Goal: Task Accomplishment & Management: Complete application form

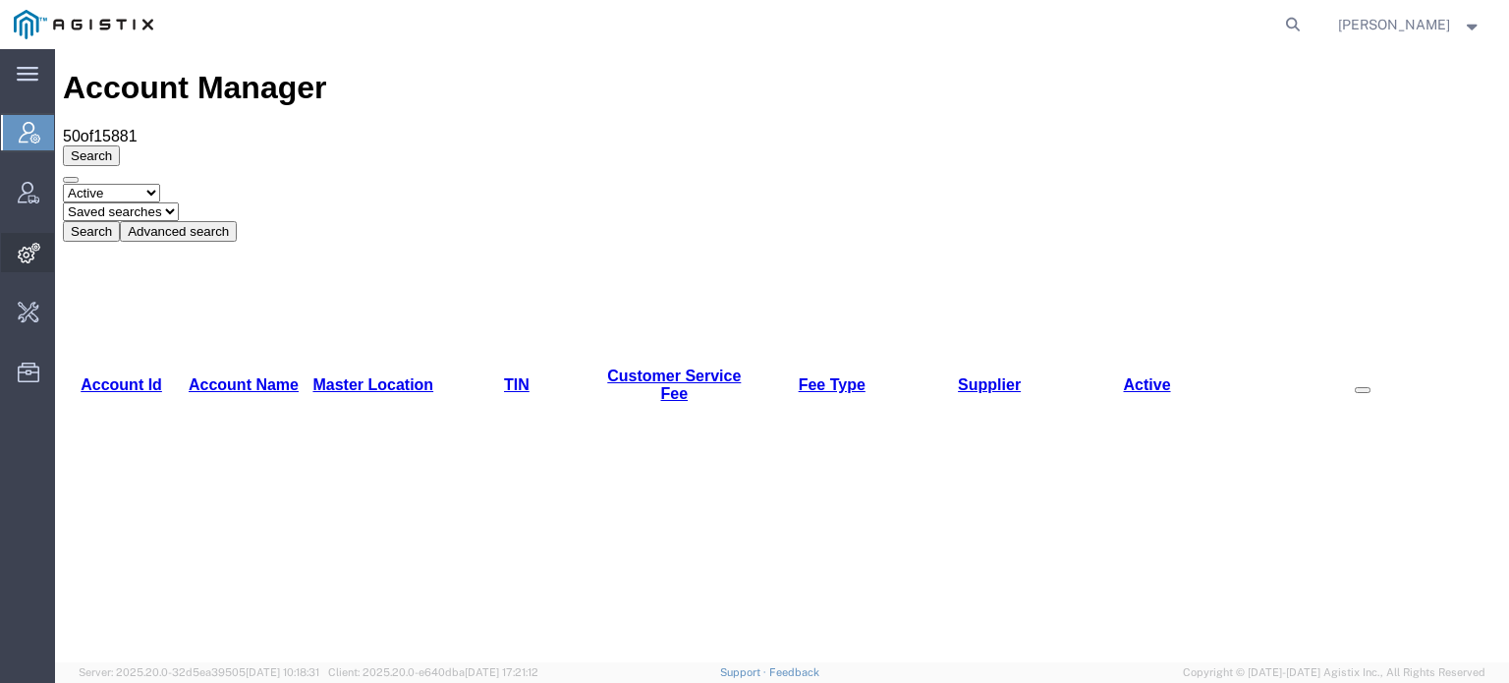
click at [68, 243] on span "Integrations" at bounding box center [61, 252] width 14 height 39
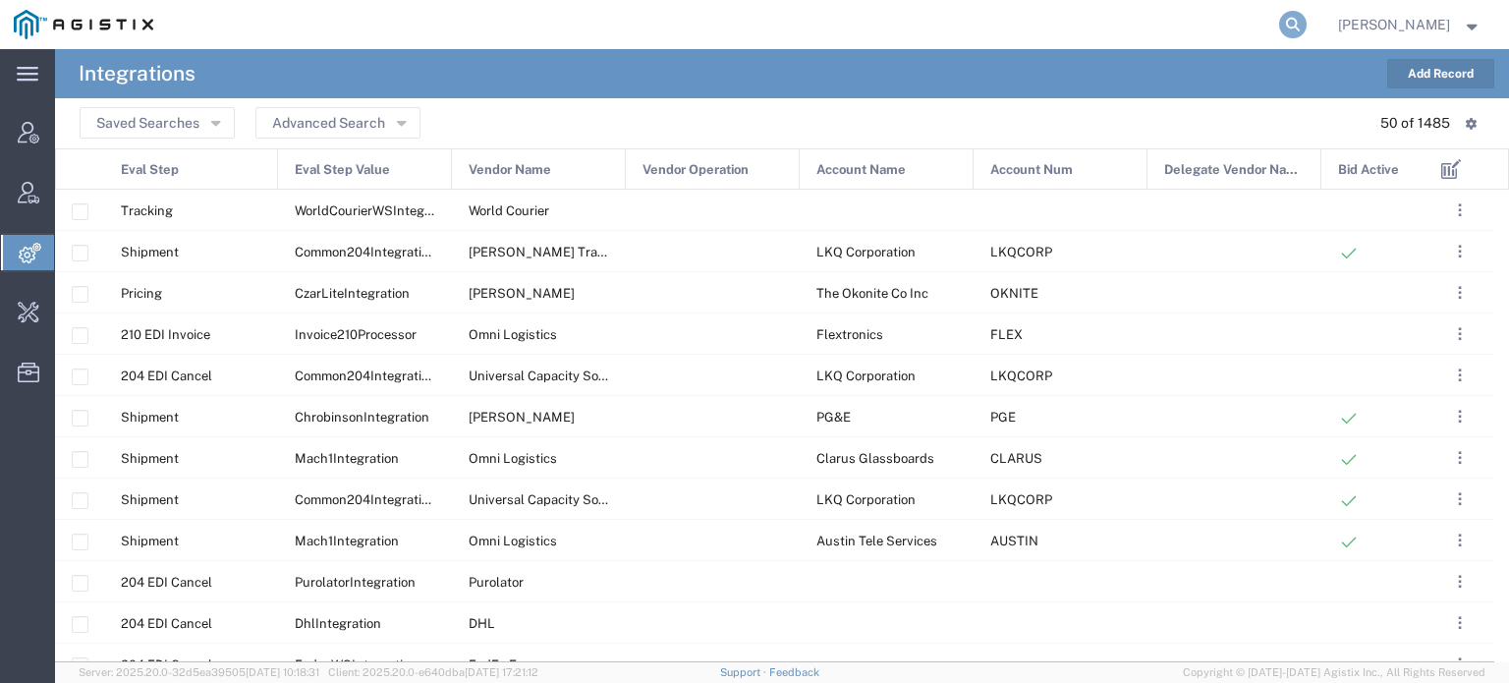
click at [1292, 26] on icon at bounding box center [1292, 24] width 27 height 27
click at [1048, 27] on input "search" at bounding box center [980, 24] width 597 height 47
click at [373, 113] on button "Advanced Search" at bounding box center [337, 122] width 165 height 31
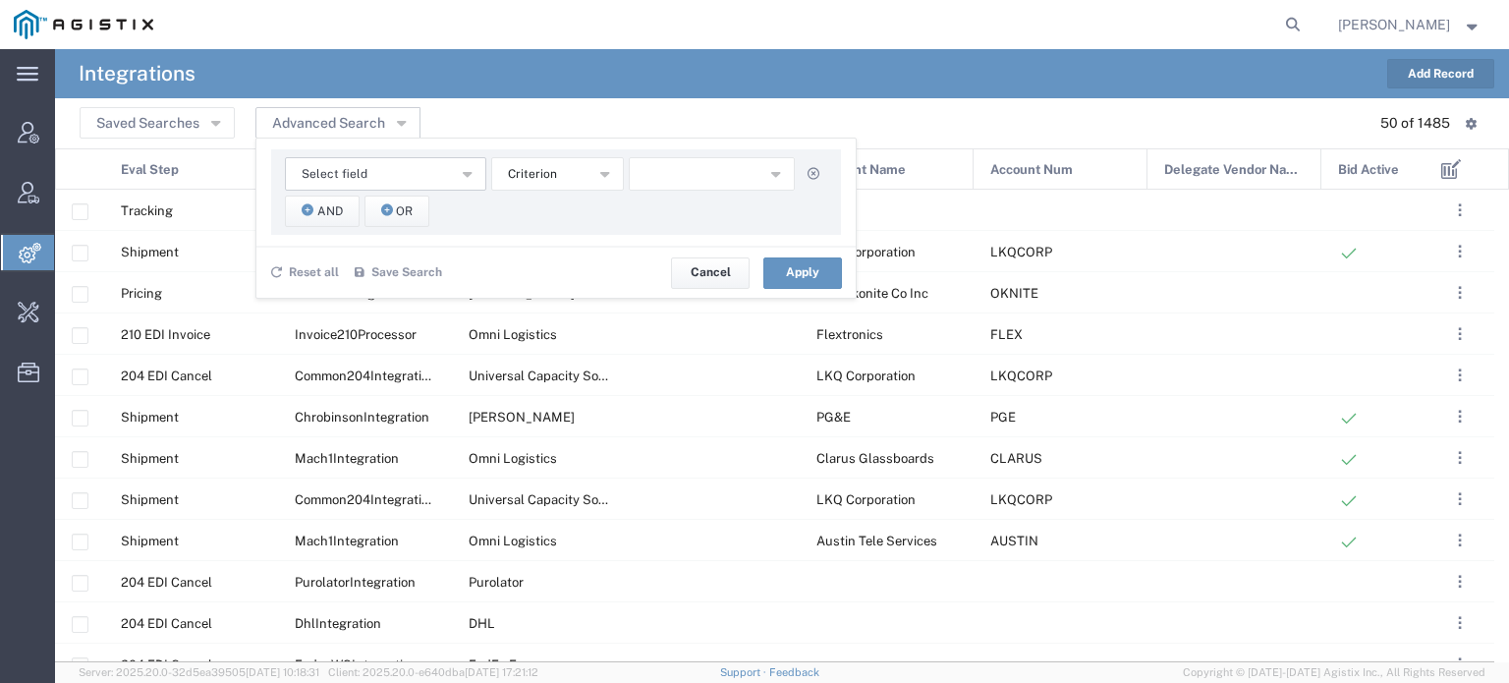
click at [389, 156] on div "Select field Account Name Account Num Delegate Vendor Name [PERSON_NAME] Eval S…" at bounding box center [556, 191] width 570 height 85
click at [387, 168] on button "Select field" at bounding box center [385, 173] width 201 height 33
click at [360, 230] on span "Account Num" at bounding box center [384, 237] width 197 height 26
click at [646, 175] on input "text" at bounding box center [712, 173] width 167 height 33
type input "ABBMOL"
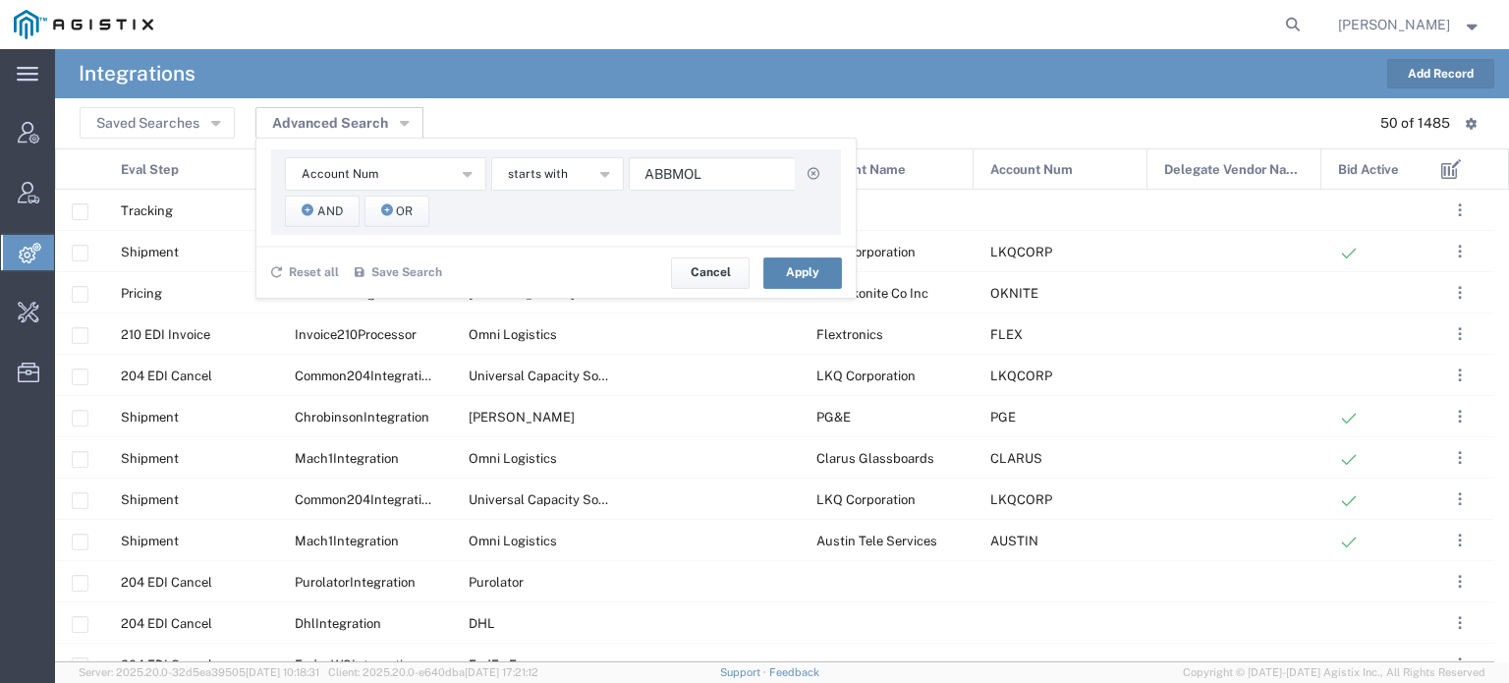
click at [817, 276] on button "Apply" at bounding box center [802, 272] width 79 height 31
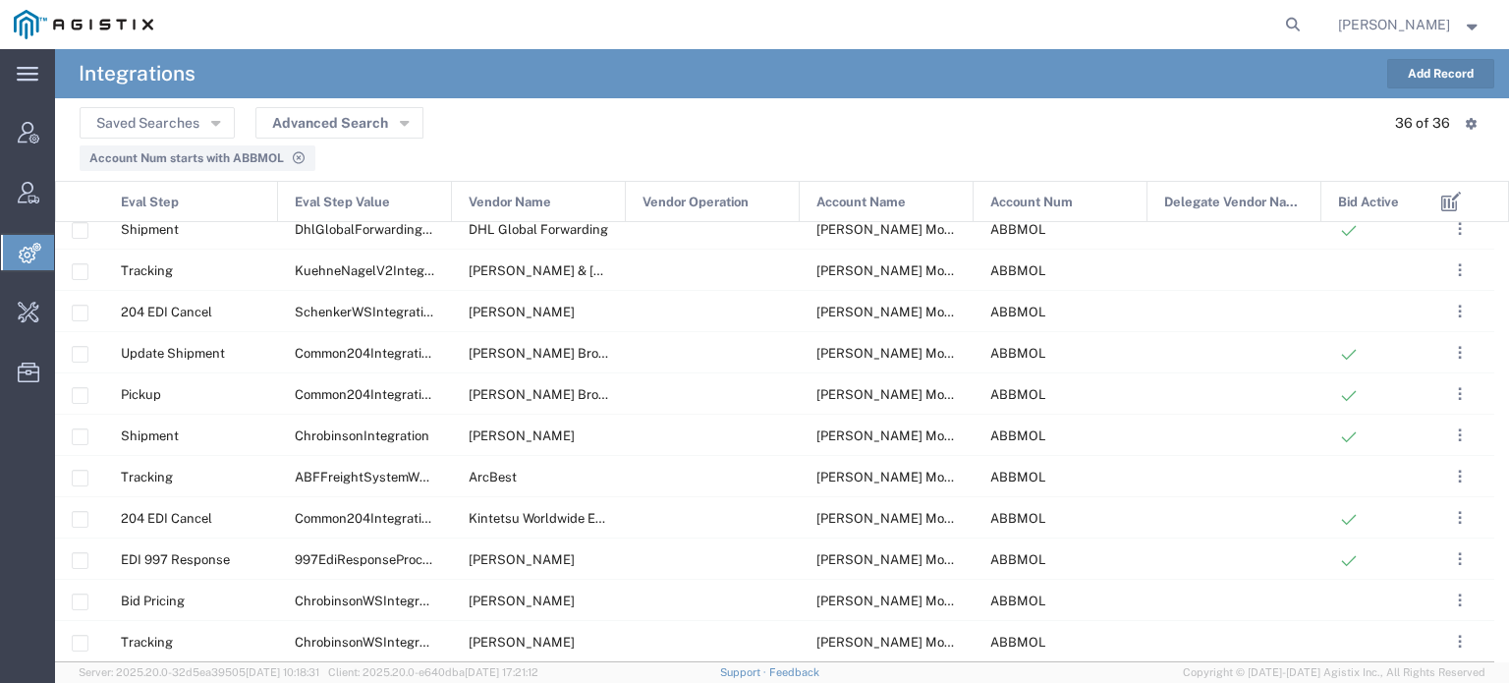
click at [832, 152] on agx-table-filter-chips "Account Num starts with ABBMOL" at bounding box center [782, 154] width 1404 height 32
click at [1414, 75] on button "Add Record" at bounding box center [1440, 73] width 107 height 29
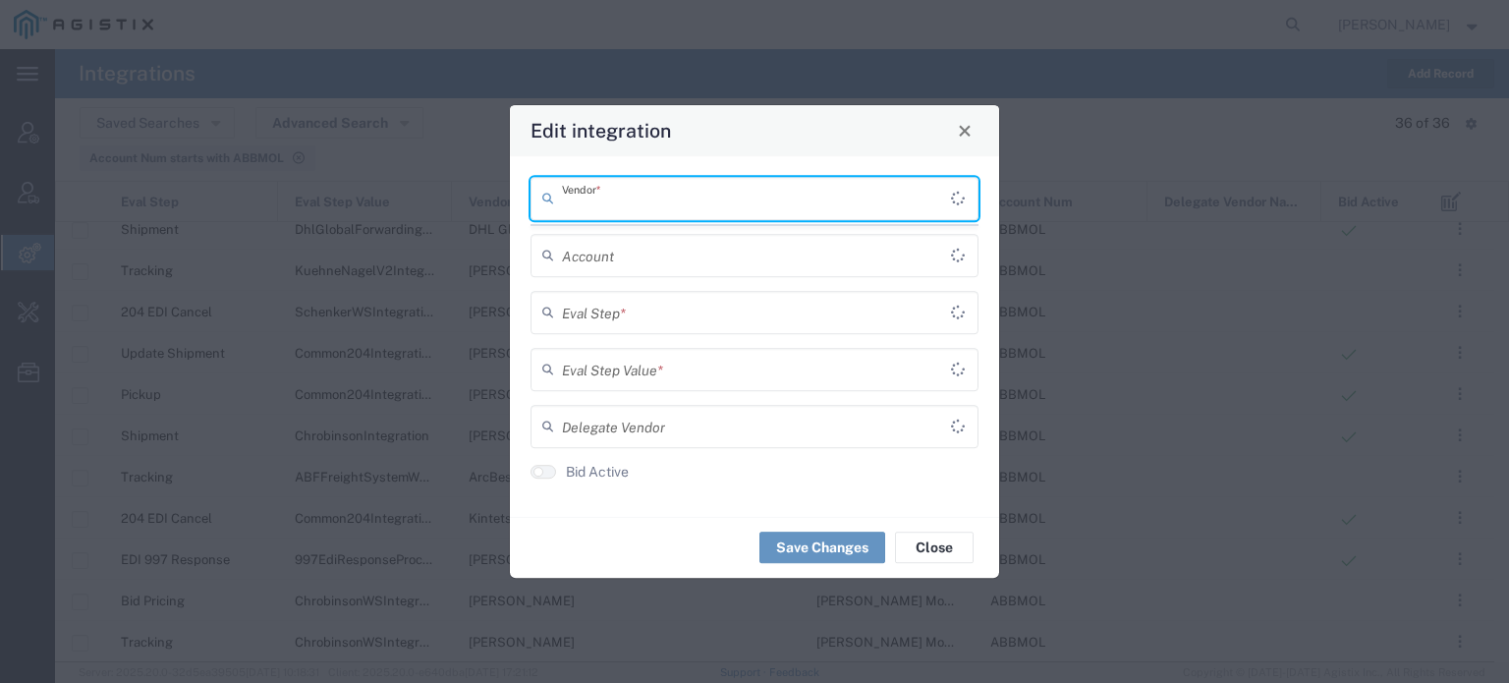
click at [750, 206] on input "text" at bounding box center [756, 198] width 389 height 34
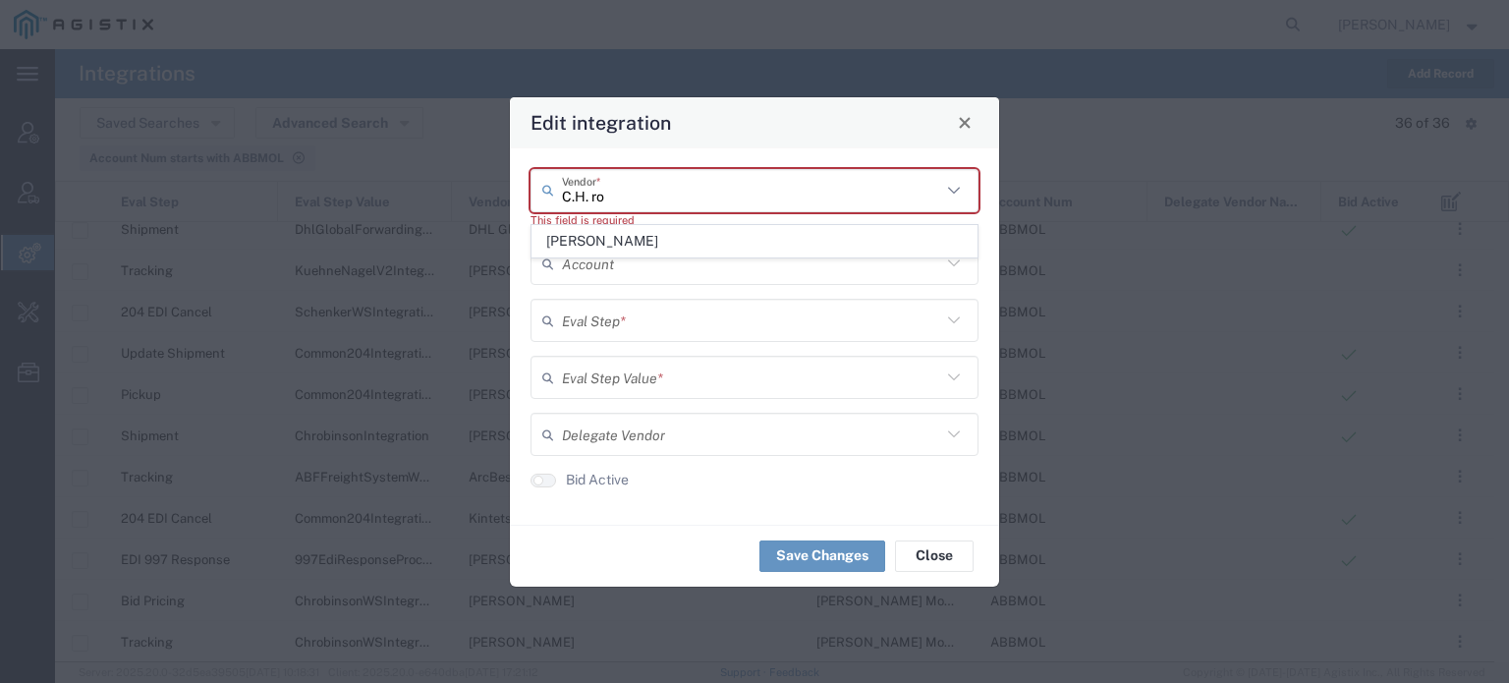
type input "C.H. ro"
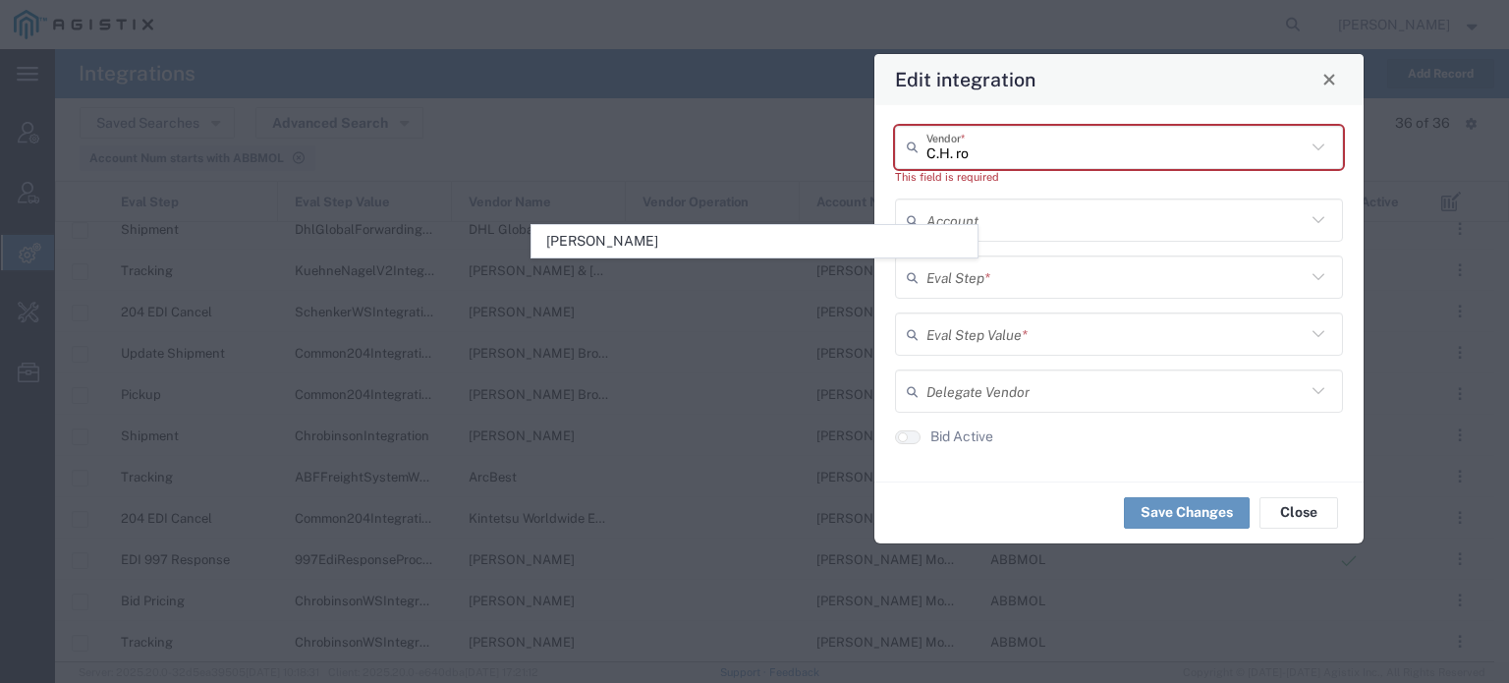
drag, startPoint x: 728, startPoint y: 133, endPoint x: 1095, endPoint y: 88, distance: 370.0
click at [1095, 88] on div "Edit integration" at bounding box center [1118, 78] width 489 height 51
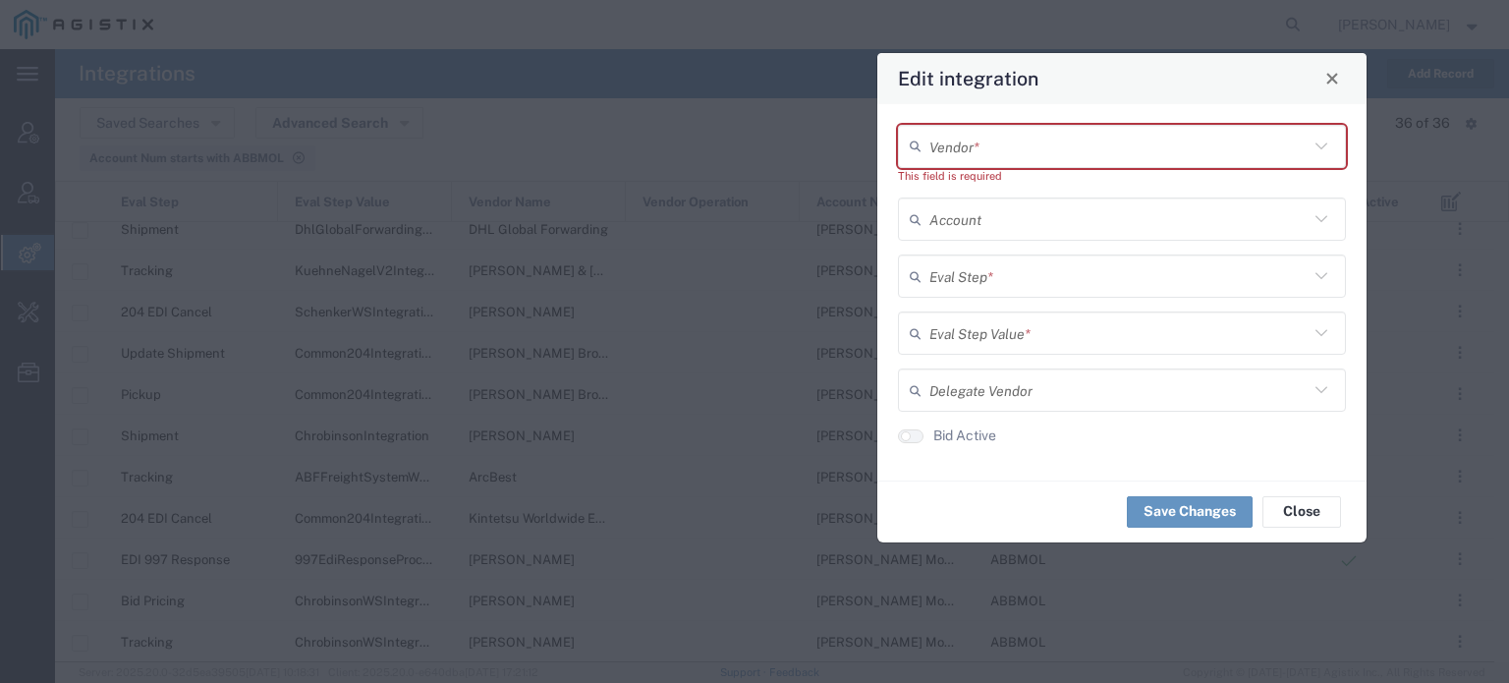
click at [963, 156] on input "text" at bounding box center [1118, 146] width 379 height 34
click at [959, 182] on span "[PERSON_NAME]" at bounding box center [1122, 189] width 444 height 30
type input "[PERSON_NAME]"
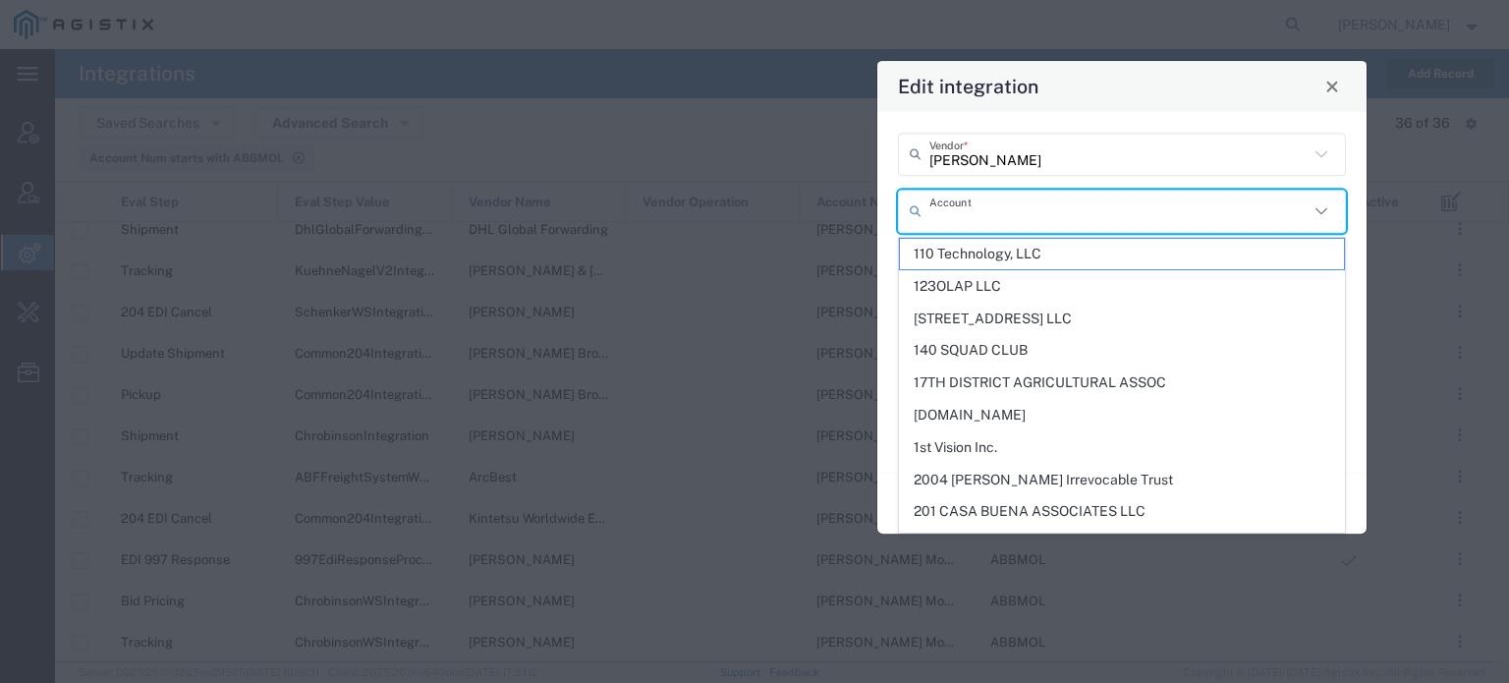
click at [958, 211] on input "text" at bounding box center [1118, 210] width 379 height 34
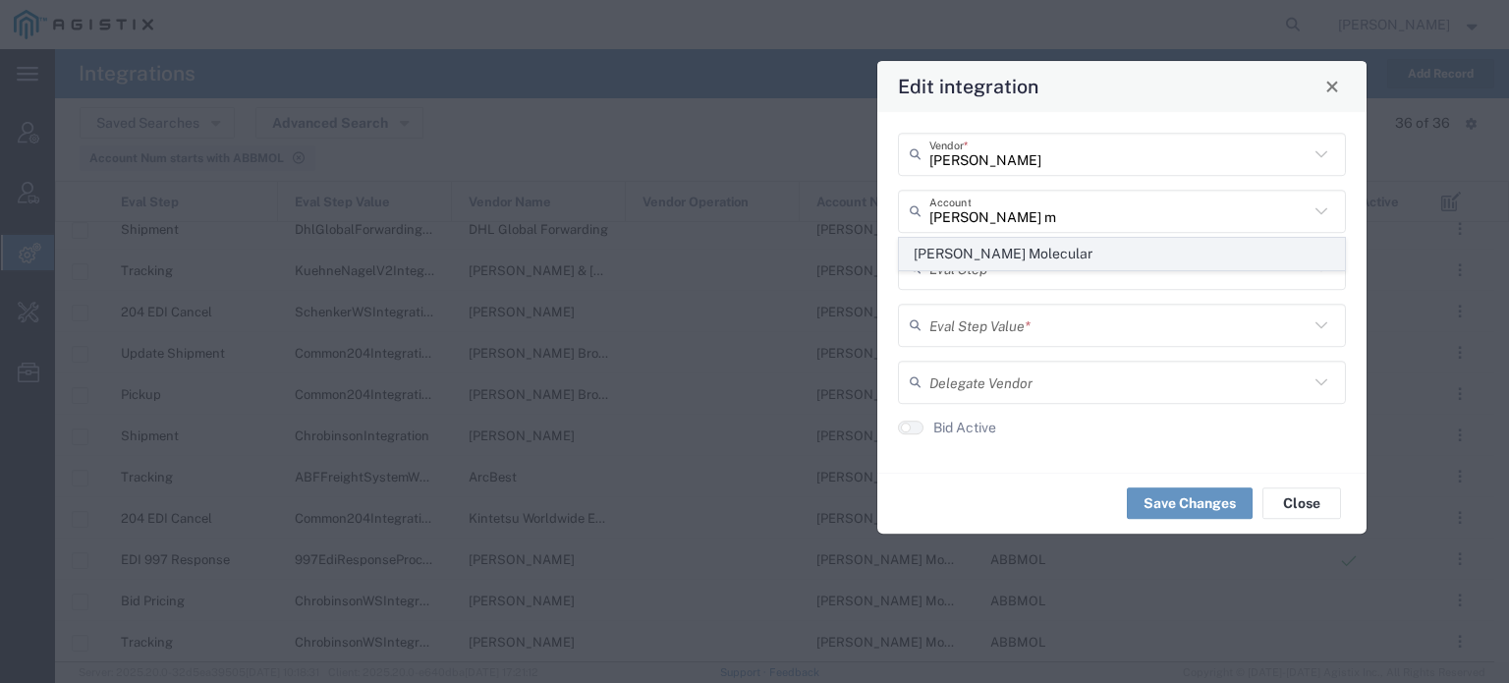
click at [980, 254] on span "[PERSON_NAME] Molecular" at bounding box center [1122, 254] width 444 height 30
type input "[PERSON_NAME] Molecular"
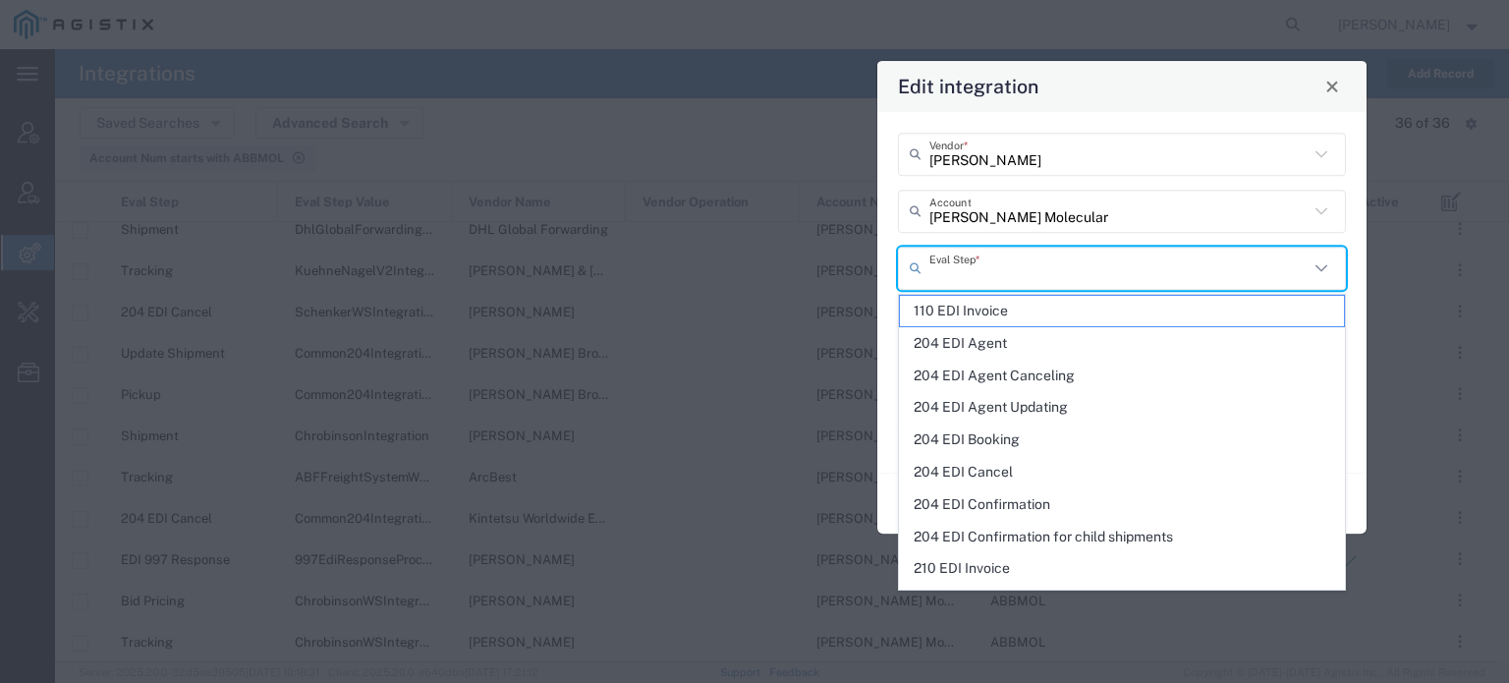
click at [977, 274] on input "text" at bounding box center [1118, 267] width 379 height 34
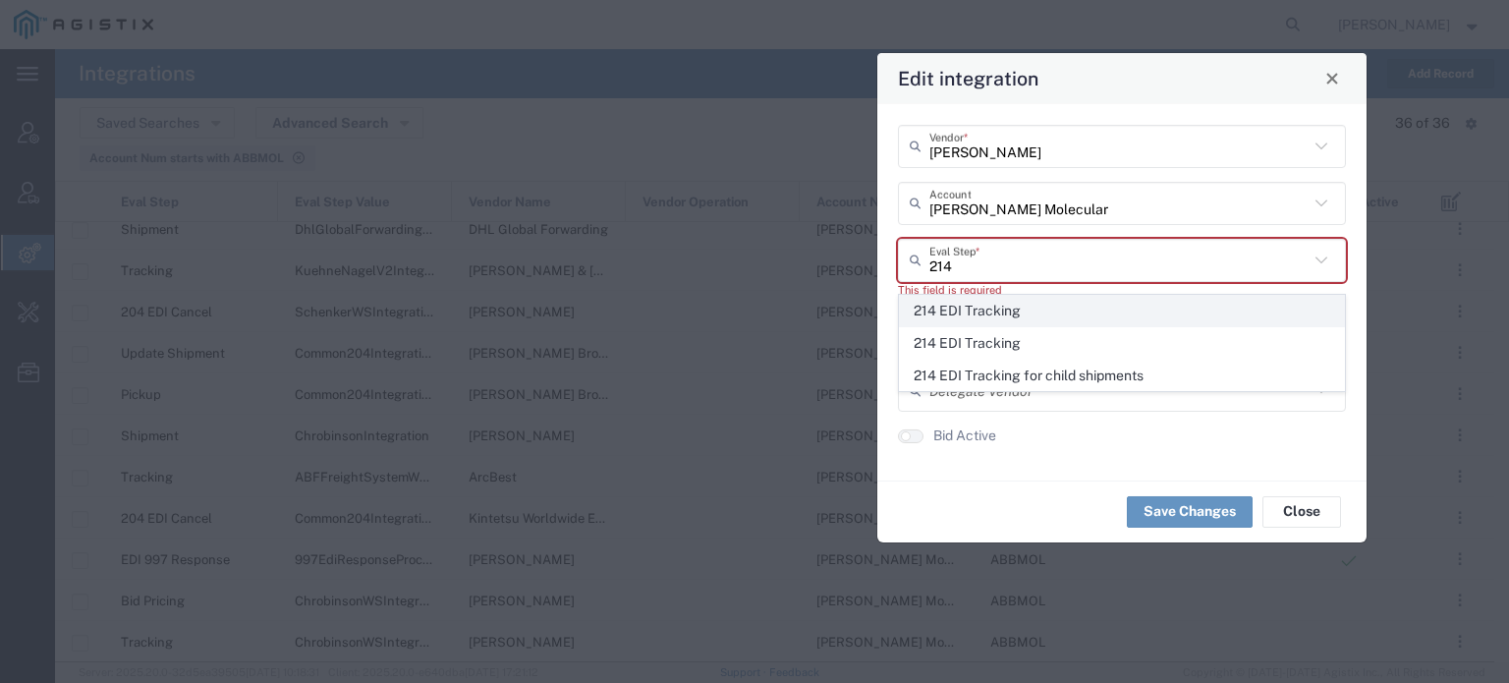
click at [986, 314] on span "214 EDI Tracking" at bounding box center [1122, 311] width 444 height 30
type input "214 EDI Tracking"
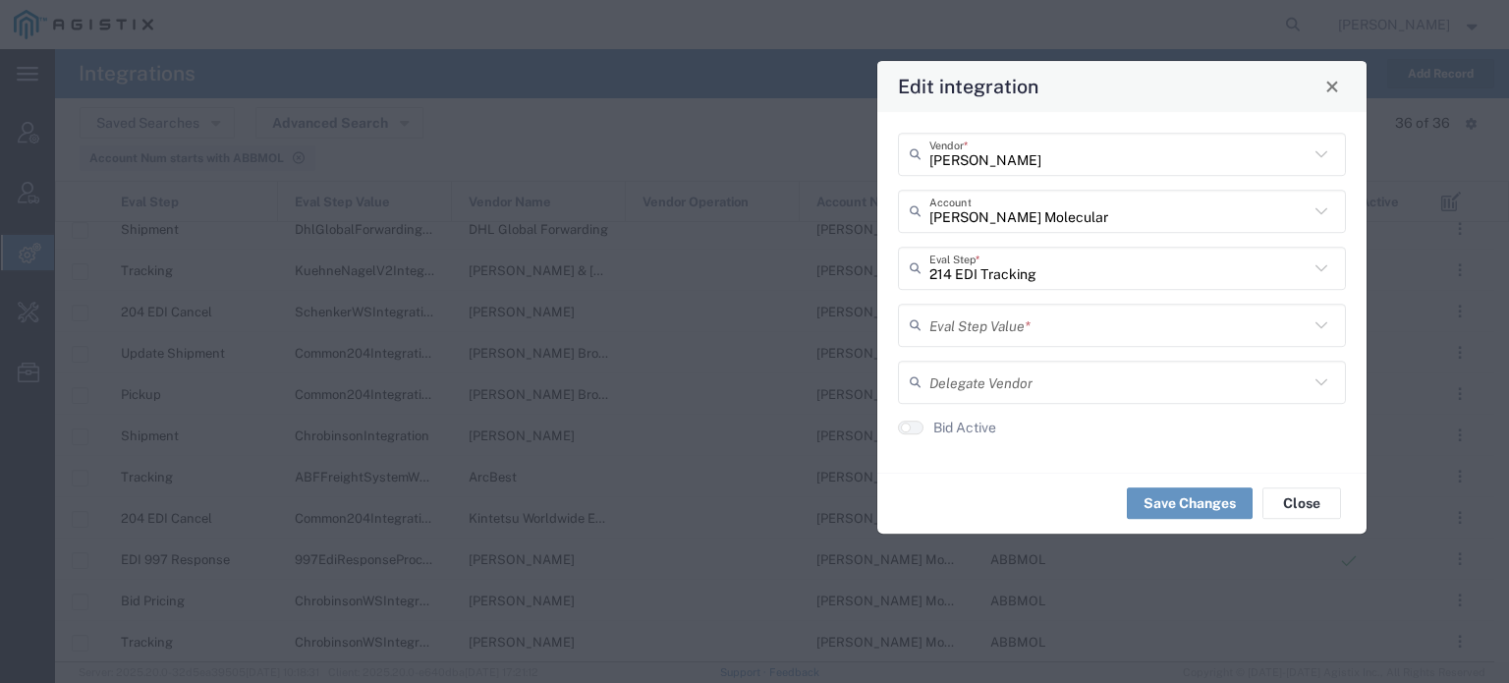
click at [977, 324] on input "text" at bounding box center [1118, 324] width 379 height 34
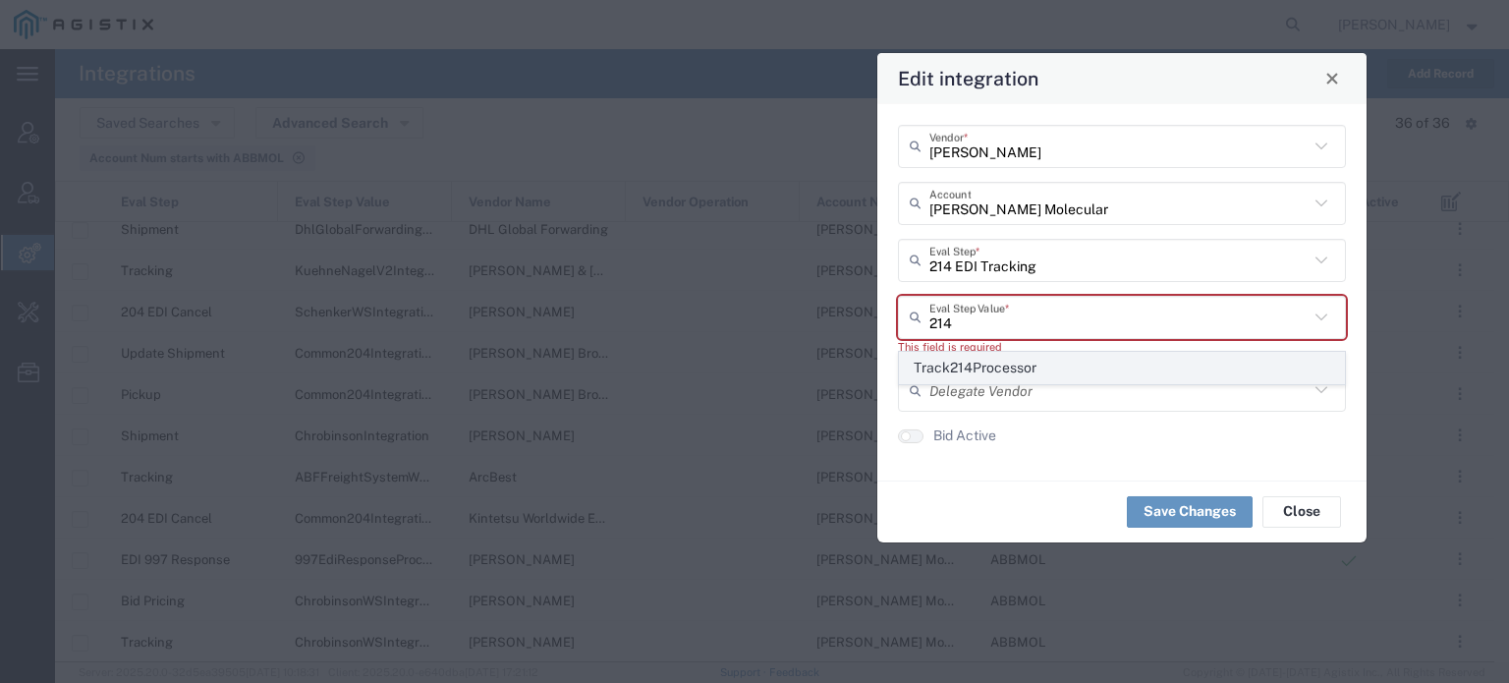
click at [1003, 367] on span "Track214Processor" at bounding box center [1122, 368] width 444 height 30
type input "Track214Processor"
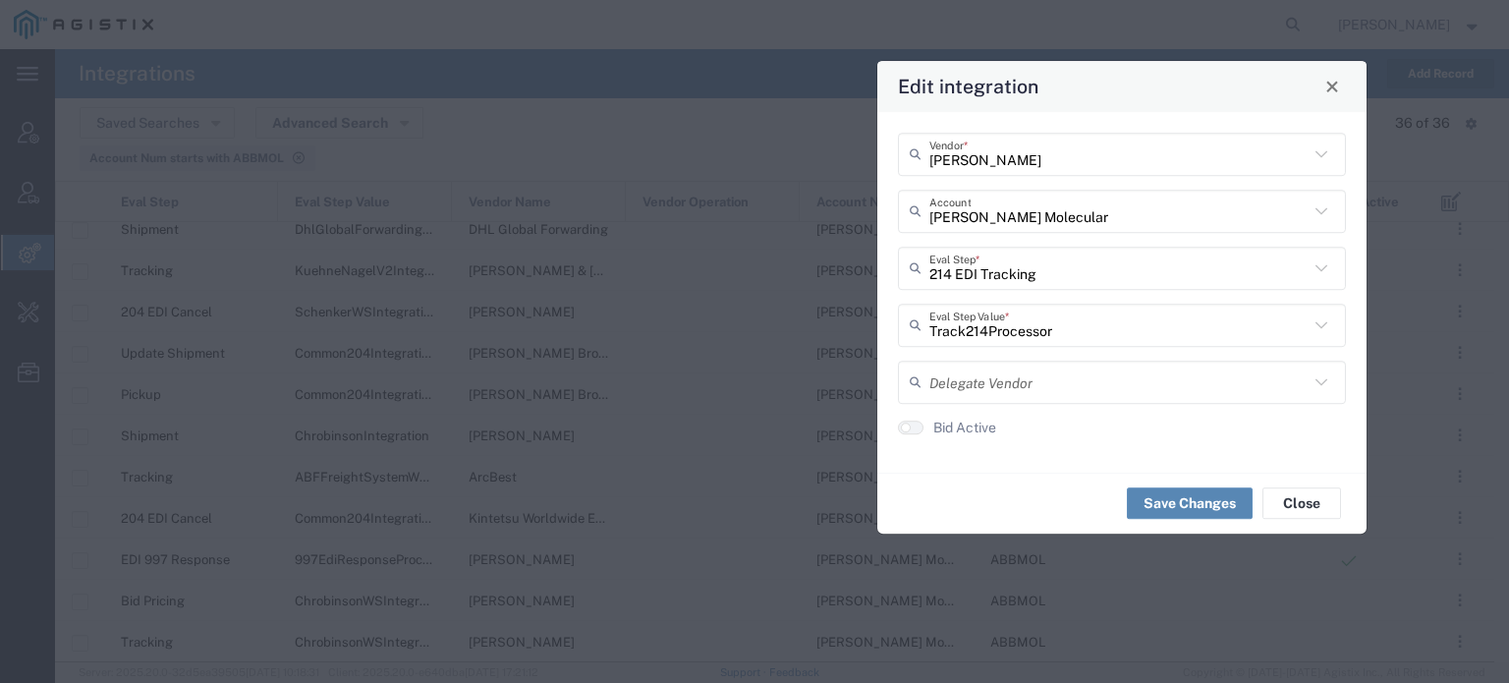
click at [1171, 508] on button "Save Changes" at bounding box center [1189, 502] width 126 height 31
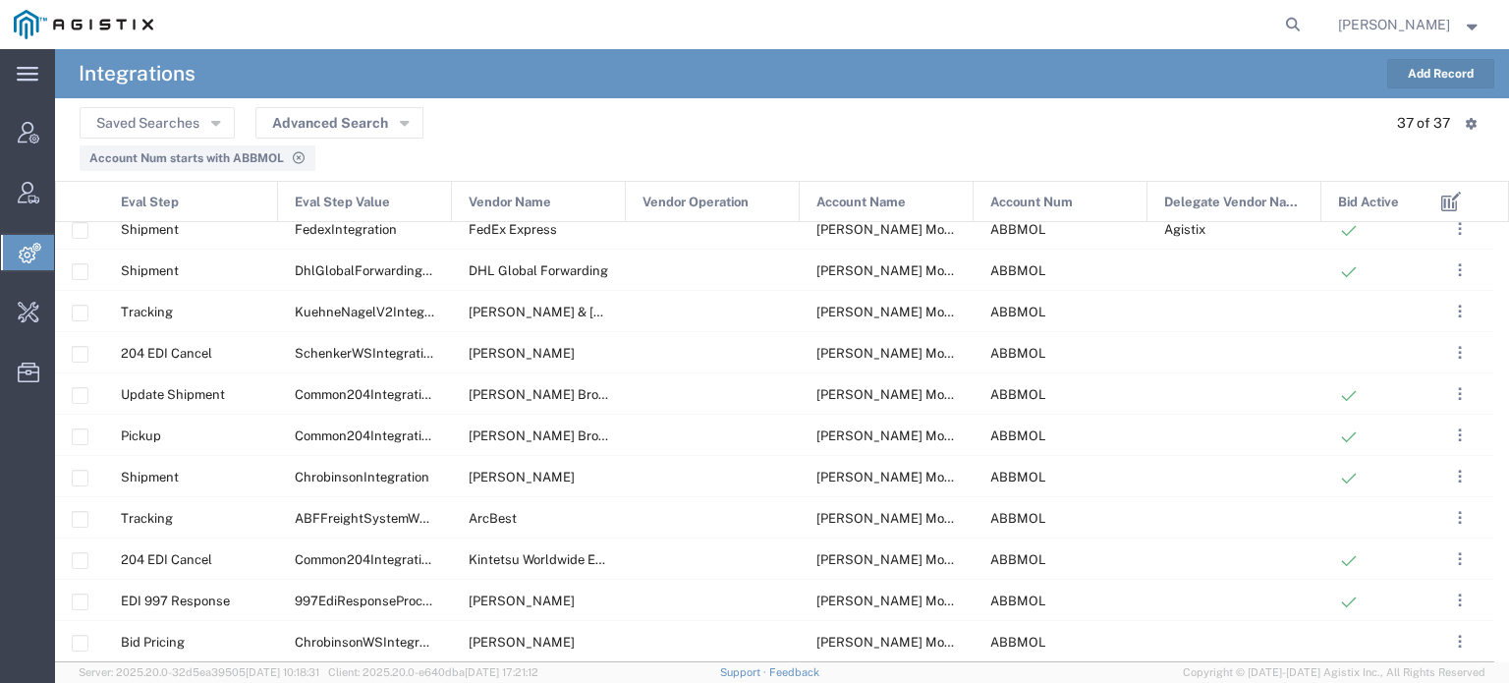
click at [1458, 73] on button "Add Record" at bounding box center [1440, 73] width 107 height 29
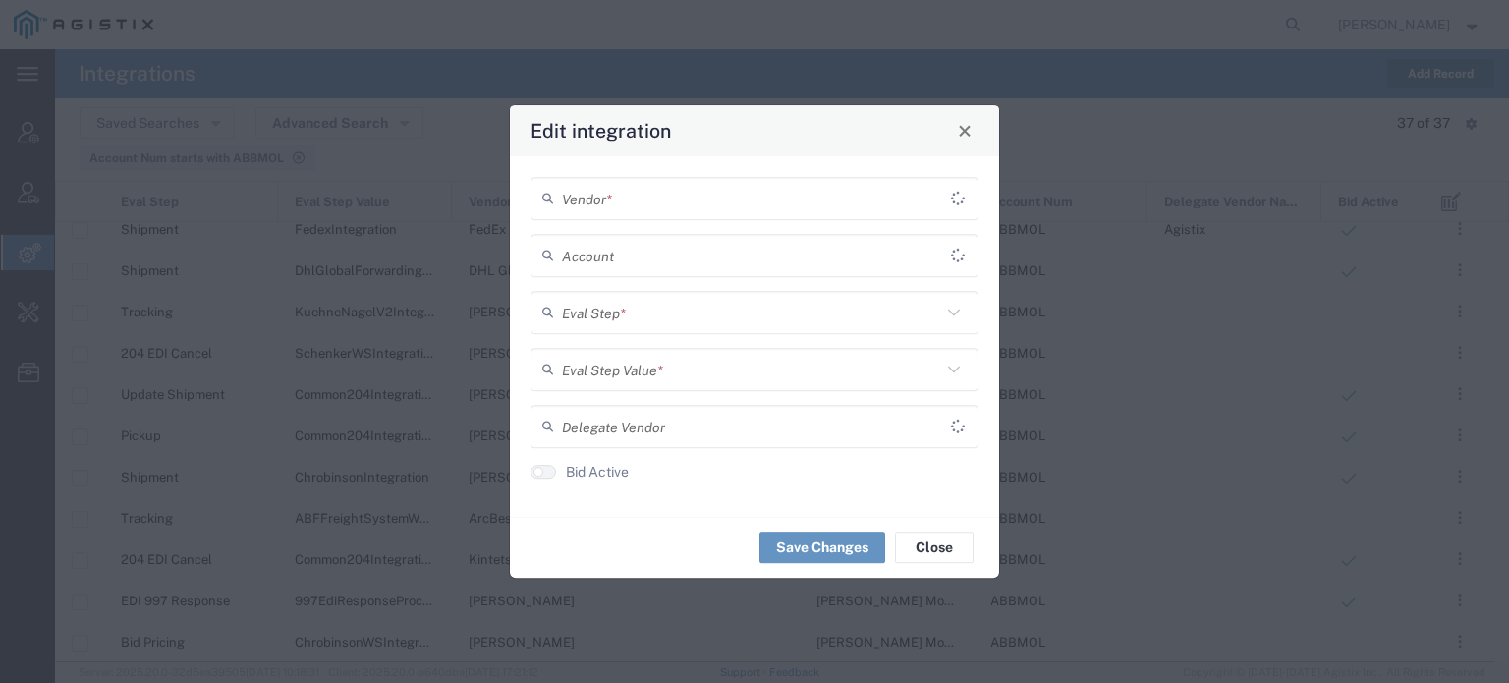
click at [797, 215] on input "text" at bounding box center [756, 198] width 389 height 34
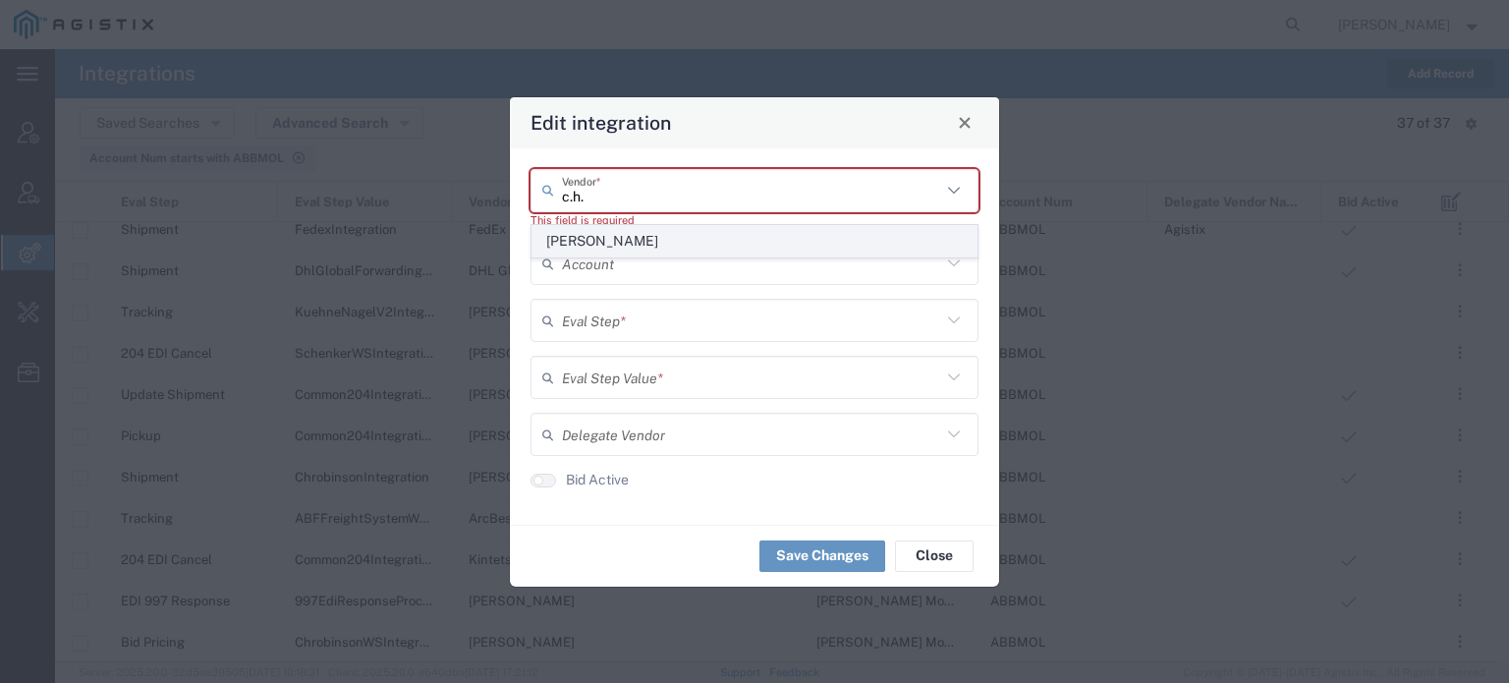
click at [728, 245] on span "[PERSON_NAME]" at bounding box center [754, 241] width 444 height 30
type input "[PERSON_NAME]"
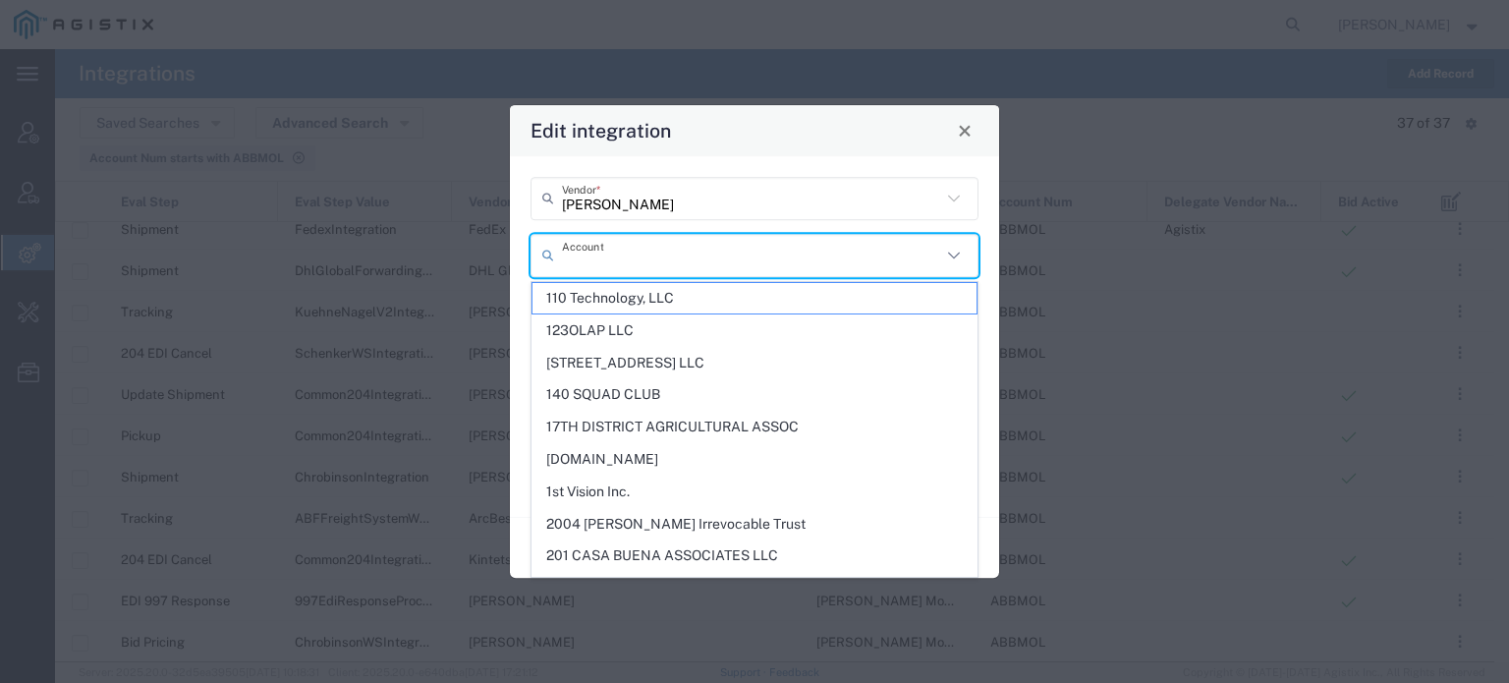
click at [664, 266] on input "text" at bounding box center [751, 255] width 379 height 34
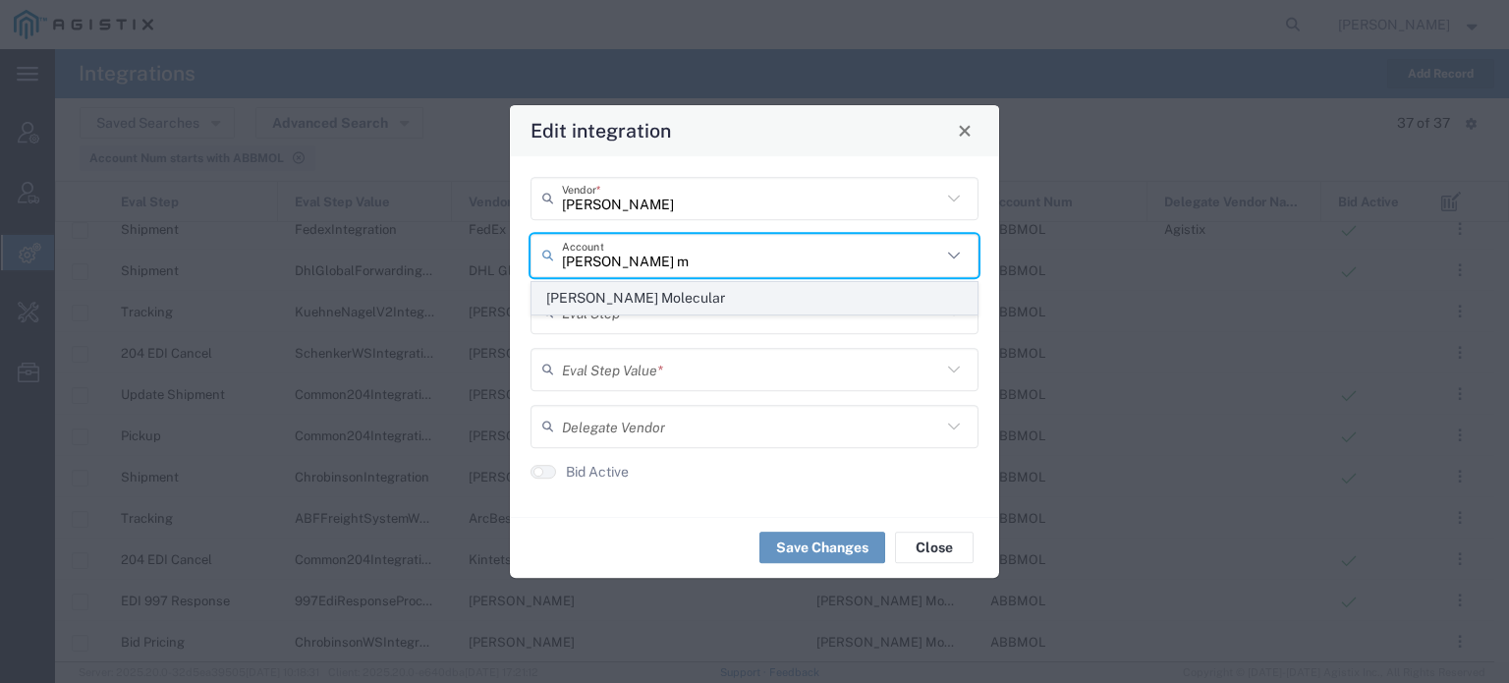
click at [623, 297] on span "[PERSON_NAME] Molecular" at bounding box center [754, 298] width 444 height 30
type input "[PERSON_NAME] Molecular"
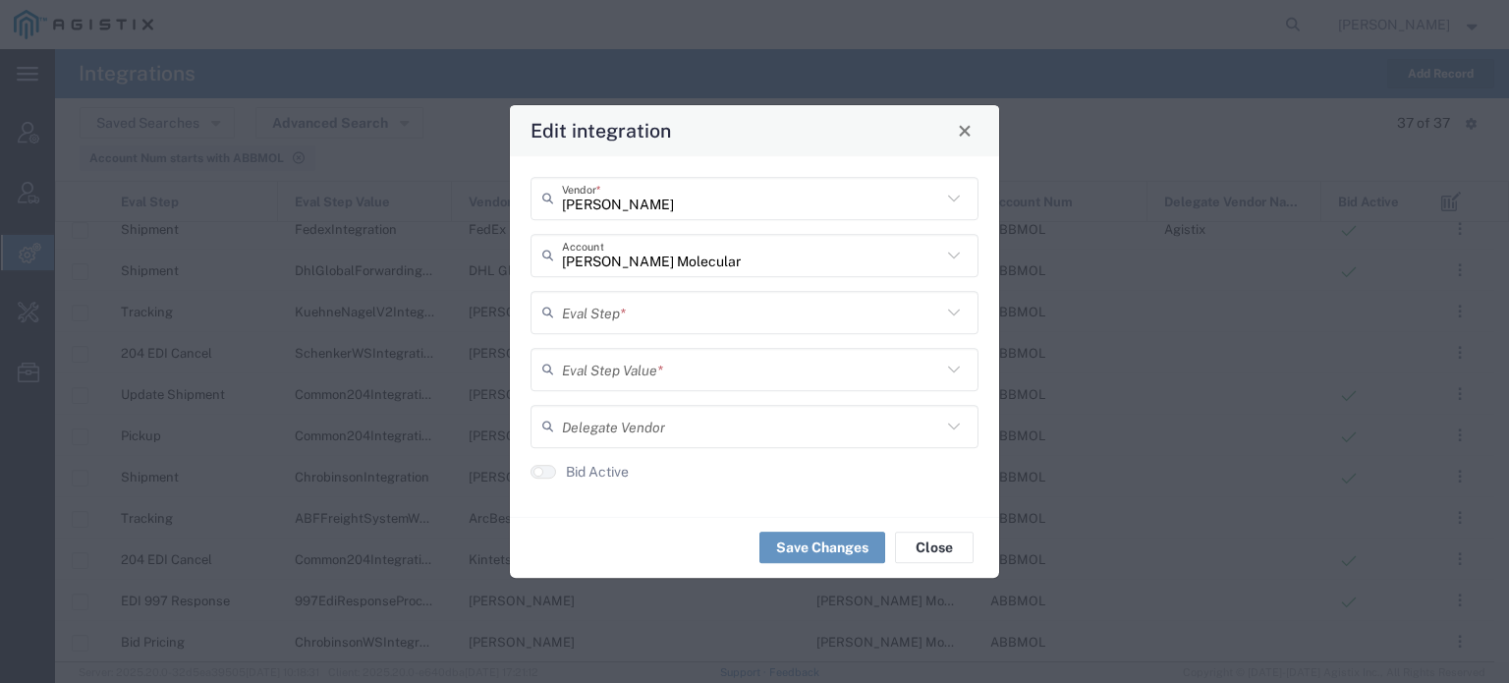
click at [617, 305] on input "text" at bounding box center [751, 312] width 379 height 34
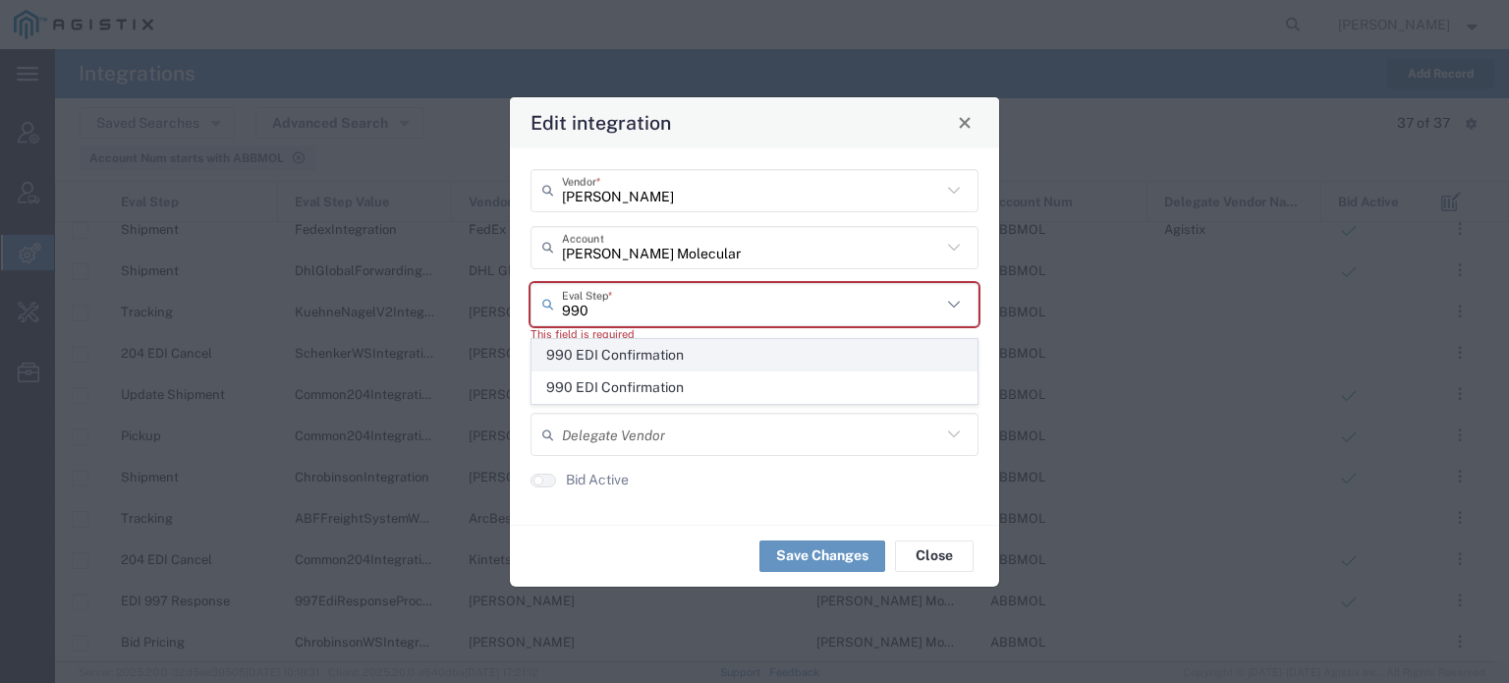
click at [621, 357] on span "990 EDI Confirmation" at bounding box center [754, 355] width 444 height 30
type input "990 EDI Confirmation"
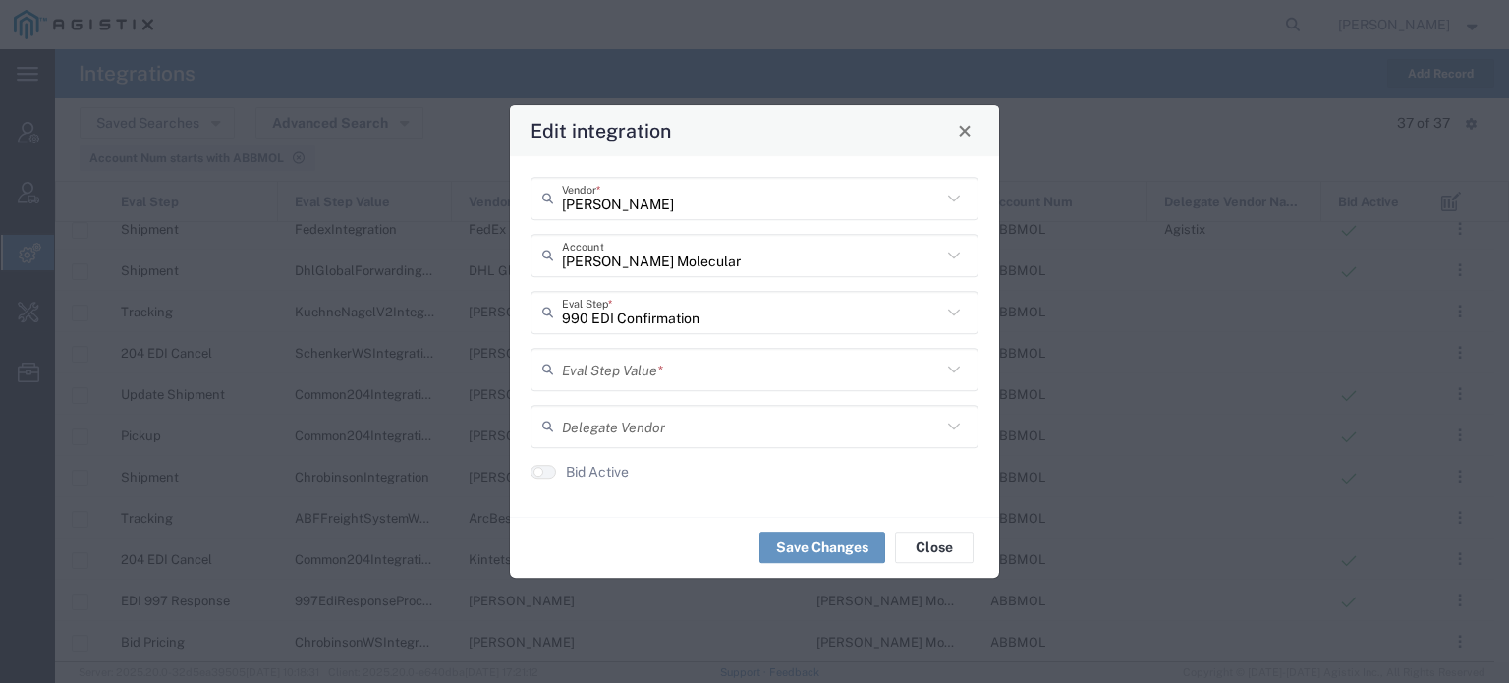
click at [613, 364] on input "text" at bounding box center [751, 369] width 379 height 34
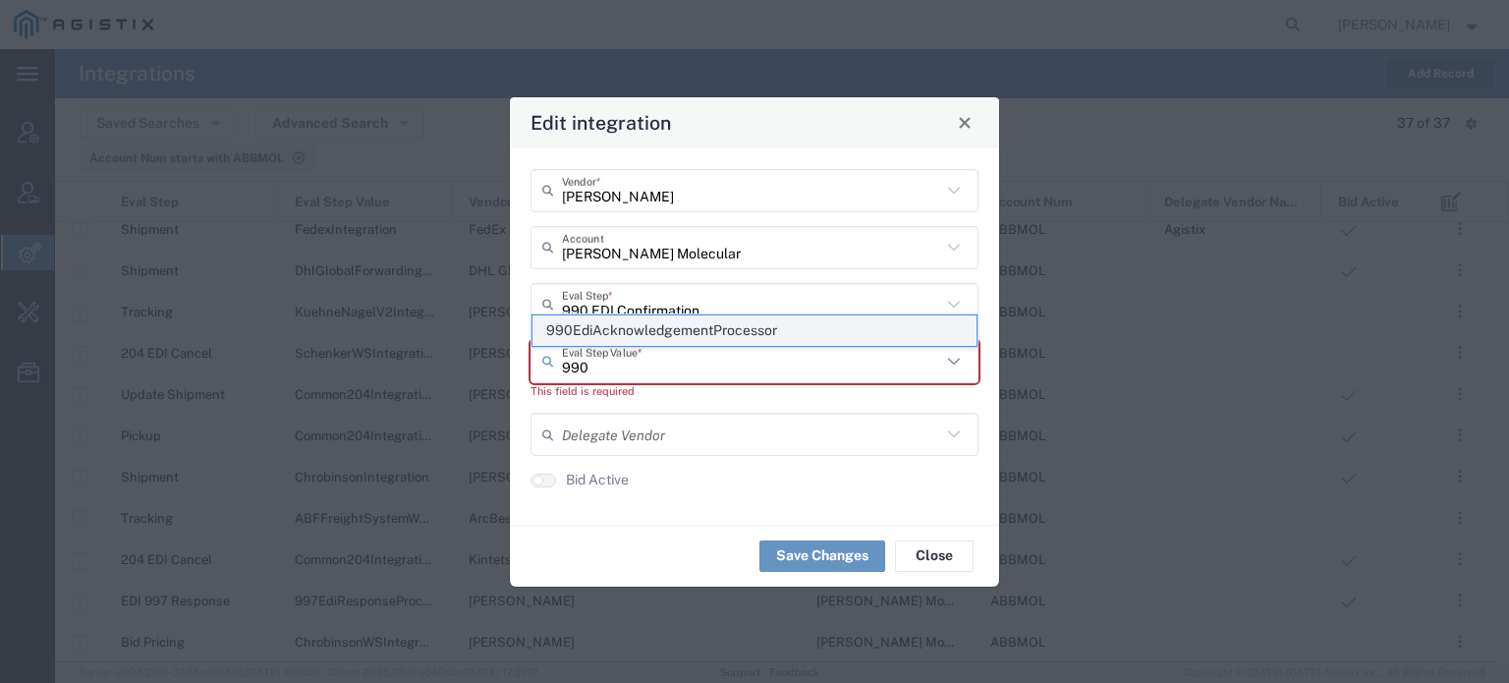
click at [636, 332] on span "990EdiAcknowledgementProcessor" at bounding box center [754, 330] width 444 height 30
type input "990EdiAcknowledgementProcessor"
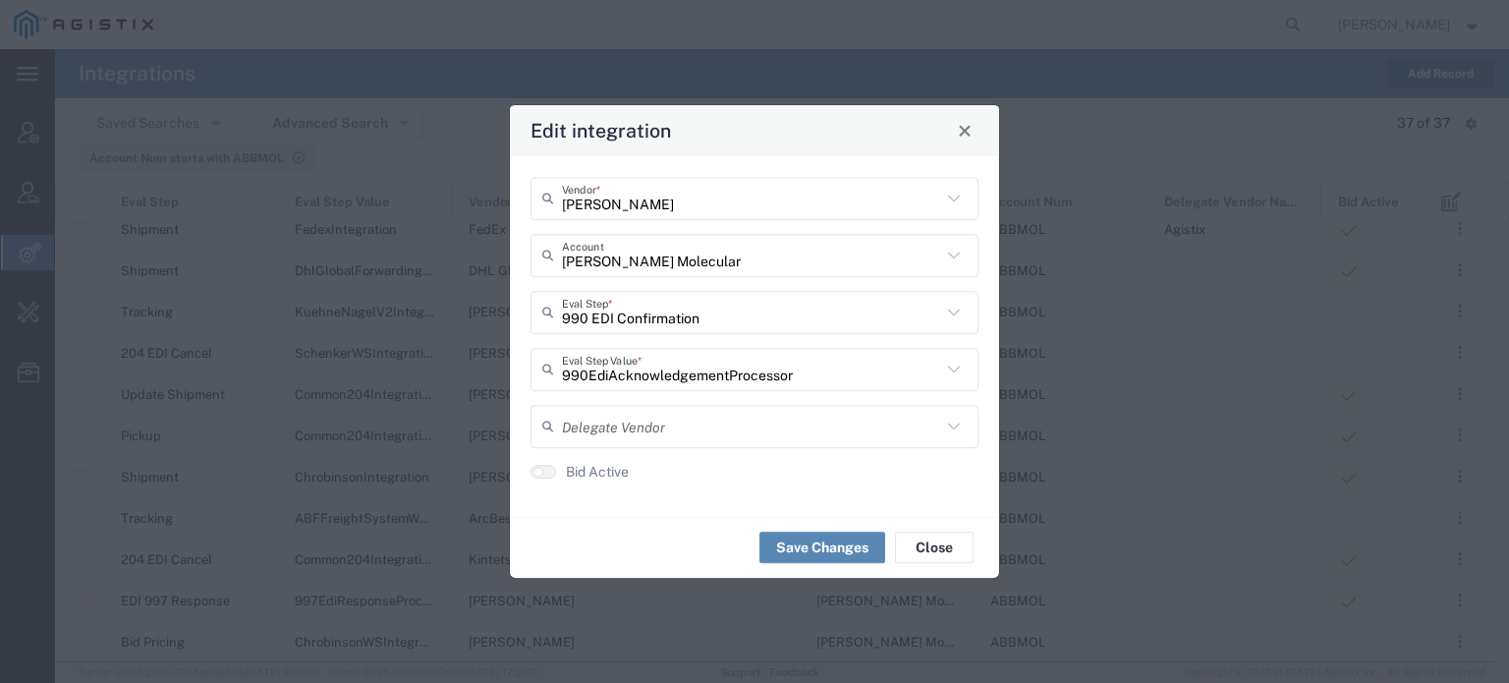
click at [811, 553] on button "Save Changes" at bounding box center [822, 546] width 126 height 31
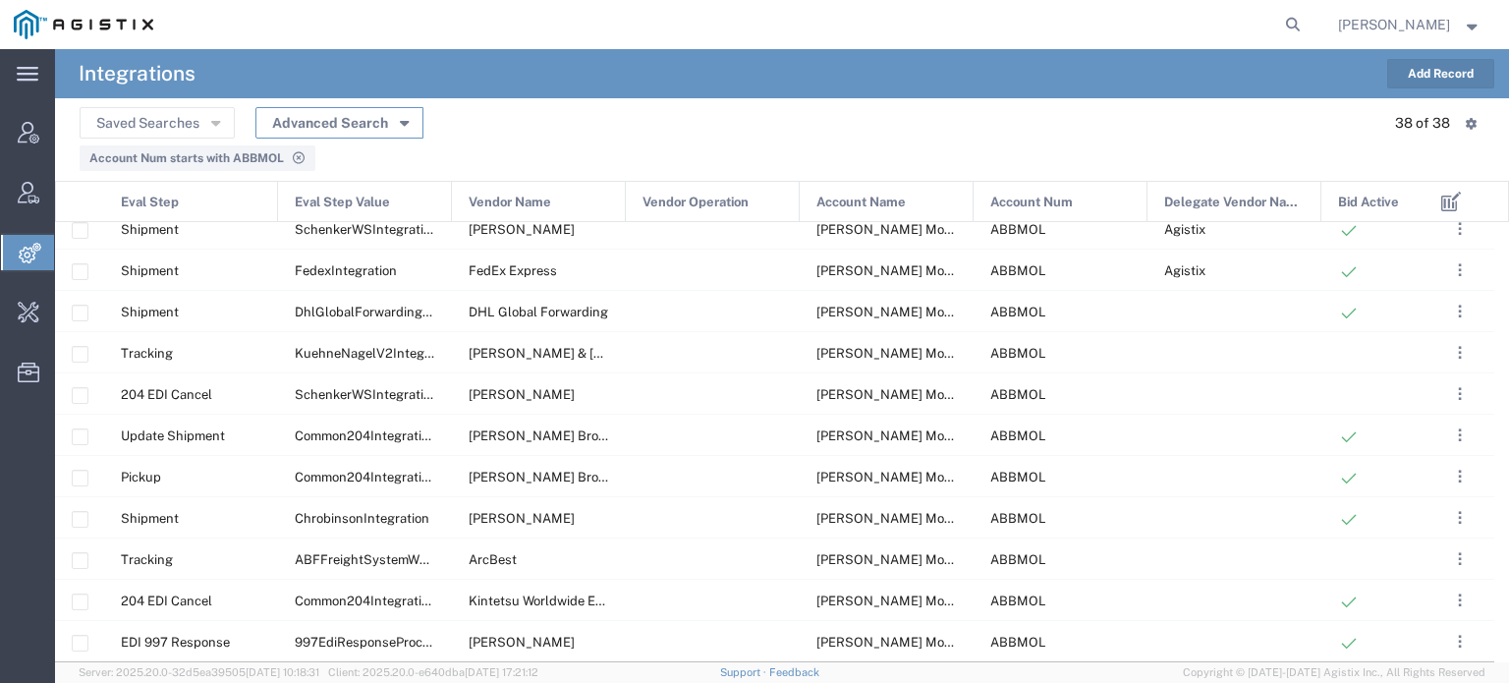
click at [400, 119] on icon "button" at bounding box center [404, 122] width 9 height 14
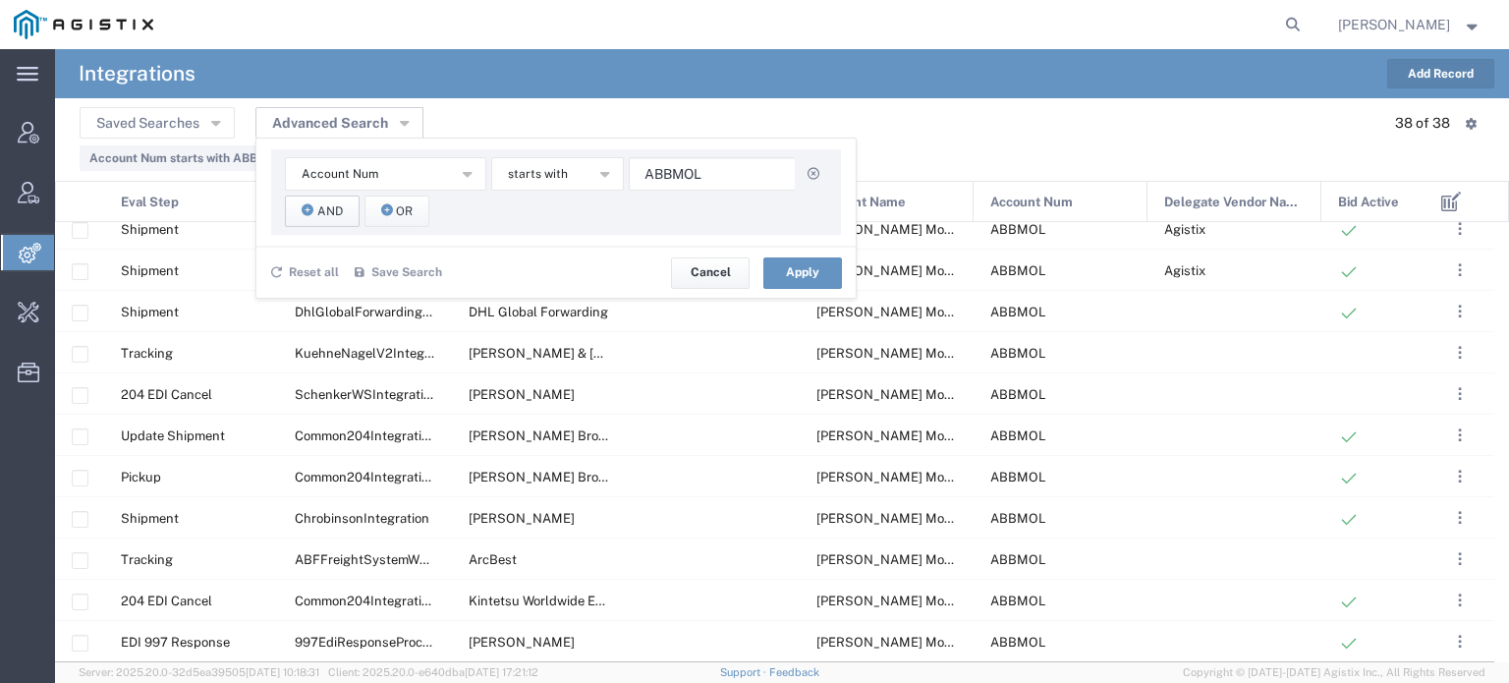
click at [334, 207] on span "And" at bounding box center [330, 211] width 26 height 19
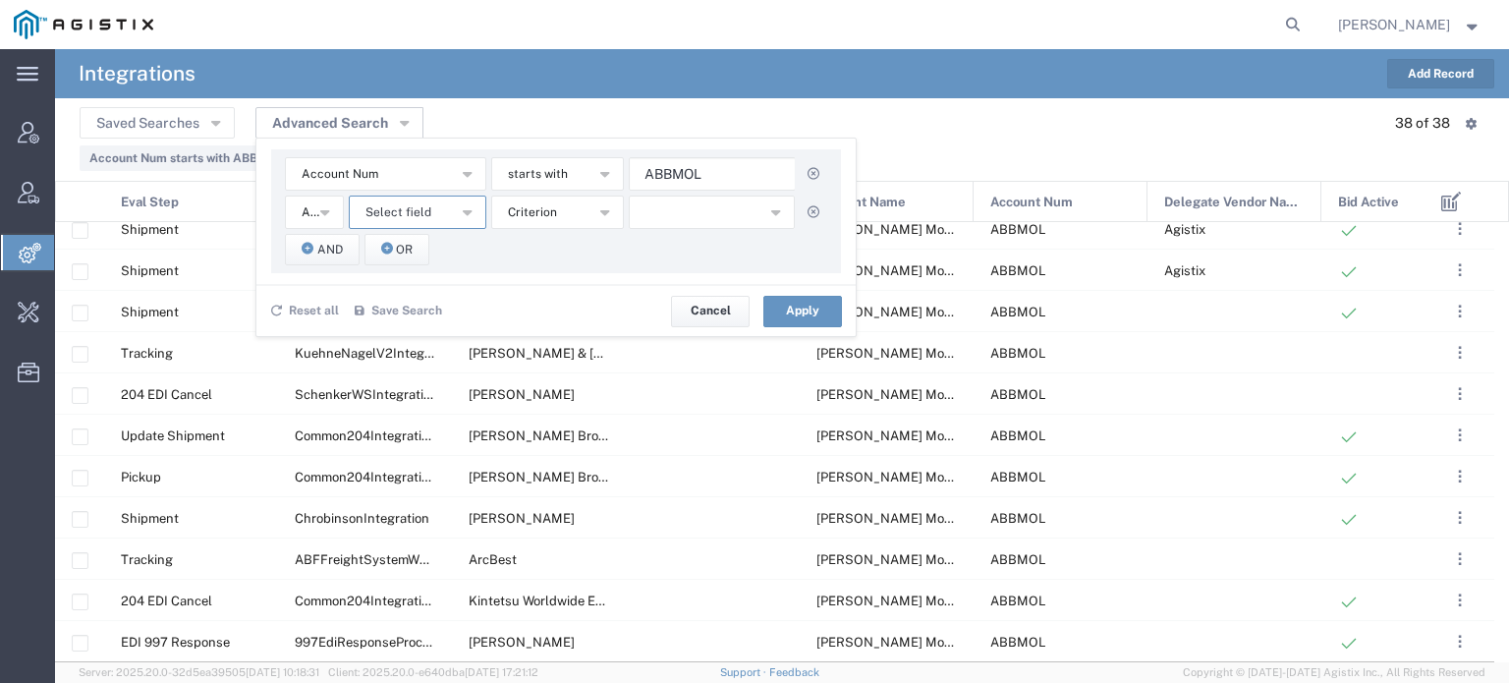
click at [432, 210] on button "Select field" at bounding box center [417, 211] width 137 height 33
click at [409, 356] on span "Eval Step" at bounding box center [417, 357] width 134 height 26
click at [684, 205] on button "button" at bounding box center [712, 211] width 166 height 33
click at [689, 278] on span "214 EDI Tracking" at bounding box center [711, 277] width 162 height 26
click at [711, 247] on input "214" at bounding box center [711, 248] width 164 height 29
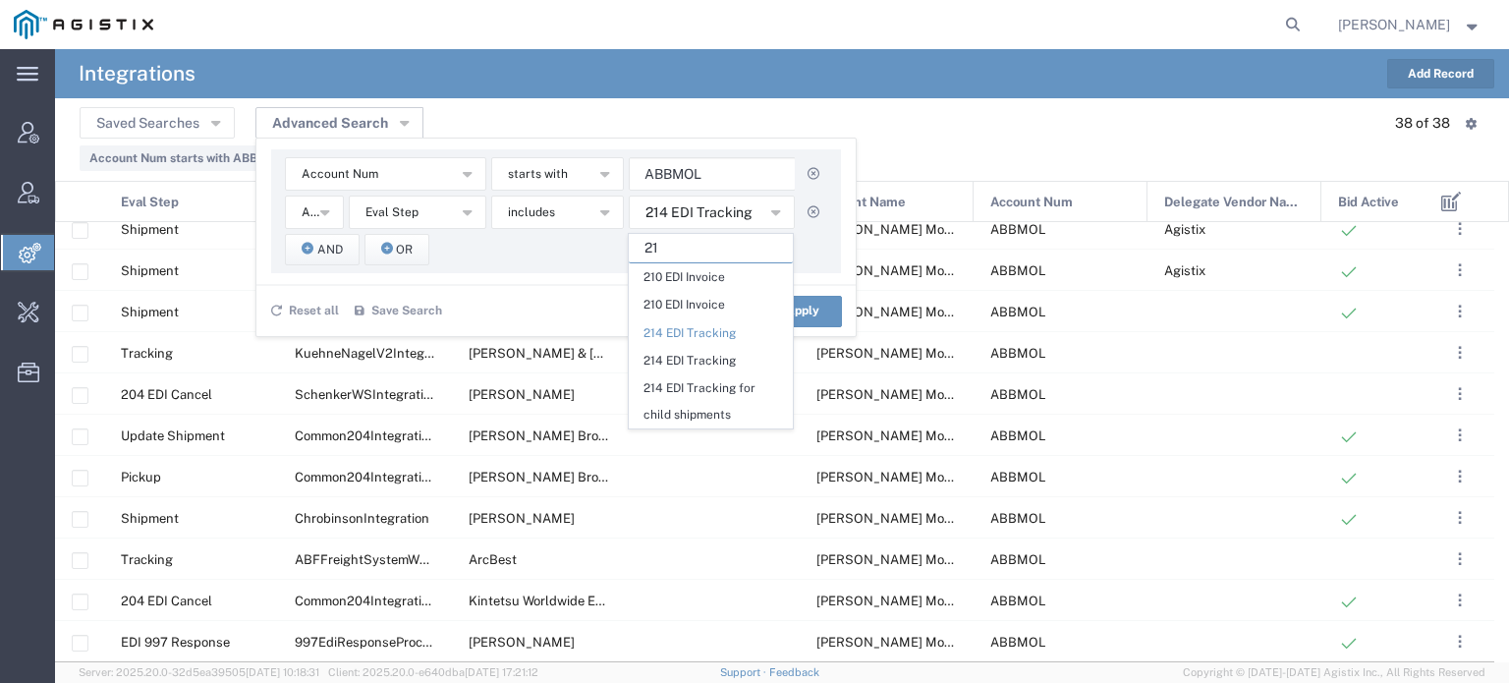
type input "2"
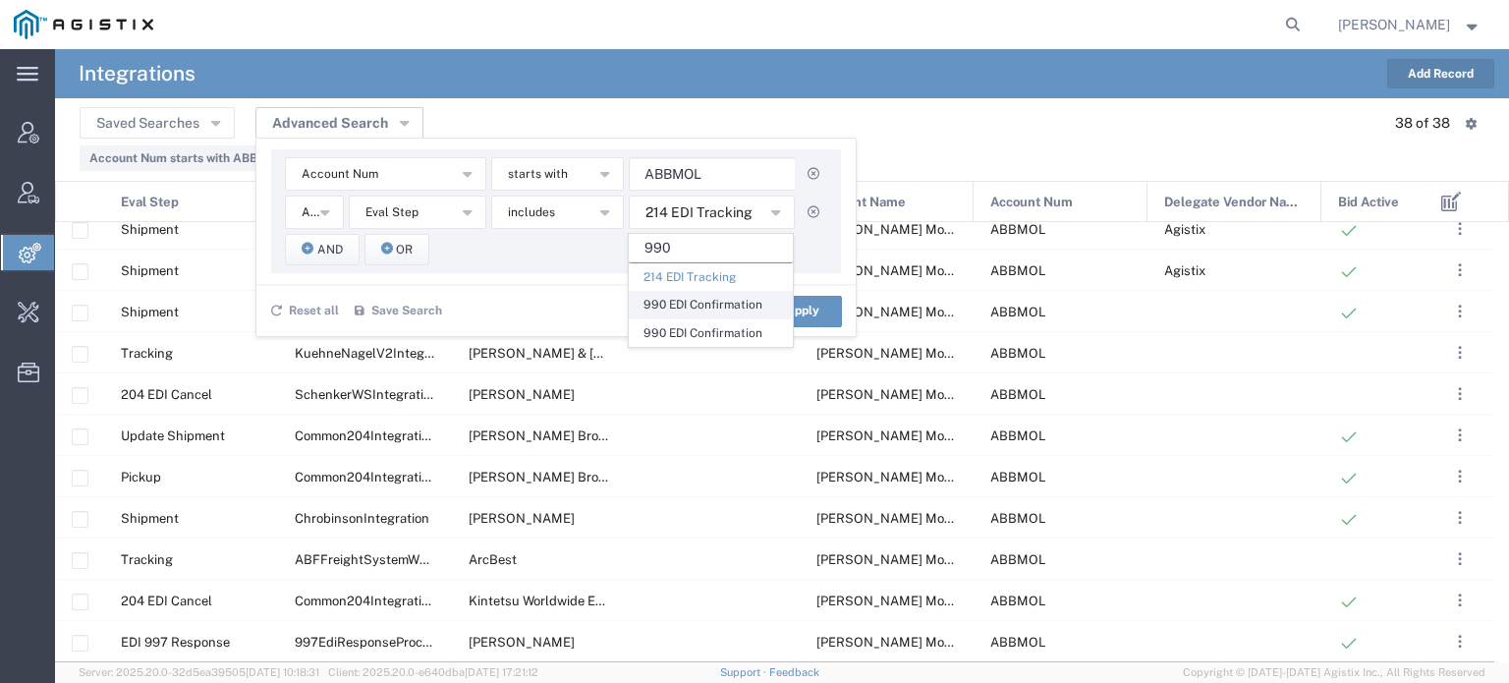
type input "990"
click at [687, 309] on span "990 EDI Confirmation" at bounding box center [711, 305] width 162 height 26
click at [593, 266] on div "Account Num Account Name Account Num Delegate Vendor Name Eval Step Eval Step V…" at bounding box center [556, 211] width 570 height 124
click at [801, 312] on button "Apply" at bounding box center [802, 311] width 79 height 31
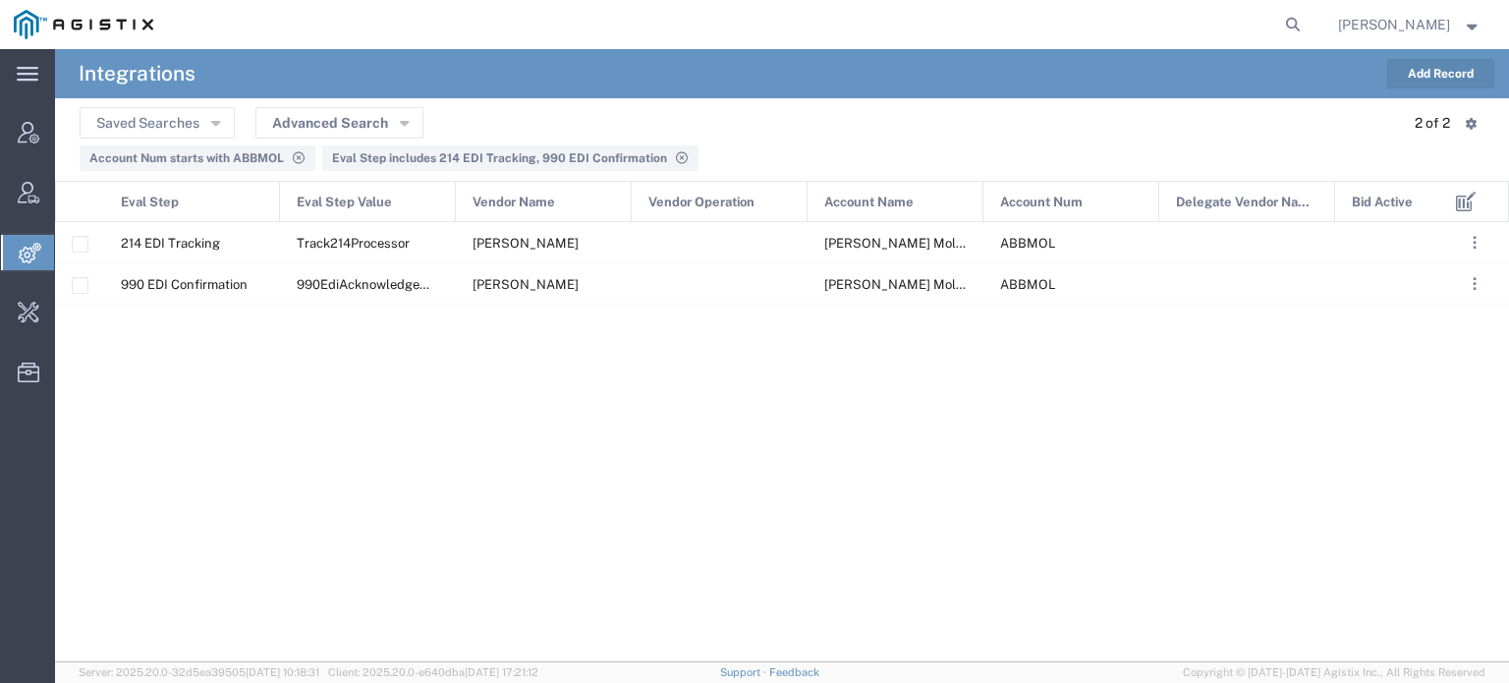
click at [1481, 59] on button "Add Record" at bounding box center [1440, 73] width 107 height 29
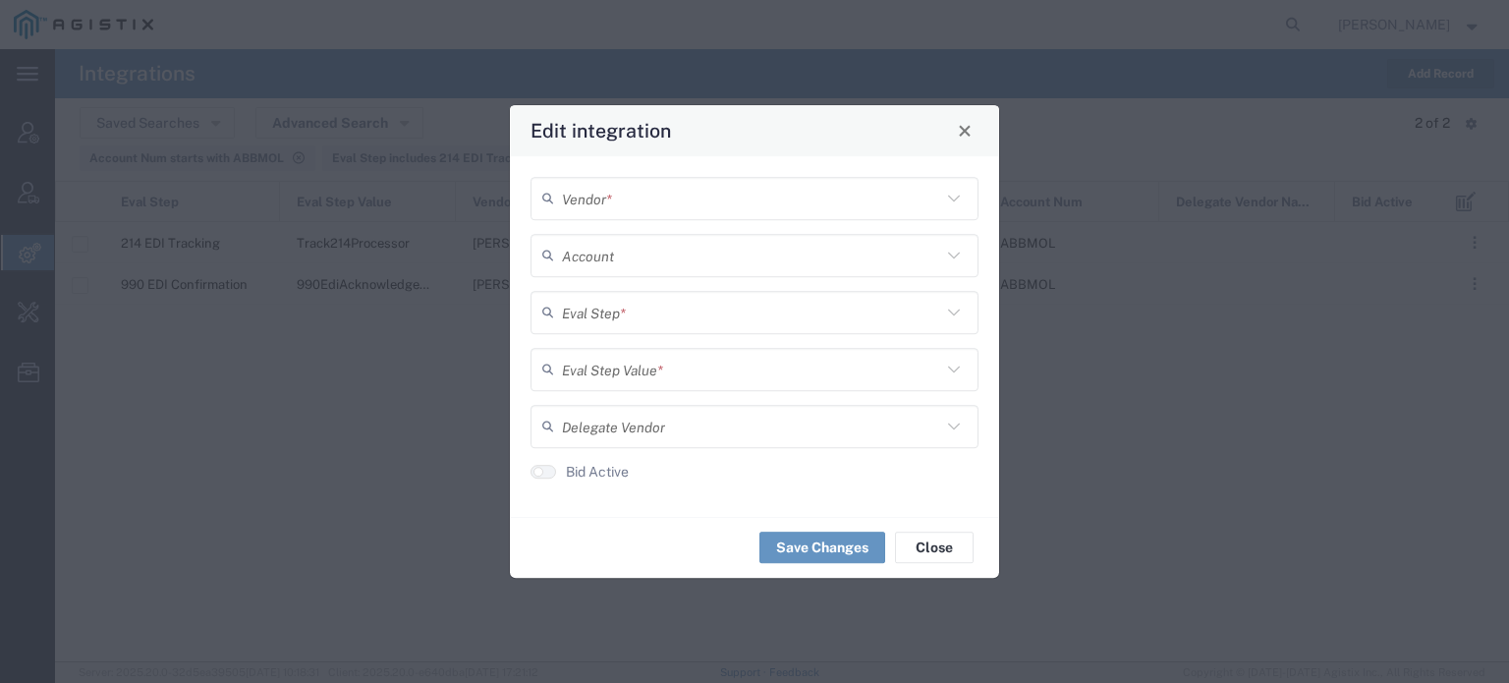
click at [904, 203] on input "text" at bounding box center [751, 198] width 379 height 34
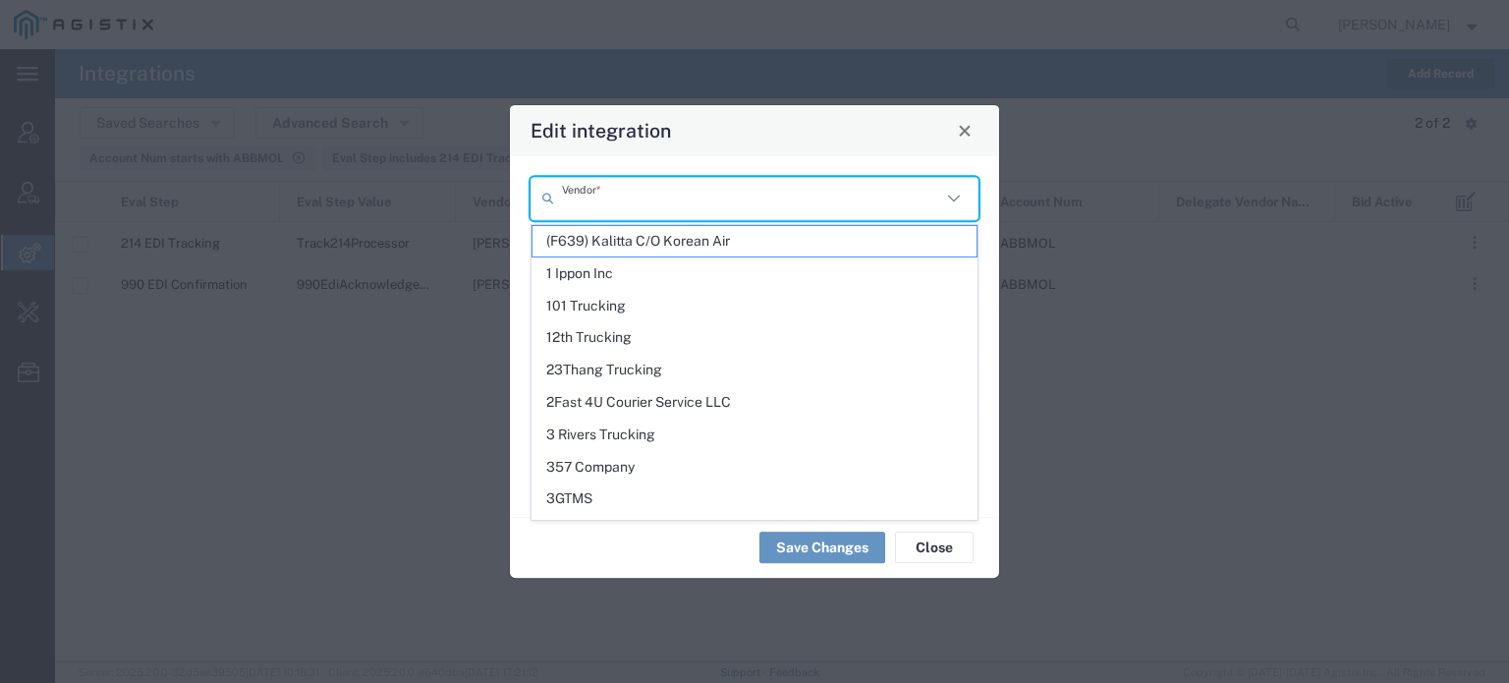
paste input "DB"
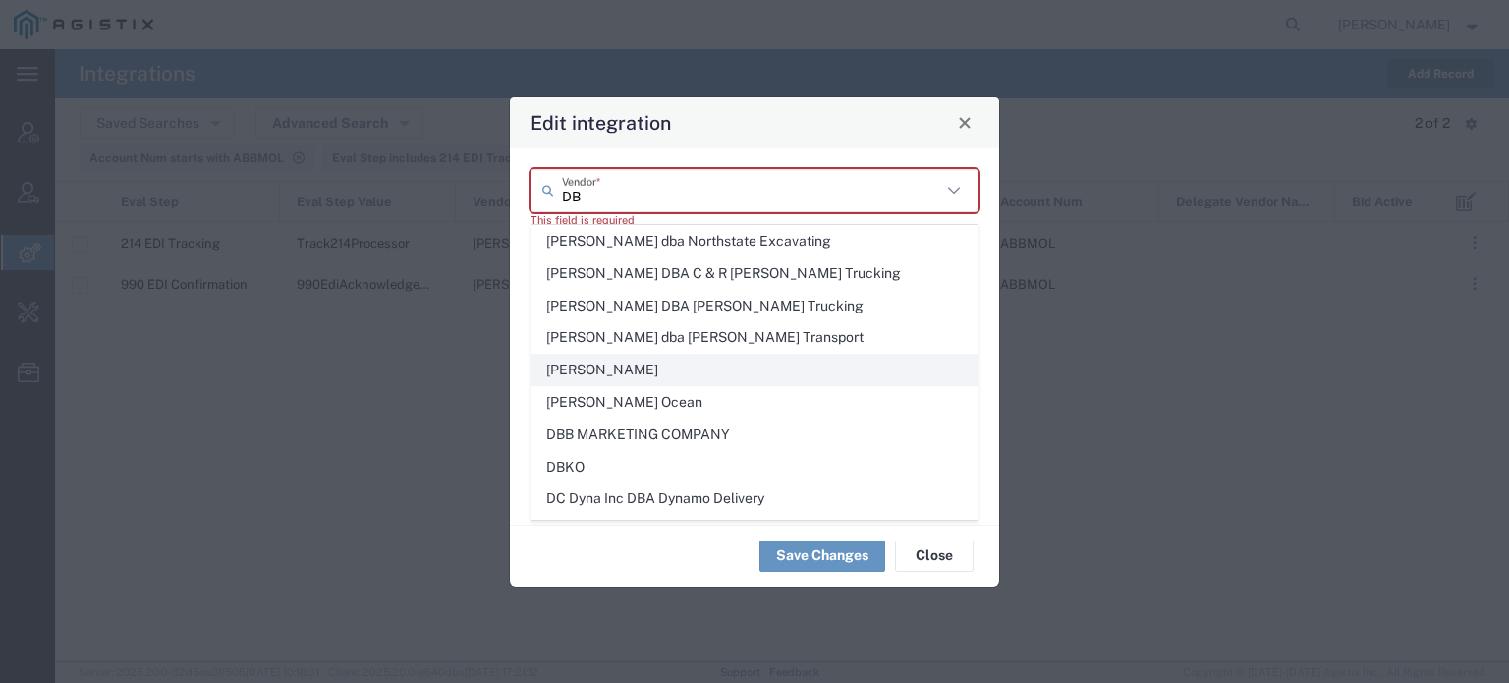
click at [604, 380] on span "[PERSON_NAME]" at bounding box center [754, 370] width 444 height 30
type input "[PERSON_NAME]"
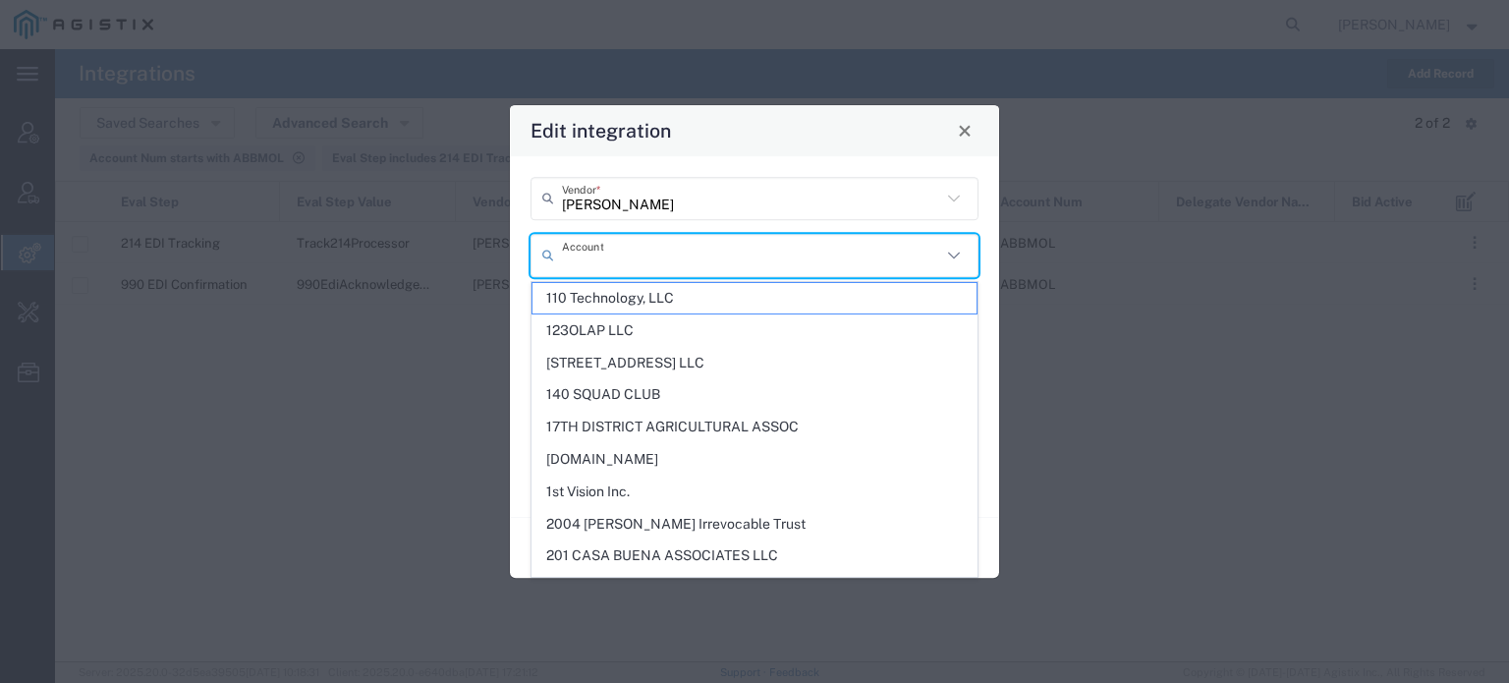
click at [631, 247] on input "text" at bounding box center [751, 255] width 379 height 34
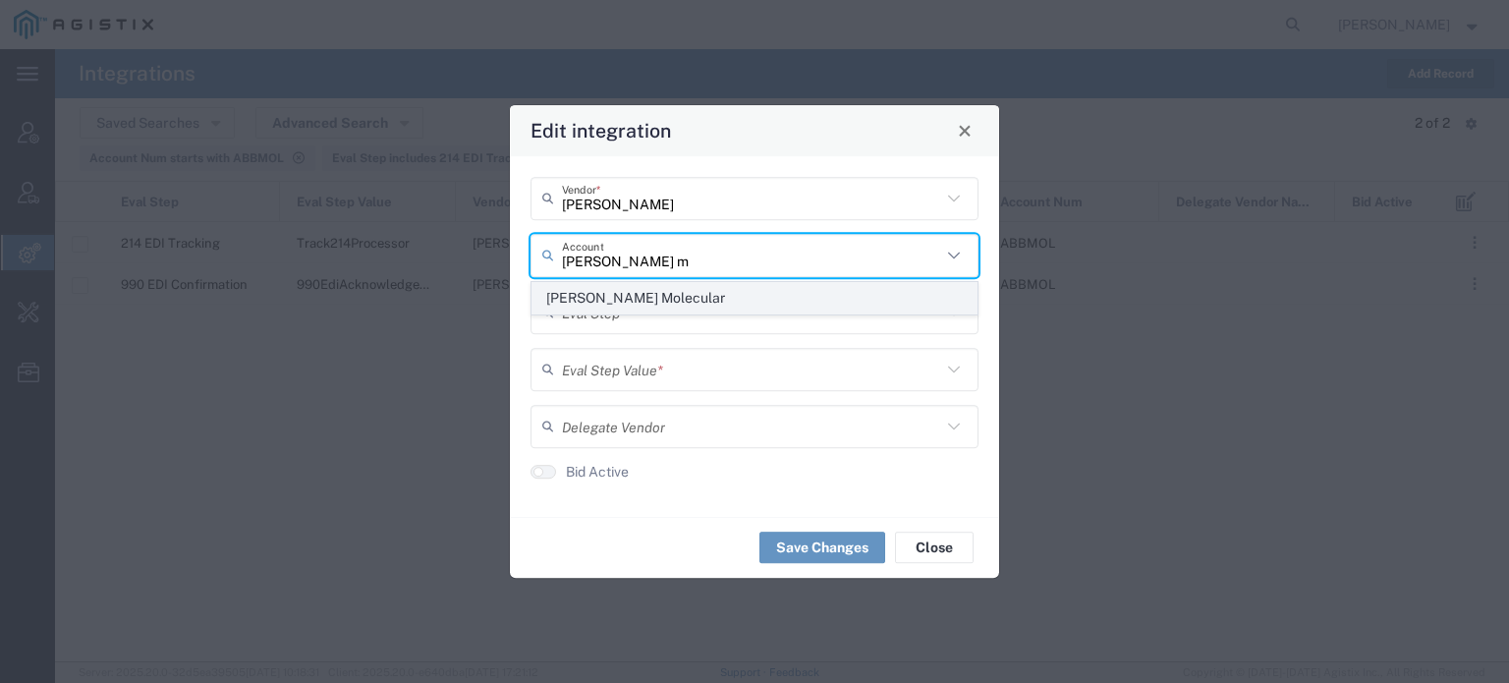
click at [621, 295] on span "[PERSON_NAME] Molecular" at bounding box center [754, 298] width 444 height 30
type input "[PERSON_NAME] Molecular"
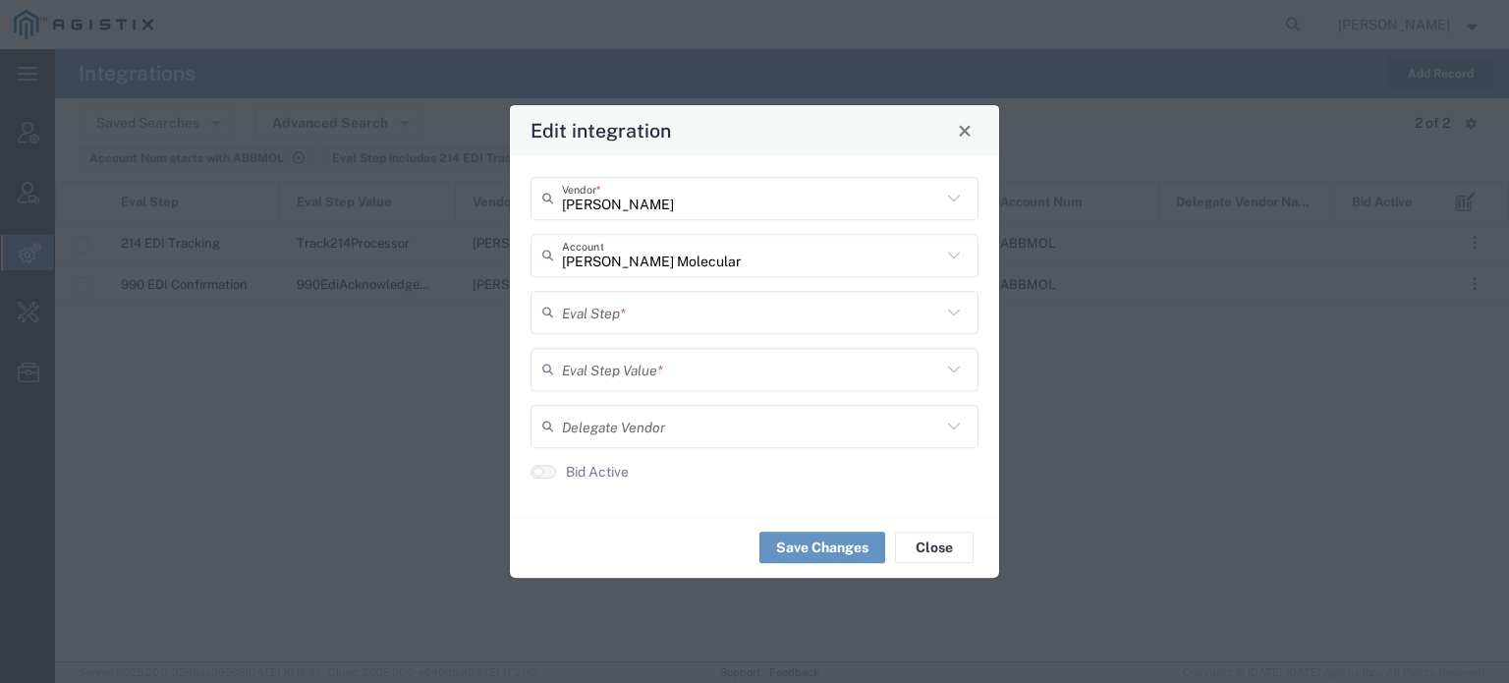
click at [627, 325] on input "text" at bounding box center [751, 312] width 379 height 34
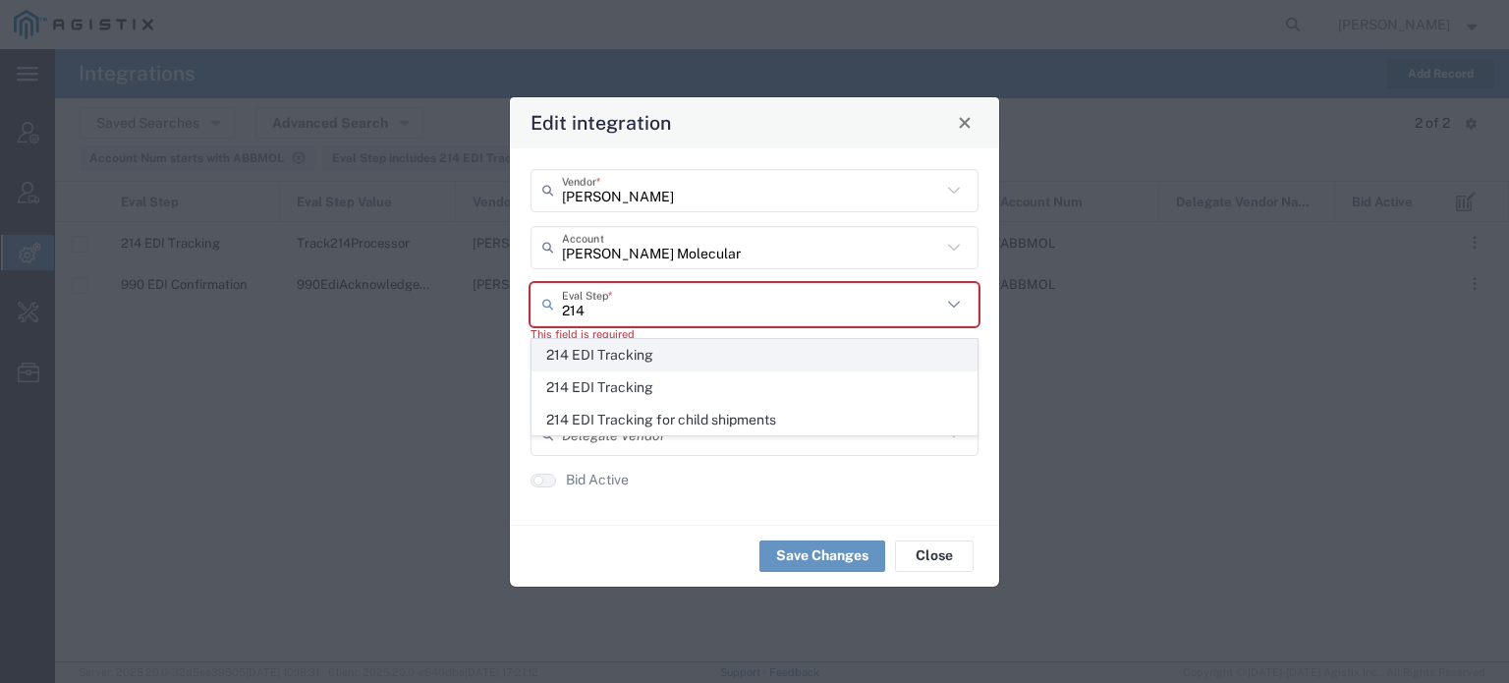
click at [629, 353] on span "214 EDI Tracking" at bounding box center [754, 355] width 444 height 30
type input "214 EDI Tracking"
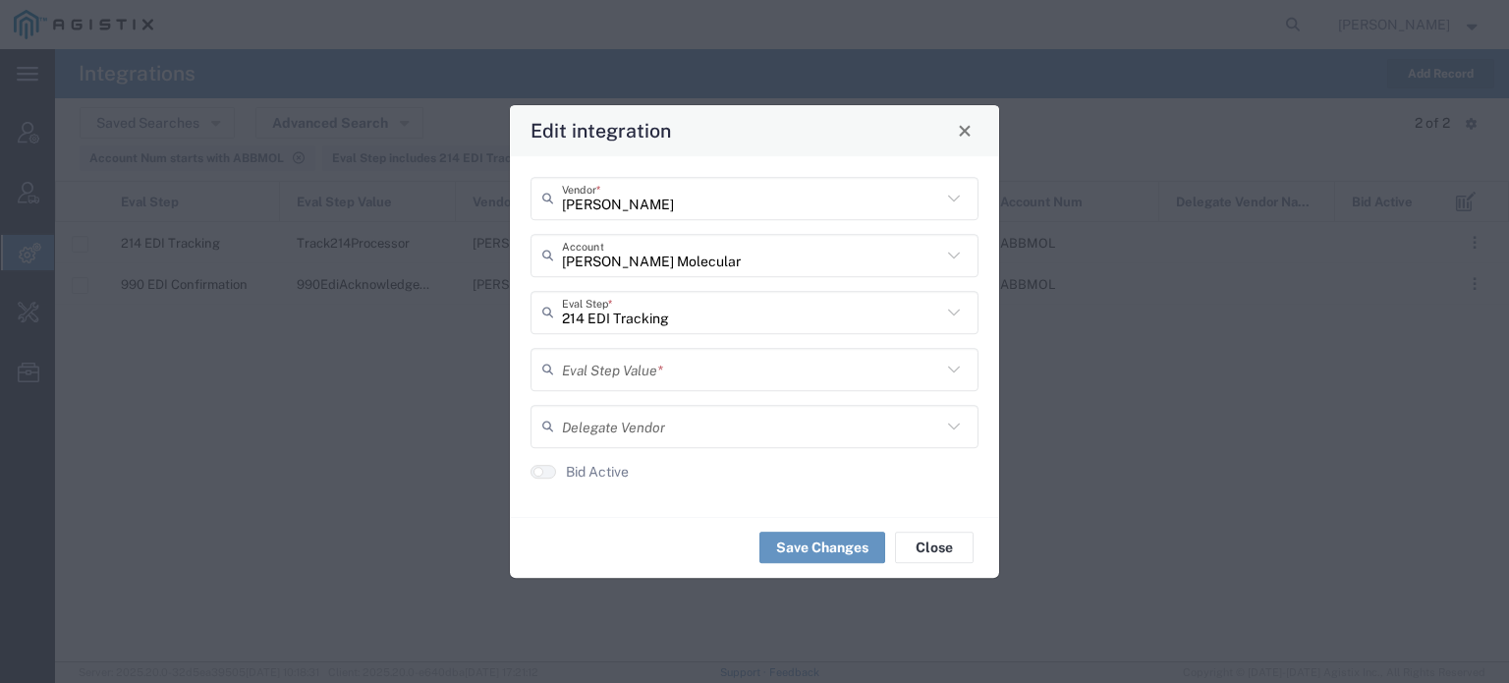
click at [629, 360] on input "text" at bounding box center [751, 369] width 379 height 34
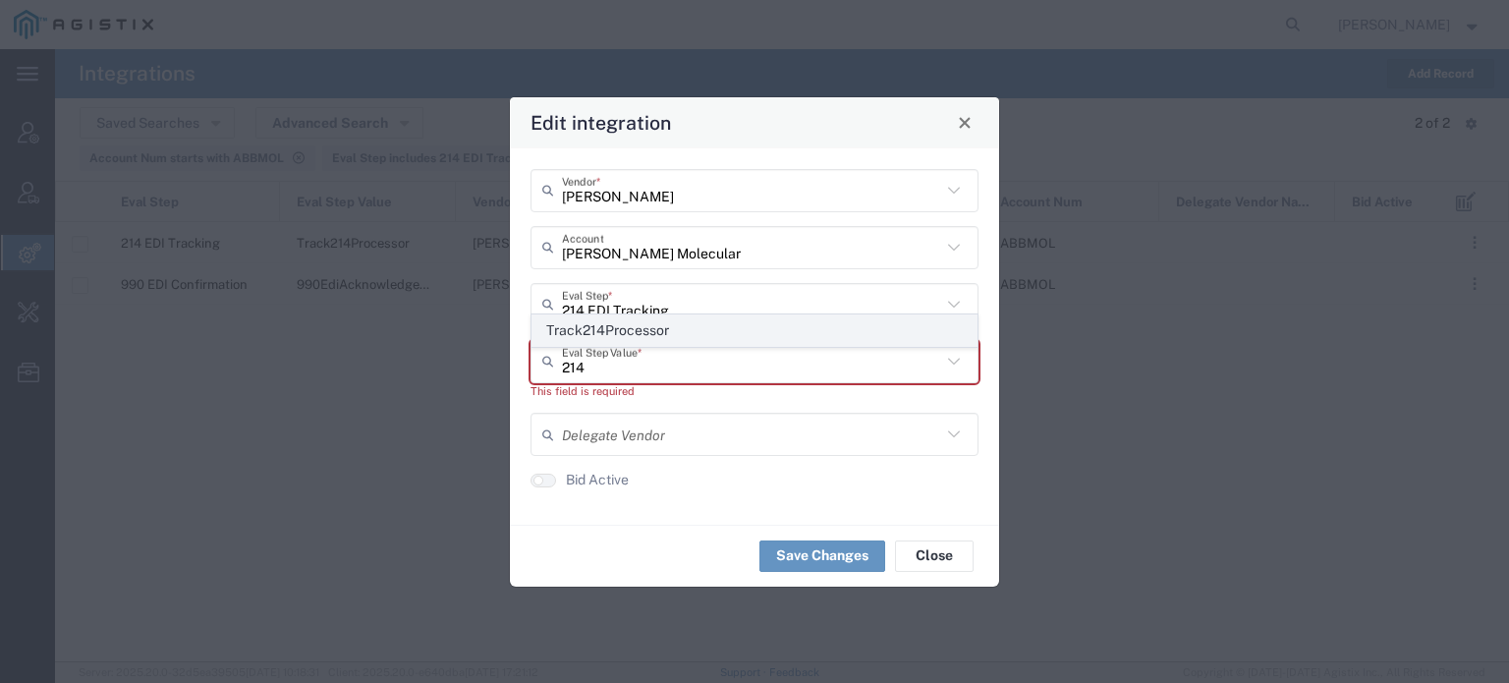
click at [626, 329] on span "Track214Processor" at bounding box center [754, 330] width 444 height 30
type input "Track214Processor"
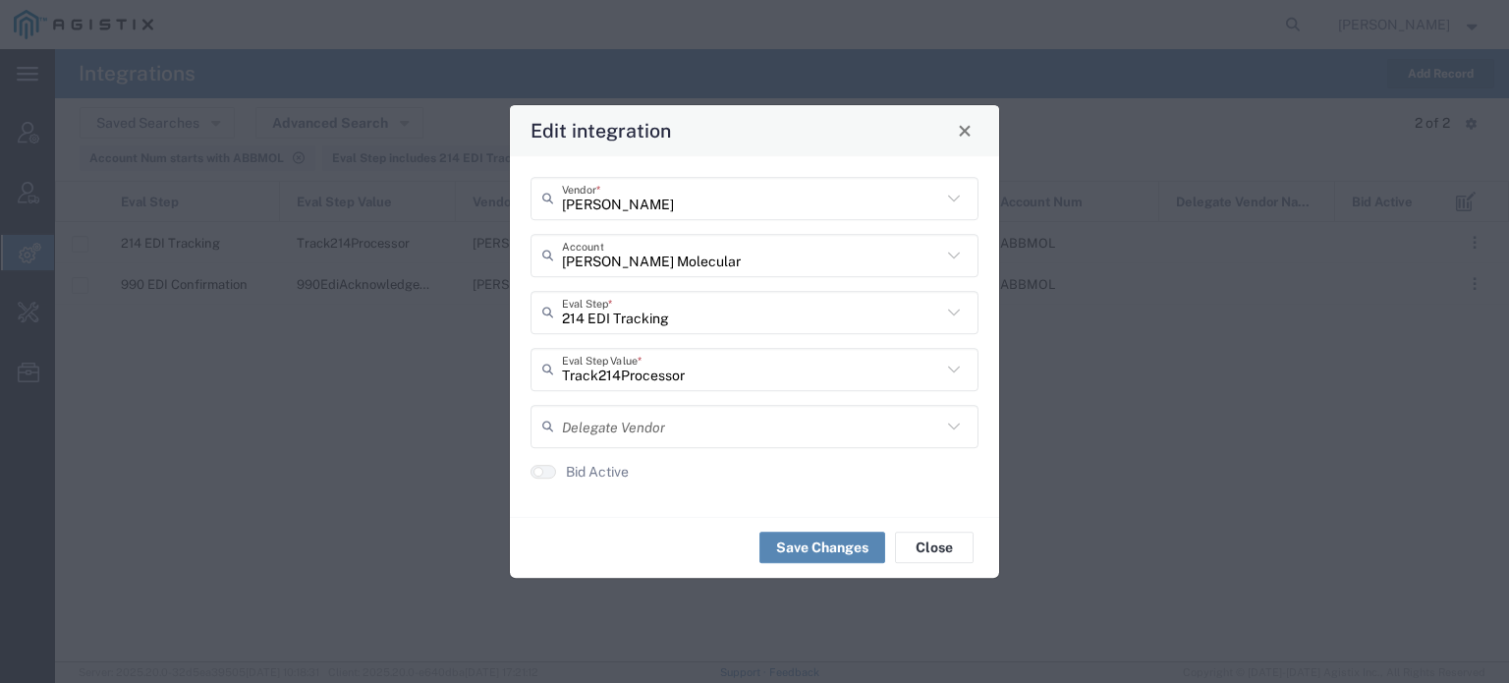
click at [812, 542] on button "Save Changes" at bounding box center [822, 546] width 126 height 31
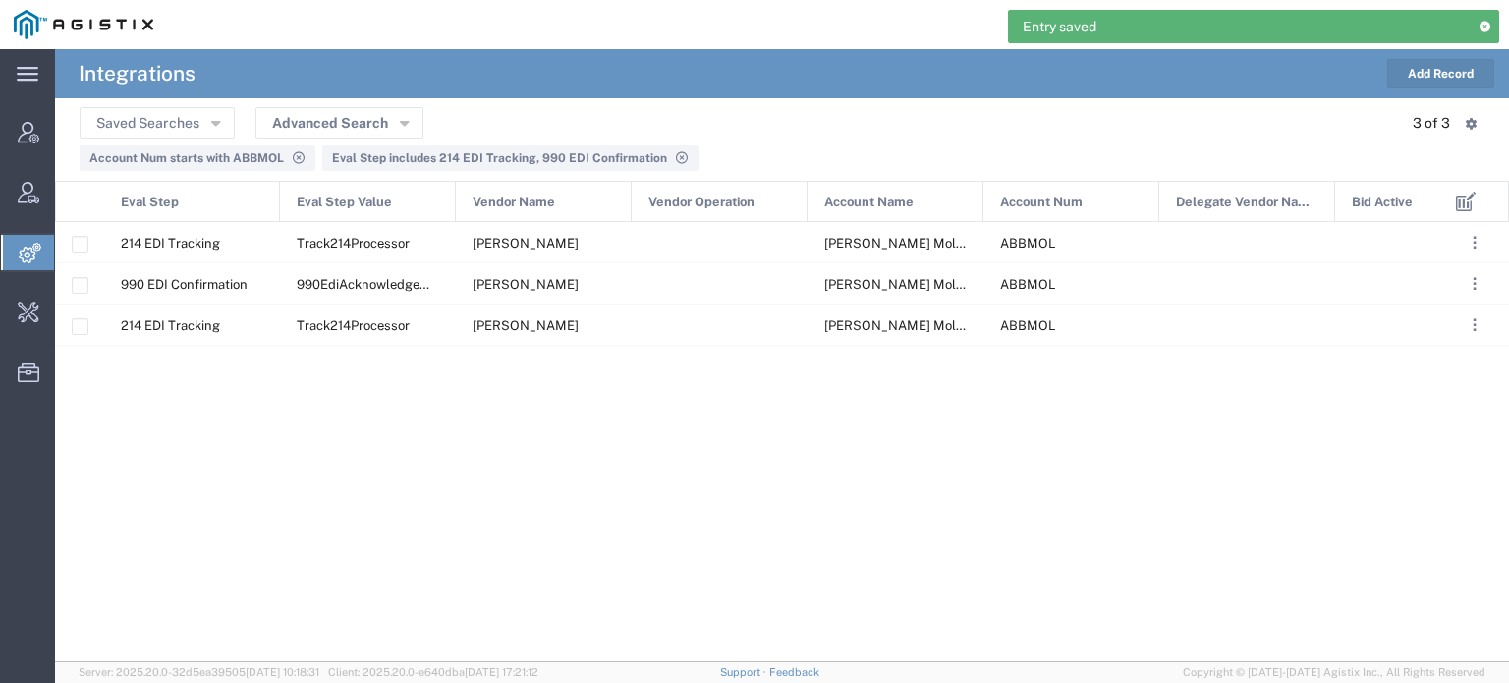
click at [1454, 82] on button "Add Record" at bounding box center [1440, 73] width 107 height 29
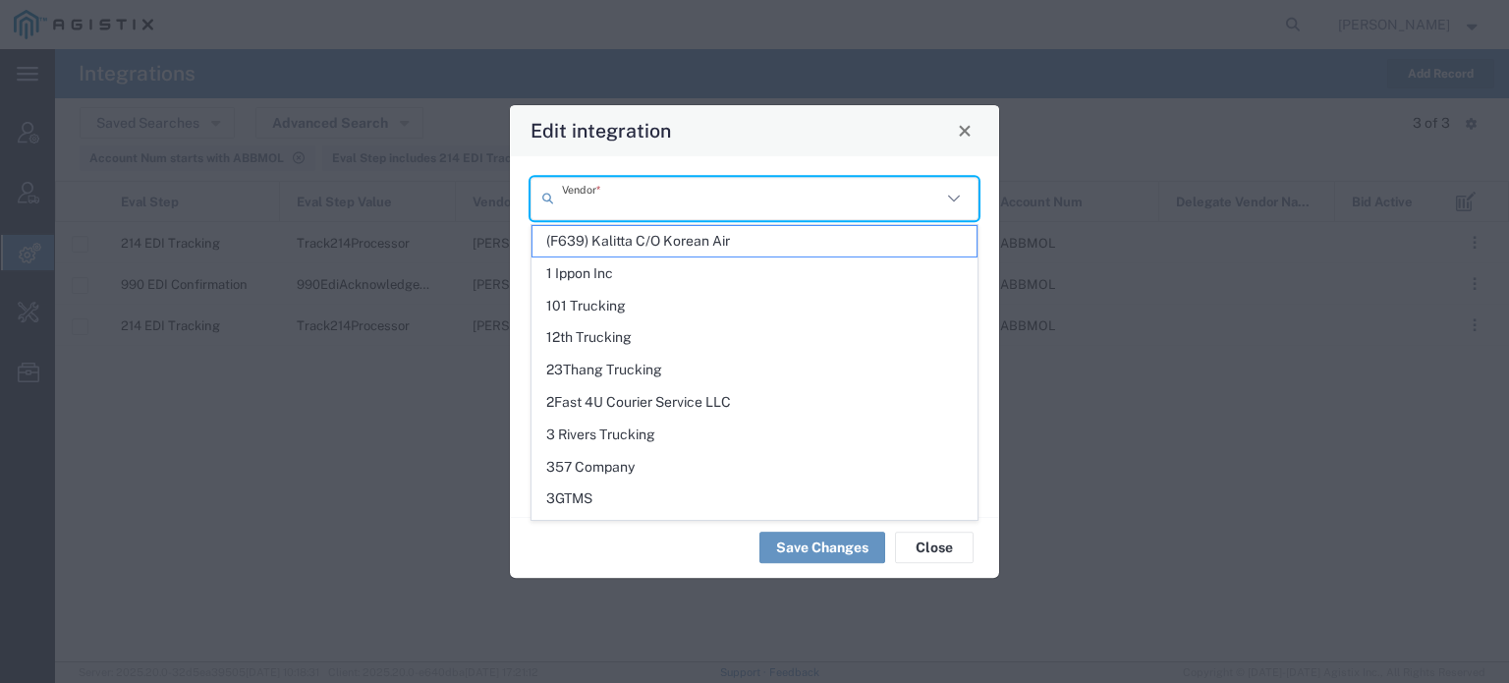
click at [890, 200] on input "text" at bounding box center [751, 198] width 379 height 34
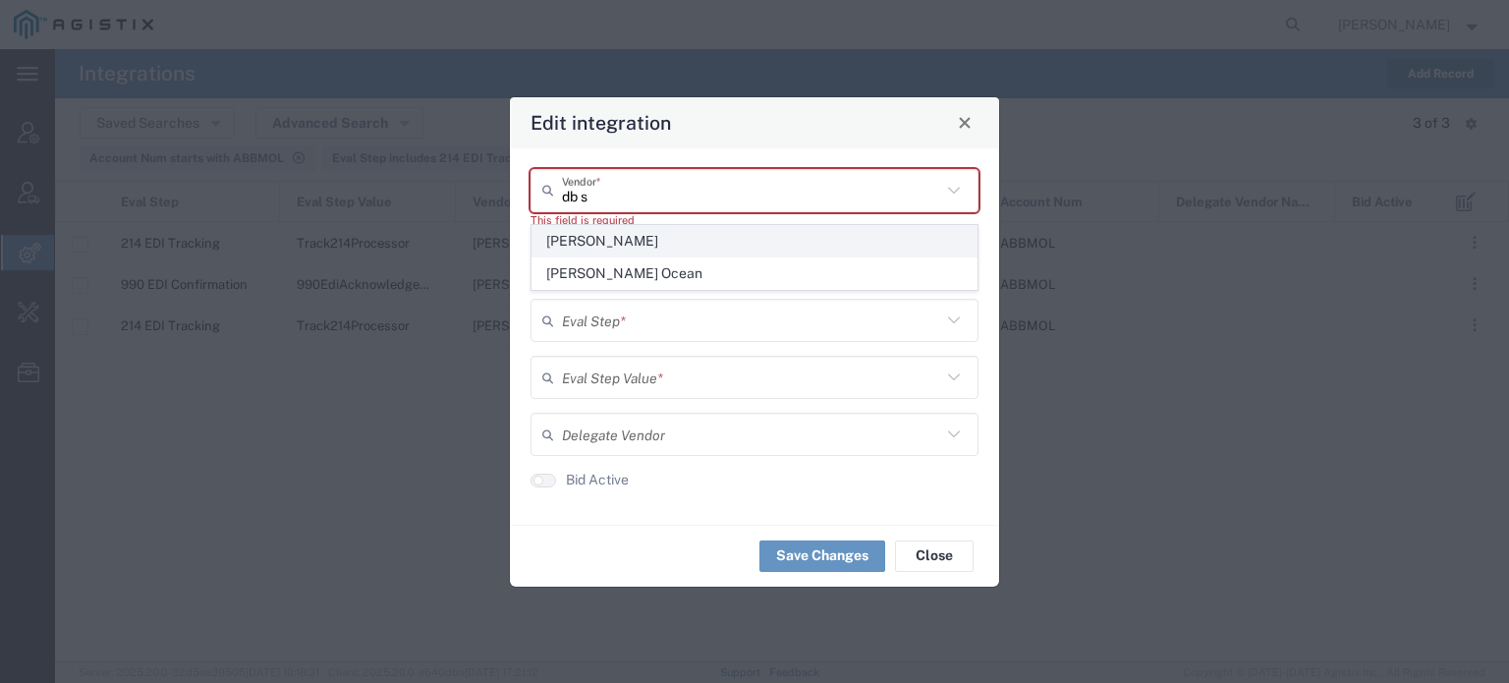
click at [614, 243] on span "[PERSON_NAME]" at bounding box center [754, 241] width 444 height 30
type input "[PERSON_NAME]"
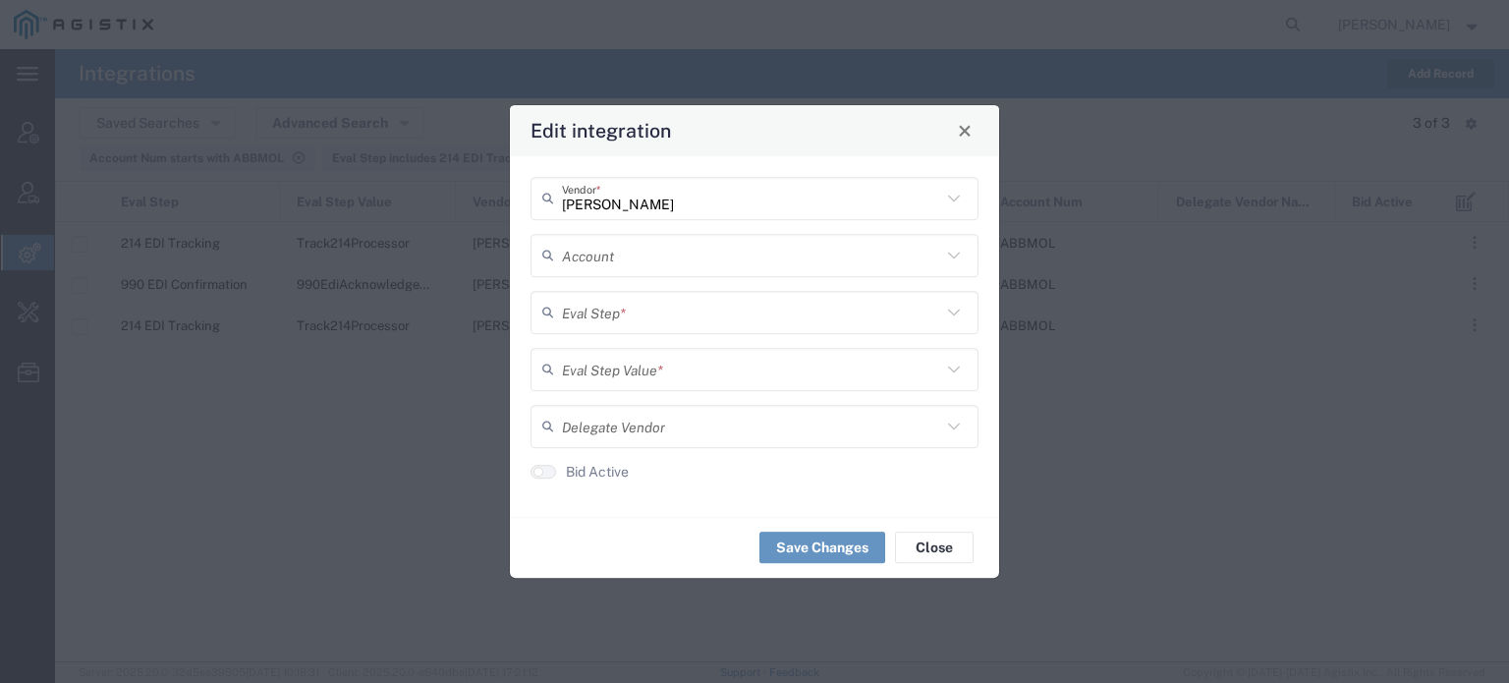
click at [605, 262] on input "text" at bounding box center [751, 255] width 379 height 34
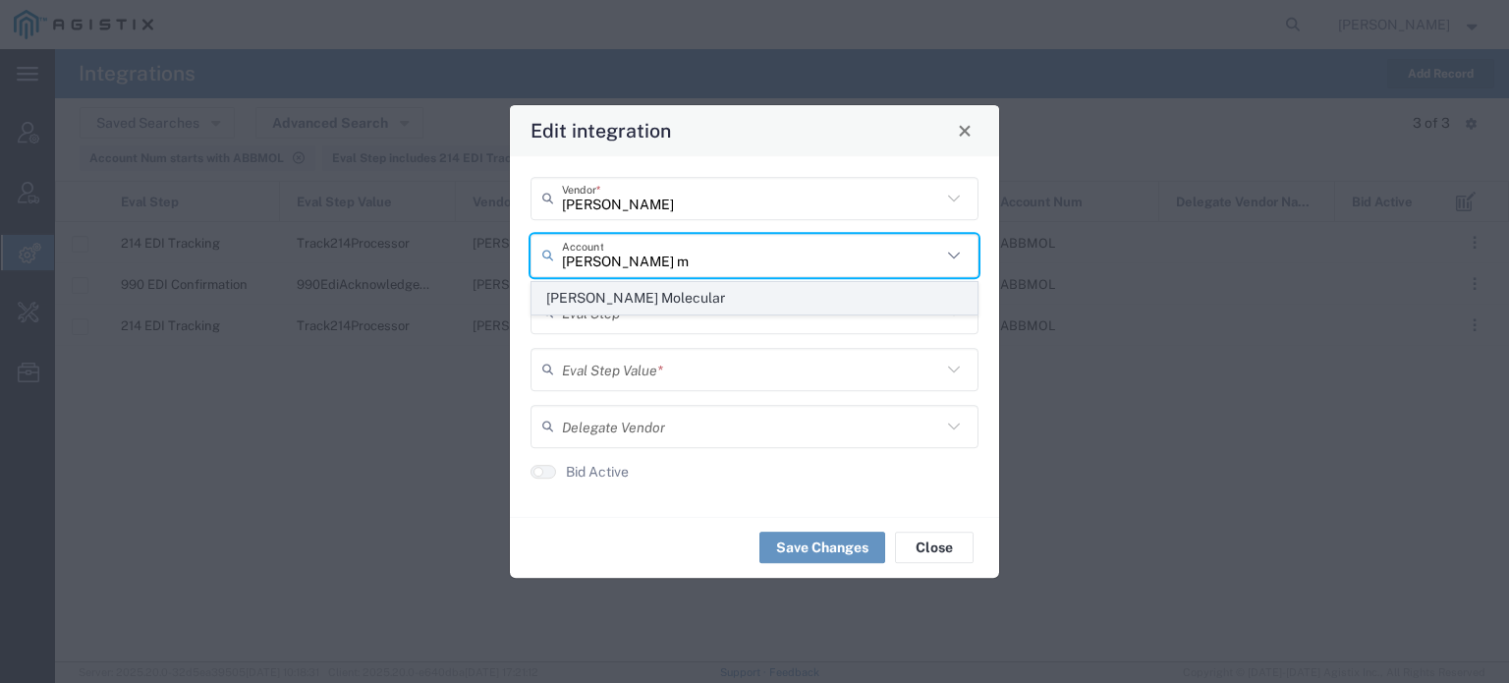
click at [605, 290] on span "[PERSON_NAME] Molecular" at bounding box center [754, 298] width 444 height 30
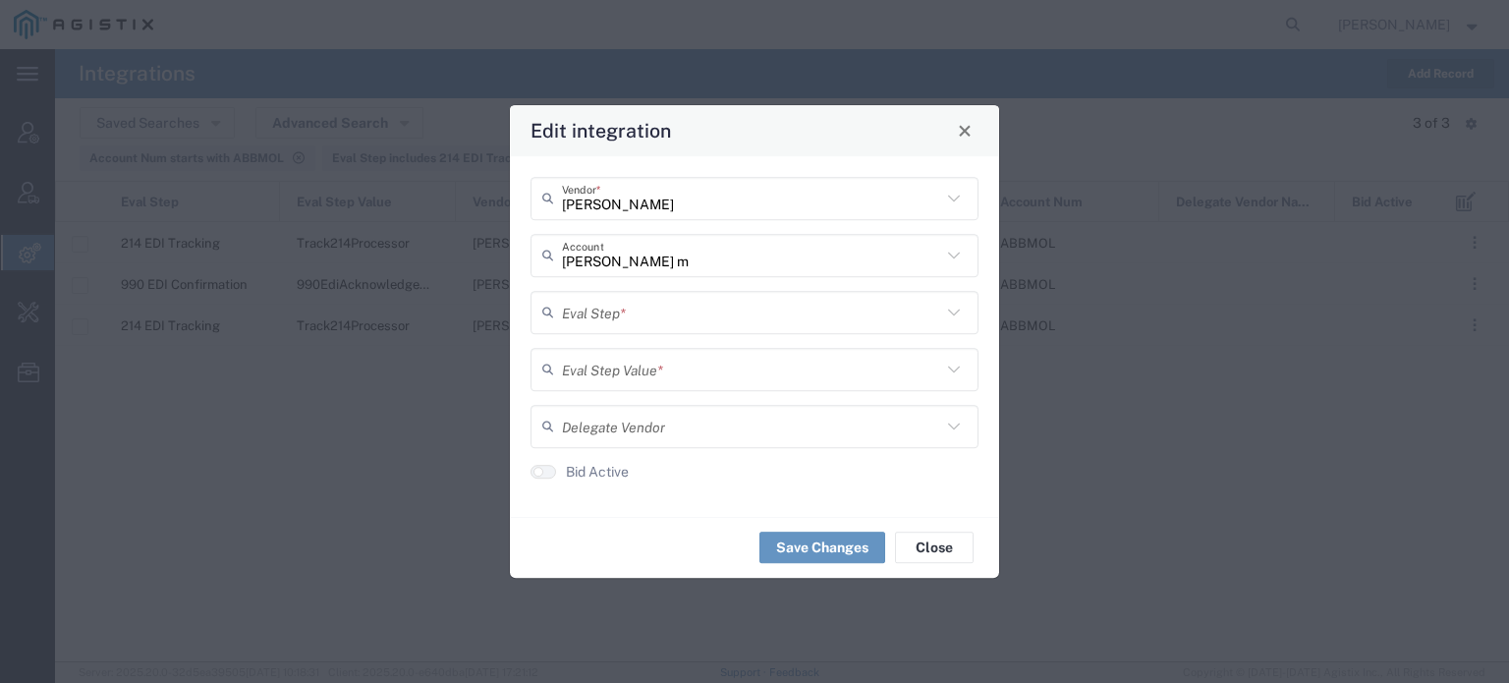
type input "[PERSON_NAME] Molecular"
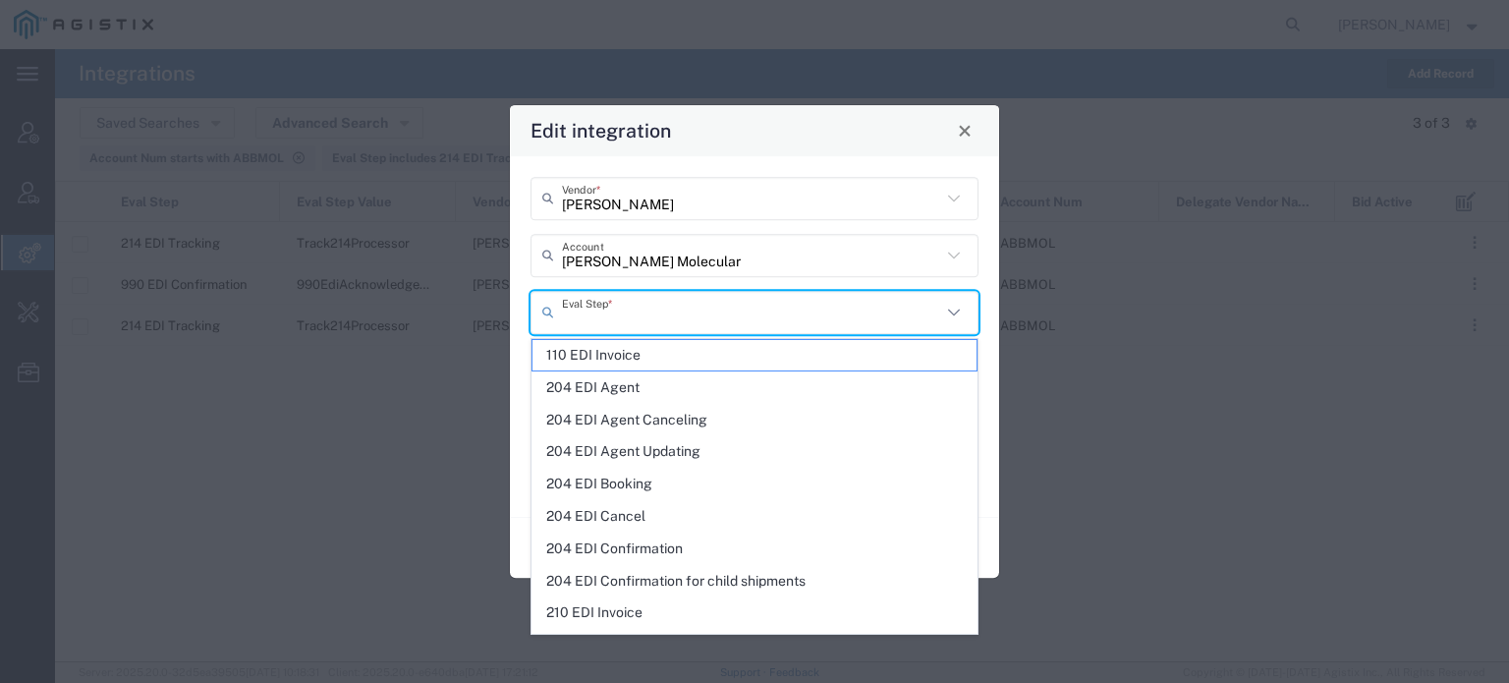
click at [602, 320] on input "text" at bounding box center [751, 312] width 379 height 34
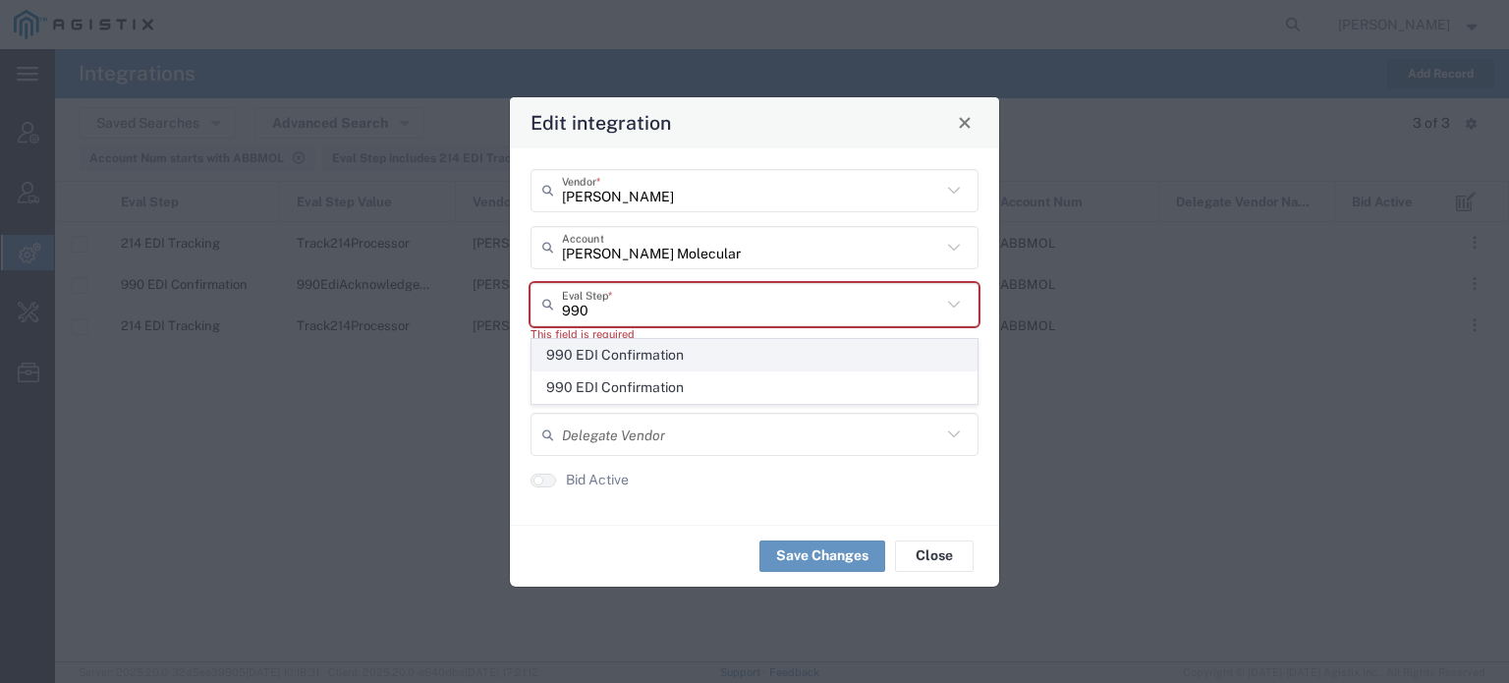
click at [627, 361] on span "990 EDI Confirmation" at bounding box center [754, 355] width 444 height 30
type input "990 EDI Confirmation"
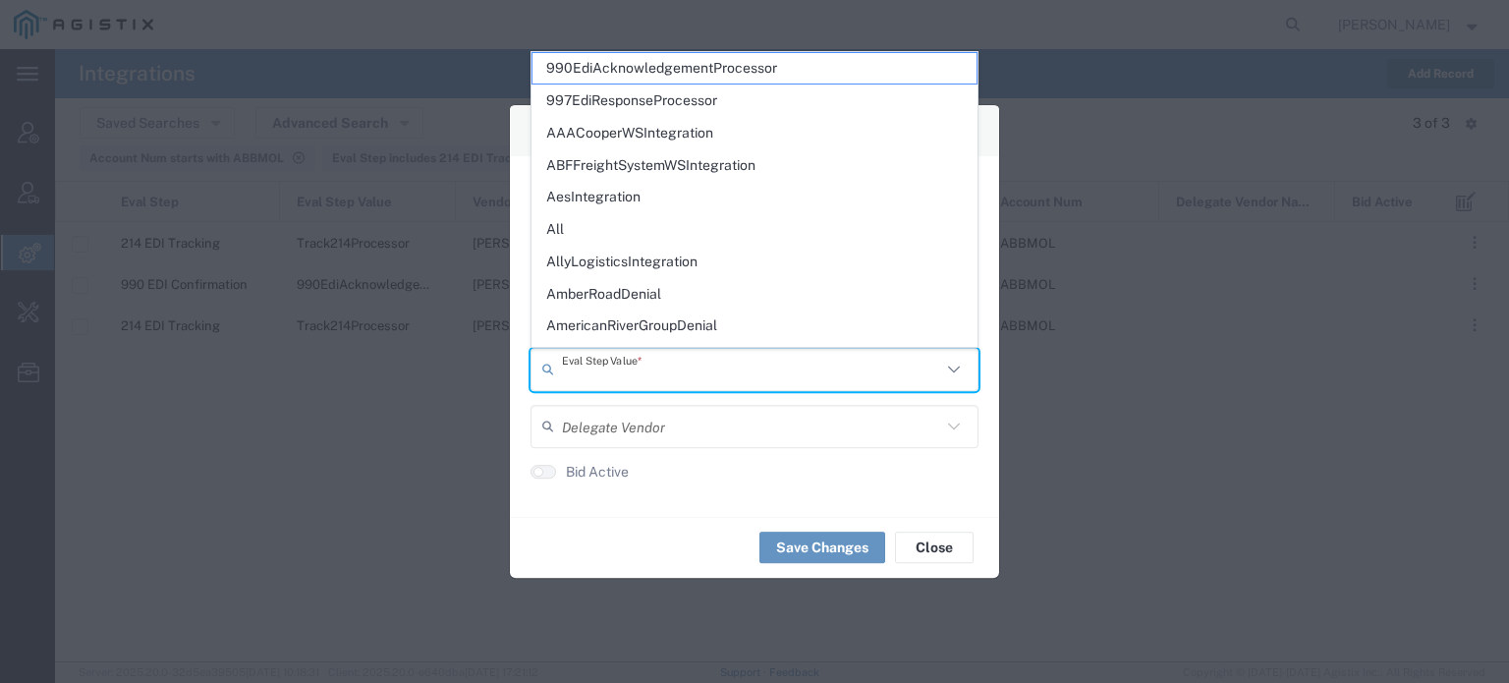
click at [616, 370] on input "text" at bounding box center [751, 369] width 379 height 34
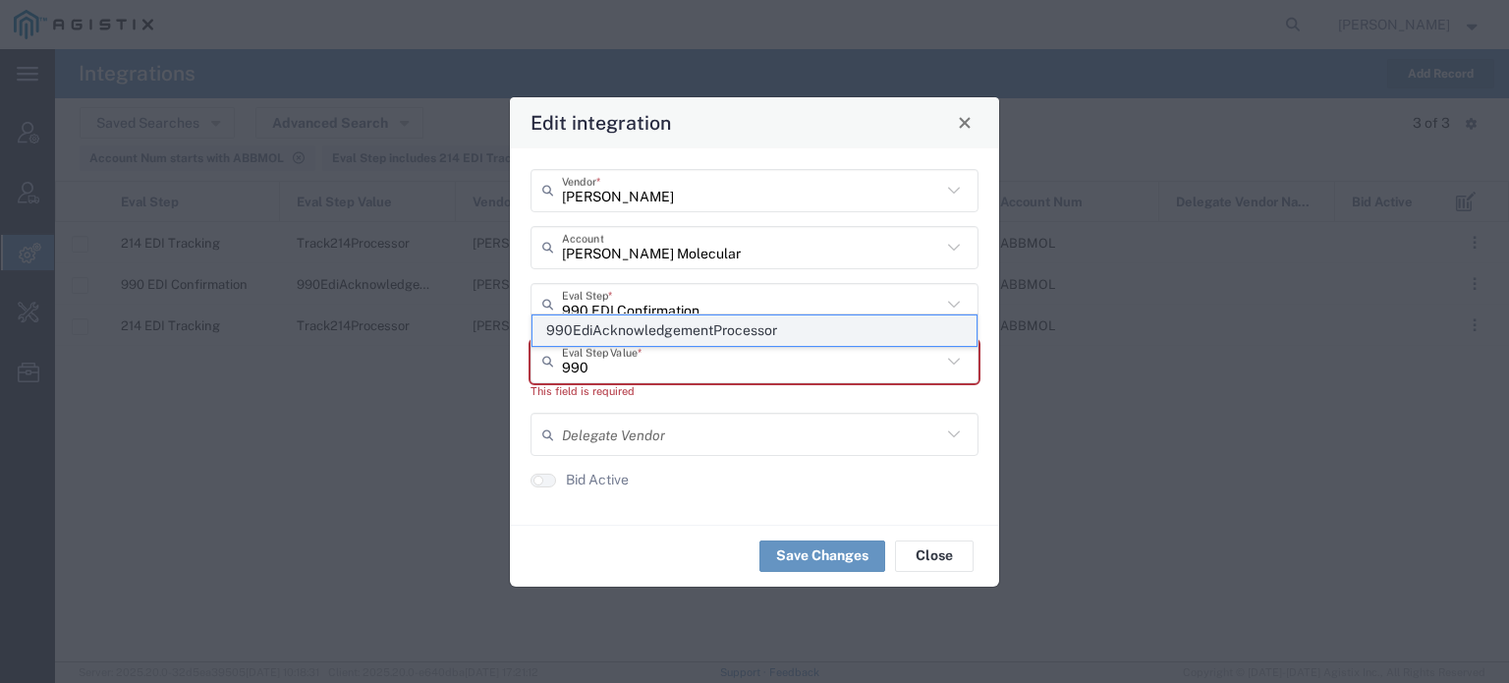
click at [655, 332] on span "990EdiAcknowledgementProcessor" at bounding box center [754, 330] width 444 height 30
type input "990EdiAcknowledgementProcessor"
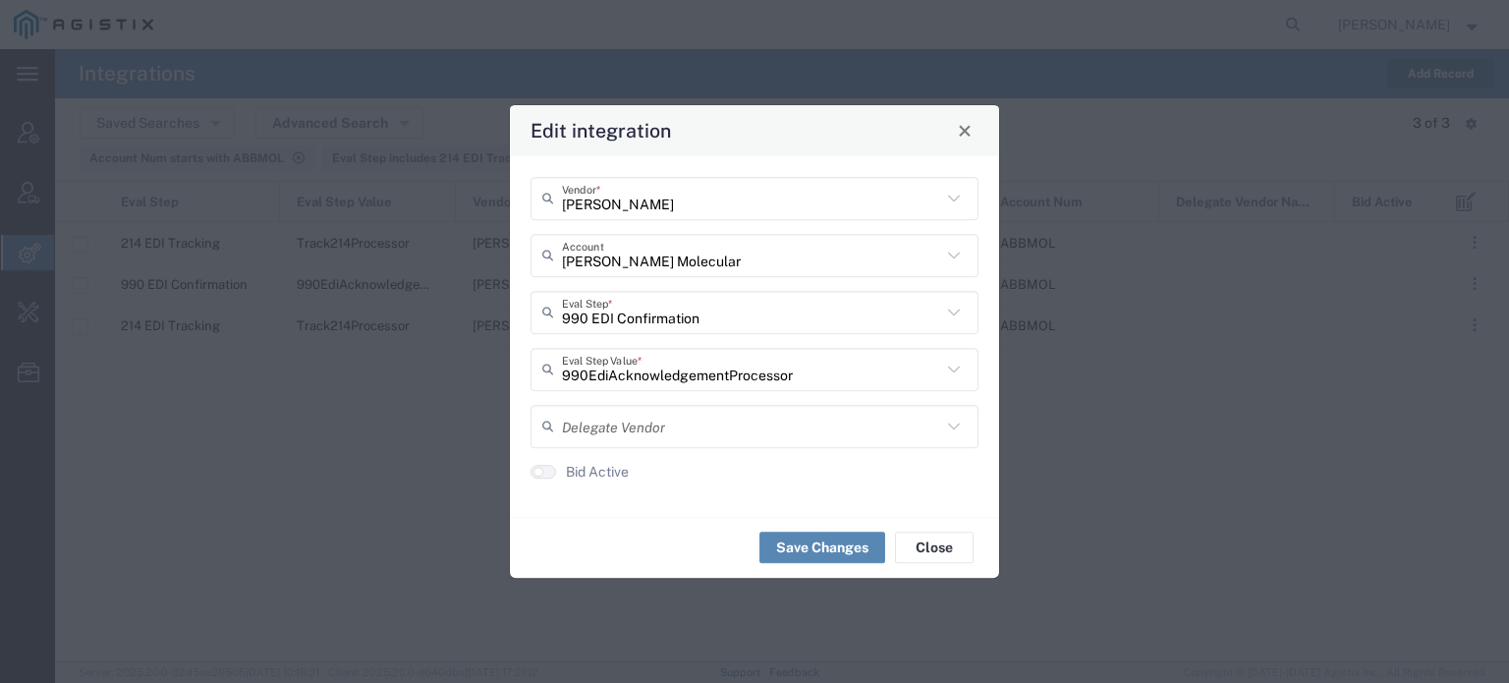
click at [829, 543] on button "Save Changes" at bounding box center [822, 546] width 126 height 31
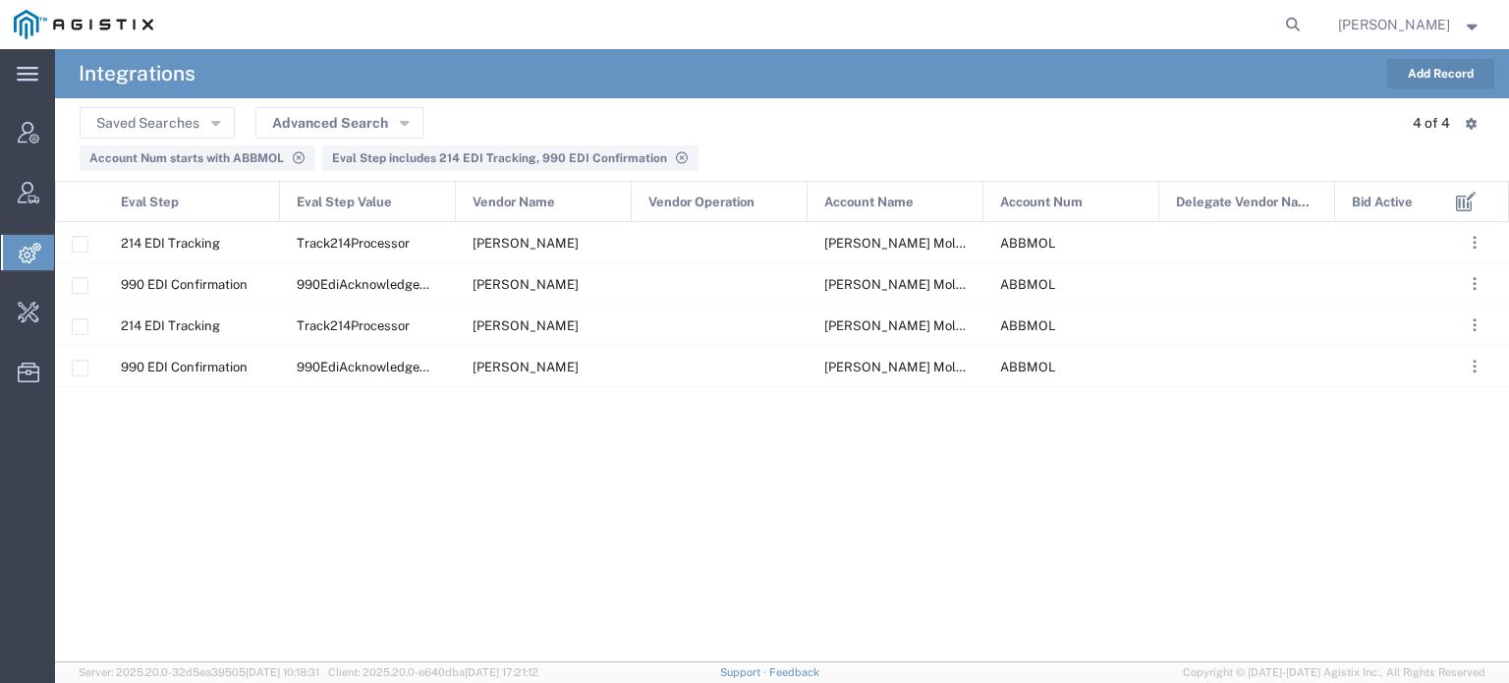
click at [1418, 70] on button "Add Record" at bounding box center [1440, 73] width 107 height 29
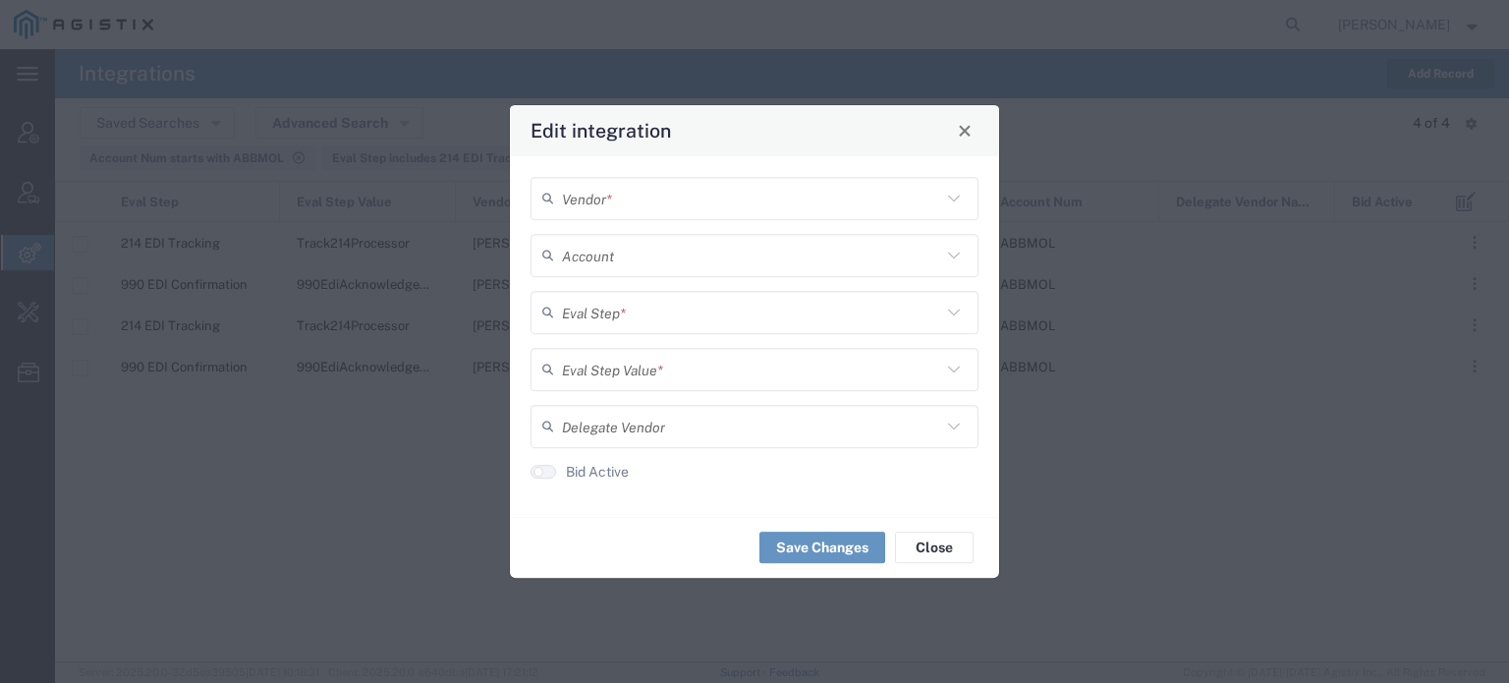
click at [757, 211] on input "text" at bounding box center [751, 198] width 379 height 34
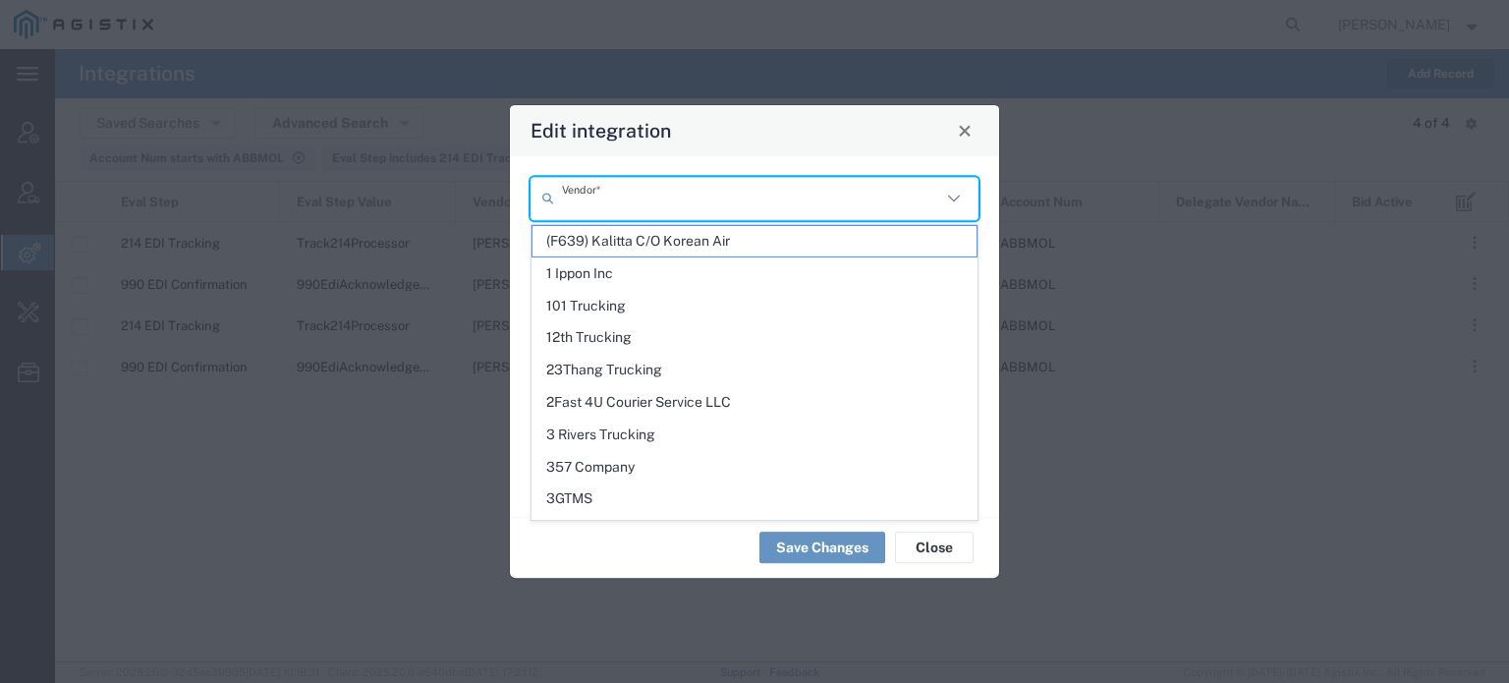
paste input "DSV"
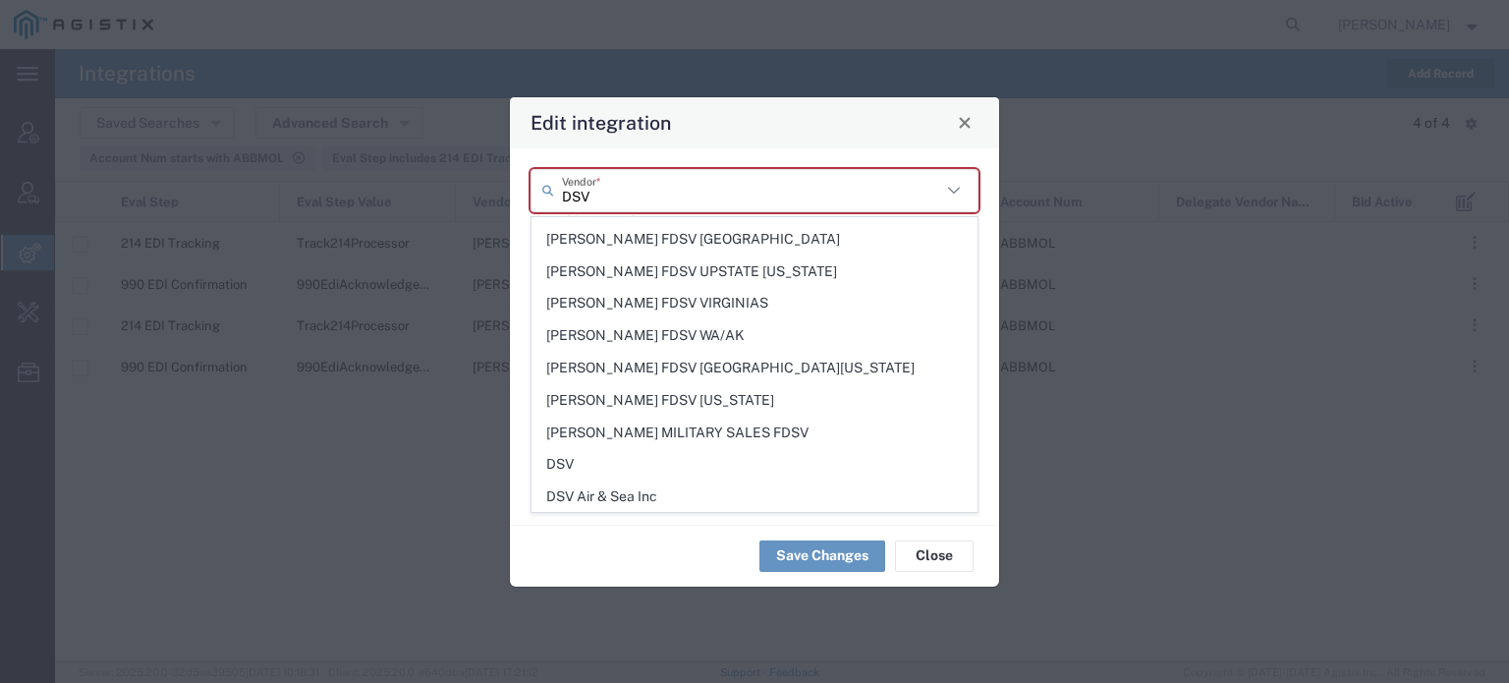
scroll to position [1296, 0]
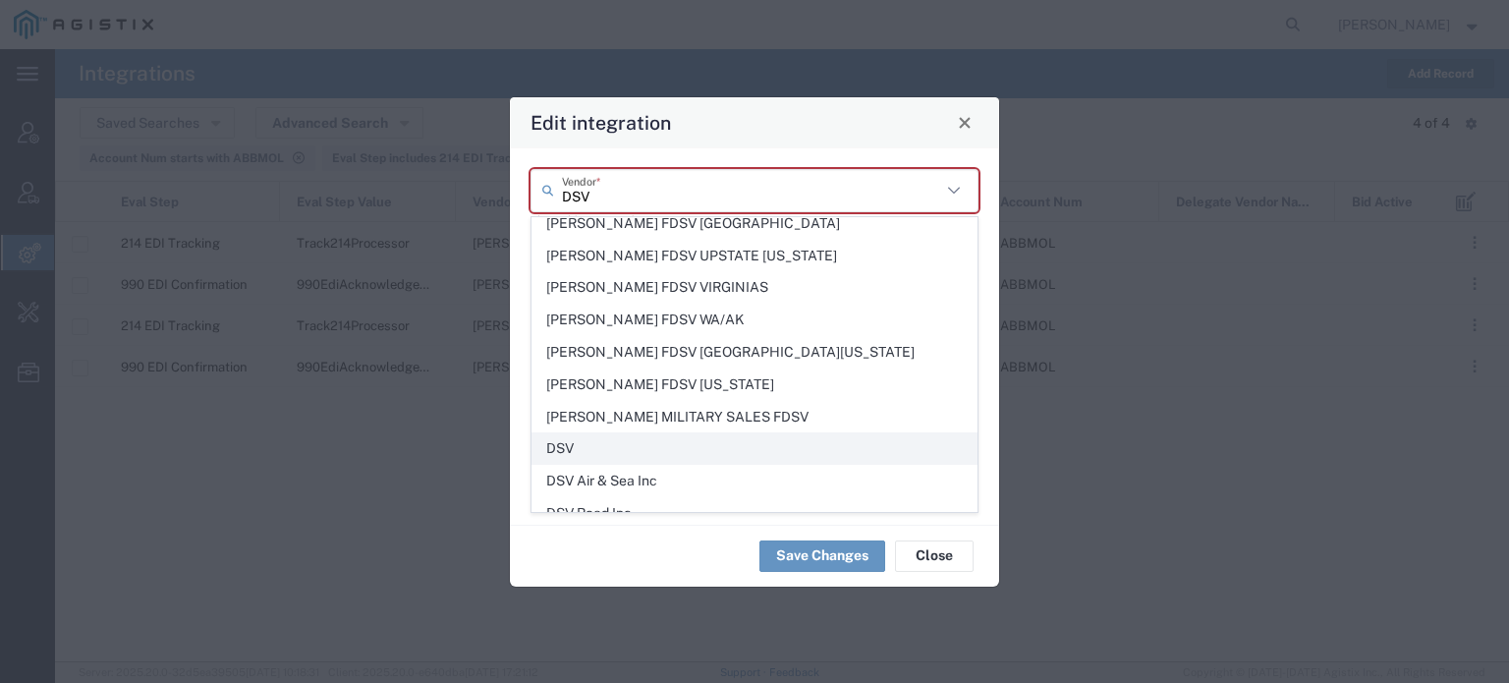
click at [562, 433] on span "DSV" at bounding box center [754, 448] width 444 height 30
type input "DSV"
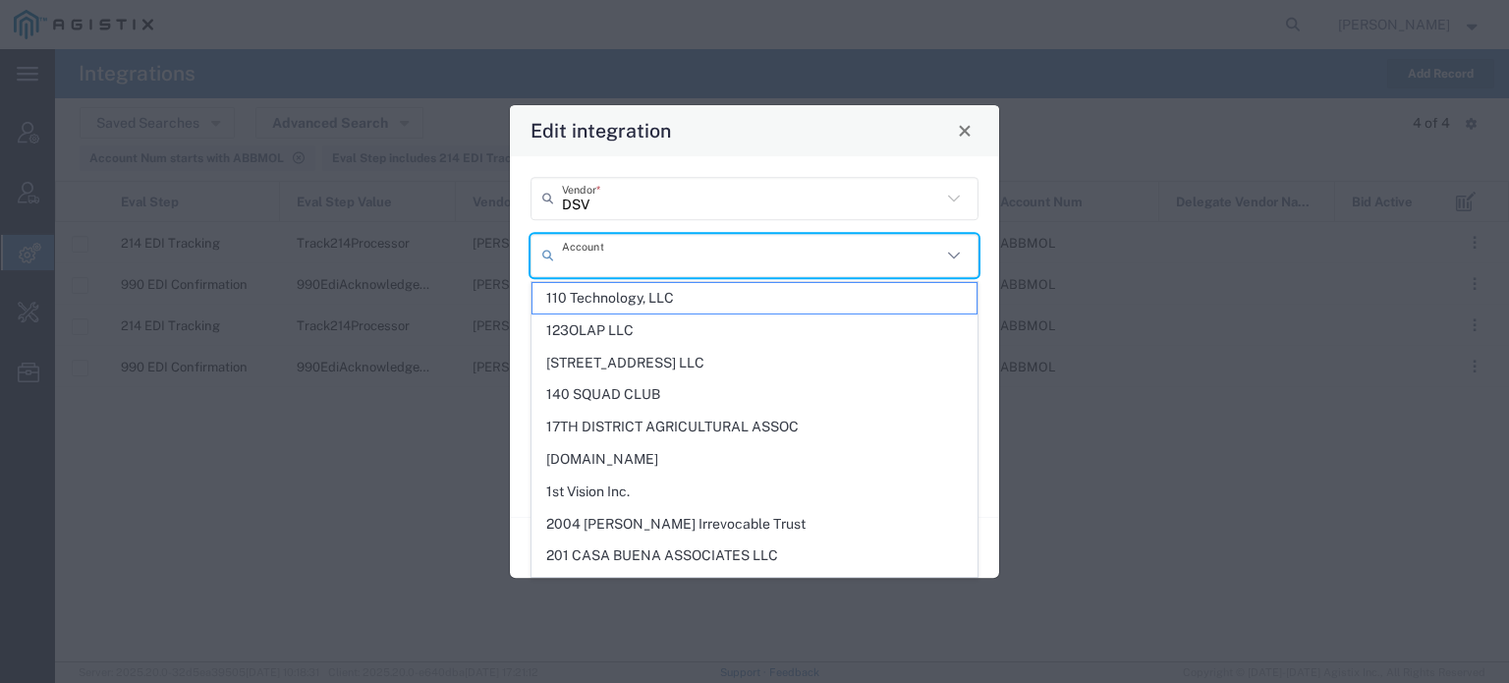
click at [618, 266] on input "text" at bounding box center [751, 255] width 379 height 34
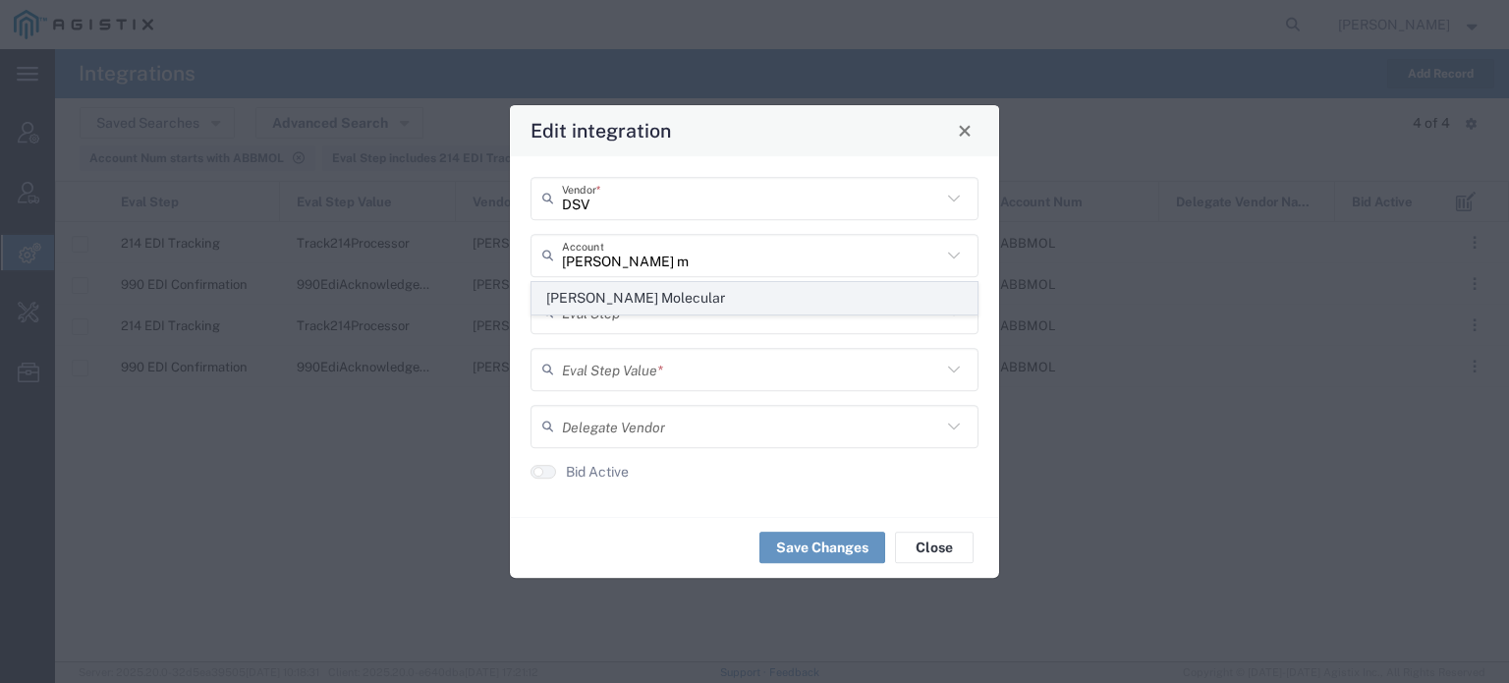
click at [625, 298] on span "[PERSON_NAME] Molecular" at bounding box center [754, 298] width 444 height 30
type input "[PERSON_NAME] Molecular"
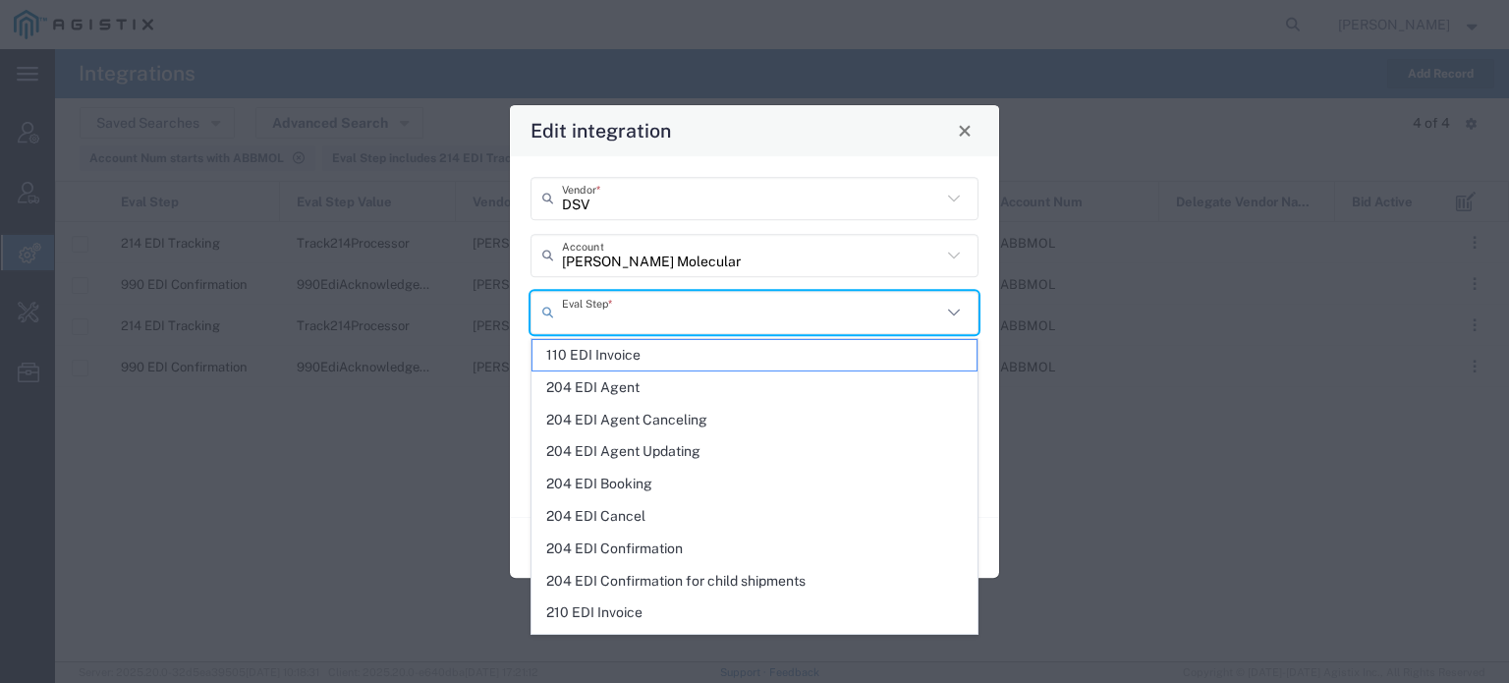
click at [619, 305] on input "text" at bounding box center [751, 312] width 379 height 34
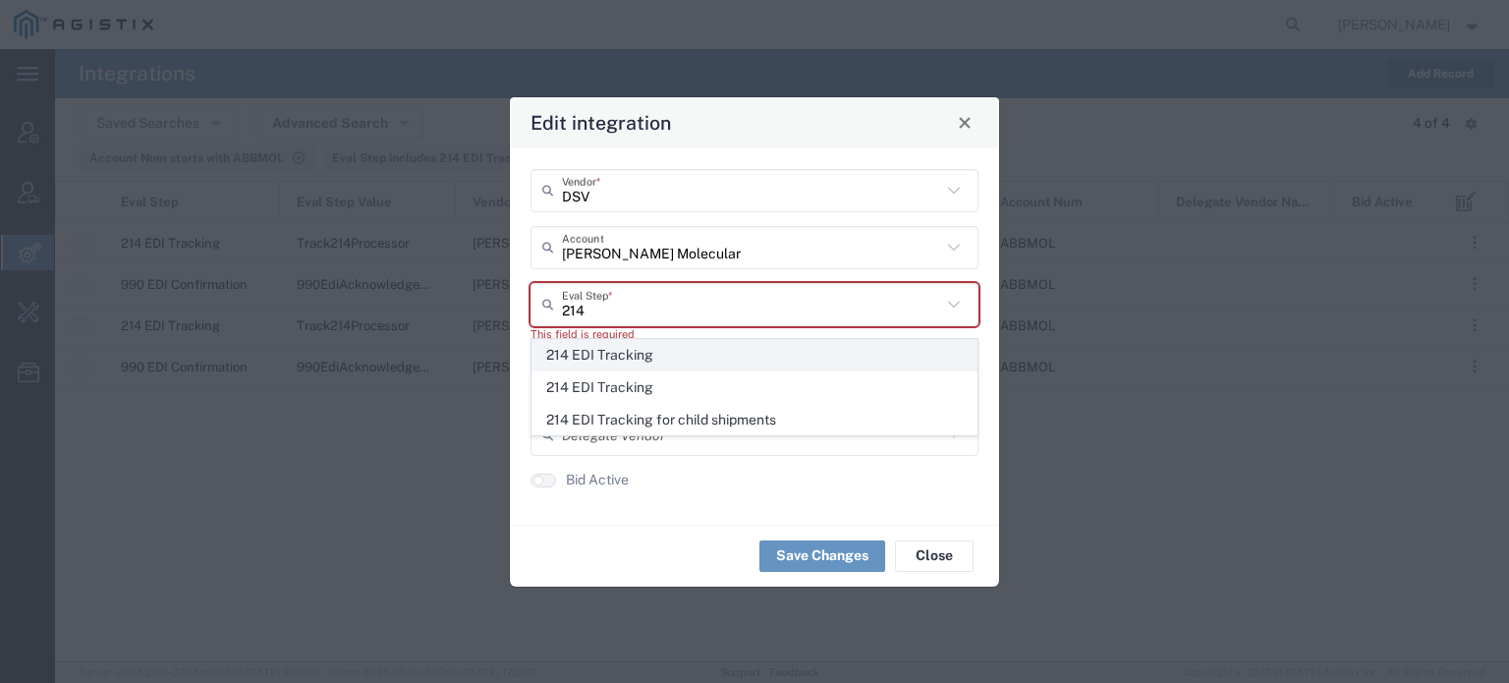
click at [611, 355] on span "214 EDI Tracking" at bounding box center [754, 355] width 444 height 30
type input "214 EDI Tracking"
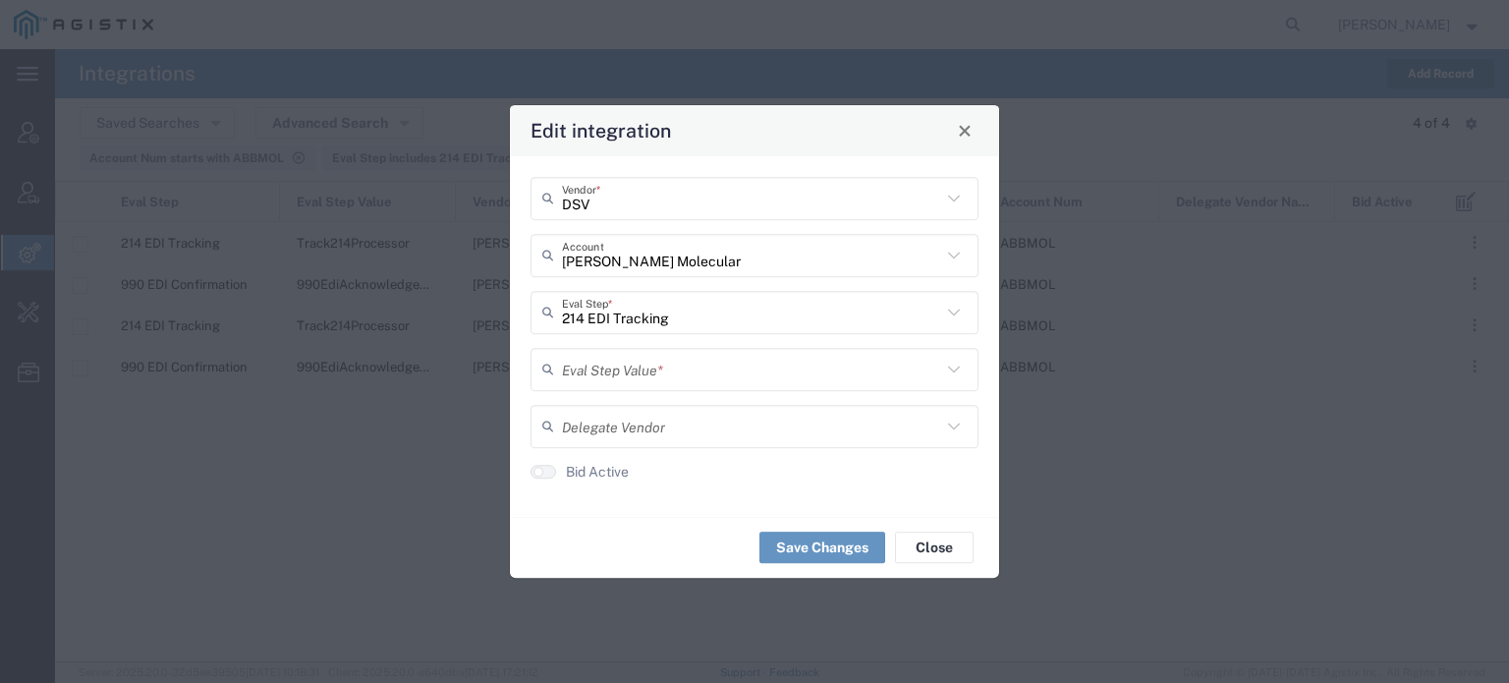
click at [604, 364] on input "text" at bounding box center [751, 369] width 379 height 34
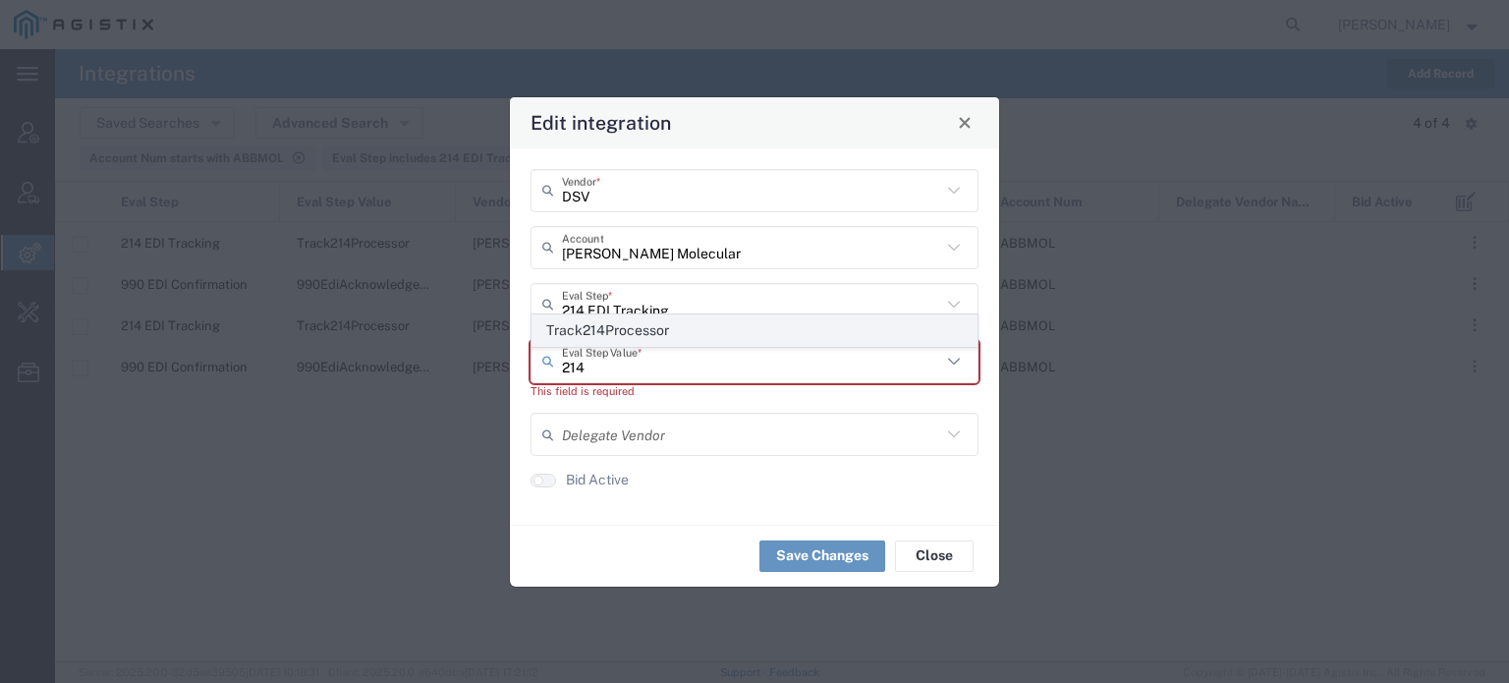
click at [622, 331] on span "Track214Processor" at bounding box center [754, 330] width 444 height 30
type input "Track214Processor"
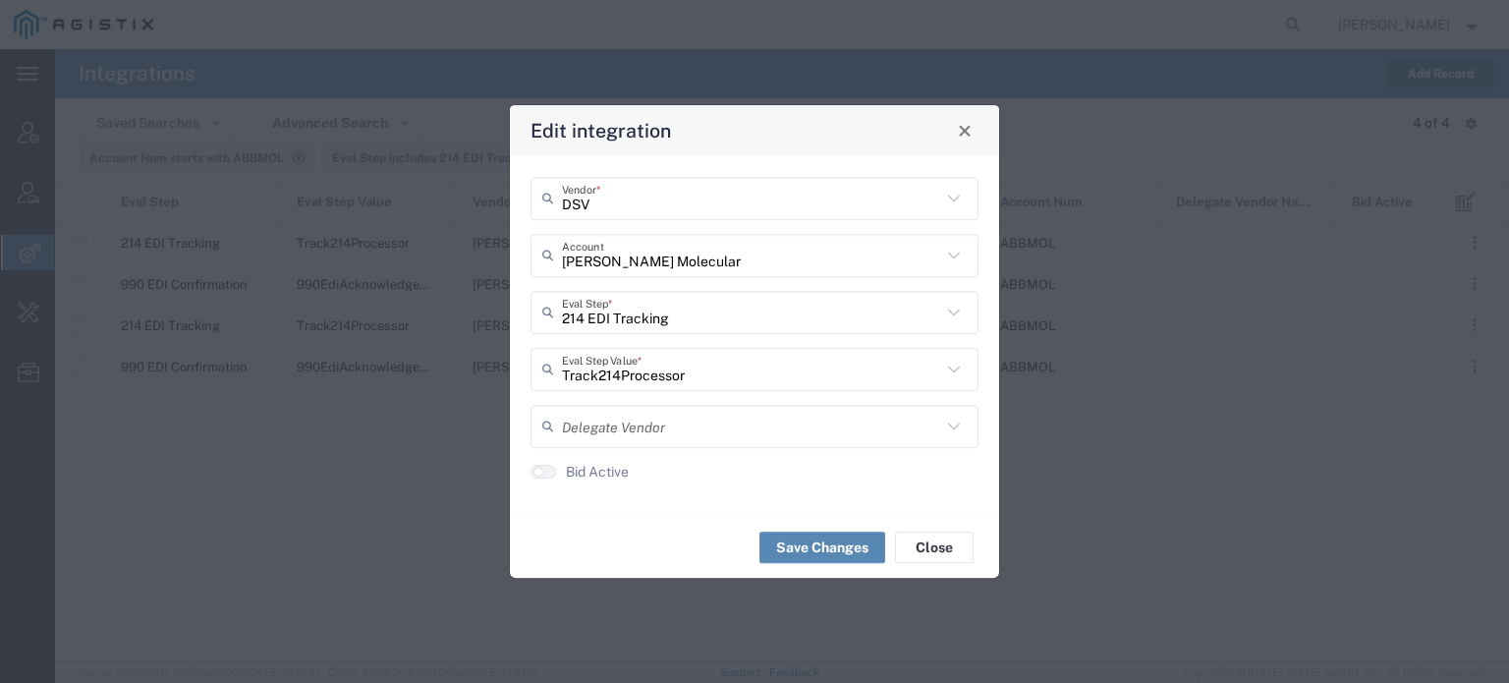
click at [802, 539] on button "Save Changes" at bounding box center [822, 546] width 126 height 31
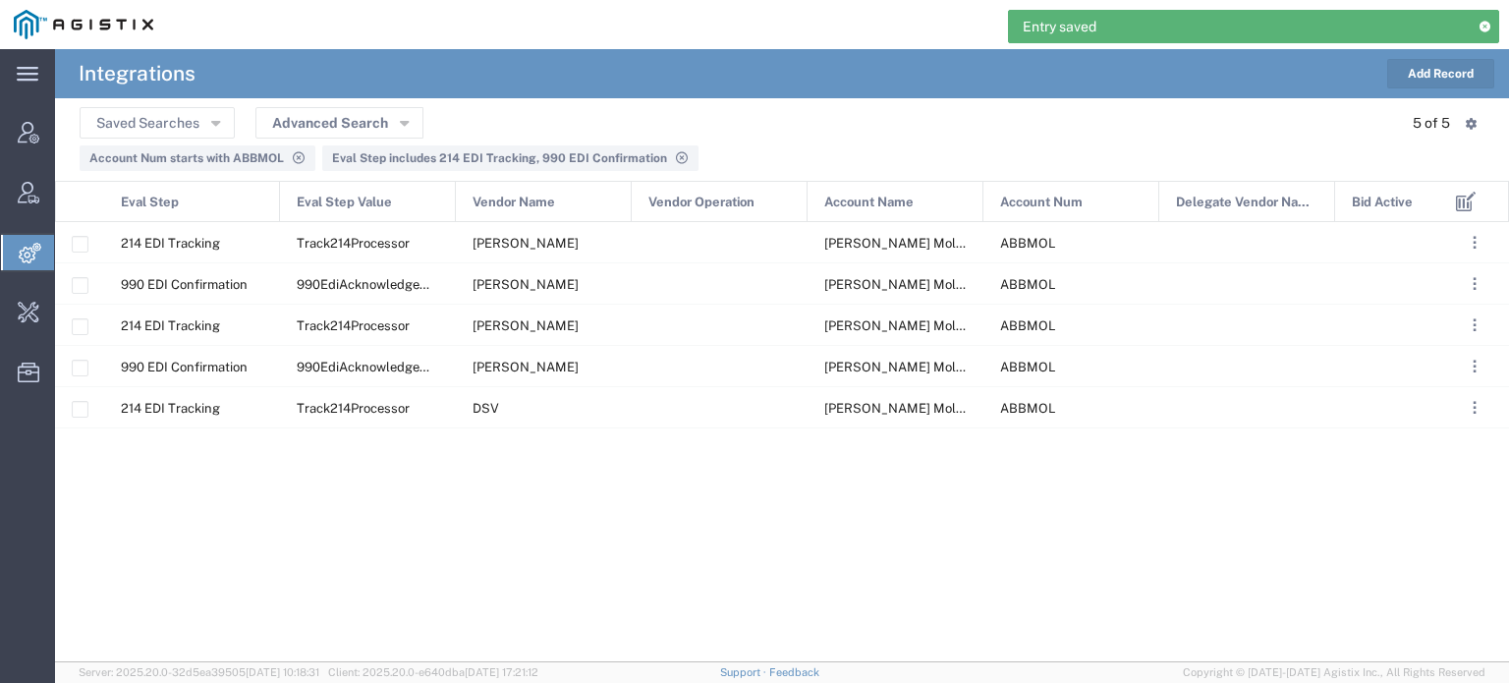
click at [1434, 78] on button "Add Record" at bounding box center [1440, 73] width 107 height 29
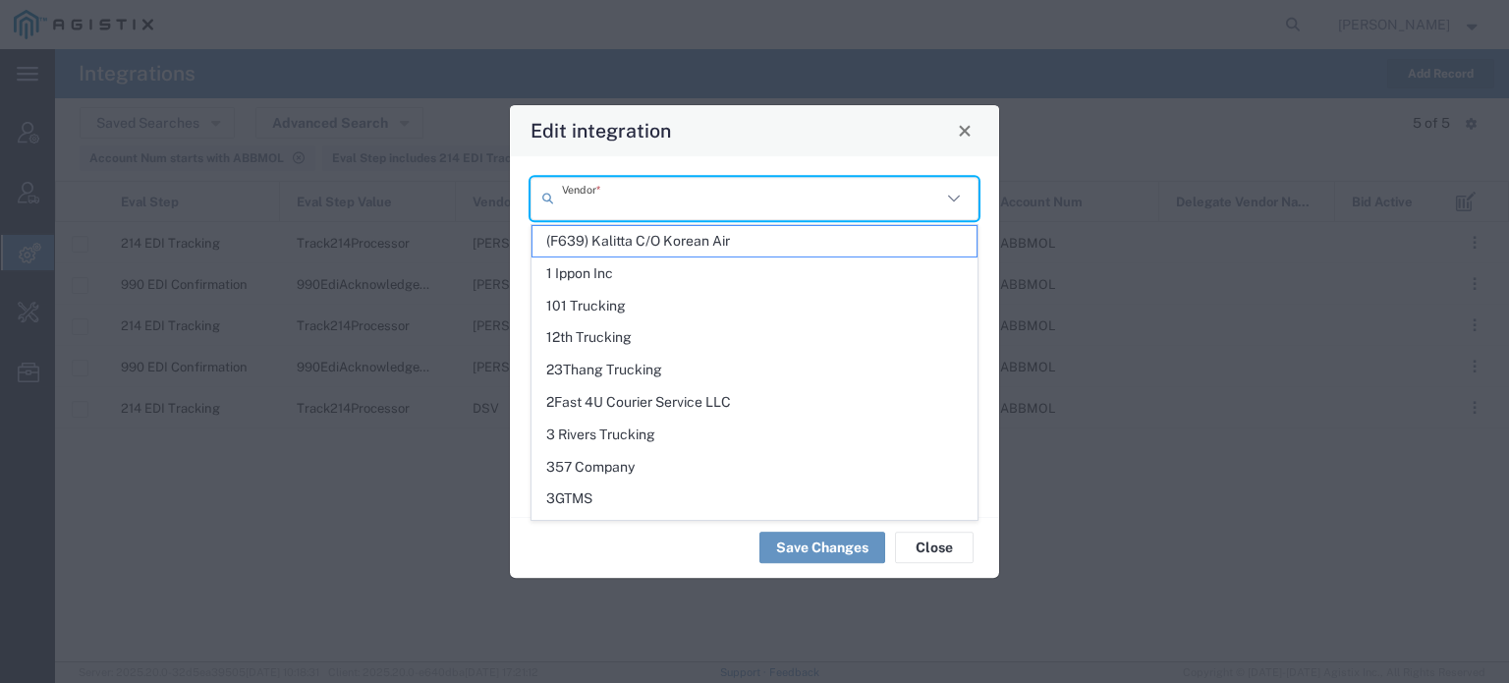
click at [752, 215] on input "text" at bounding box center [751, 198] width 379 height 34
paste input "DSV"
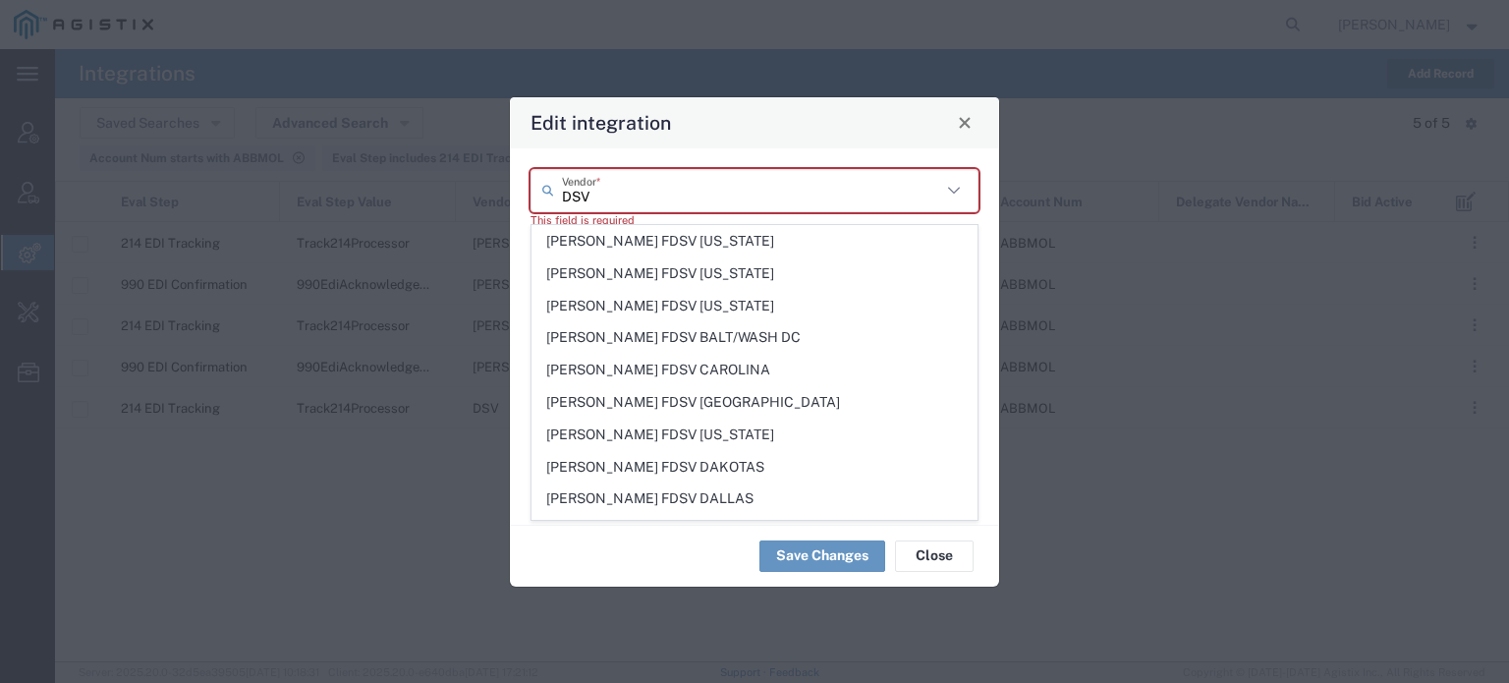
scroll to position [1296, 0]
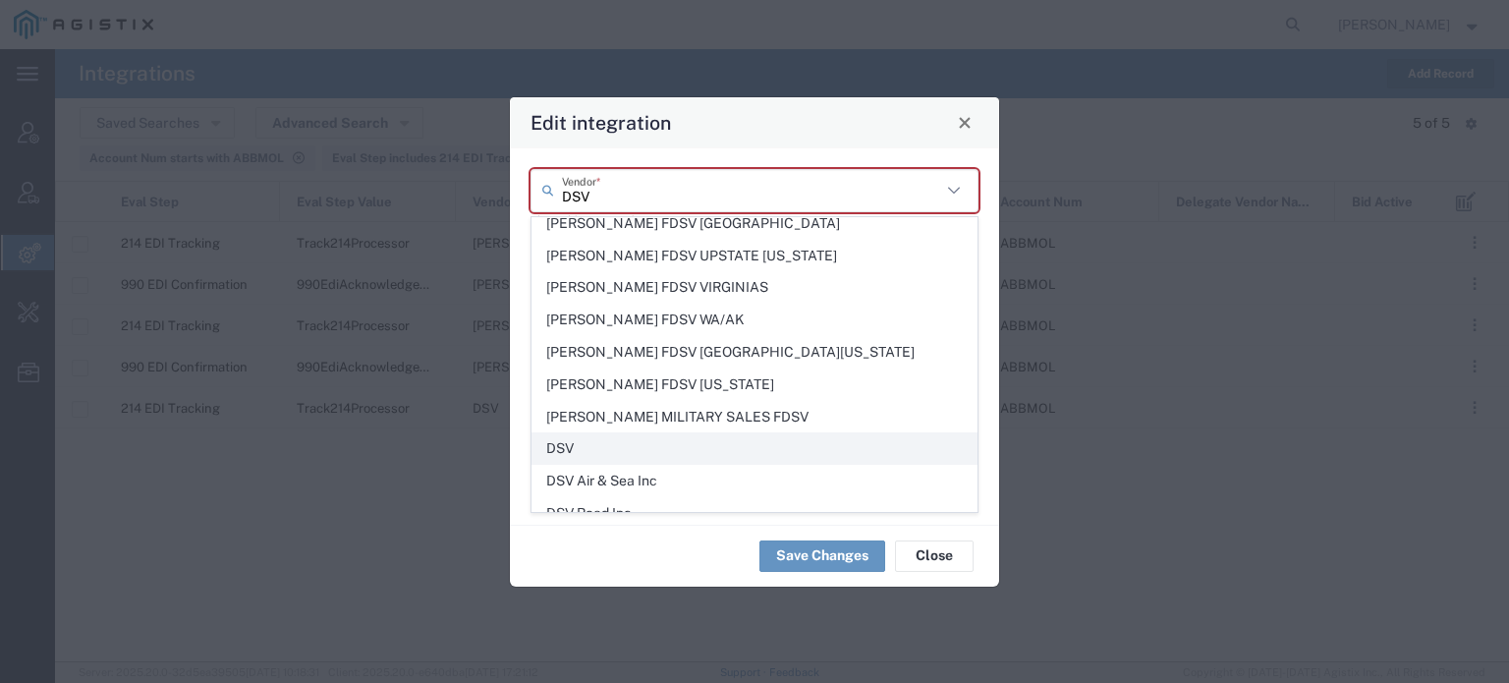
type input "DSV"
click at [581, 433] on span "DSV" at bounding box center [754, 448] width 444 height 30
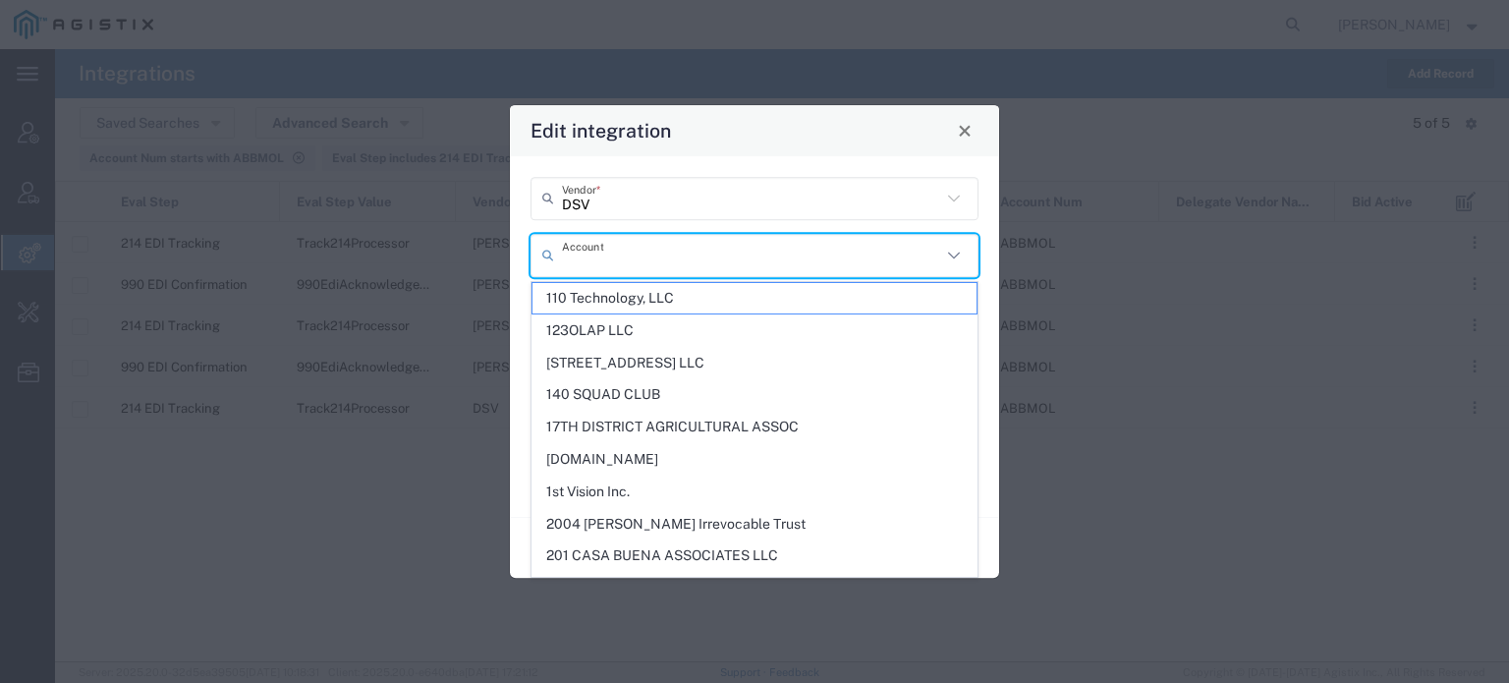
click at [621, 250] on input "text" at bounding box center [751, 255] width 379 height 34
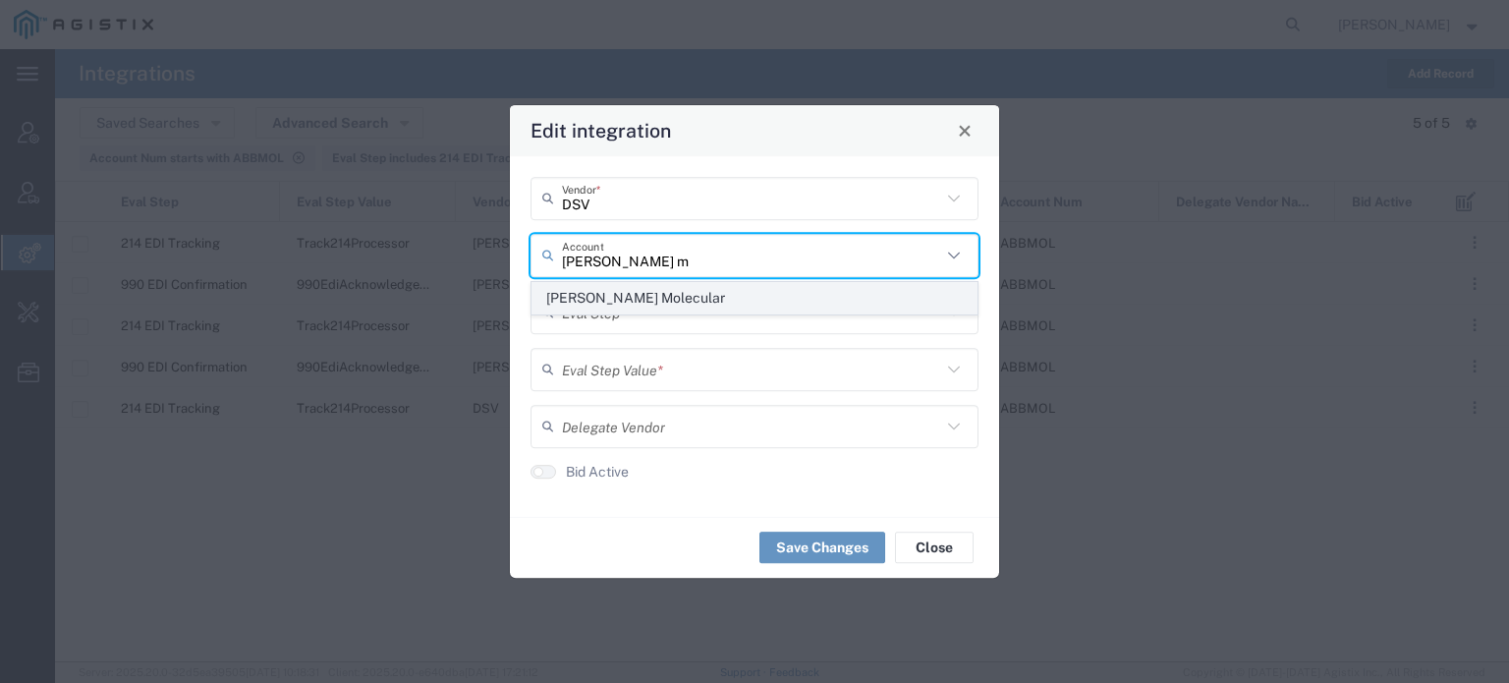
click at [621, 308] on span "[PERSON_NAME] Molecular" at bounding box center [754, 298] width 444 height 30
type input "[PERSON_NAME] Molecular"
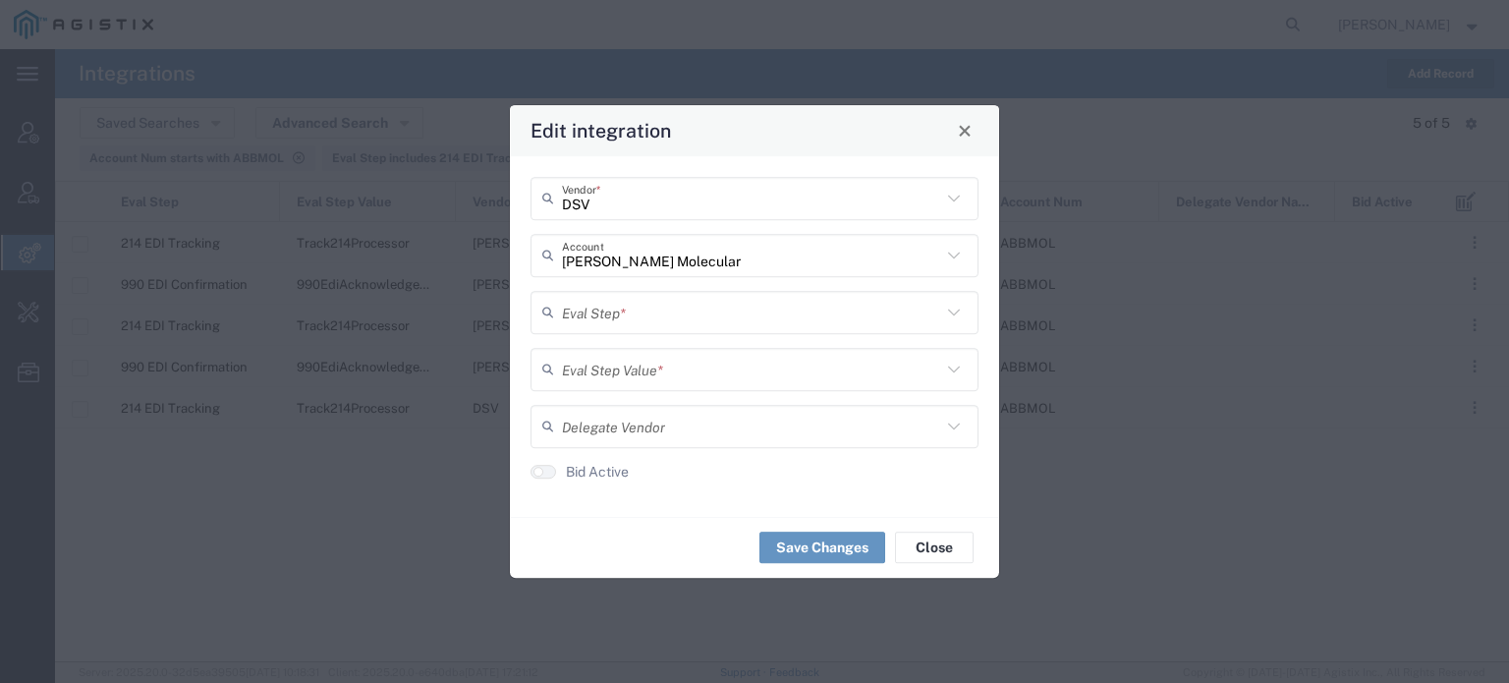
click at [703, 321] on input "text" at bounding box center [751, 312] width 379 height 34
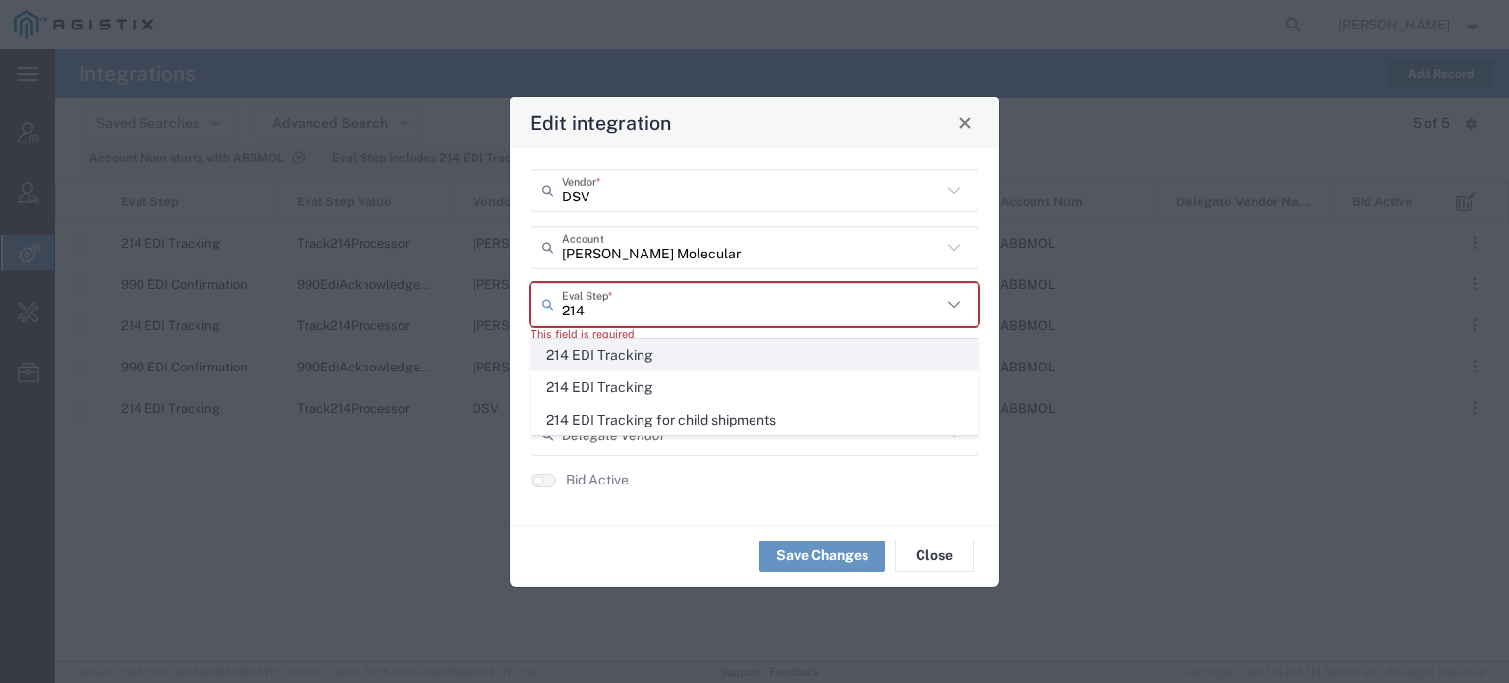
click at [638, 348] on span "214 EDI Tracking" at bounding box center [754, 355] width 444 height 30
type input "214 EDI Tracking"
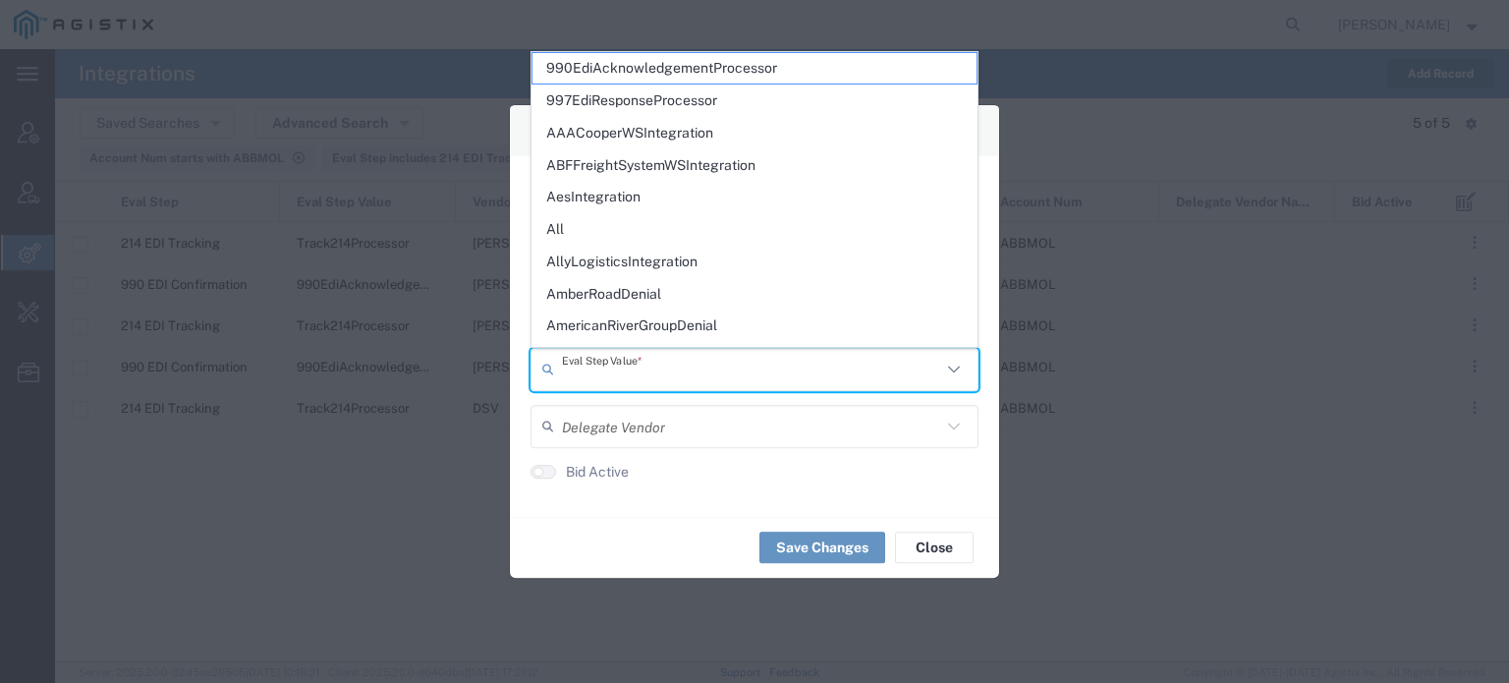
click at [625, 364] on input "text" at bounding box center [751, 369] width 379 height 34
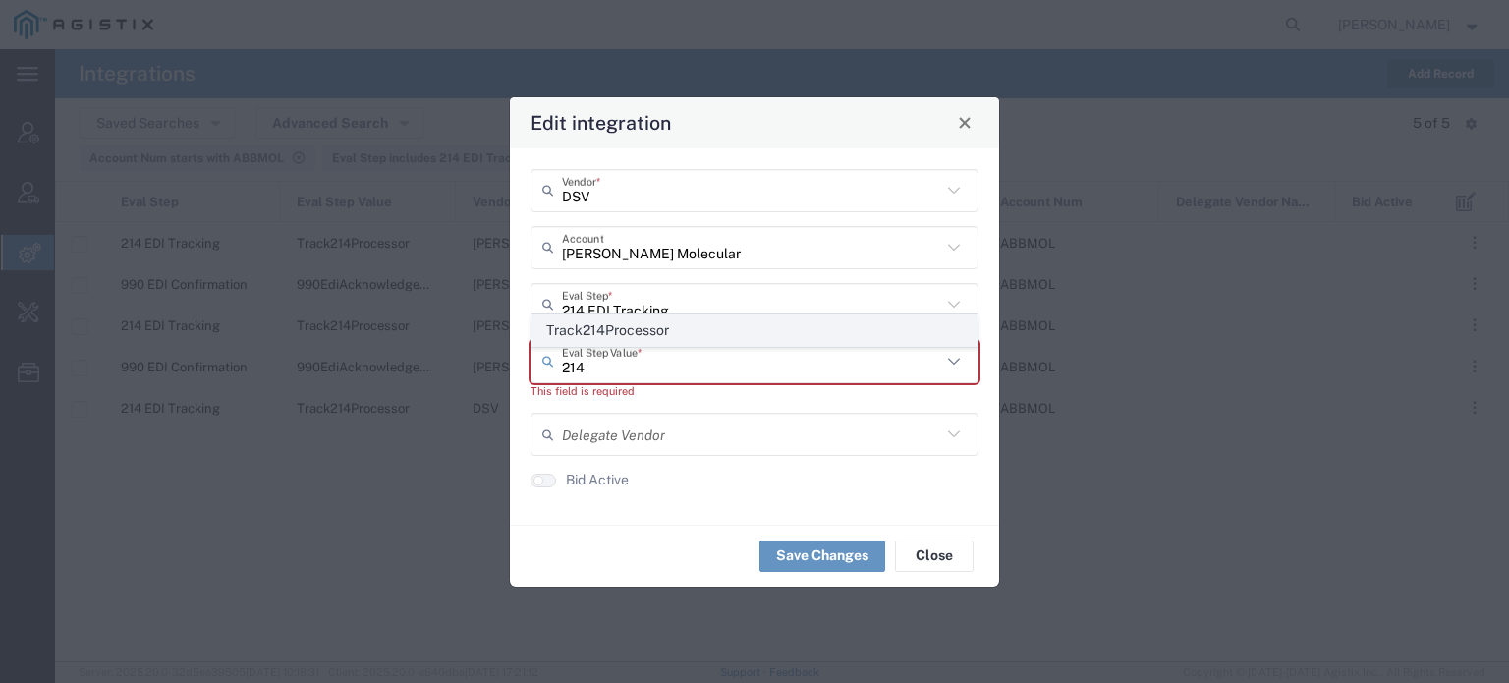
click at [619, 329] on span "Track214Processor" at bounding box center [754, 330] width 444 height 30
type input "Track214Processor"
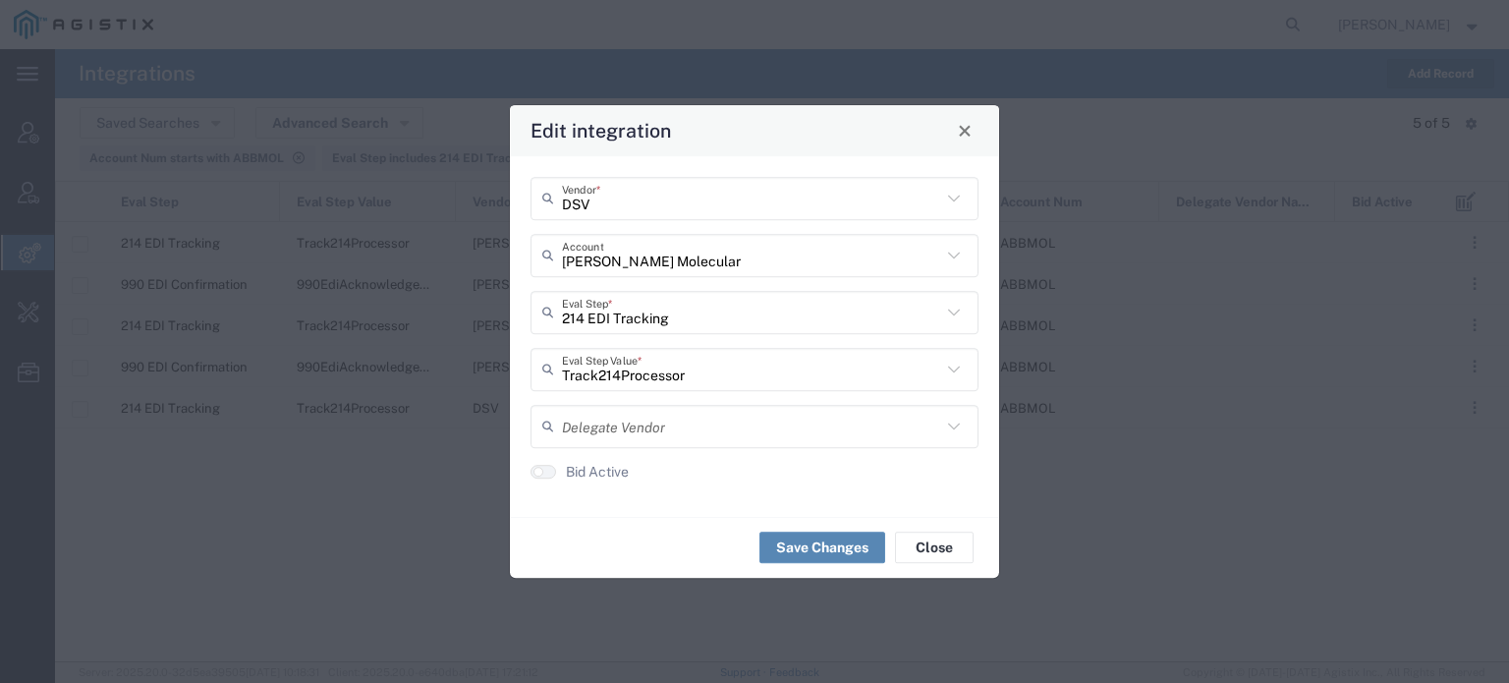
click at [808, 545] on button "Save Changes" at bounding box center [822, 546] width 126 height 31
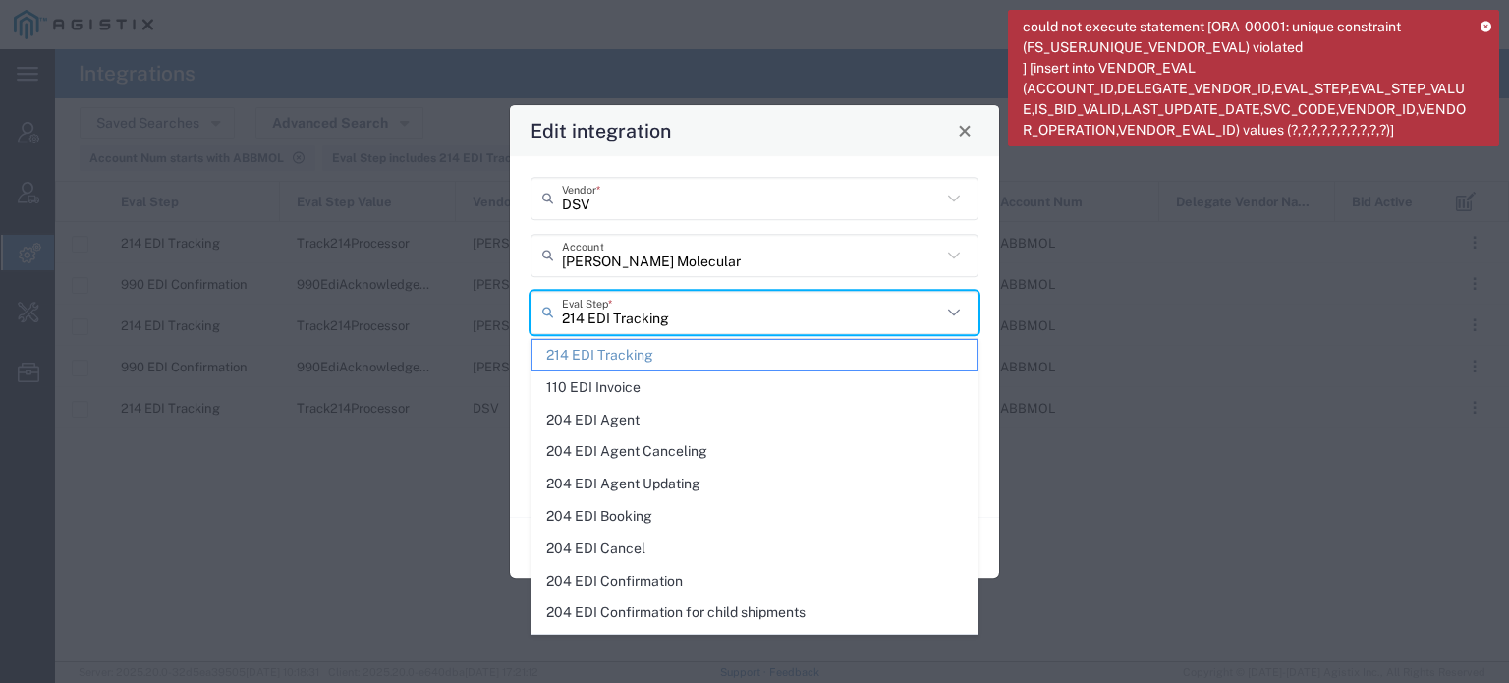
click at [665, 316] on input "214 EDI Tracking" at bounding box center [751, 312] width 379 height 34
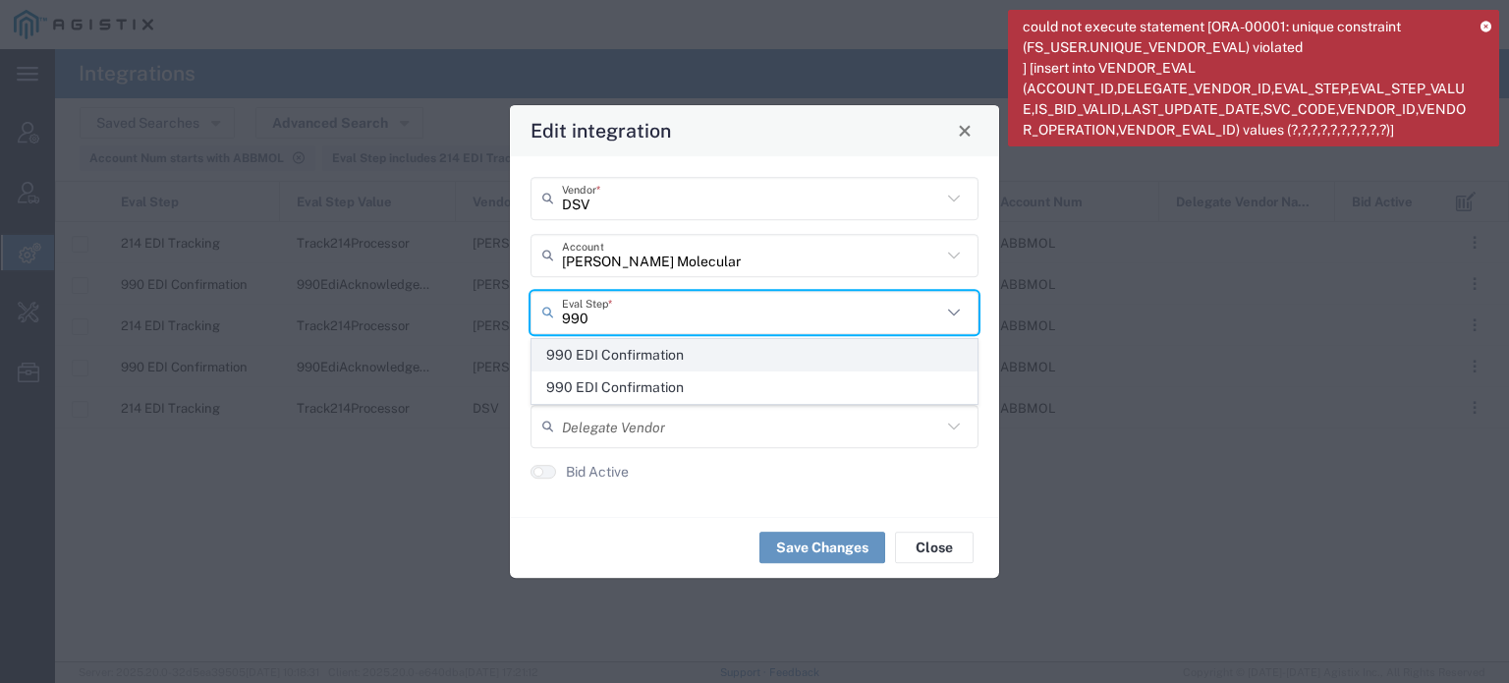
click at [652, 353] on span "990 EDI Confirmation" at bounding box center [754, 355] width 444 height 30
type input "990 EDI Confirmation"
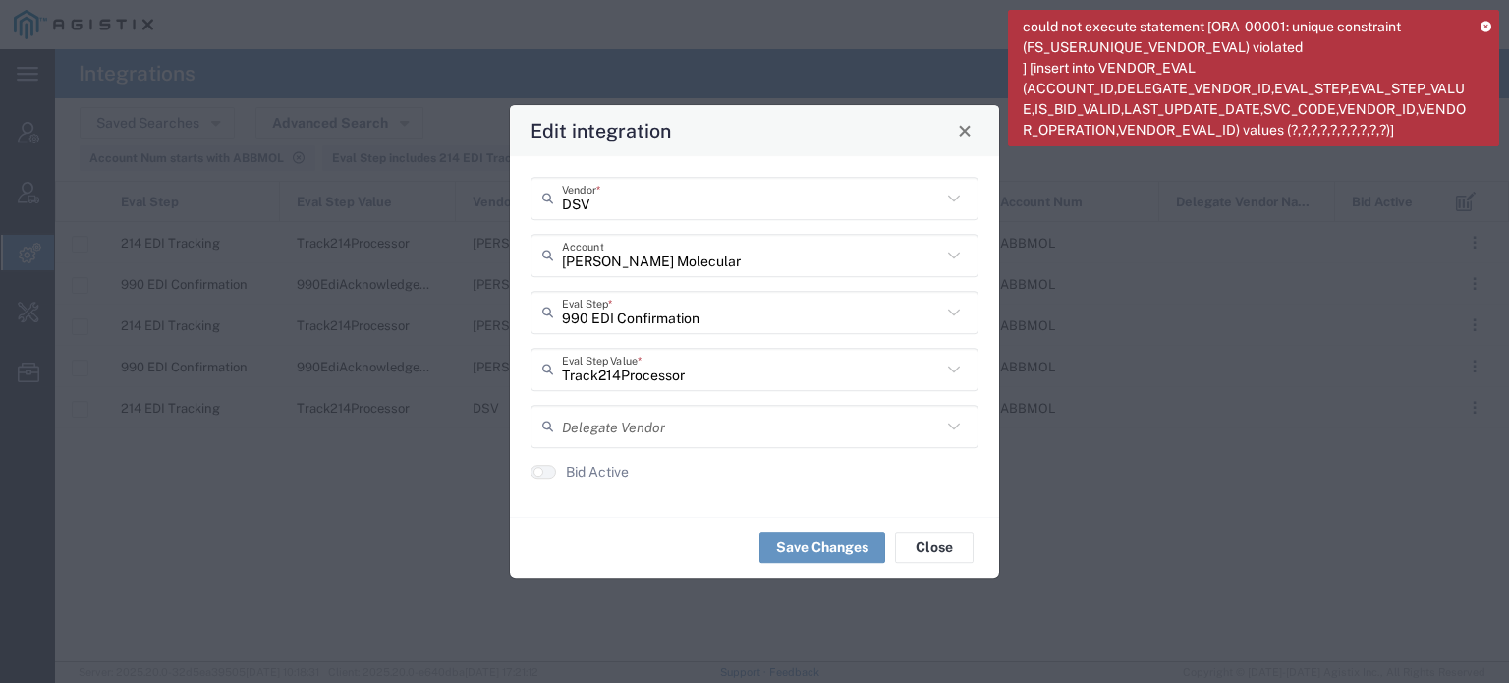
click at [624, 365] on input "Track214Processor" at bounding box center [751, 369] width 379 height 34
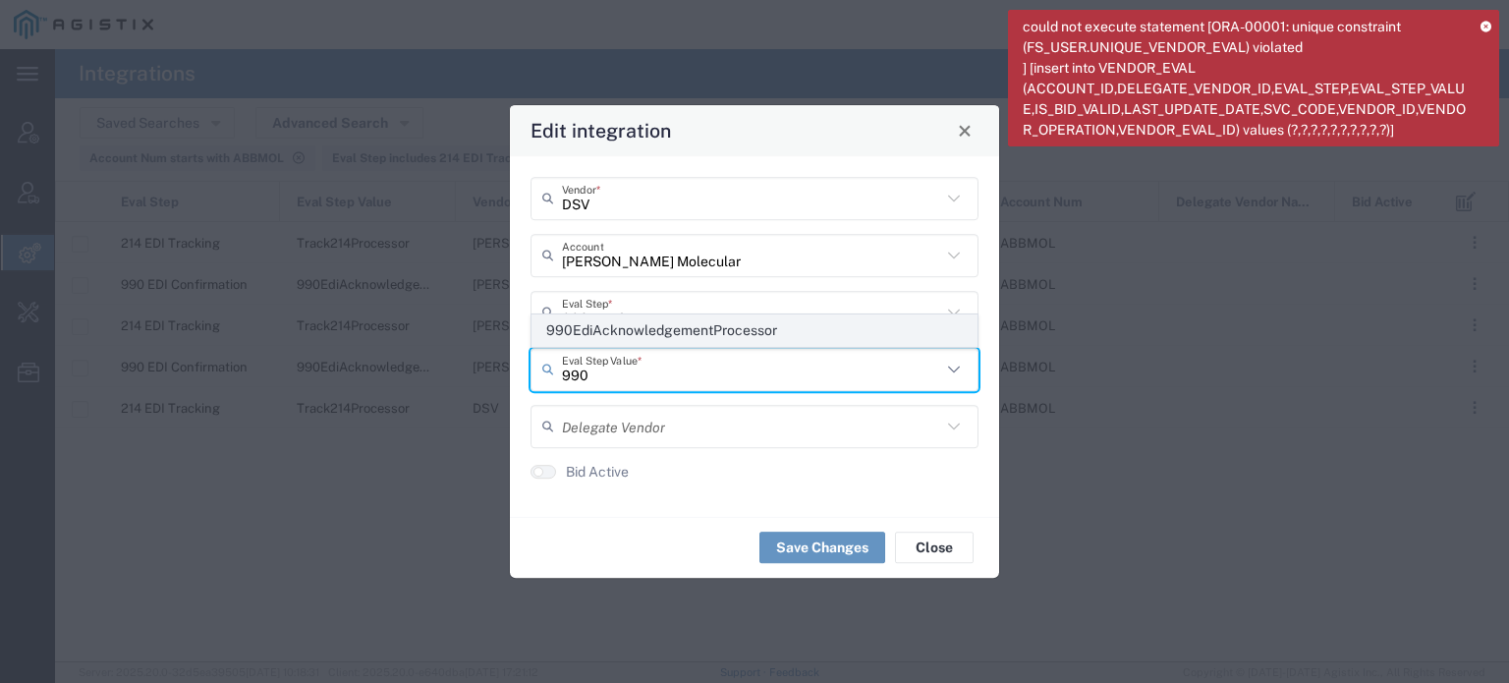
click at [632, 339] on span "990EdiAcknowledgementProcessor" at bounding box center [754, 330] width 444 height 30
type input "990EdiAcknowledgementProcessor"
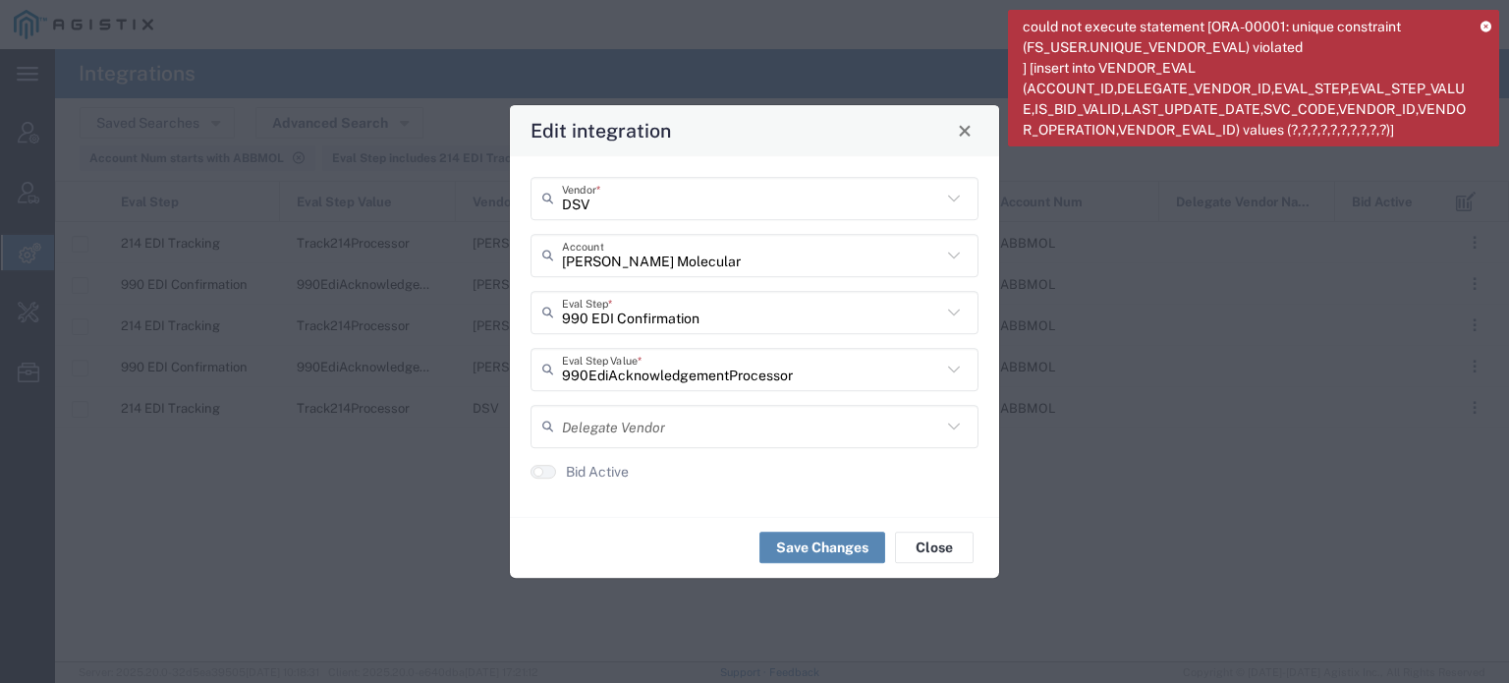
click at [801, 542] on button "Save Changes" at bounding box center [822, 546] width 126 height 31
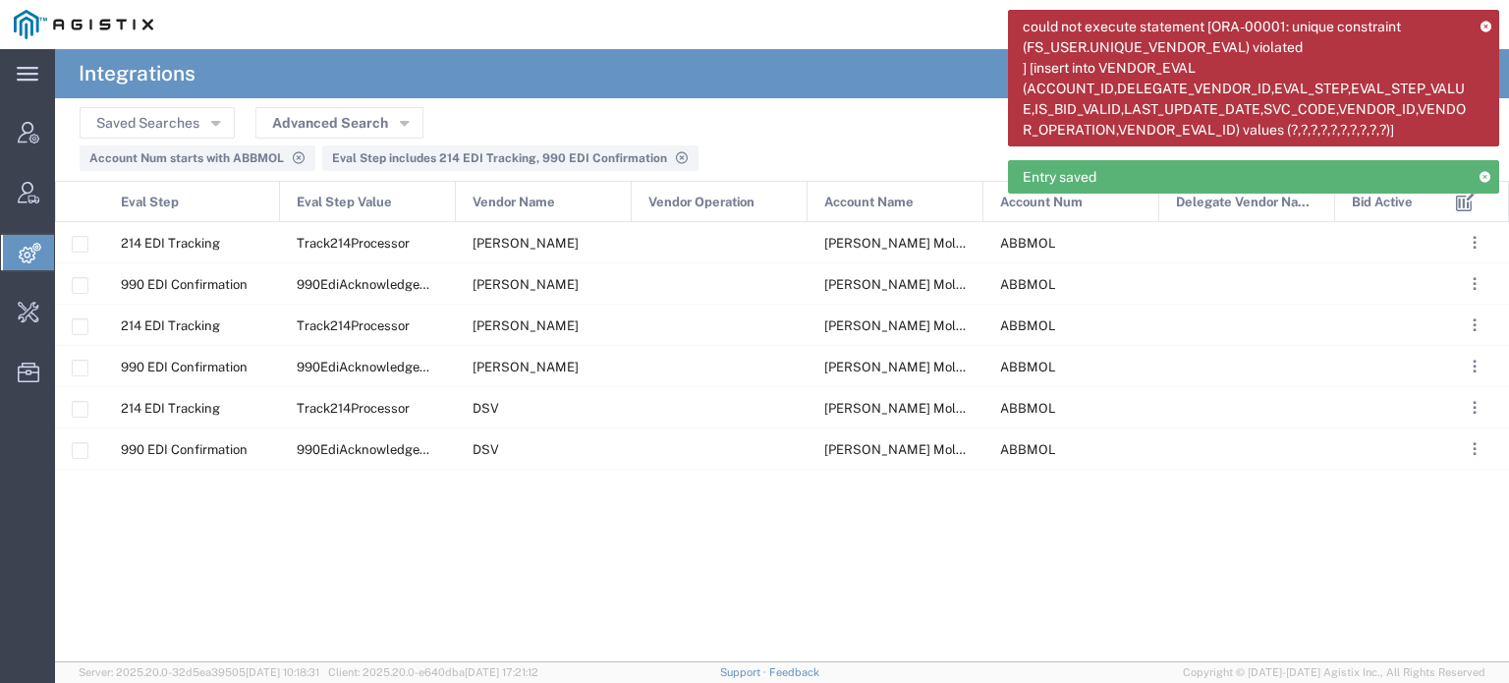
click at [1484, 21] on icon at bounding box center [1485, 26] width 11 height 11
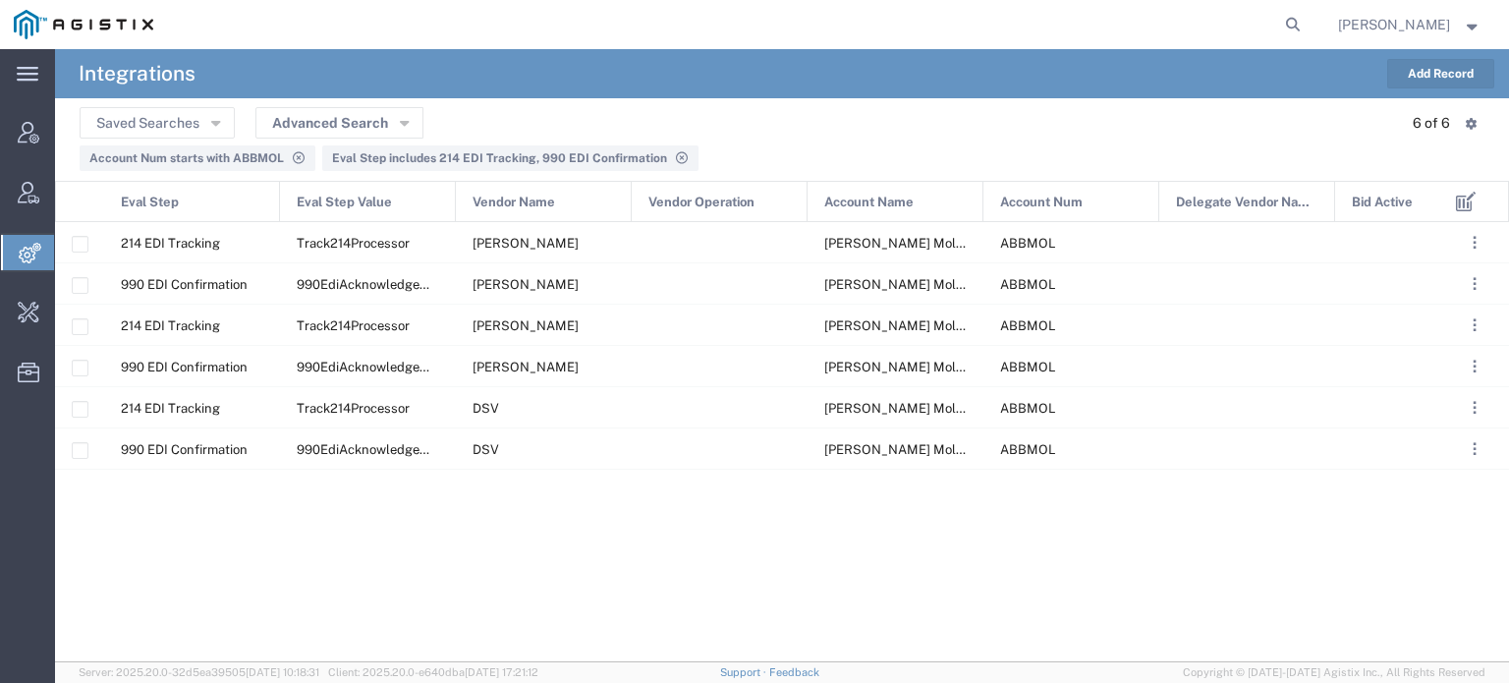
click at [1429, 74] on button "Add Record" at bounding box center [1440, 73] width 107 height 29
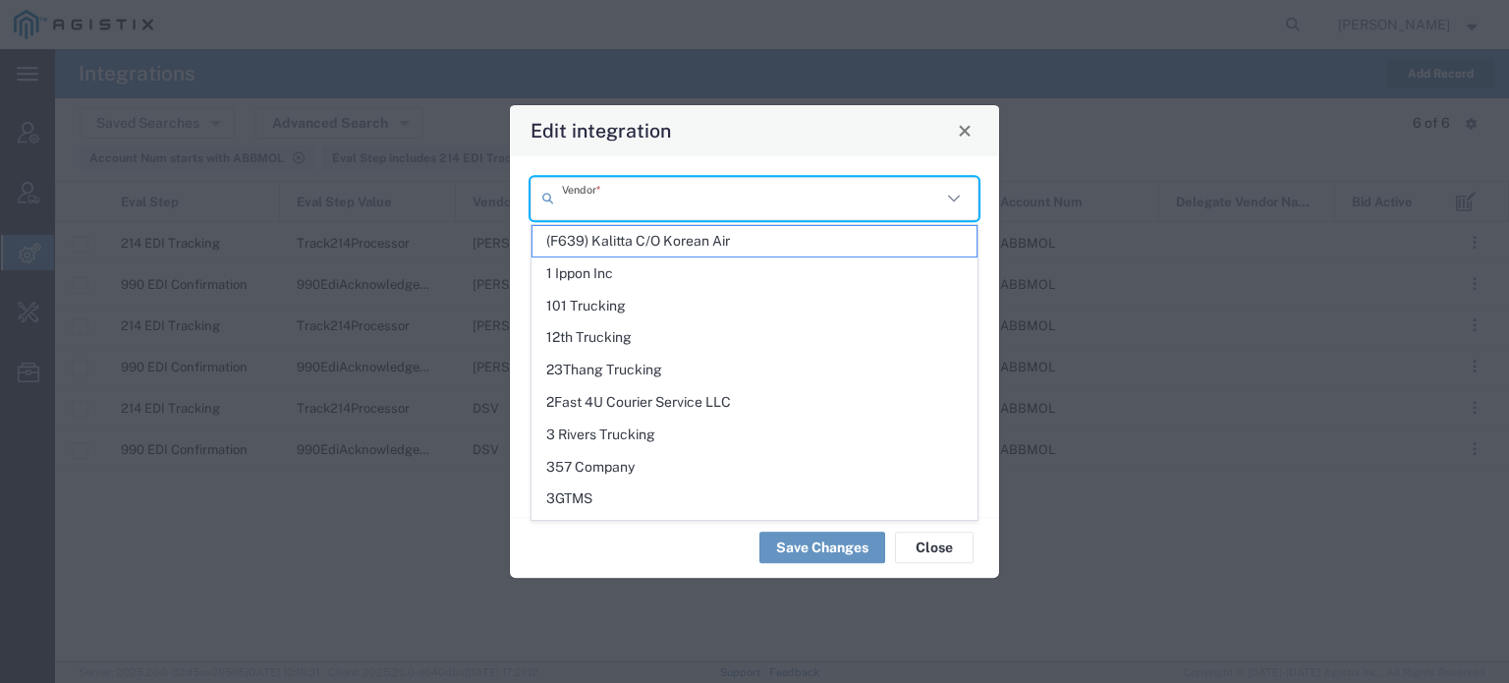
click at [872, 194] on input "text" at bounding box center [751, 198] width 379 height 34
paste input "FedEx Express"
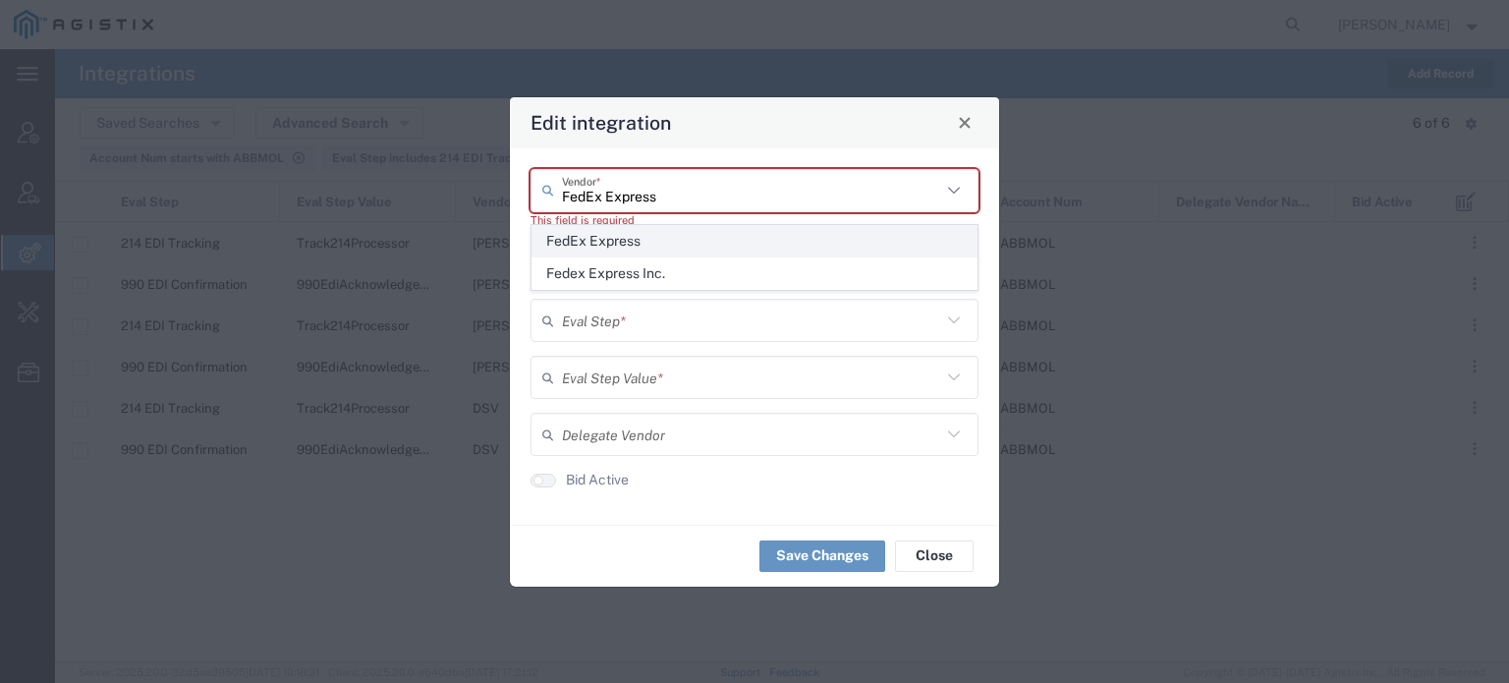
type input "FedEx Express"
click at [640, 241] on span "FedEx Express" at bounding box center [754, 241] width 444 height 30
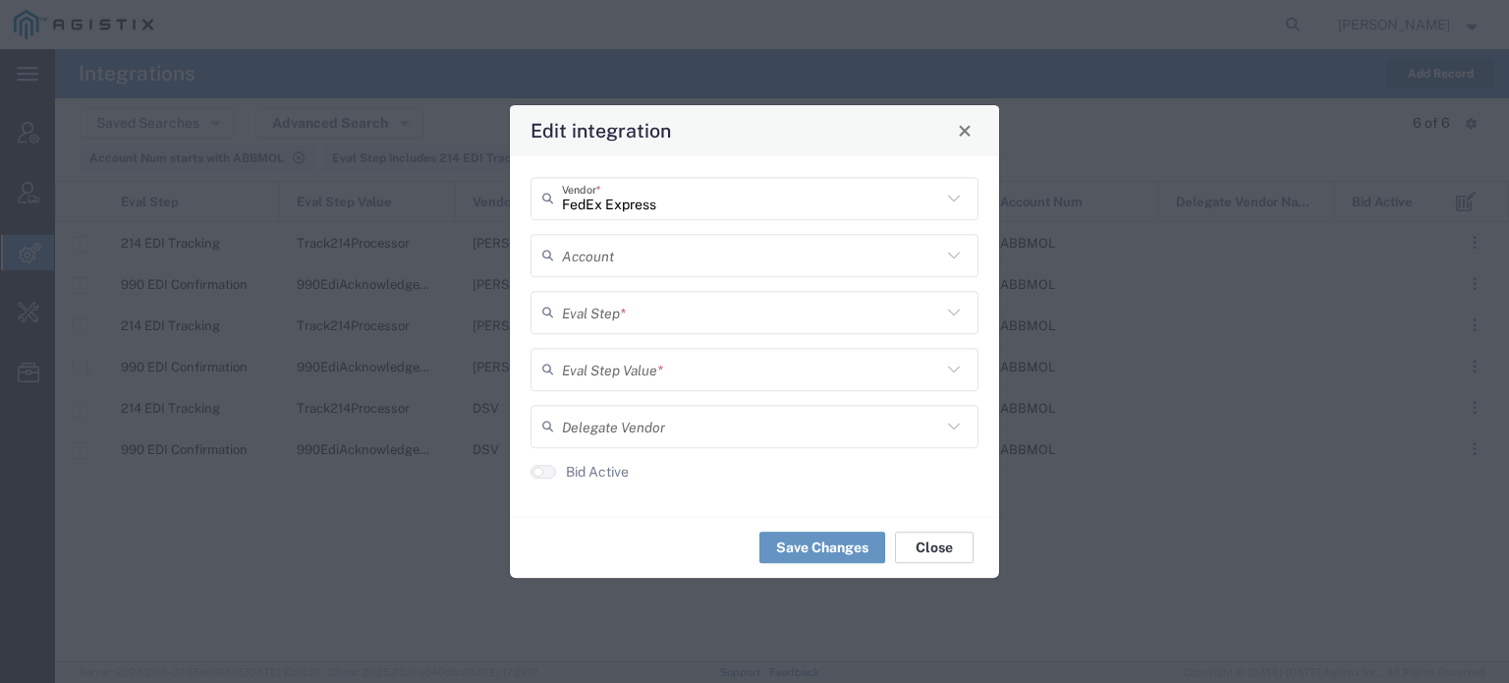
click at [920, 536] on button "Close" at bounding box center [934, 546] width 79 height 31
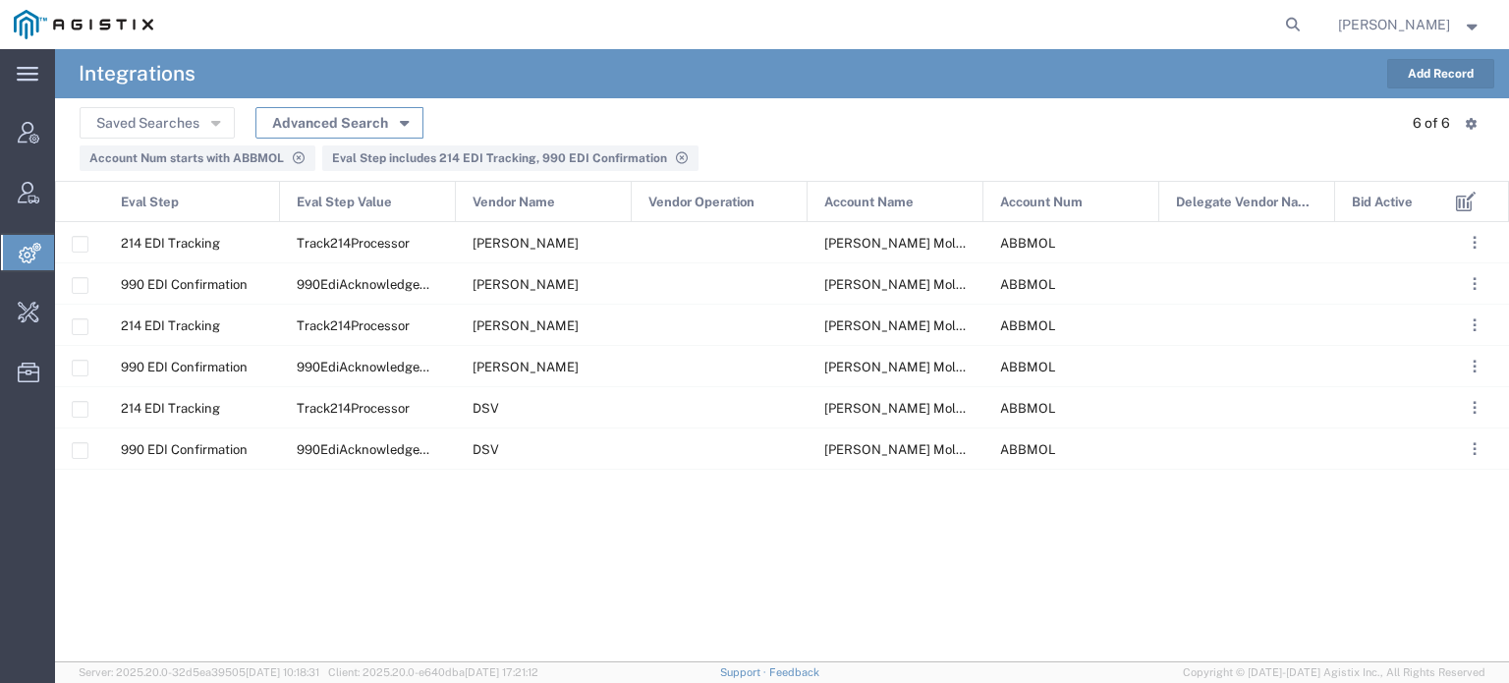
click at [392, 123] on button "Advanced Search" at bounding box center [339, 122] width 168 height 31
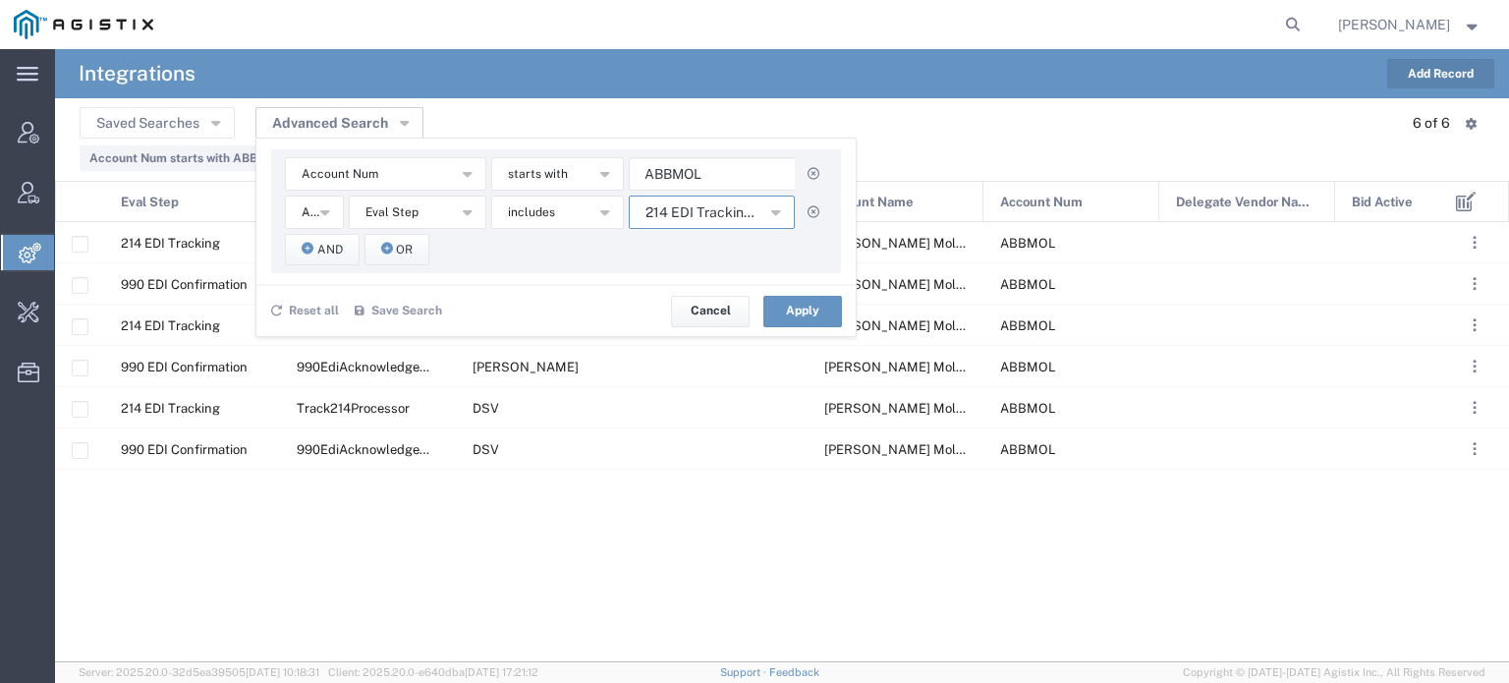
click at [719, 205] on span "214 EDI Tracking, 990 EDI Confirmation" at bounding box center [702, 212] width 114 height 19
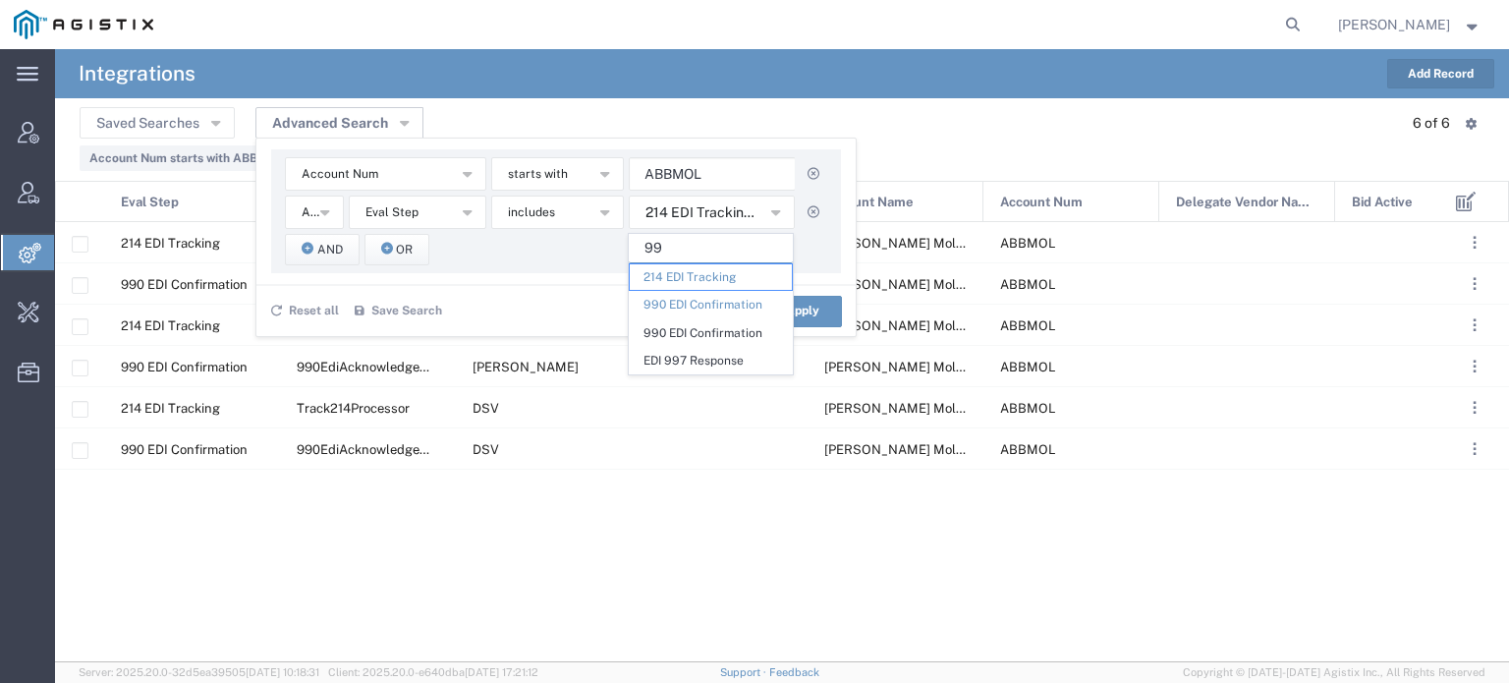
type input "9"
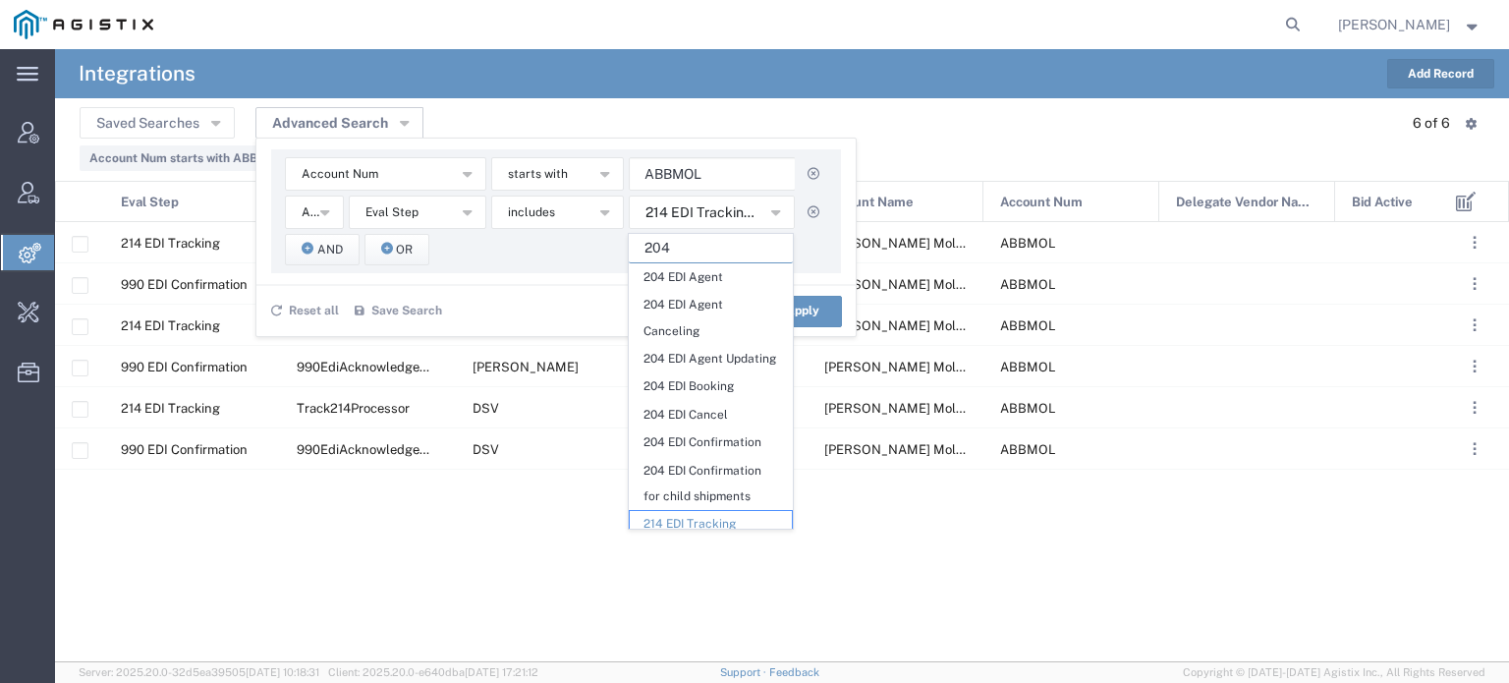
type input "204"
click at [697, 233] on agx-dropdown-content "204 204 EDI Agent 204 EDI Agent Canceling 204 EDI Agent Updating 204 EDI Bookin…" at bounding box center [711, 381] width 166 height 297
click at [821, 209] on button "button" at bounding box center [812, 211] width 27 height 27
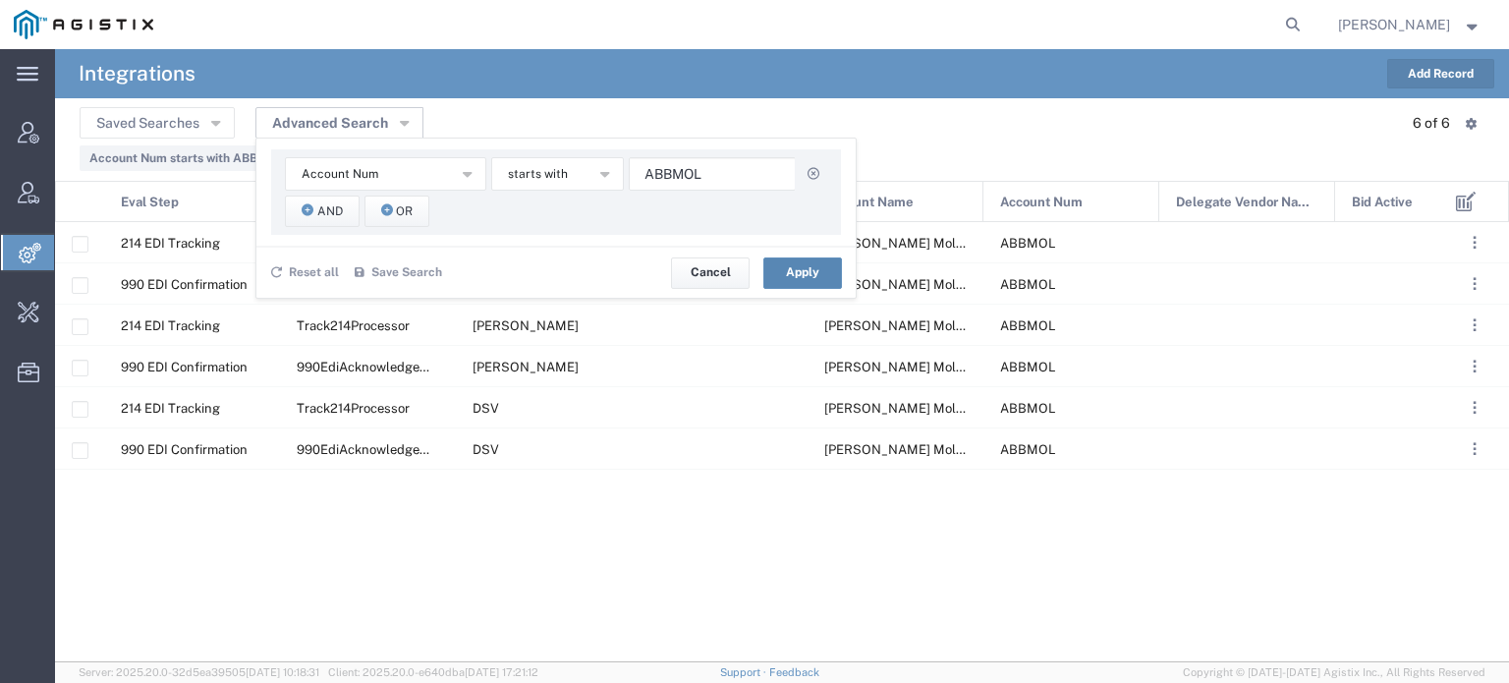
click at [804, 271] on button "Apply" at bounding box center [802, 272] width 79 height 31
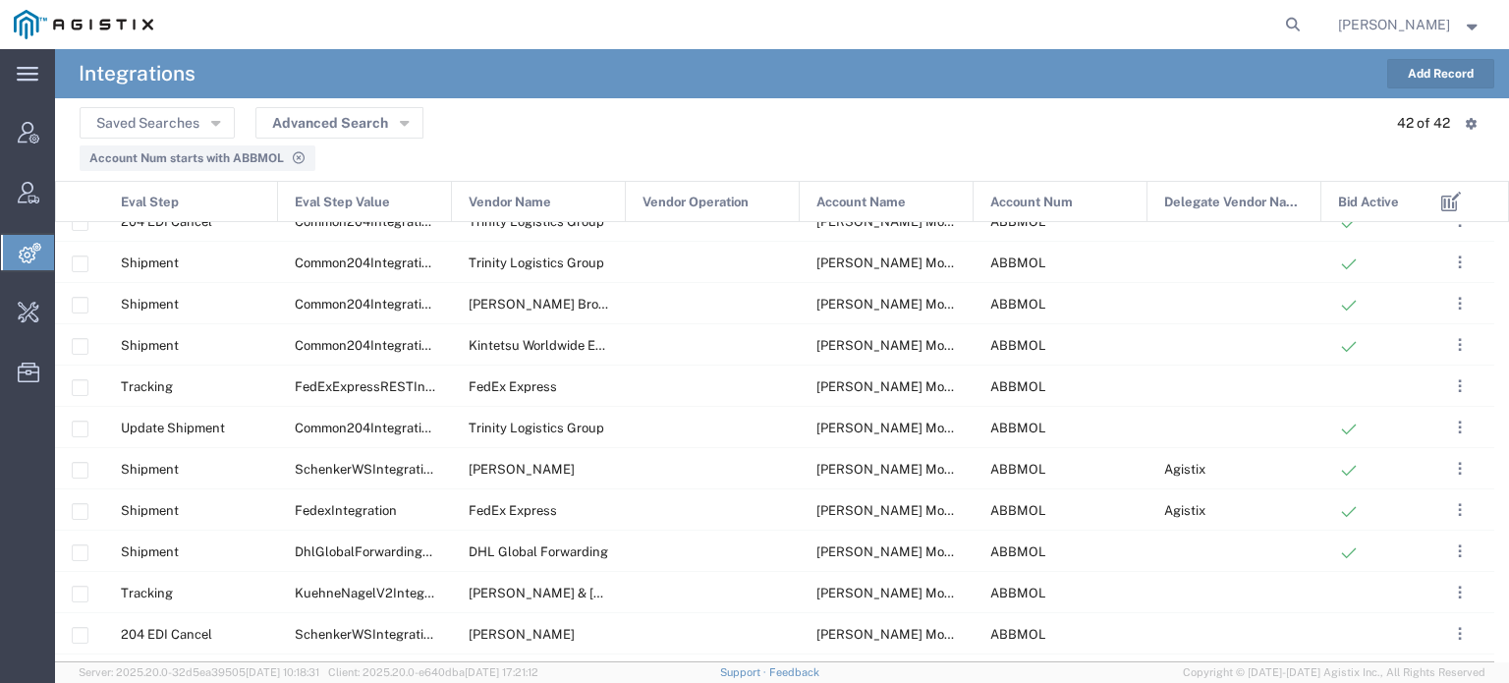
scroll to position [1041, 0]
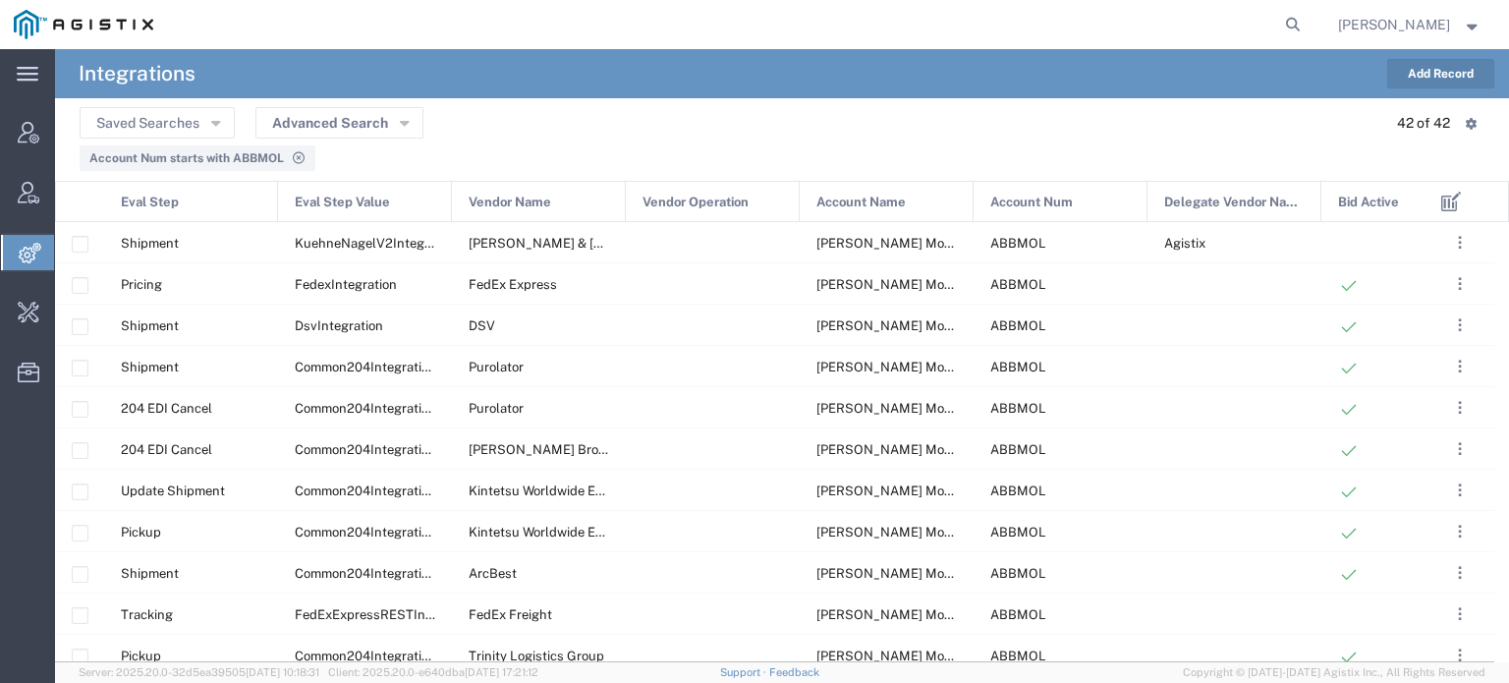
click at [586, 199] on div "Vendor Name" at bounding box center [540, 202] width 174 height 41
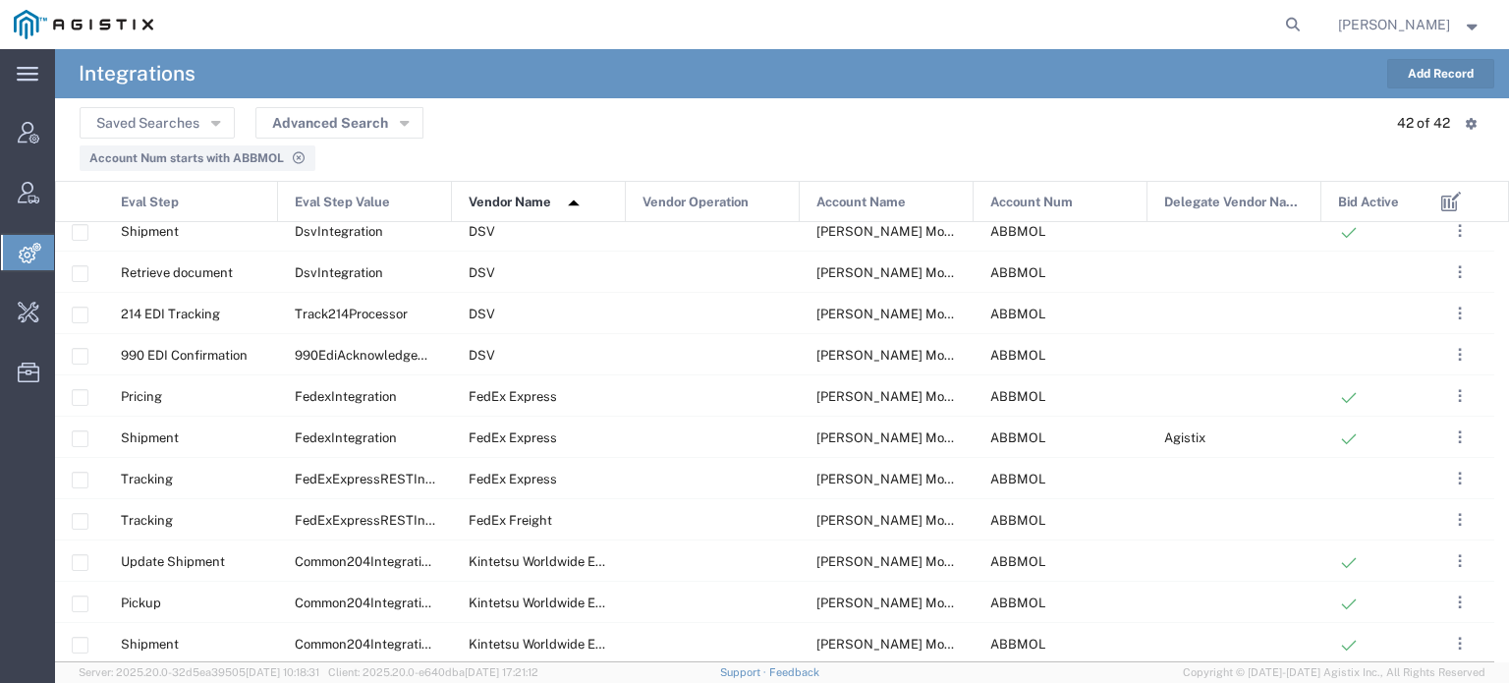
click at [1408, 81] on button "Add Record" at bounding box center [1440, 73] width 107 height 29
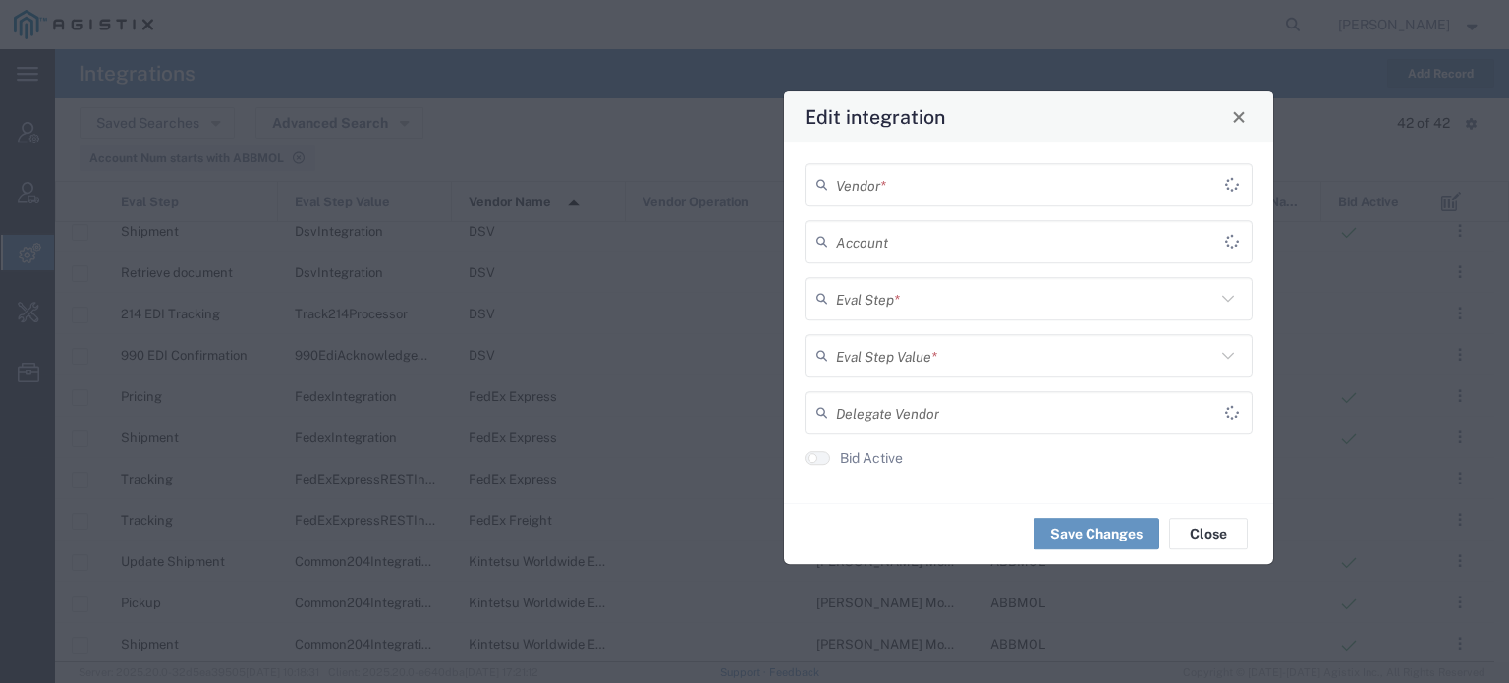
drag, startPoint x: 837, startPoint y: 137, endPoint x: 1116, endPoint y: 123, distance: 279.3
click at [1116, 123] on div "Edit integration" at bounding box center [1028, 116] width 489 height 51
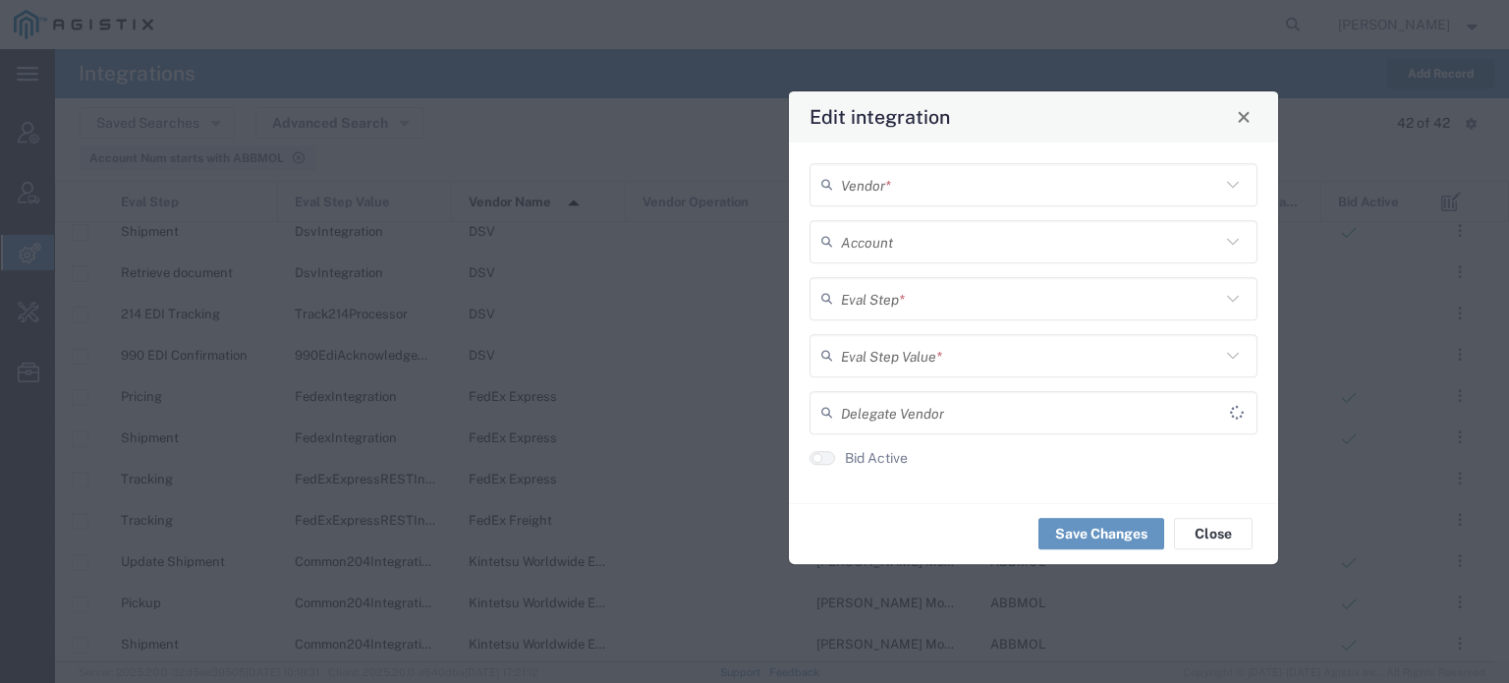
click at [998, 184] on input "text" at bounding box center [1030, 184] width 379 height 34
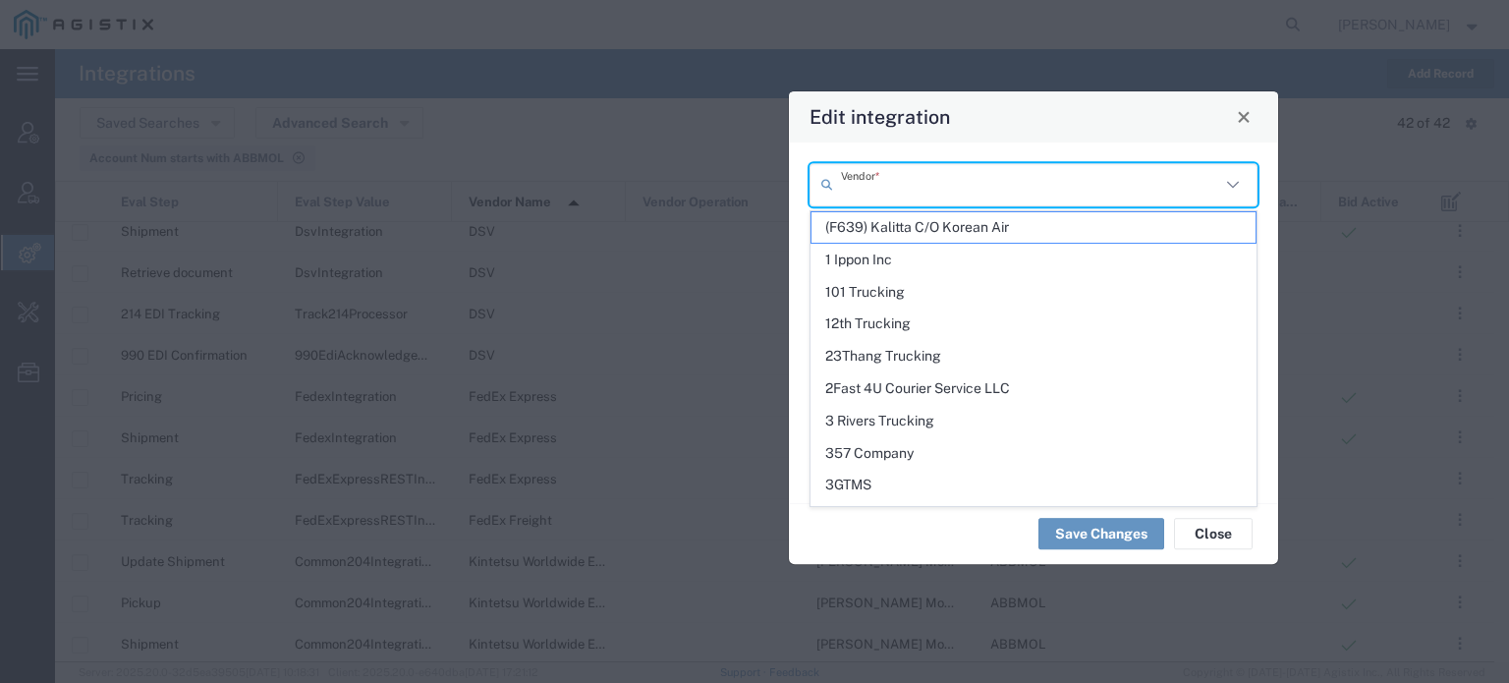
paste input "FedEx Express"
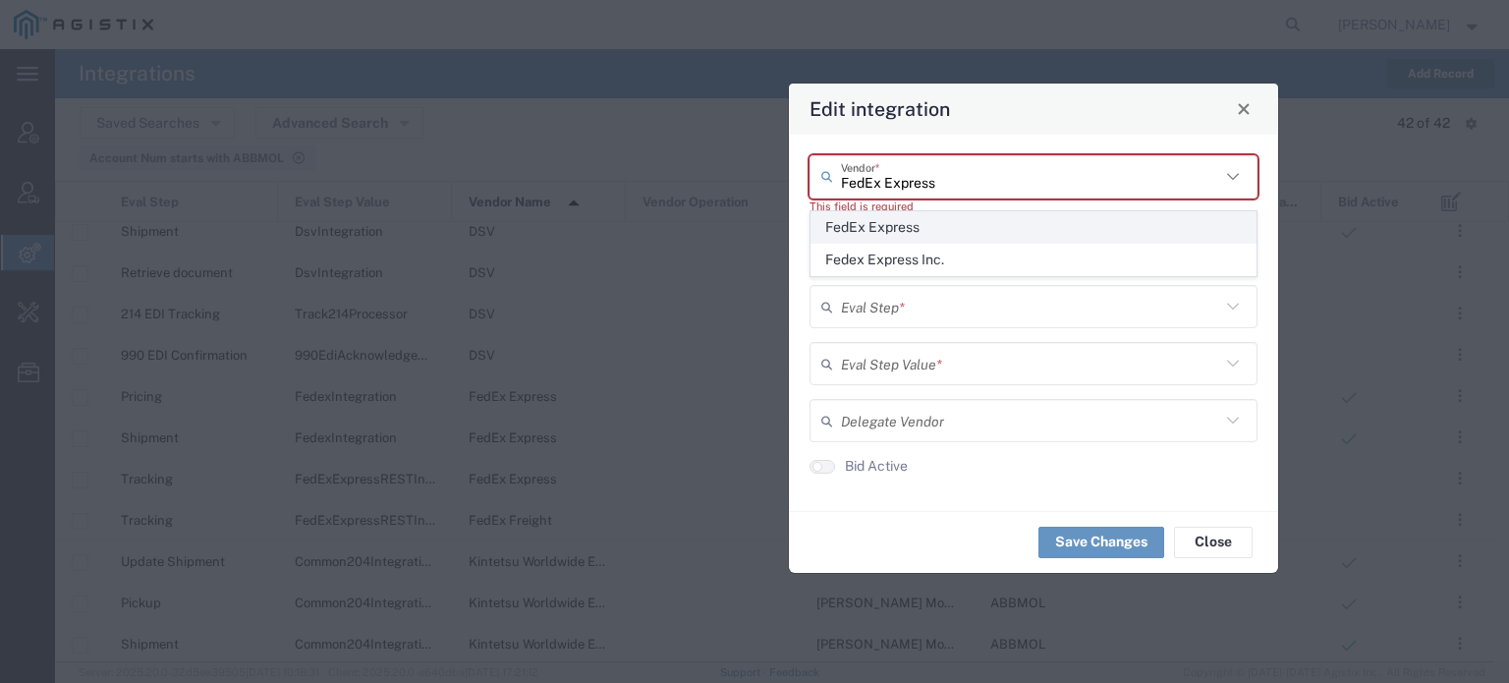
type input "FedEx Express"
click at [923, 229] on span "FedEx Express" at bounding box center [1033, 227] width 444 height 30
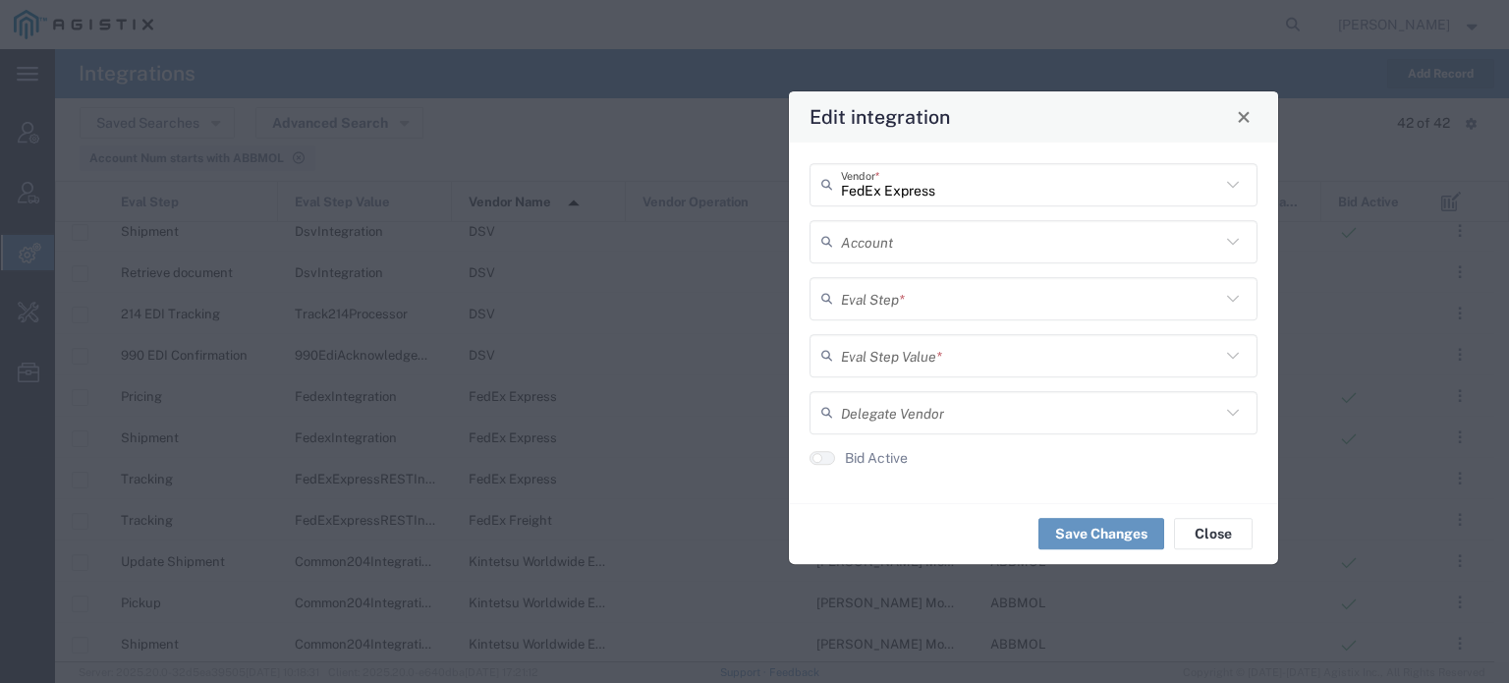
click at [907, 248] on input "text" at bounding box center [1030, 241] width 379 height 34
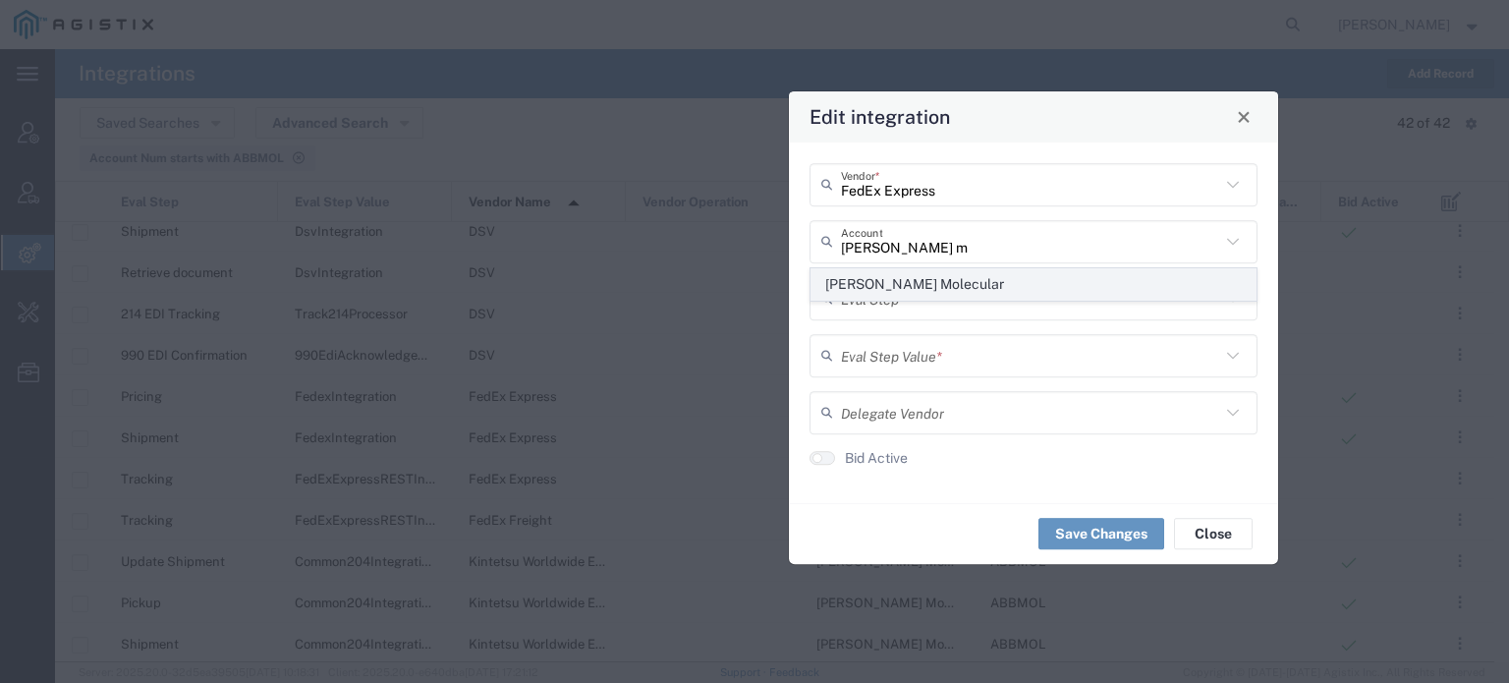
click at [899, 282] on span "[PERSON_NAME] Molecular" at bounding box center [1033, 284] width 444 height 30
type input "[PERSON_NAME] Molecular"
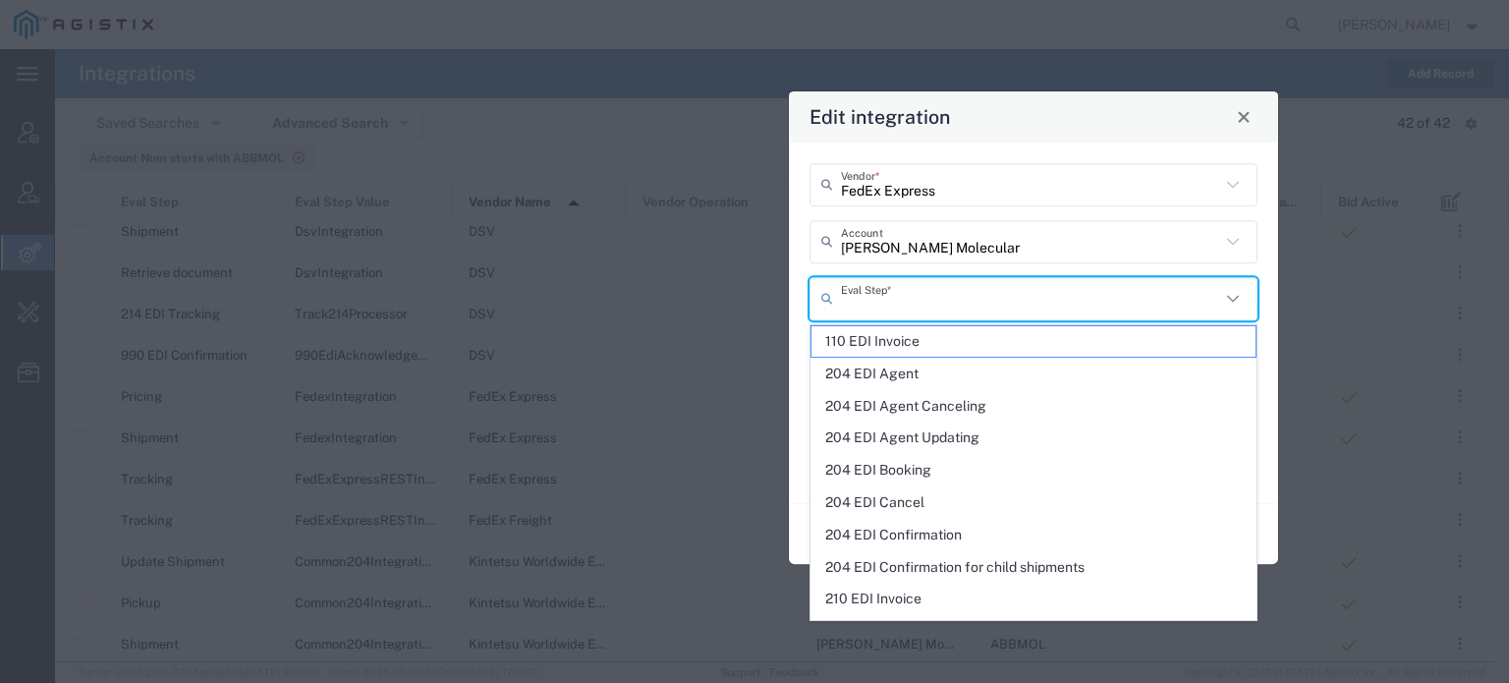
click at [885, 303] on input "text" at bounding box center [1030, 298] width 379 height 34
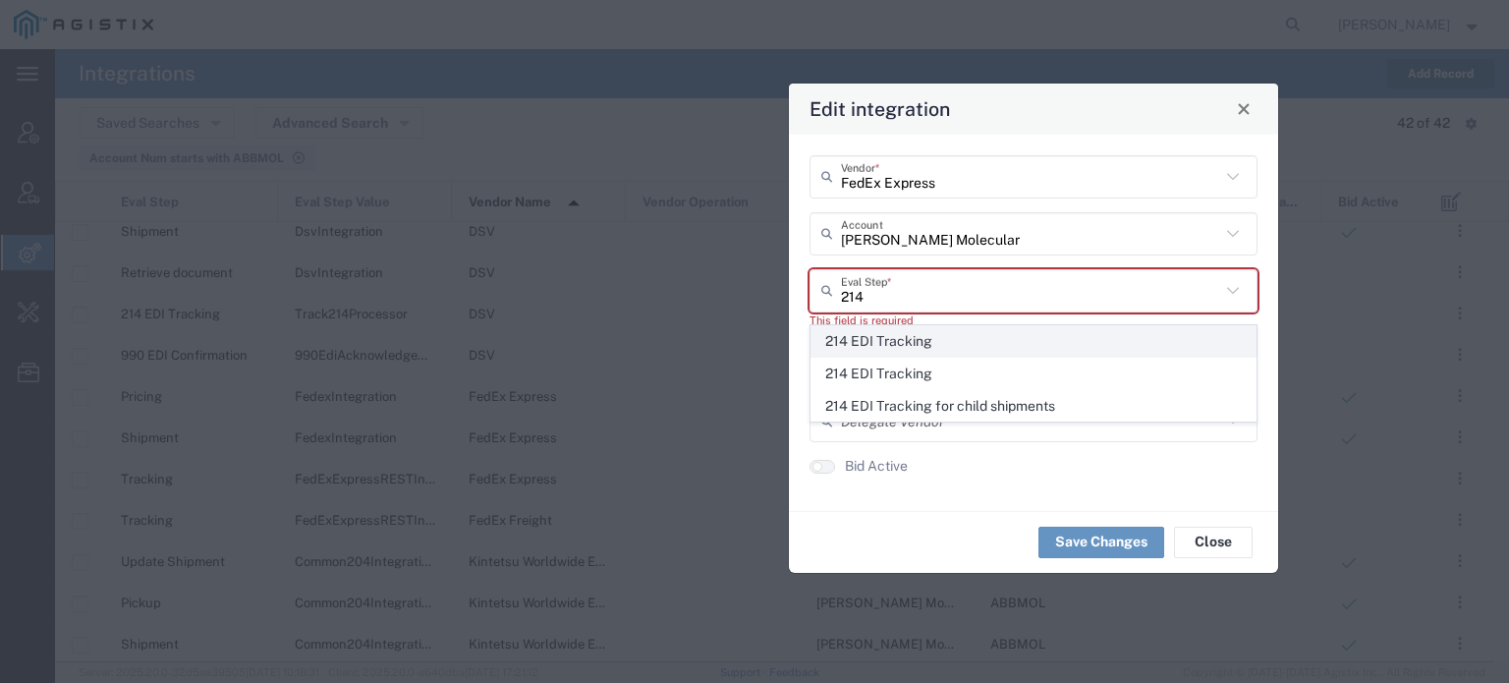
click at [881, 338] on span "214 EDI Tracking" at bounding box center [1033, 341] width 444 height 30
type input "214 EDI Tracking"
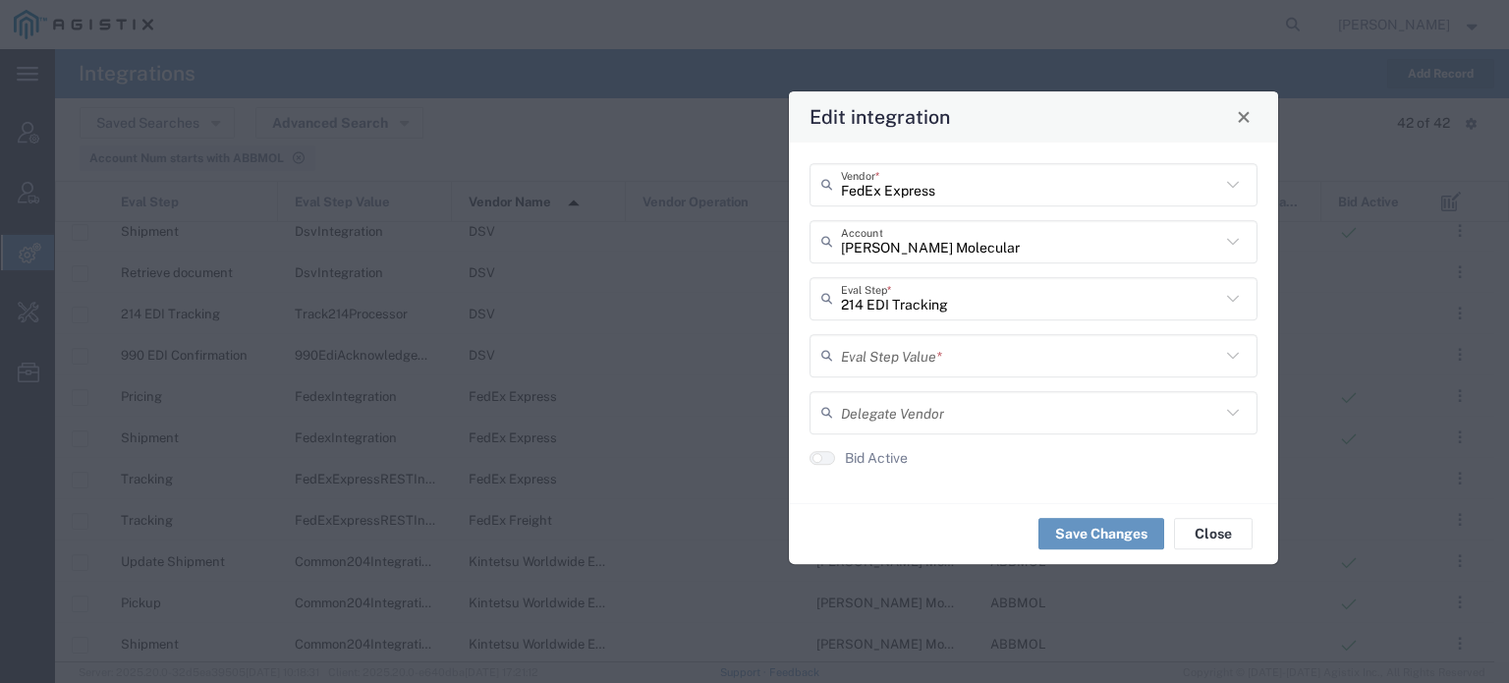
click at [880, 354] on input "text" at bounding box center [1030, 355] width 379 height 34
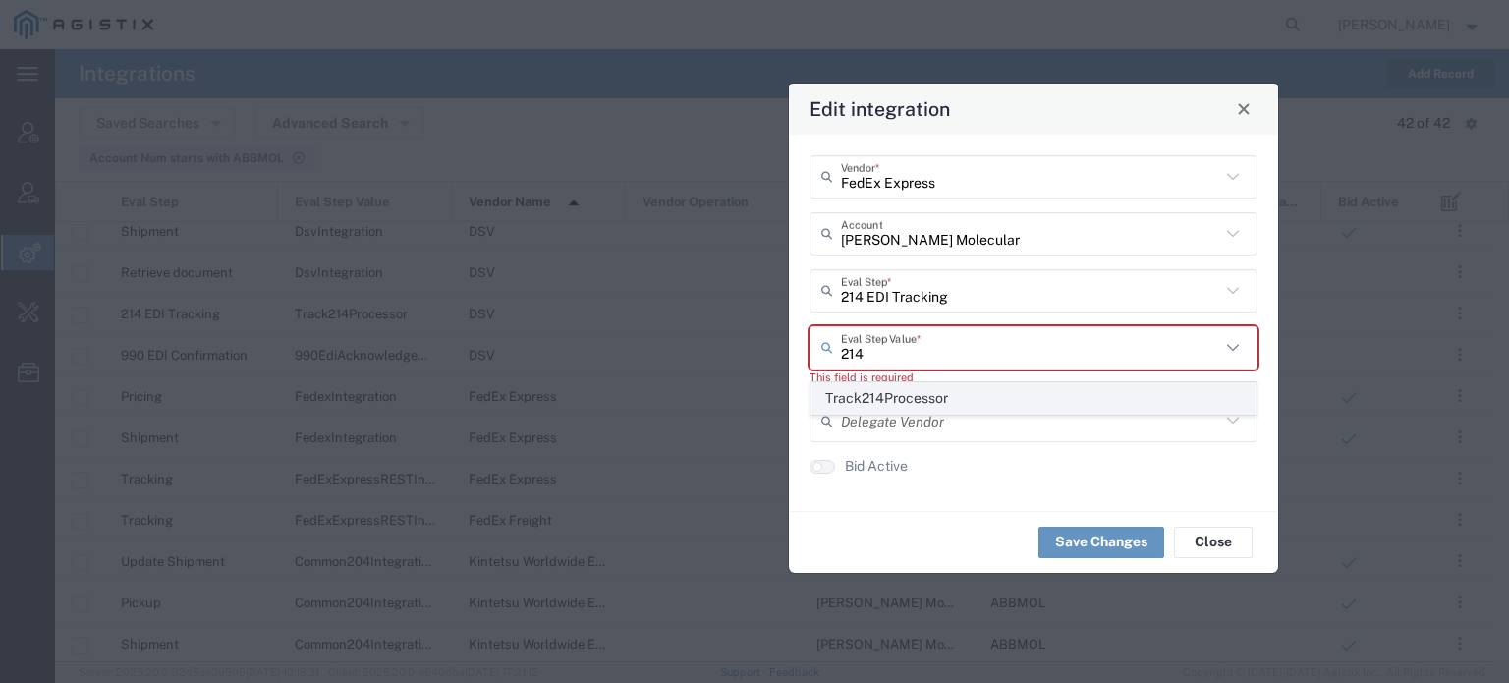
click at [892, 392] on span "Track214Processor" at bounding box center [1033, 398] width 444 height 30
type input "Track214Processor"
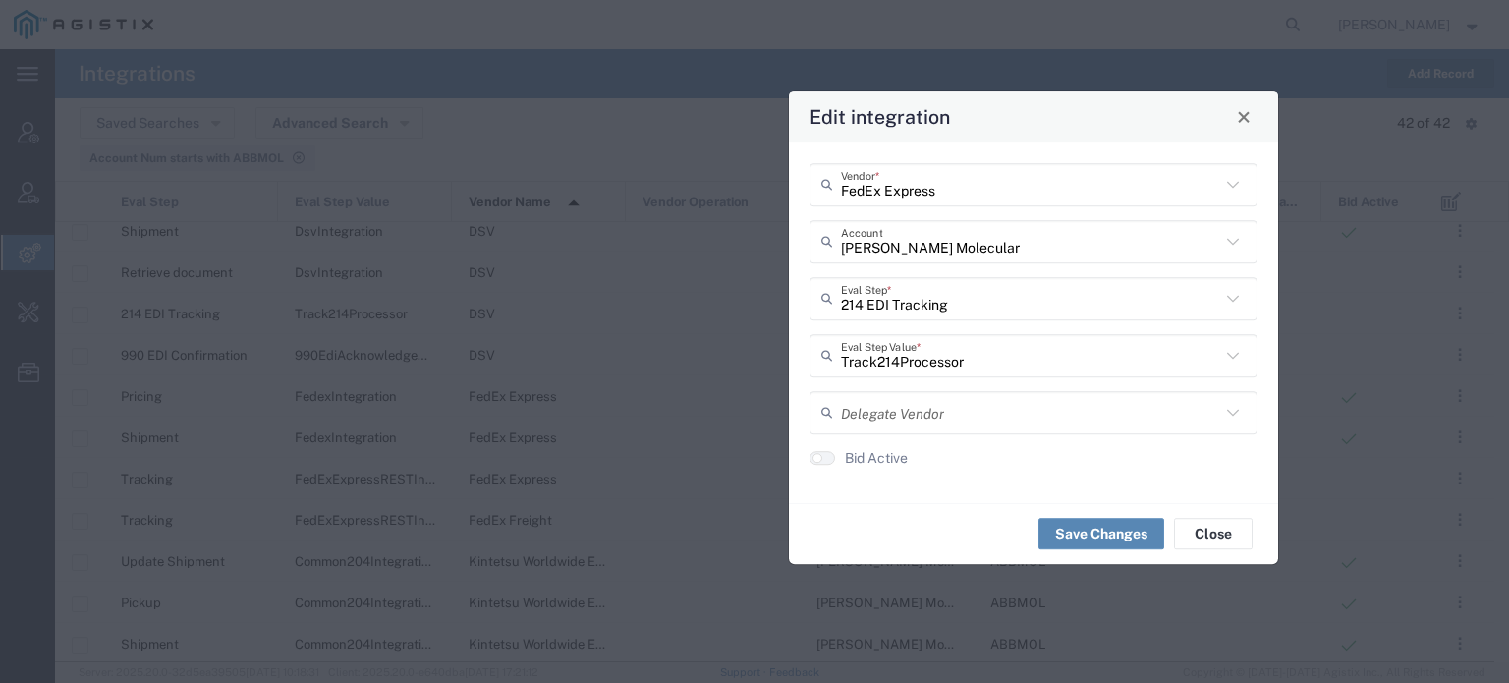
click at [1072, 526] on button "Save Changes" at bounding box center [1101, 533] width 126 height 31
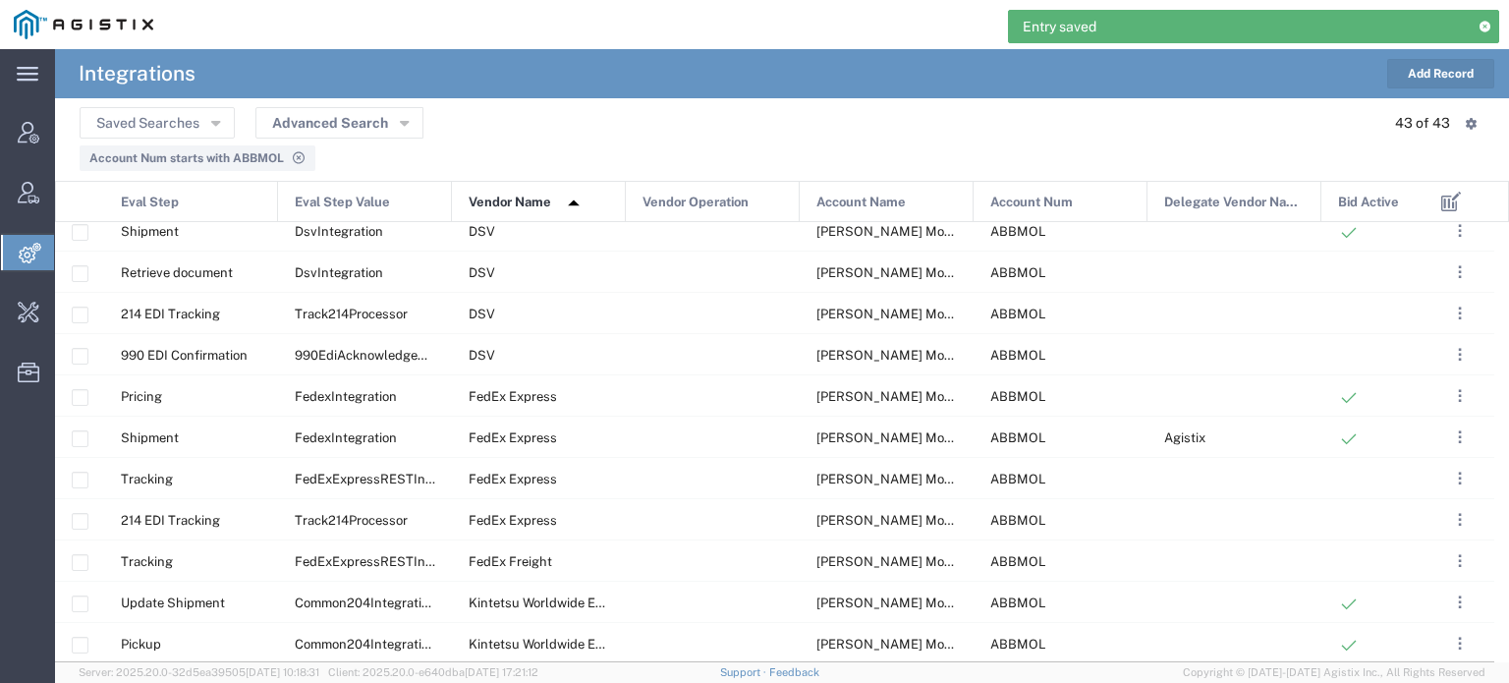
click at [1429, 66] on button "Add Record" at bounding box center [1440, 73] width 107 height 29
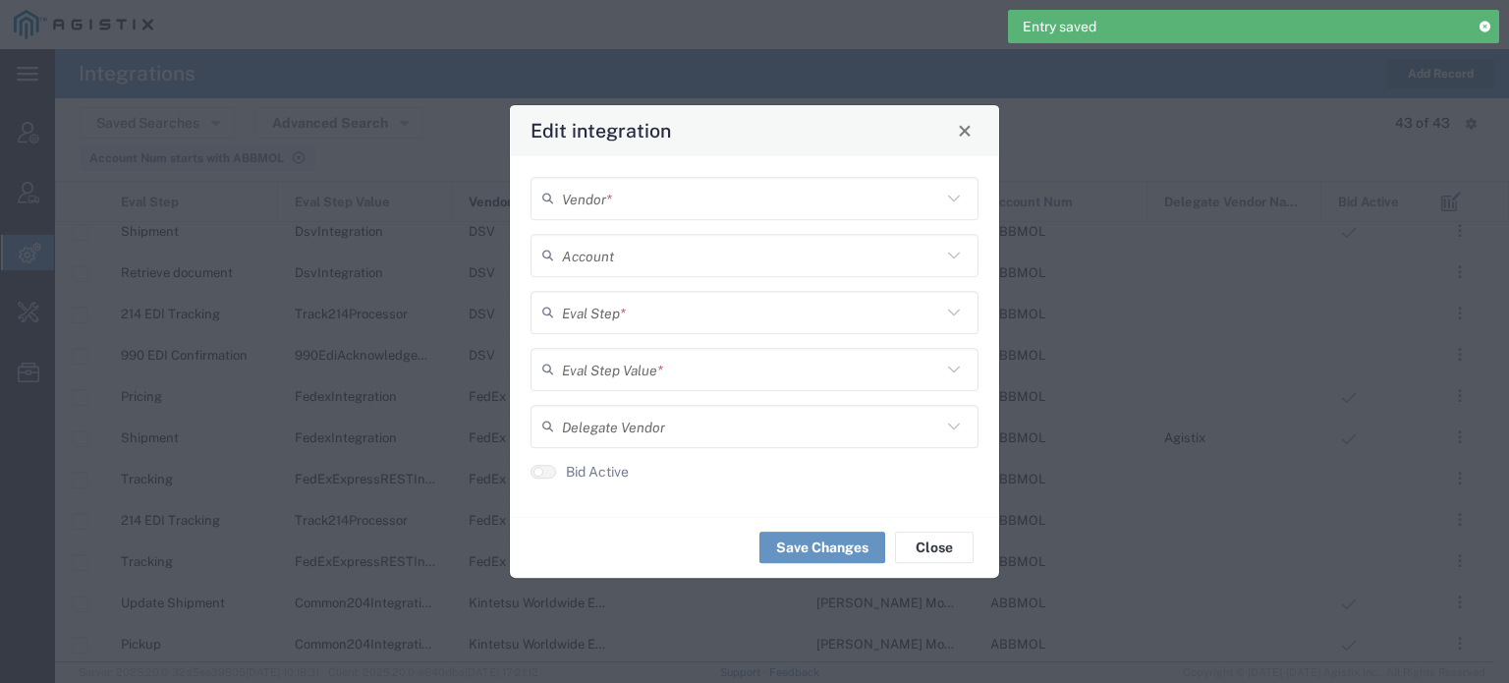
click at [777, 313] on input "text" at bounding box center [751, 312] width 379 height 34
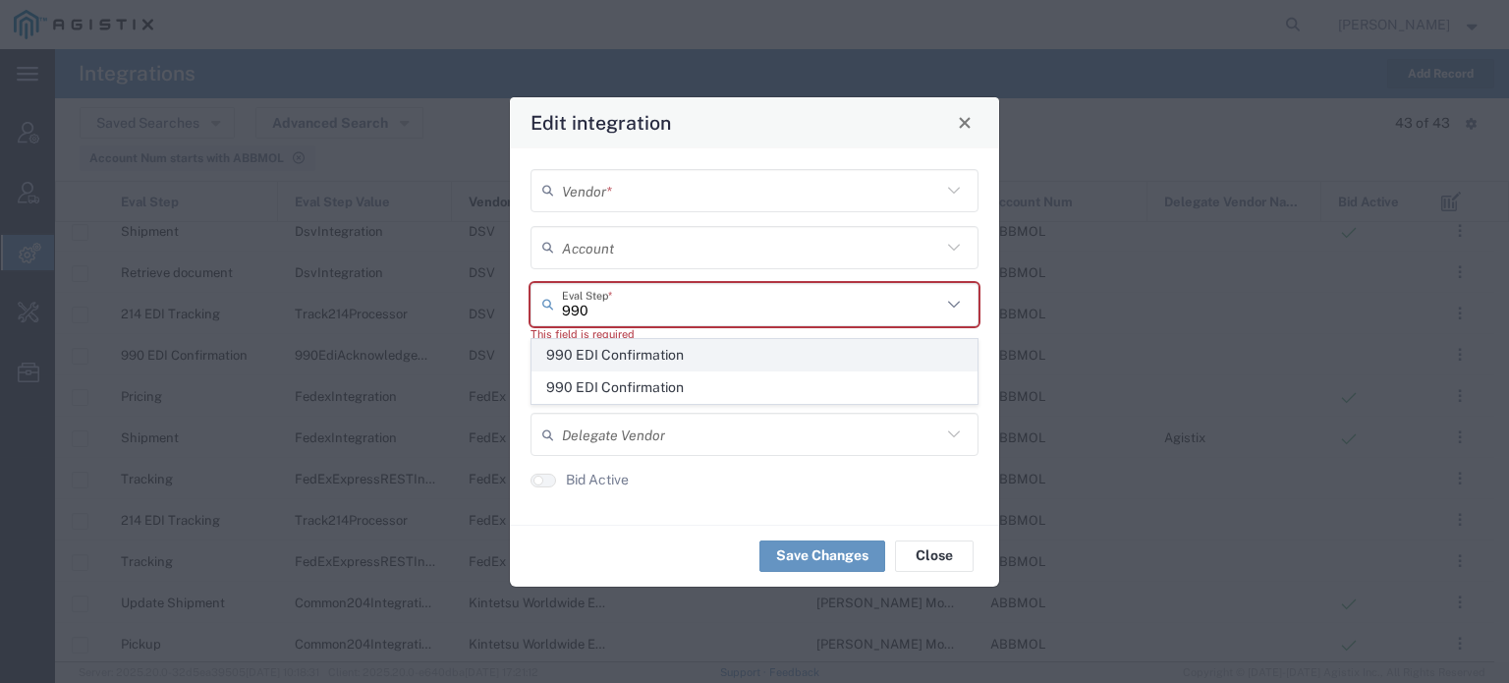
click at [676, 357] on span "990 EDI Confirmation" at bounding box center [754, 355] width 444 height 30
type input "990 EDI Confirmation"
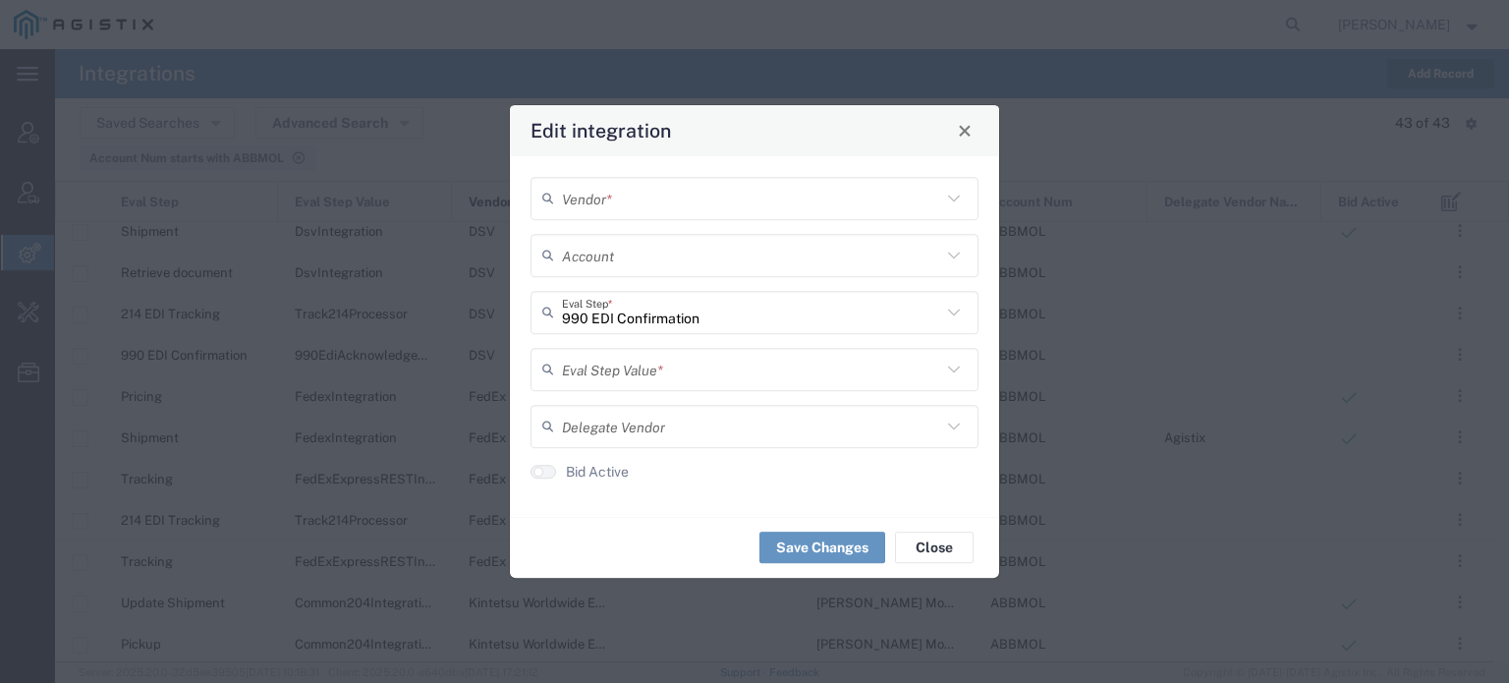
click at [661, 365] on input "text" at bounding box center [751, 369] width 379 height 34
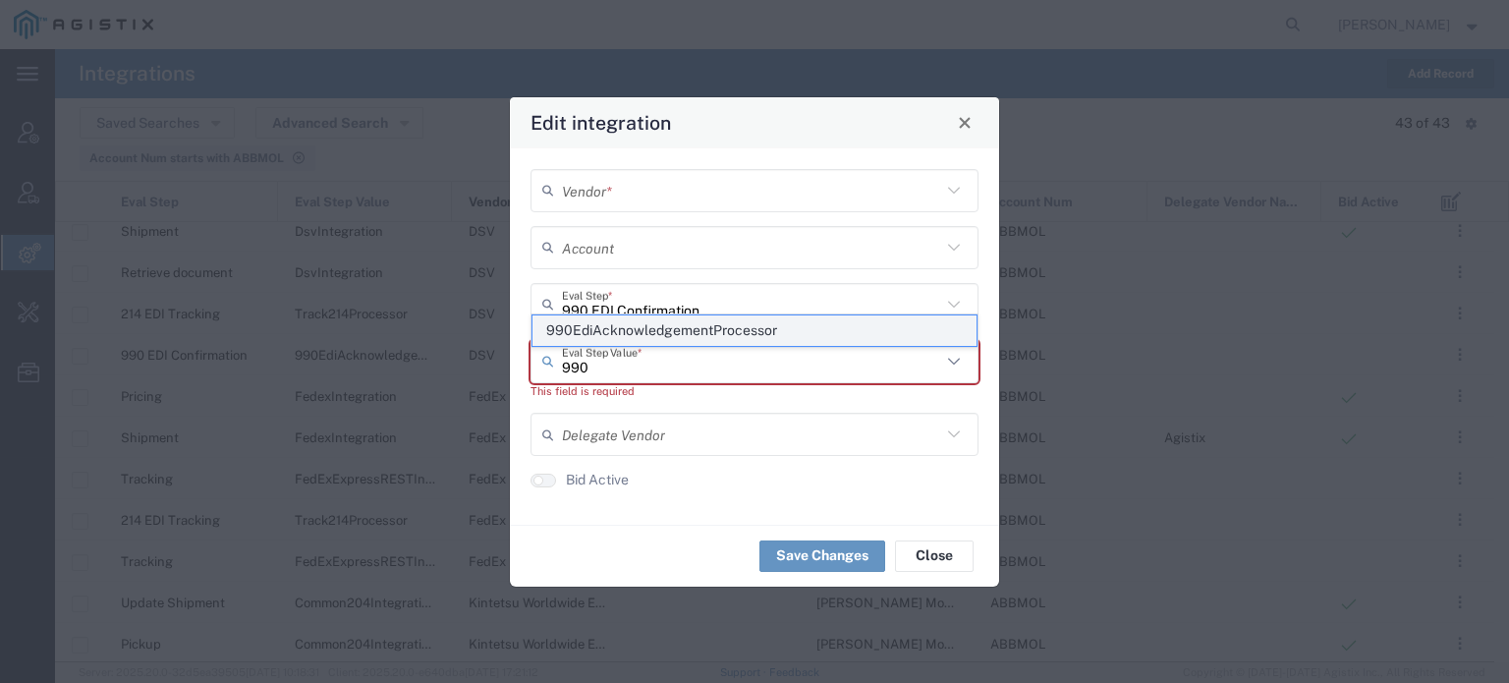
click at [669, 336] on span "990EdiAcknowledgementProcessor" at bounding box center [754, 330] width 444 height 30
type input "990EdiAcknowledgementProcessor"
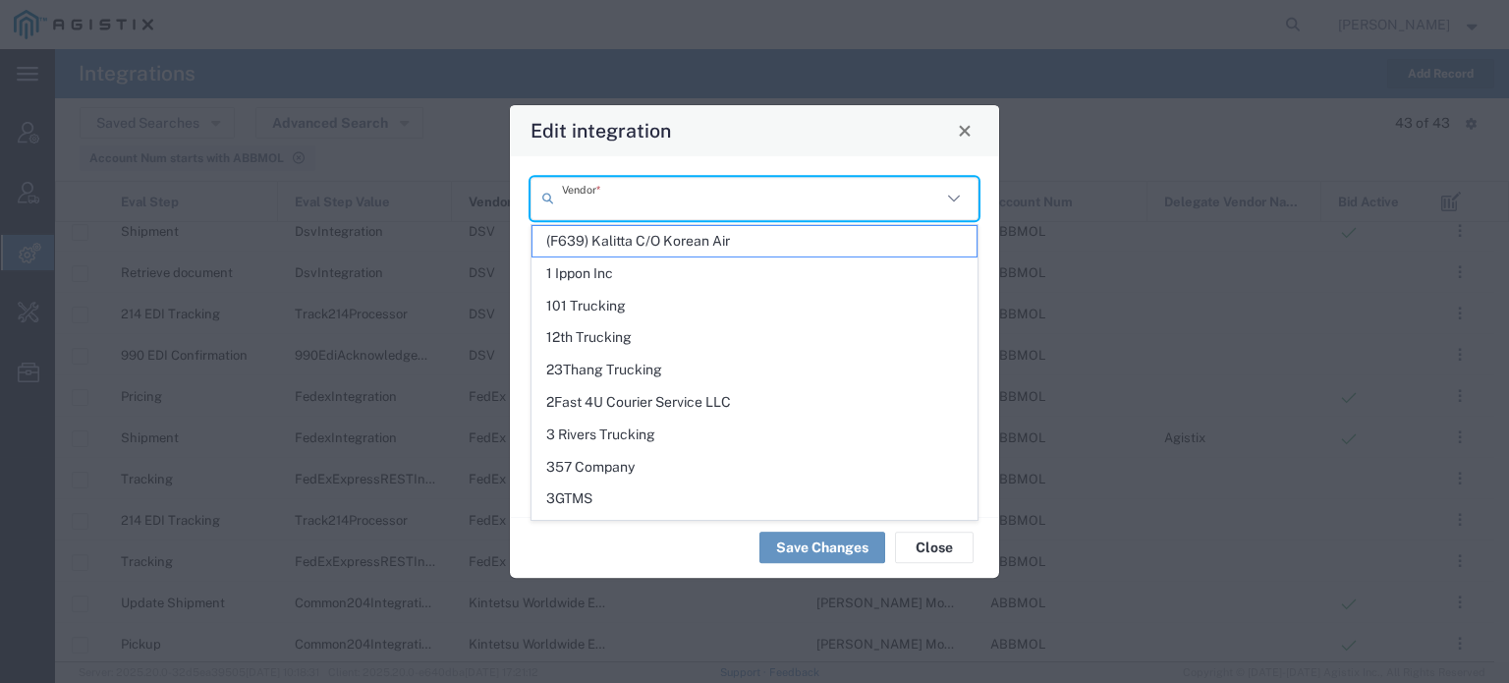
click at [675, 201] on input "text" at bounding box center [751, 198] width 379 height 34
paste input "FedEx Express"
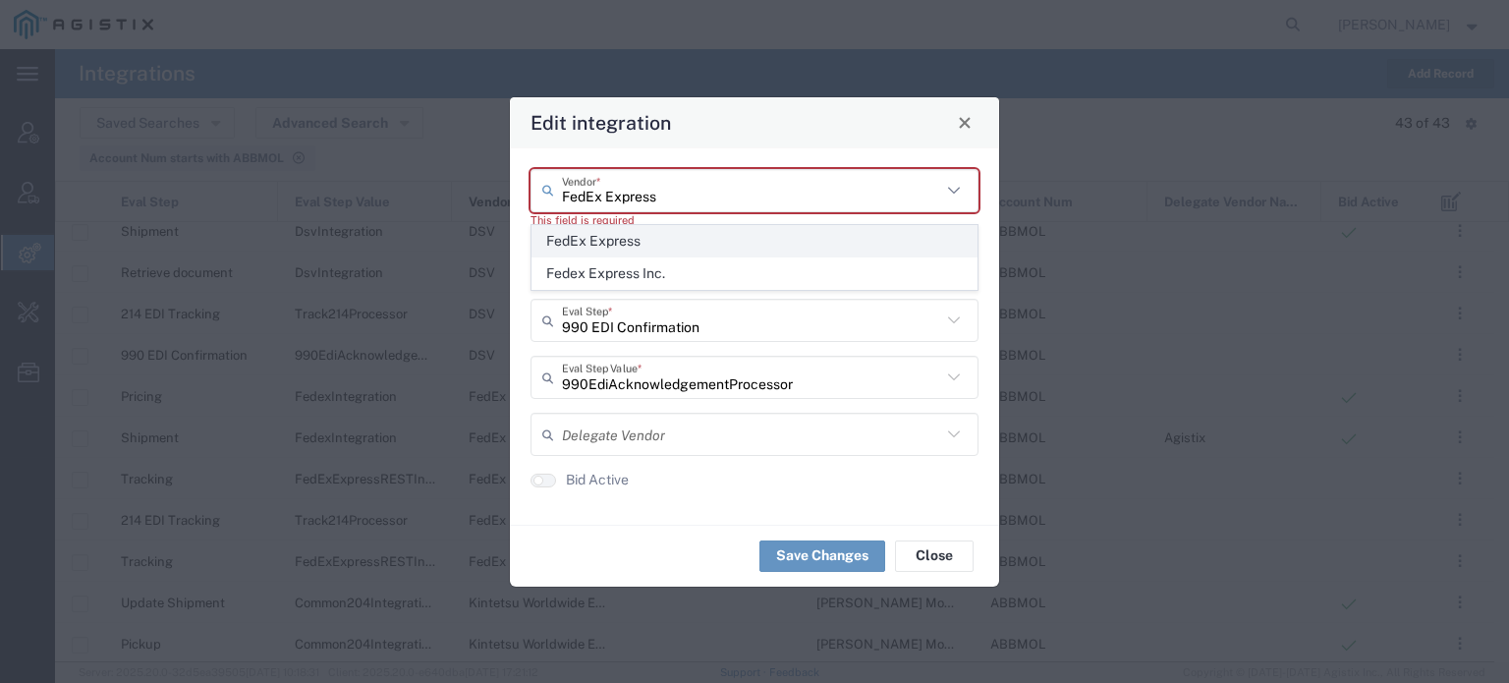
type input "FedEx Express"
click at [628, 244] on span "FedEx Express" at bounding box center [754, 241] width 444 height 30
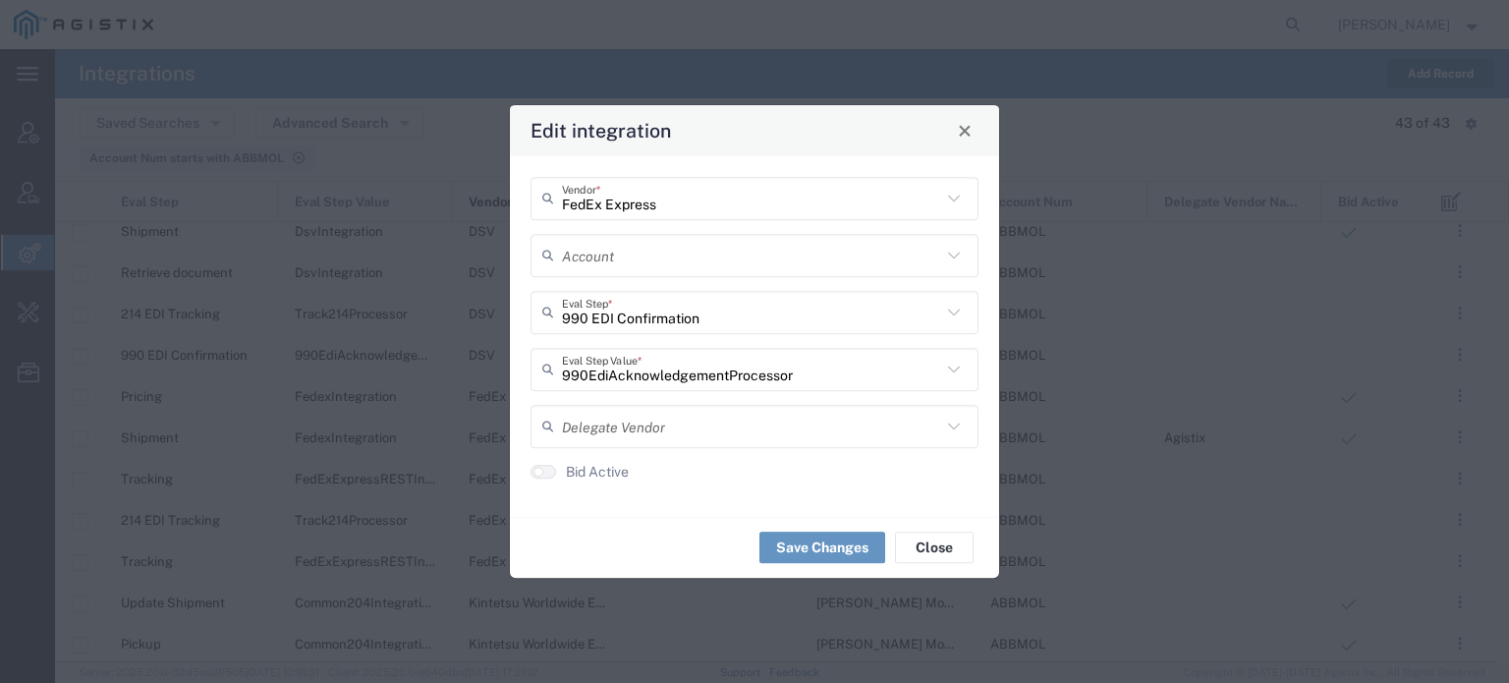
click at [618, 248] on input "text" at bounding box center [751, 255] width 379 height 34
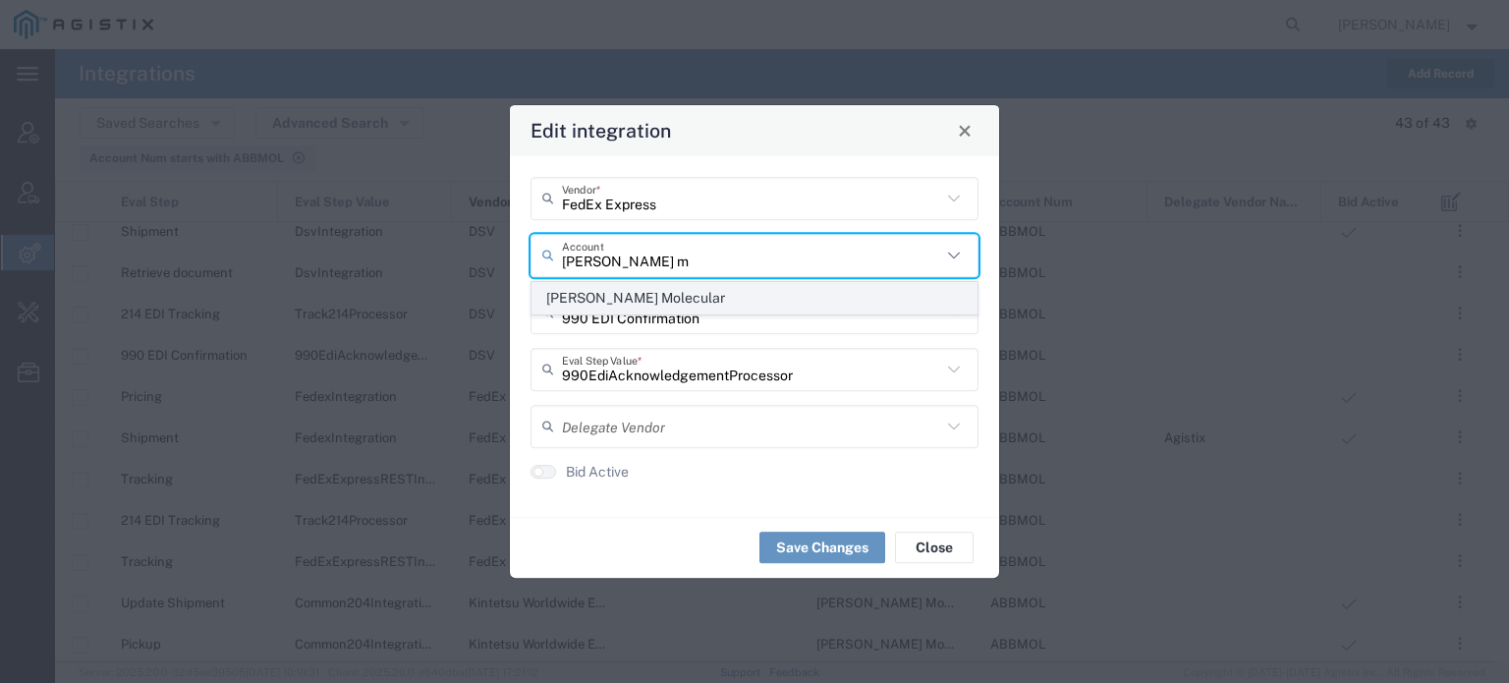
click at [616, 286] on span "[PERSON_NAME] Molecular" at bounding box center [754, 298] width 444 height 30
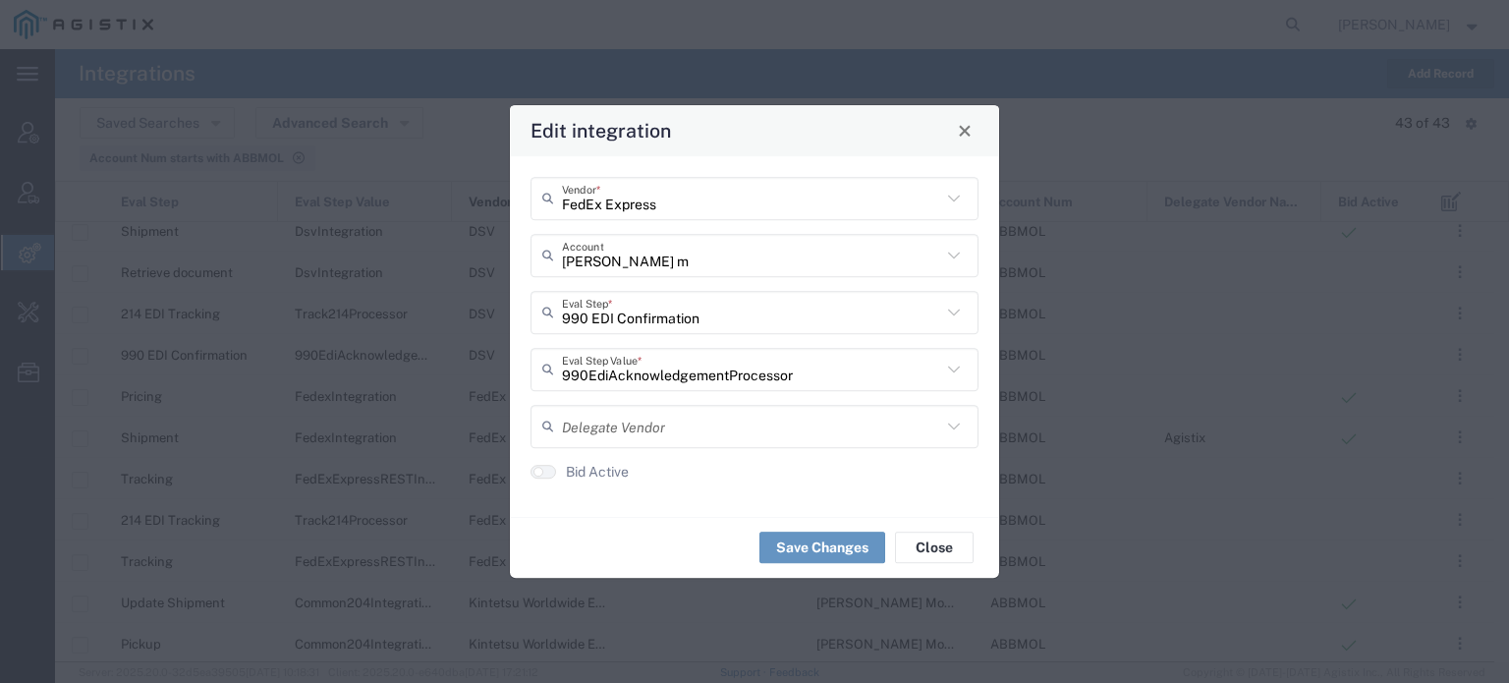
type input "[PERSON_NAME] Molecular"
click at [847, 544] on button "Save Changes" at bounding box center [822, 546] width 126 height 31
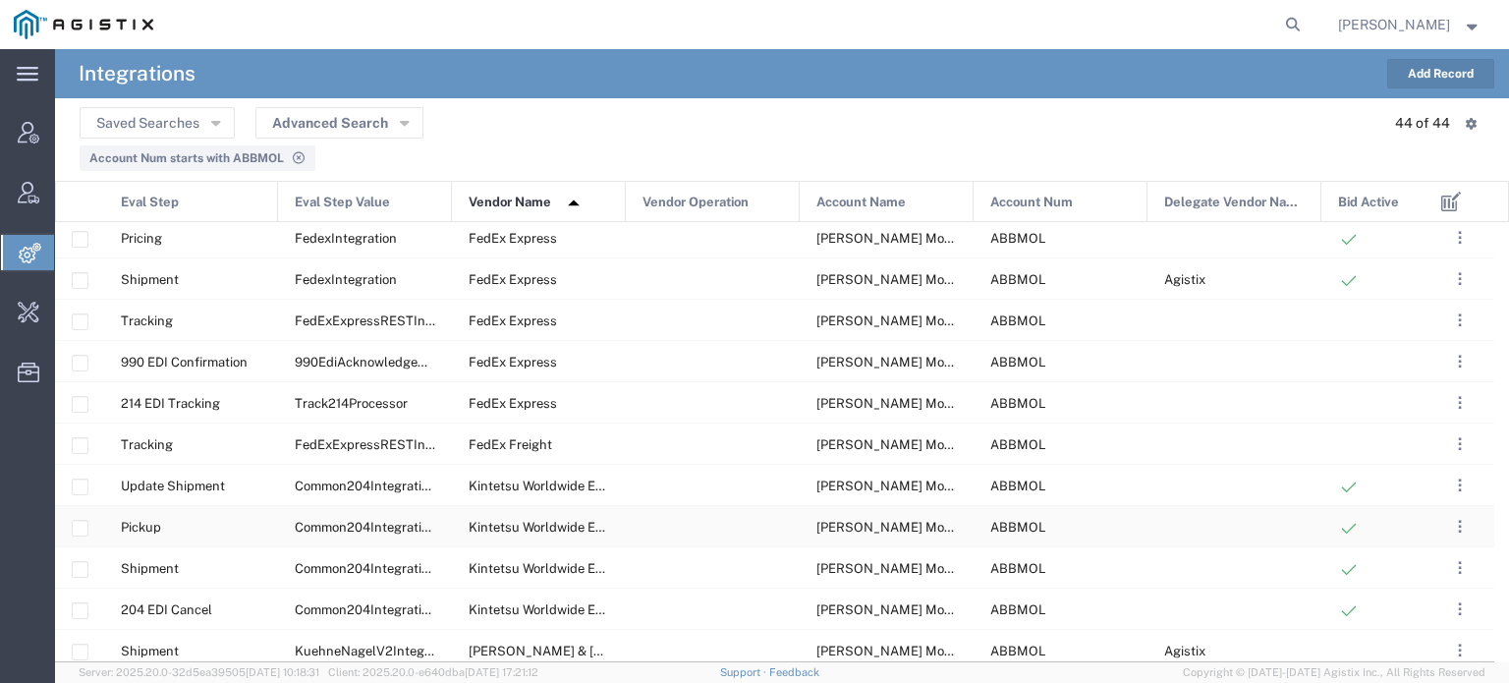
scroll to position [867, 0]
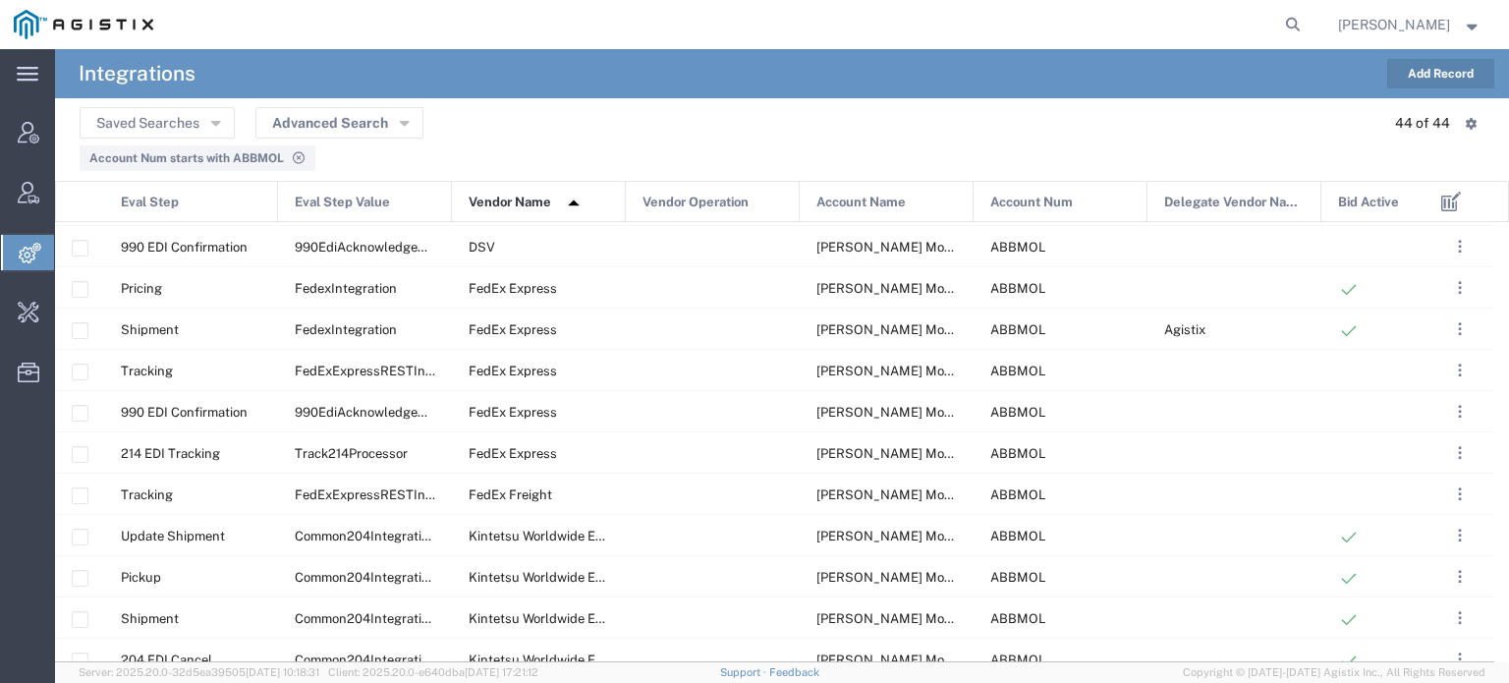
click at [1421, 35] on button "[PERSON_NAME]" at bounding box center [1409, 25] width 145 height 24
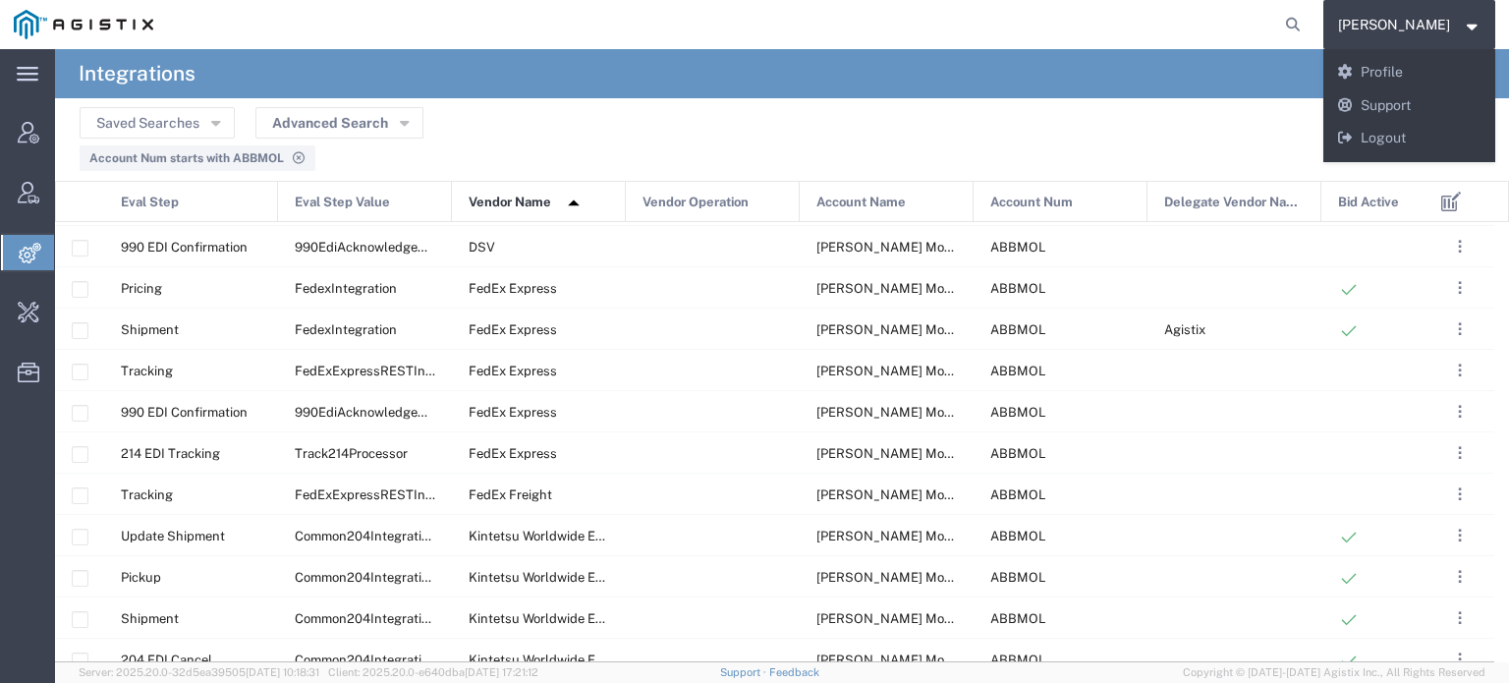
click at [1179, 79] on agx-page-header "Integrations Add Record" at bounding box center [782, 73] width 1454 height 49
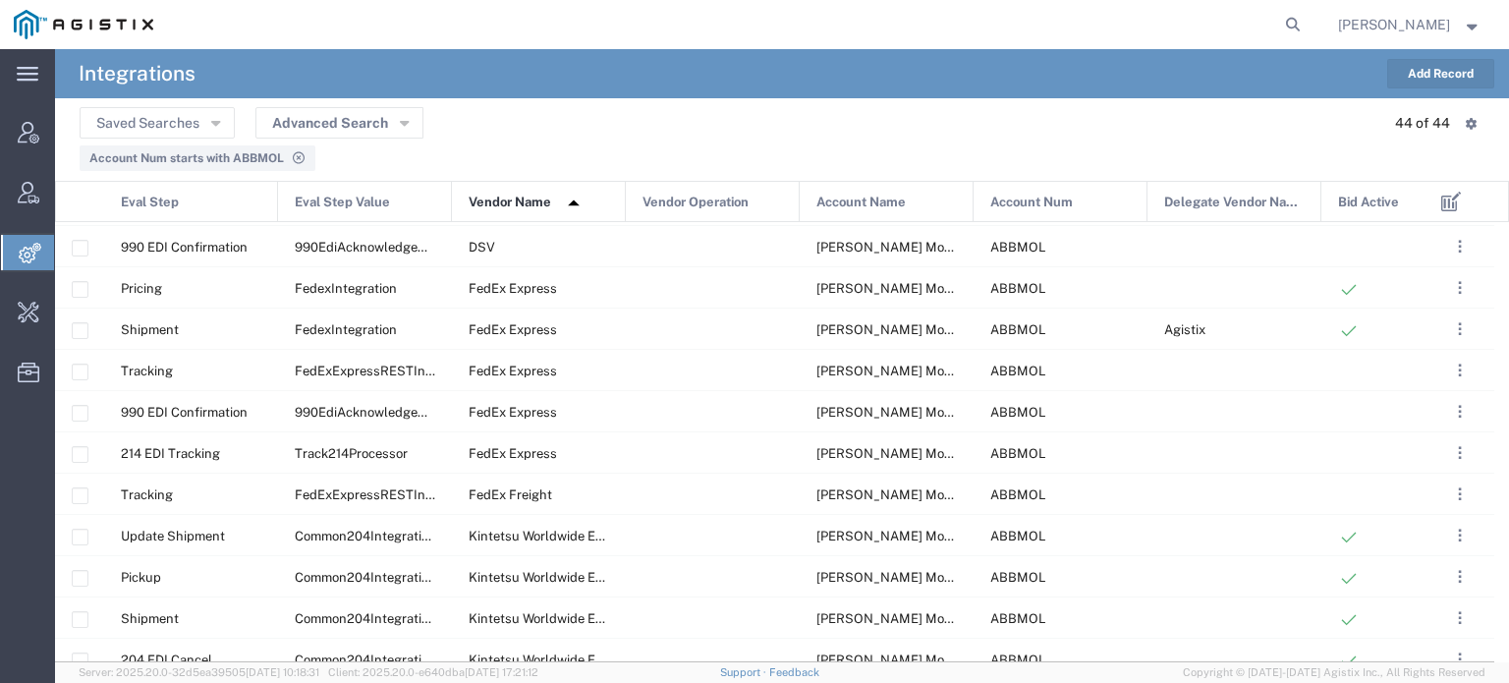
click at [1450, 71] on button "Add Record" at bounding box center [1440, 73] width 107 height 29
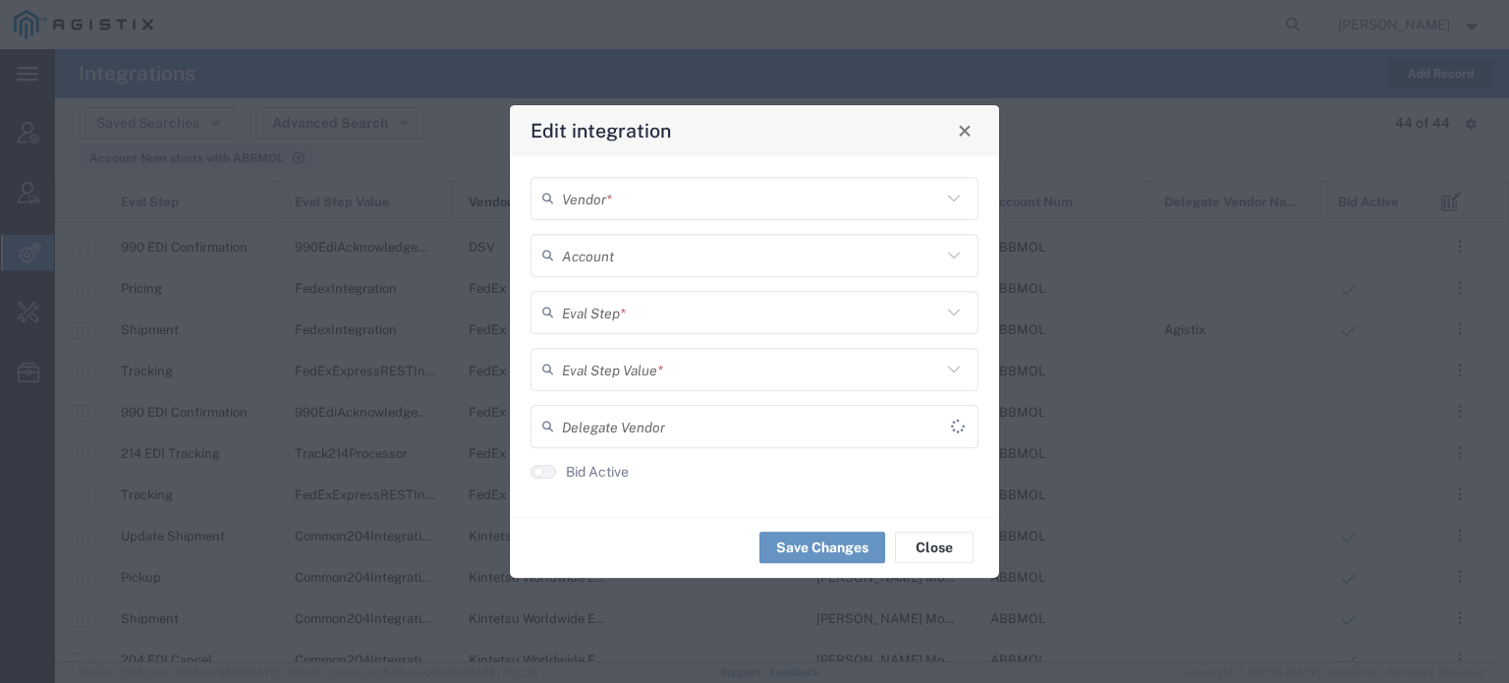
click at [755, 190] on input "text" at bounding box center [751, 198] width 379 height 34
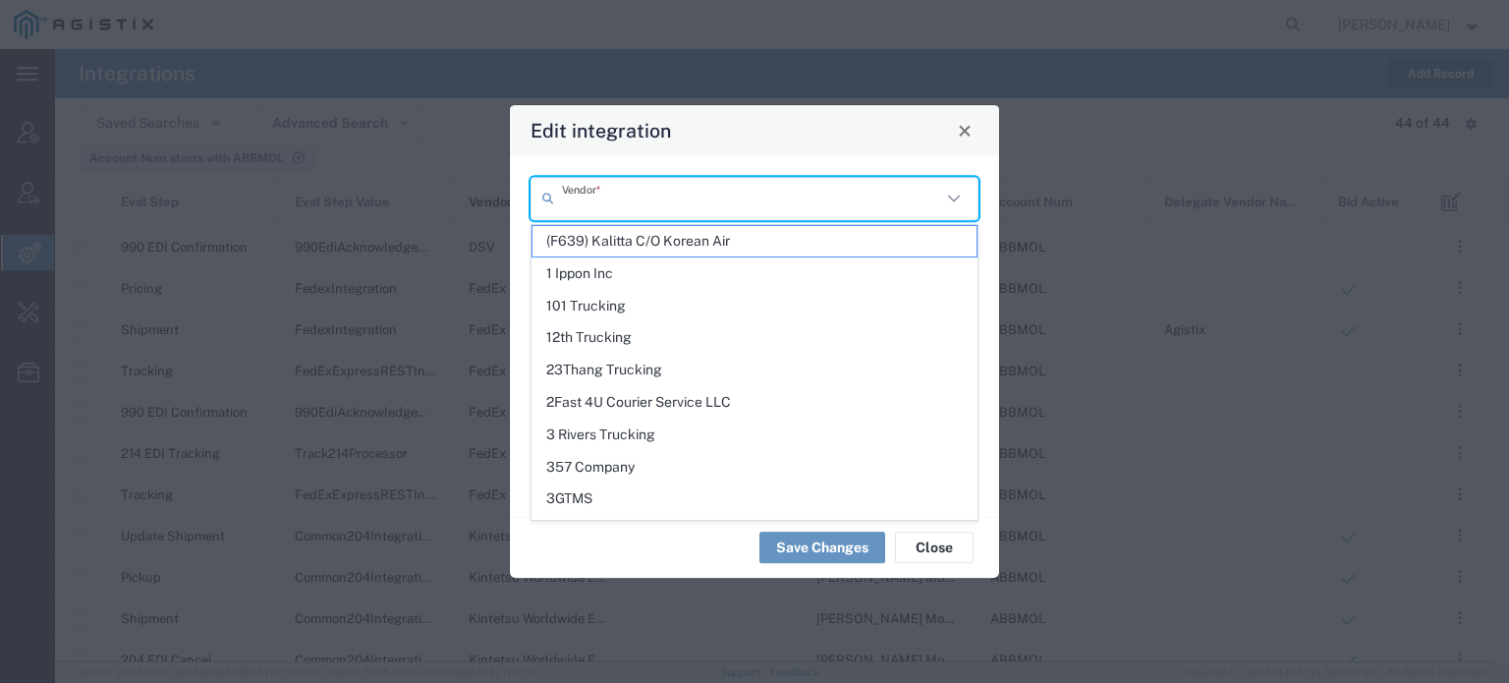
paste input "FedEx Freight"
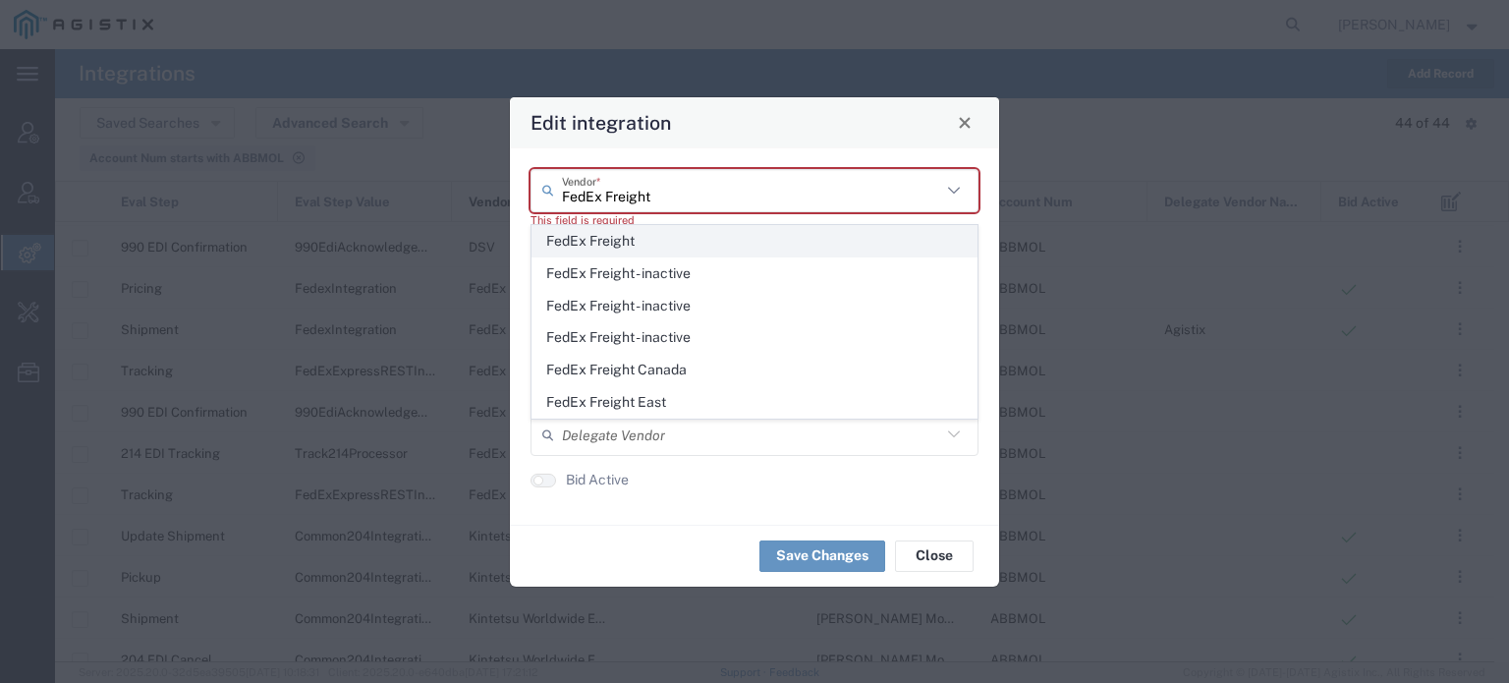
type input "FedEx Freight"
click at [619, 240] on span "FedEx Freight" at bounding box center [754, 241] width 444 height 30
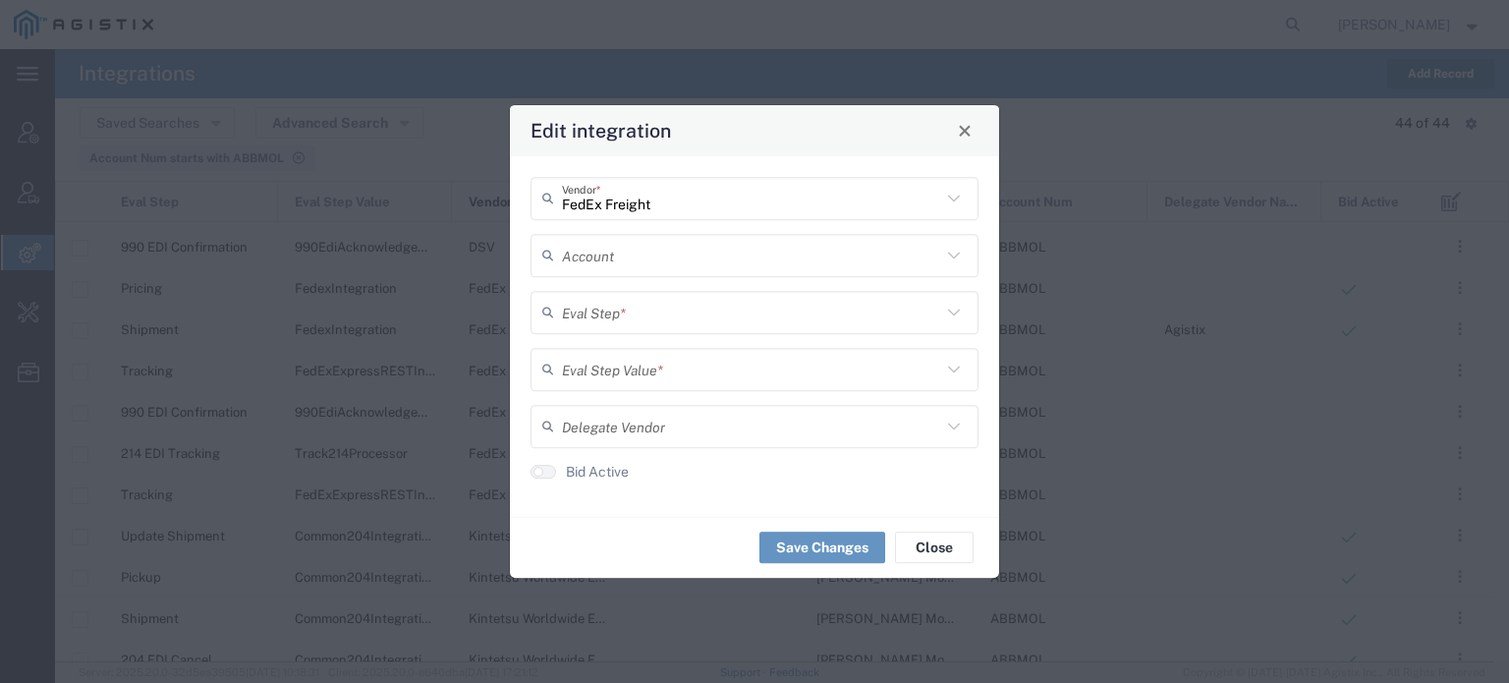
click at [621, 266] on input "text" at bounding box center [751, 255] width 379 height 34
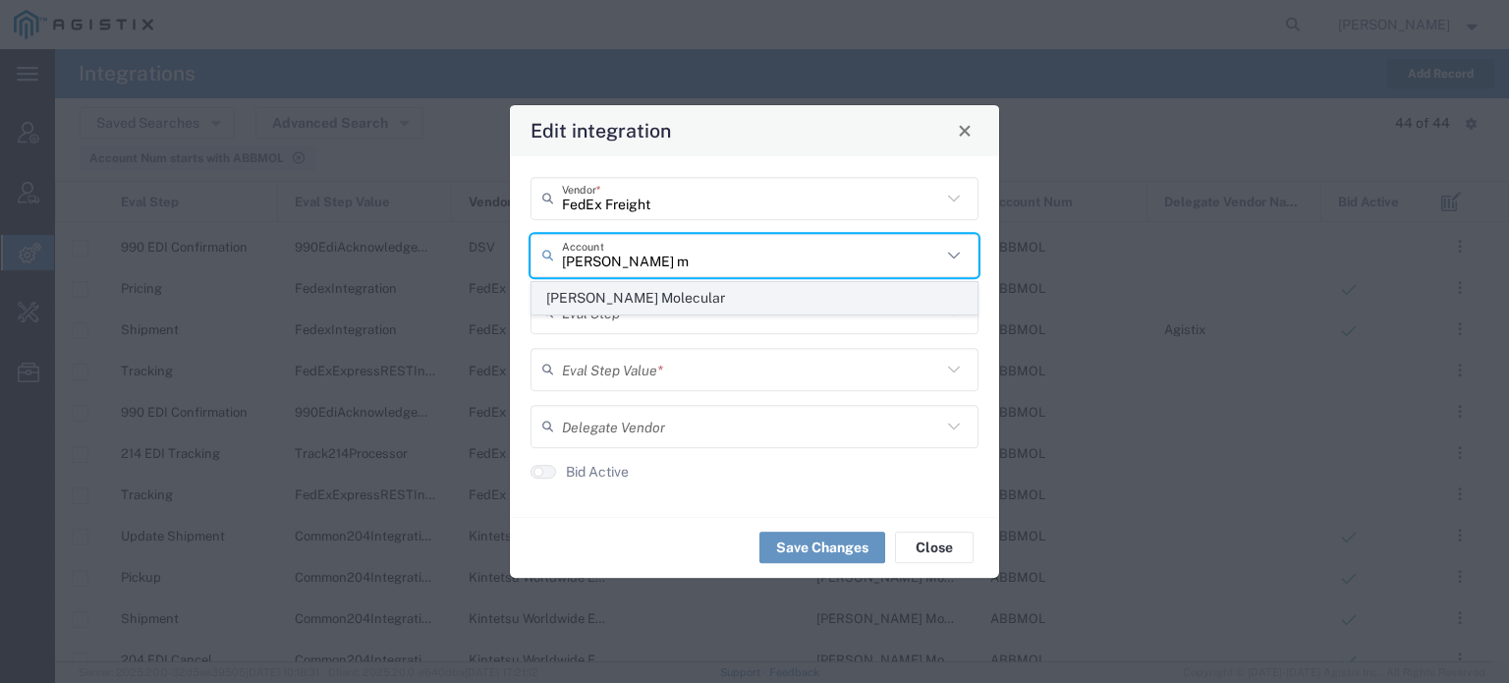
click at [624, 301] on span "[PERSON_NAME] Molecular" at bounding box center [754, 298] width 444 height 30
type input "[PERSON_NAME] Molecular"
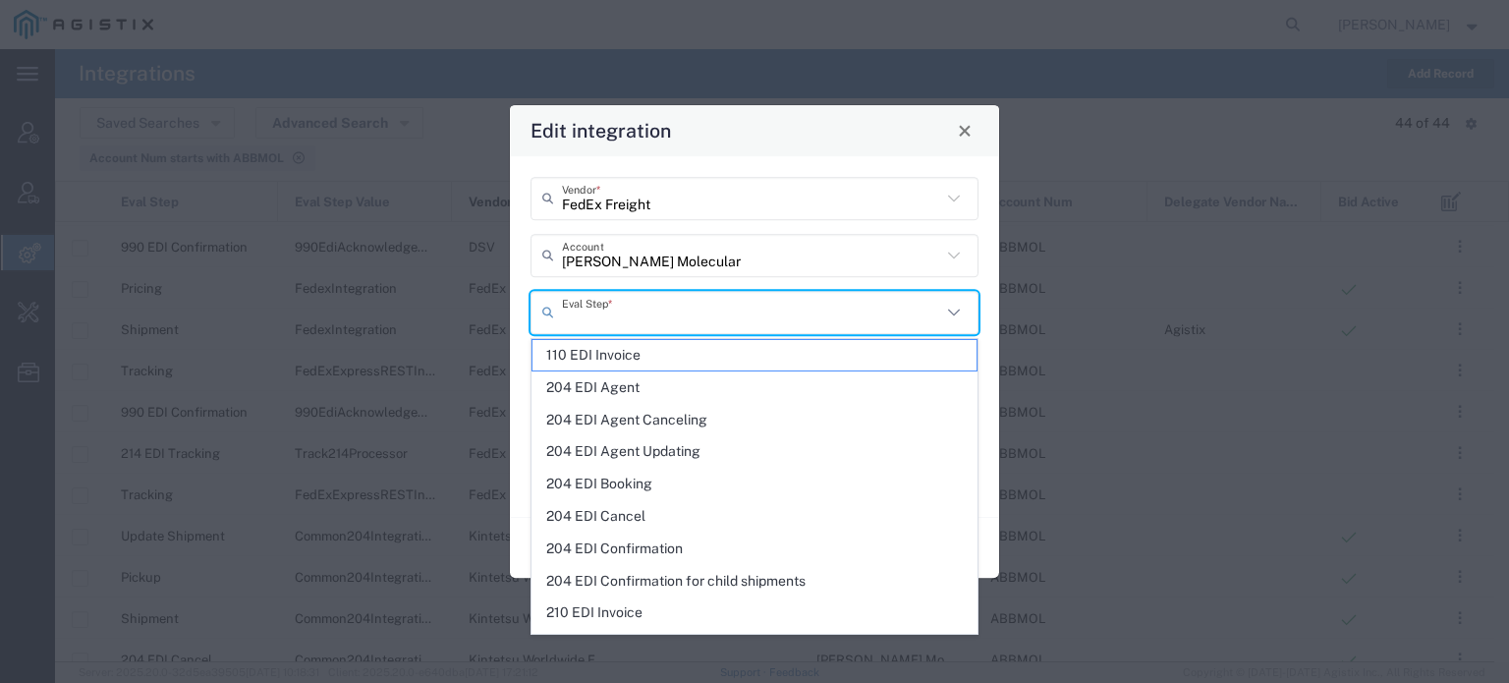
click at [619, 309] on input "text" at bounding box center [751, 312] width 379 height 34
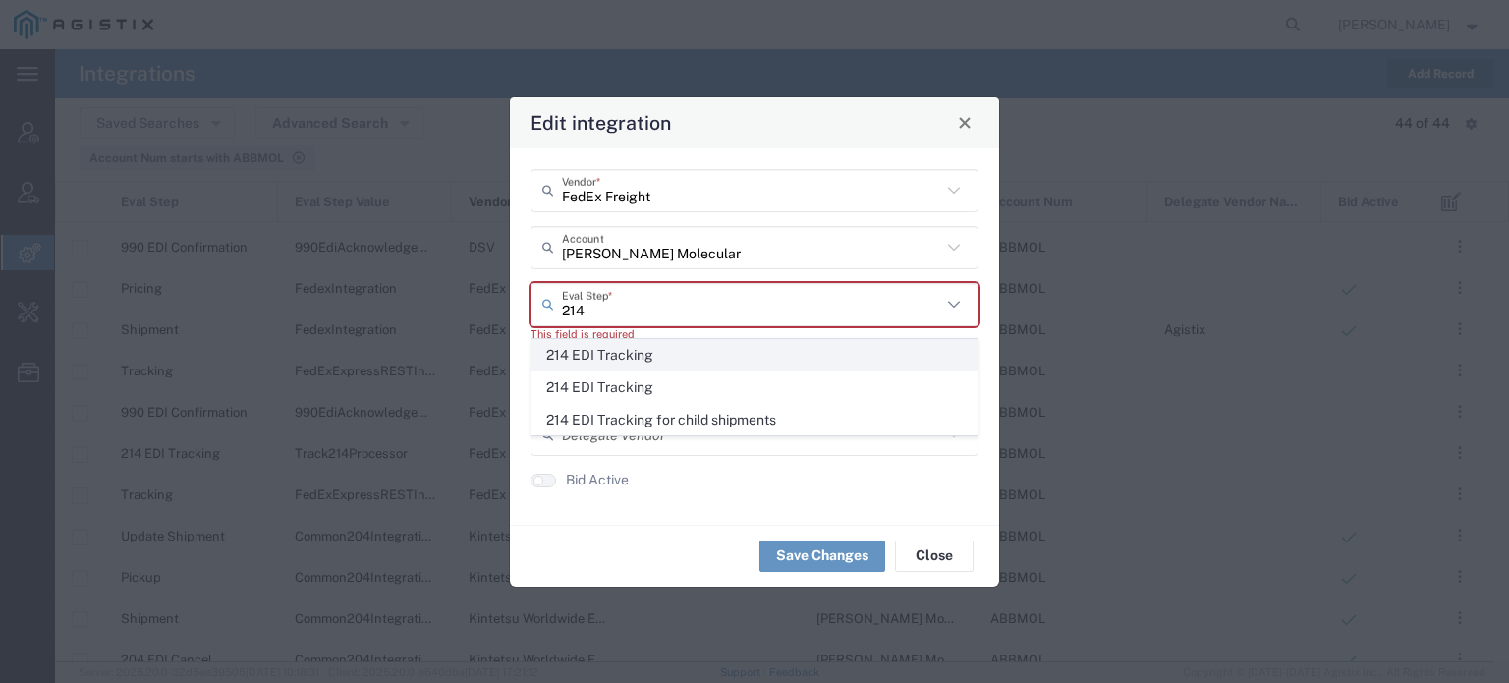
click at [618, 353] on span "214 EDI Tracking" at bounding box center [754, 355] width 444 height 30
type input "214 EDI Tracking"
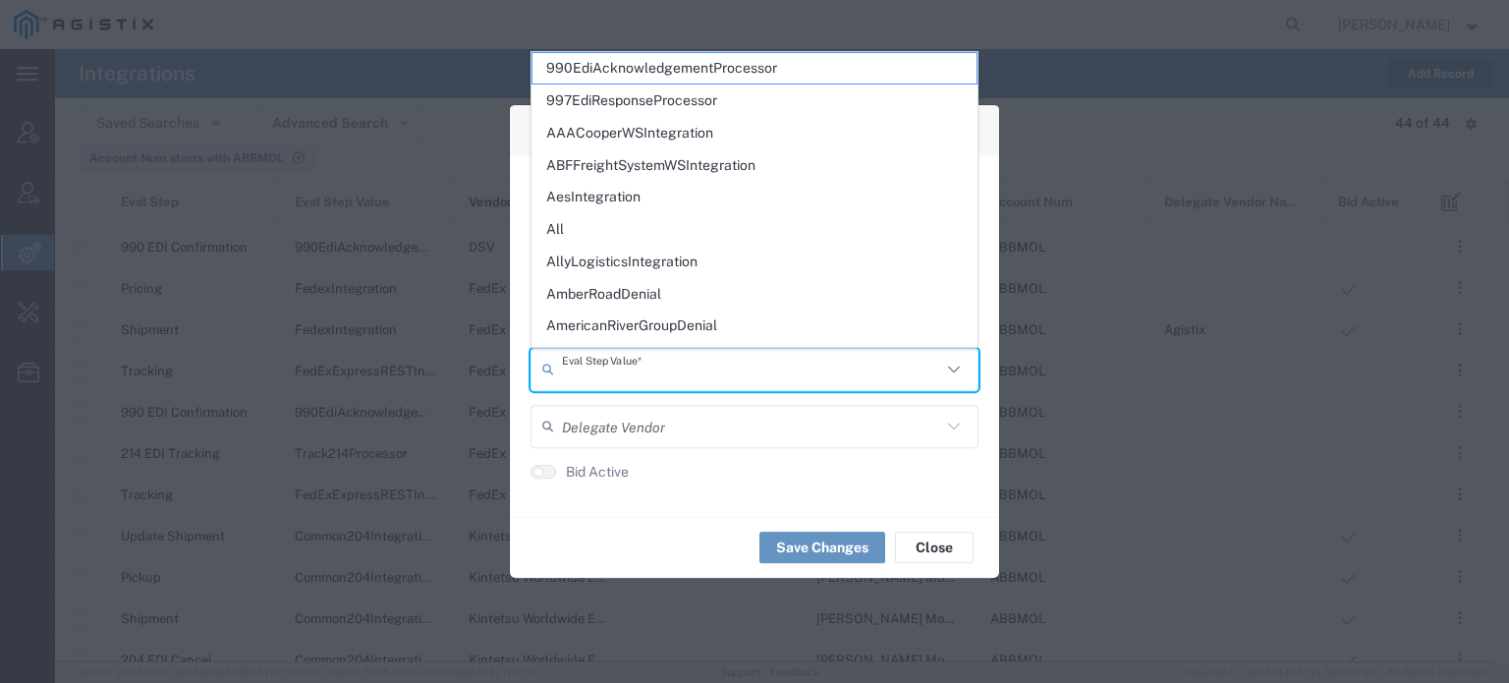
click at [613, 368] on input "text" at bounding box center [751, 369] width 379 height 34
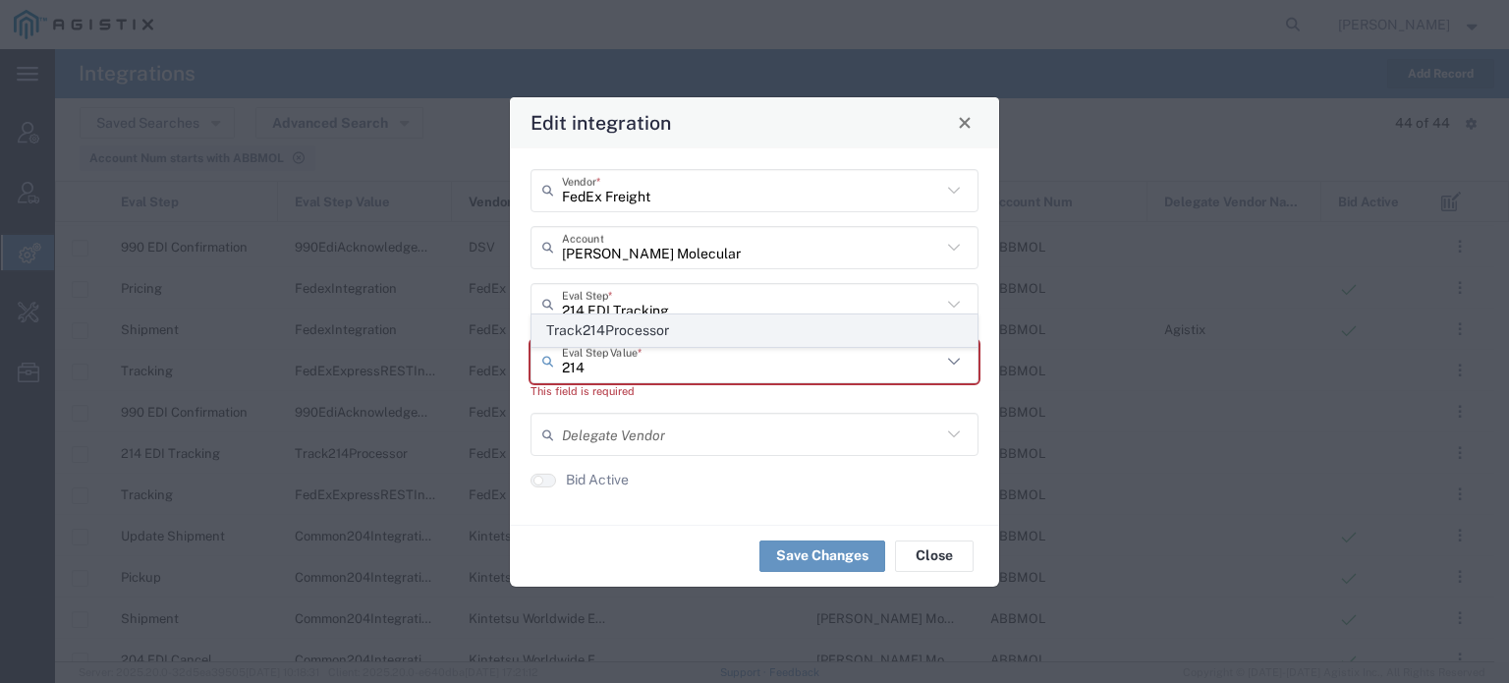
click at [603, 328] on span "Track214Processor" at bounding box center [754, 330] width 444 height 30
type input "Track214Processor"
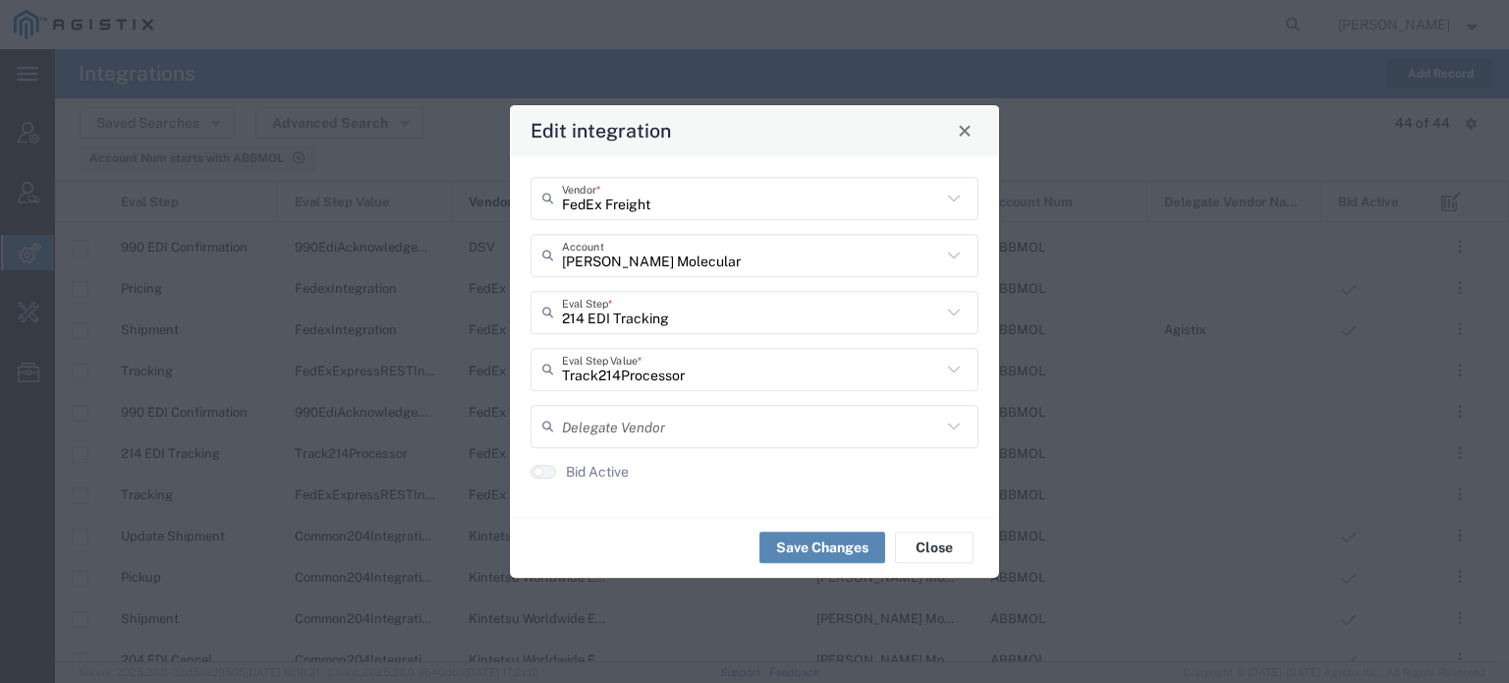
click at [820, 545] on button "Save Changes" at bounding box center [822, 546] width 126 height 31
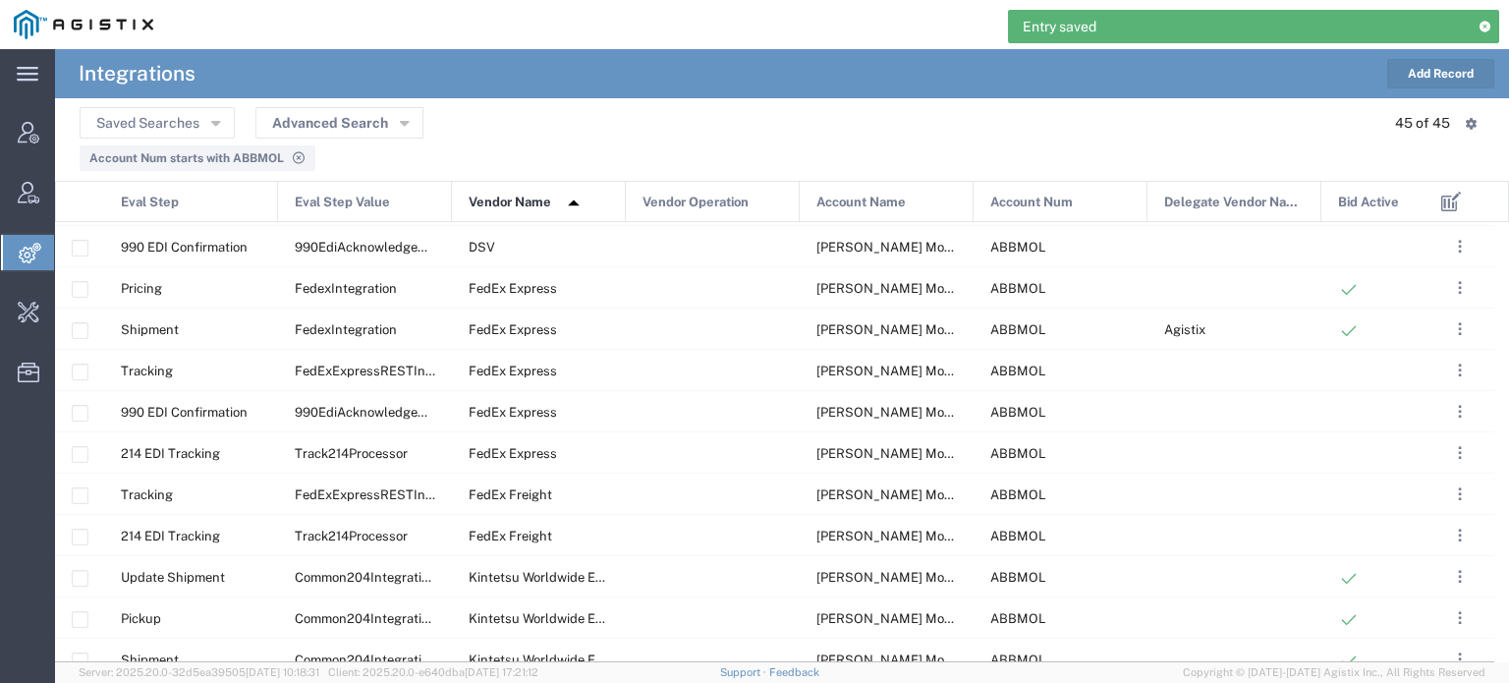
click at [1440, 74] on button "Add Record" at bounding box center [1440, 73] width 107 height 29
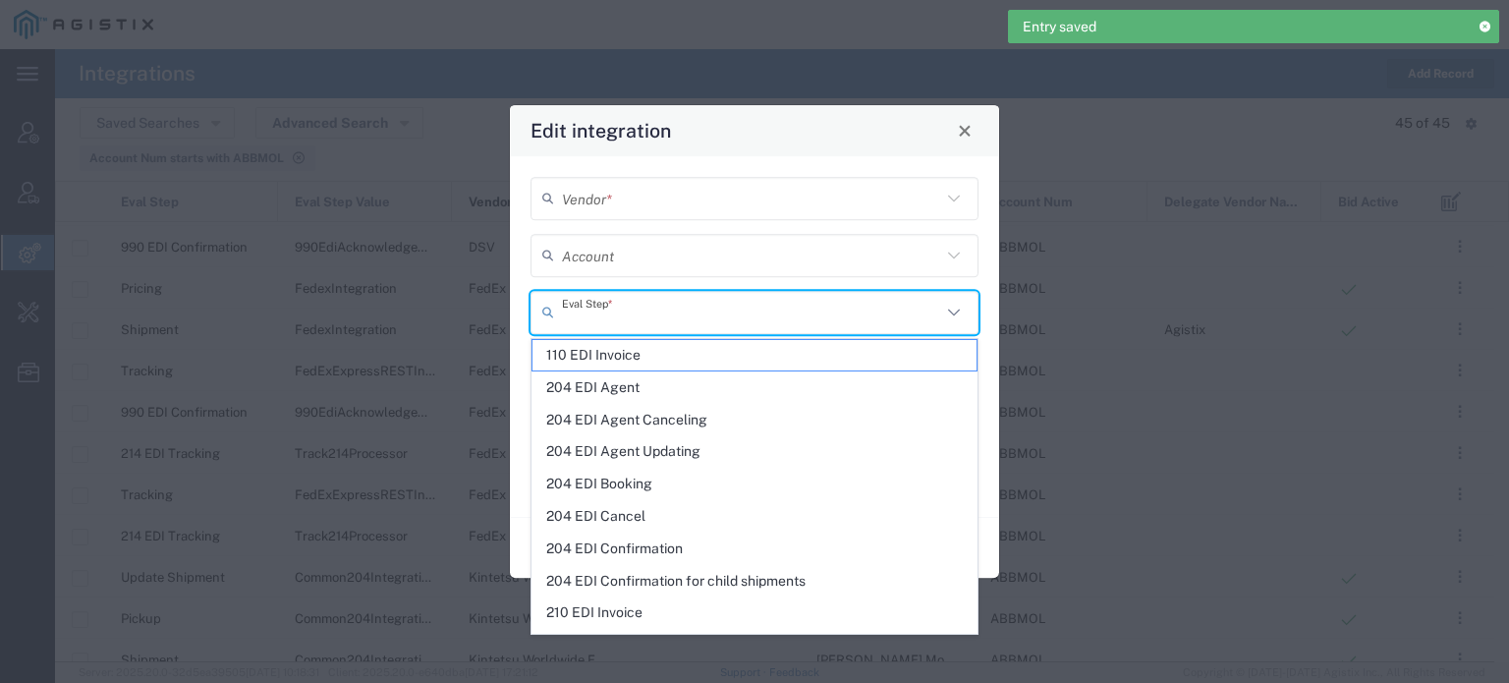
click at [774, 328] on input "text" at bounding box center [751, 312] width 379 height 34
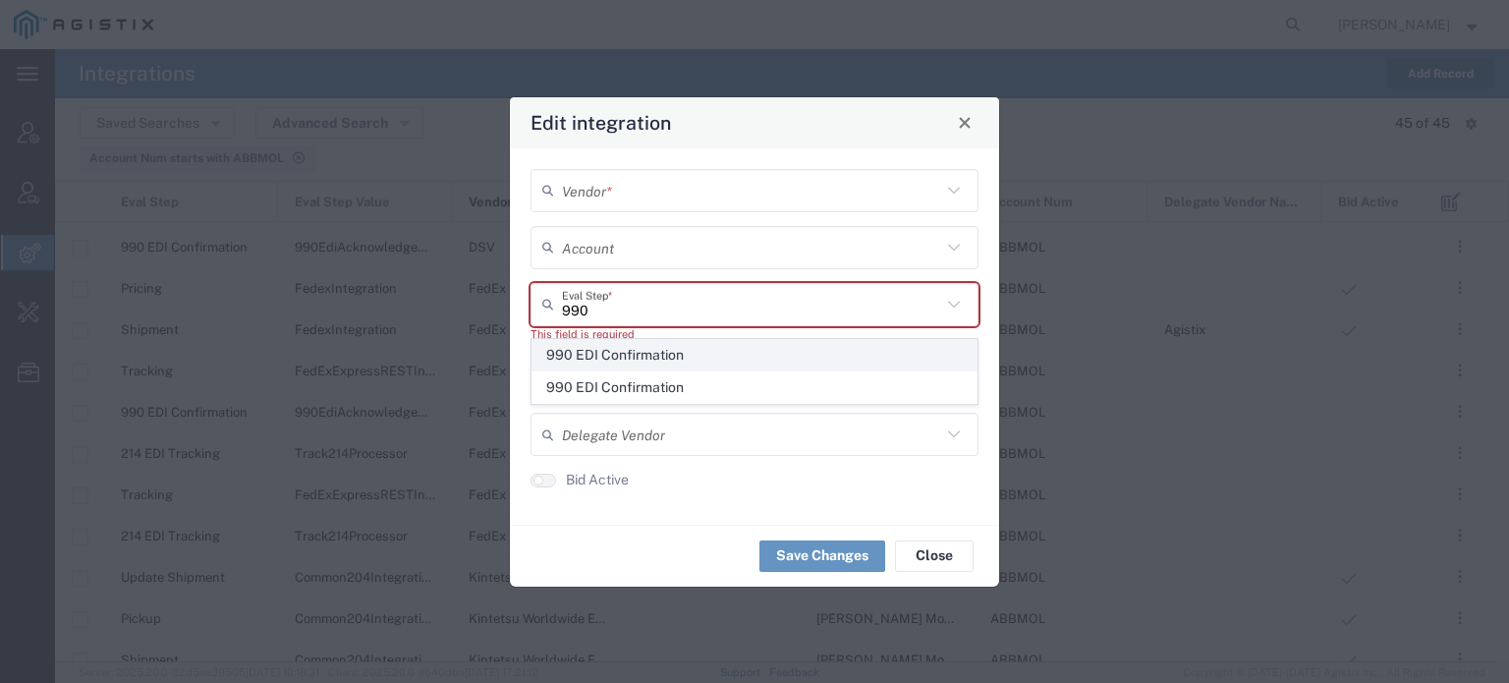
click at [721, 349] on span "990 EDI Confirmation" at bounding box center [754, 355] width 444 height 30
type input "990 EDI Confirmation"
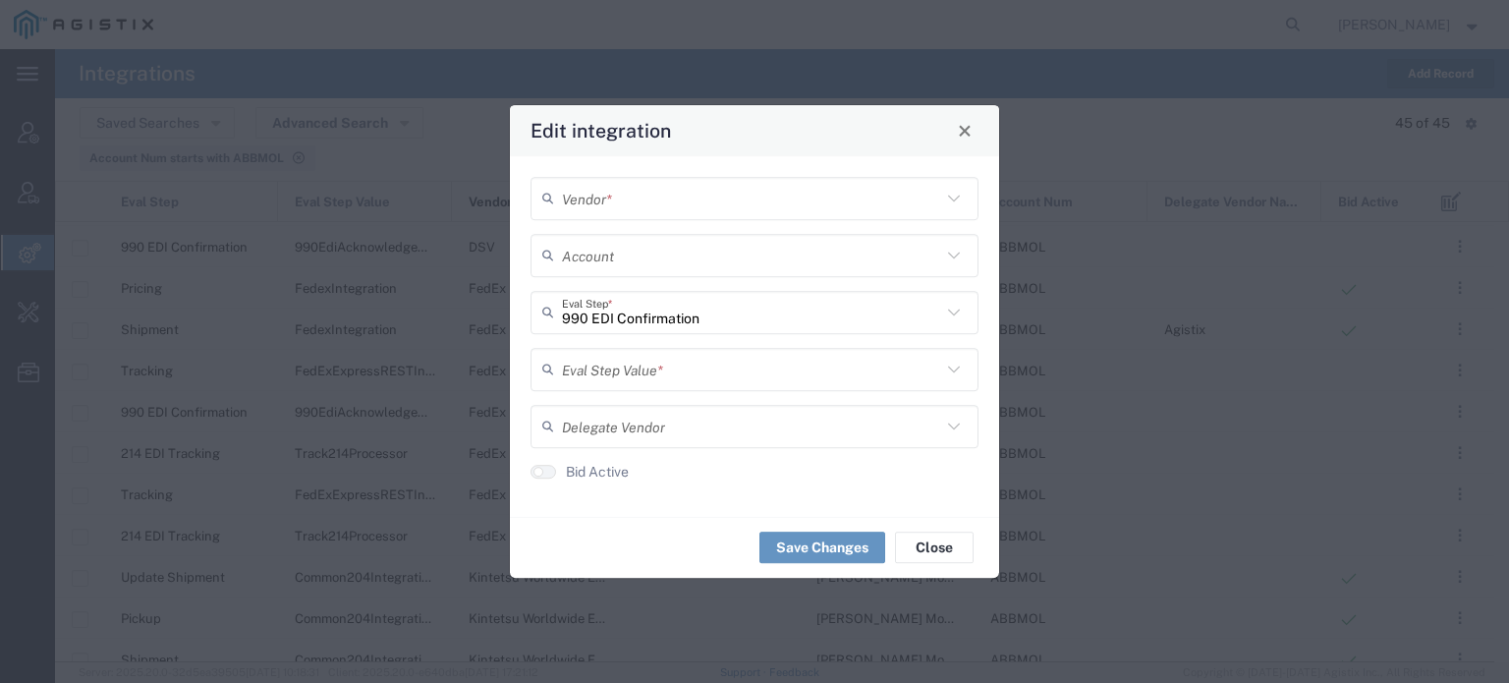
click at [676, 369] on input "text" at bounding box center [751, 369] width 379 height 34
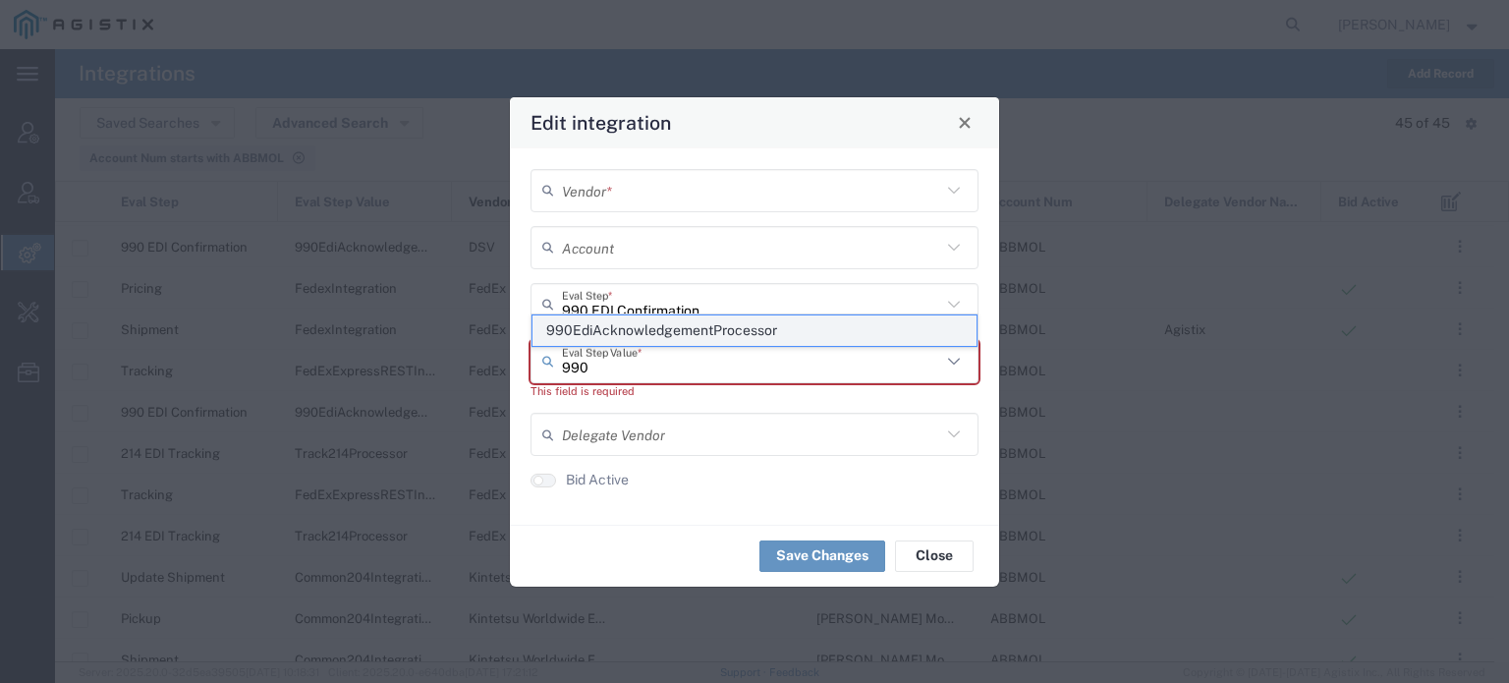
click at [665, 335] on span "990EdiAcknowledgementProcessor" at bounding box center [754, 330] width 444 height 30
type input "990EdiAcknowledgementProcessor"
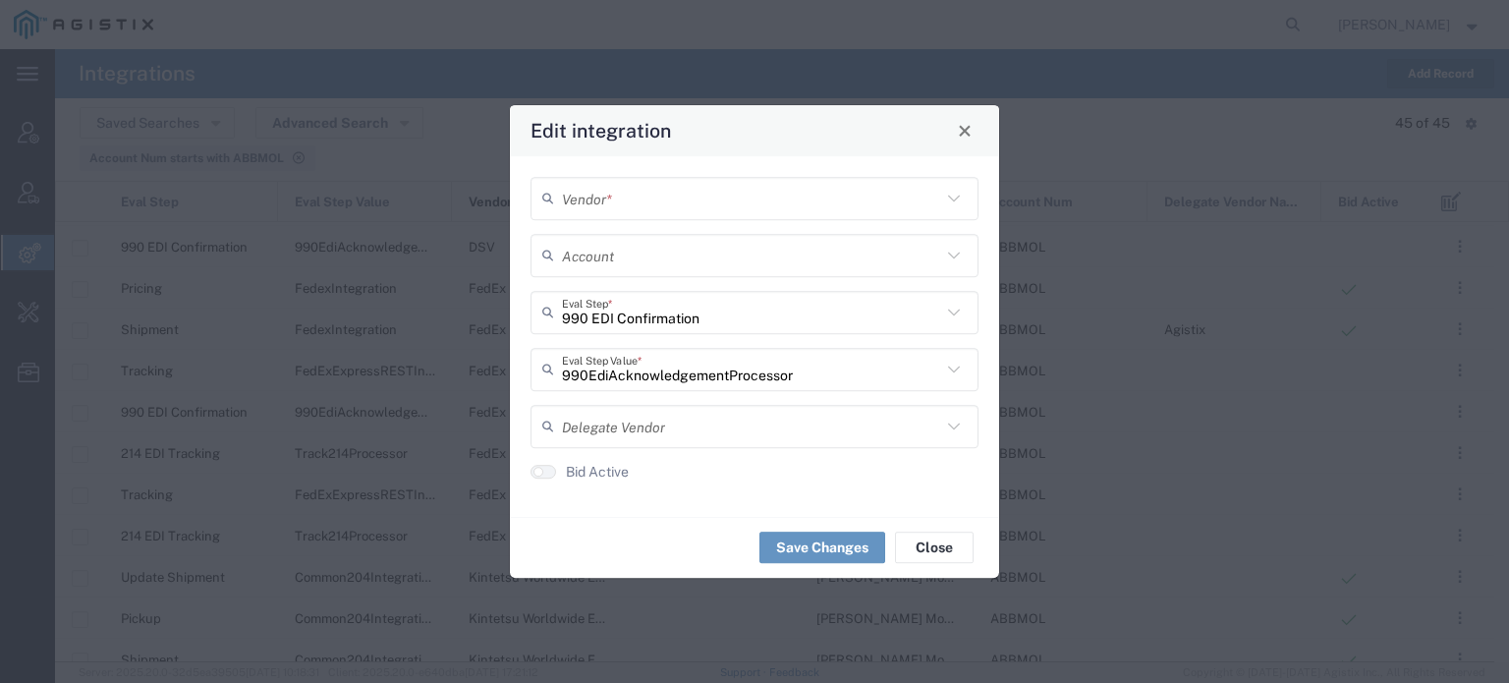
click at [643, 248] on input "text" at bounding box center [751, 255] width 379 height 34
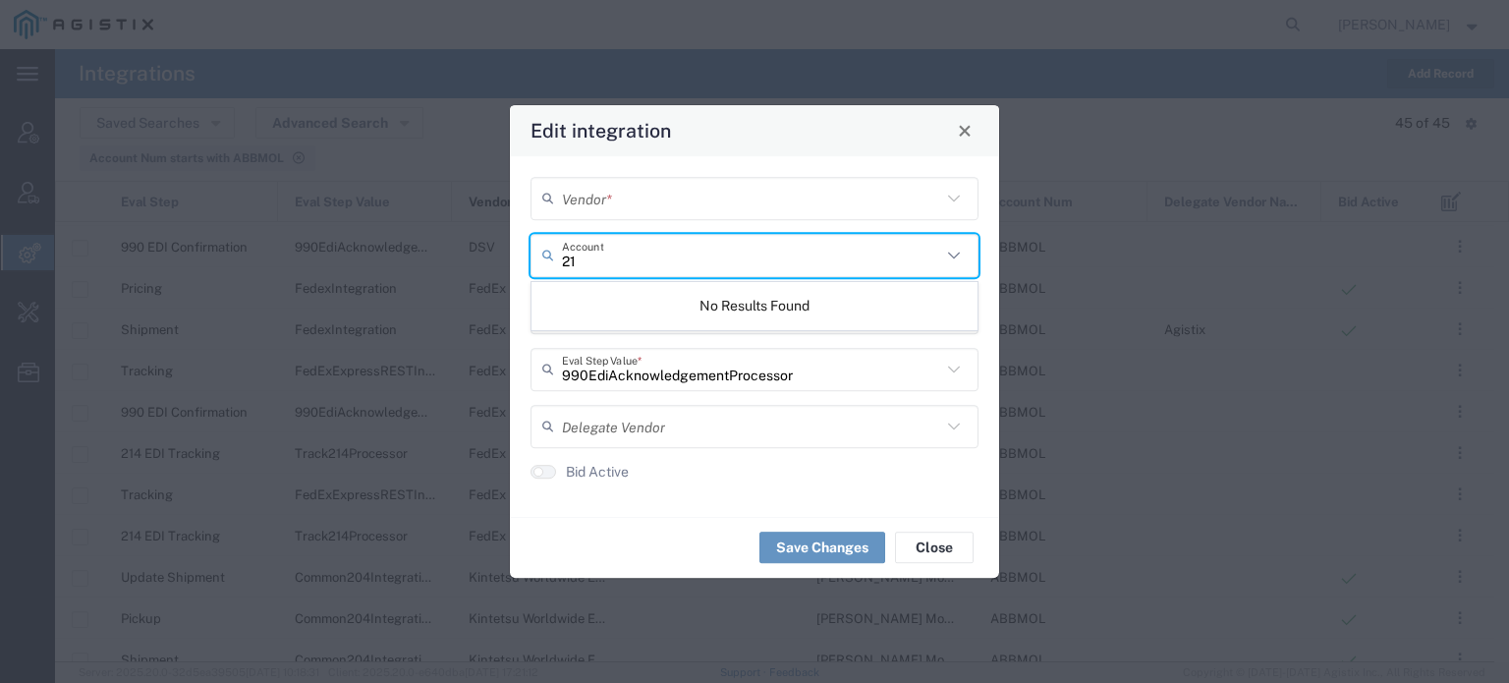
type input "2"
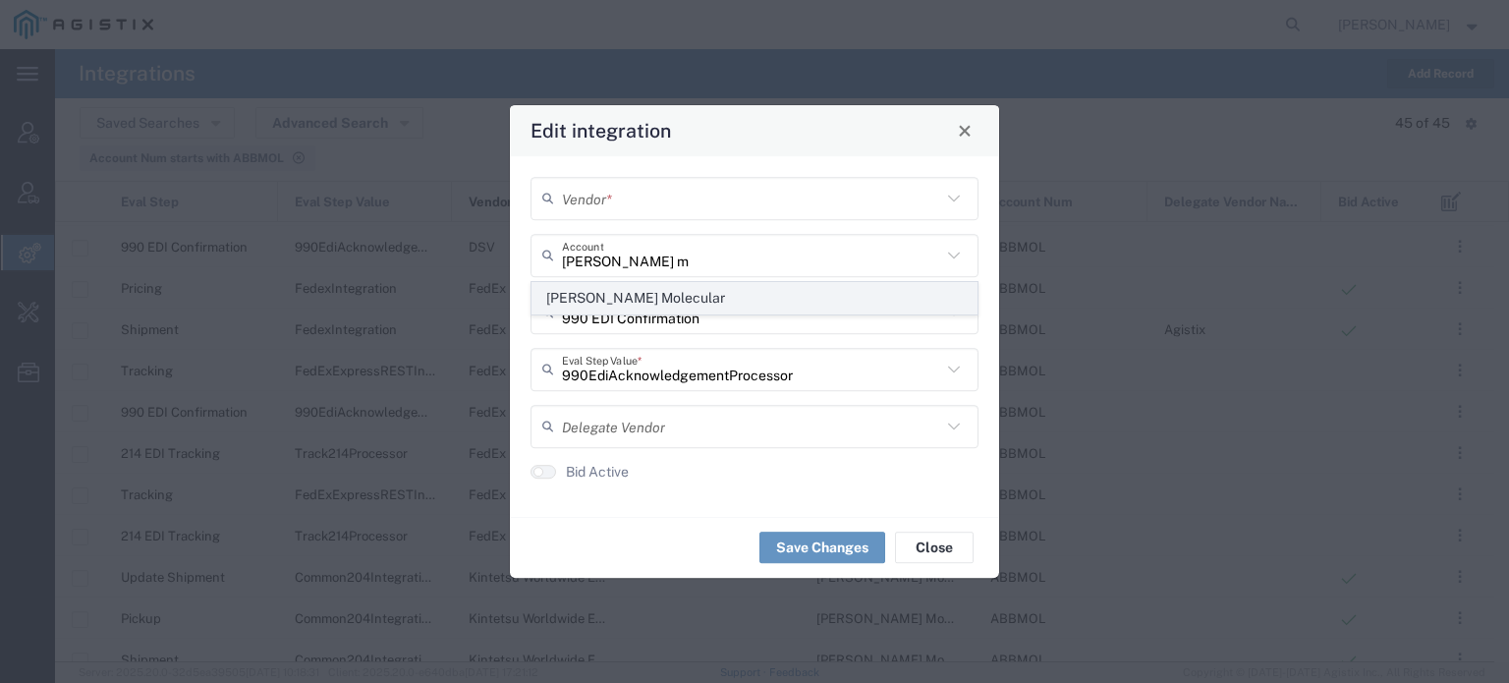
click at [609, 288] on span "[PERSON_NAME] Molecular" at bounding box center [754, 298] width 444 height 30
type input "[PERSON_NAME] Molecular"
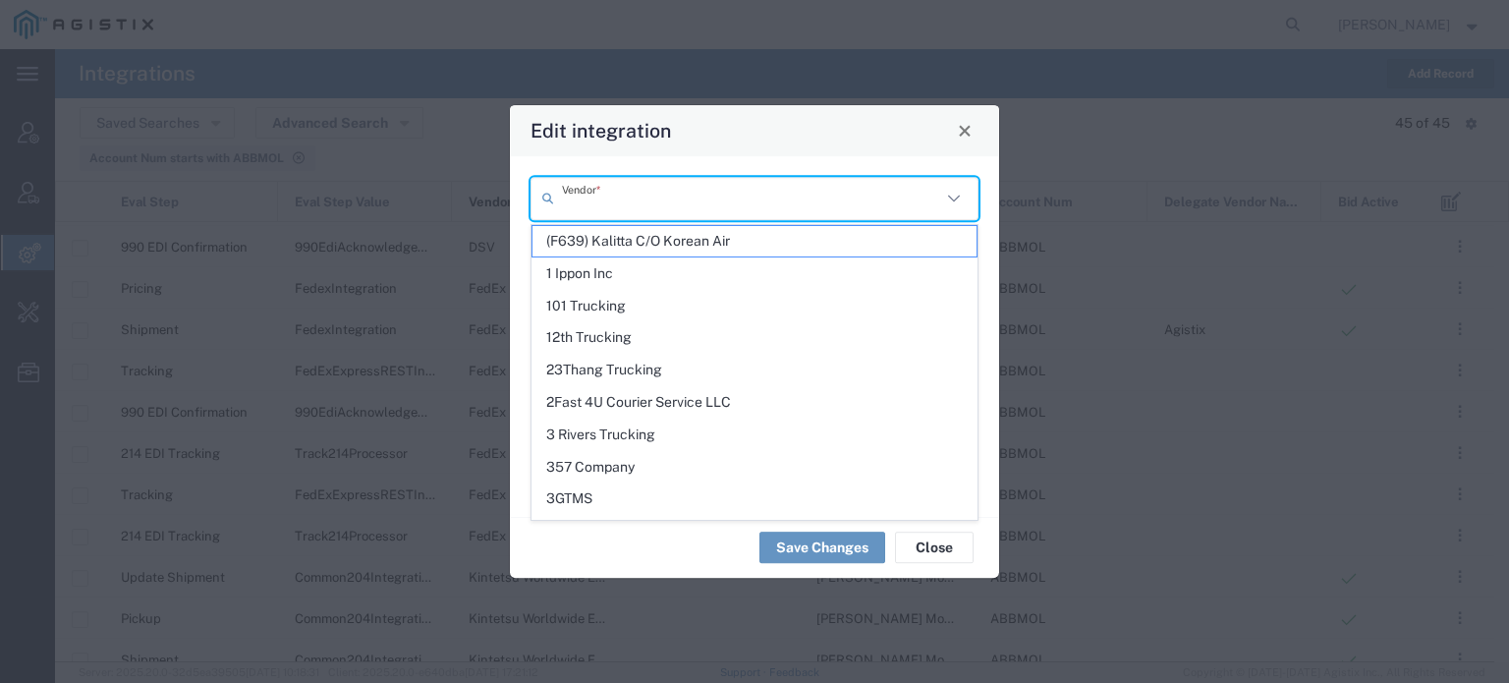
click at [630, 207] on input "text" at bounding box center [751, 198] width 379 height 34
paste input "FedEx Freight"
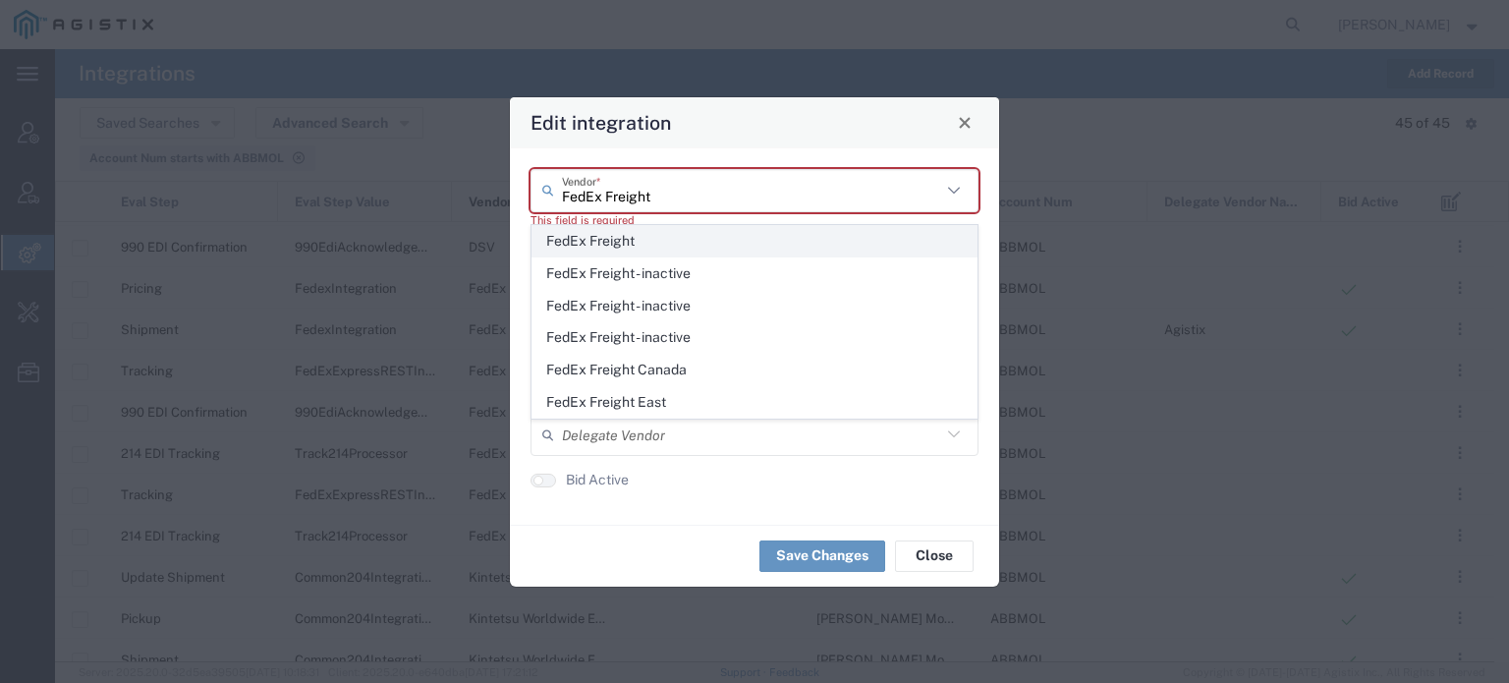
type input "FedEx Freight"
click at [610, 243] on span "FedEx Freight" at bounding box center [754, 241] width 444 height 30
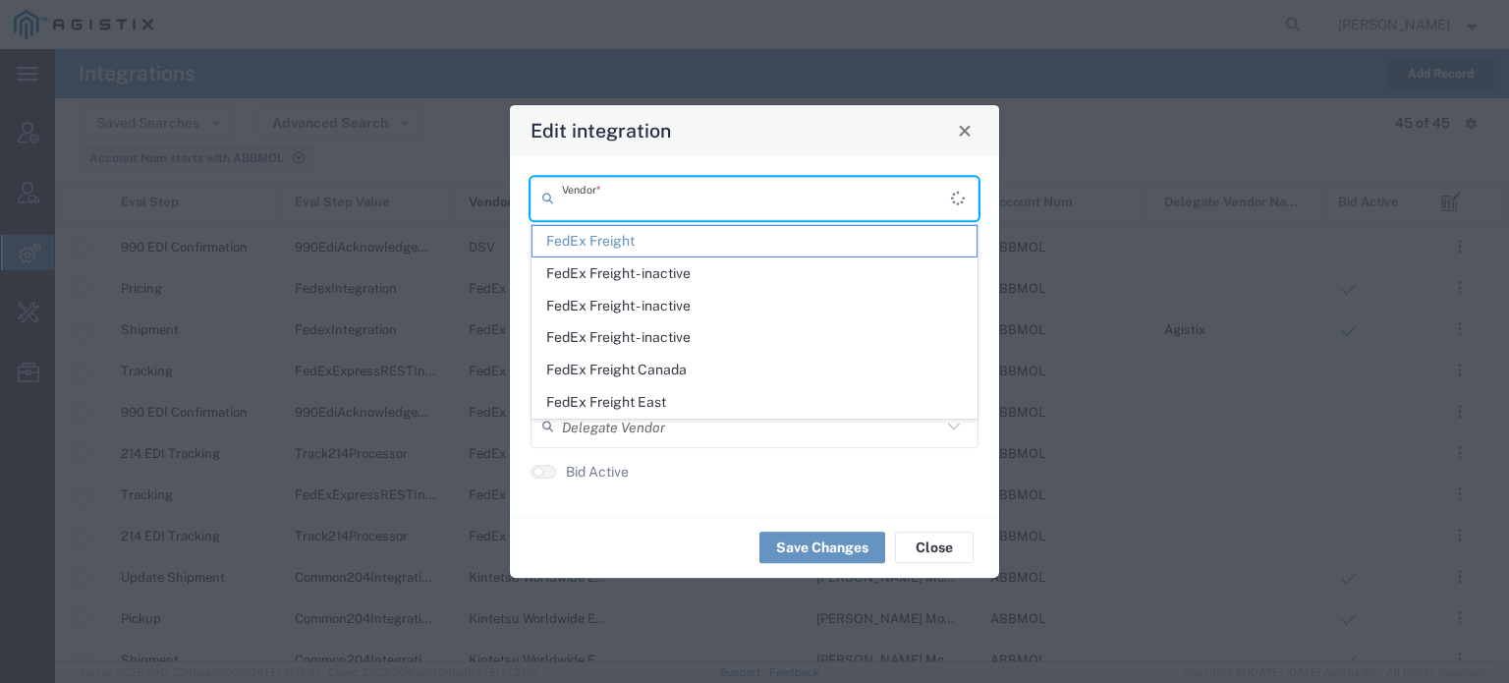
click at [637, 194] on input "text" at bounding box center [756, 198] width 389 height 34
paste input "FedEx Freight"
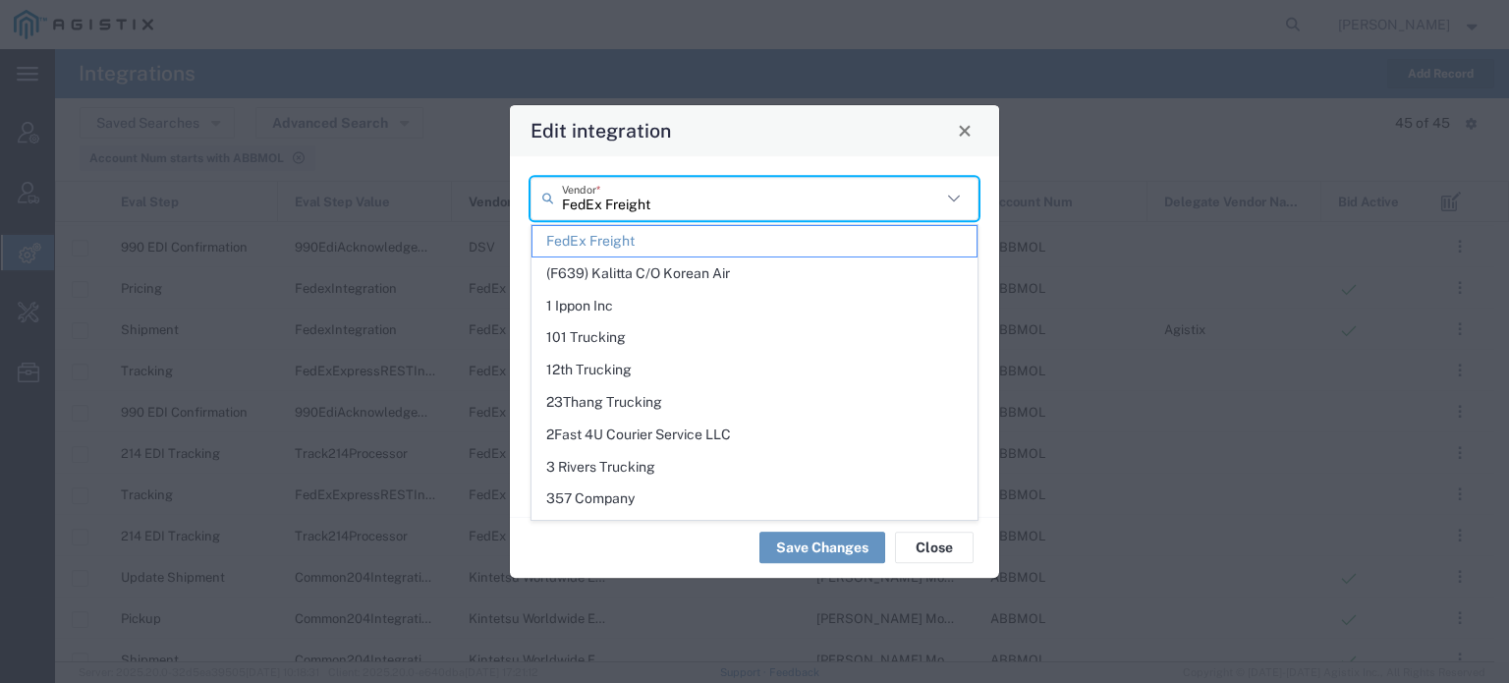
click at [686, 202] on input "FedEx Freight" at bounding box center [751, 198] width 379 height 34
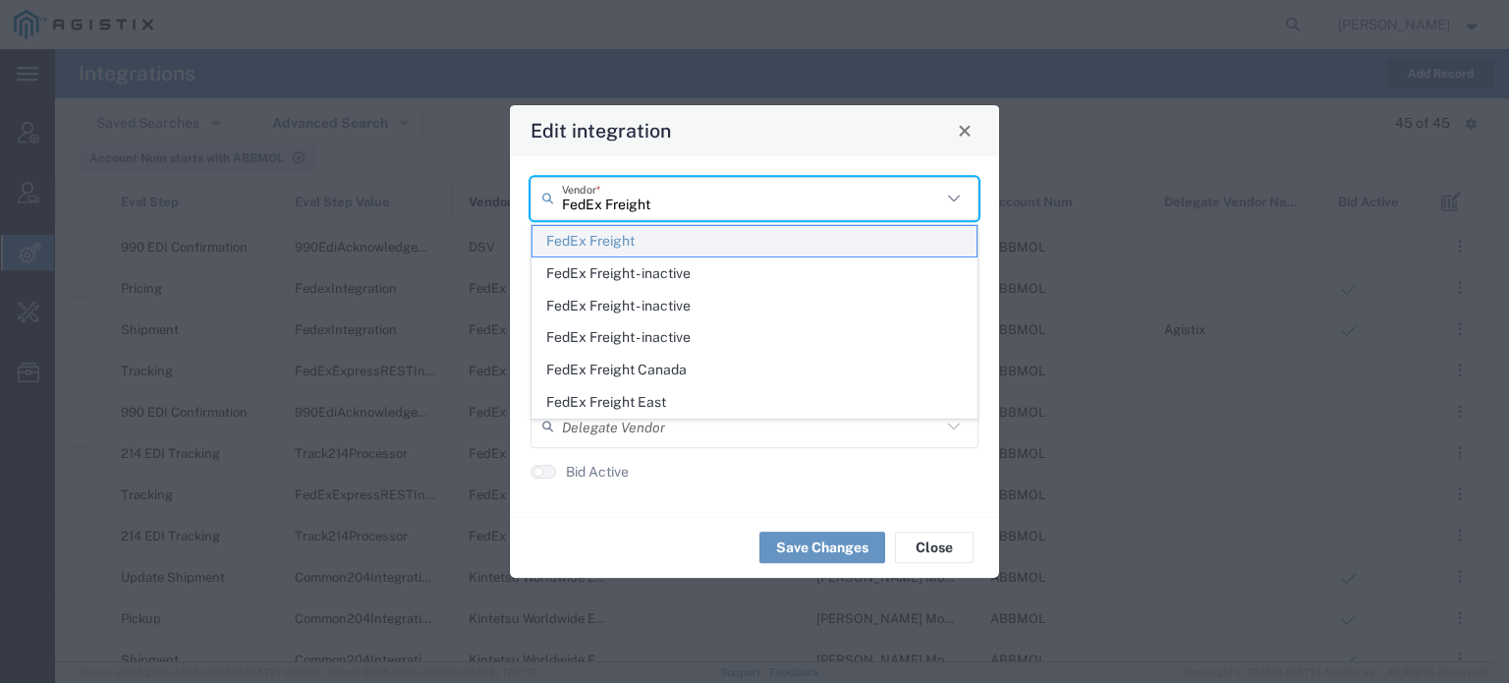
type input "FedEx Freight"
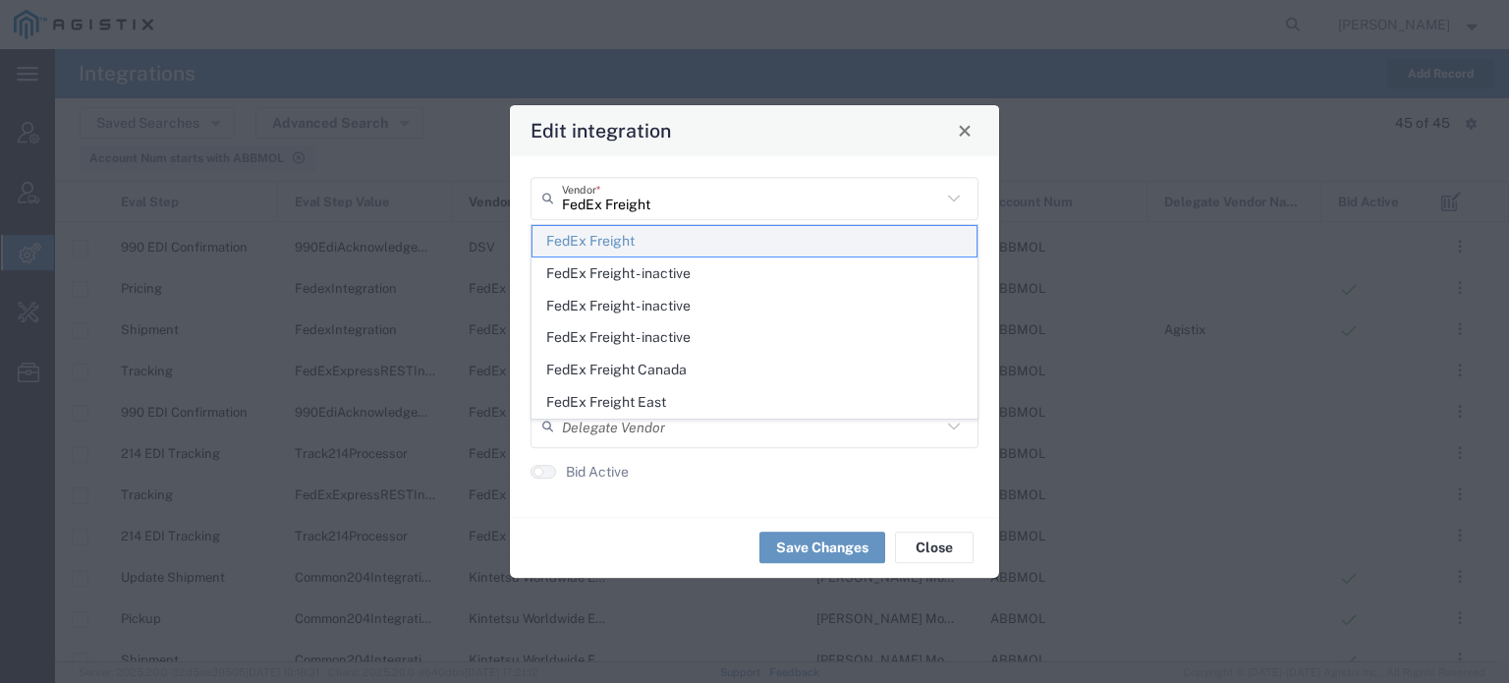
click at [633, 244] on span "FedEx Freight" at bounding box center [754, 241] width 444 height 30
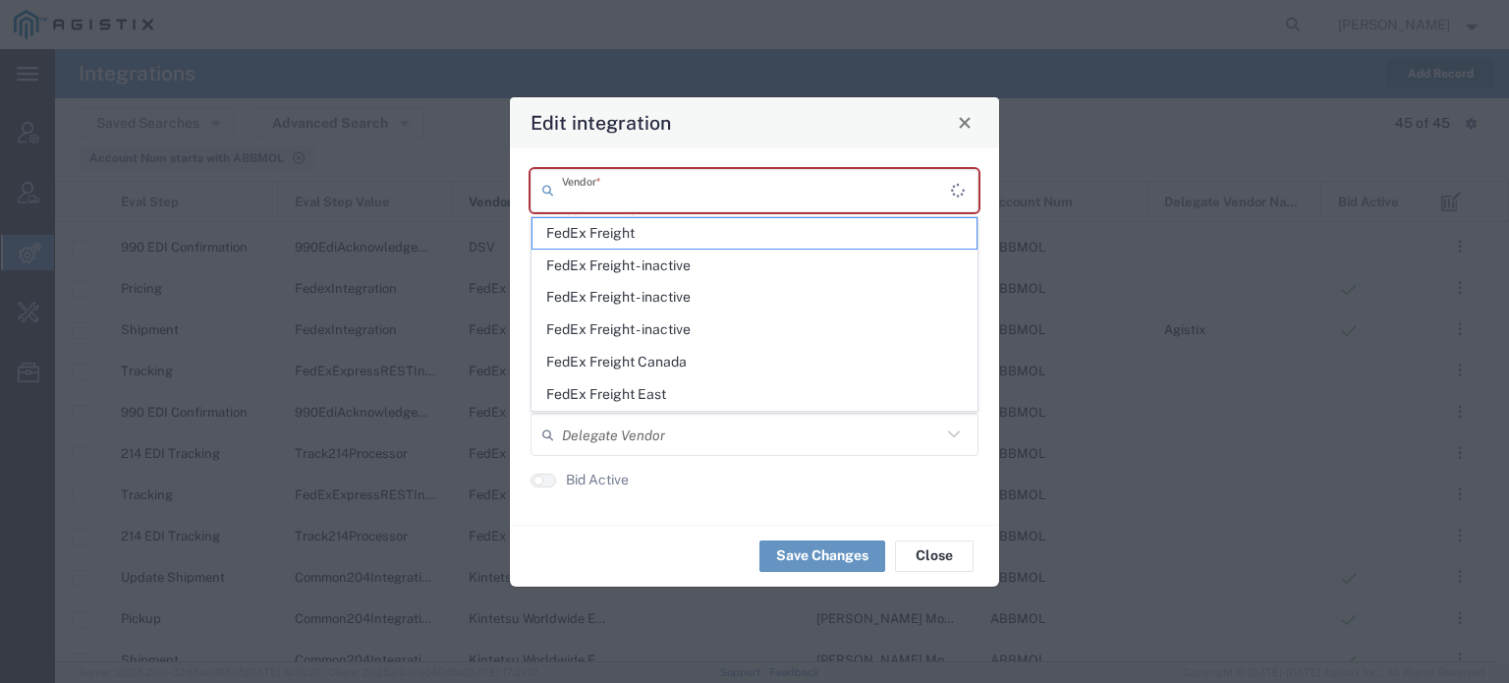
click at [653, 203] on input "text" at bounding box center [756, 190] width 389 height 34
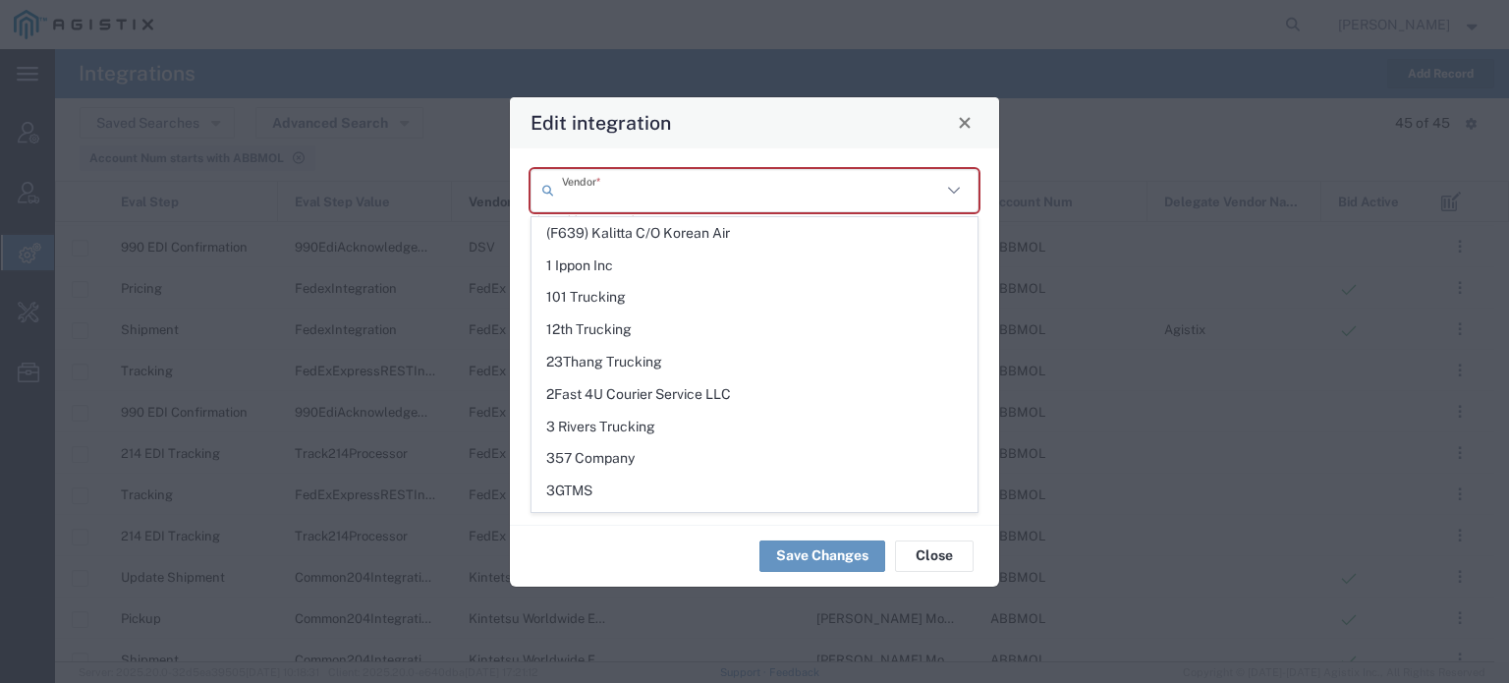
paste input "FedEx Freight"
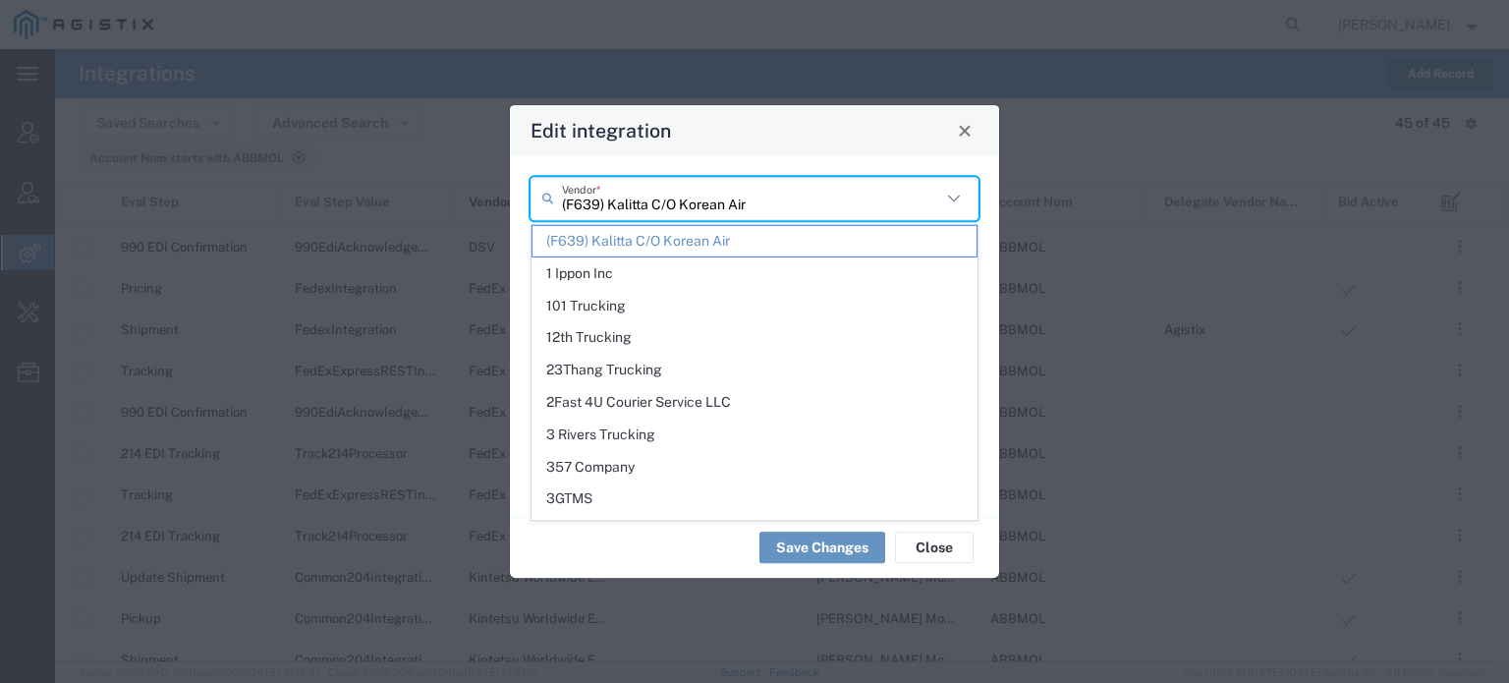
paste input "FedEx Freight"
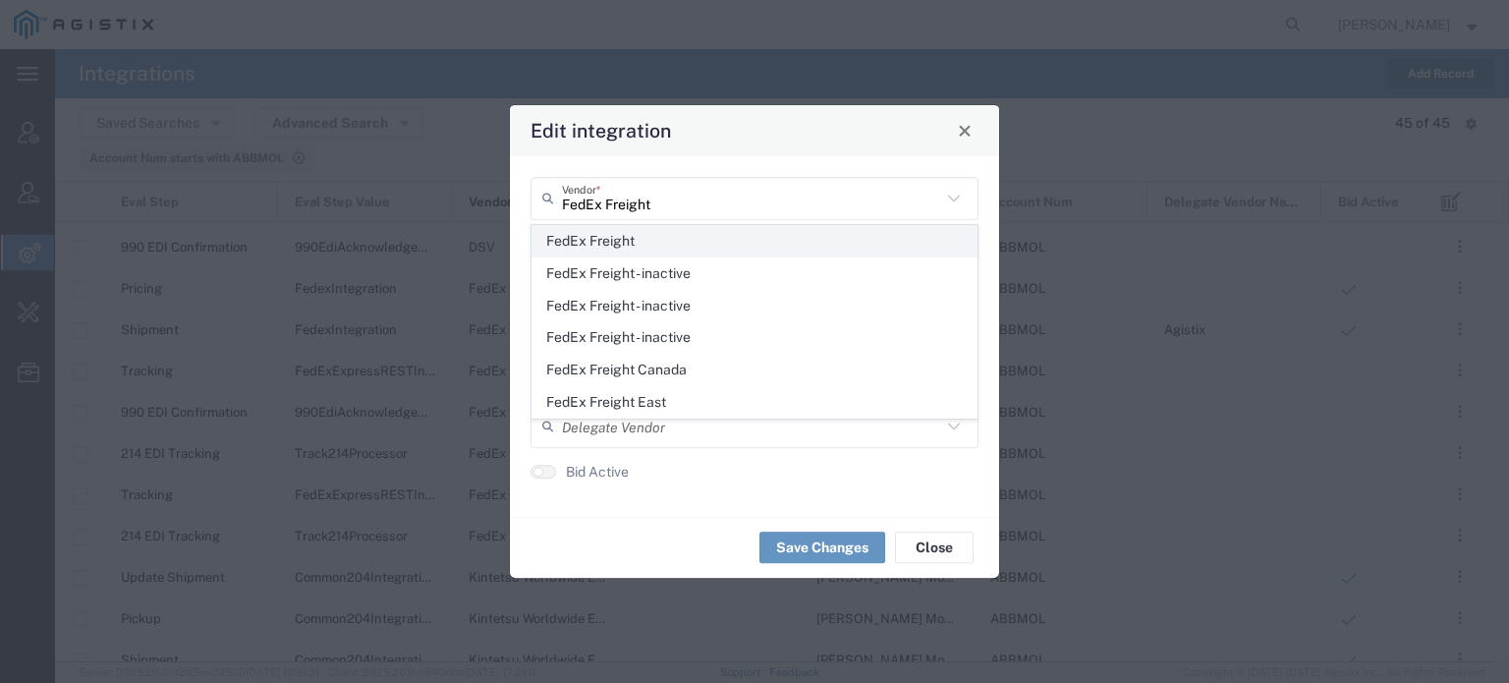
click at [617, 240] on span "FedEx Freight" at bounding box center [754, 241] width 444 height 30
type input "FedEx Freight"
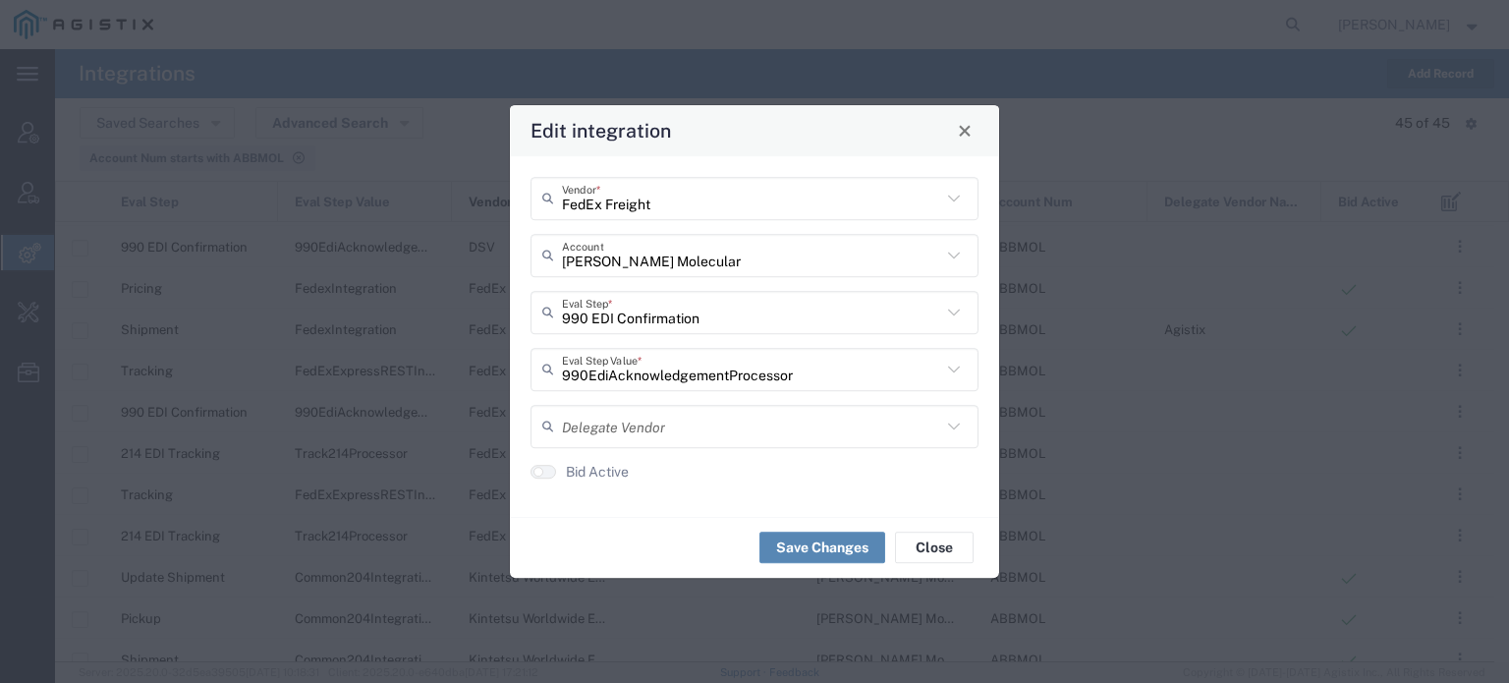
click at [801, 541] on button "Save Changes" at bounding box center [822, 546] width 126 height 31
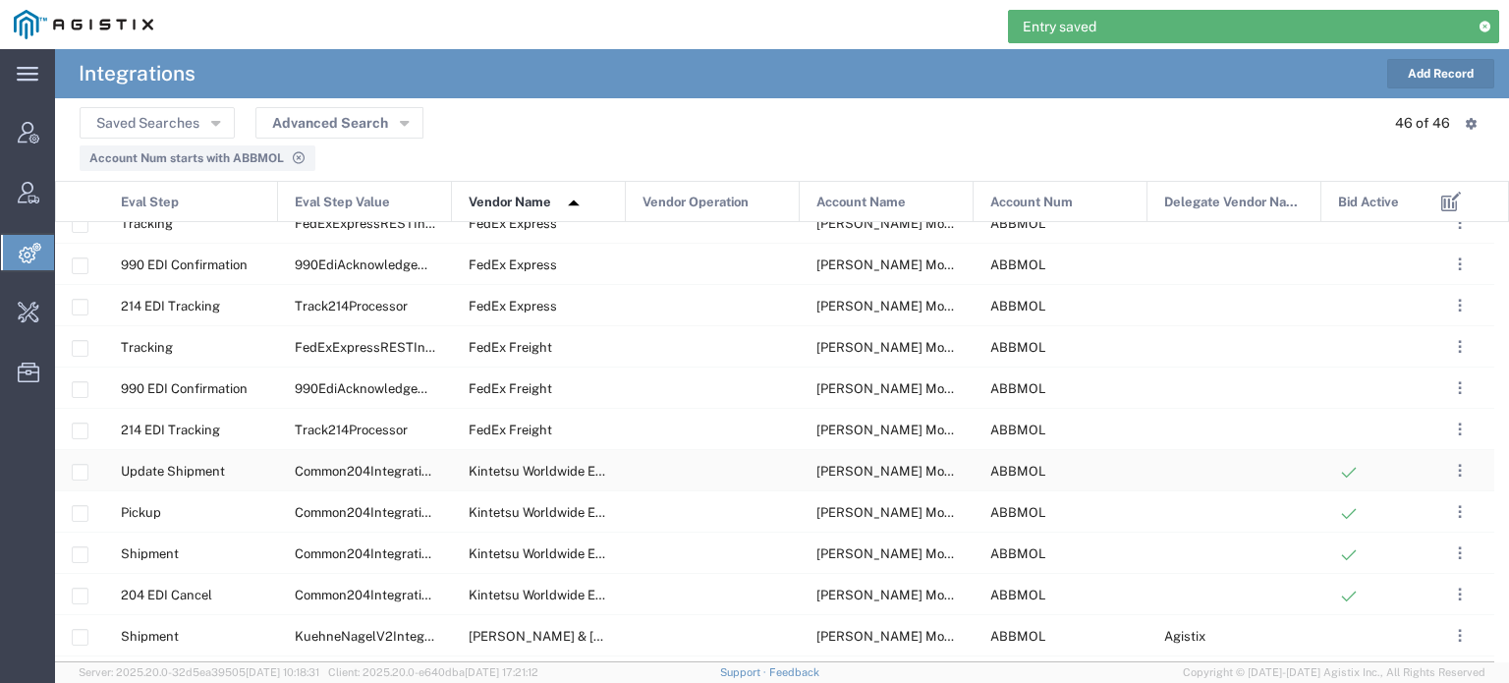
scroll to position [965, 0]
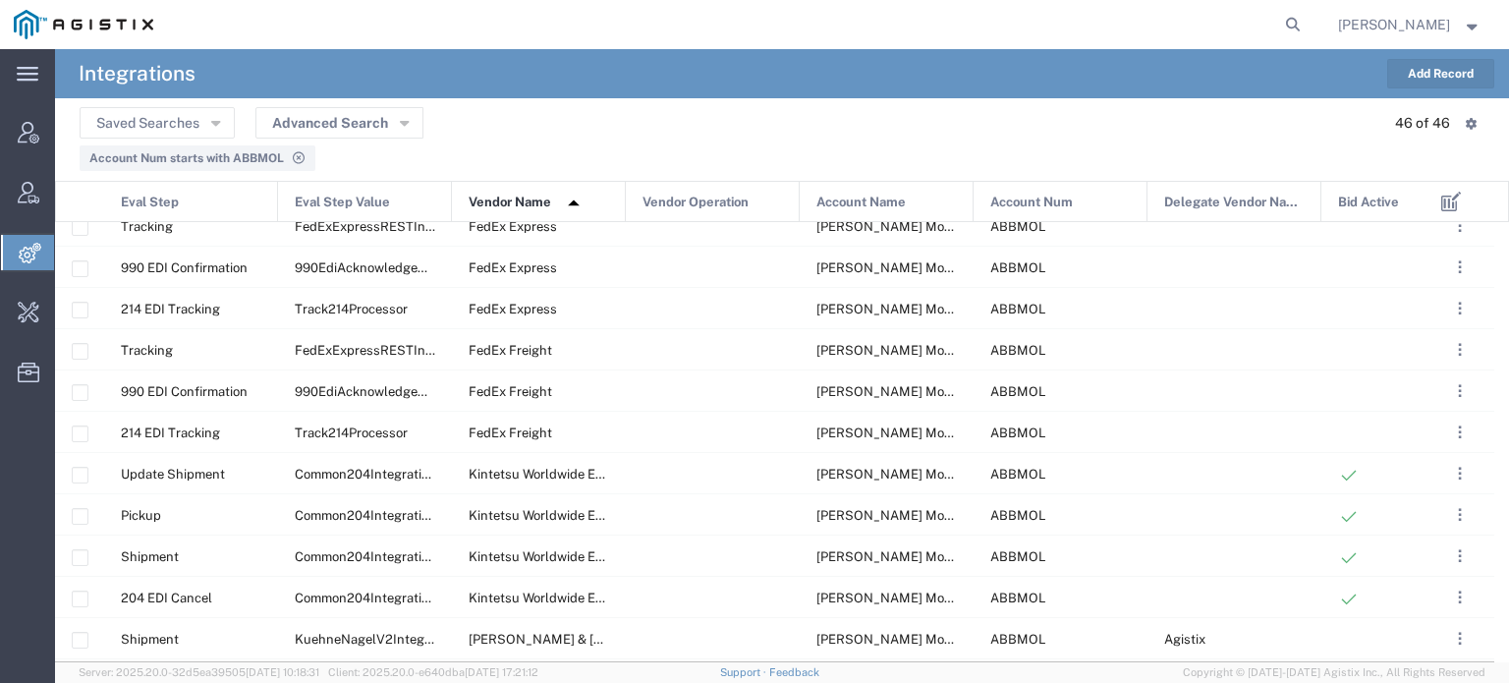
click at [1402, 83] on button "Add Record" at bounding box center [1440, 73] width 107 height 29
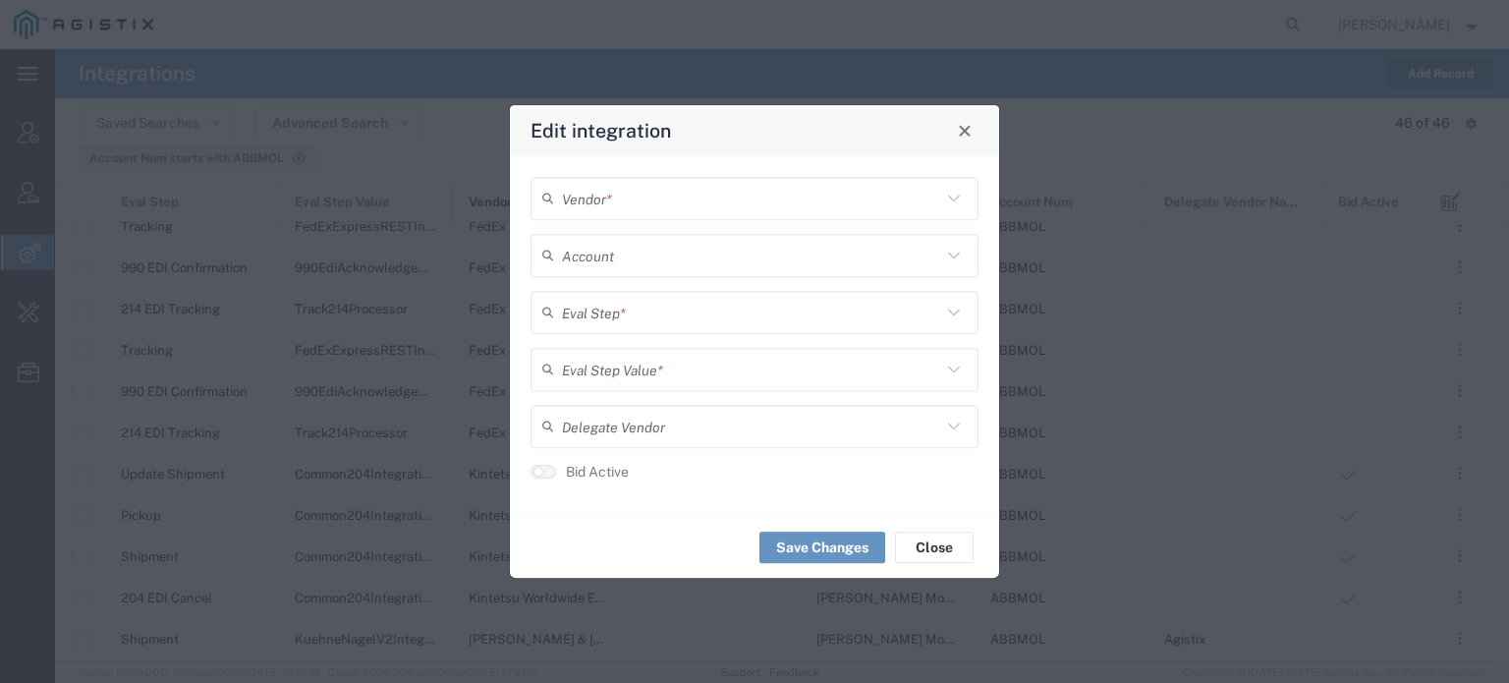
click at [853, 202] on input "text" at bounding box center [751, 198] width 379 height 34
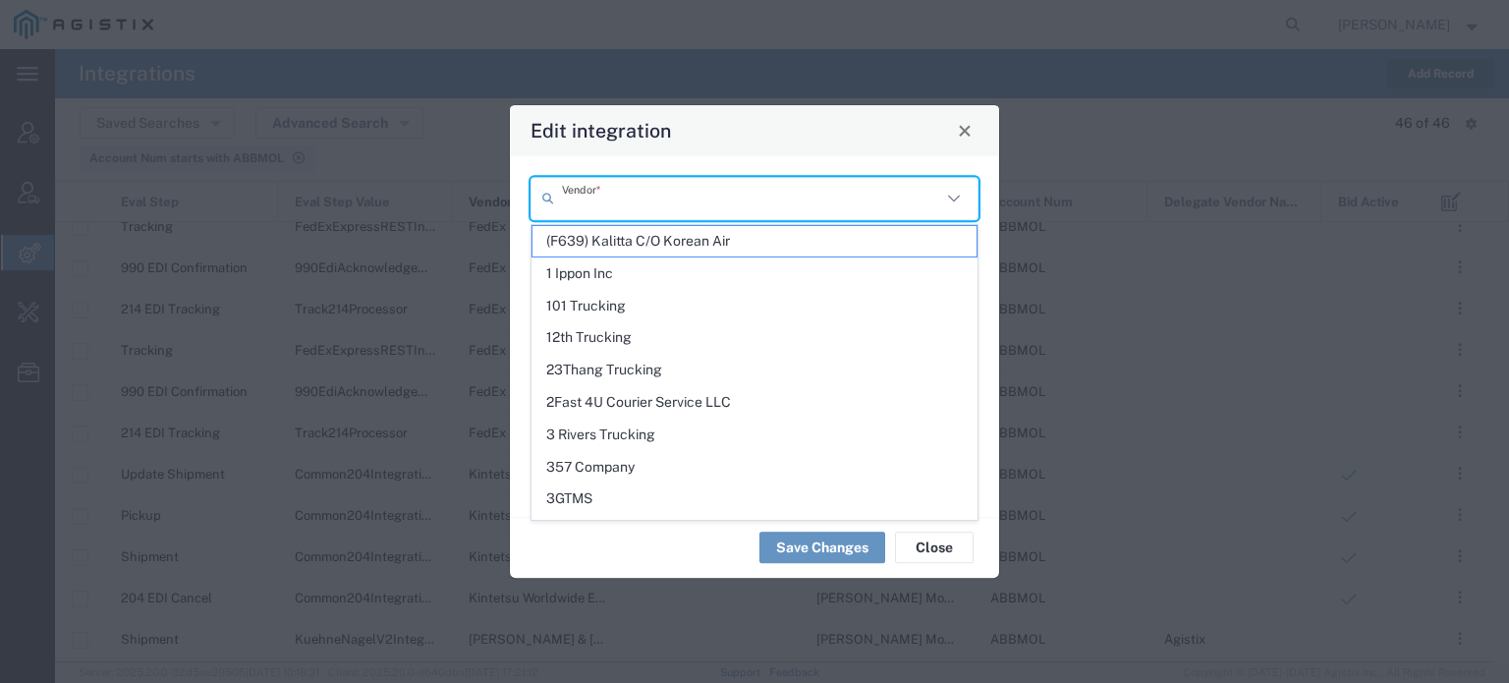
paste input "Grane Logistics"
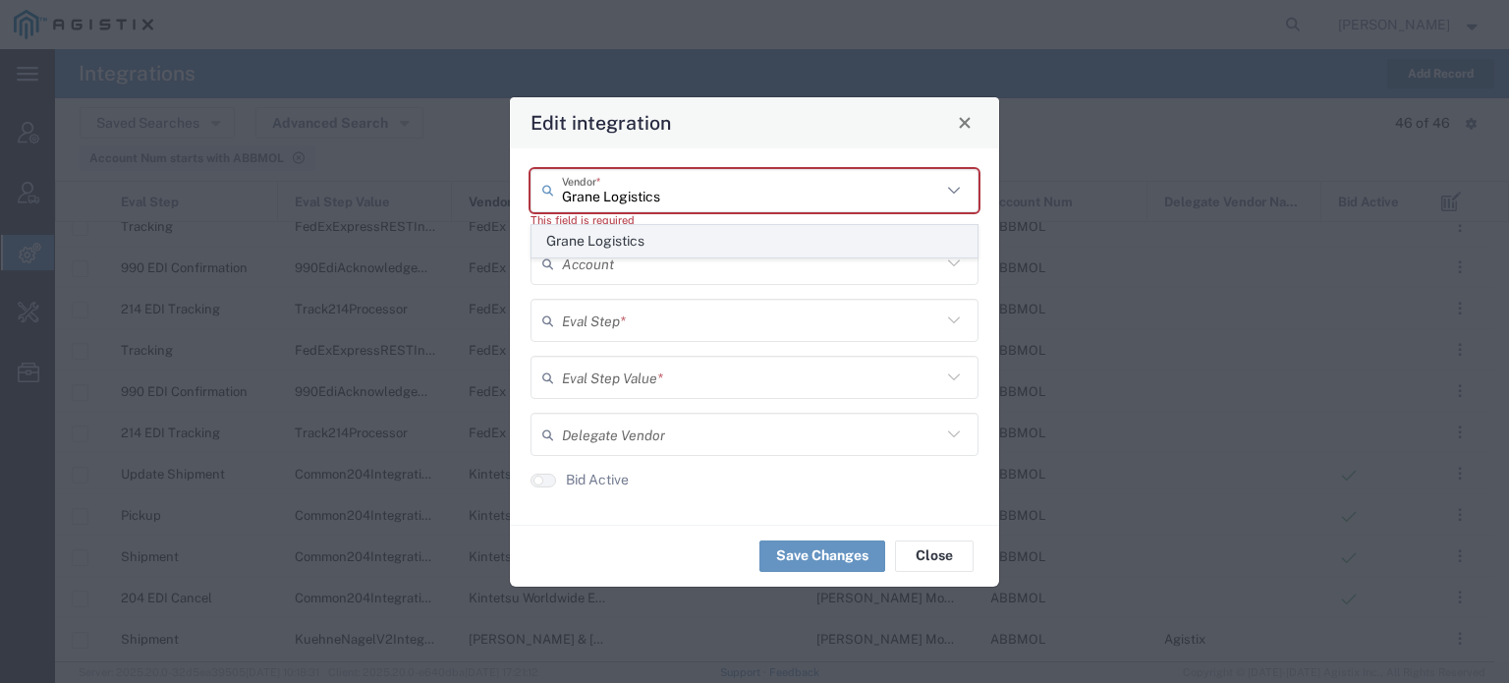
type input "Grane Logistics"
click at [657, 243] on span "Grane Logistics" at bounding box center [754, 241] width 444 height 30
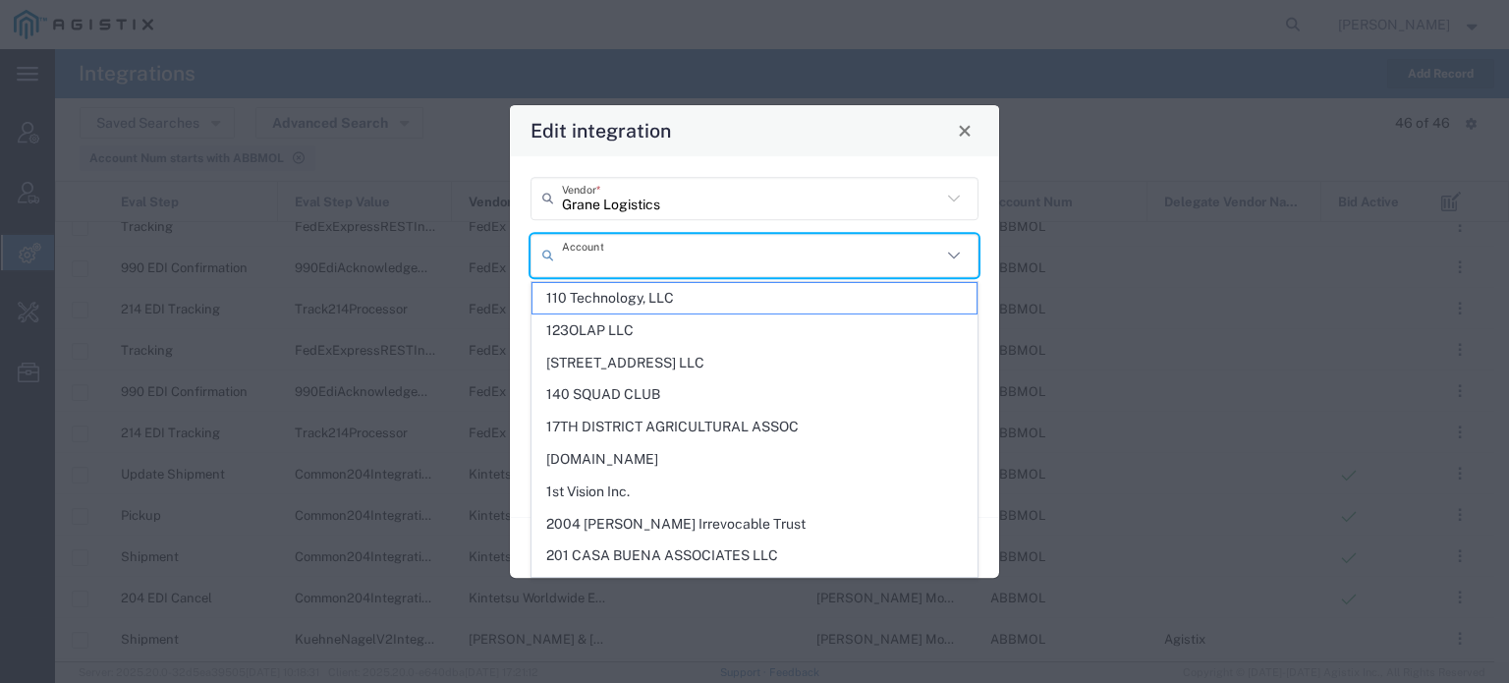
click at [623, 257] on input "text" at bounding box center [751, 255] width 379 height 34
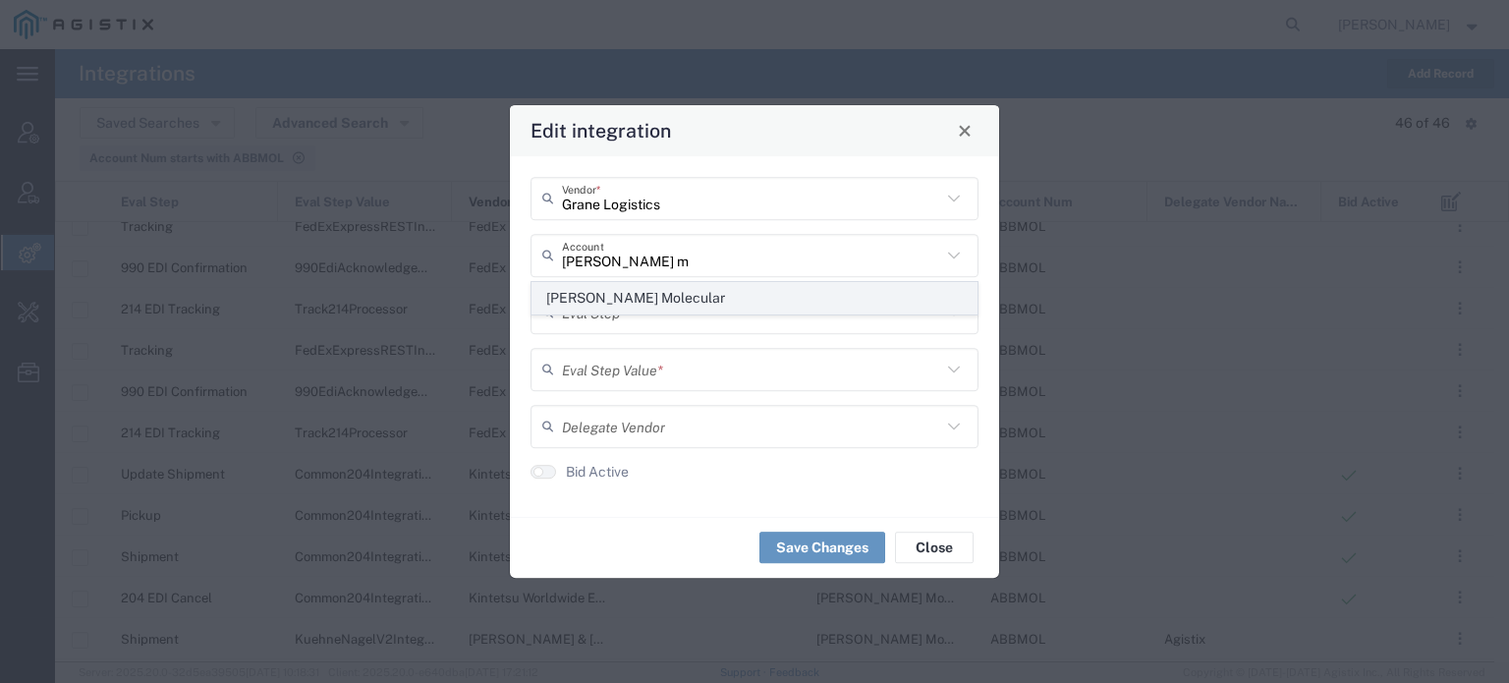
click at [611, 286] on span "[PERSON_NAME] Molecular" at bounding box center [754, 298] width 444 height 30
type input "[PERSON_NAME] Molecular"
click at [600, 312] on input "text" at bounding box center [751, 312] width 379 height 34
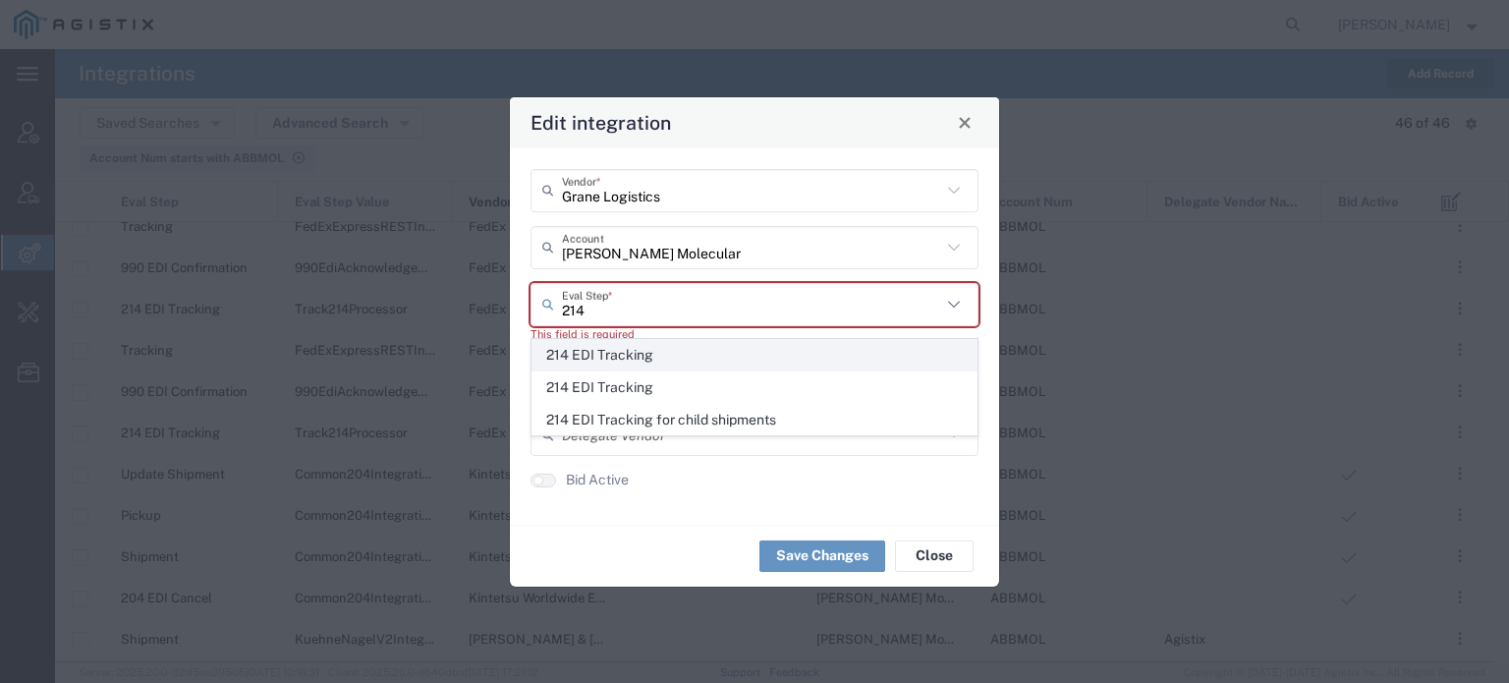
click at [597, 362] on span "214 EDI Tracking" at bounding box center [754, 355] width 444 height 30
type input "214 EDI Tracking"
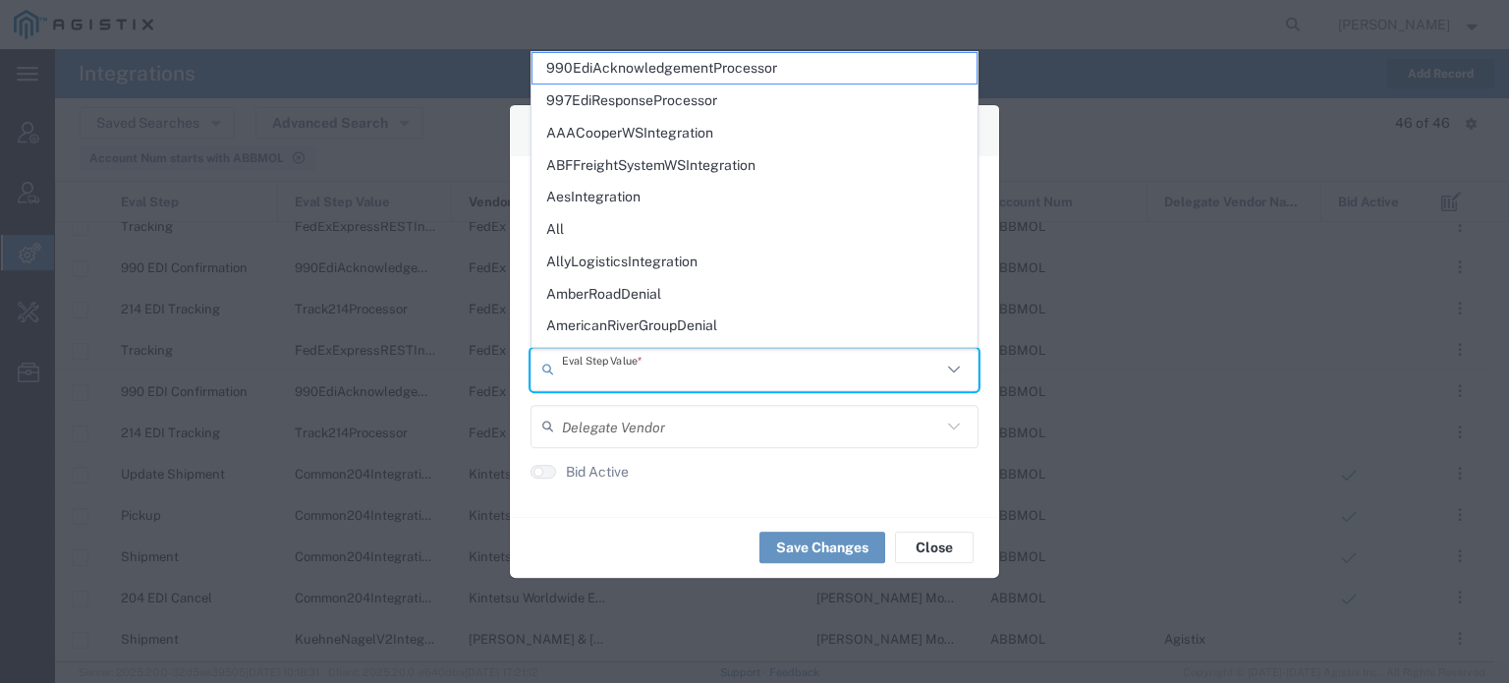
click at [592, 368] on input "text" at bounding box center [751, 369] width 379 height 34
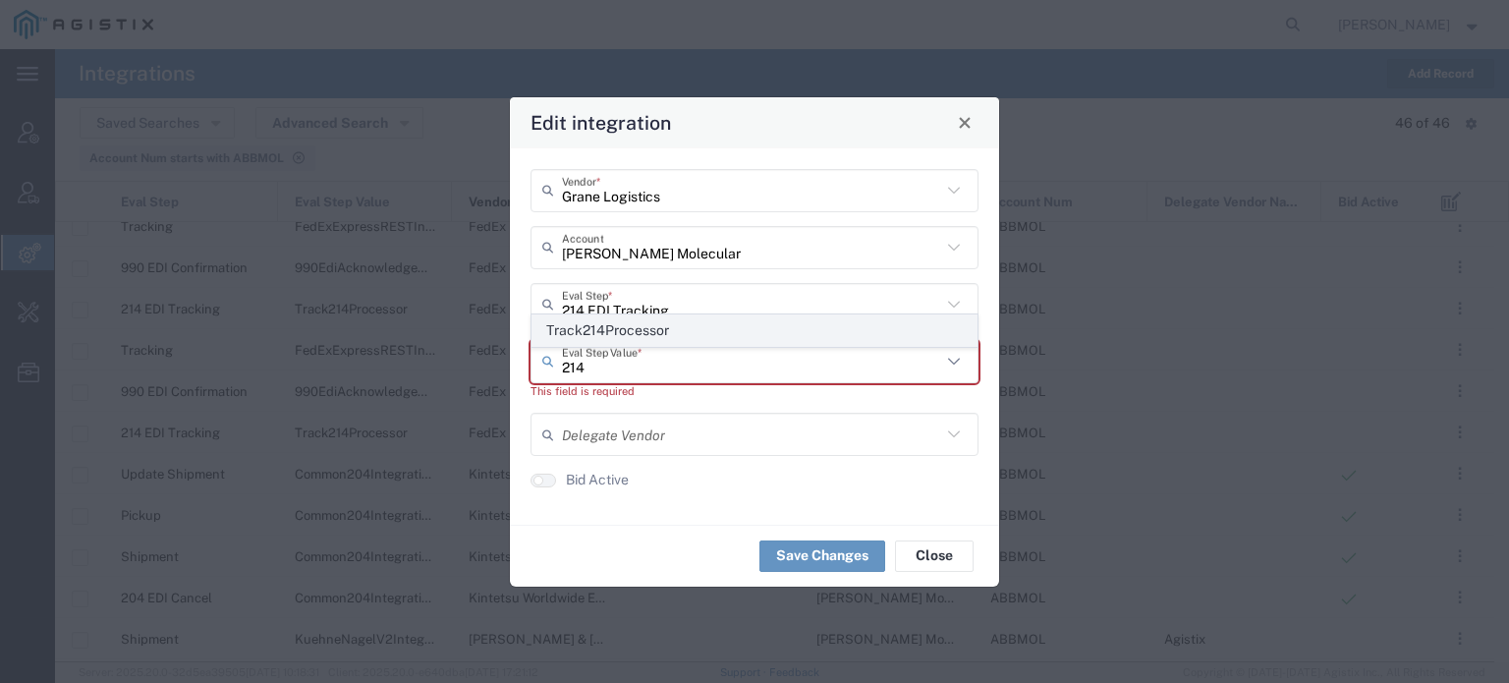
click at [605, 322] on span "Track214Processor" at bounding box center [754, 330] width 444 height 30
type input "Track214Processor"
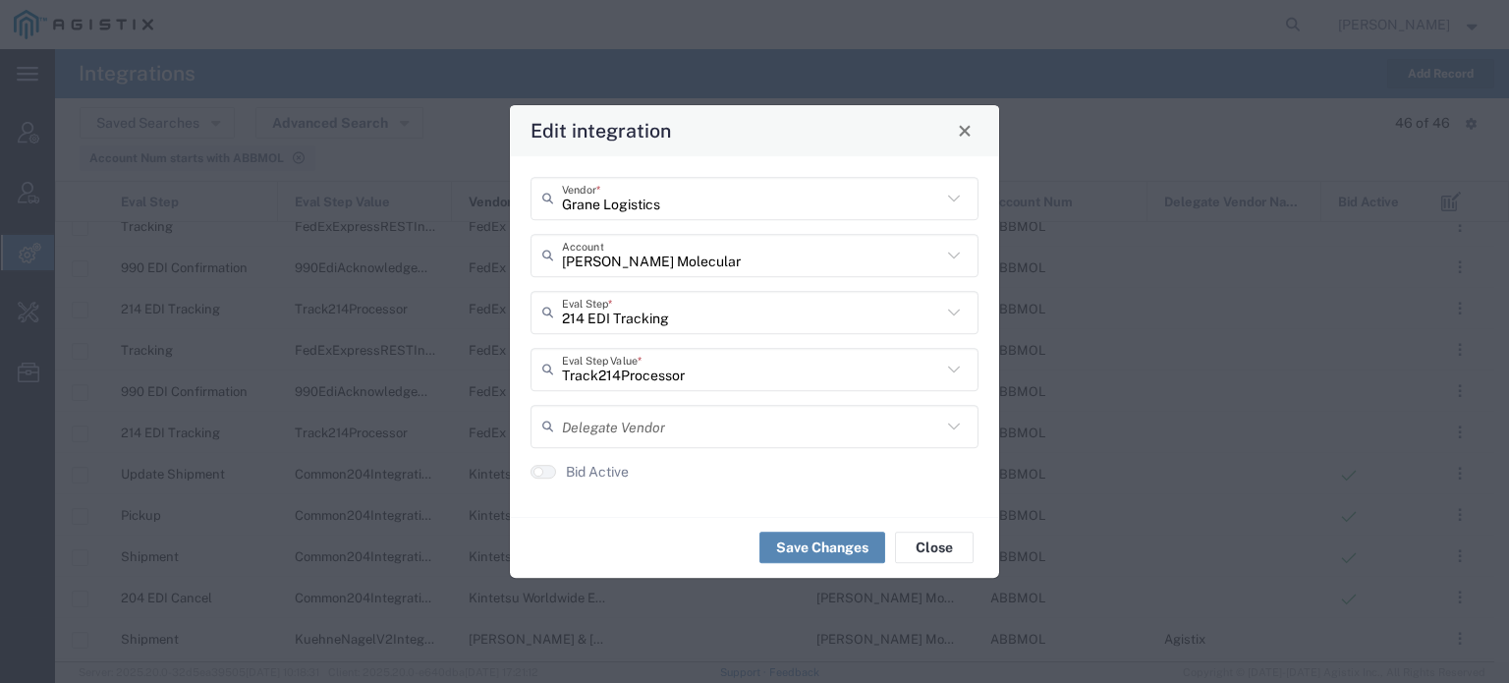
click at [837, 551] on button "Save Changes" at bounding box center [822, 546] width 126 height 31
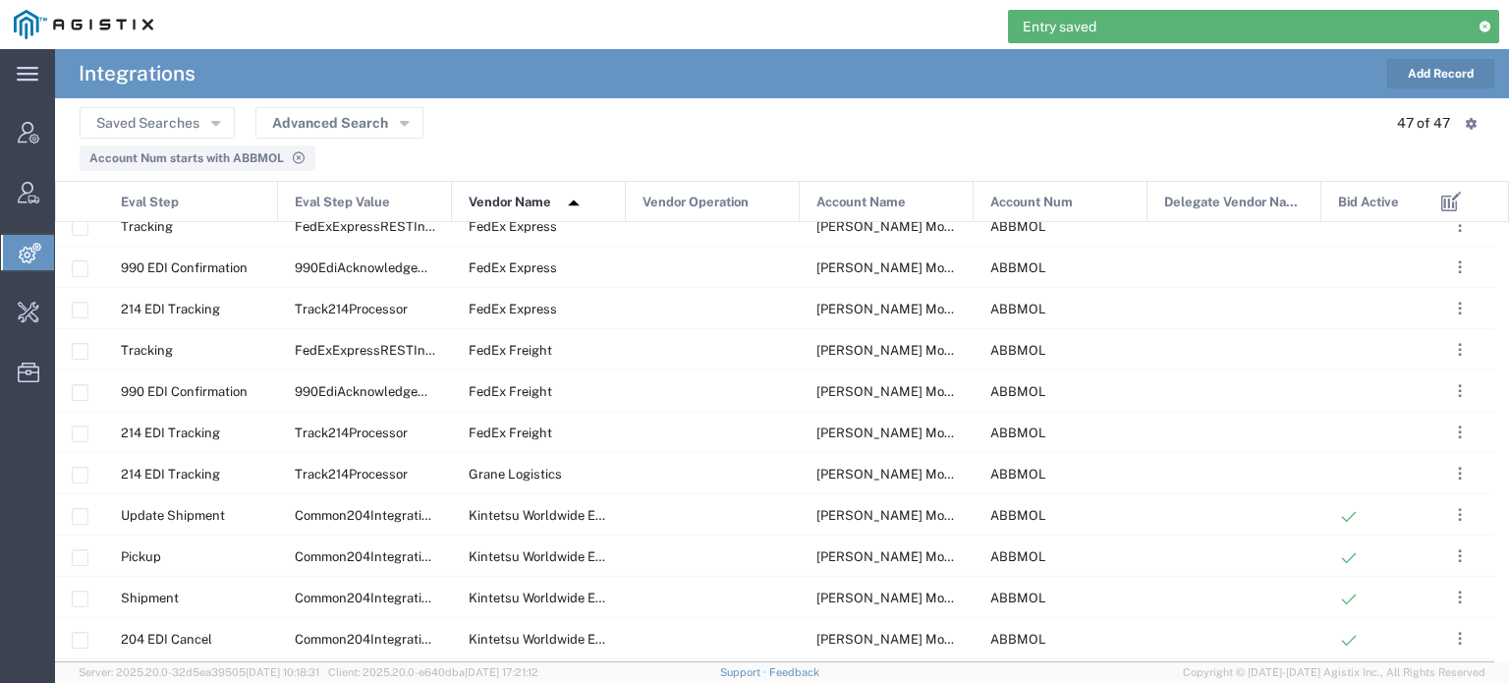
click at [1405, 71] on button "Add Record" at bounding box center [1440, 73] width 107 height 29
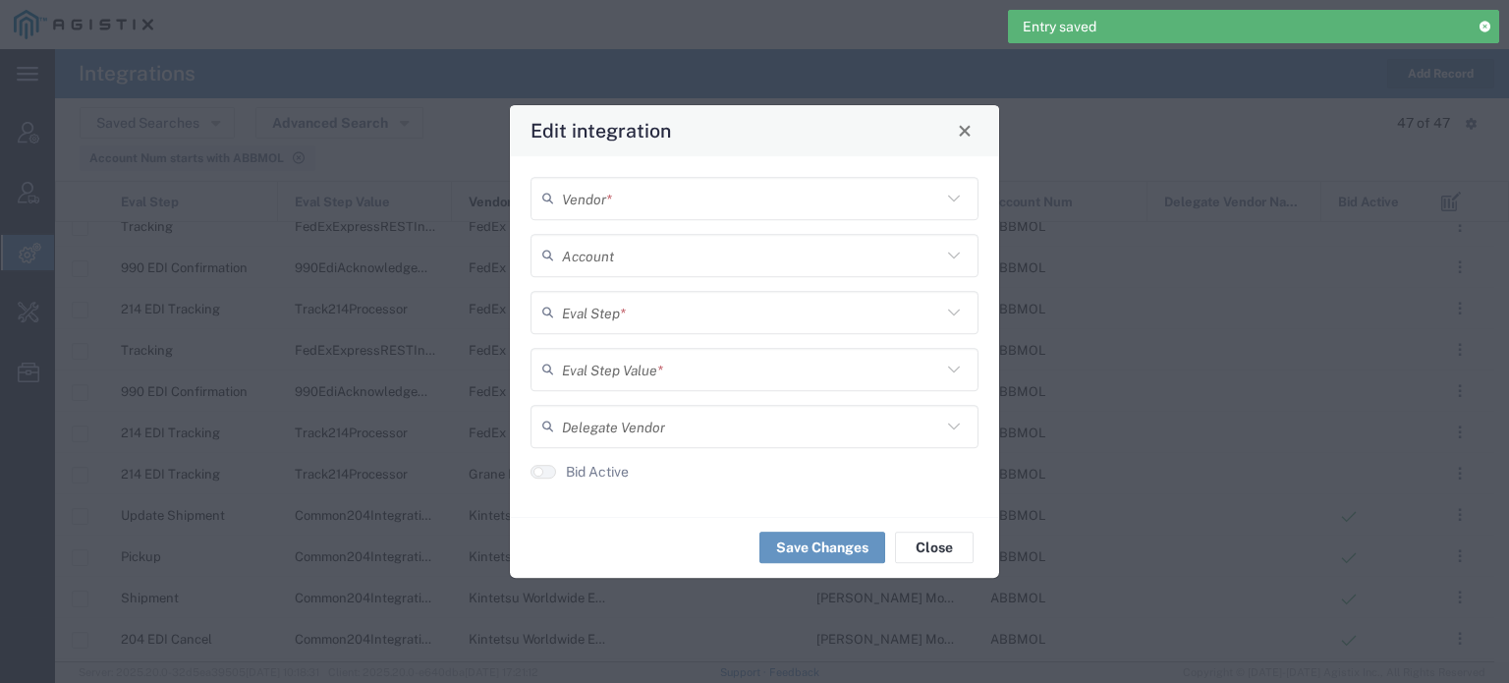
click at [839, 199] on input "text" at bounding box center [751, 198] width 379 height 34
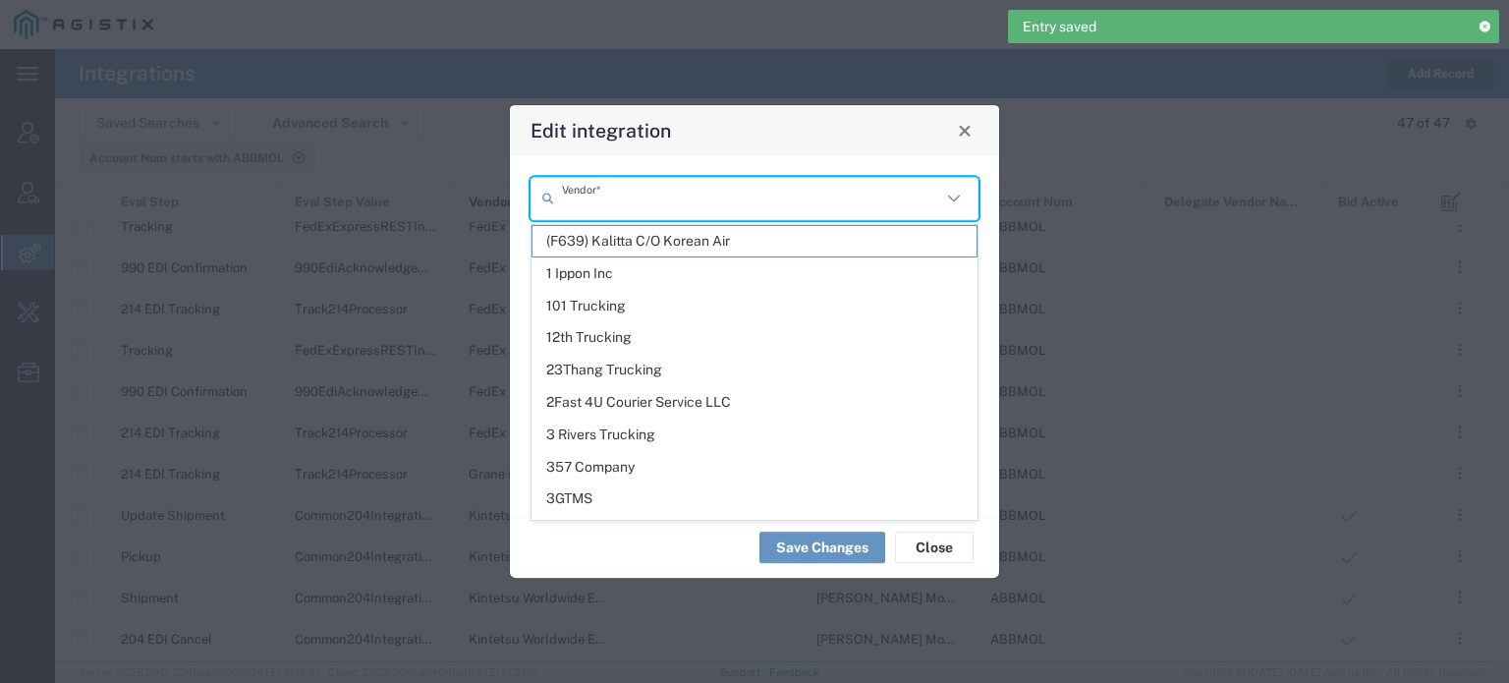
paste input "Grane Logistics"
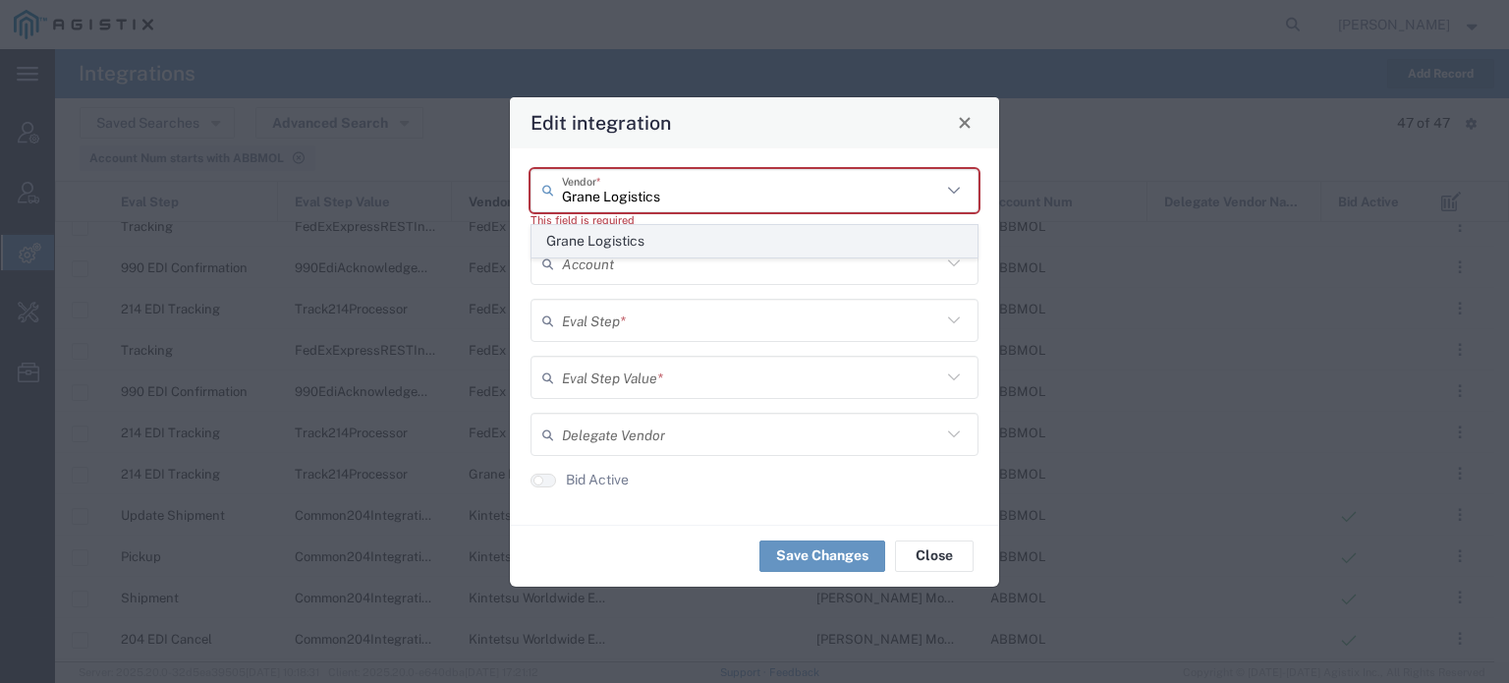
type input "Grane Logistics"
click at [623, 239] on span "Grane Logistics" at bounding box center [754, 241] width 444 height 30
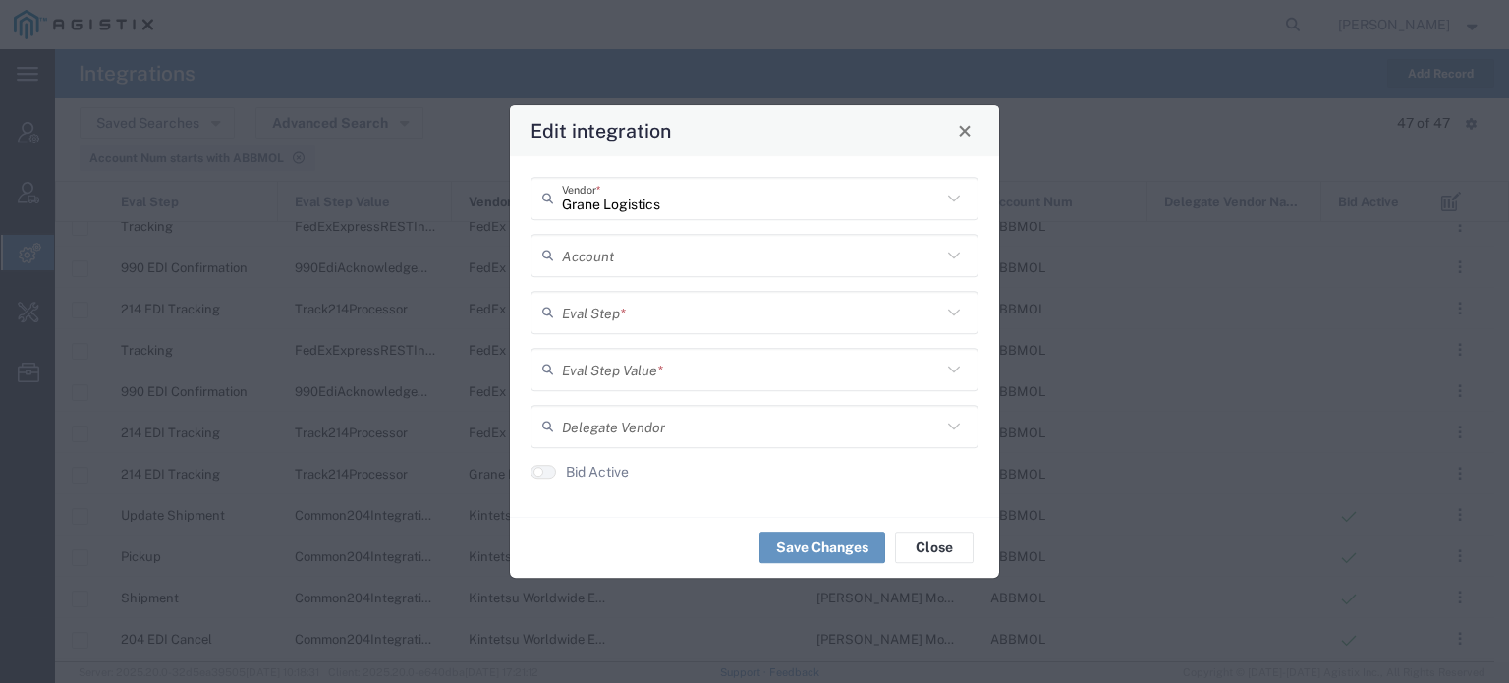
click at [604, 250] on input "text" at bounding box center [751, 255] width 379 height 34
click at [624, 287] on span "[PERSON_NAME] Molecular" at bounding box center [754, 298] width 444 height 30
type input "[PERSON_NAME] Molecular"
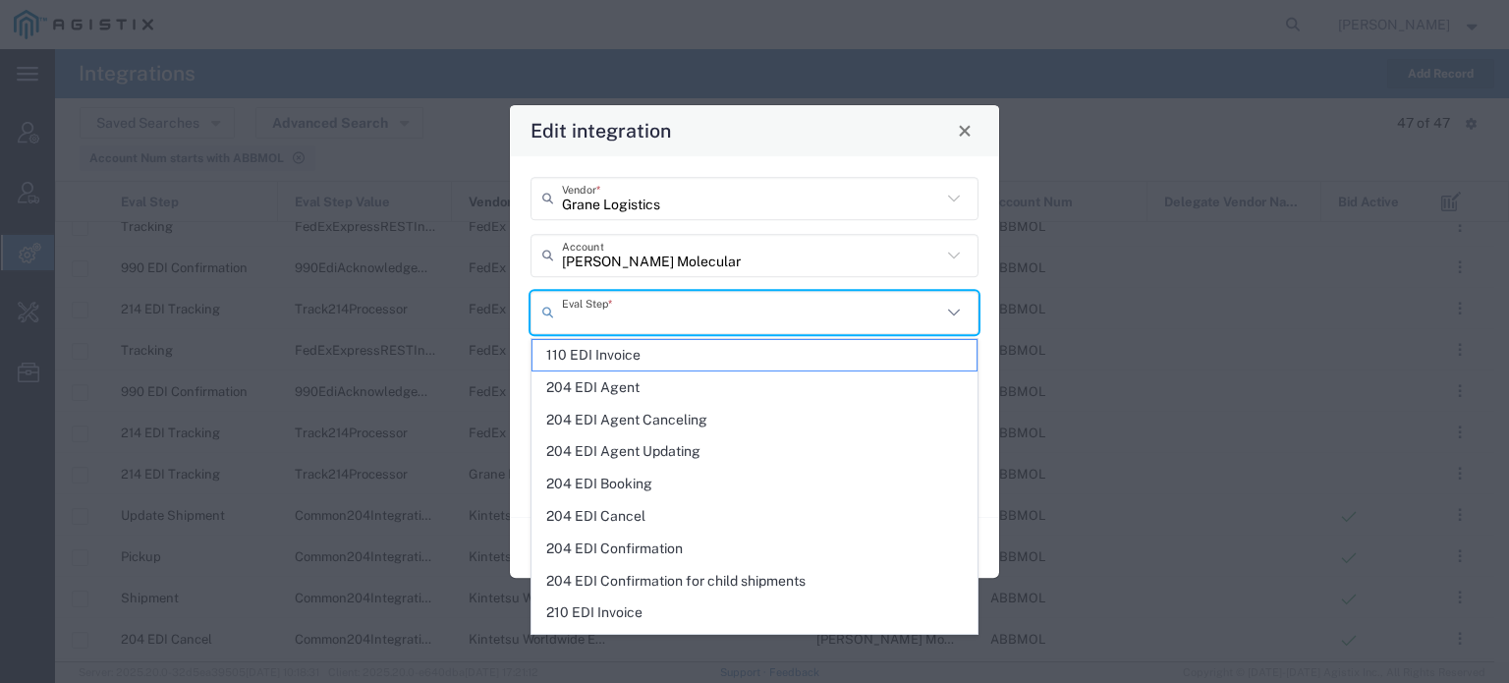
click at [632, 321] on input "text" at bounding box center [751, 312] width 379 height 34
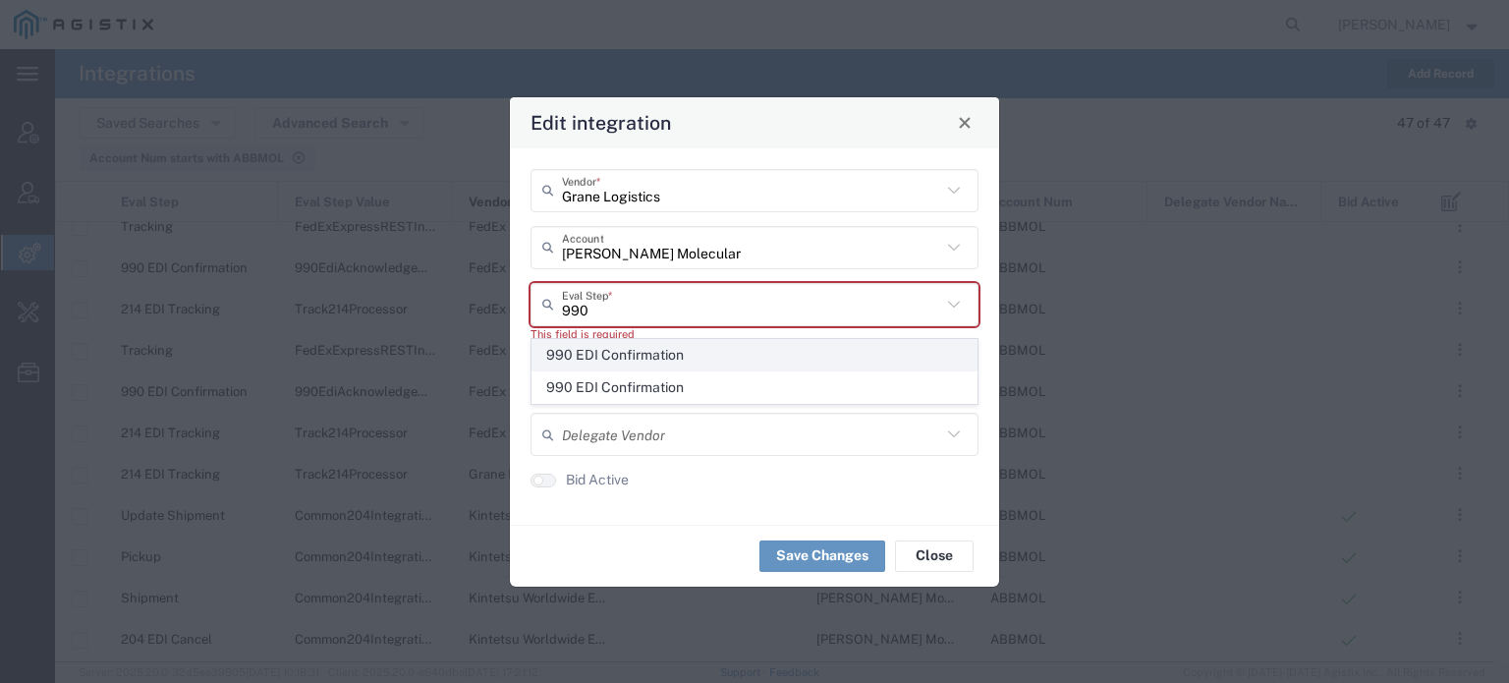
click at [629, 347] on span "990 EDI Confirmation" at bounding box center [754, 355] width 444 height 30
type input "990 EDI Confirmation"
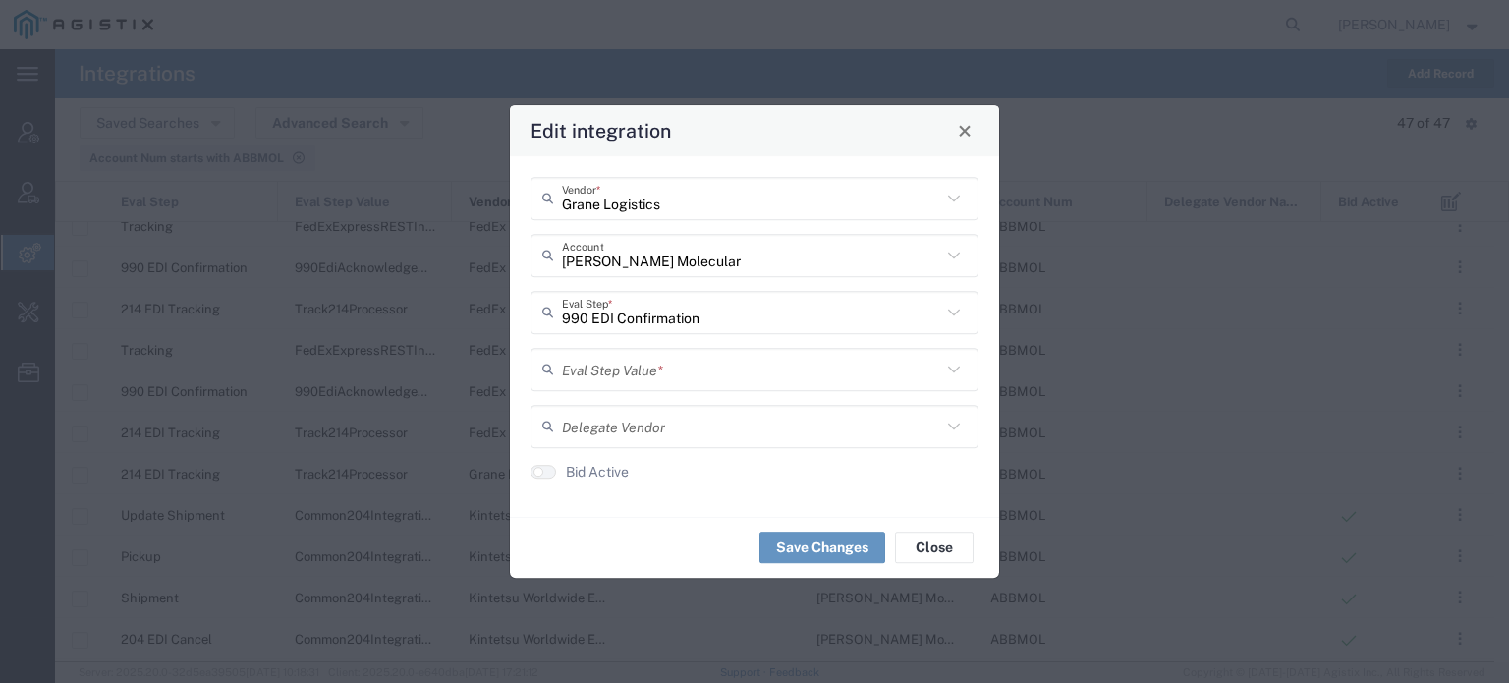
click at [602, 365] on input "text" at bounding box center [751, 369] width 379 height 34
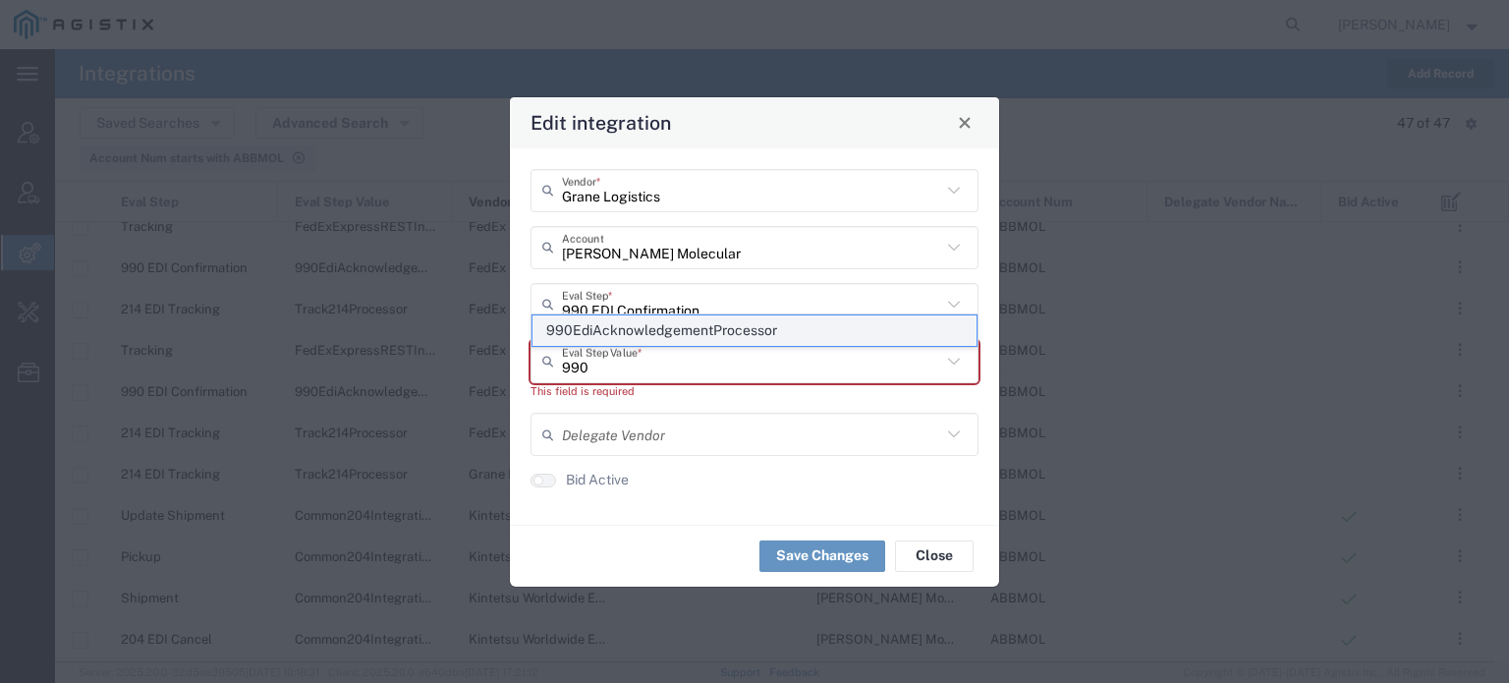
click at [613, 336] on span "990EdiAcknowledgementProcessor" at bounding box center [754, 330] width 444 height 30
type input "990EdiAcknowledgementProcessor"
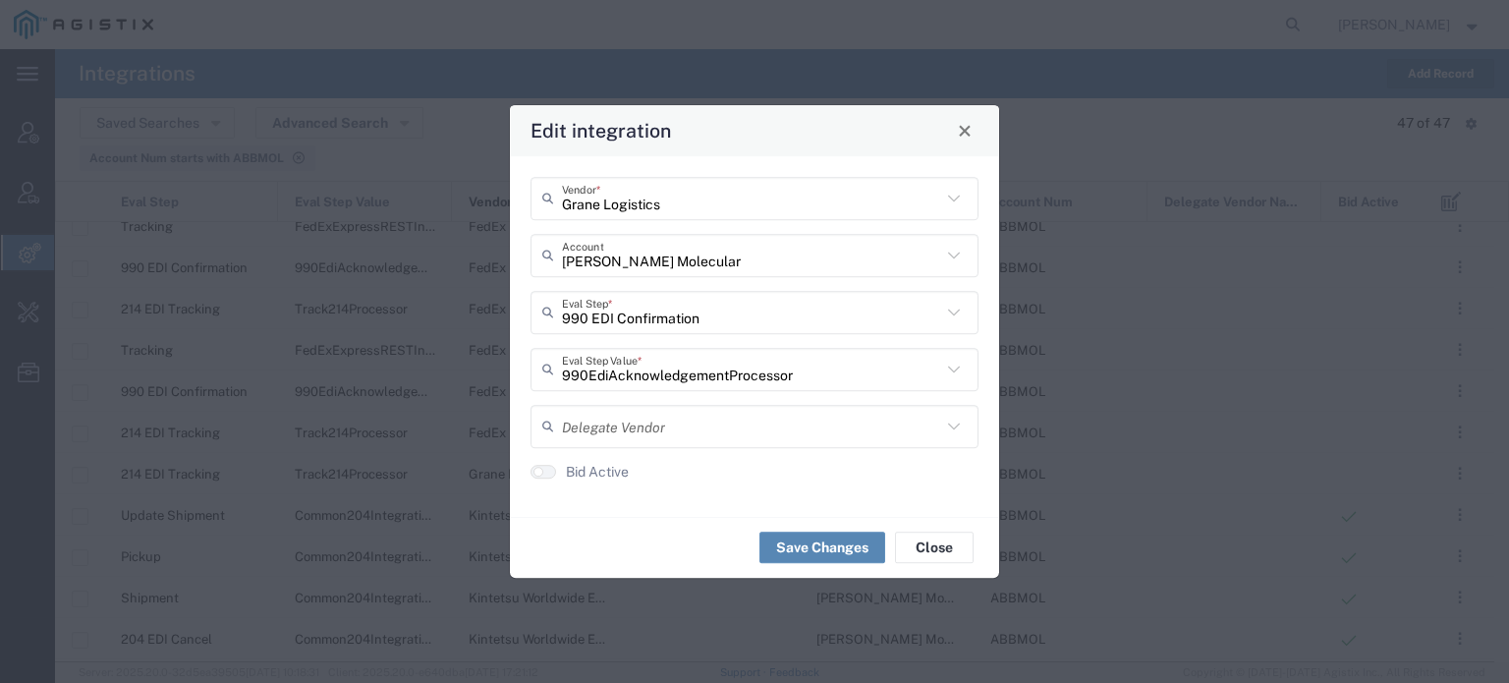
click at [841, 549] on button "Save Changes" at bounding box center [822, 546] width 126 height 31
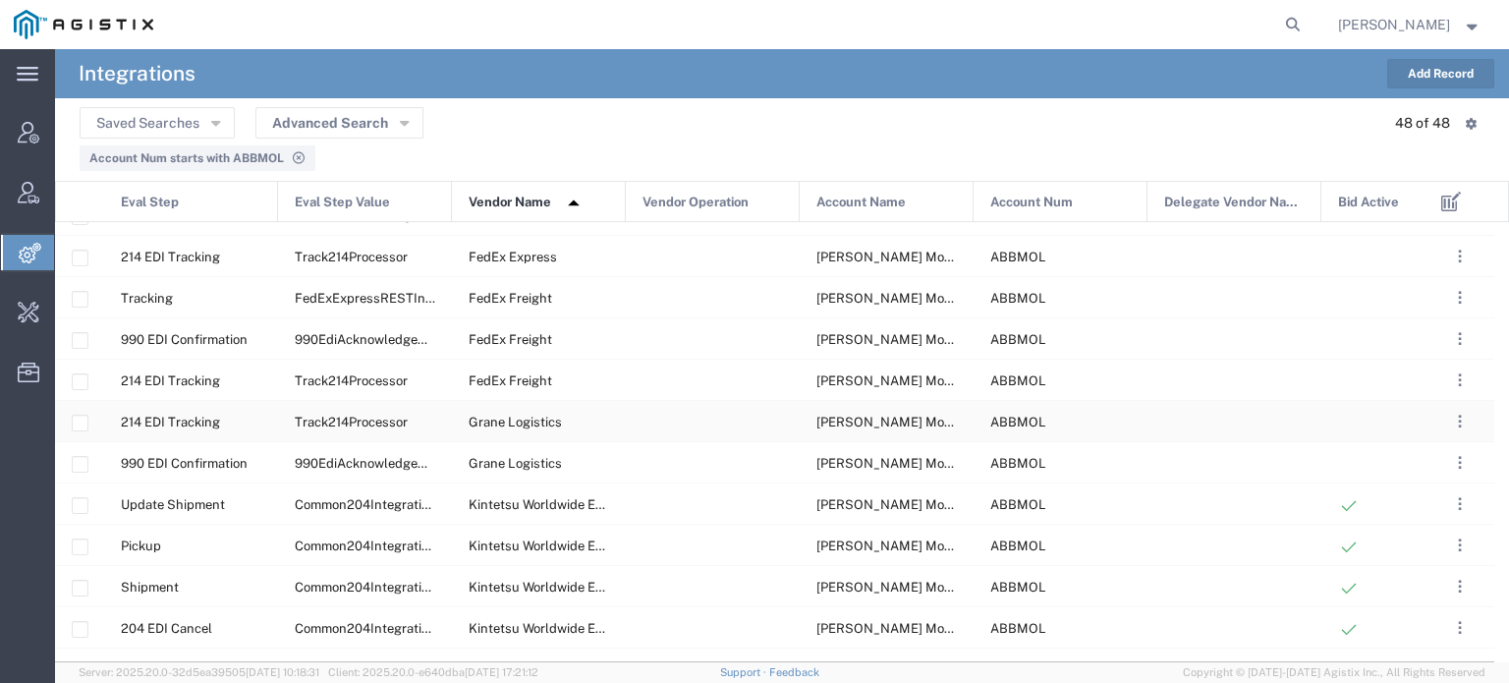
scroll to position [1016, 0]
click at [1469, 70] on button "Add Record" at bounding box center [1440, 73] width 107 height 29
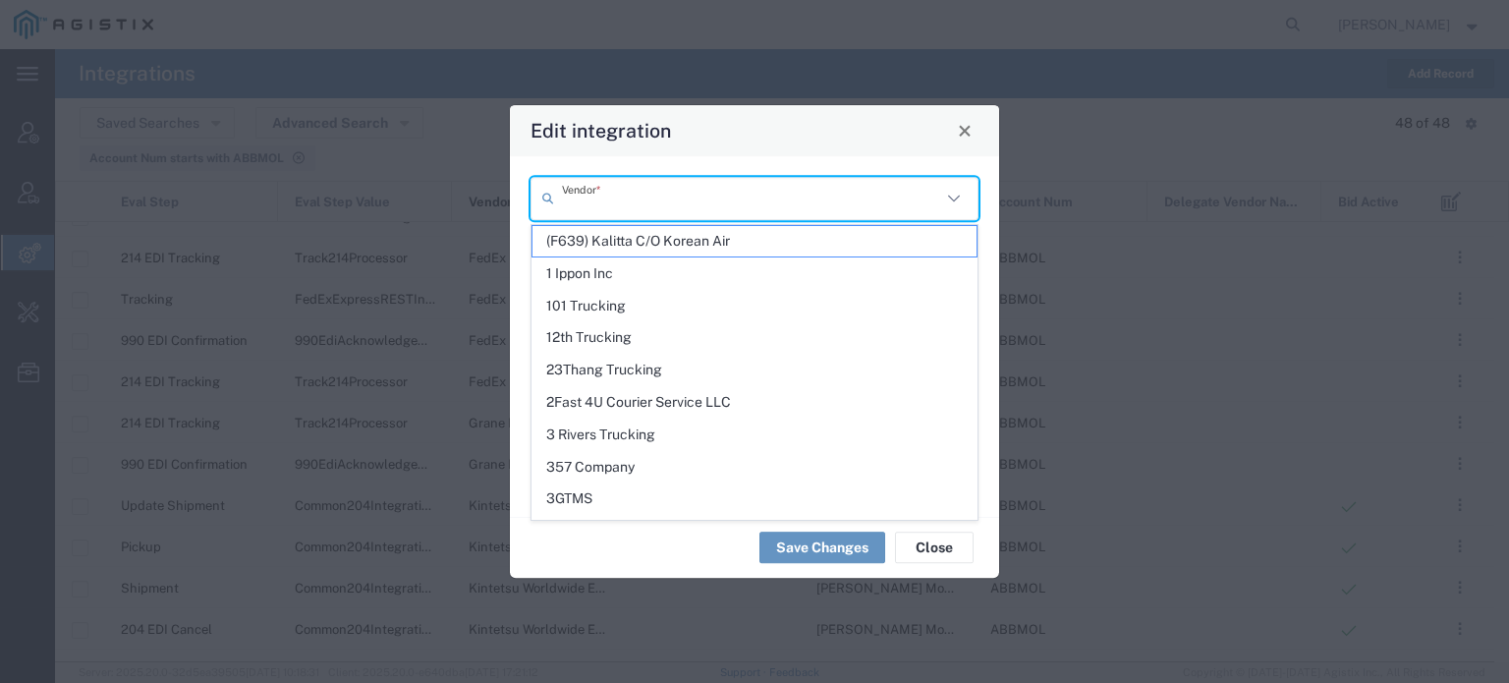
click at [813, 185] on input "text" at bounding box center [751, 198] width 379 height 34
paste input "[PERSON_NAME] Forwarding Worldwide"
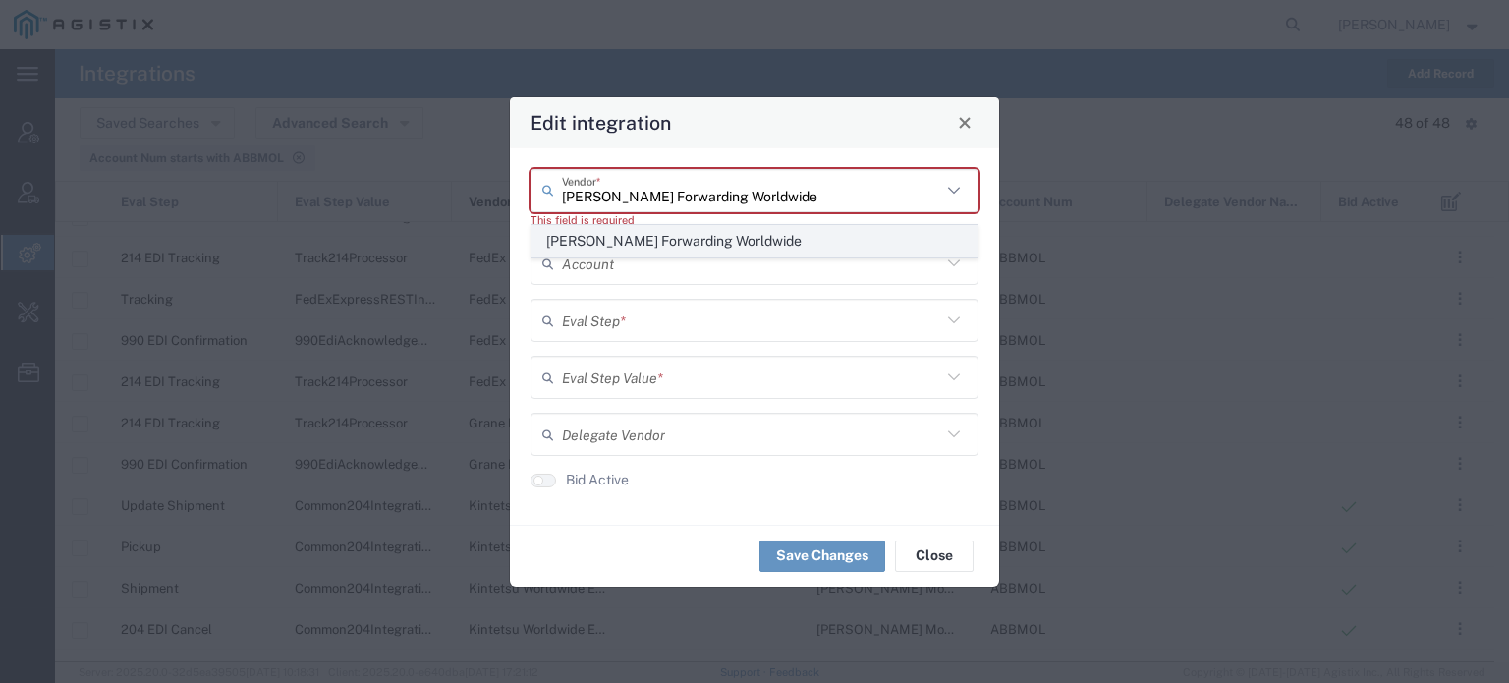
type input "[PERSON_NAME] Forwarding Worldwide"
click at [690, 239] on span "[PERSON_NAME] Forwarding Worldwide" at bounding box center [754, 241] width 444 height 30
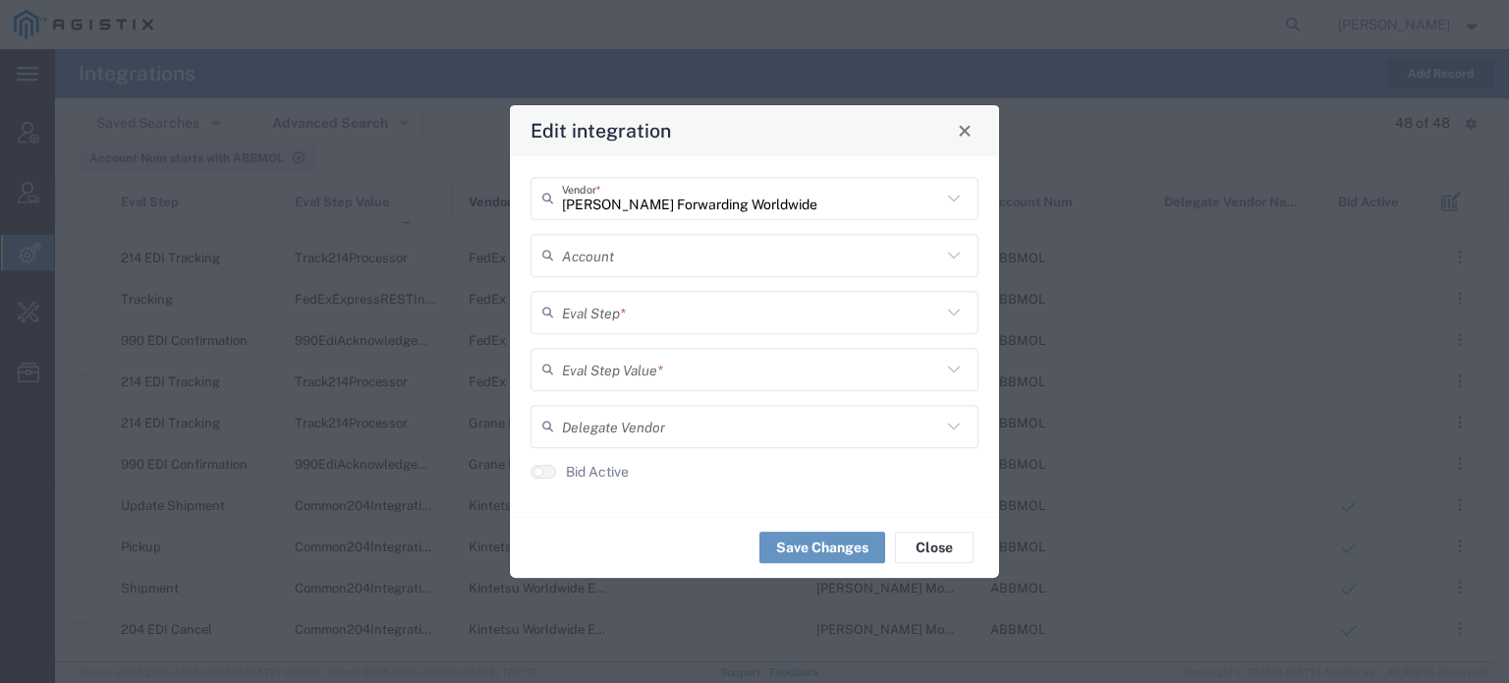
click at [663, 247] on input "text" at bounding box center [751, 255] width 379 height 34
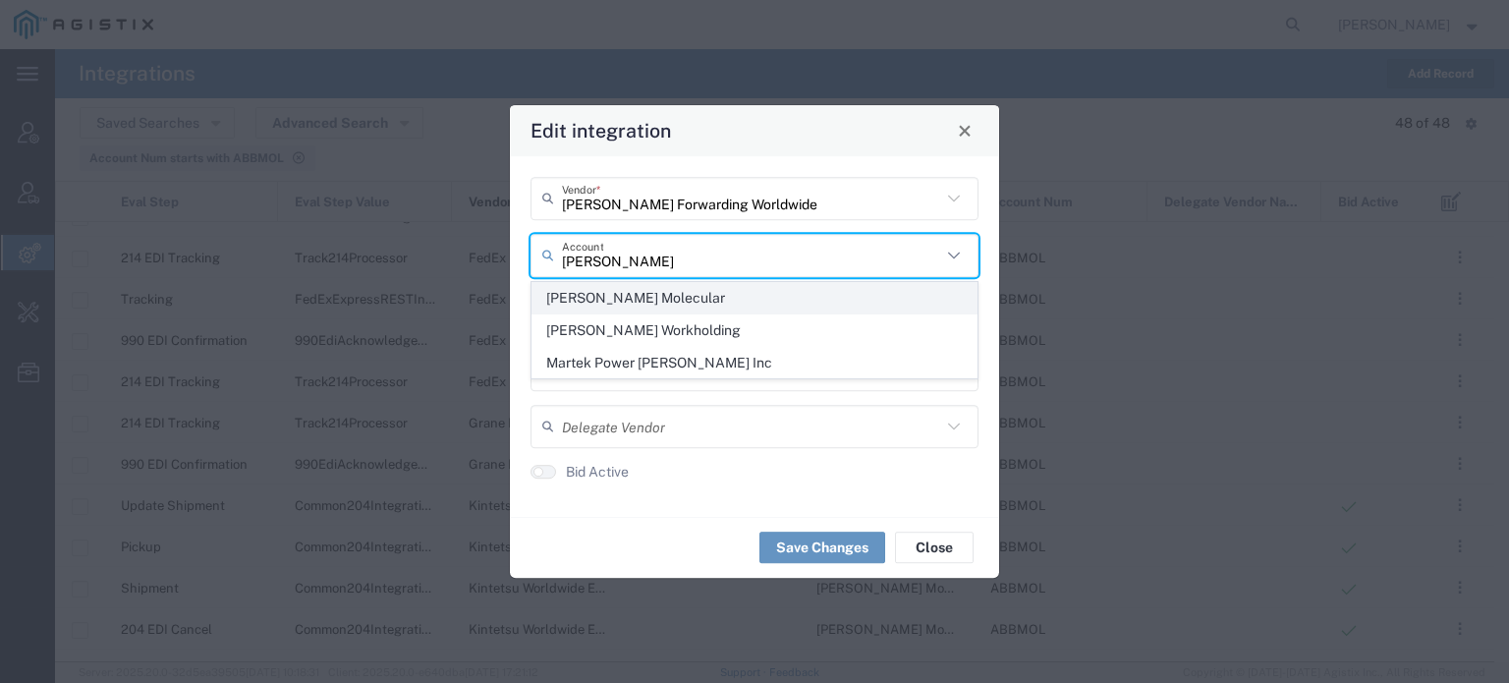
click at [629, 293] on span "[PERSON_NAME] Molecular" at bounding box center [754, 298] width 444 height 30
type input "[PERSON_NAME] Molecular"
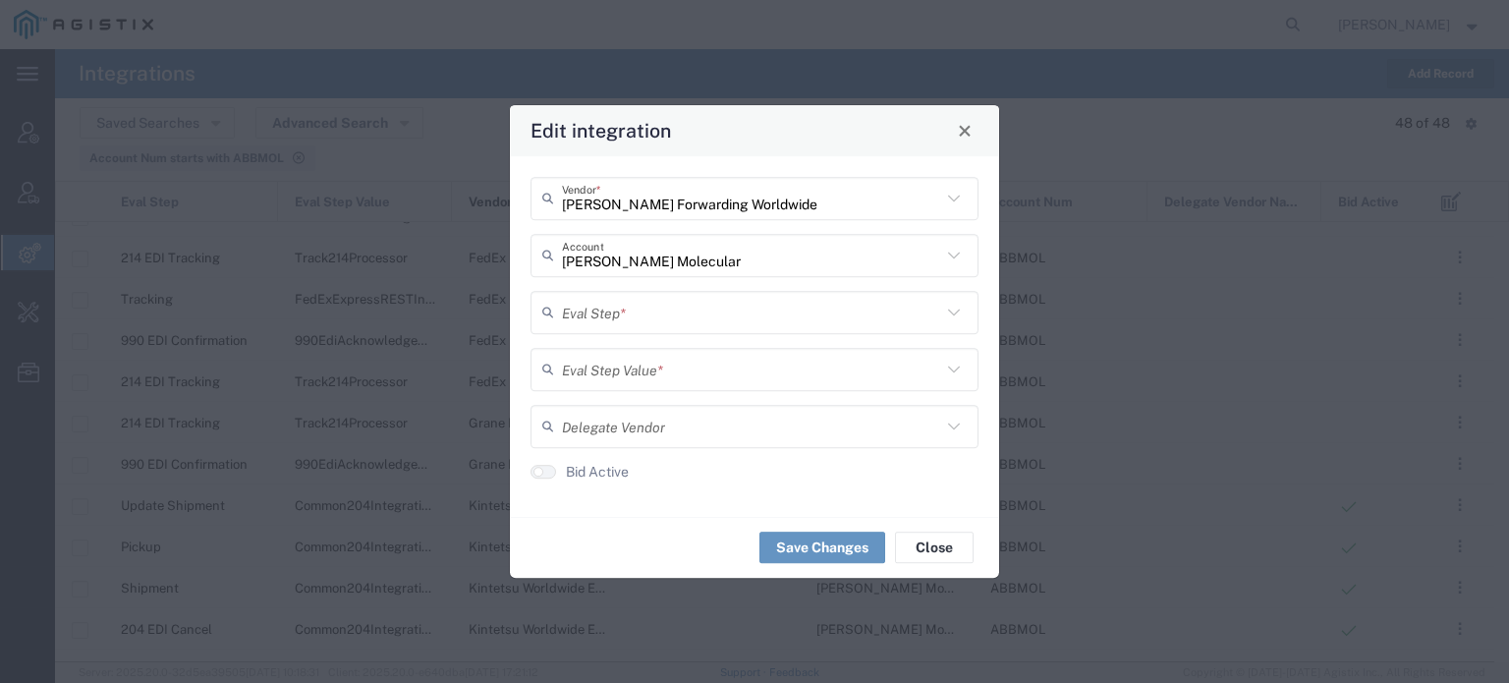
click at [581, 325] on input "text" at bounding box center [751, 312] width 379 height 34
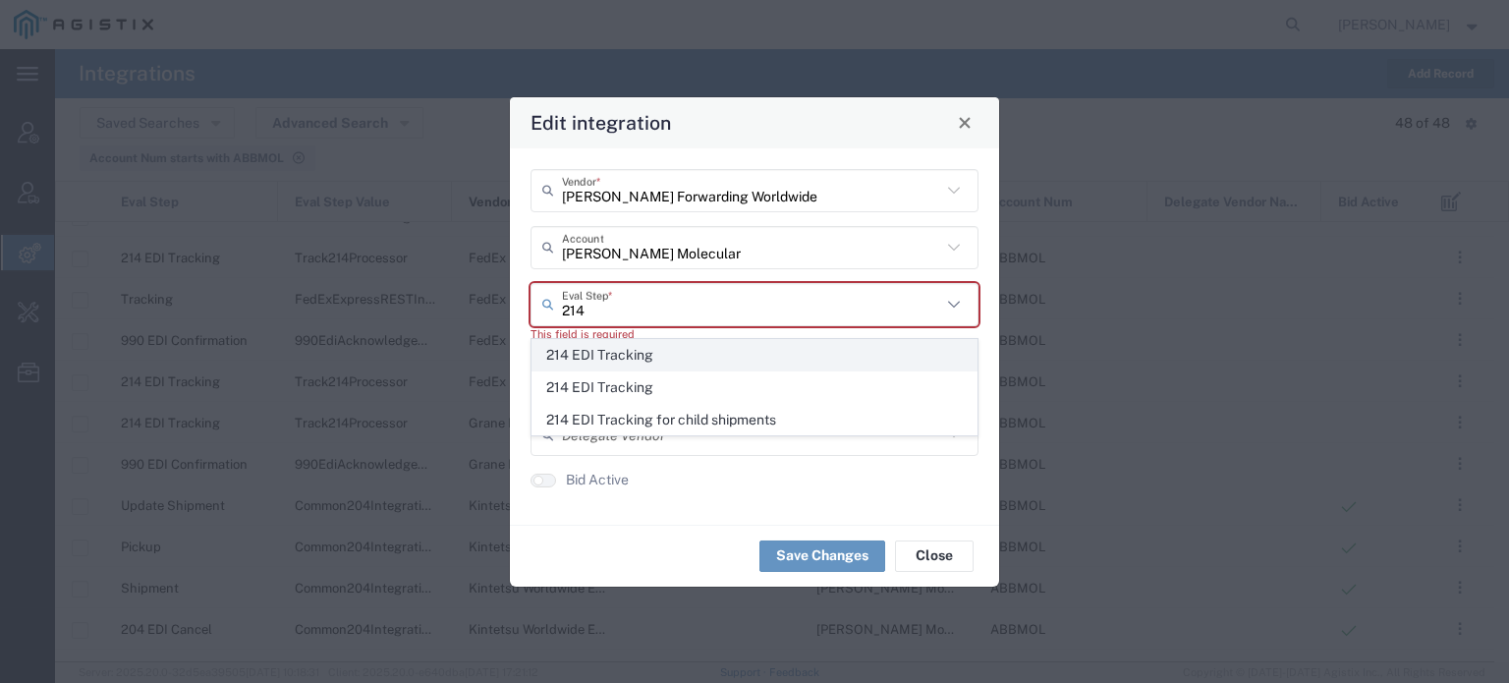
click at [597, 355] on span "214 EDI Tracking" at bounding box center [754, 355] width 444 height 30
type input "214 EDI Tracking"
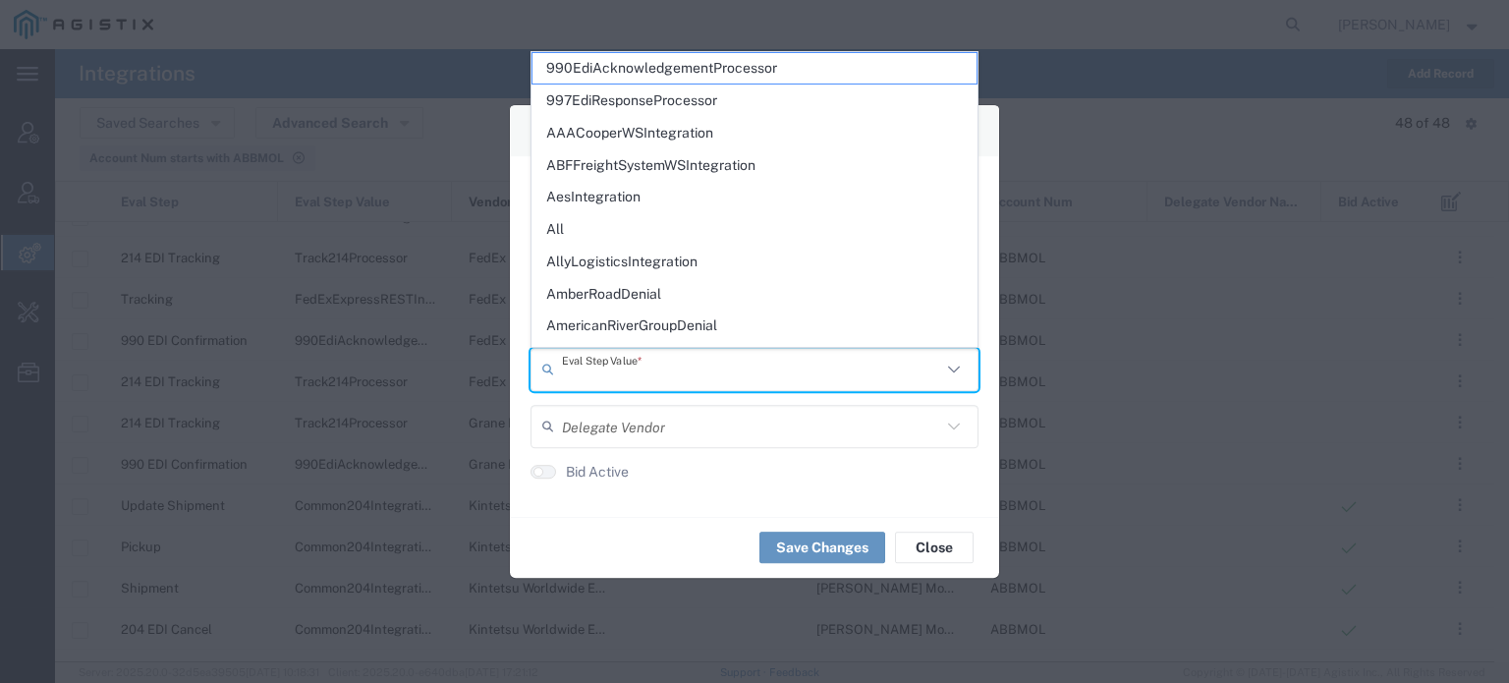
click at [581, 374] on input "text" at bounding box center [751, 369] width 379 height 34
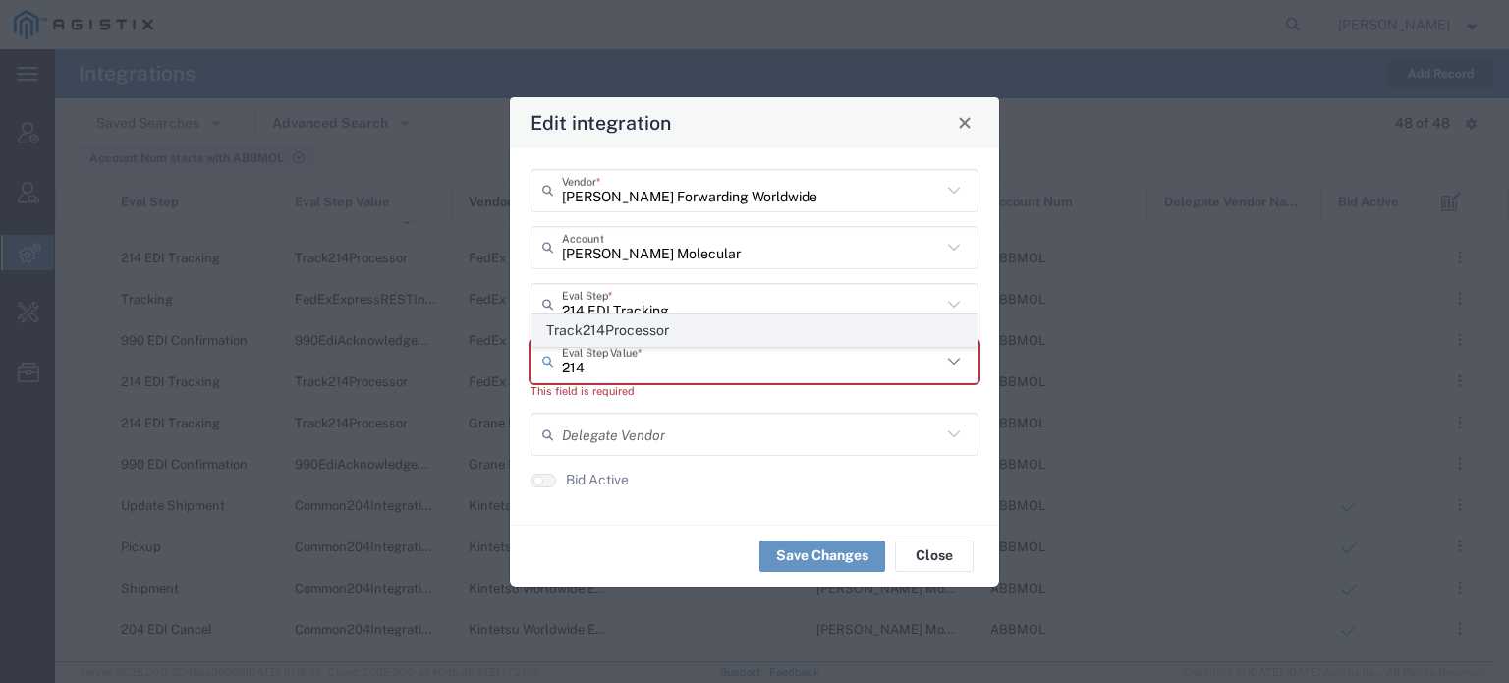
click at [621, 320] on span "Track214Processor" at bounding box center [754, 330] width 444 height 30
type input "Track214Processor"
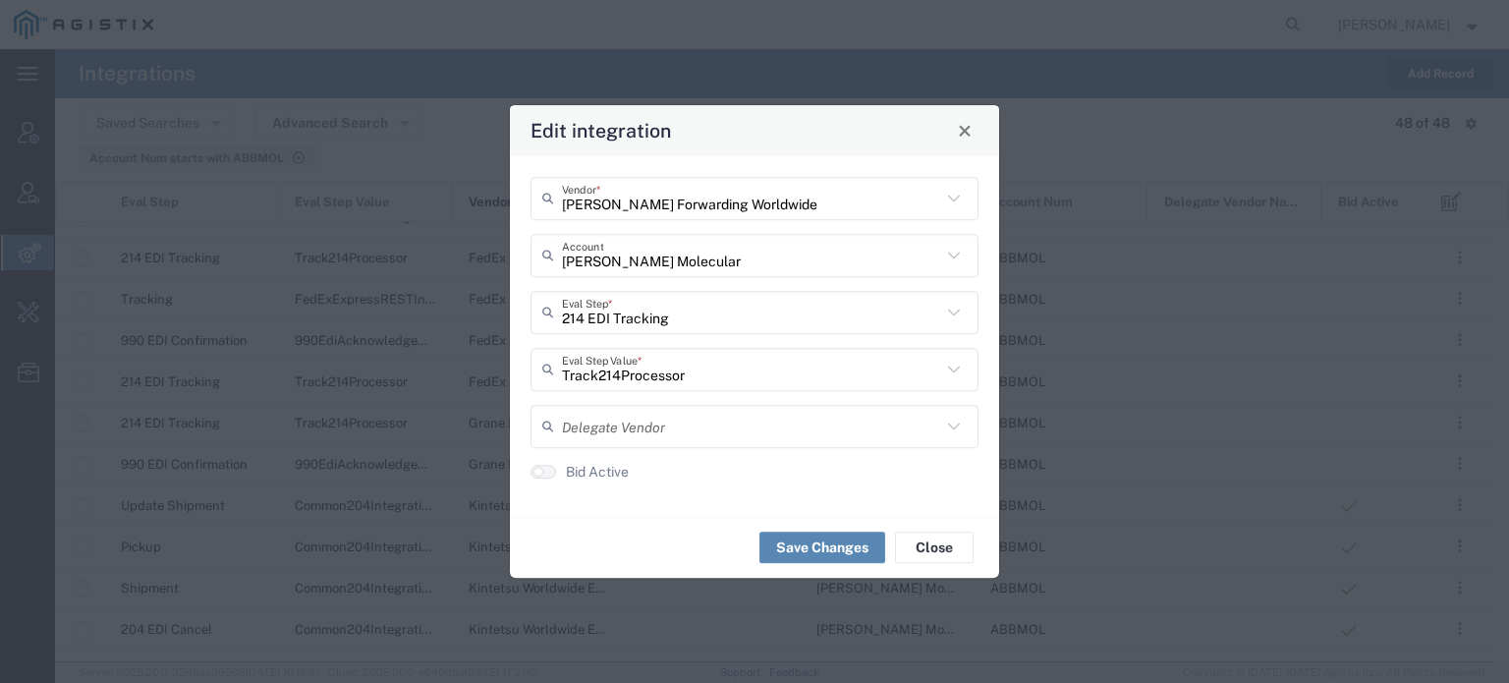
click at [811, 547] on button "Save Changes" at bounding box center [822, 546] width 126 height 31
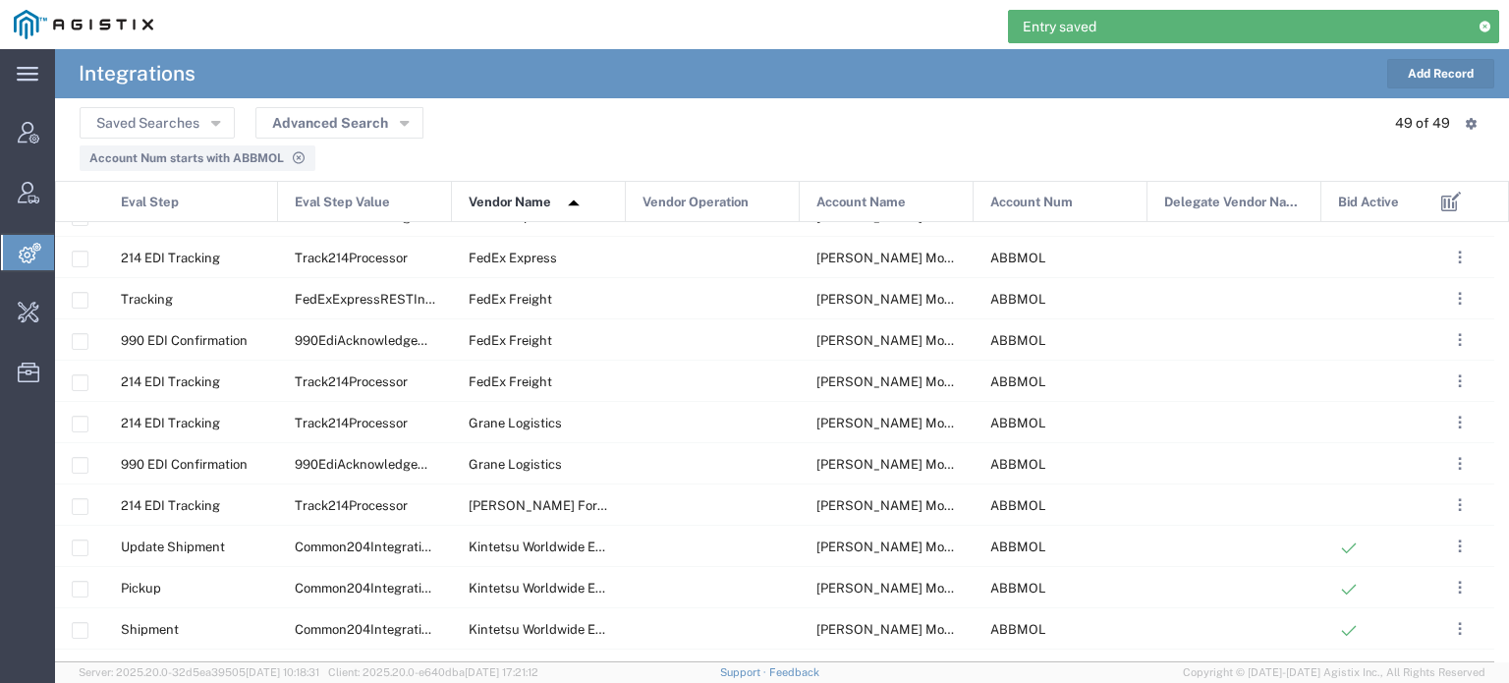
click at [1457, 67] on button "Add Record" at bounding box center [1440, 73] width 107 height 29
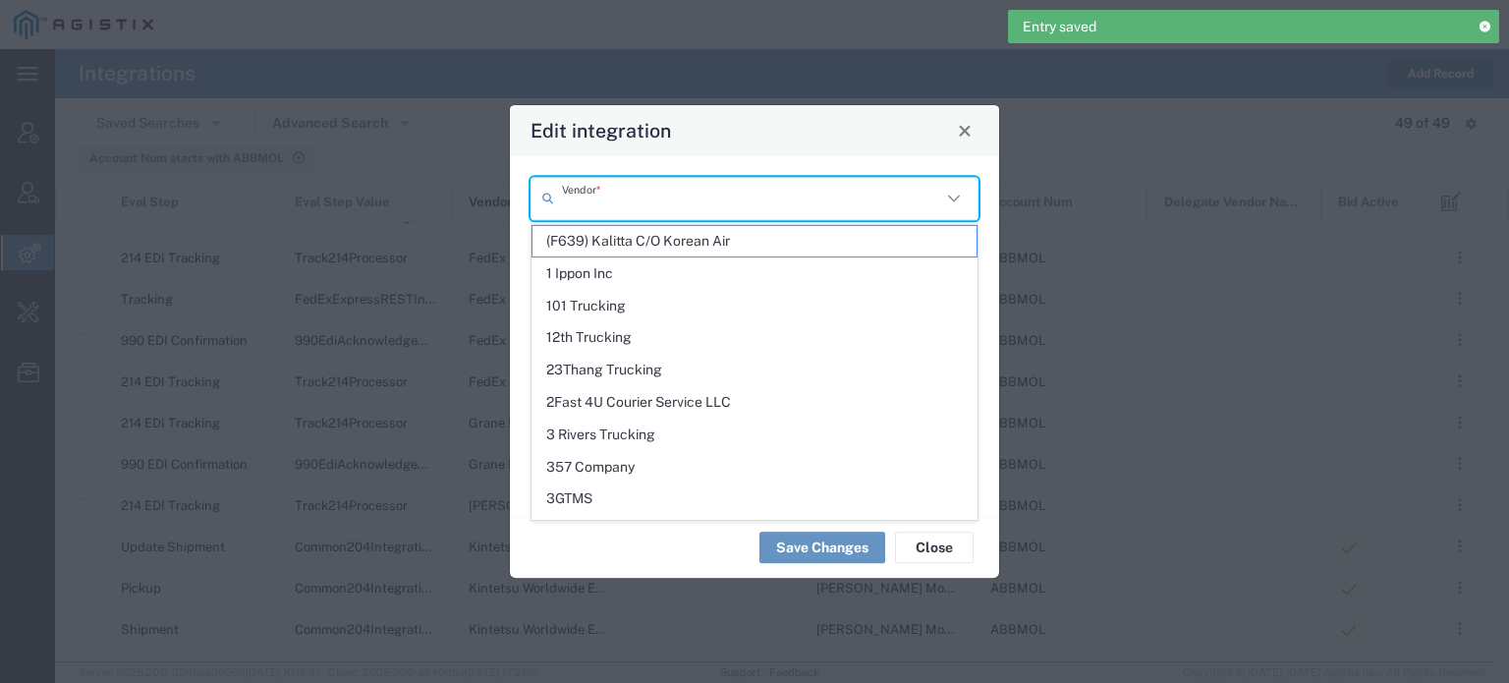
click at [753, 188] on input "text" at bounding box center [751, 198] width 379 height 34
paste input "[PERSON_NAME] Forwarding Worldwide"
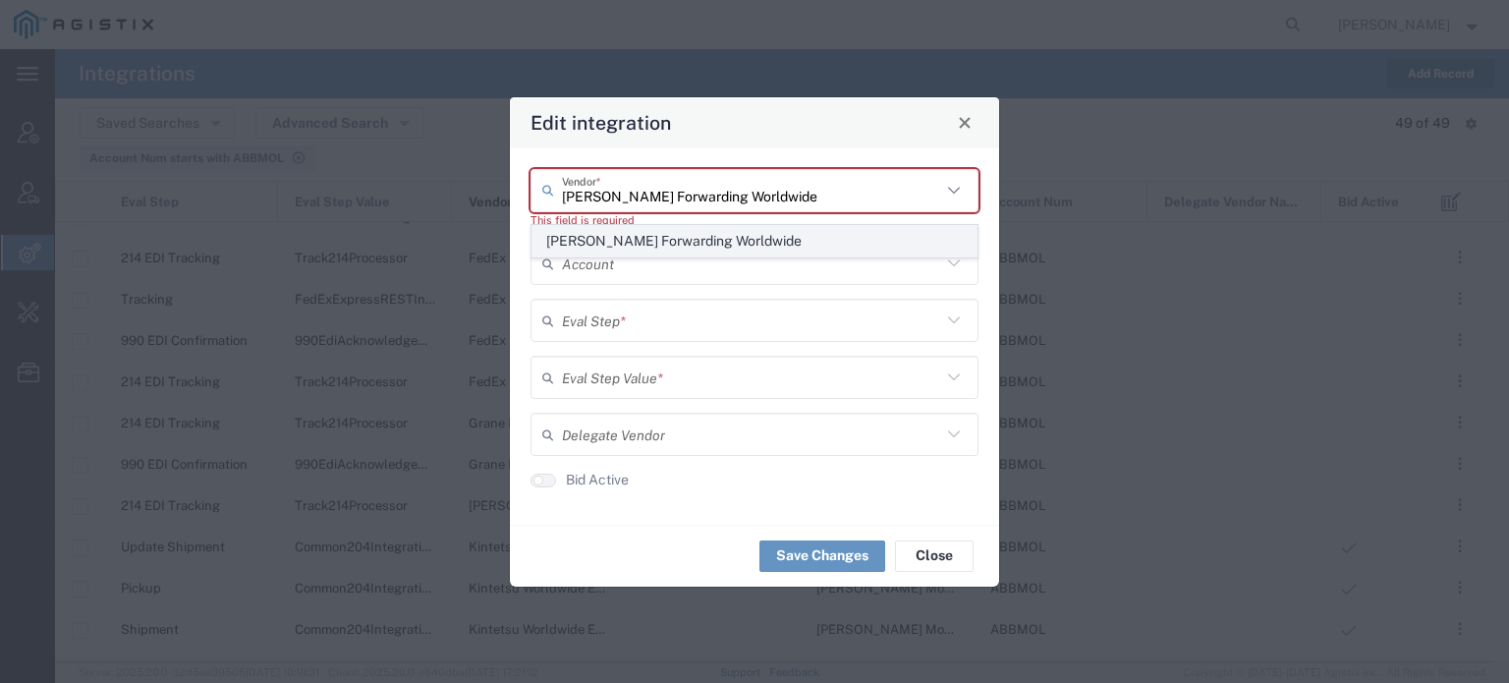
type input "[PERSON_NAME] Forwarding Worldwide"
click at [656, 235] on span "[PERSON_NAME] Forwarding Worldwide" at bounding box center [754, 241] width 444 height 30
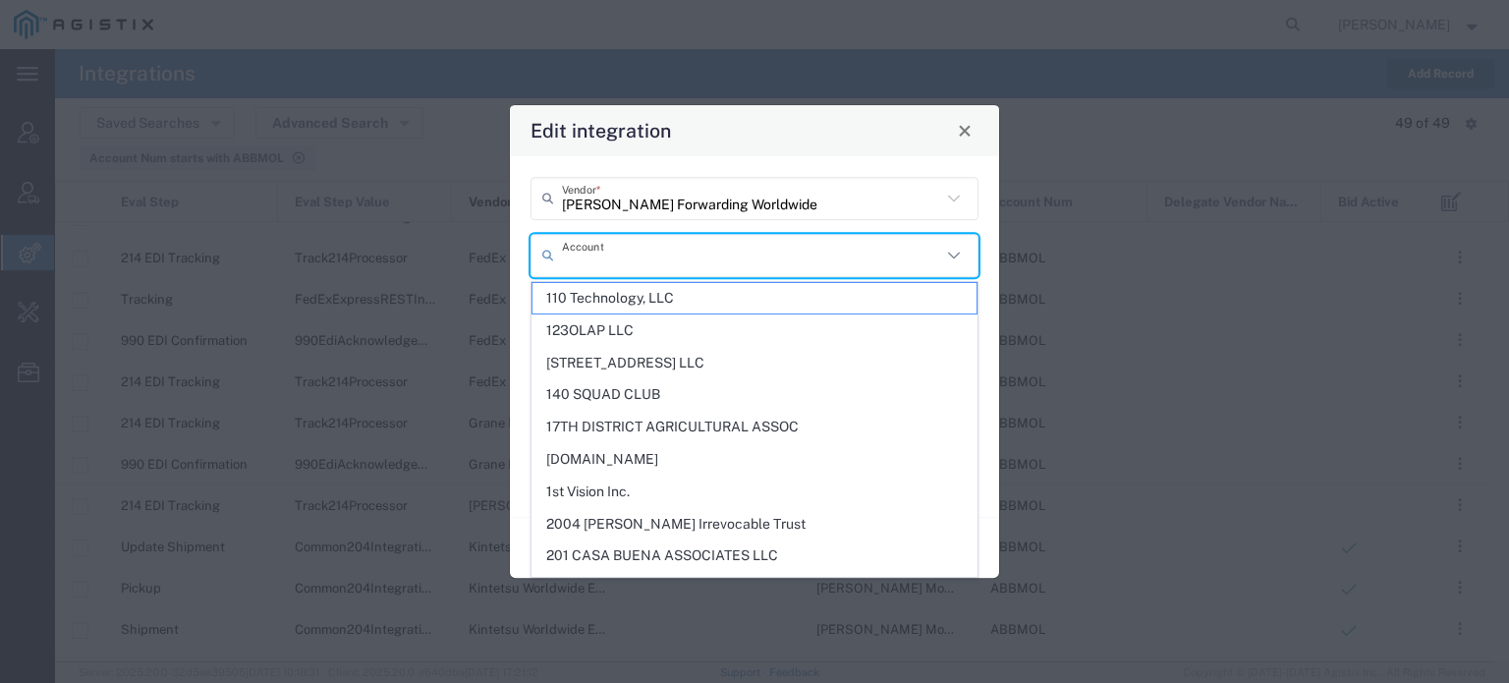
click at [621, 255] on input "text" at bounding box center [751, 255] width 379 height 34
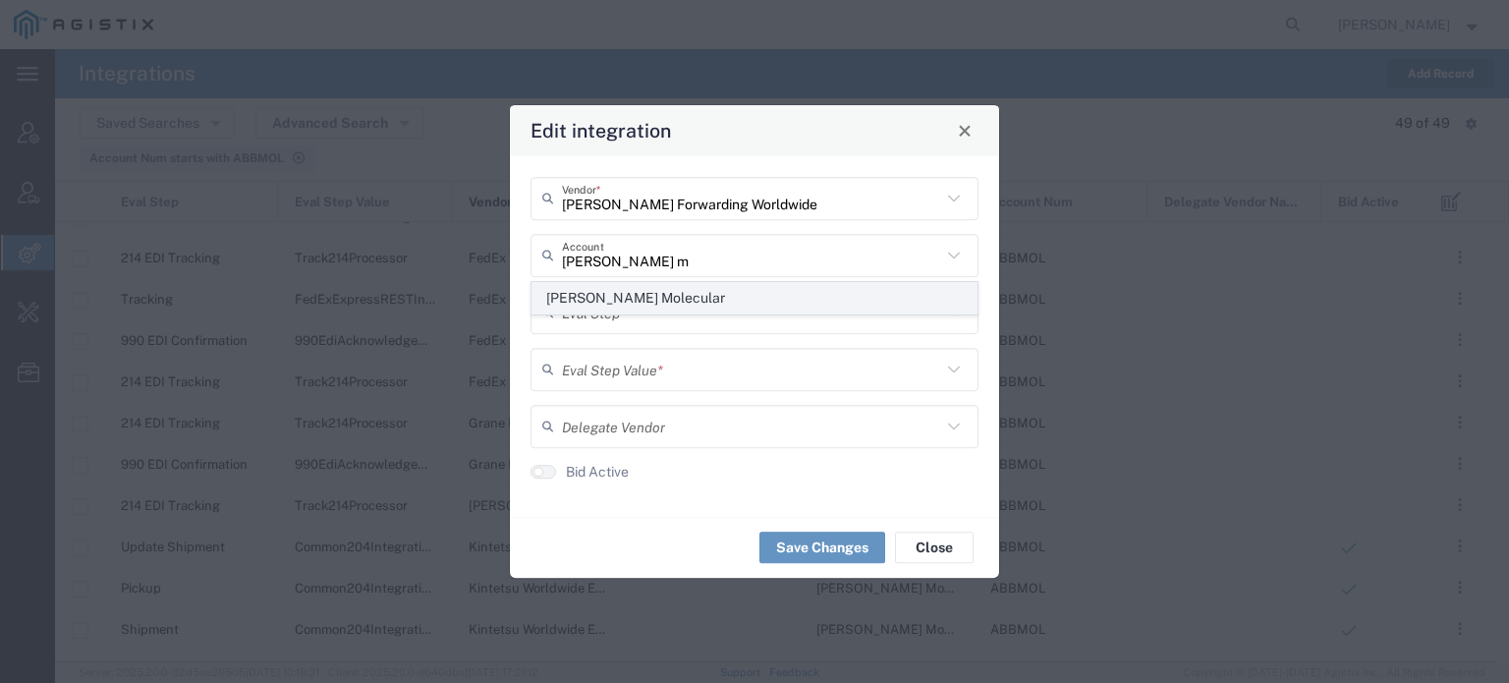
click at [621, 288] on span "[PERSON_NAME] Molecular" at bounding box center [754, 298] width 444 height 30
type input "[PERSON_NAME] Molecular"
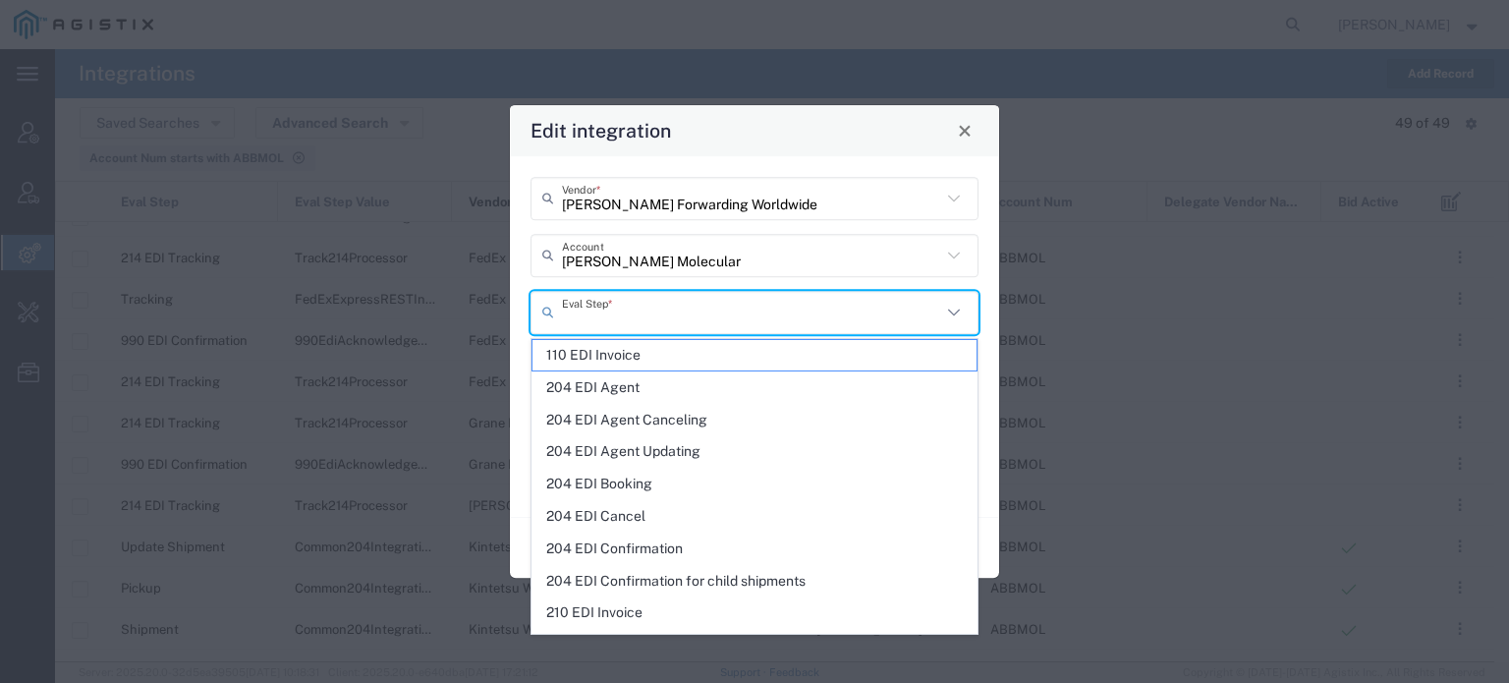
click at [616, 302] on input "text" at bounding box center [751, 312] width 379 height 34
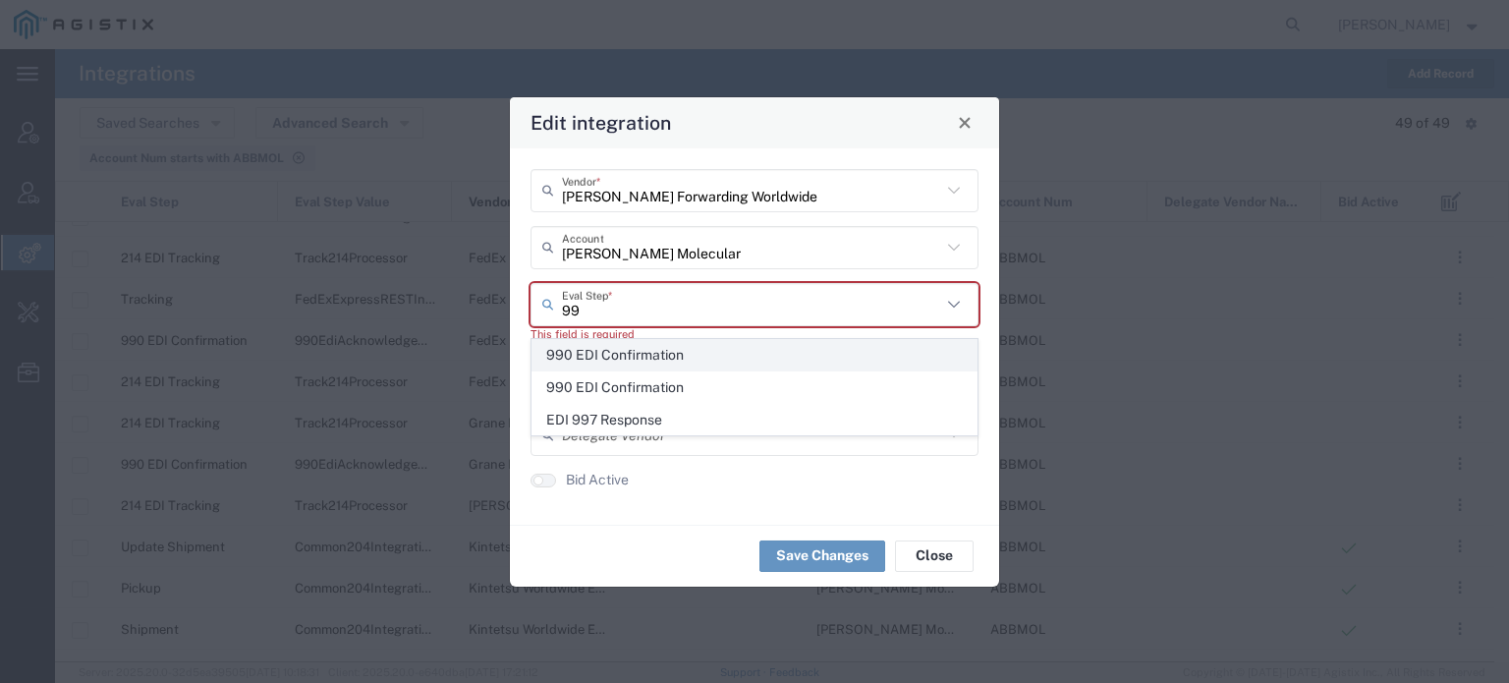
click at [624, 352] on span "990 EDI Confirmation" at bounding box center [754, 355] width 444 height 30
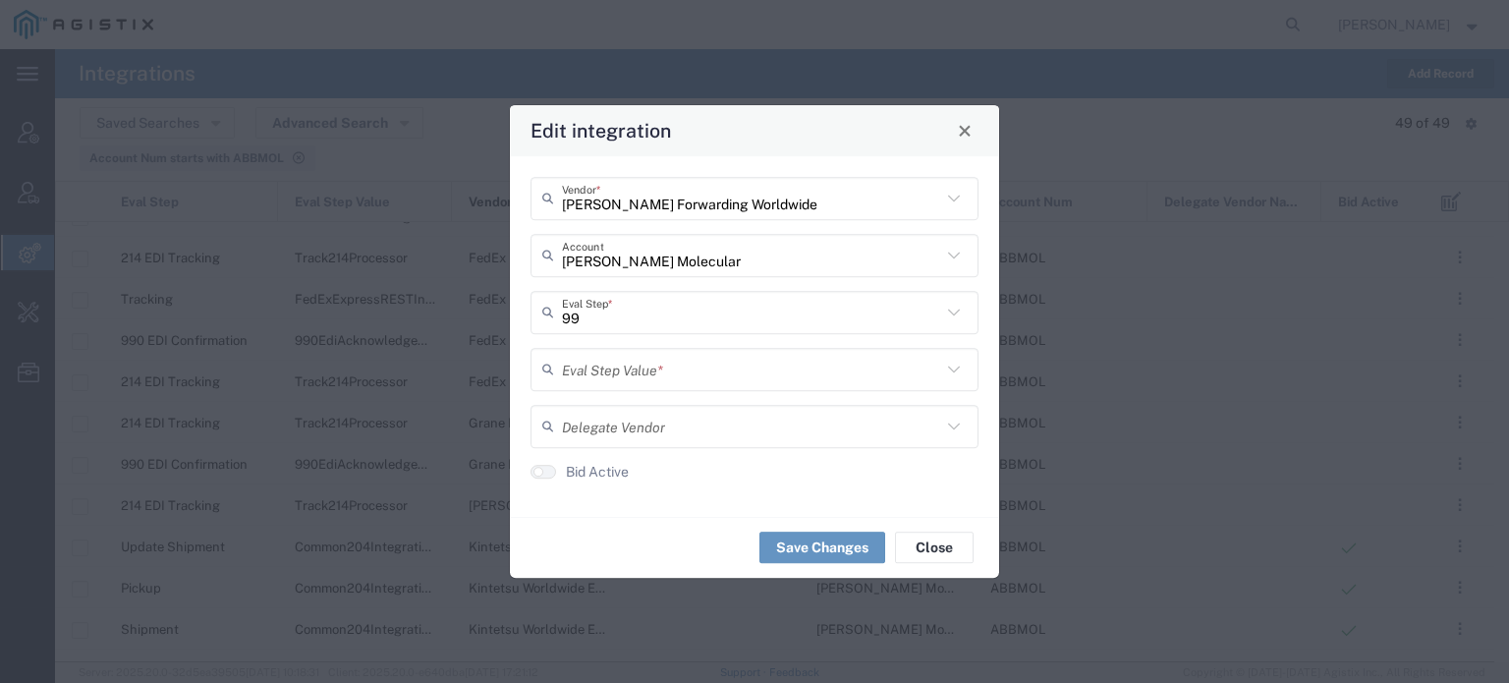
type input "990 EDI Confirmation"
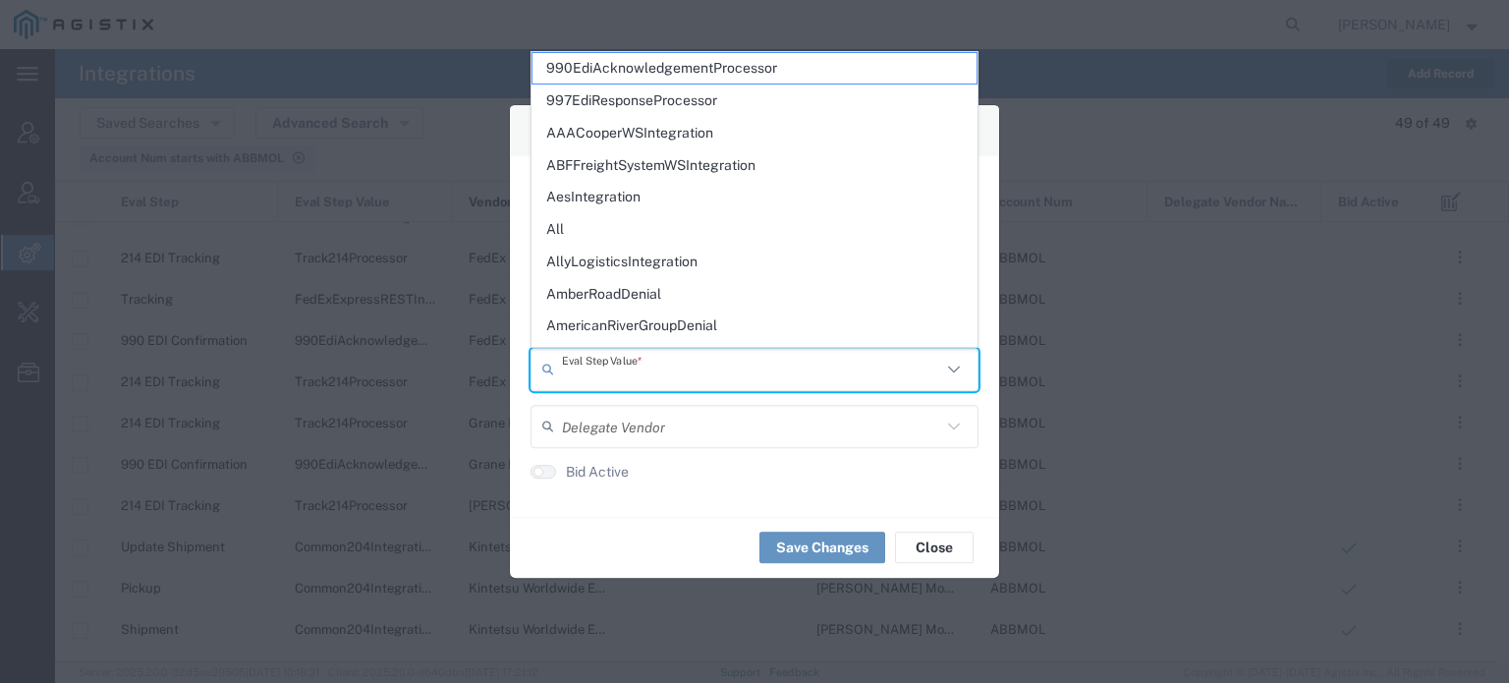
click at [609, 364] on input "text" at bounding box center [751, 369] width 379 height 34
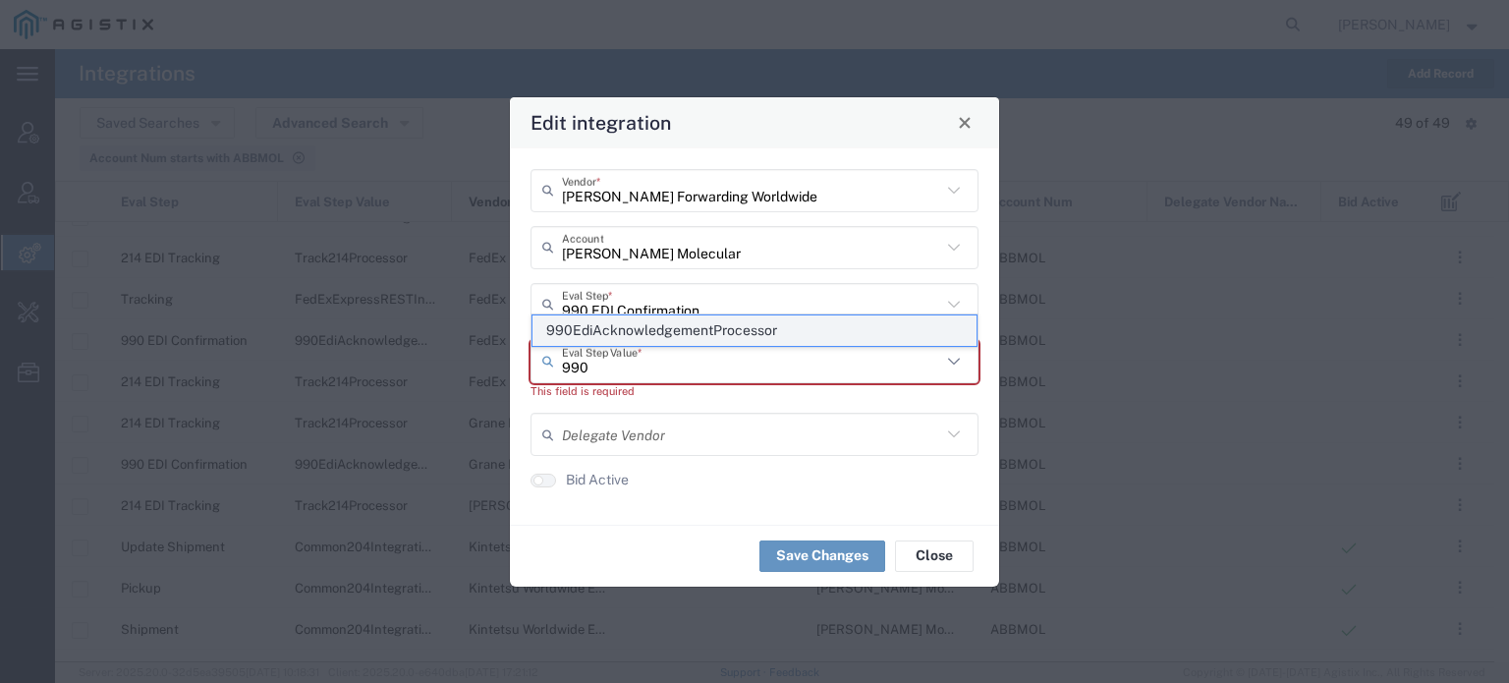
click at [632, 336] on span "990EdiAcknowledgementProcessor" at bounding box center [754, 330] width 444 height 30
type input "990EdiAcknowledgementProcessor"
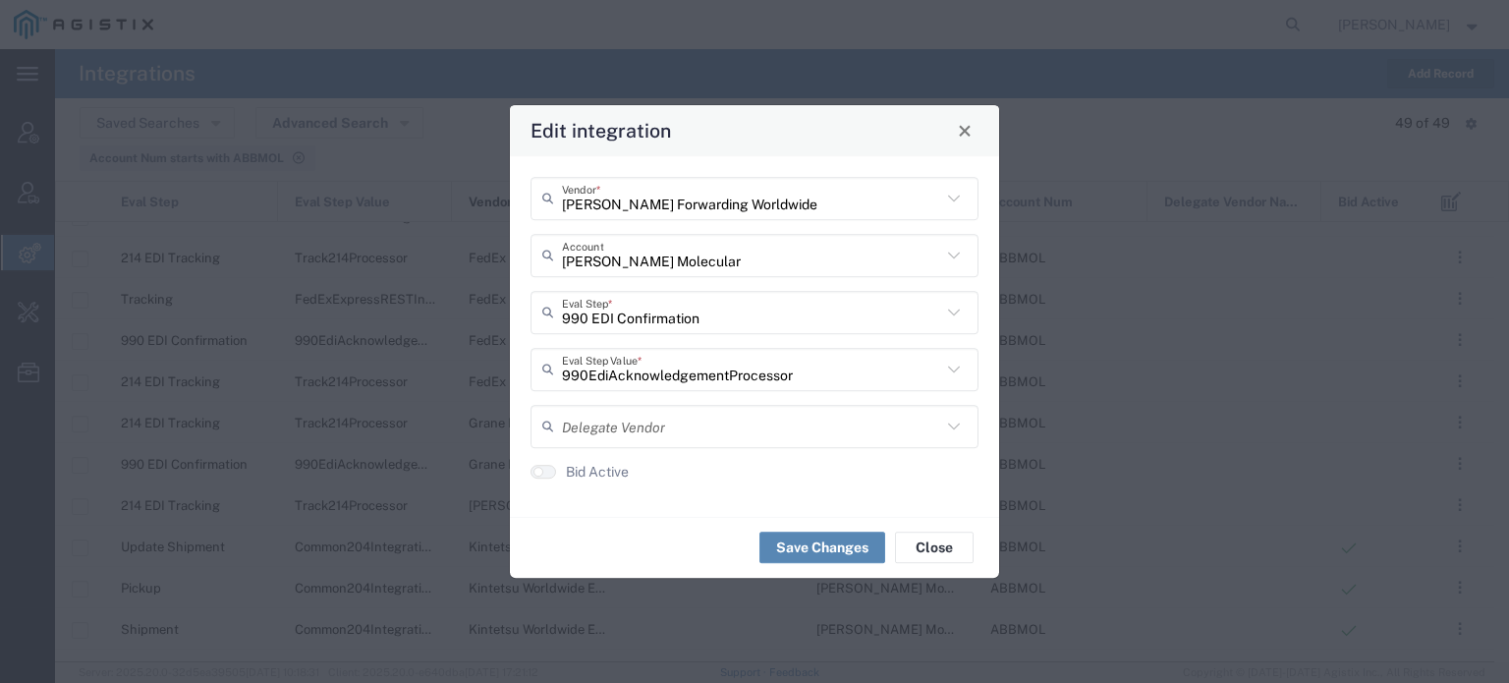
click at [801, 551] on button "Save Changes" at bounding box center [822, 546] width 126 height 31
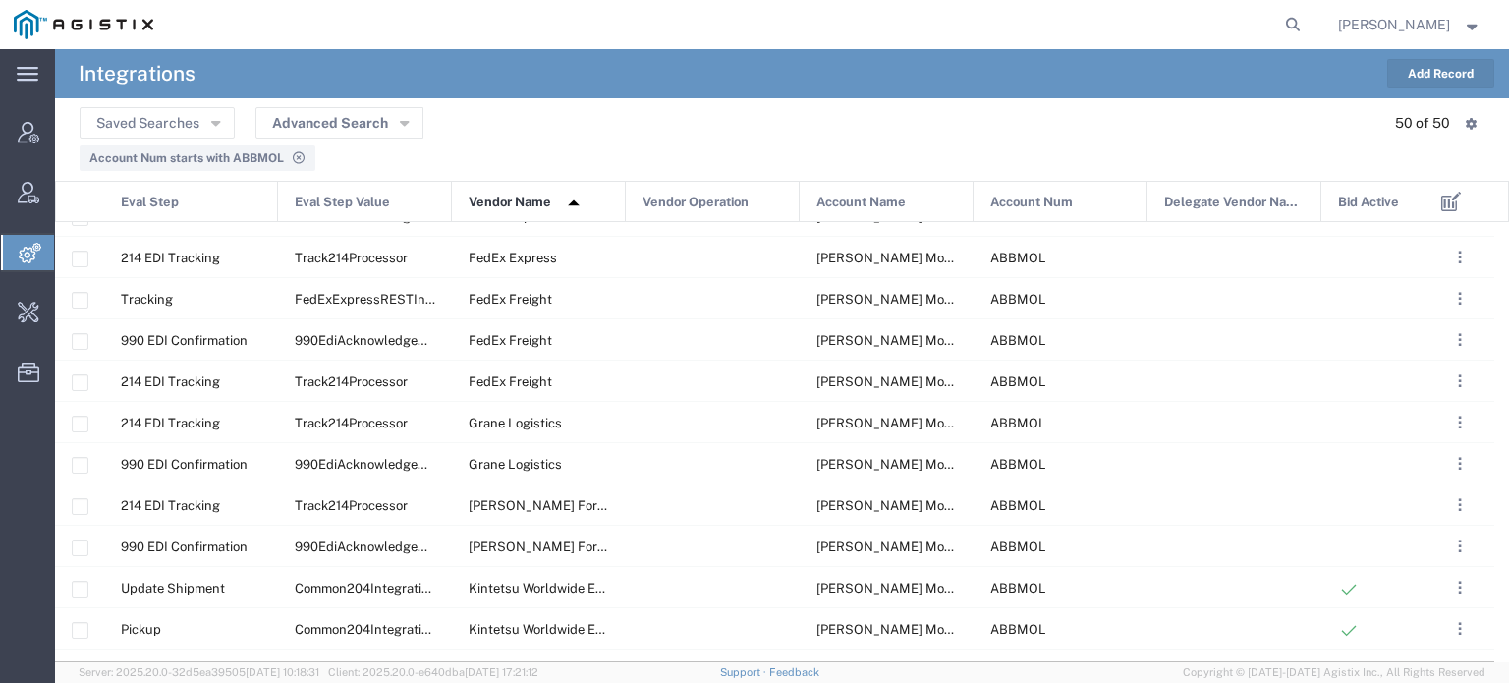
click at [1432, 74] on button "Add Record" at bounding box center [1440, 73] width 107 height 29
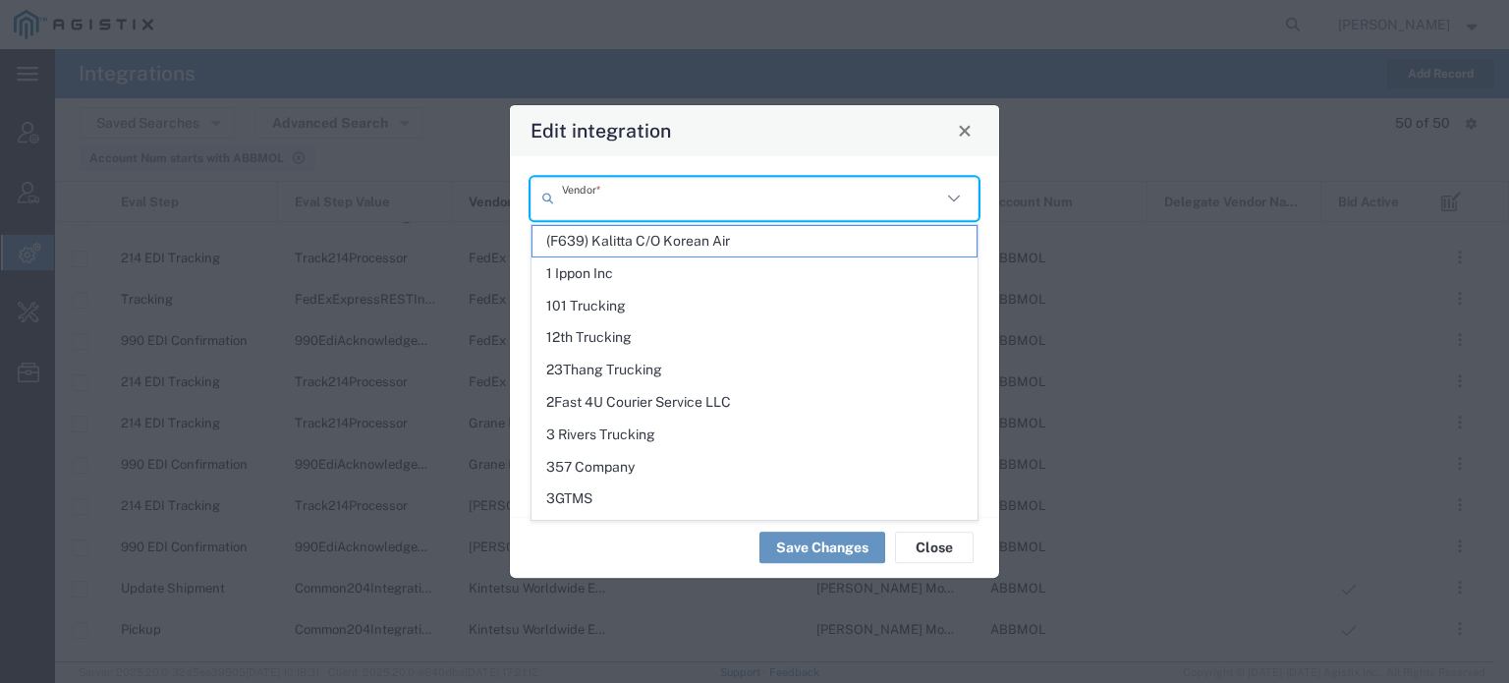
click at [789, 196] on input "text" at bounding box center [751, 198] width 379 height 34
paste input "Kintetsu Worldwide Express"
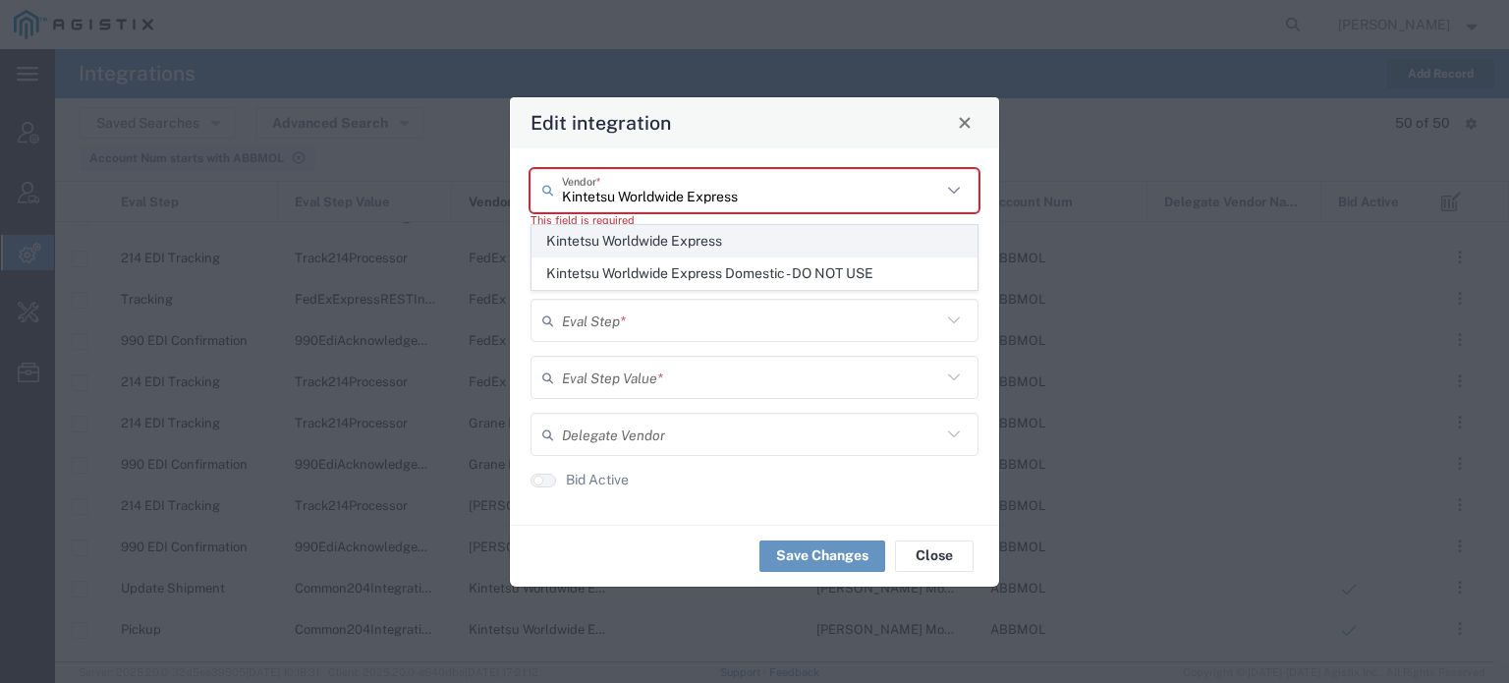
type input "Kintetsu Worldwide Express"
click at [653, 246] on span "Kintetsu Worldwide Express" at bounding box center [754, 241] width 444 height 30
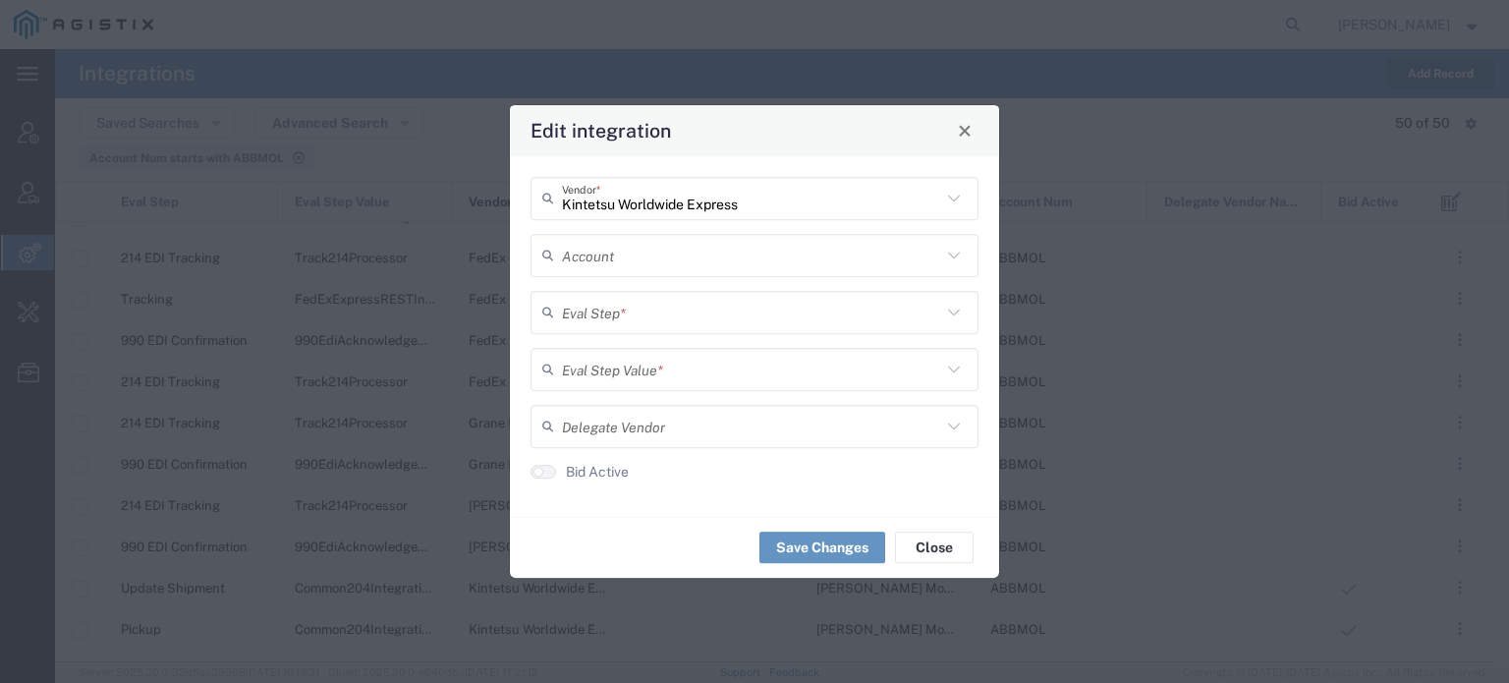
click at [643, 263] on input "text" at bounding box center [751, 255] width 379 height 34
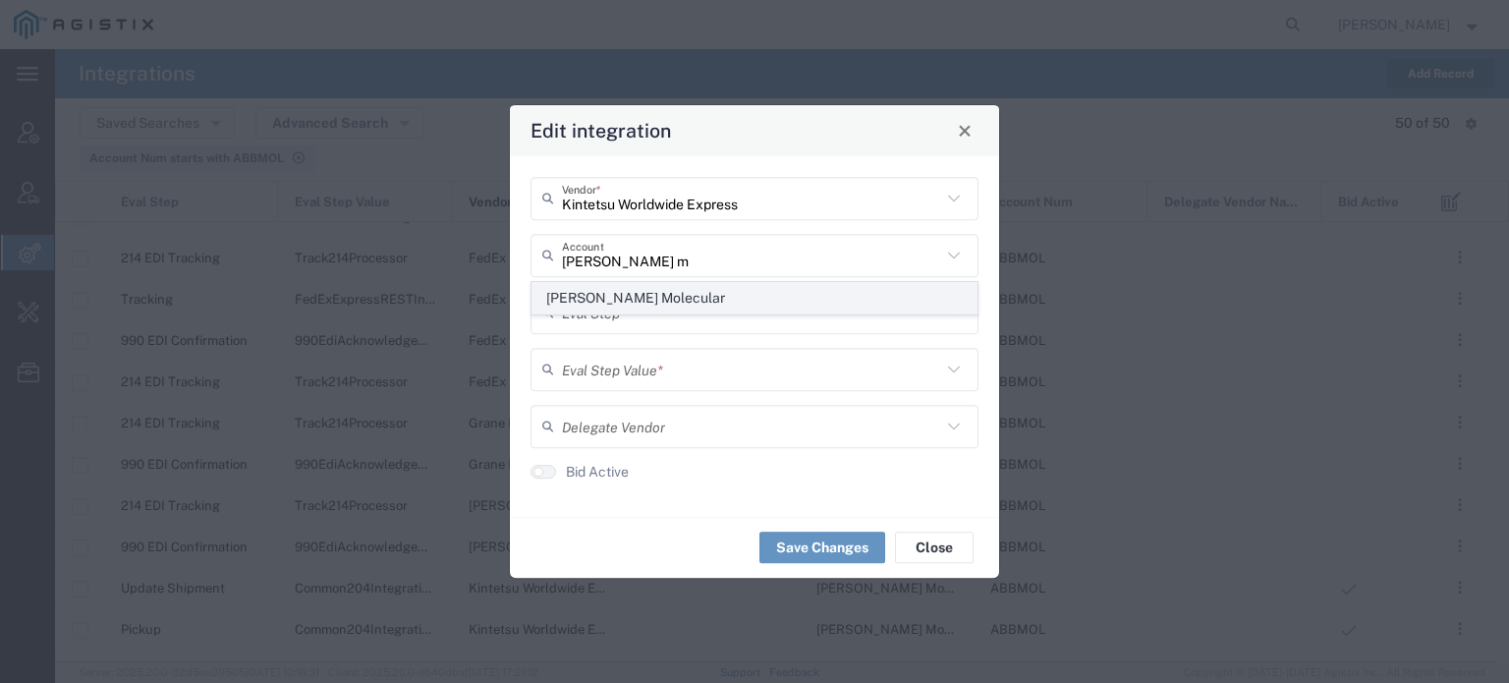
click at [611, 302] on span "[PERSON_NAME] Molecular" at bounding box center [754, 298] width 444 height 30
type input "[PERSON_NAME] Molecular"
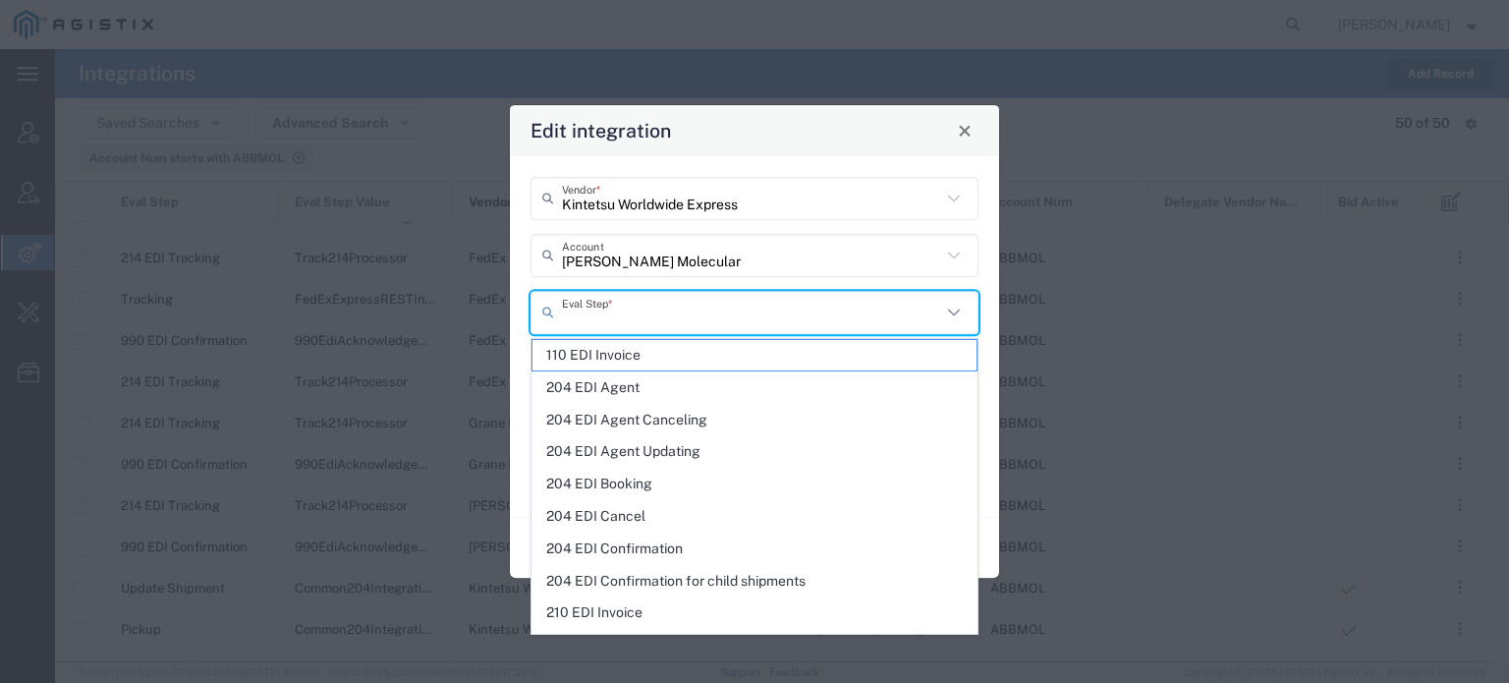
click at [605, 306] on input "text" at bounding box center [751, 312] width 379 height 34
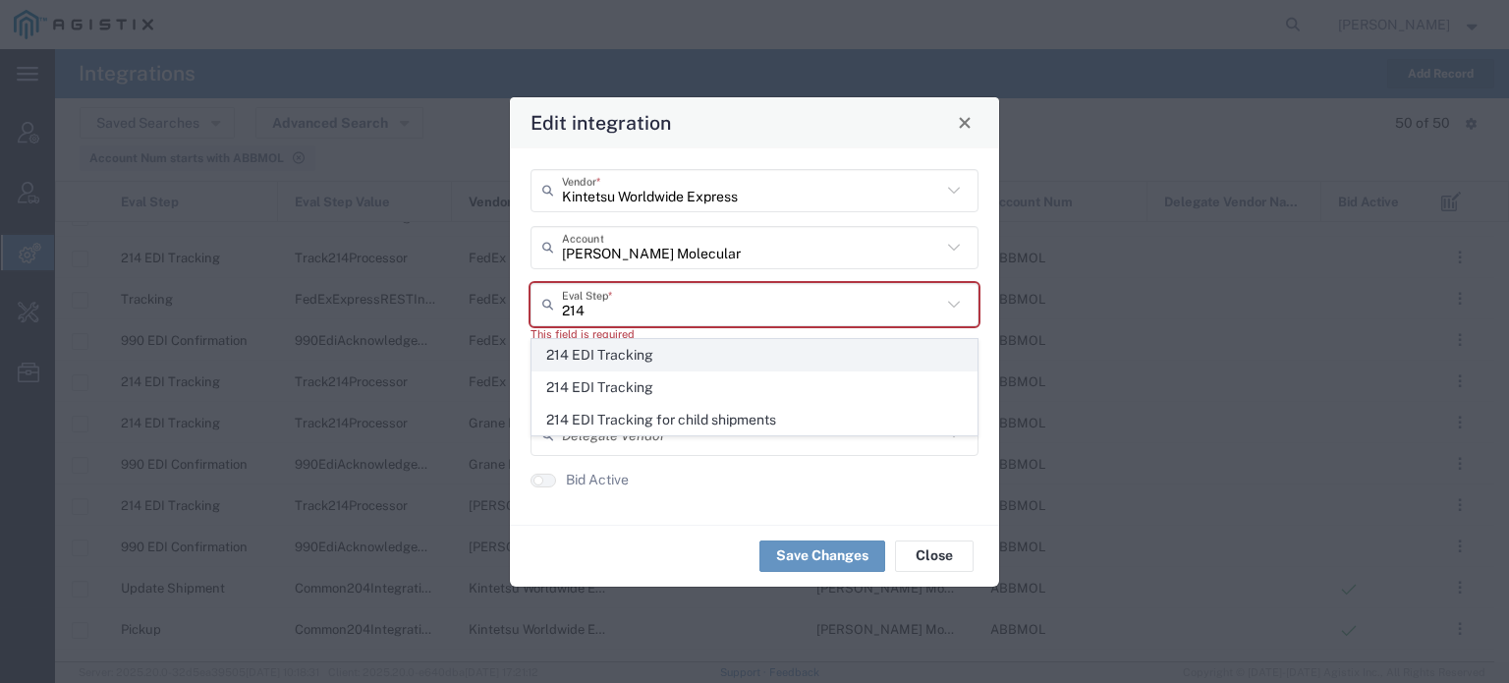
click at [601, 357] on span "214 EDI Tracking" at bounding box center [754, 355] width 444 height 30
type input "214 EDI Tracking"
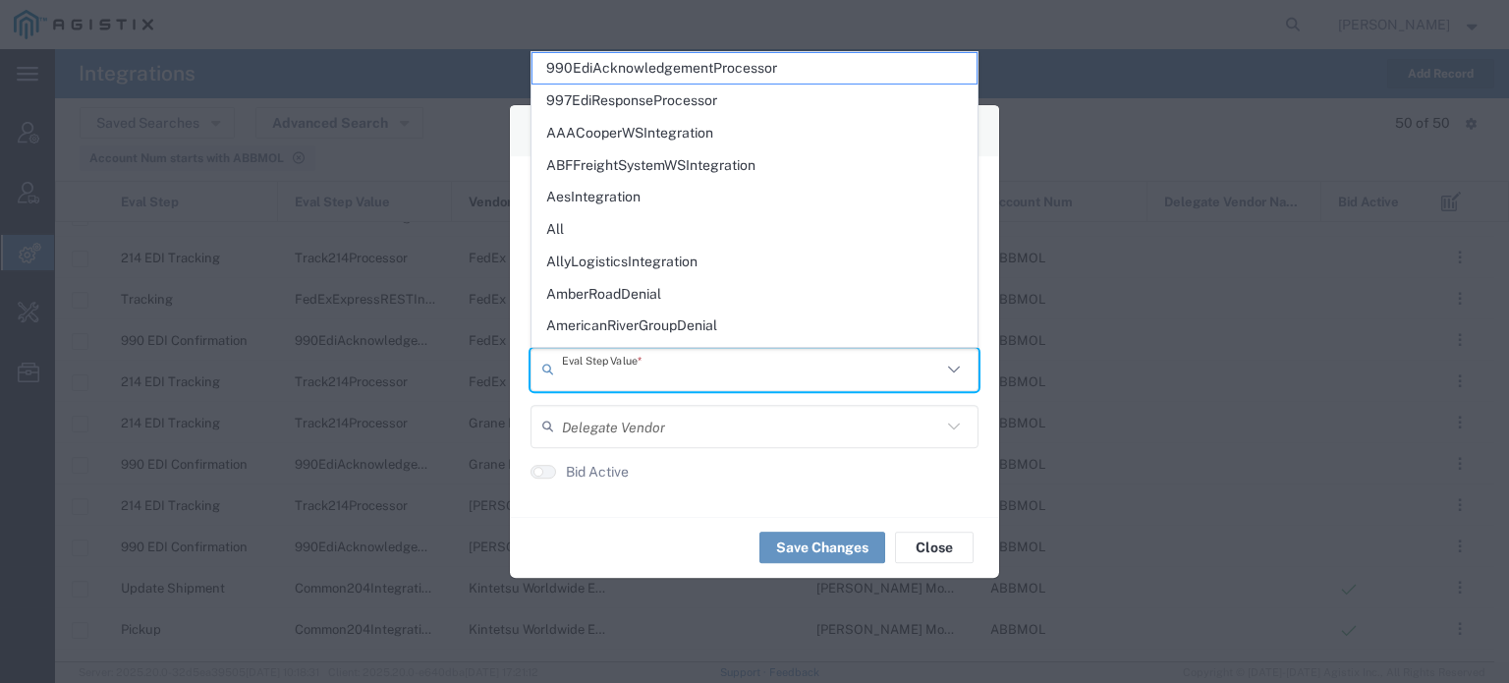
click at [597, 360] on input "text" at bounding box center [751, 369] width 379 height 34
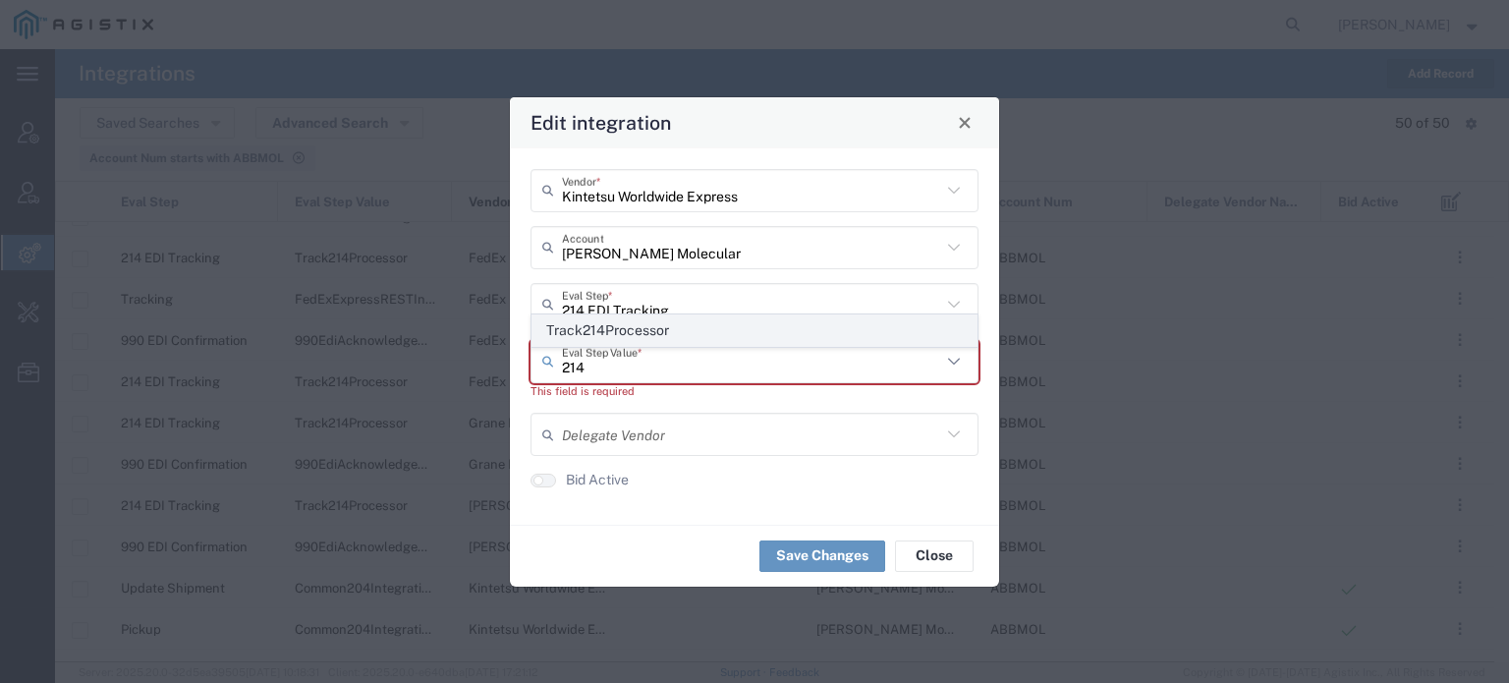
click at [616, 334] on span "Track214Processor" at bounding box center [754, 330] width 444 height 30
type input "Track214Processor"
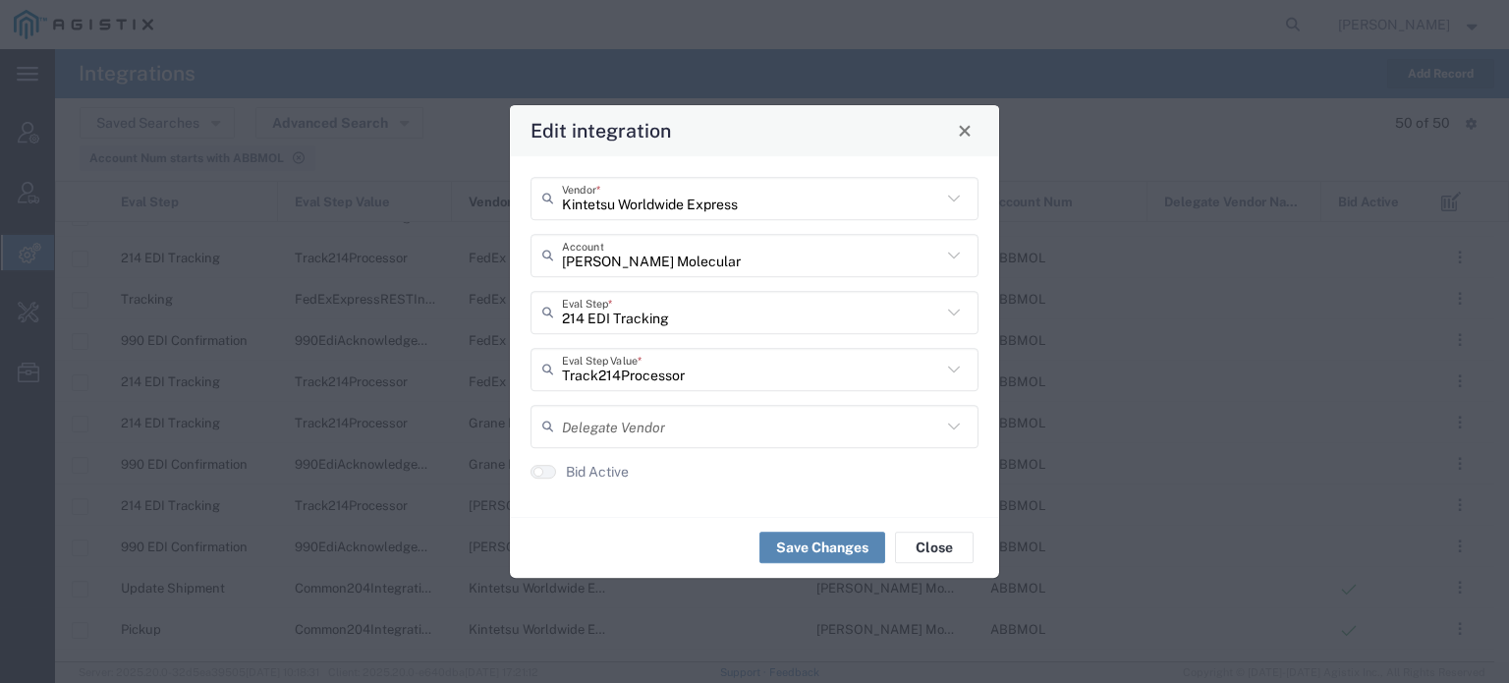
click at [794, 542] on button "Save Changes" at bounding box center [822, 546] width 126 height 31
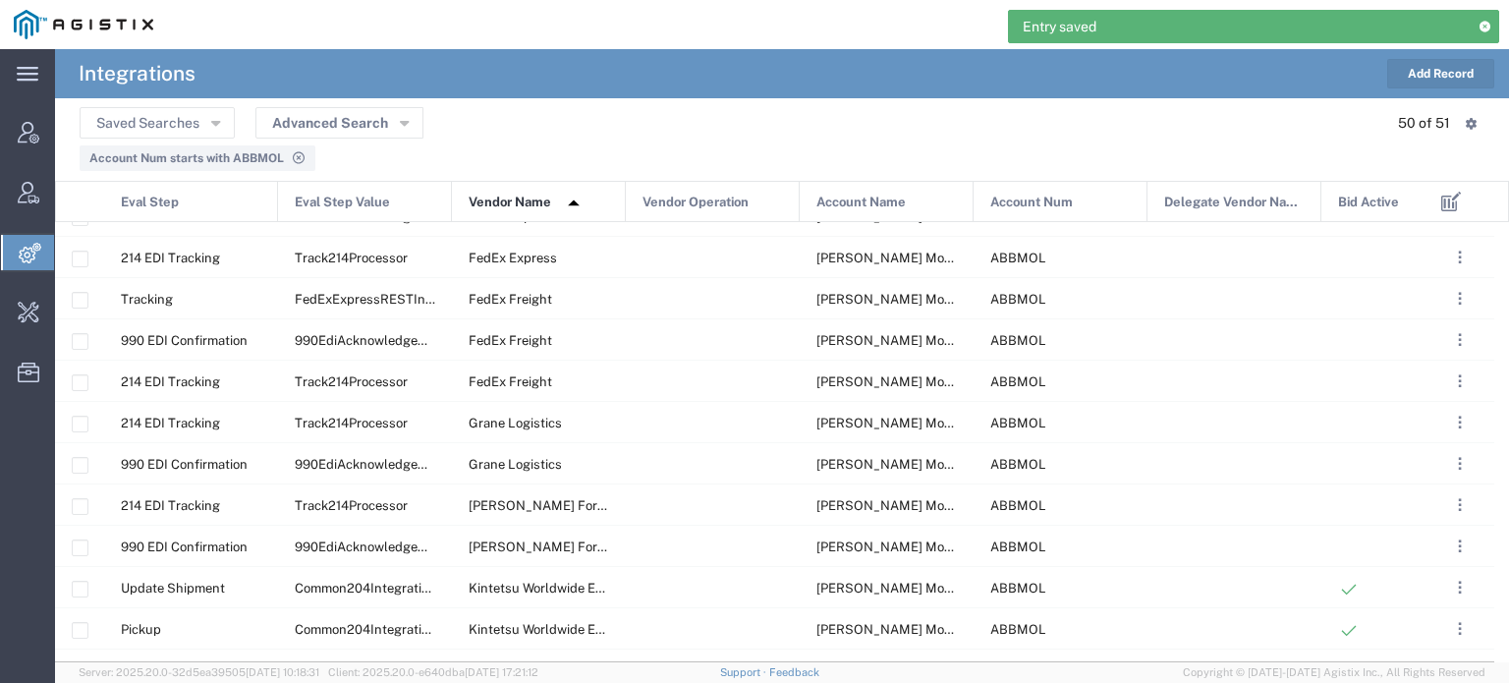
click at [1442, 75] on button "Add Record" at bounding box center [1440, 73] width 107 height 29
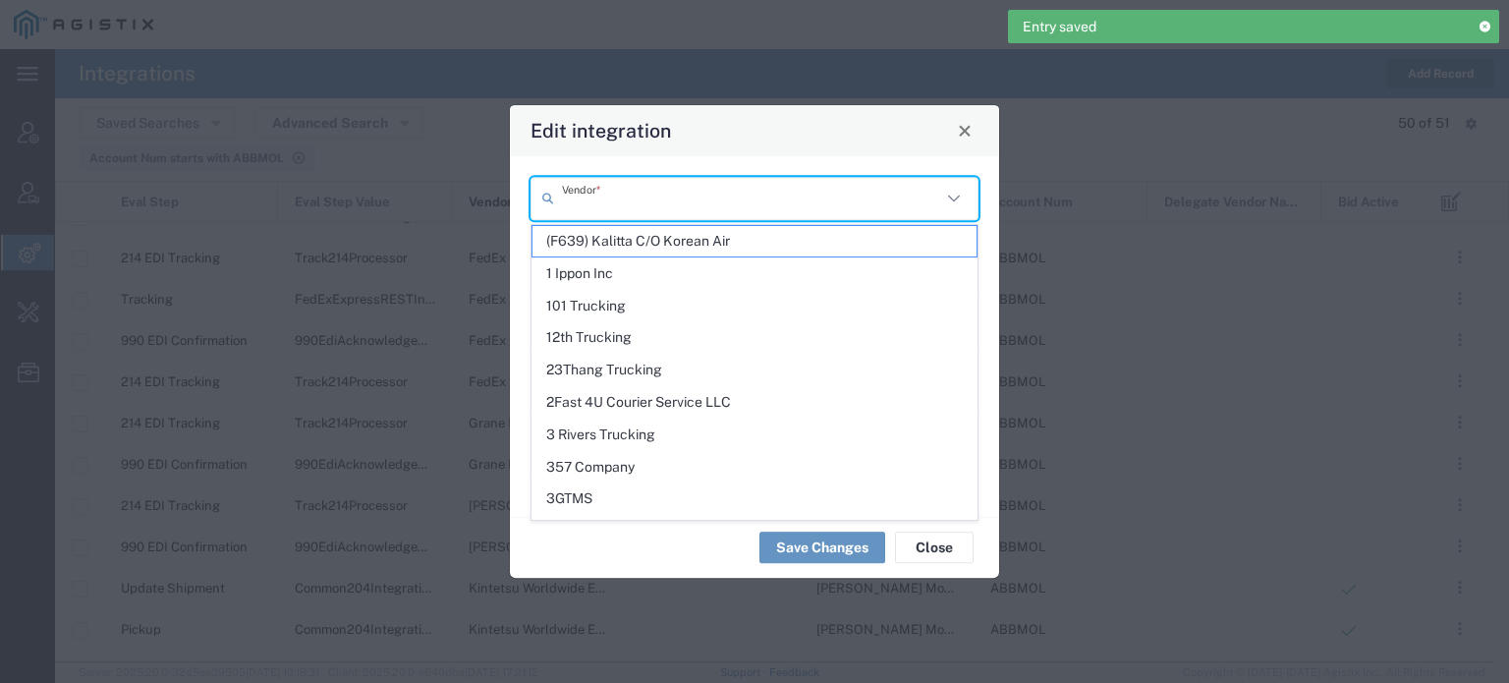
click at [833, 210] on input "text" at bounding box center [751, 198] width 379 height 34
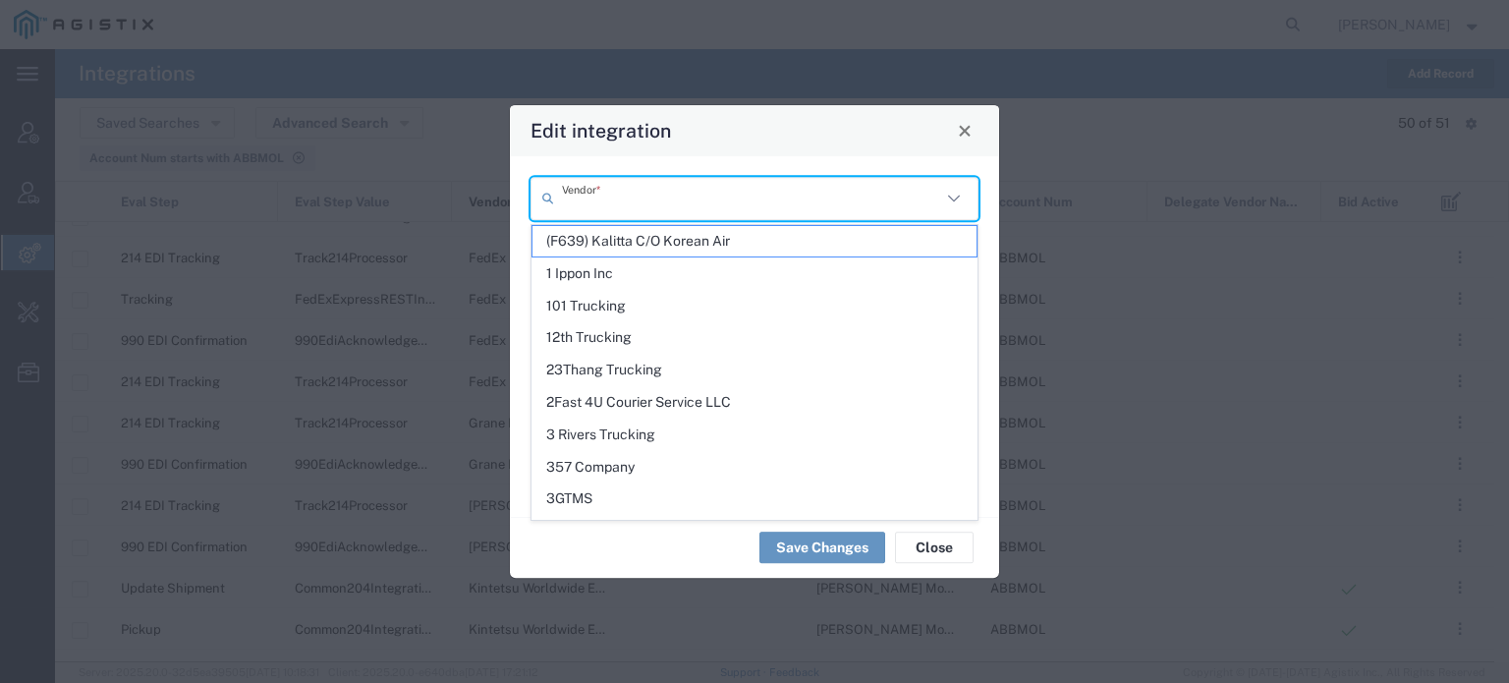
paste input "Kintetsu Worldwide Express"
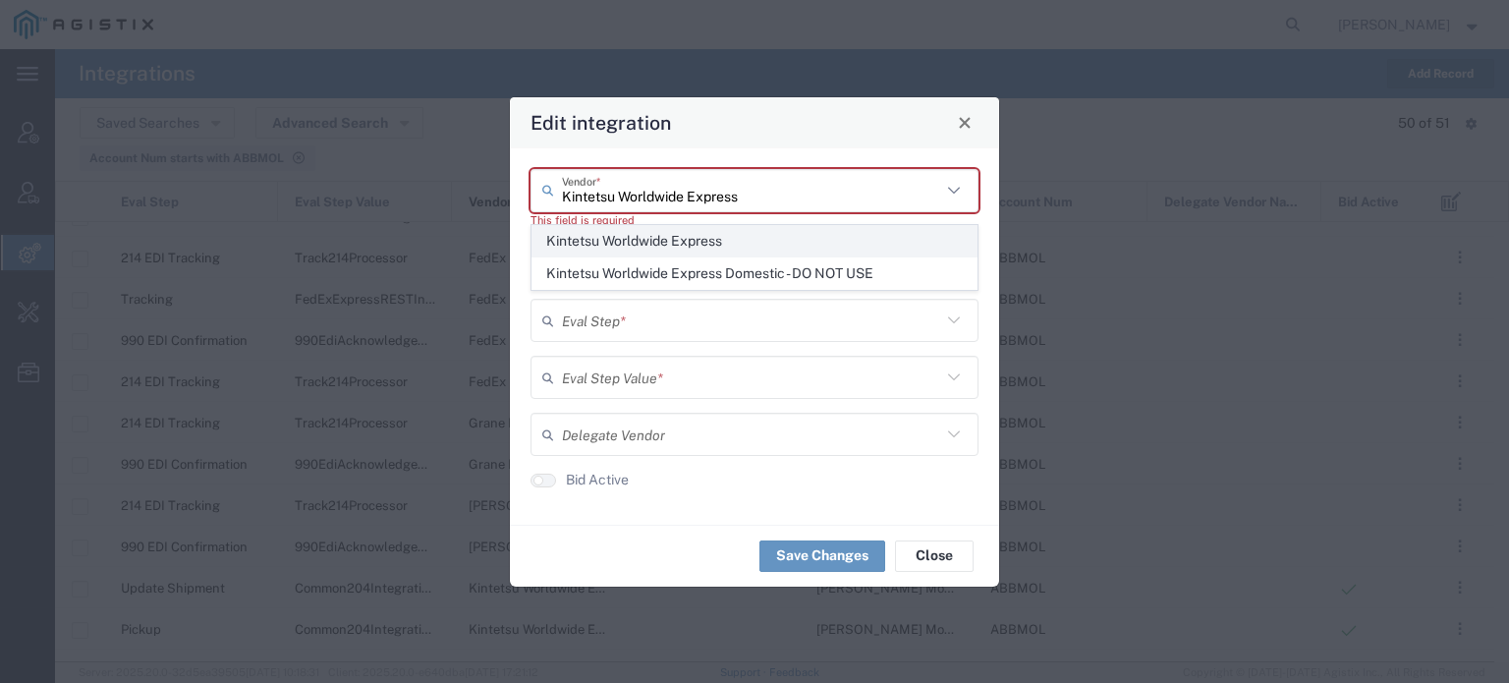
type input "Kintetsu Worldwide Express"
click at [687, 239] on span "Kintetsu Worldwide Express" at bounding box center [754, 241] width 444 height 30
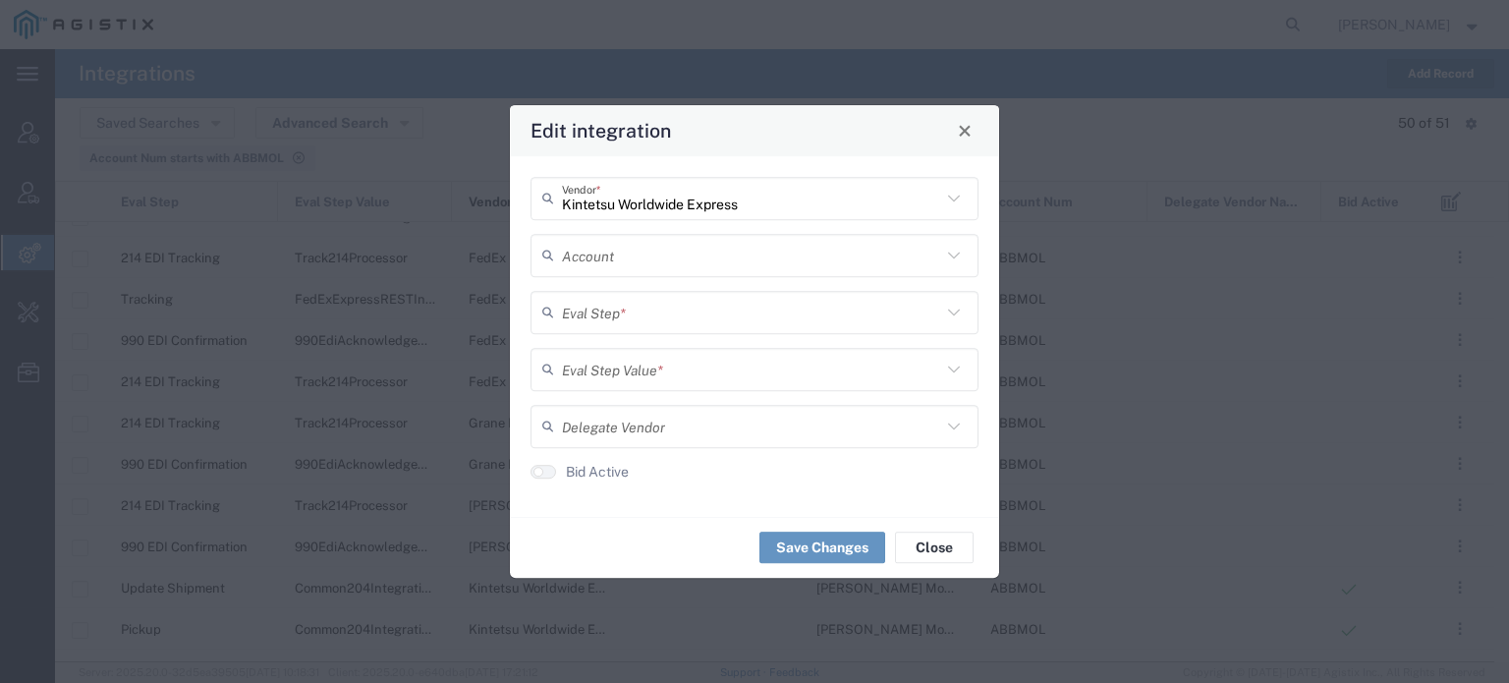
click at [652, 262] on input "text" at bounding box center [751, 255] width 379 height 34
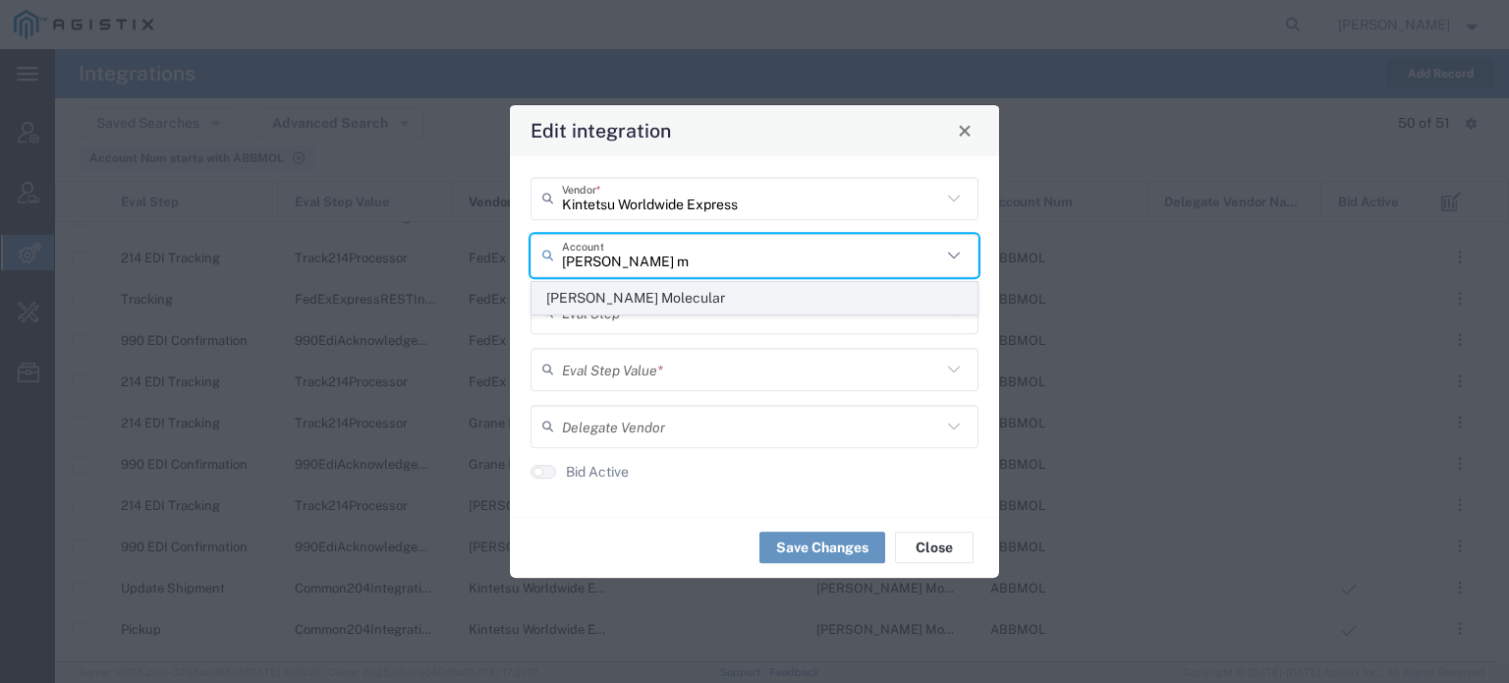
click at [616, 294] on span "[PERSON_NAME] Molecular" at bounding box center [754, 298] width 444 height 30
type input "[PERSON_NAME] Molecular"
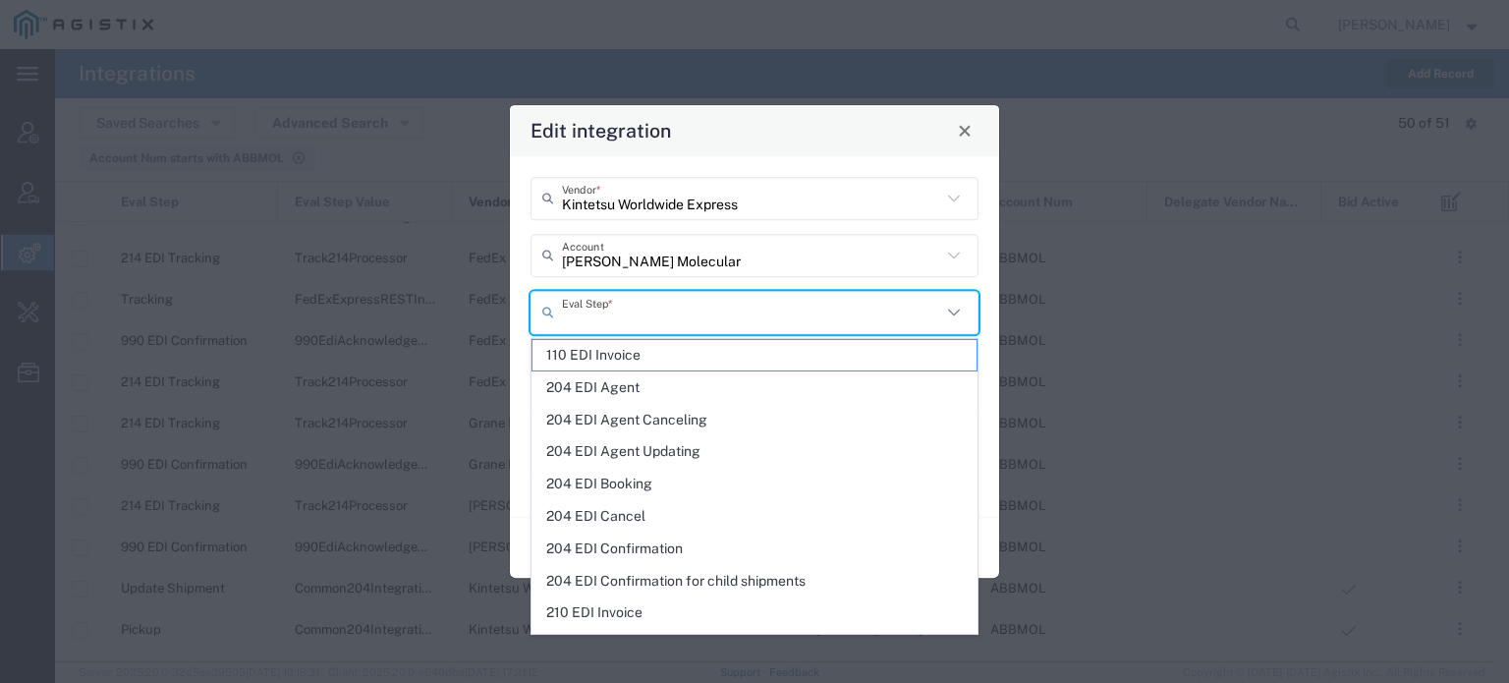
click at [615, 305] on input "text" at bounding box center [751, 312] width 379 height 34
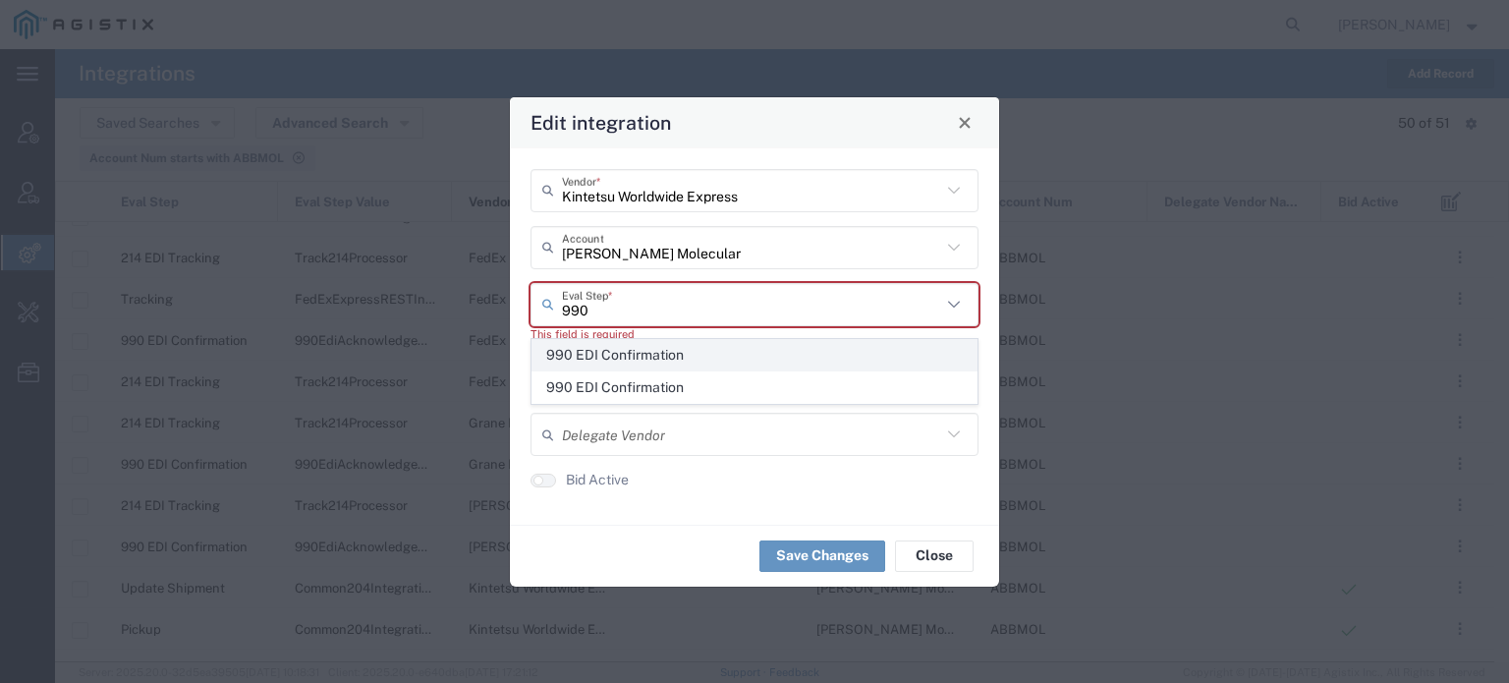
click at [613, 363] on span "990 EDI Confirmation" at bounding box center [754, 355] width 444 height 30
type input "990 EDI Confirmation"
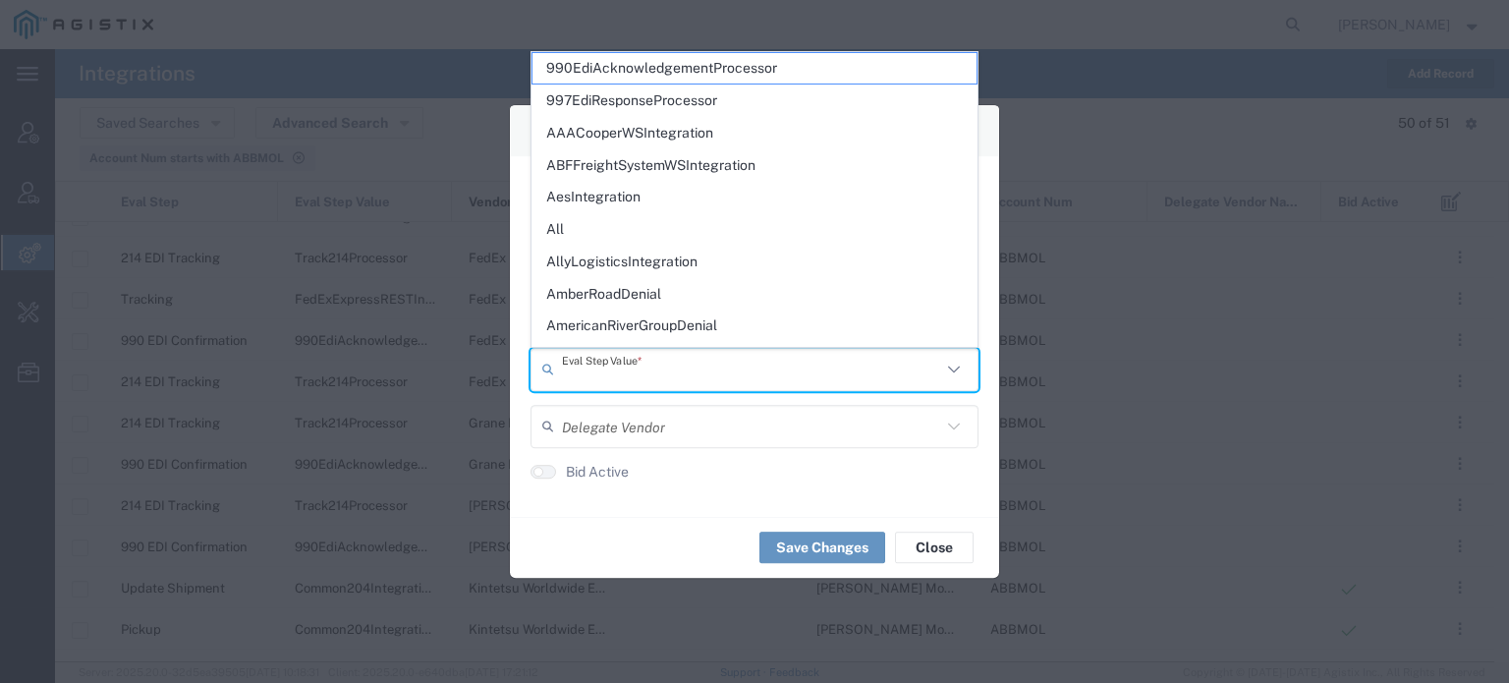
click at [612, 364] on input "text" at bounding box center [751, 369] width 379 height 34
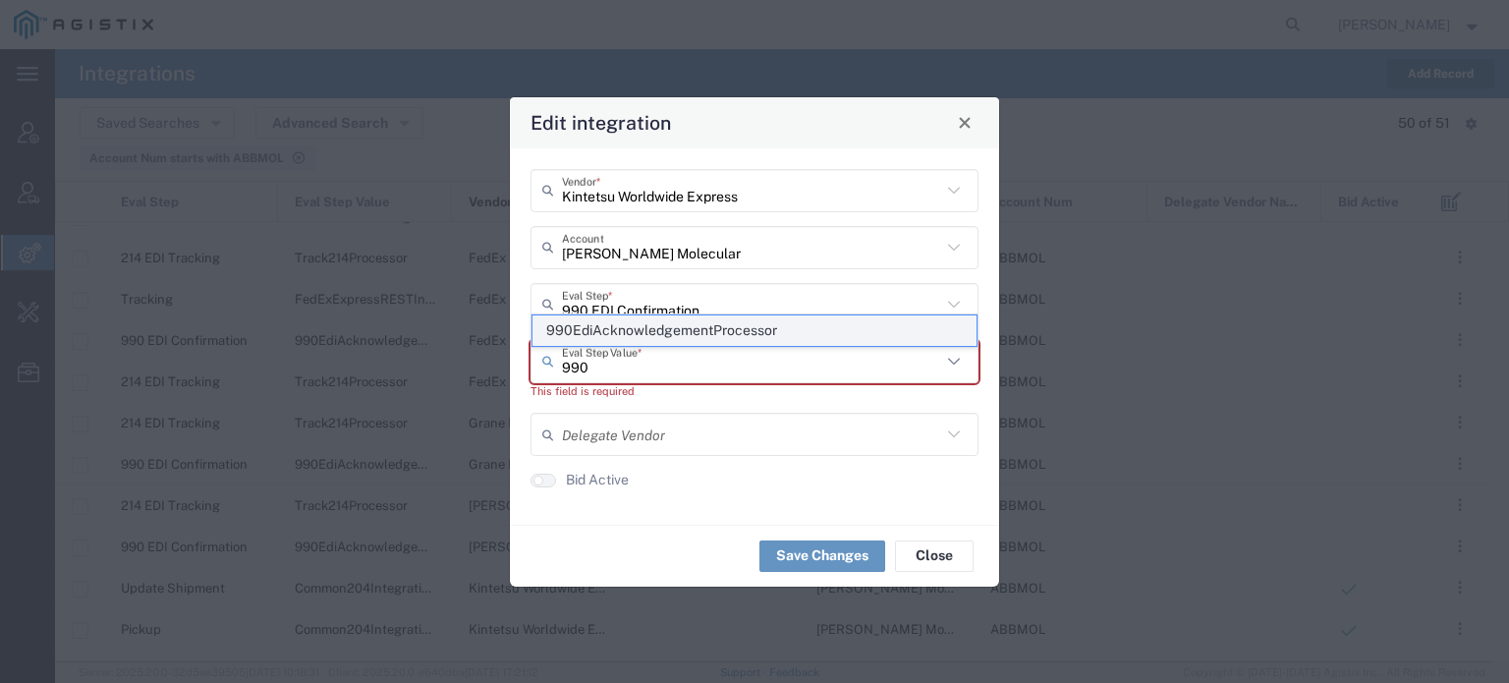
click at [629, 337] on span "990EdiAcknowledgementProcessor" at bounding box center [754, 330] width 444 height 30
type input "990EdiAcknowledgementProcessor"
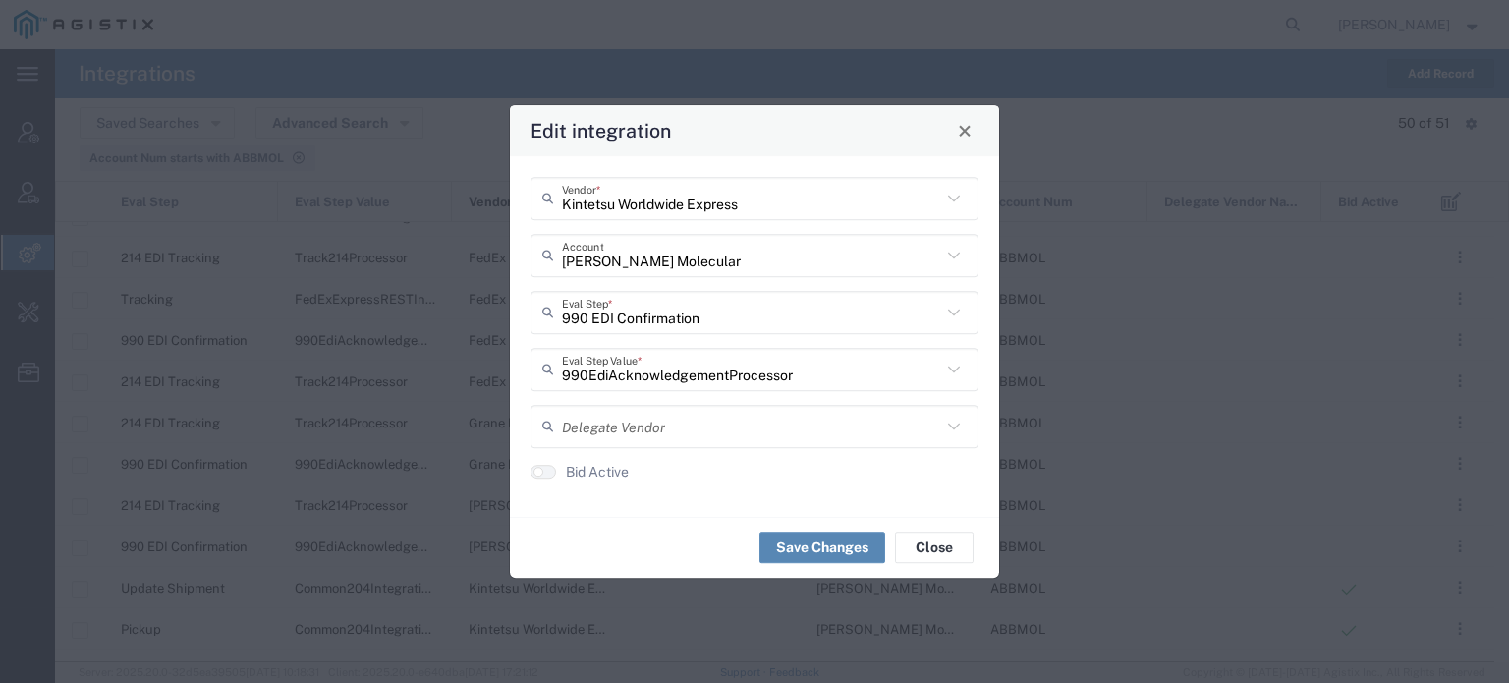
click at [824, 543] on button "Save Changes" at bounding box center [822, 546] width 126 height 31
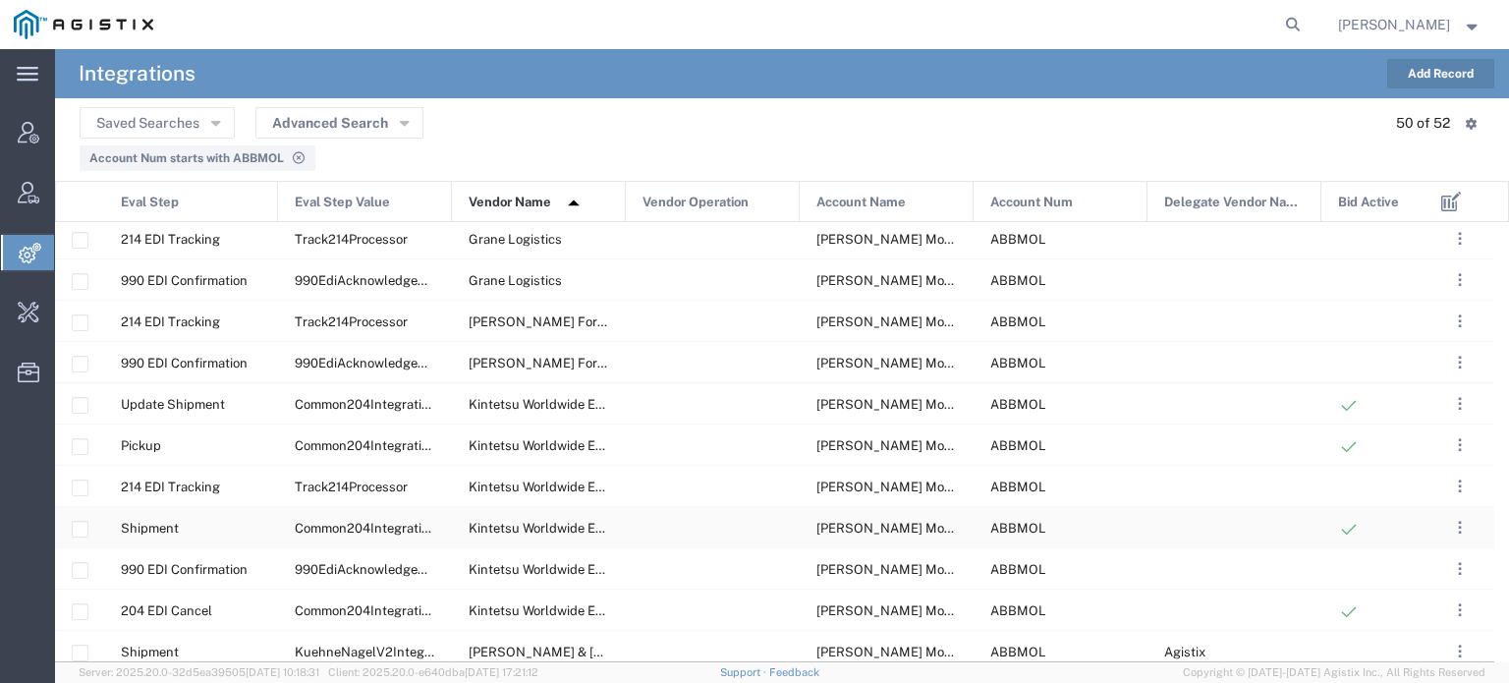
scroll to position [1202, 0]
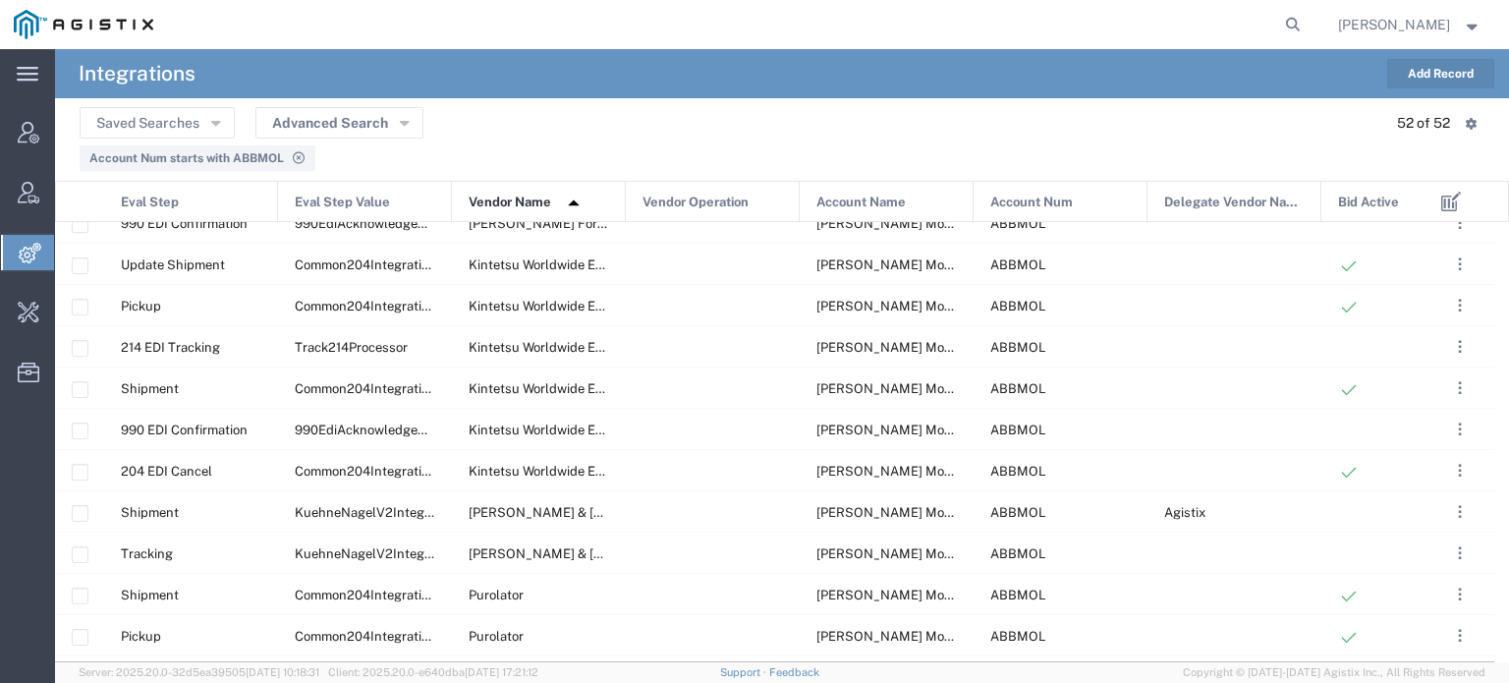
click at [1425, 77] on button "Add Record" at bounding box center [1440, 73] width 107 height 29
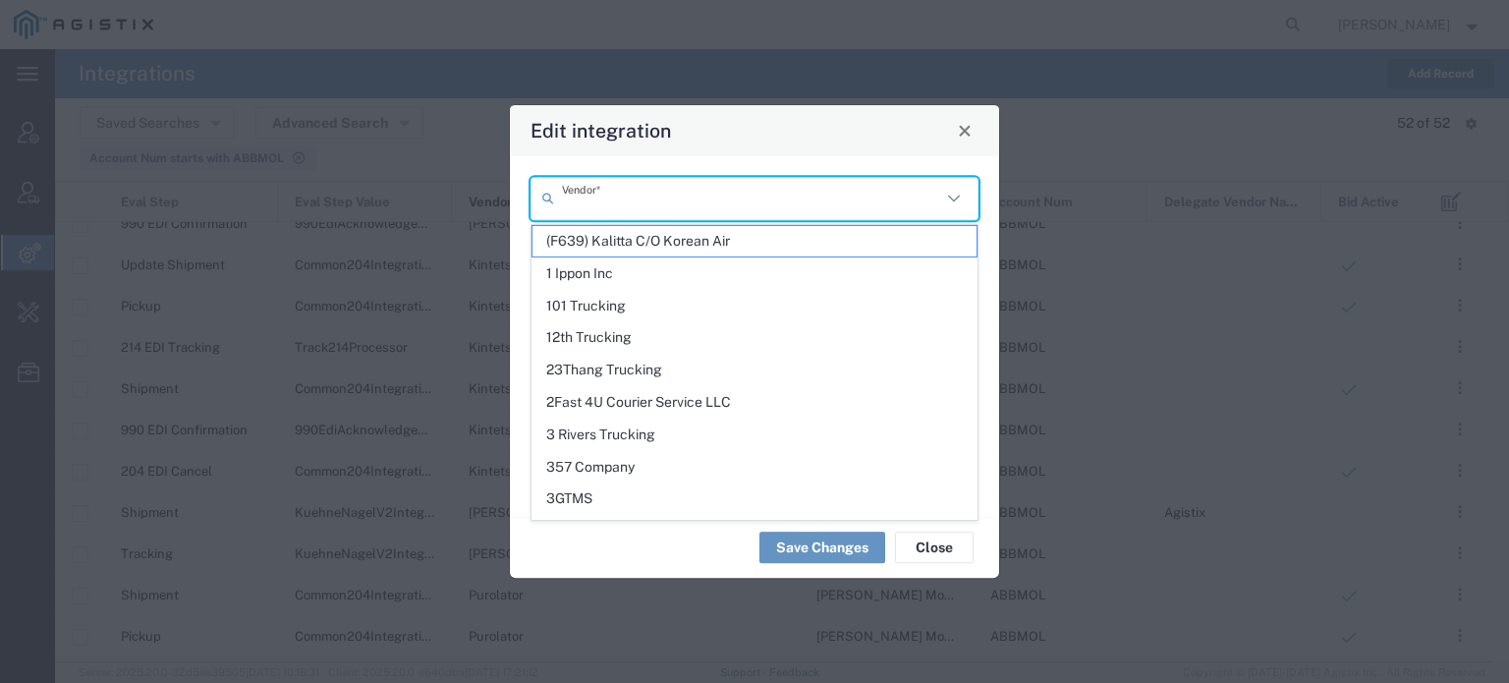
click at [801, 204] on input "text" at bounding box center [751, 198] width 379 height 34
paste input "[PERSON_NAME] & [PERSON_NAME]"
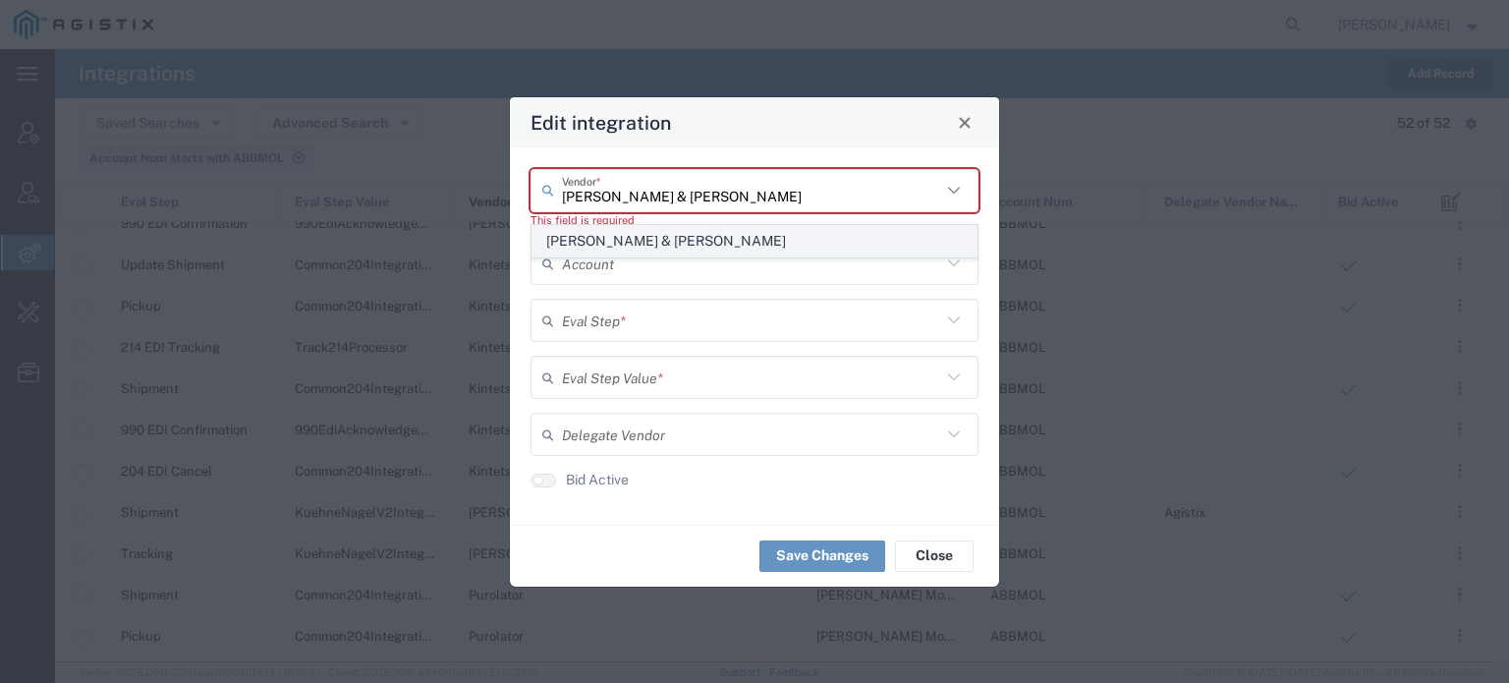
type input "[PERSON_NAME] & [PERSON_NAME]"
click at [638, 236] on span "[PERSON_NAME] & [PERSON_NAME]" at bounding box center [754, 241] width 444 height 30
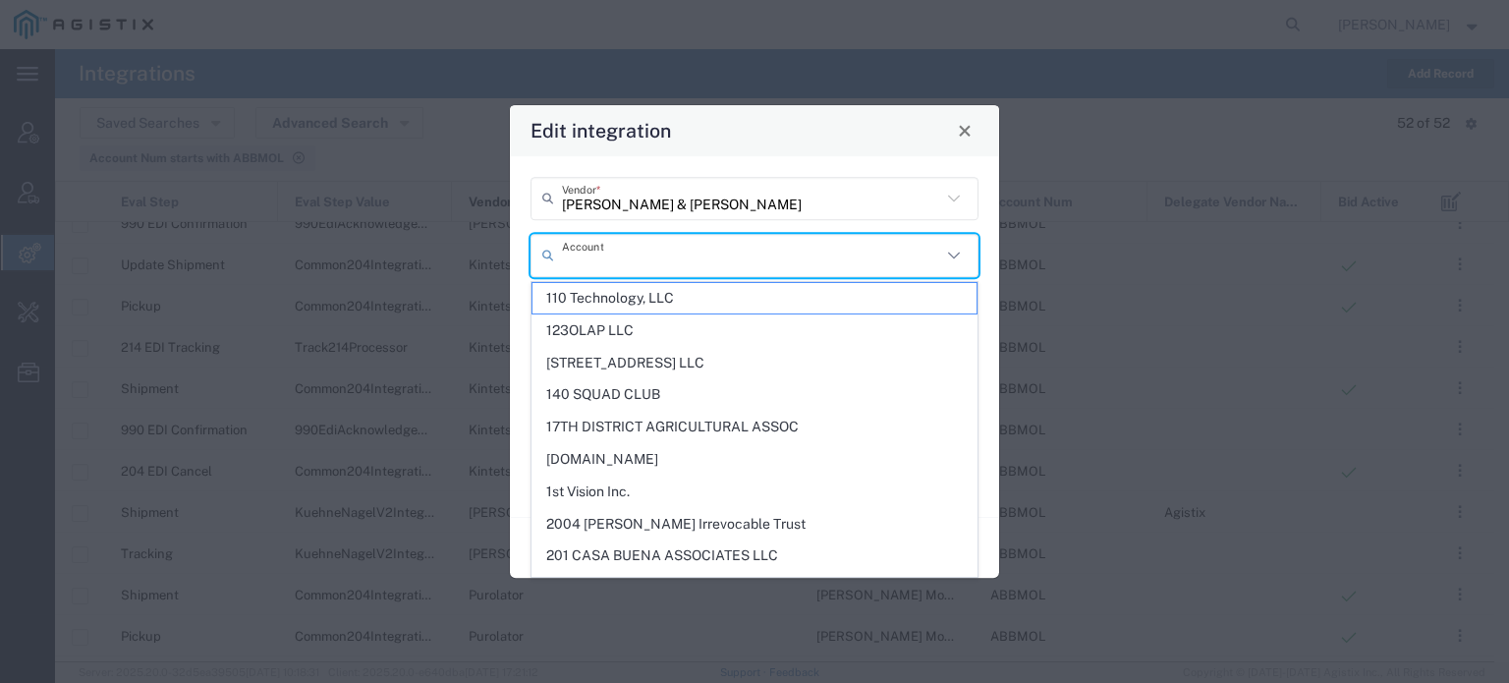
click at [624, 253] on input "text" at bounding box center [751, 255] width 379 height 34
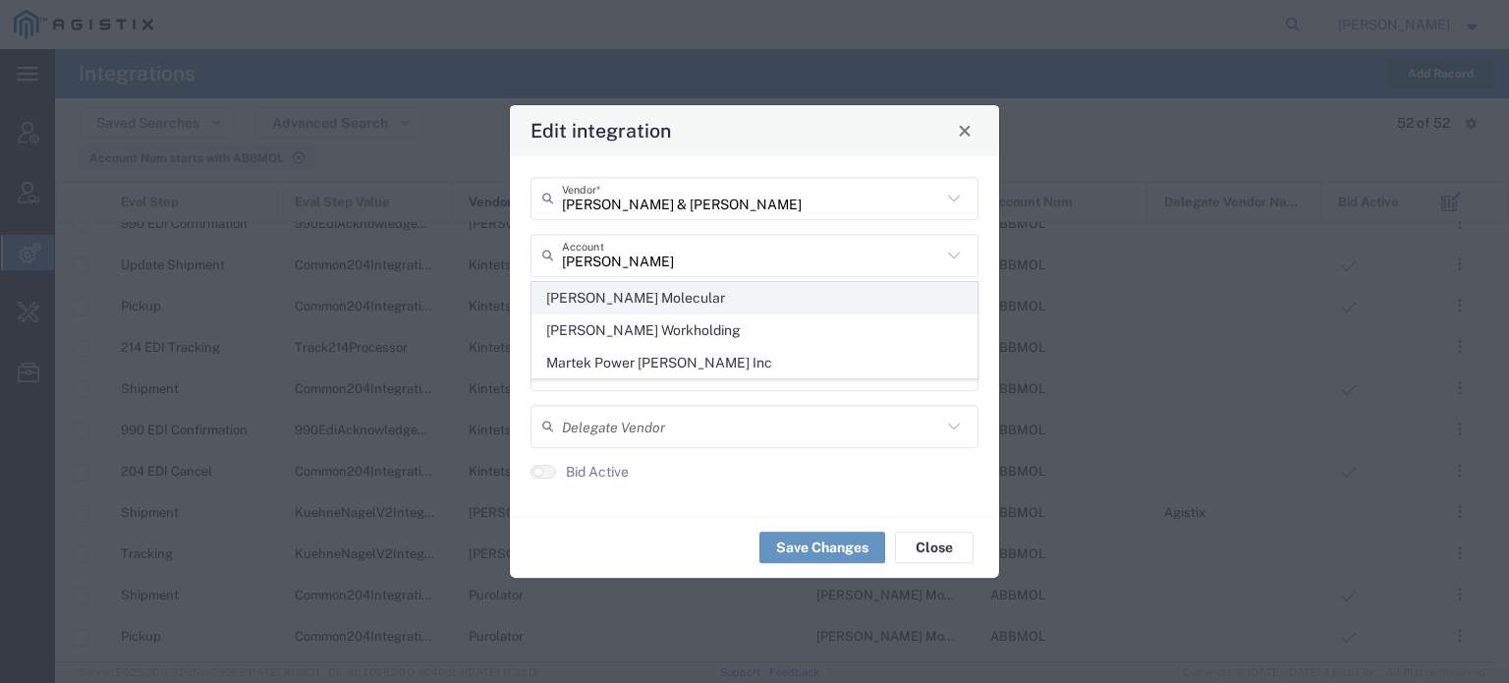
click at [612, 291] on span "[PERSON_NAME] Molecular" at bounding box center [754, 298] width 444 height 30
type input "[PERSON_NAME] Molecular"
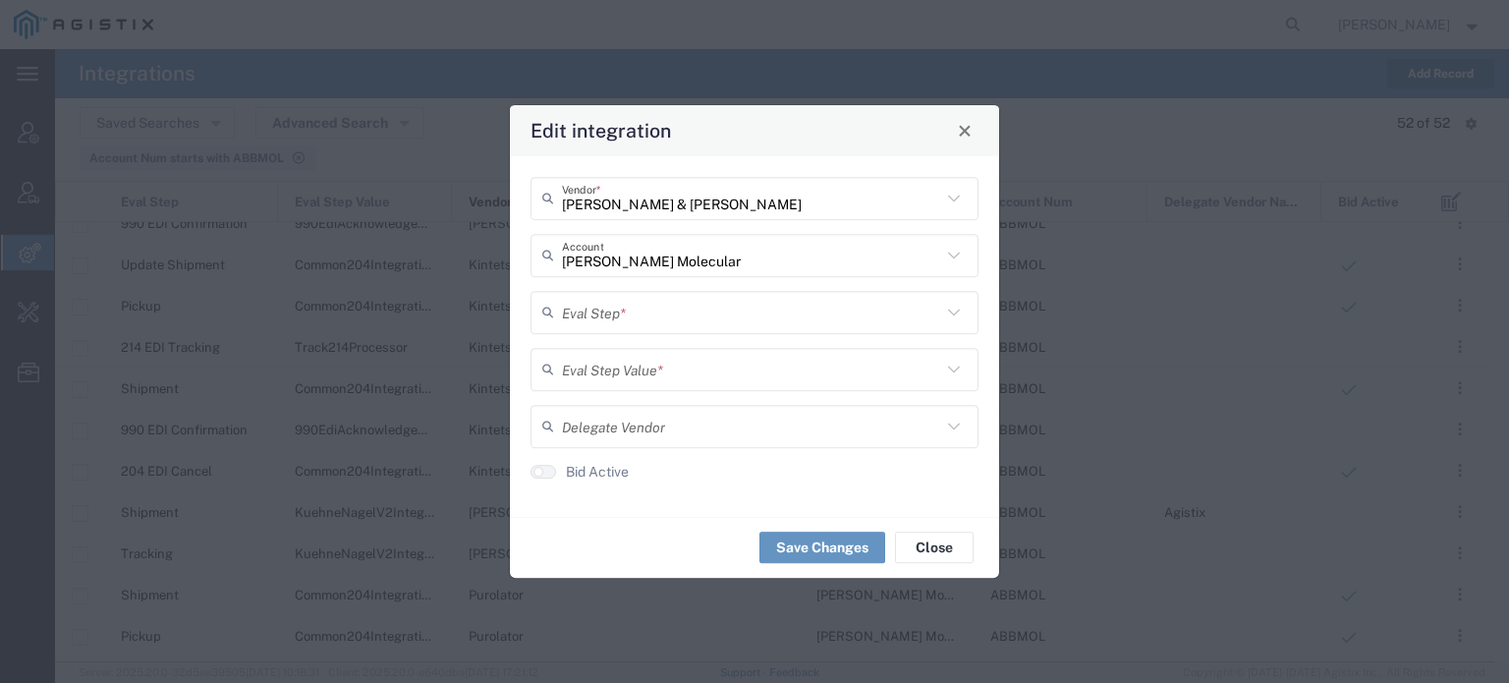
click at [597, 315] on input "text" at bounding box center [751, 312] width 379 height 34
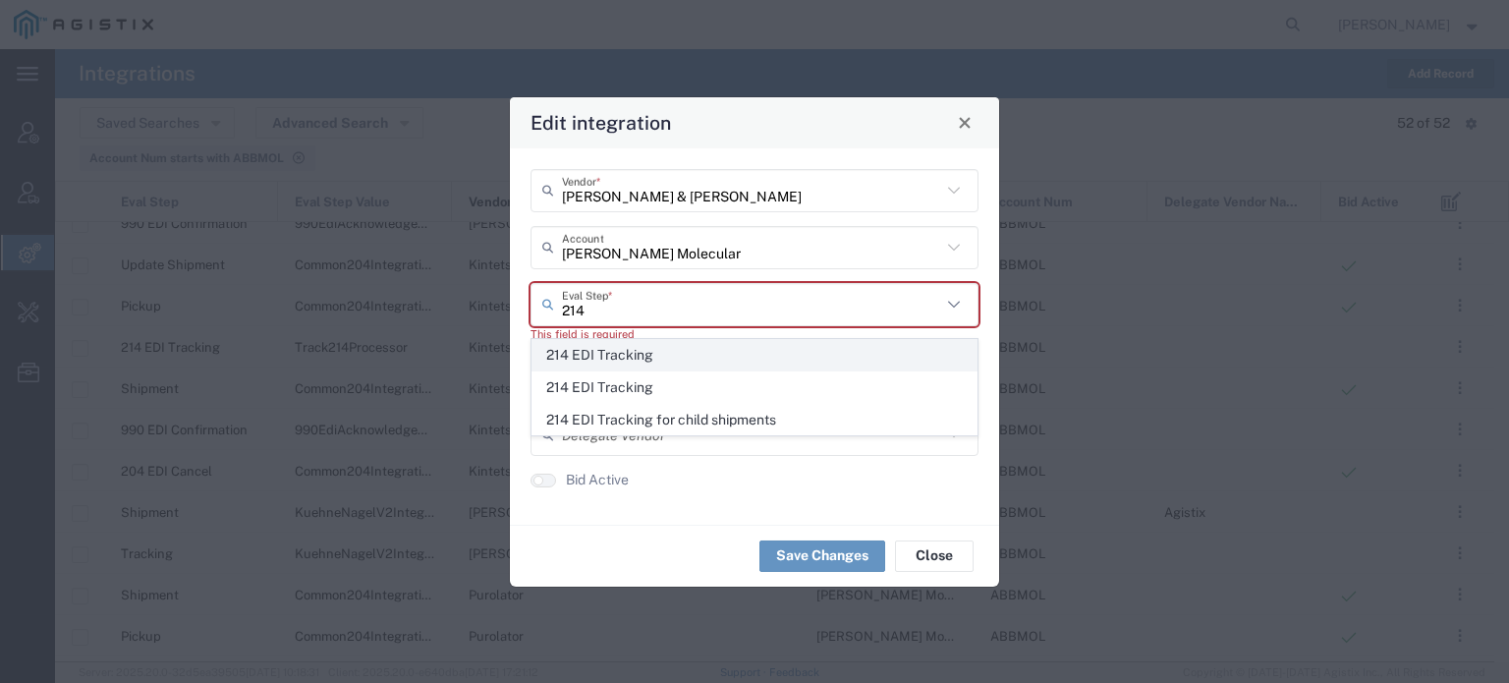
click at [609, 349] on span "214 EDI Tracking" at bounding box center [754, 355] width 444 height 30
type input "214 EDI Tracking"
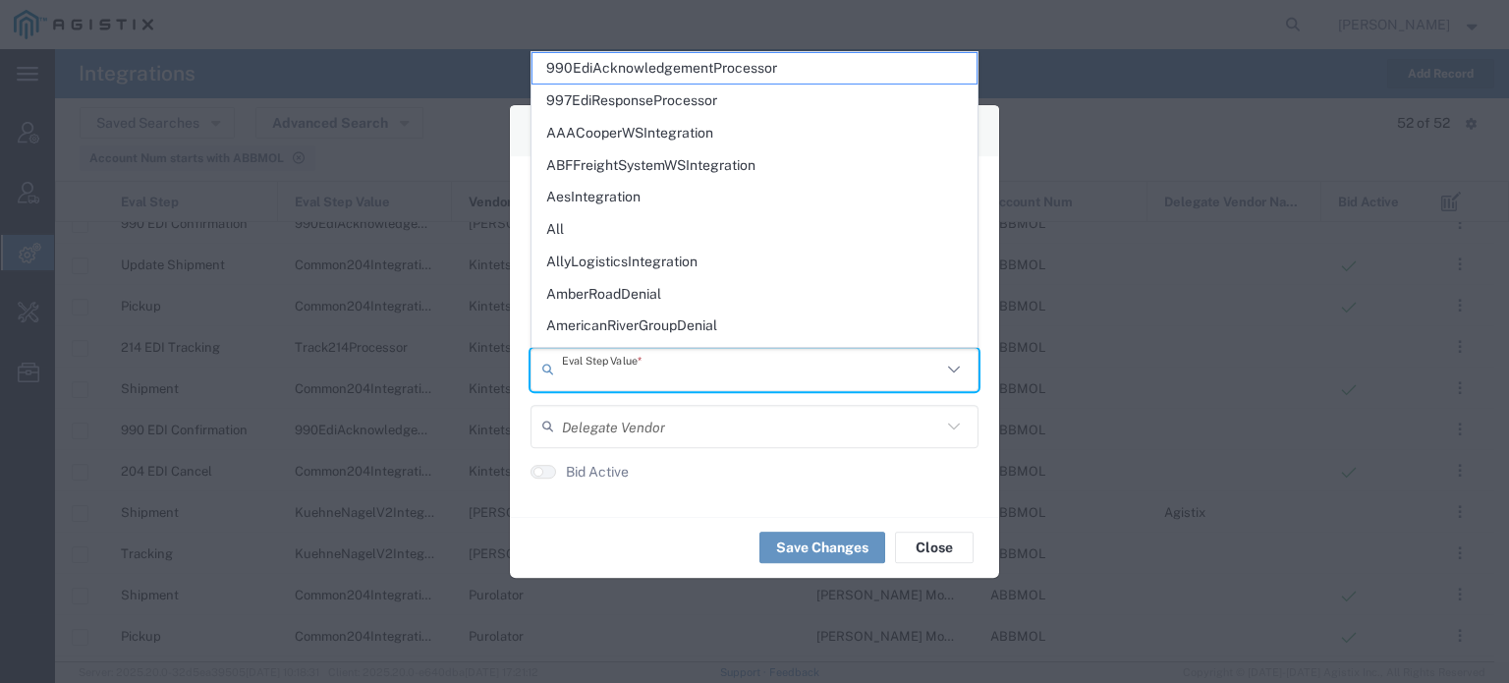
click at [603, 364] on input "text" at bounding box center [751, 369] width 379 height 34
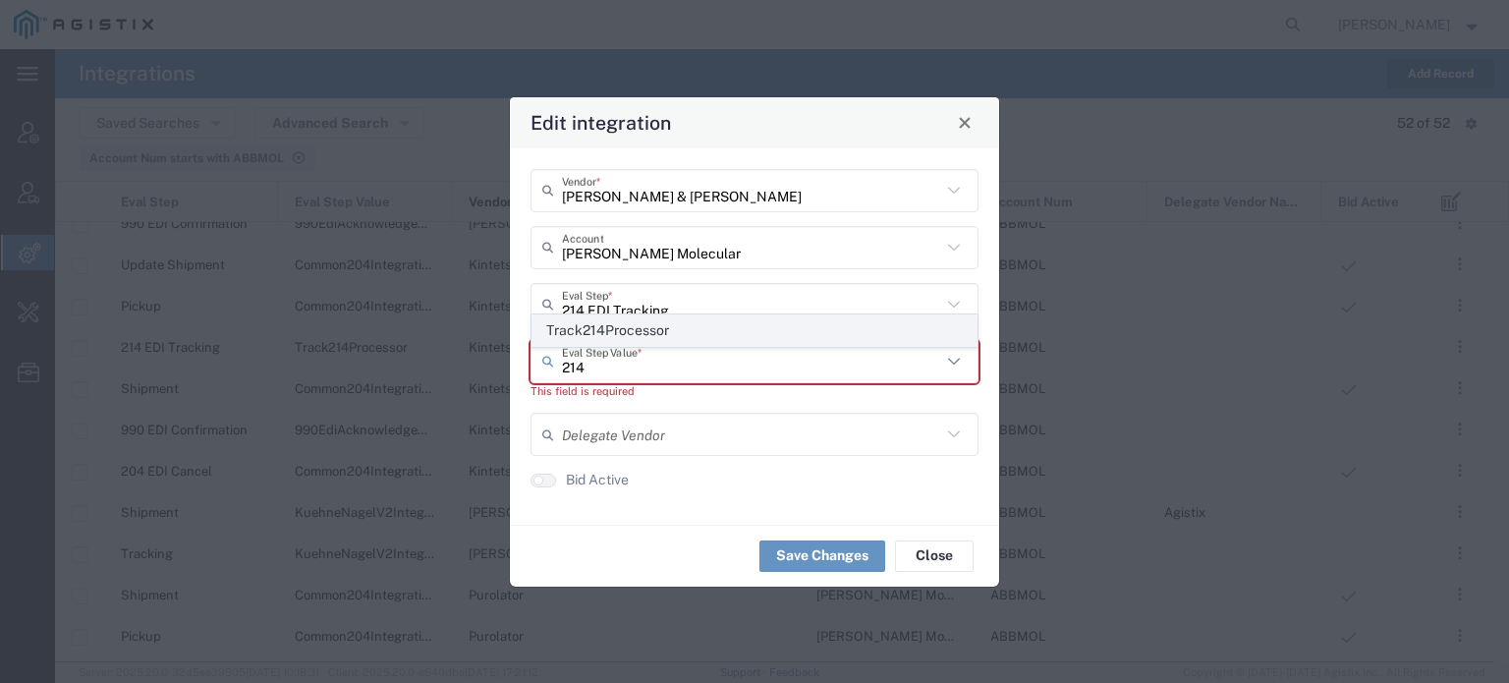
click at [605, 325] on span "Track214Processor" at bounding box center [754, 330] width 444 height 30
type input "Track214Processor"
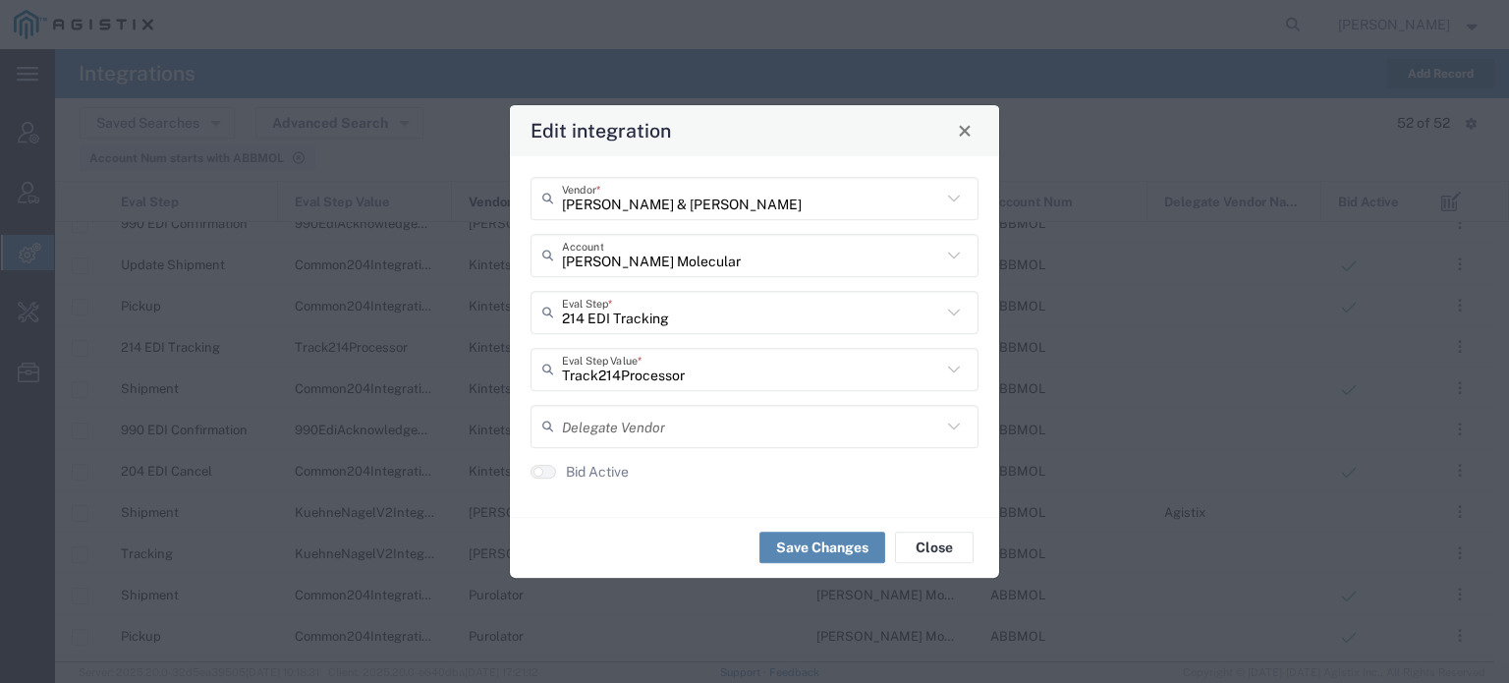
click at [827, 549] on button "Save Changes" at bounding box center [822, 546] width 126 height 31
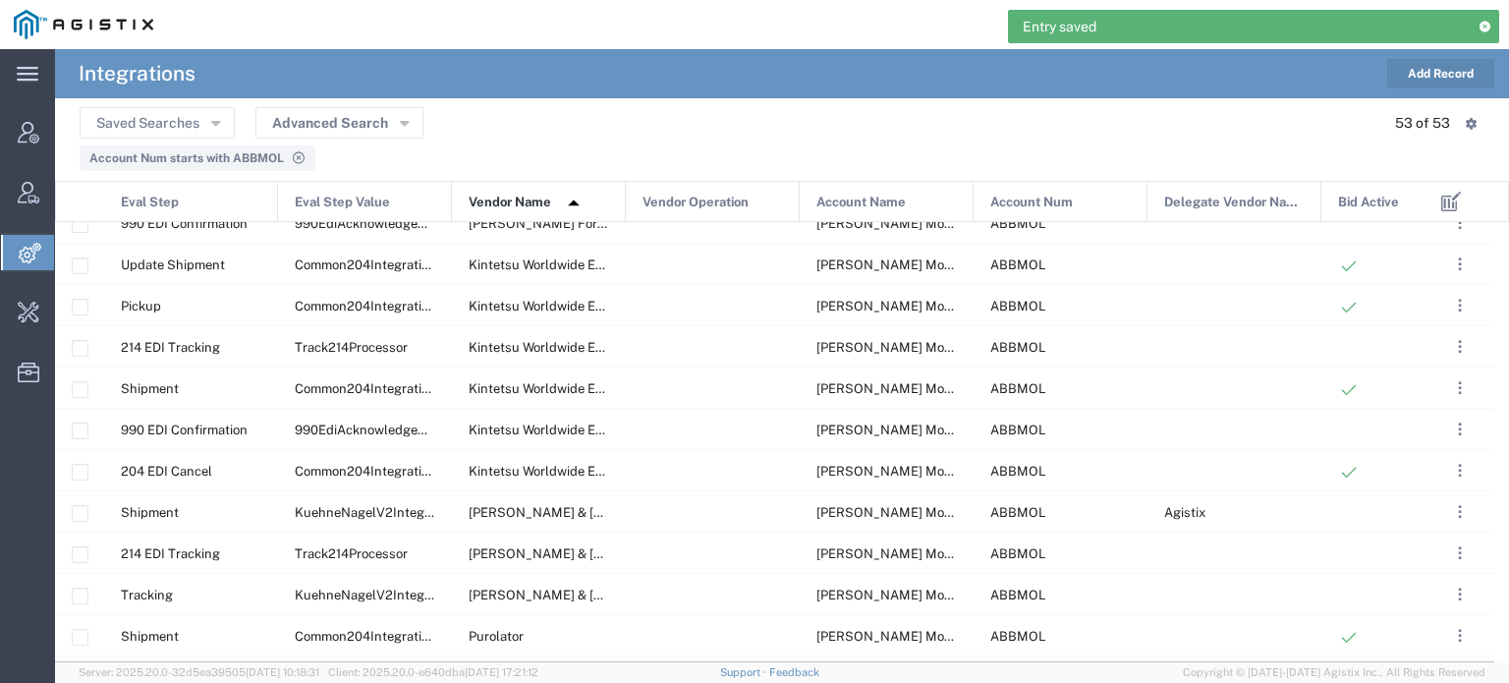
click at [1432, 73] on button "Add Record" at bounding box center [1440, 73] width 107 height 29
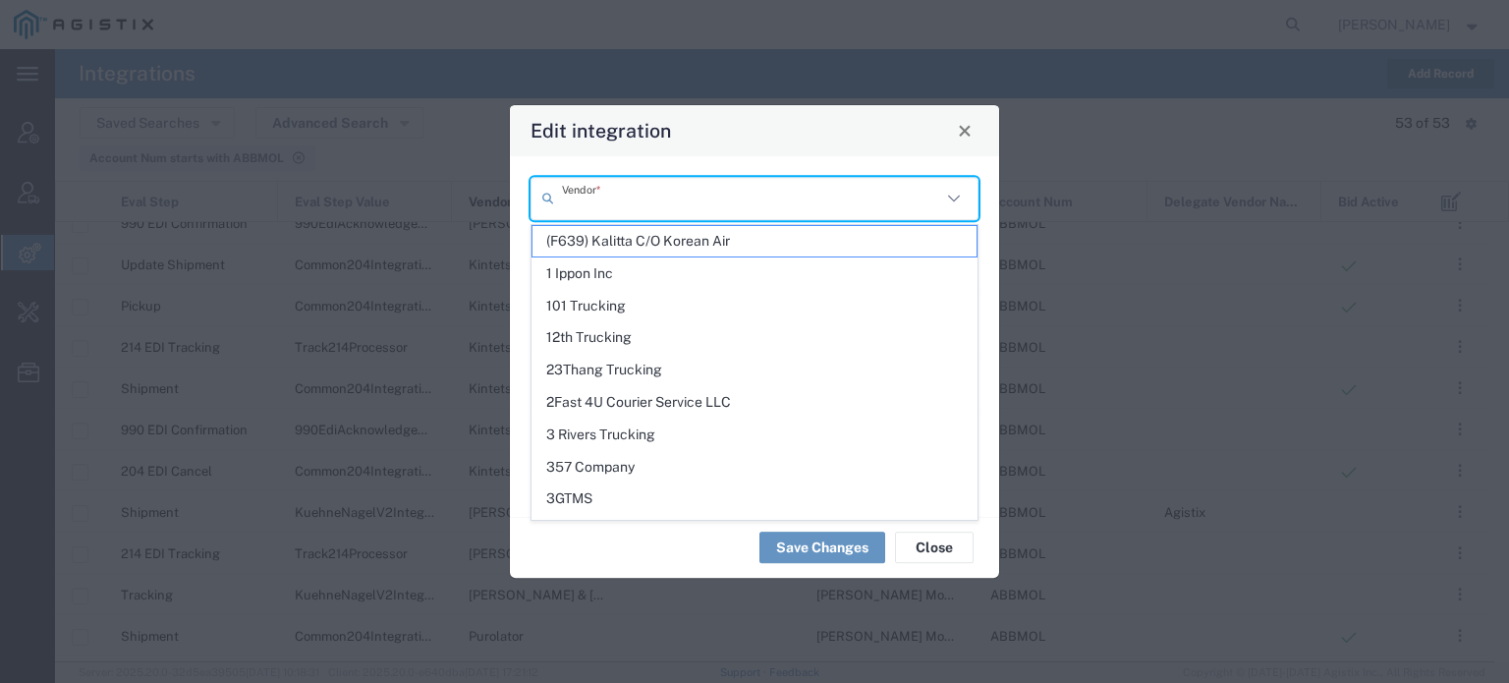
click at [863, 187] on input "text" at bounding box center [751, 198] width 379 height 34
paste input "[PERSON_NAME] & [PERSON_NAME]"
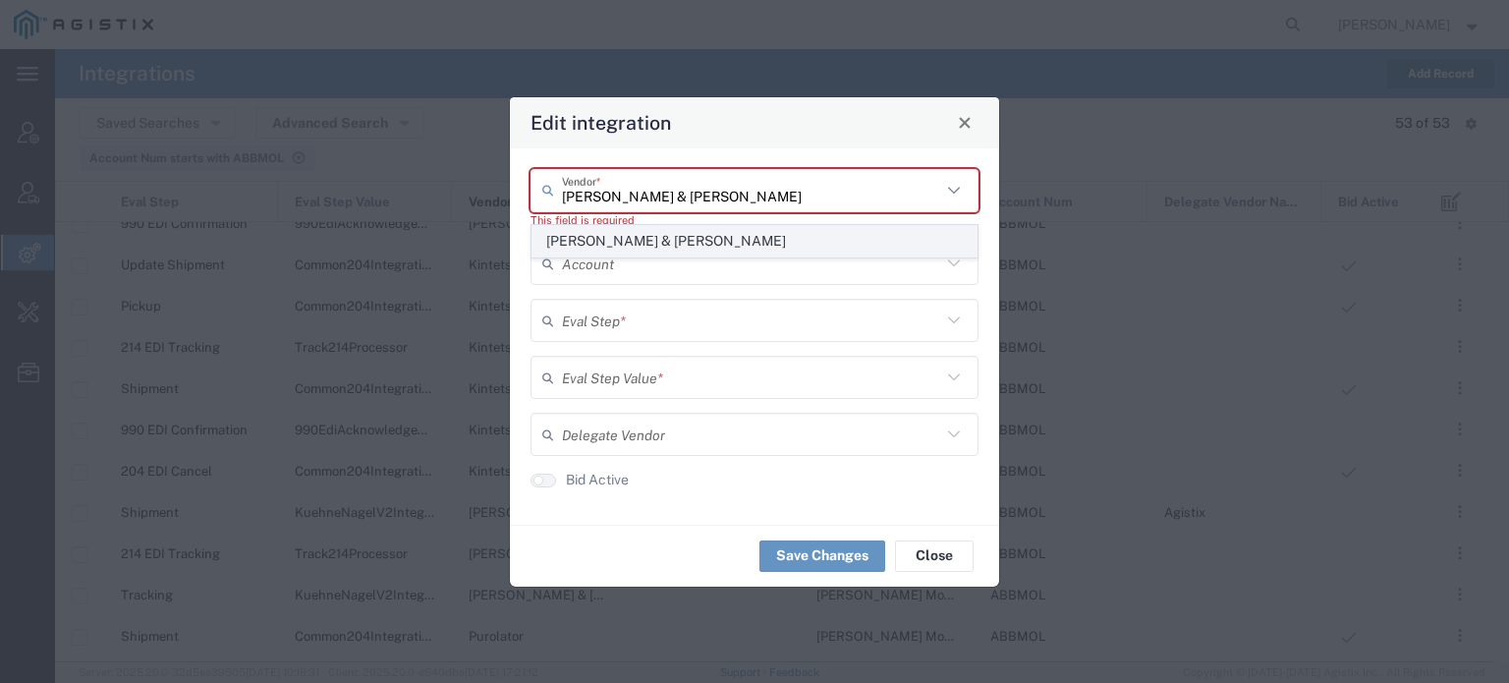
type input "[PERSON_NAME] & [PERSON_NAME]"
click at [649, 241] on span "[PERSON_NAME] & [PERSON_NAME]" at bounding box center [754, 241] width 444 height 30
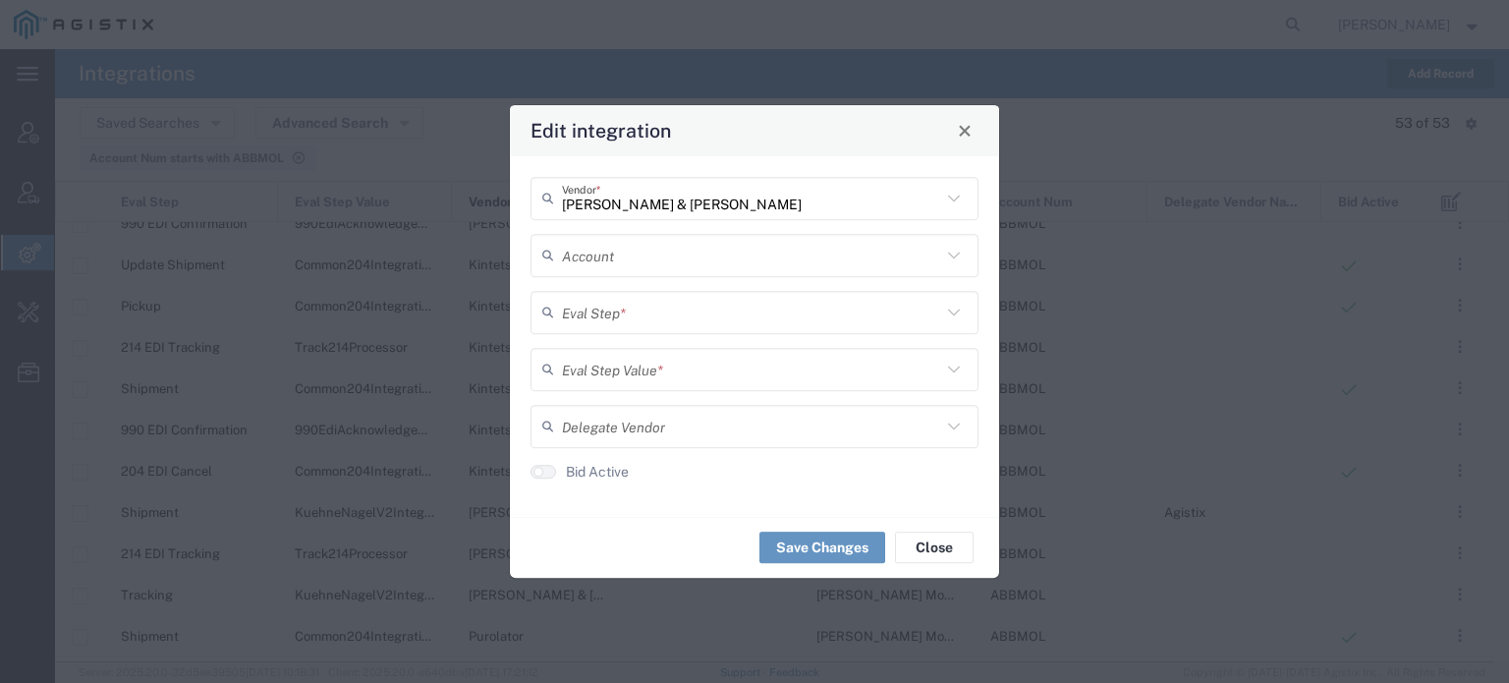
click at [604, 296] on input "text" at bounding box center [751, 312] width 379 height 34
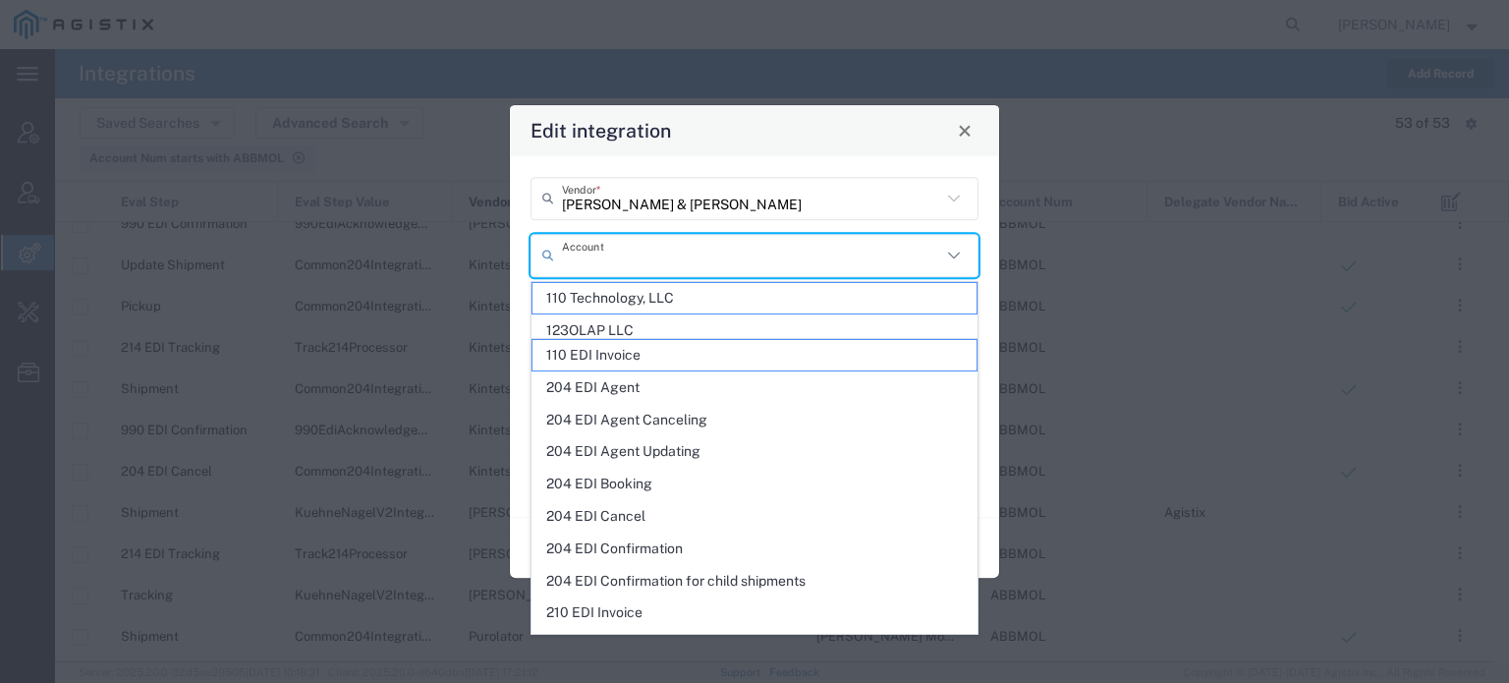
click at [616, 270] on input "text" at bounding box center [751, 255] width 379 height 34
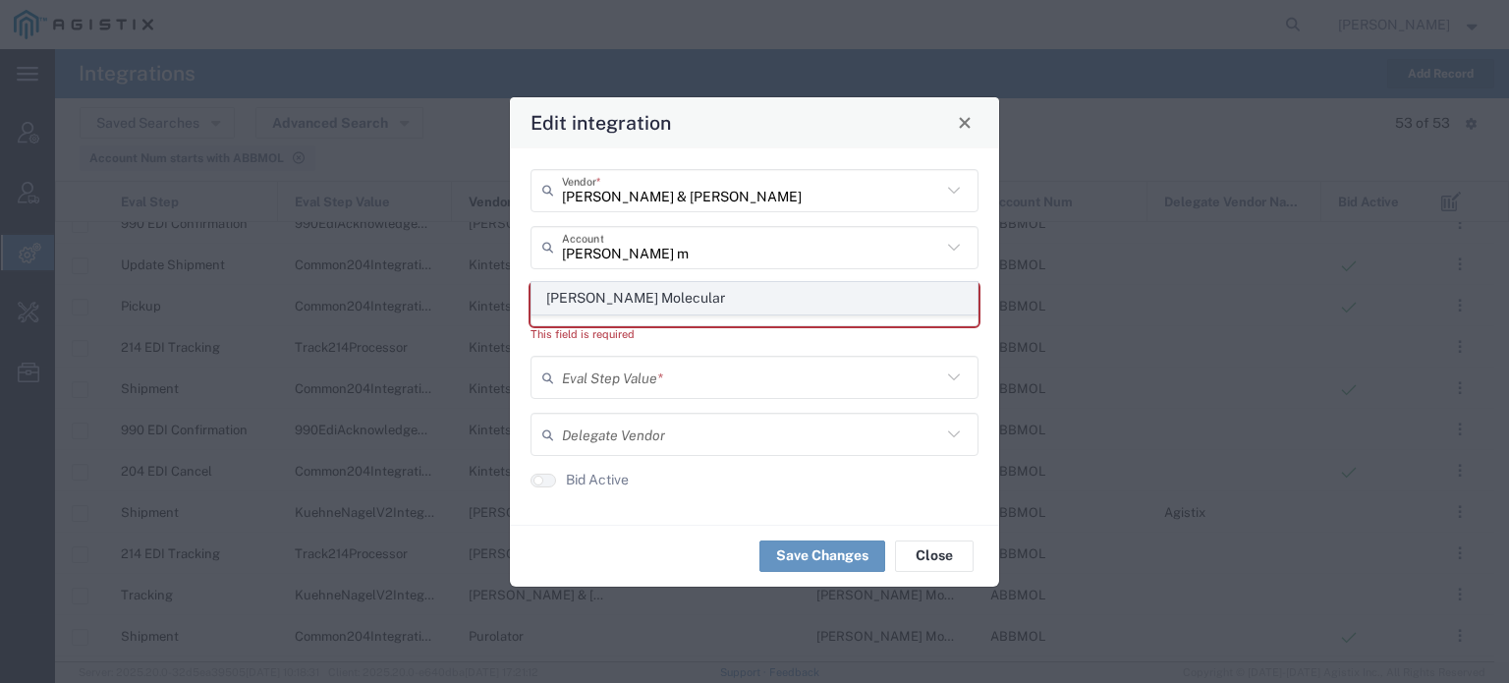
click at [607, 288] on span "[PERSON_NAME] Molecular" at bounding box center [754, 298] width 444 height 30
type input "[PERSON_NAME] Molecular"
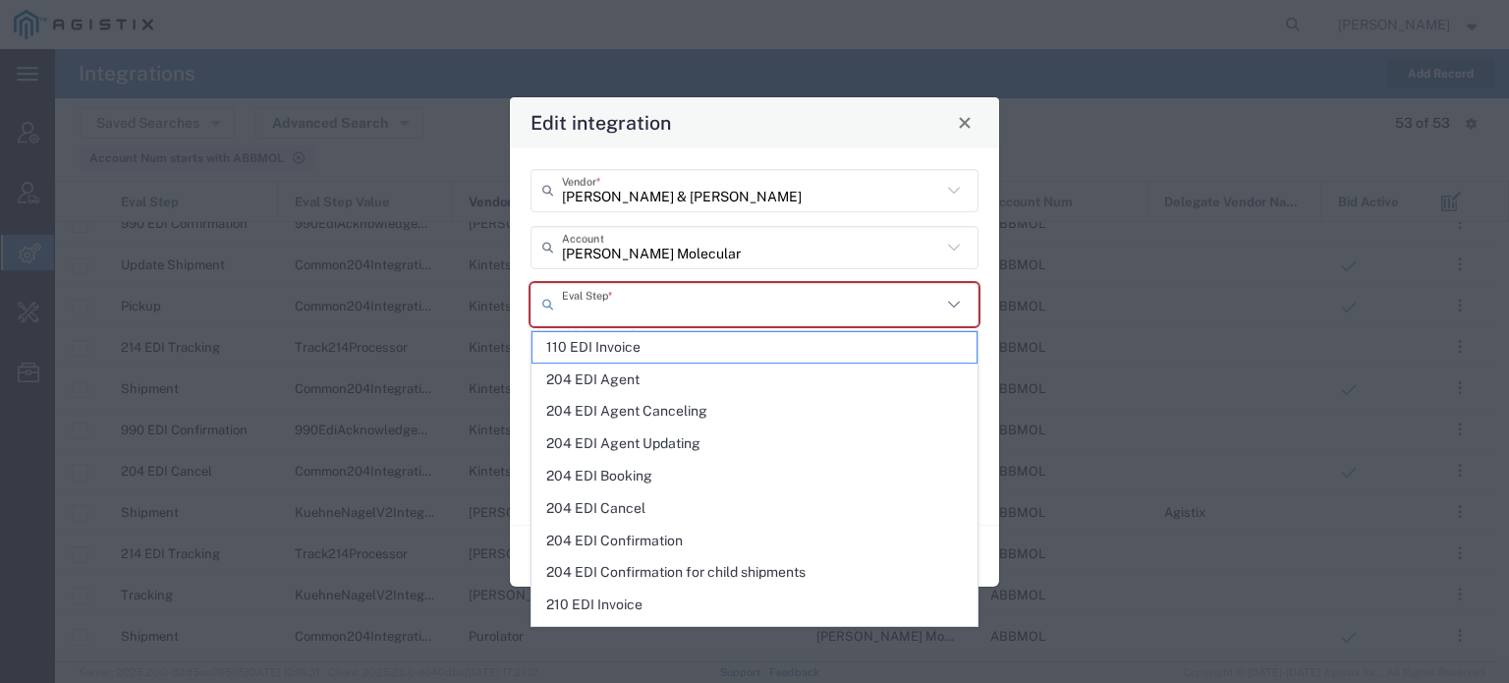
click at [607, 310] on input "text" at bounding box center [751, 304] width 379 height 34
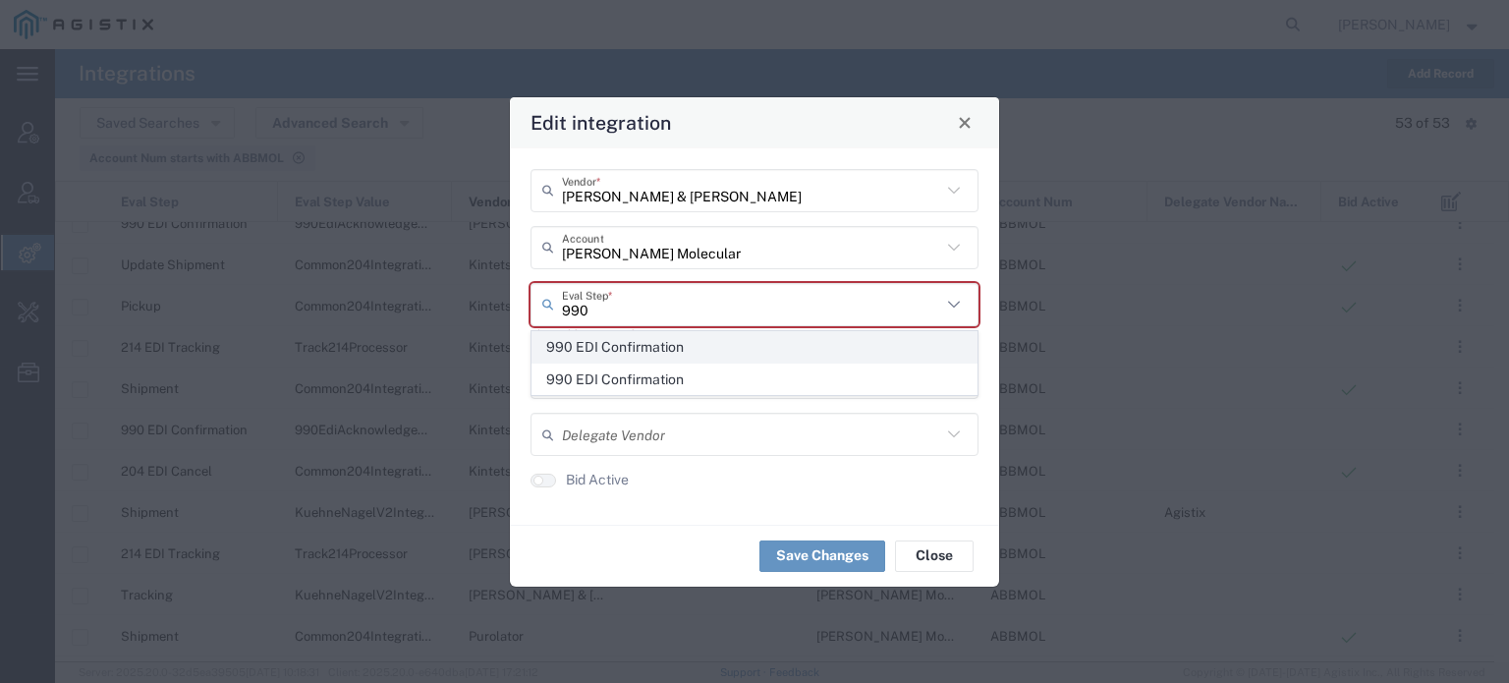
click at [608, 341] on span "990 EDI Confirmation" at bounding box center [754, 347] width 444 height 30
type input "990 EDI Confirmation"
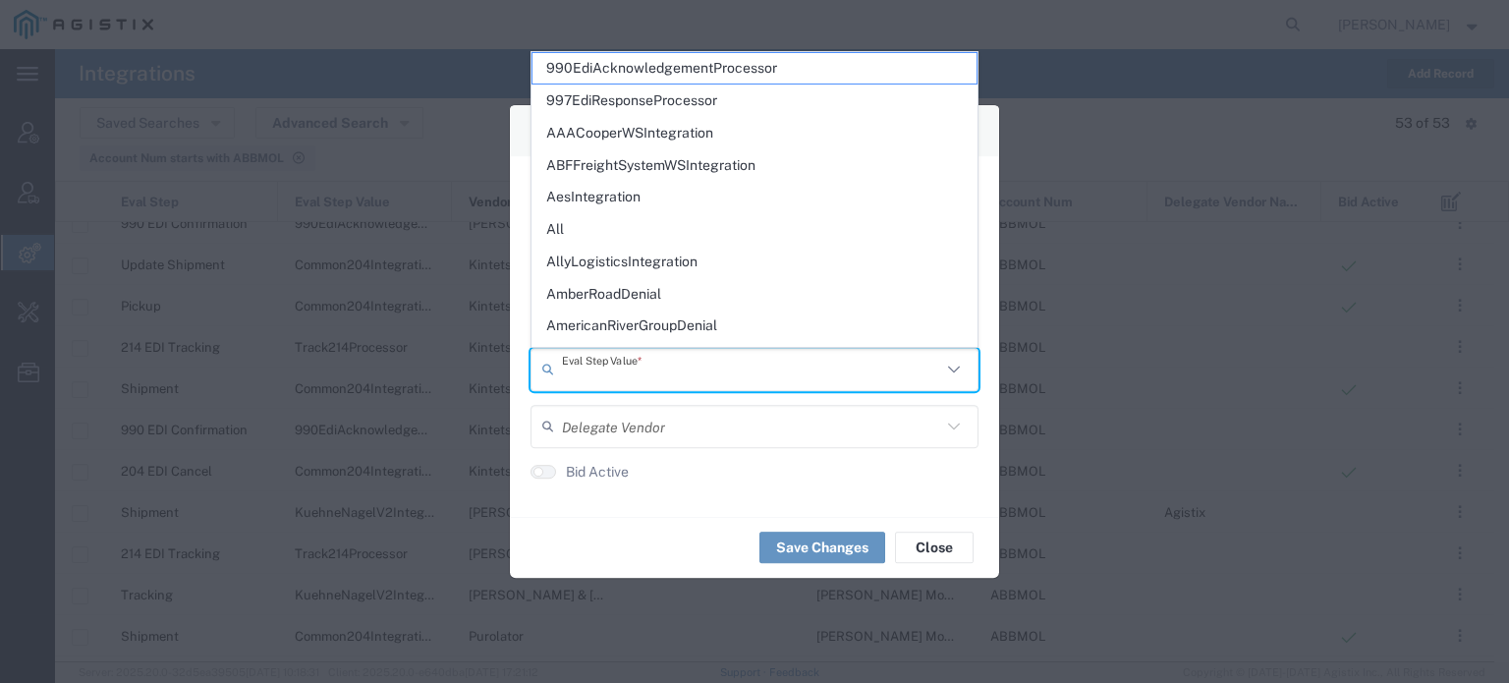
click at [590, 372] on input "text" at bounding box center [751, 369] width 379 height 34
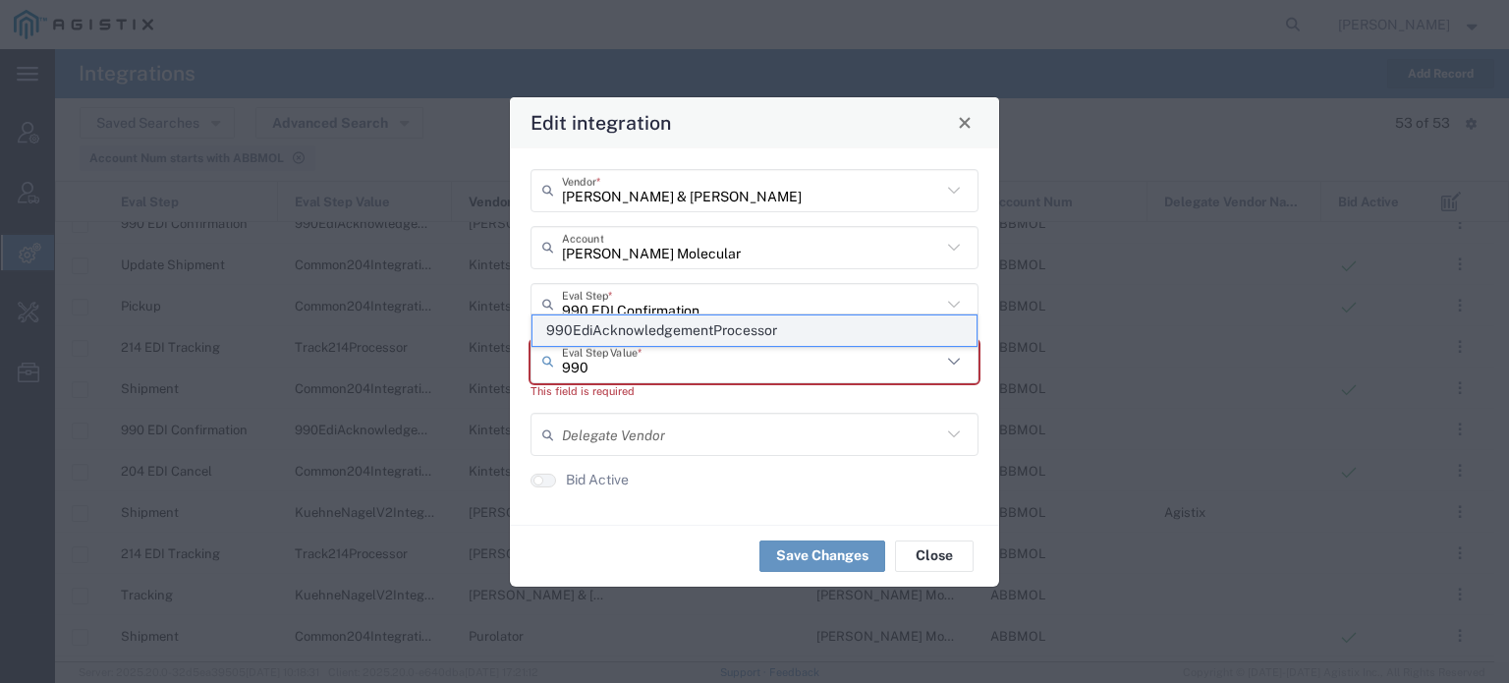
click at [634, 333] on span "990EdiAcknowledgementProcessor" at bounding box center [754, 330] width 444 height 30
type input "990EdiAcknowledgementProcessor"
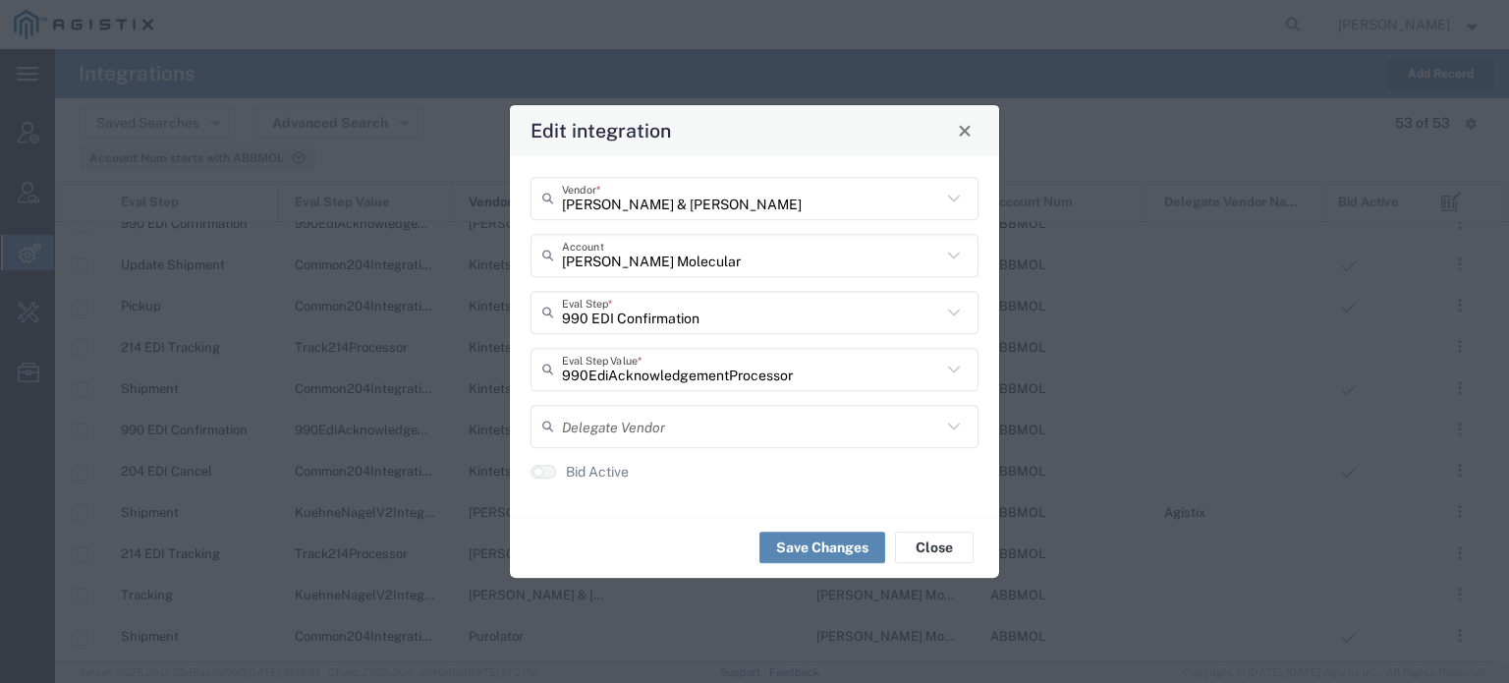
click at [828, 546] on button "Save Changes" at bounding box center [822, 546] width 126 height 31
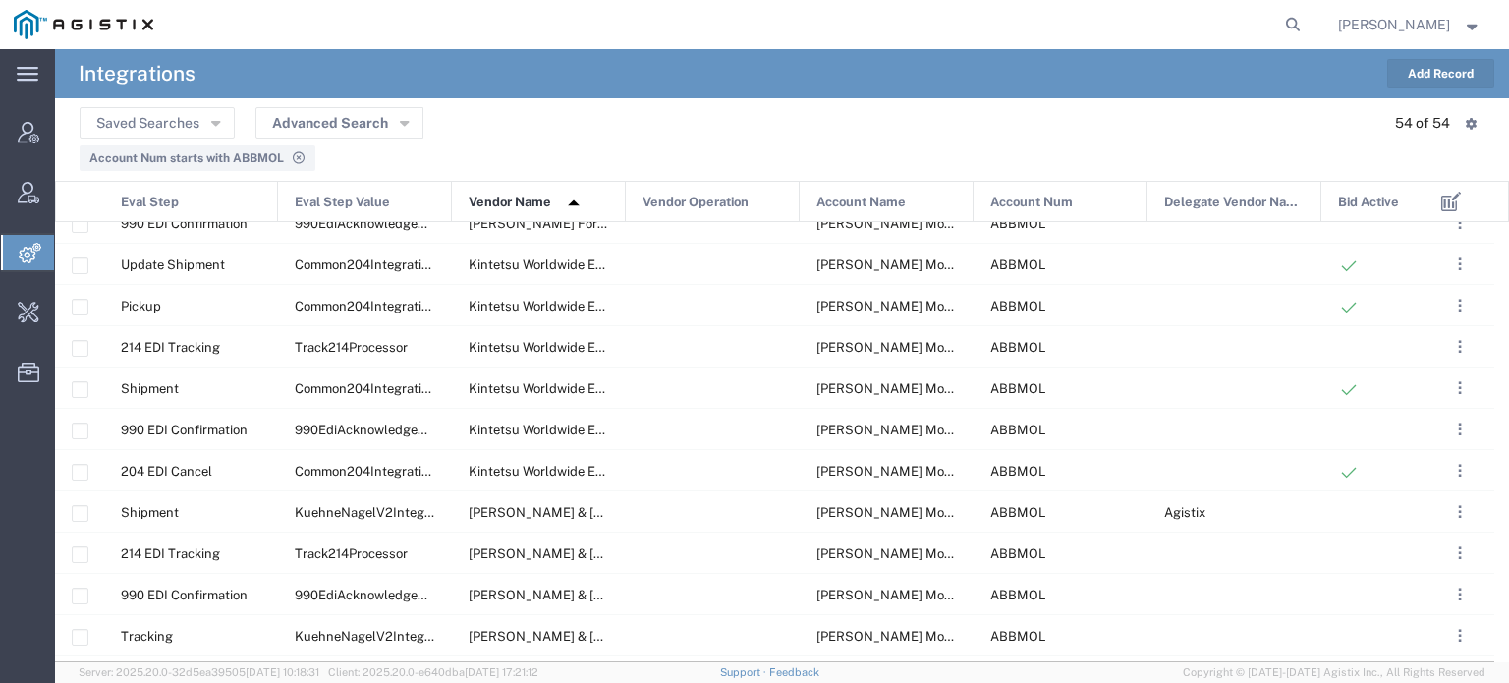
click at [1460, 70] on button "Add Record" at bounding box center [1440, 73] width 107 height 29
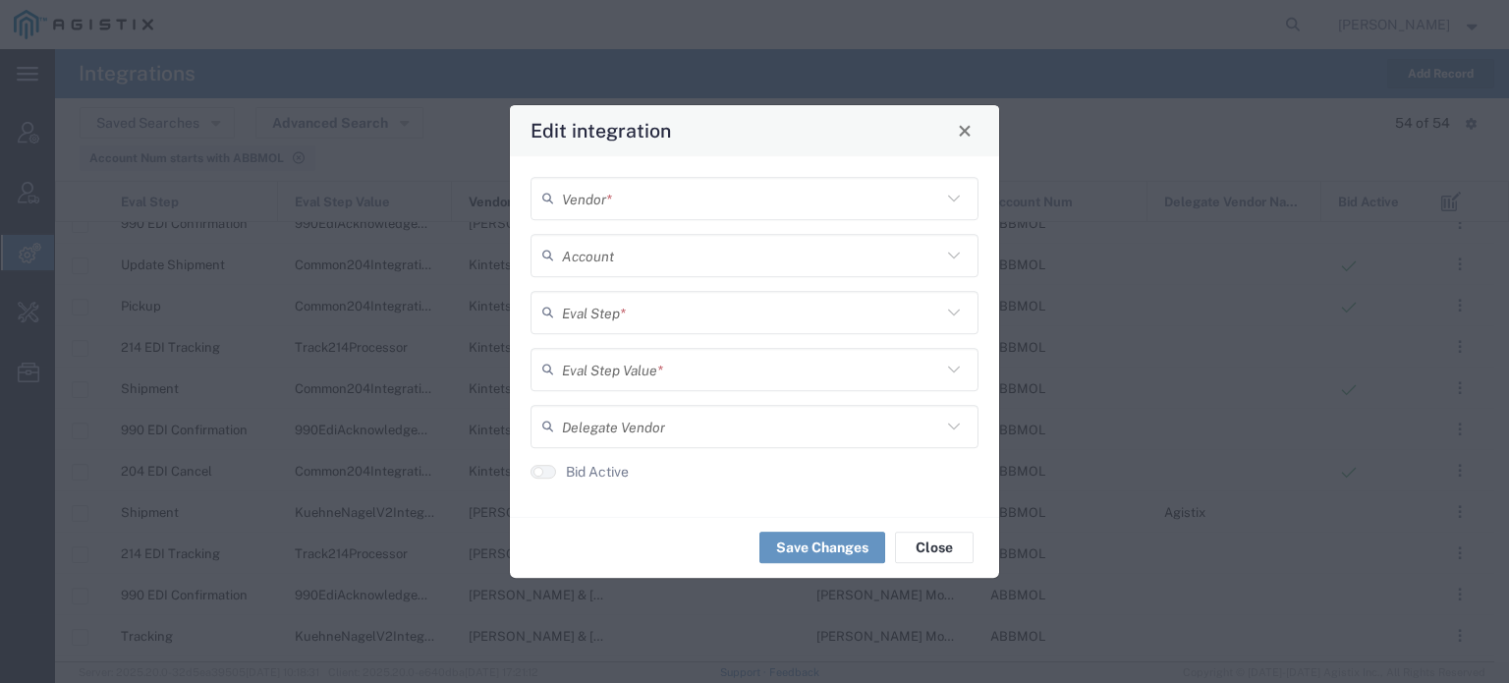
click at [893, 173] on form "Vendor * Account Eval Step * Eval Step Value * Delegate Vendor Bid Active" at bounding box center [754, 336] width 489 height 360
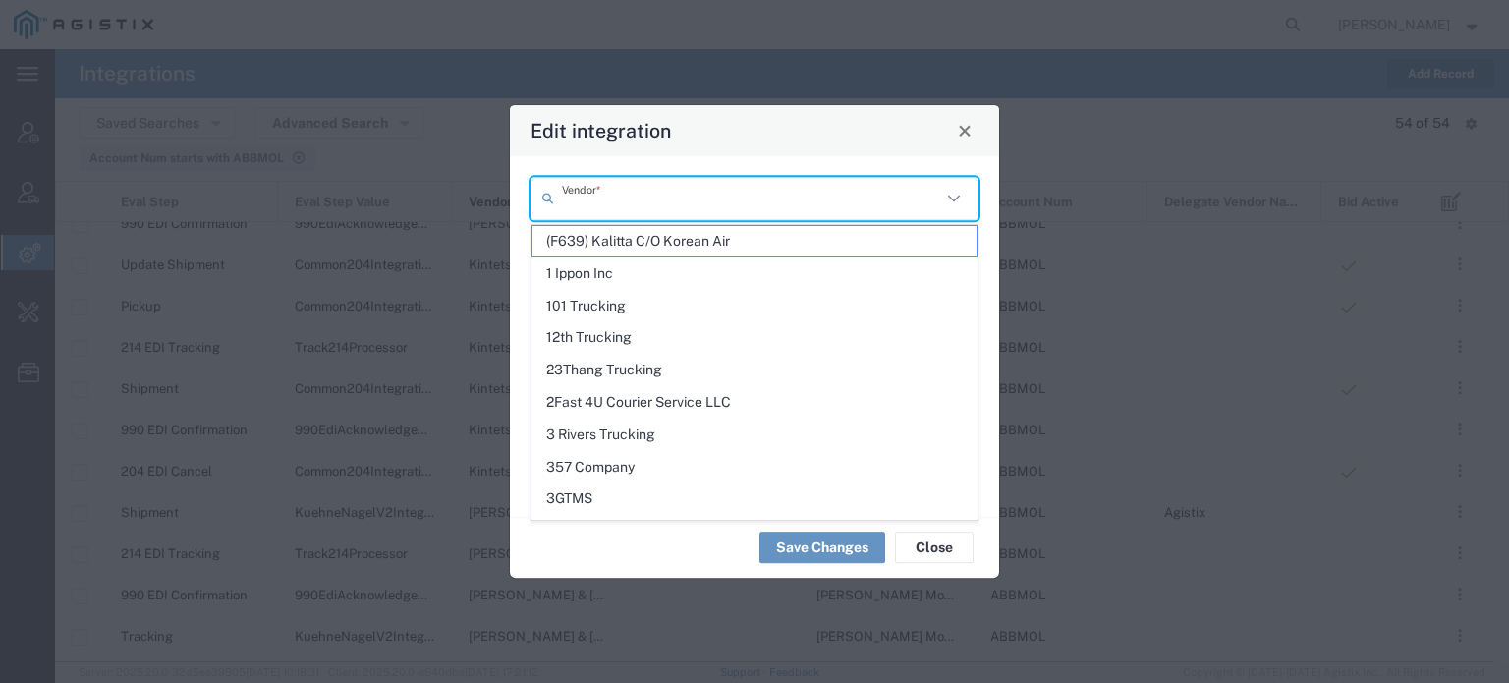
click at [841, 199] on input "text" at bounding box center [751, 198] width 379 height 34
paste input "Purolator"
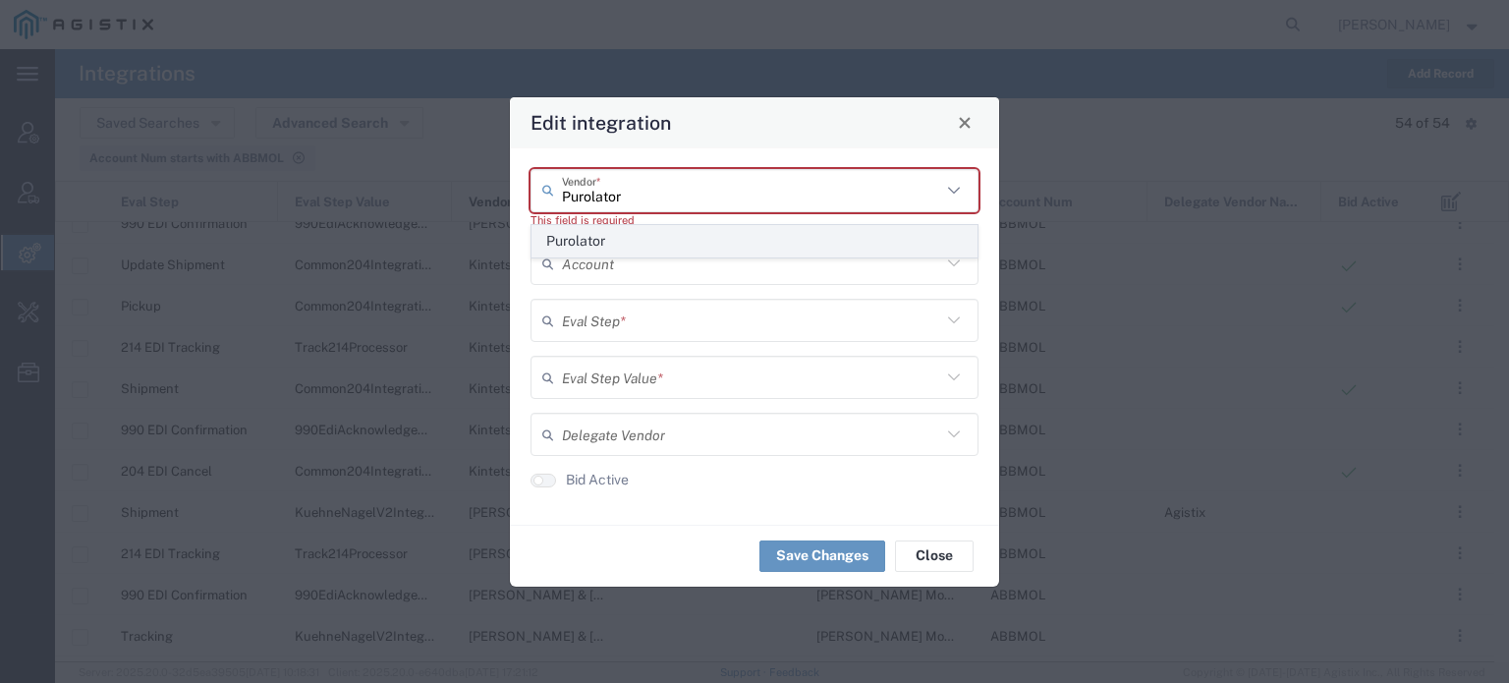
type input "Purolator"
click at [640, 240] on span "Purolator" at bounding box center [754, 241] width 444 height 30
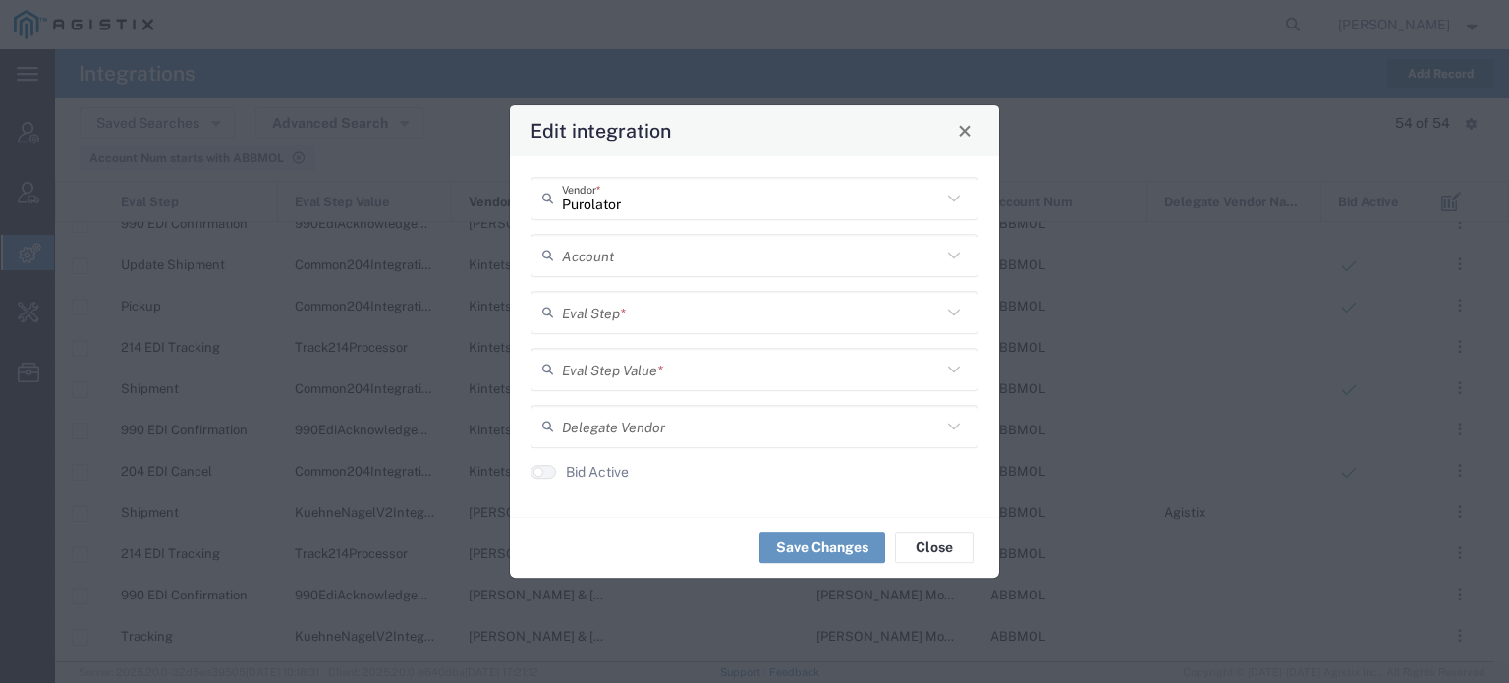
click at [624, 266] on input "text" at bounding box center [751, 255] width 379 height 34
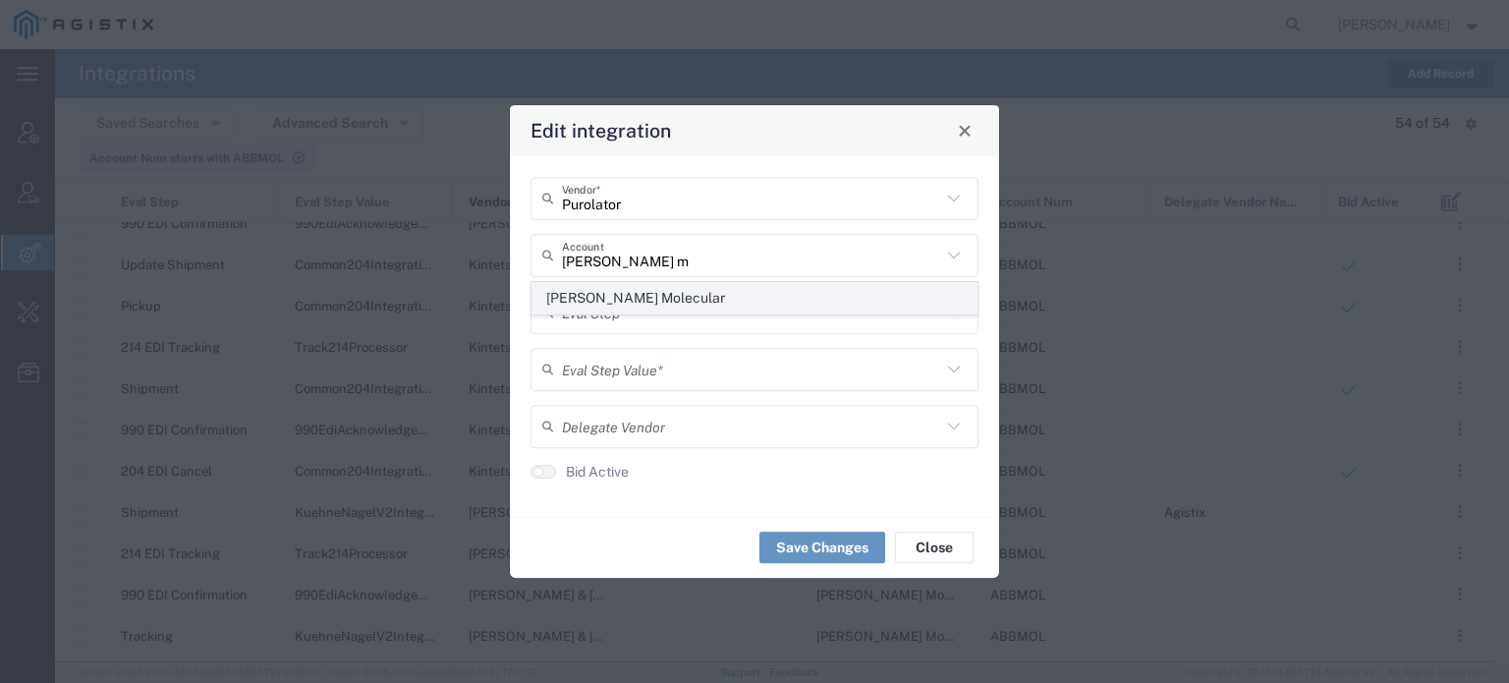
click at [611, 288] on span "[PERSON_NAME] Molecular" at bounding box center [754, 298] width 444 height 30
type input "[PERSON_NAME] Molecular"
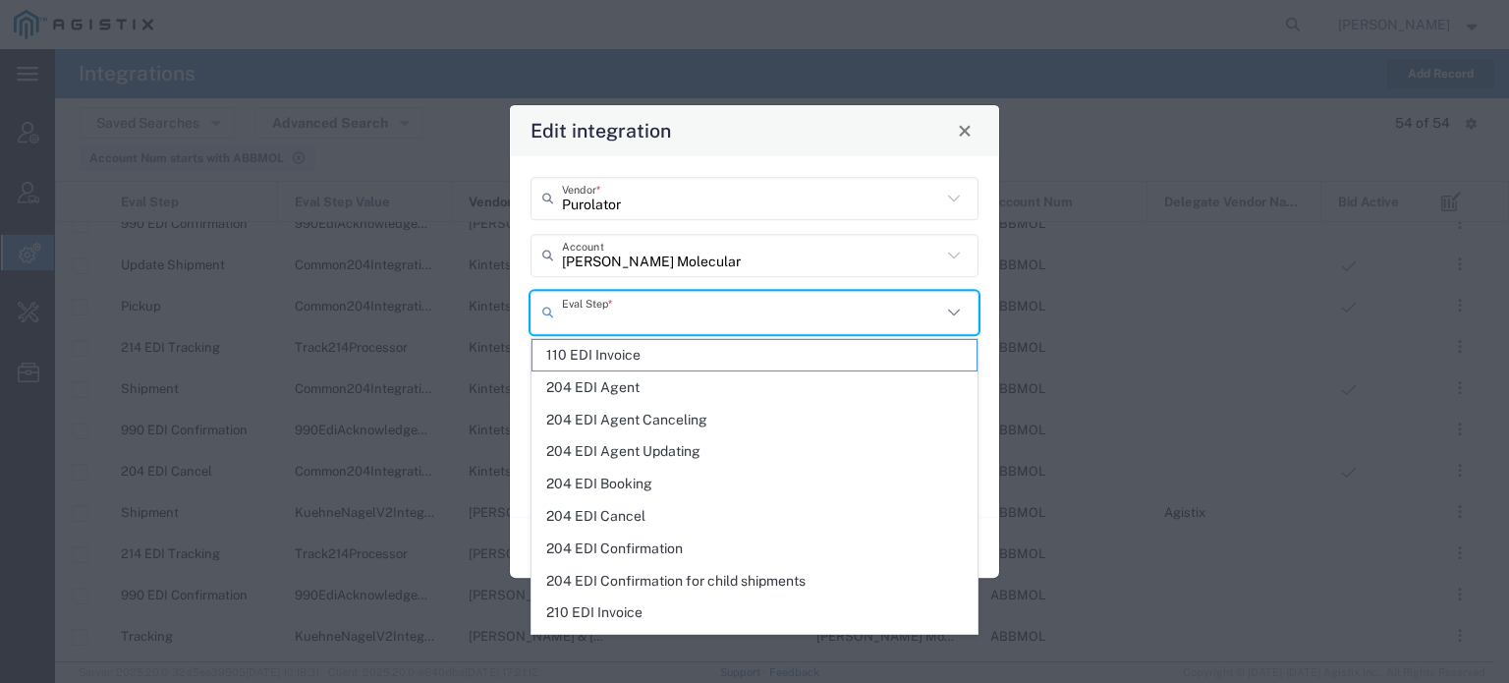
click at [606, 305] on input "text" at bounding box center [751, 312] width 379 height 34
type input "1"
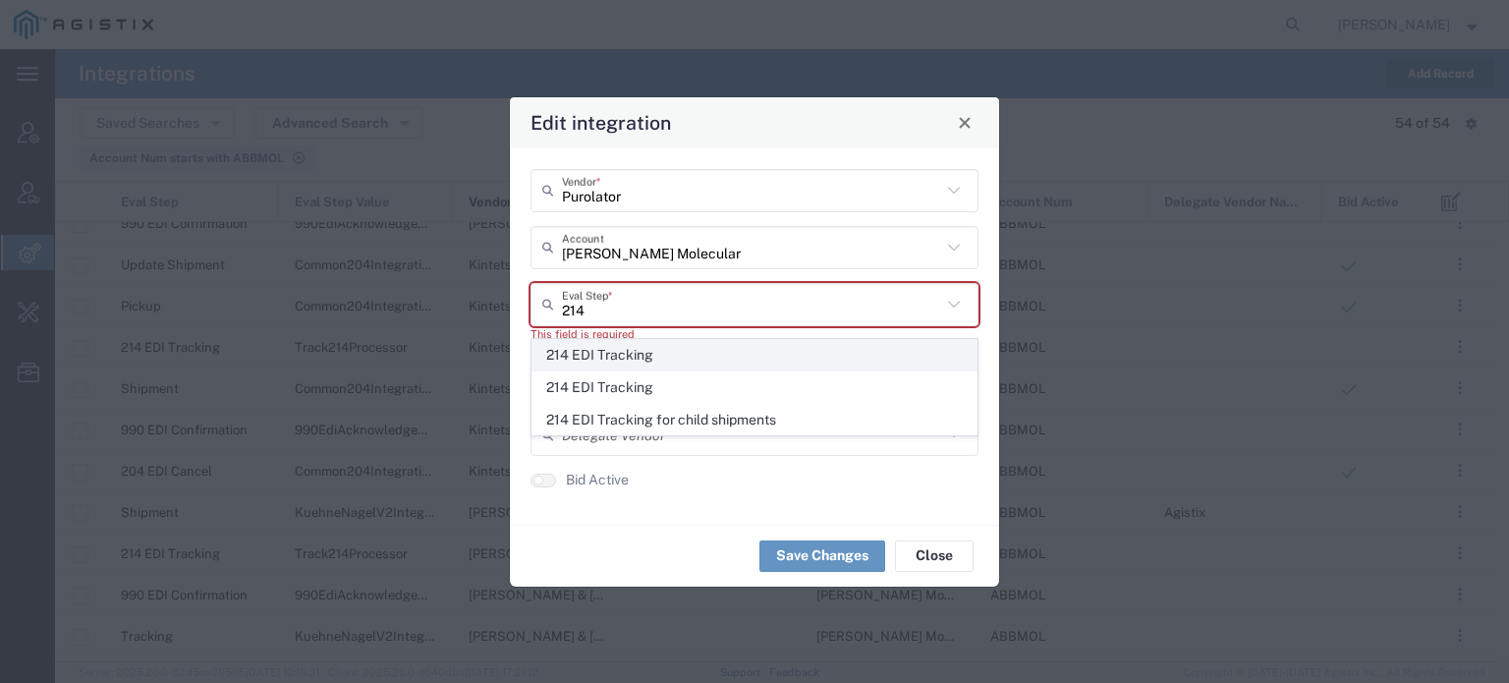
click at [602, 358] on span "214 EDI Tracking" at bounding box center [754, 355] width 444 height 30
type input "214 EDI Tracking"
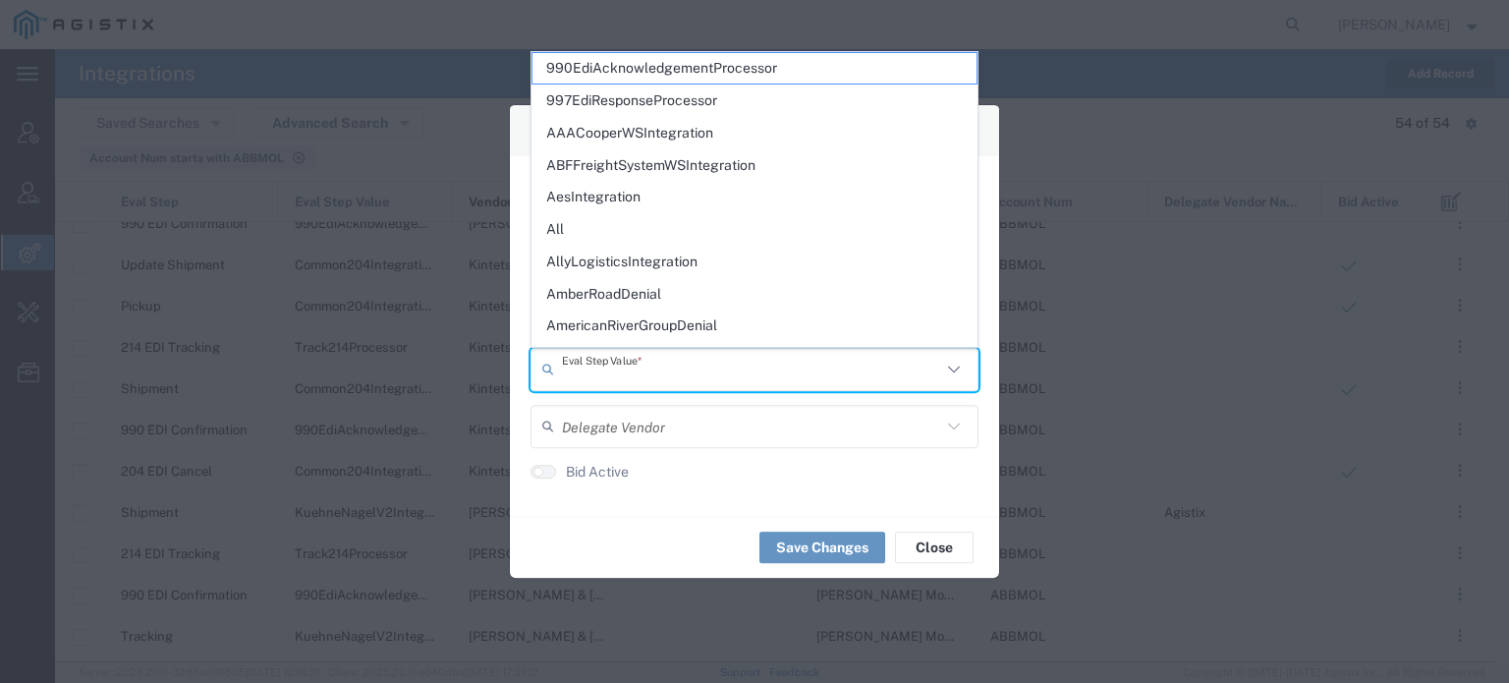
click at [597, 365] on input "text" at bounding box center [751, 369] width 379 height 34
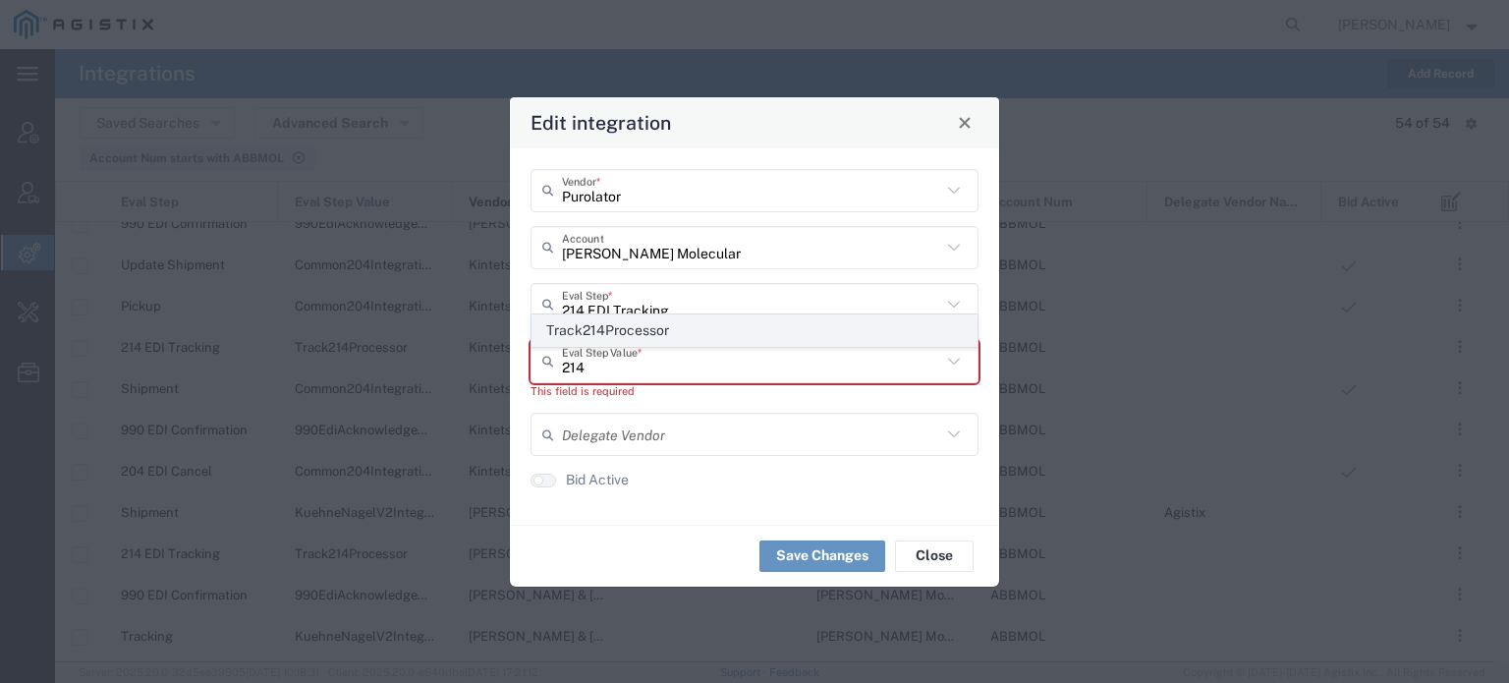
click at [624, 329] on span "Track214Processor" at bounding box center [754, 330] width 444 height 30
type input "Track214Processor"
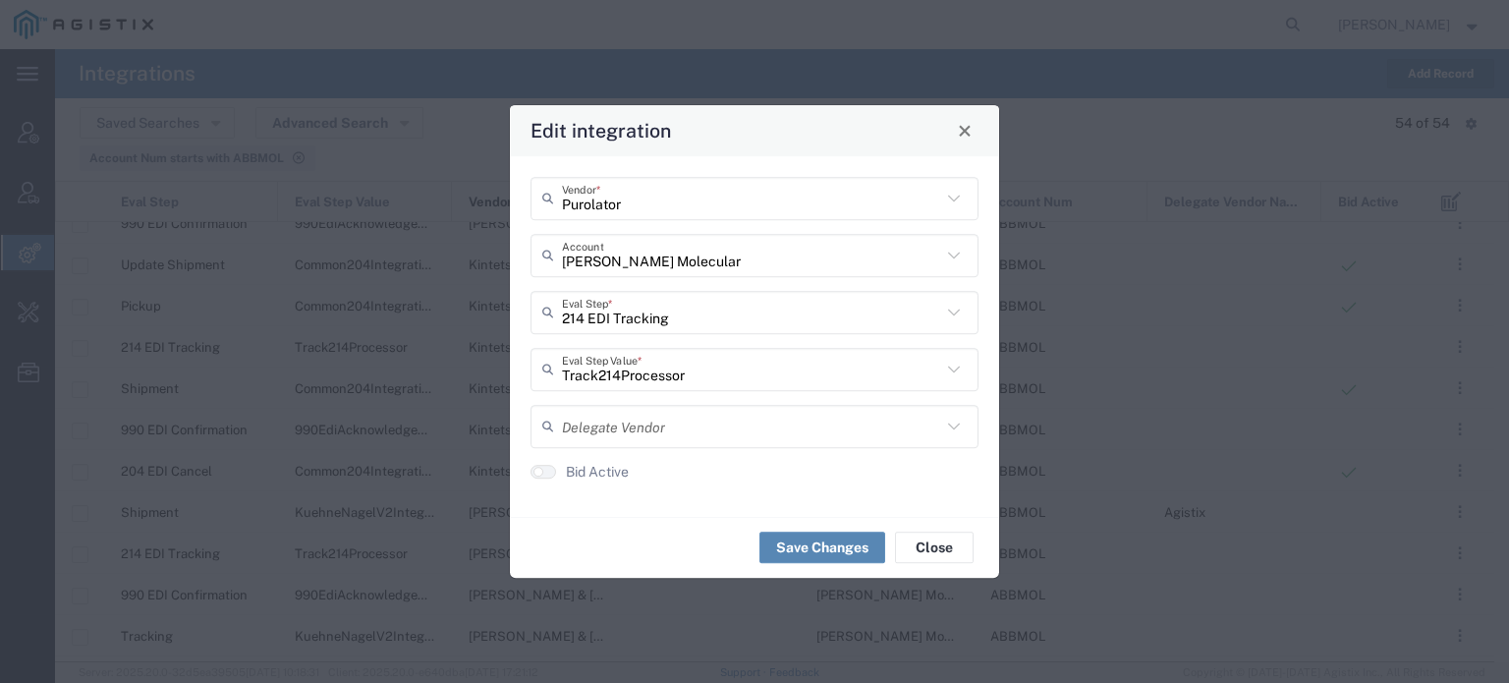
click at [805, 541] on button "Save Changes" at bounding box center [822, 546] width 126 height 31
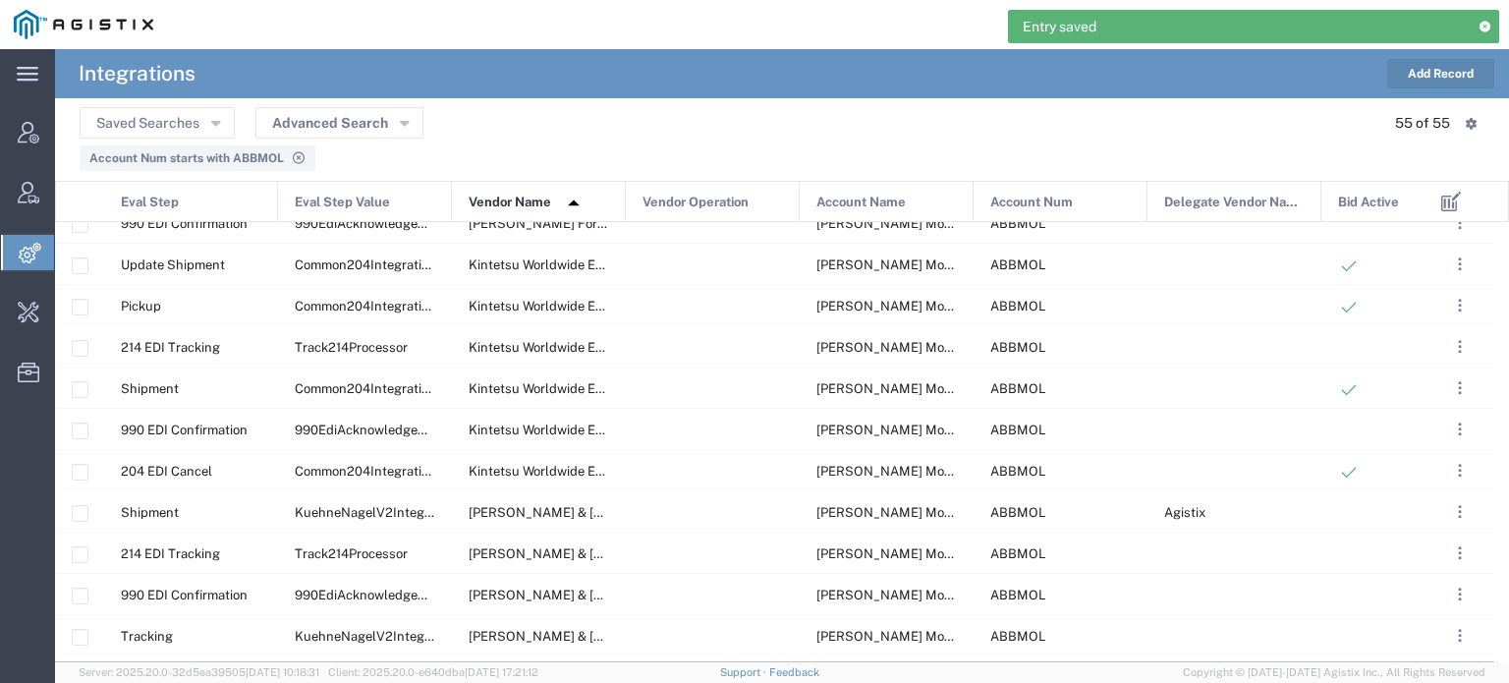
click at [1439, 80] on button "Add Record" at bounding box center [1440, 73] width 107 height 29
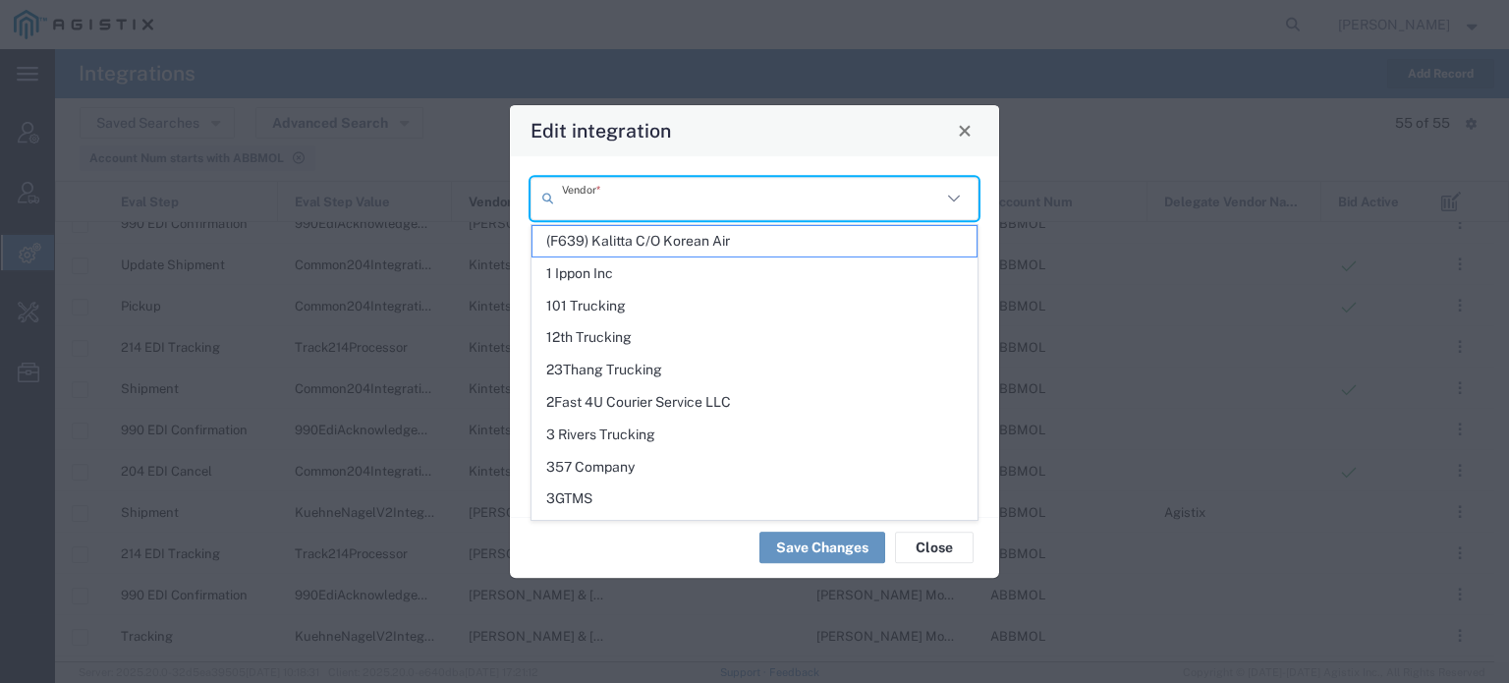
click at [833, 192] on input "text" at bounding box center [751, 198] width 379 height 34
paste input "Purolator"
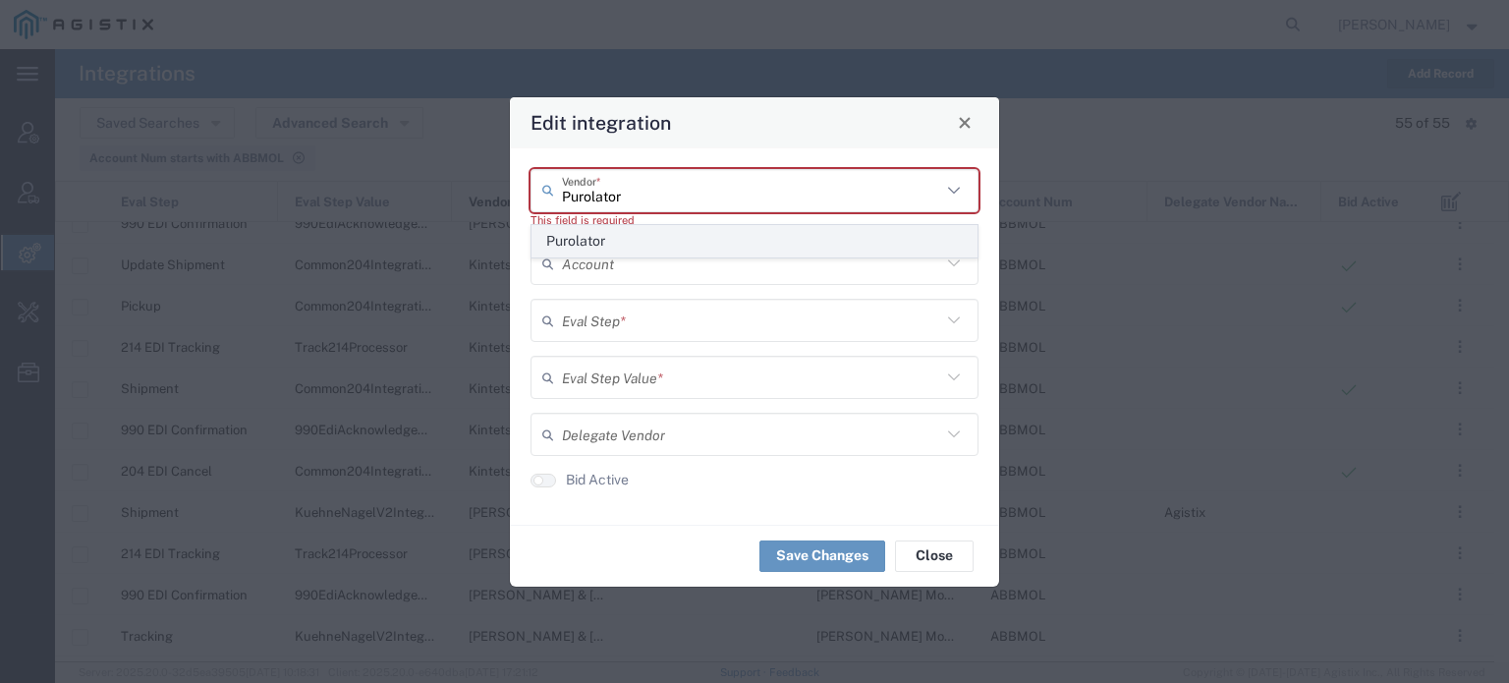
type input "Purolator"
click at [608, 237] on span "Purolator" at bounding box center [754, 241] width 444 height 30
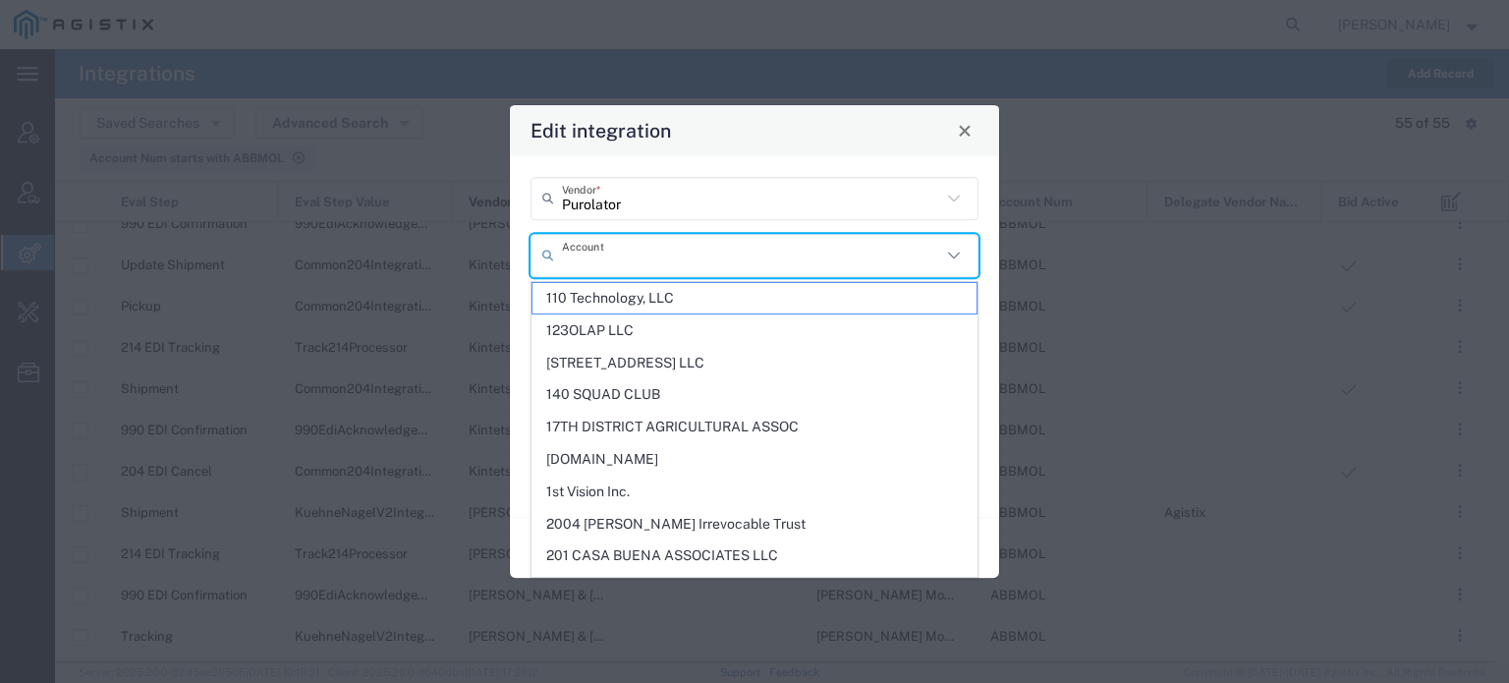
click at [591, 261] on input "text" at bounding box center [751, 255] width 379 height 34
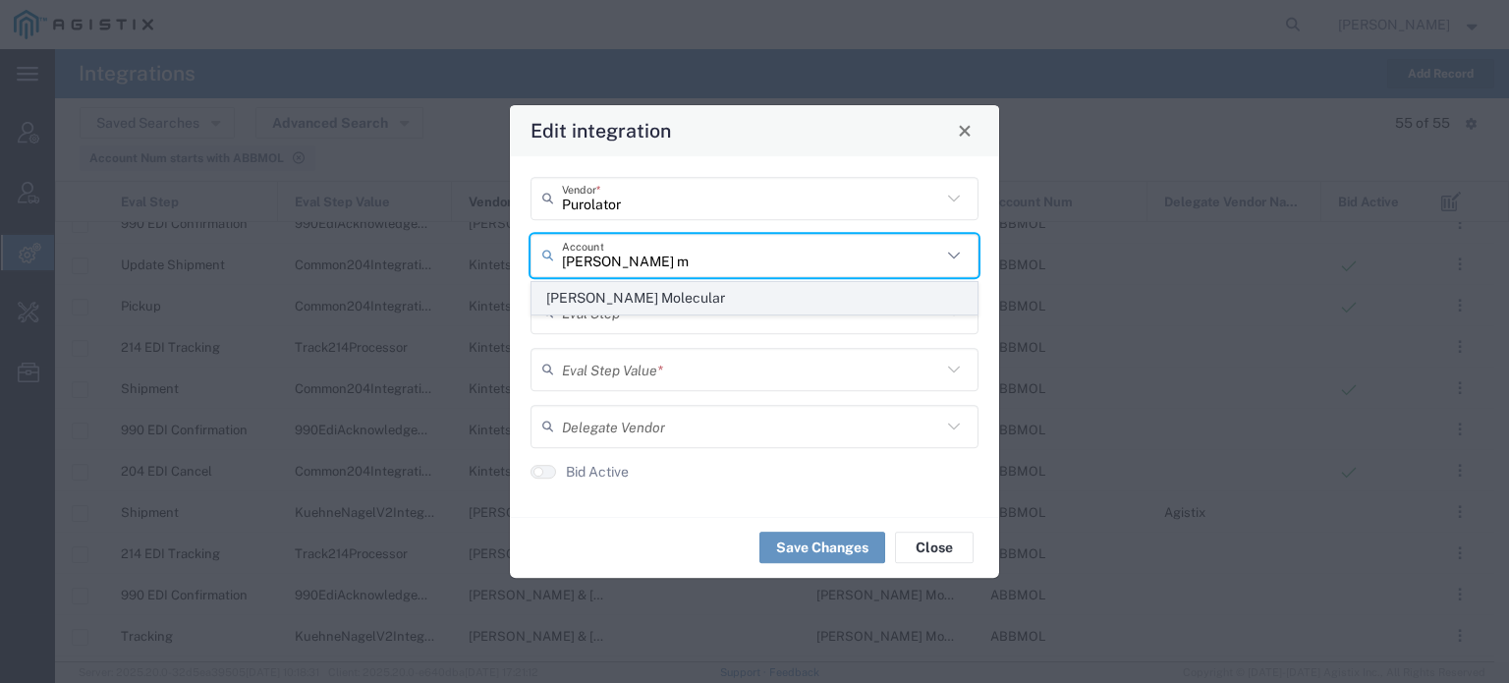
click at [592, 286] on span "[PERSON_NAME] Molecular" at bounding box center [754, 298] width 444 height 30
type input "[PERSON_NAME] Molecular"
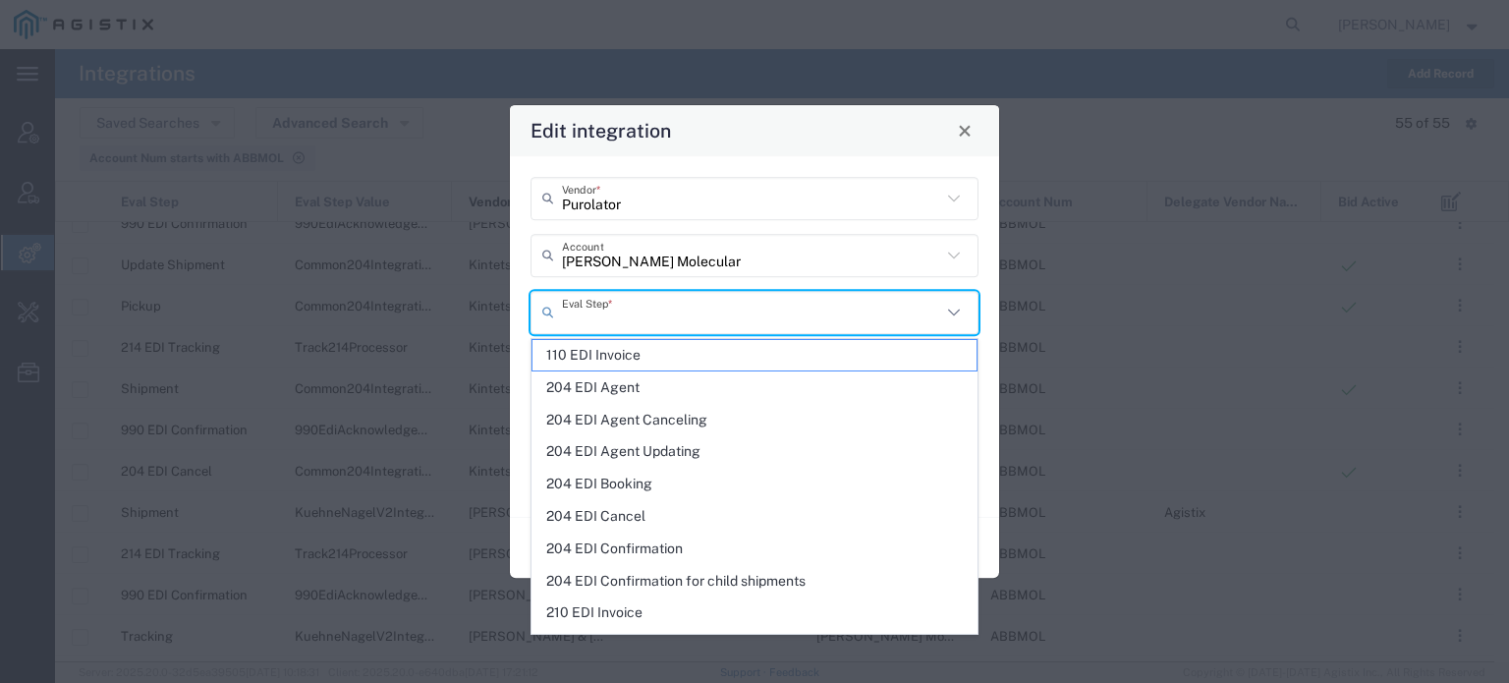
click at [600, 321] on input "text" at bounding box center [751, 312] width 379 height 34
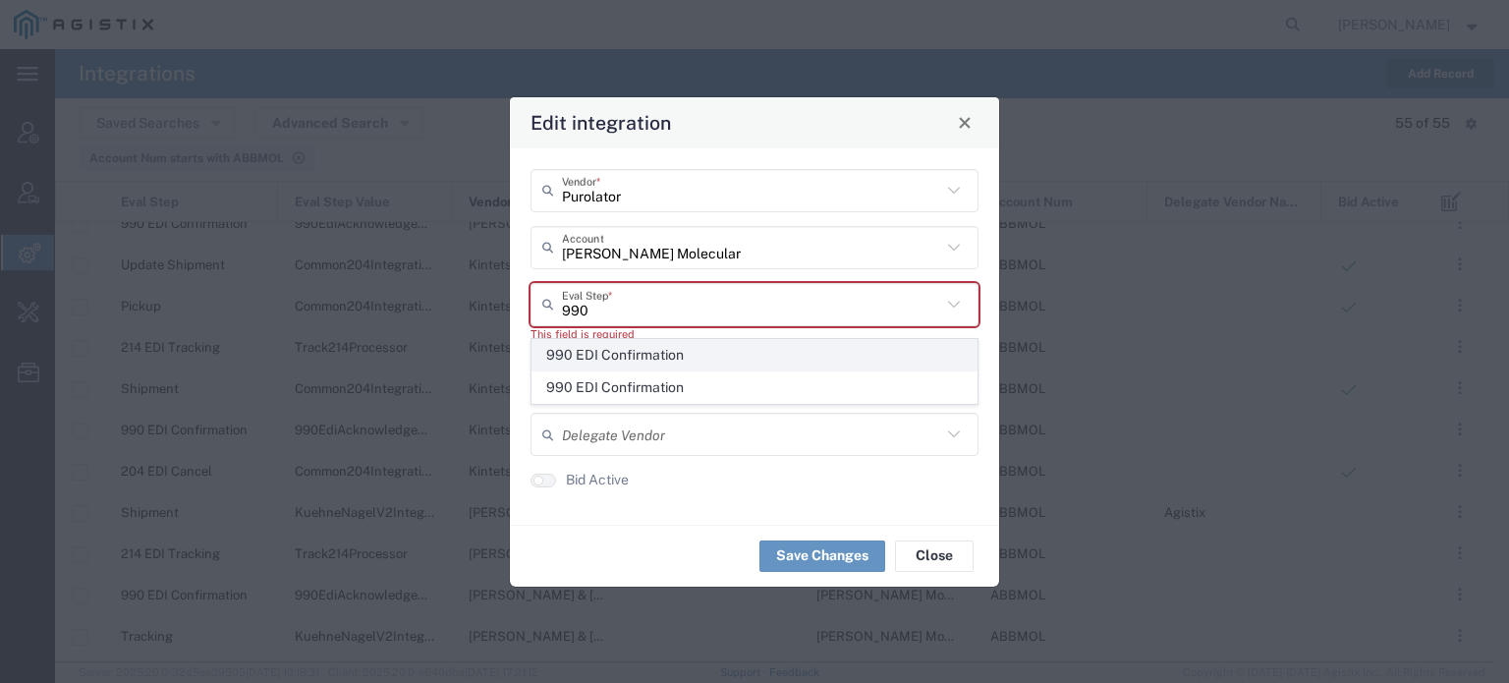
click at [606, 348] on span "990 EDI Confirmation" at bounding box center [754, 355] width 444 height 30
type input "990 EDI Confirmation"
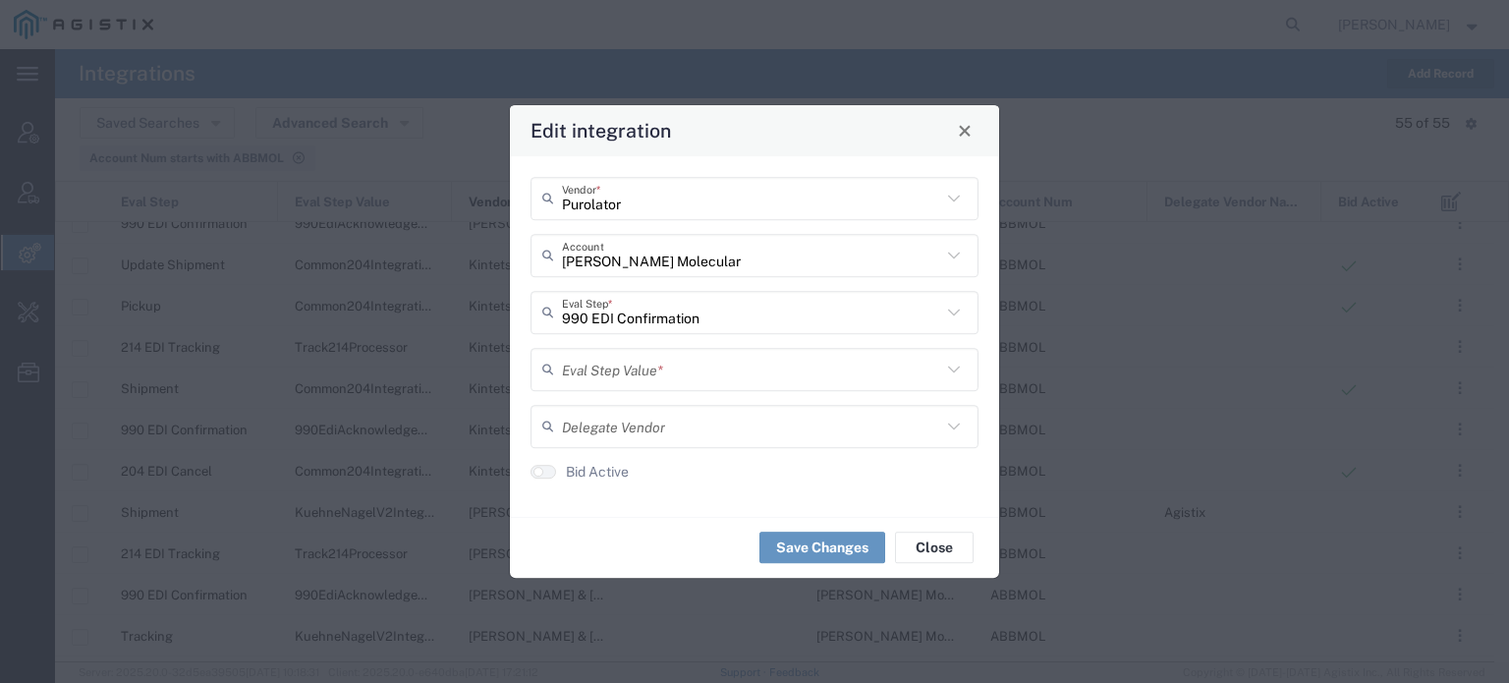
click at [593, 372] on input "text" at bounding box center [751, 369] width 379 height 34
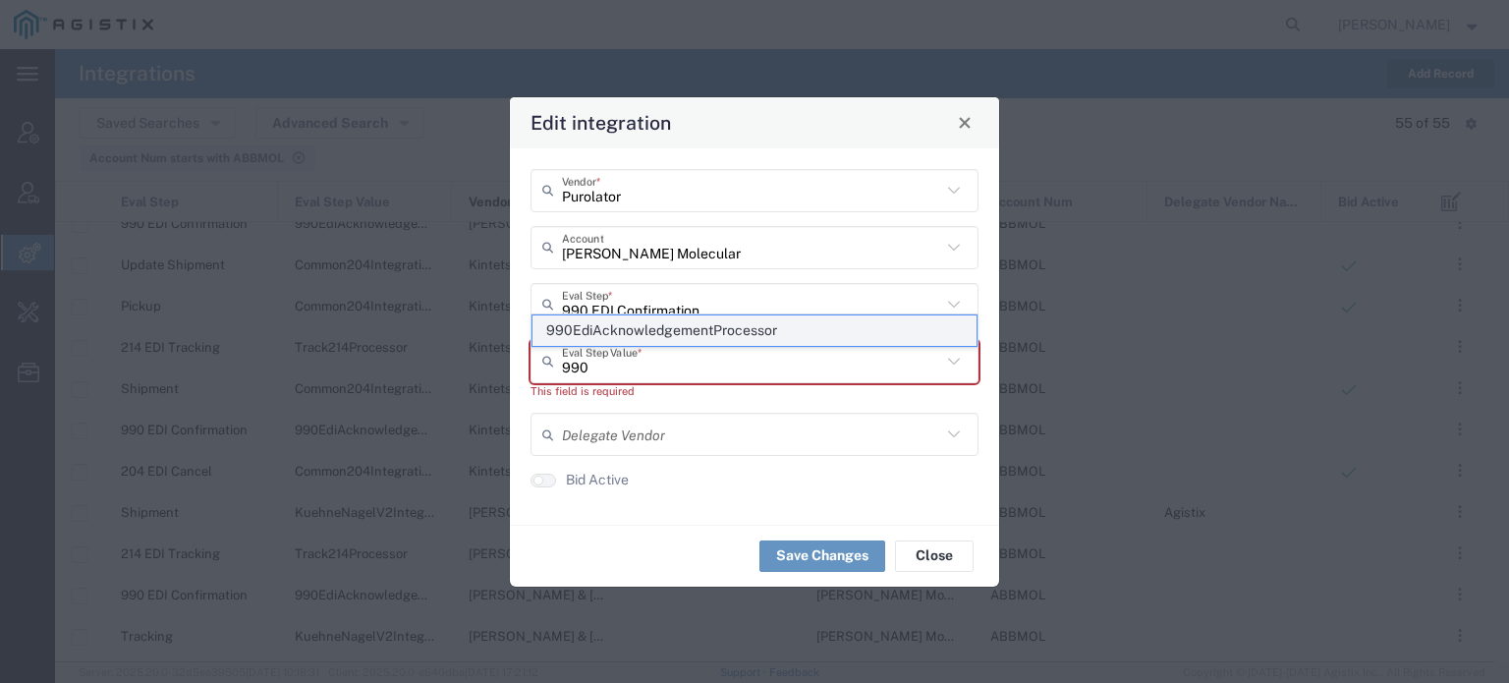
click at [626, 336] on span "990EdiAcknowledgementProcessor" at bounding box center [754, 330] width 444 height 30
type input "990EdiAcknowledgementProcessor"
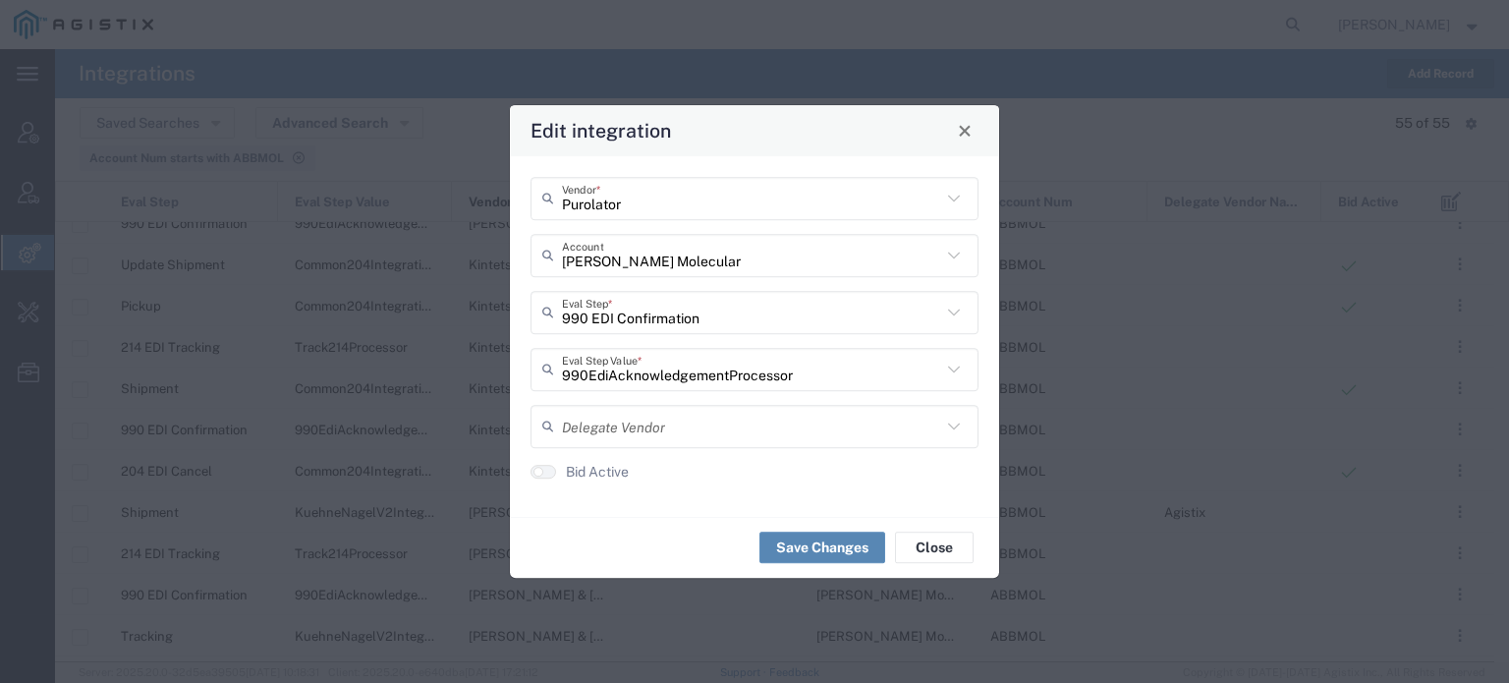
click at [803, 551] on button "Save Changes" at bounding box center [822, 546] width 126 height 31
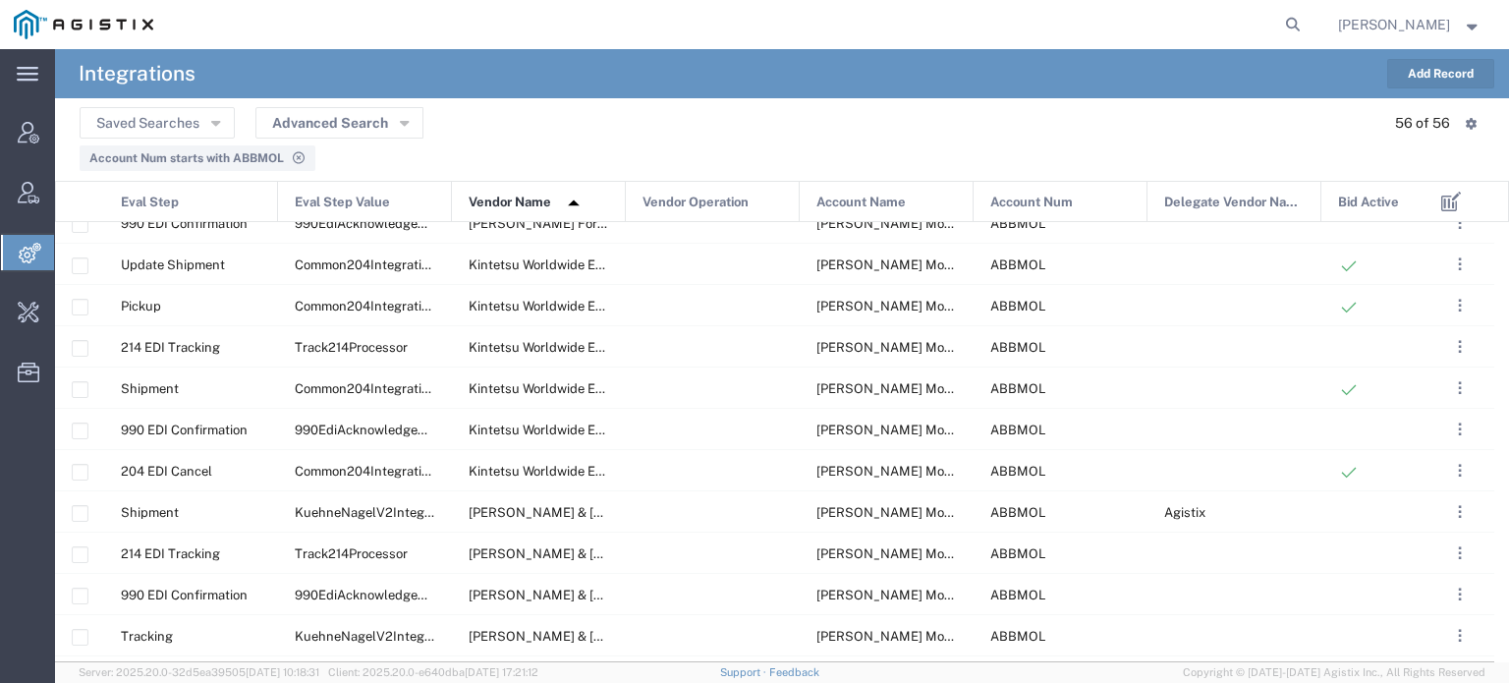
click at [1443, 66] on button "Add Record" at bounding box center [1440, 73] width 107 height 29
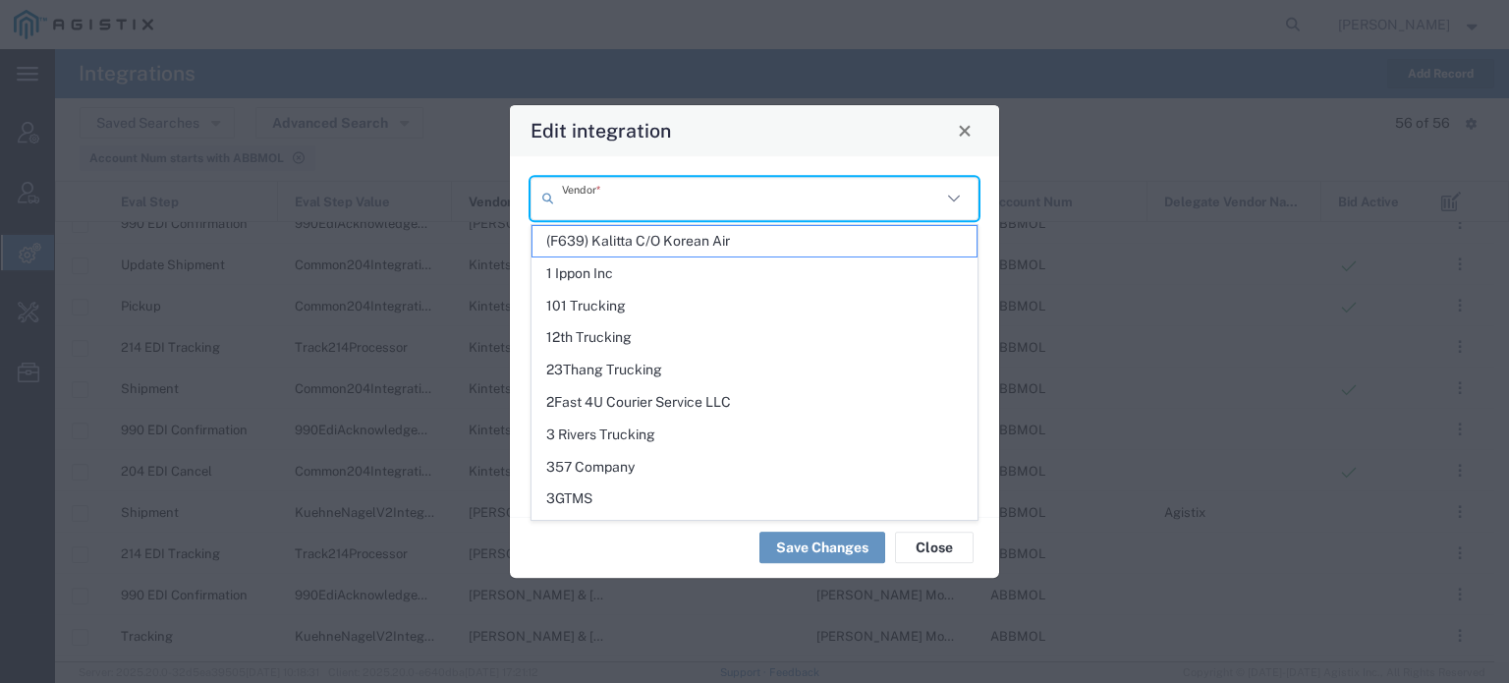
click at [817, 203] on input "text" at bounding box center [751, 198] width 379 height 34
paste input "Trinity Logistics Group"
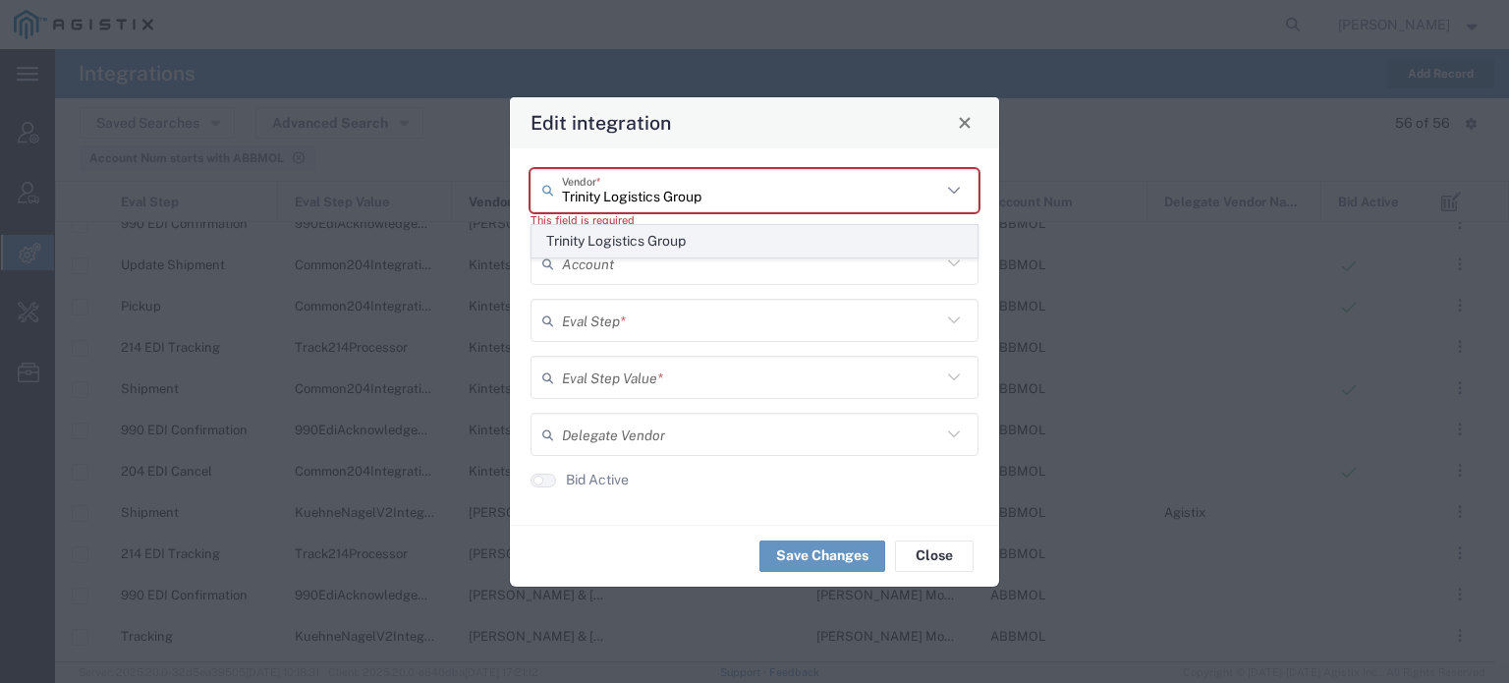
type input "Trinity Logistics Group"
click at [724, 239] on span "Trinity Logistics Group" at bounding box center [754, 241] width 444 height 30
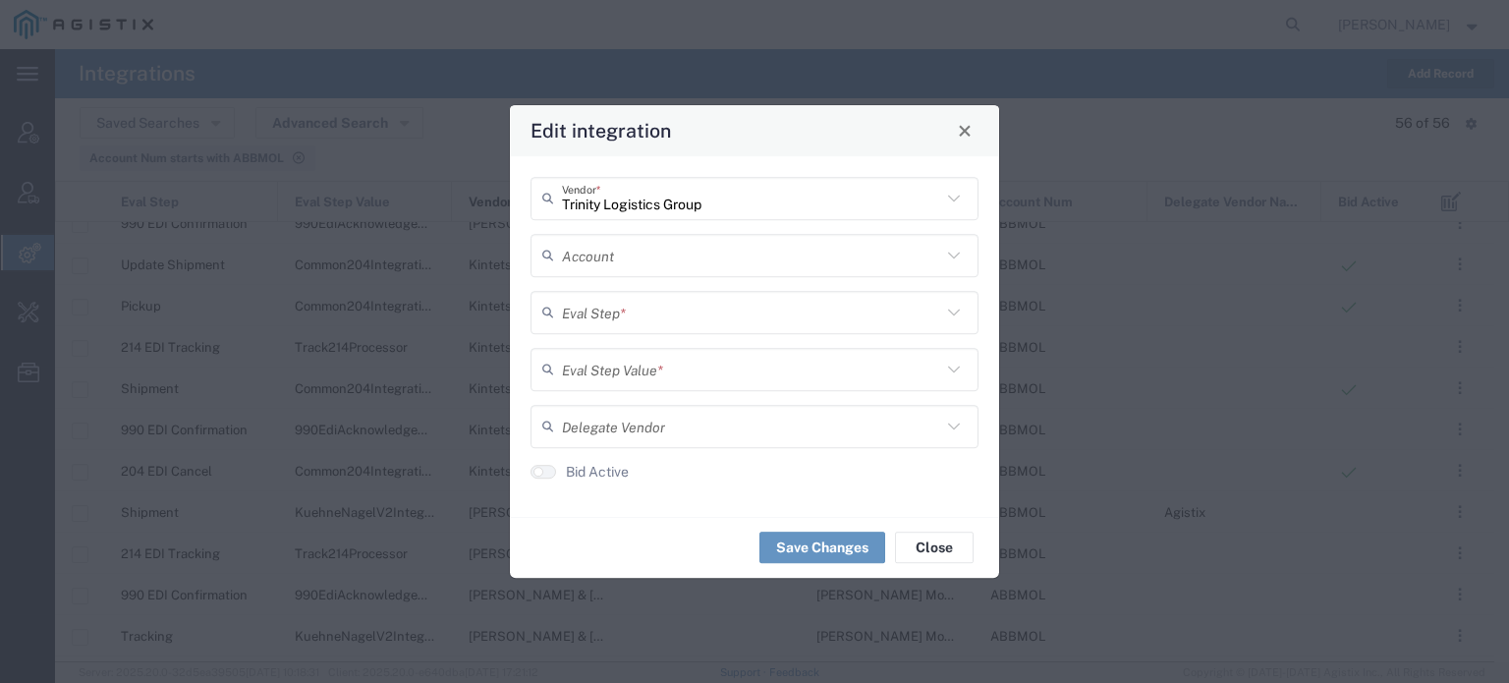
click at [672, 268] on input "text" at bounding box center [751, 255] width 379 height 34
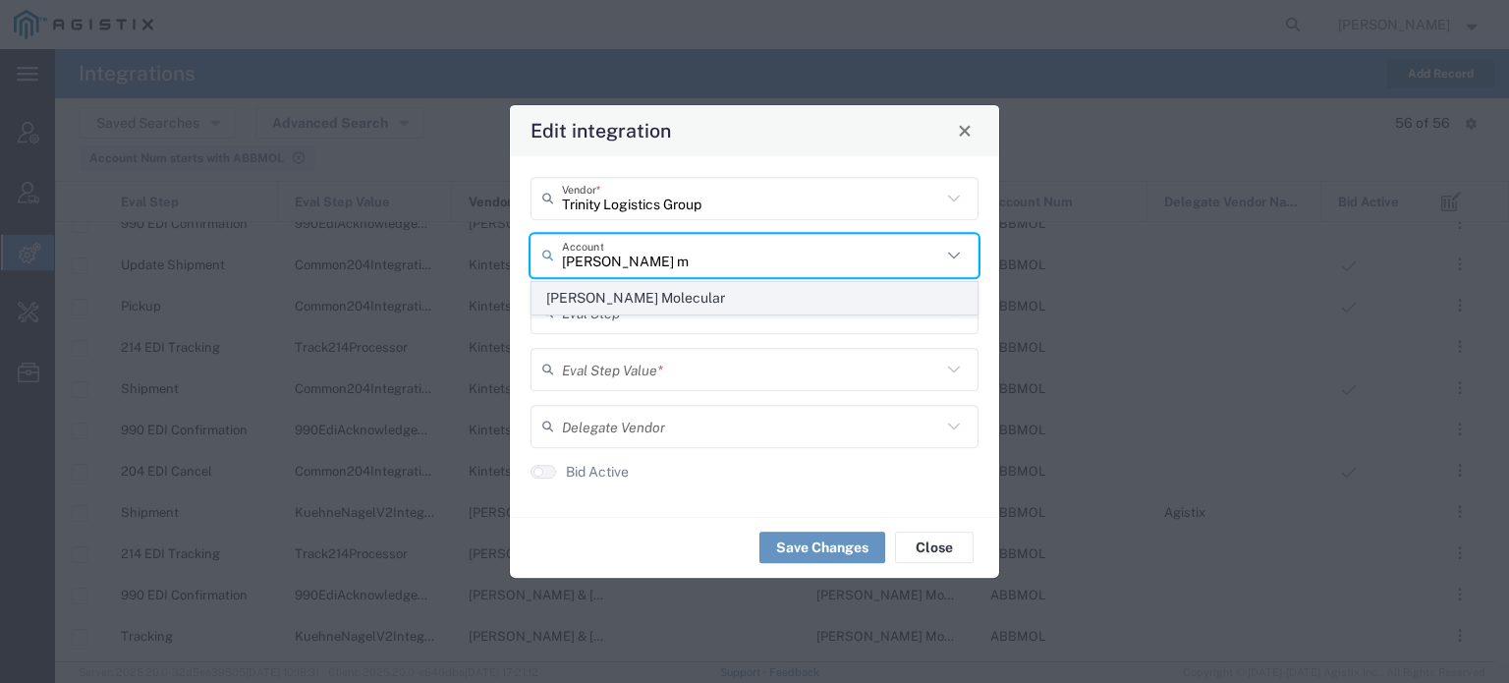
click at [624, 293] on span "[PERSON_NAME] Molecular" at bounding box center [754, 298] width 444 height 30
type input "[PERSON_NAME] Molecular"
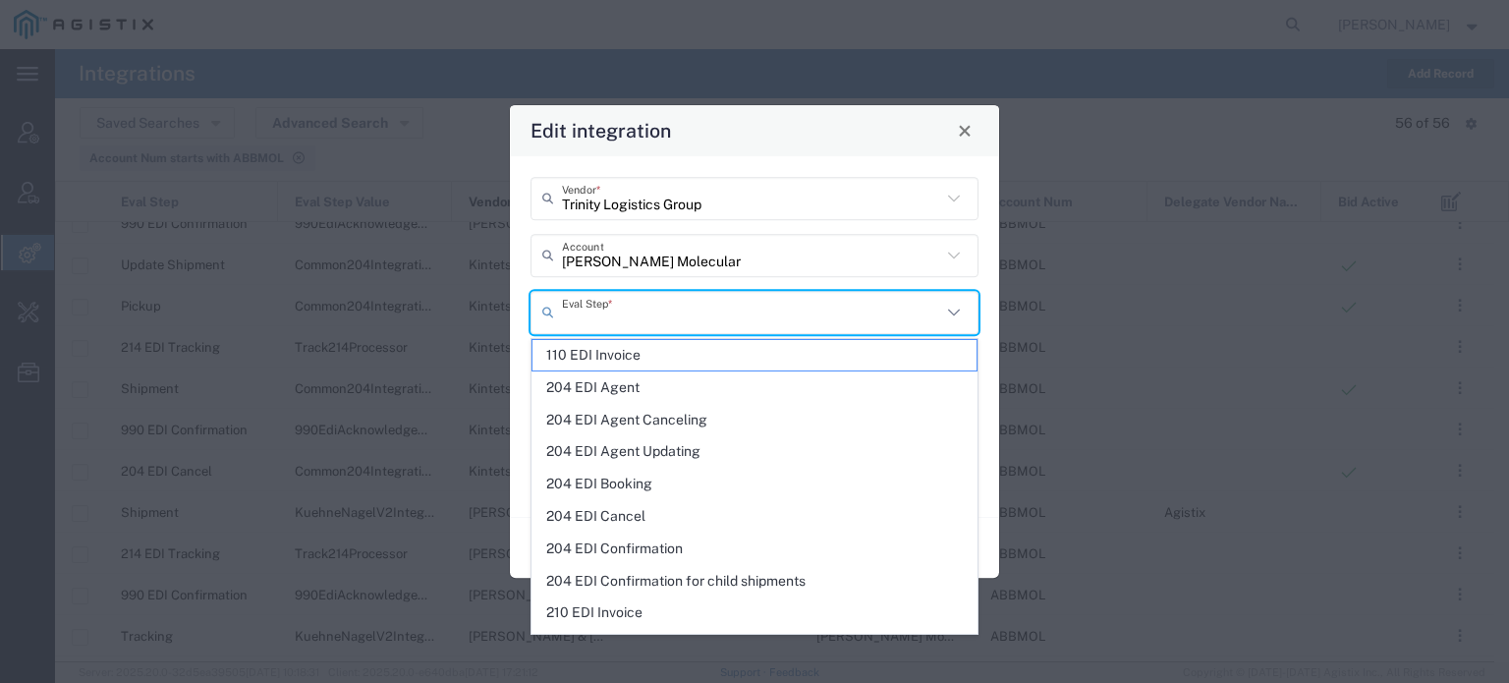
click at [611, 311] on input "text" at bounding box center [751, 312] width 379 height 34
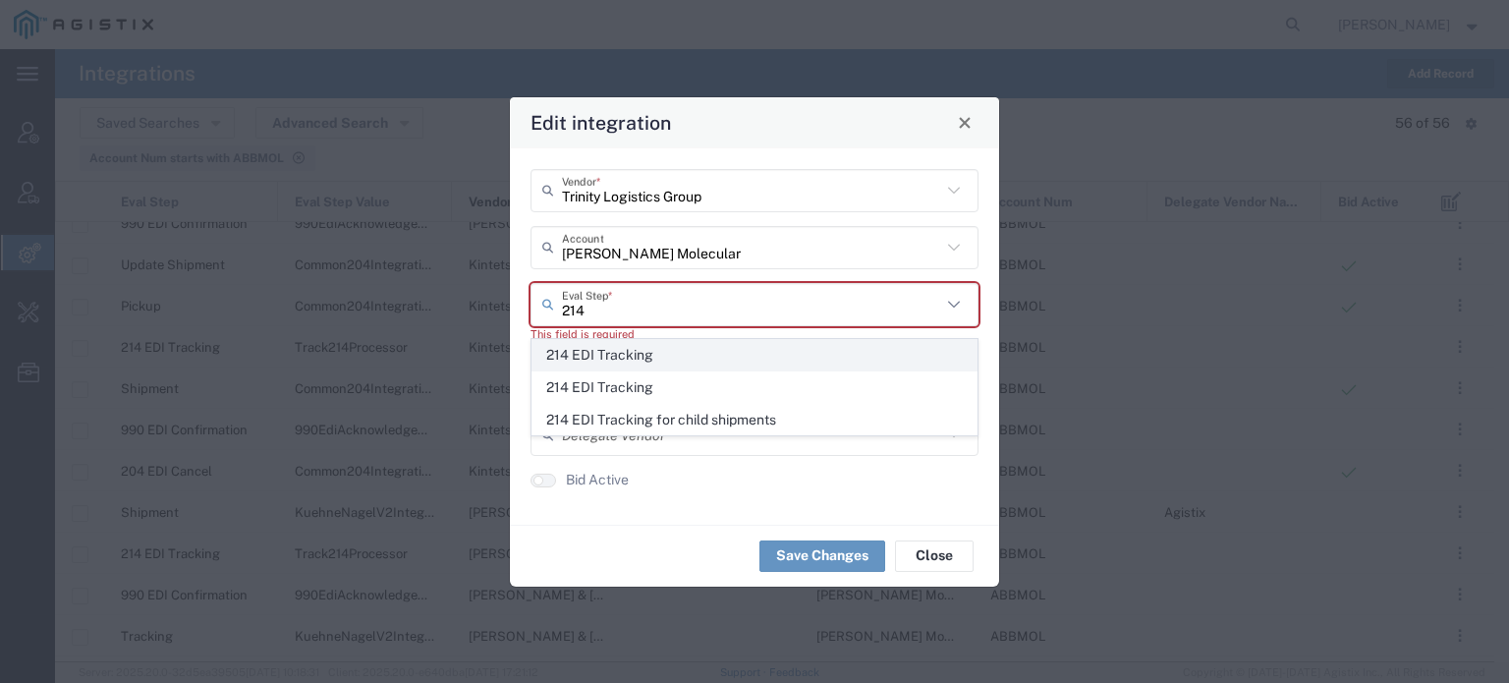
click at [604, 366] on span "214 EDI Tracking" at bounding box center [754, 355] width 444 height 30
type input "214 EDI Tracking"
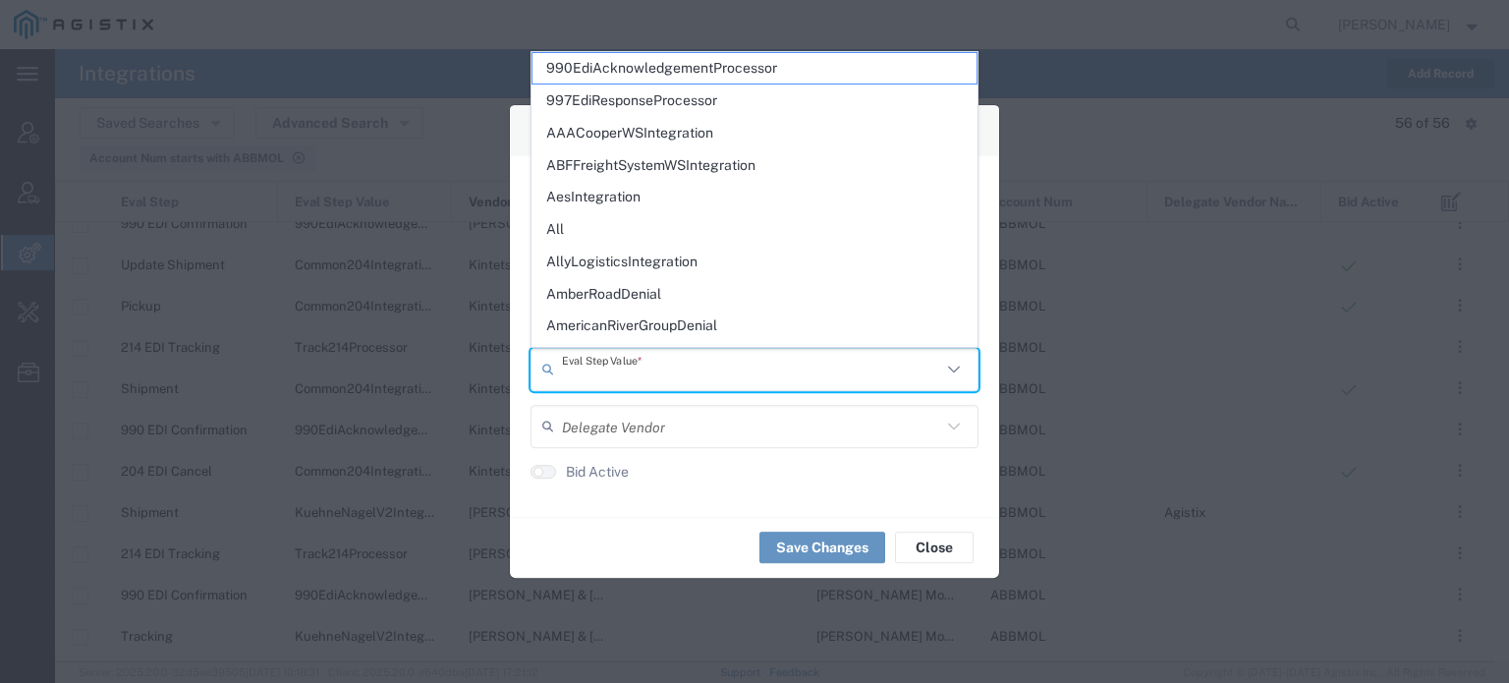
click at [608, 362] on input "text" at bounding box center [751, 369] width 379 height 34
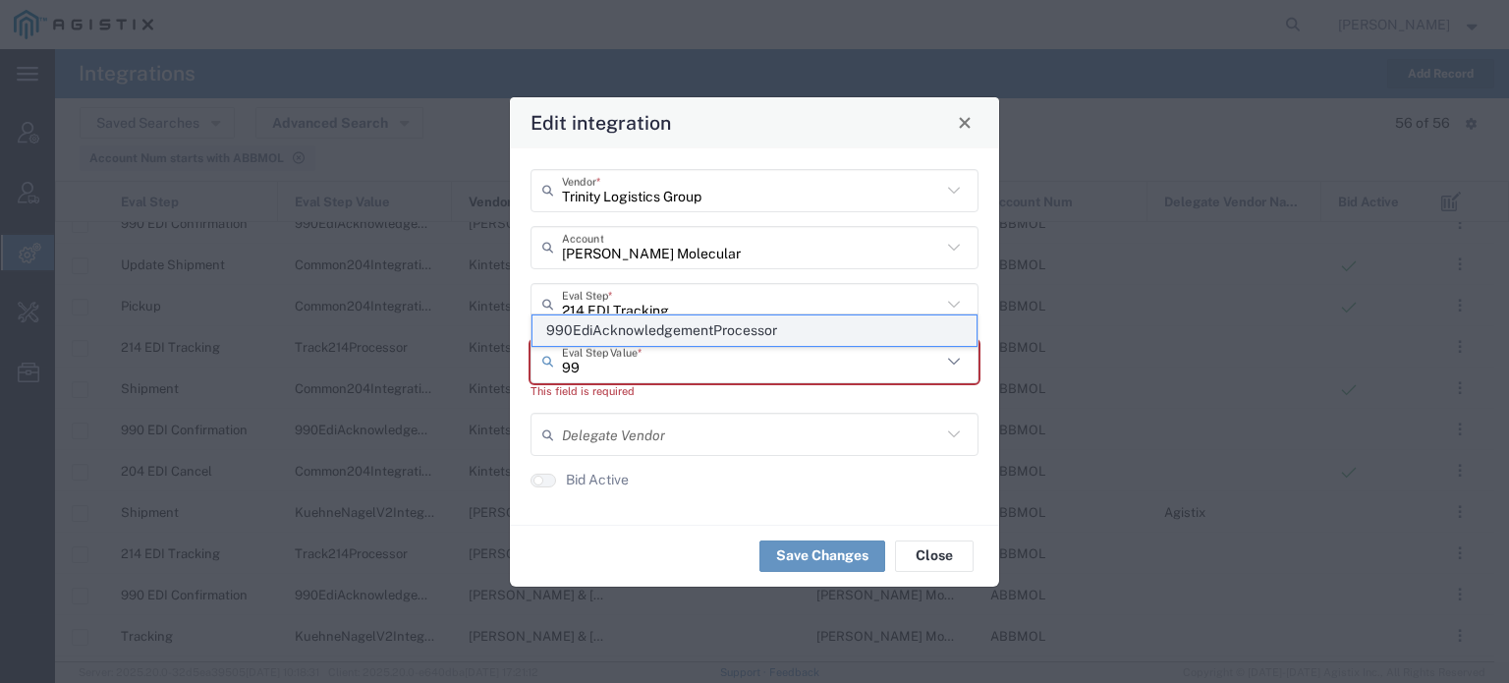
type input "9"
click at [610, 335] on span "Track214Processor" at bounding box center [754, 330] width 444 height 30
type input "Track214Processor"
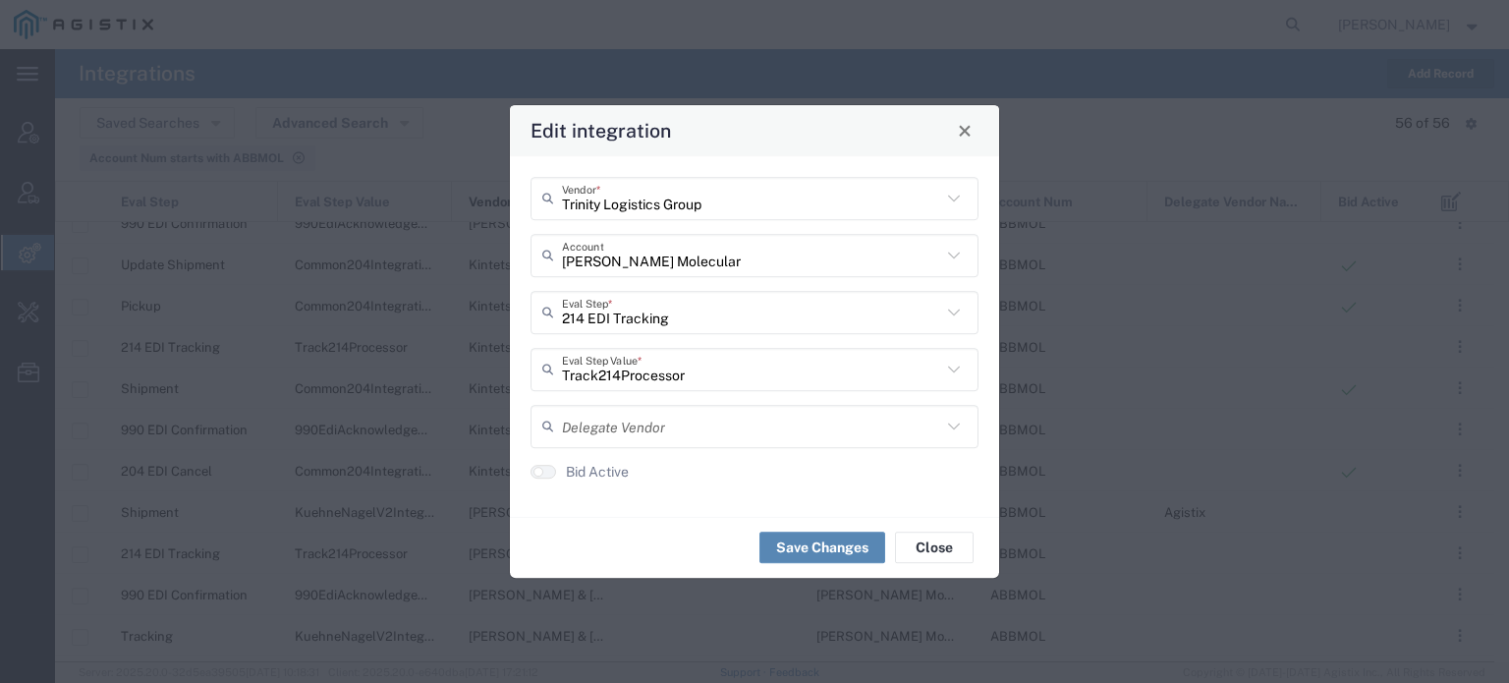
click at [813, 547] on button "Save Changes" at bounding box center [822, 546] width 126 height 31
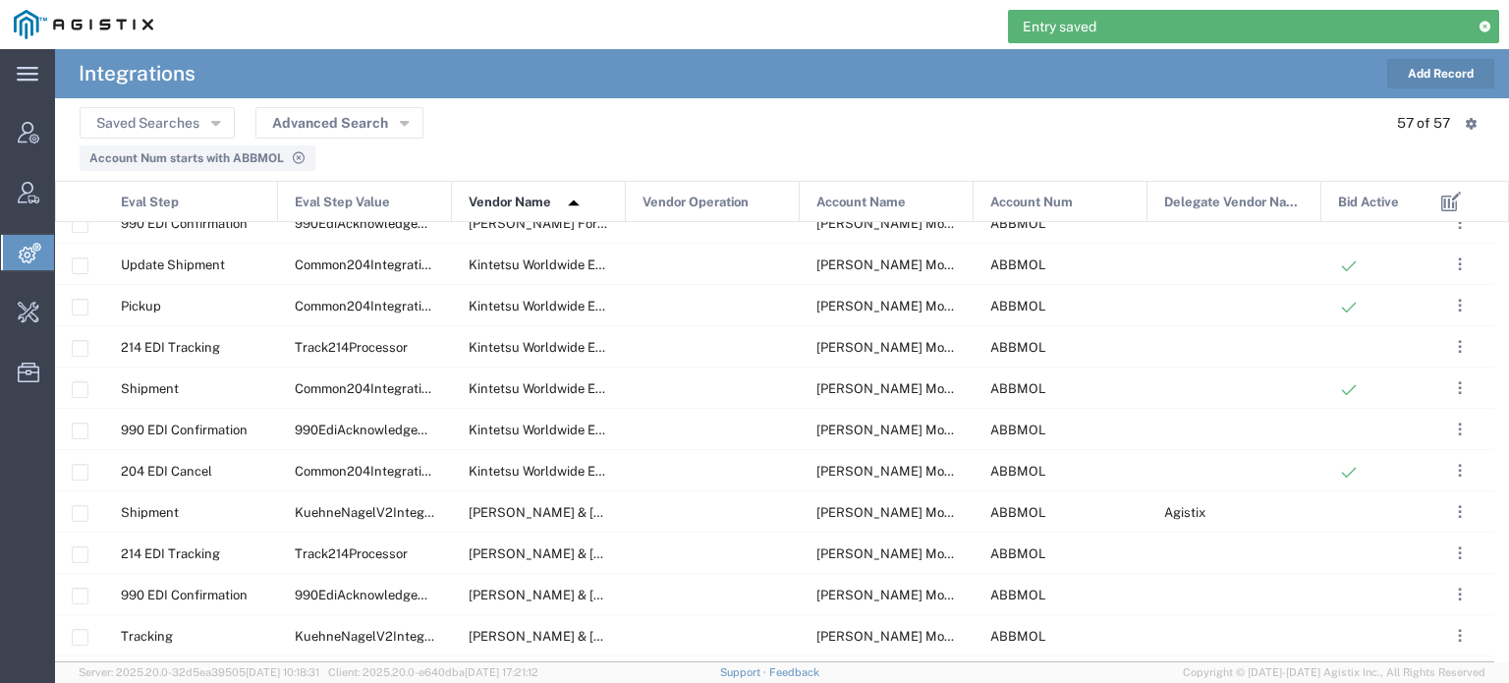
click at [1434, 78] on button "Add Record" at bounding box center [1440, 73] width 107 height 29
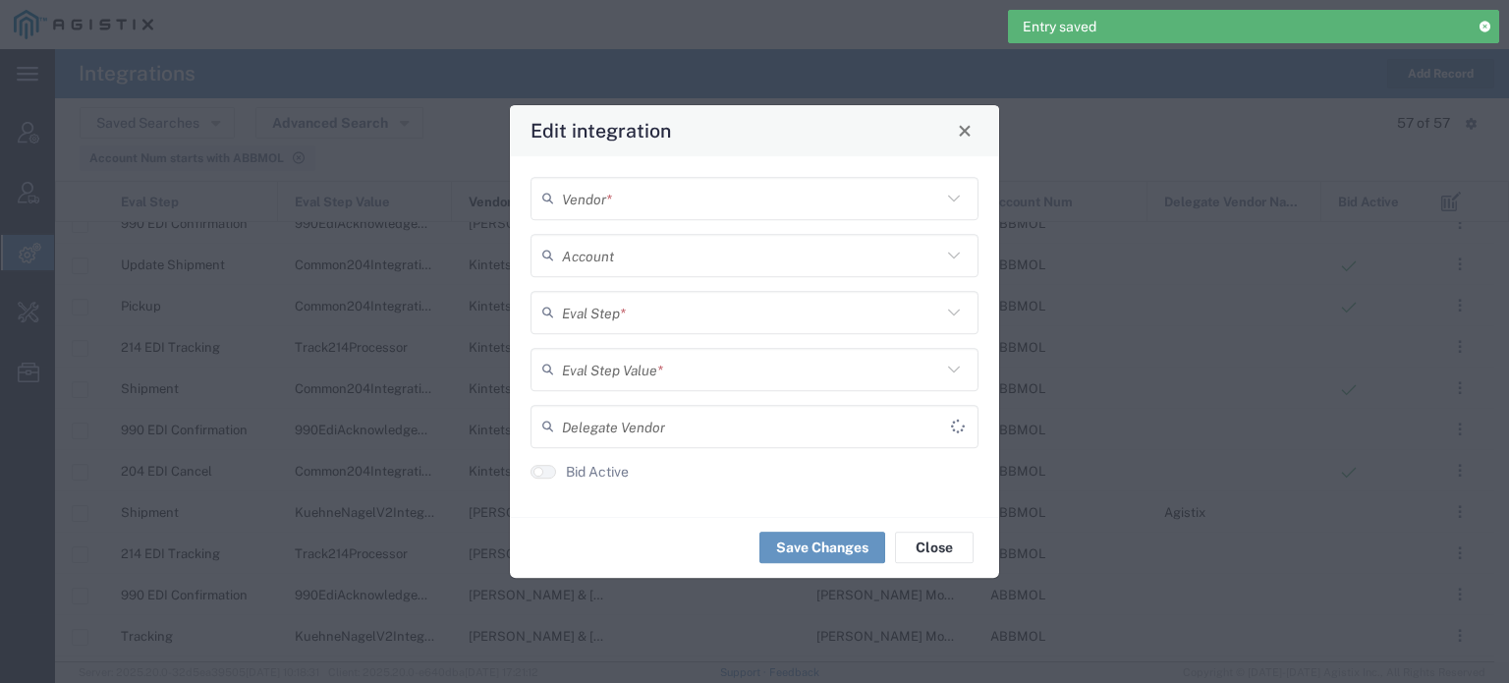
click at [741, 203] on input "text" at bounding box center [751, 198] width 379 height 34
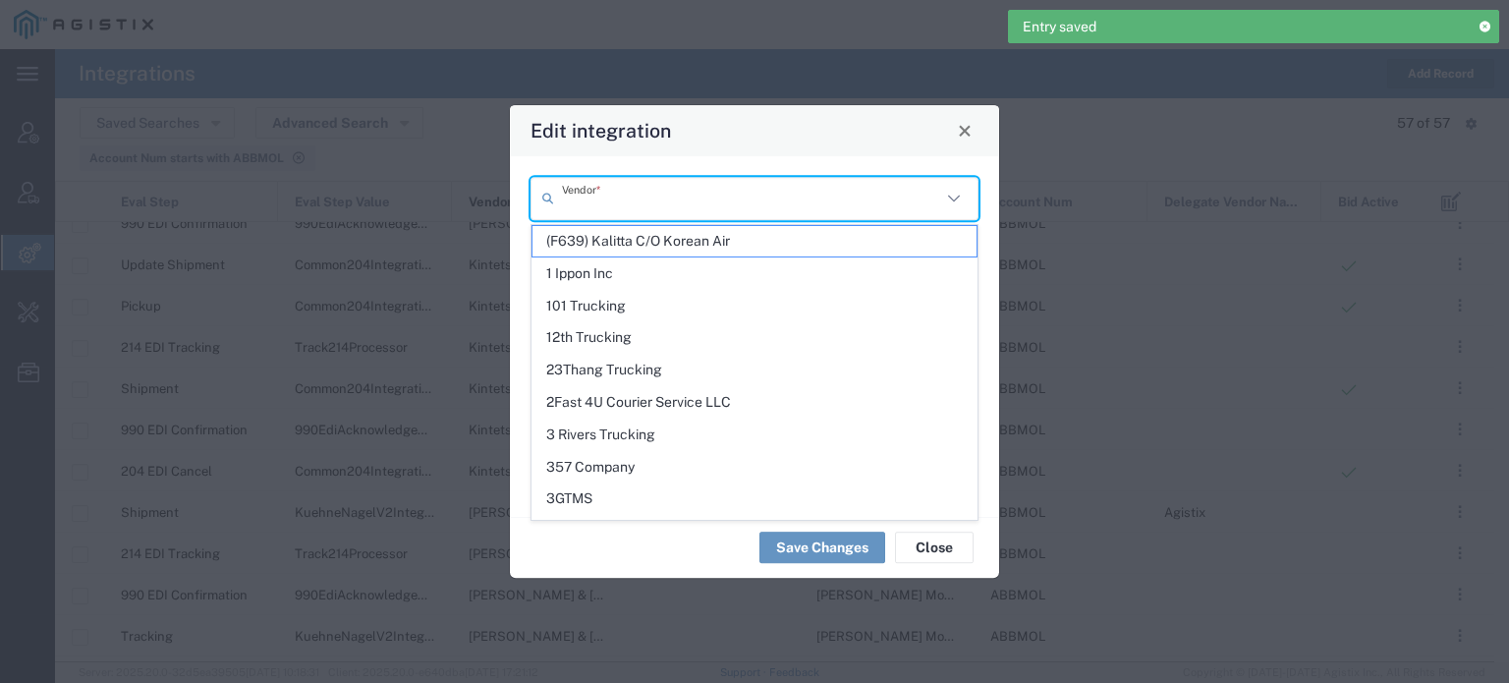
paste input "Trinity Logistics Group"
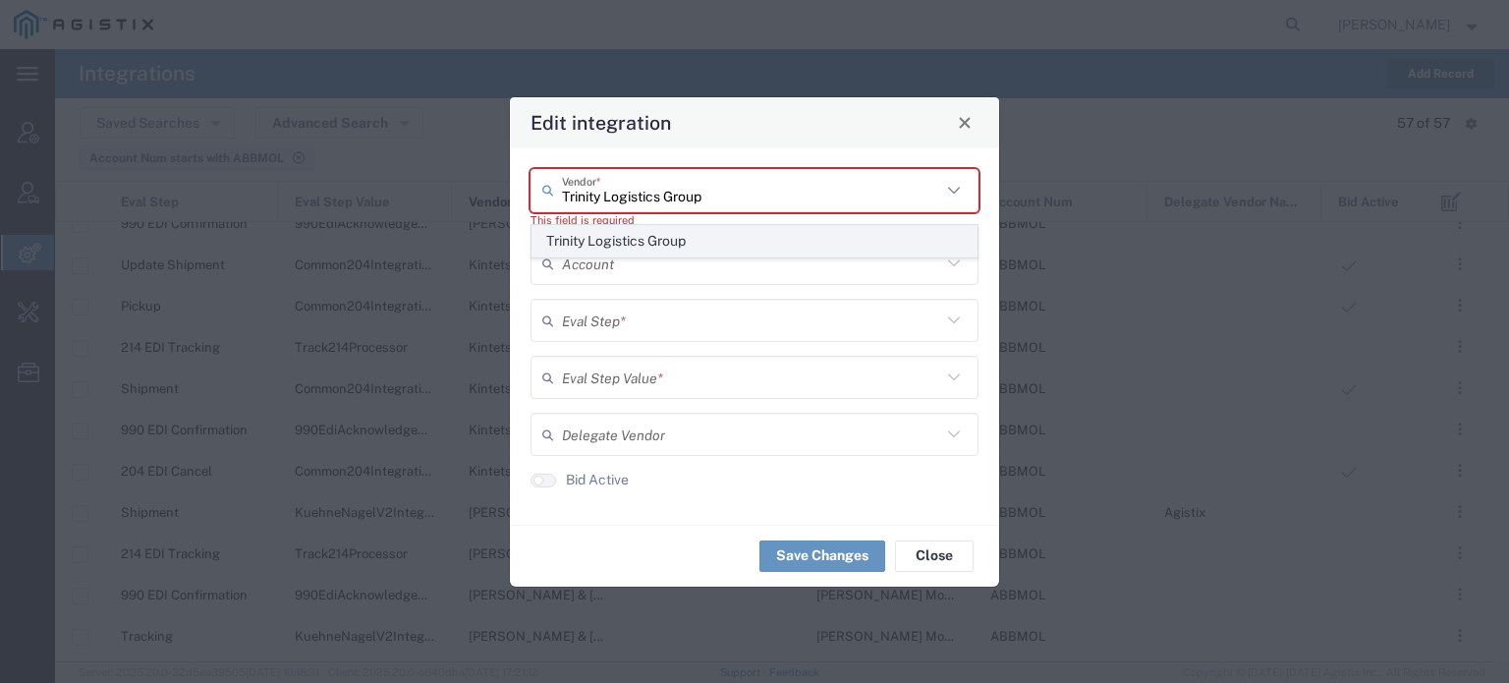
type input "Trinity Logistics Group"
click at [653, 239] on span "Trinity Logistics Group" at bounding box center [754, 241] width 444 height 30
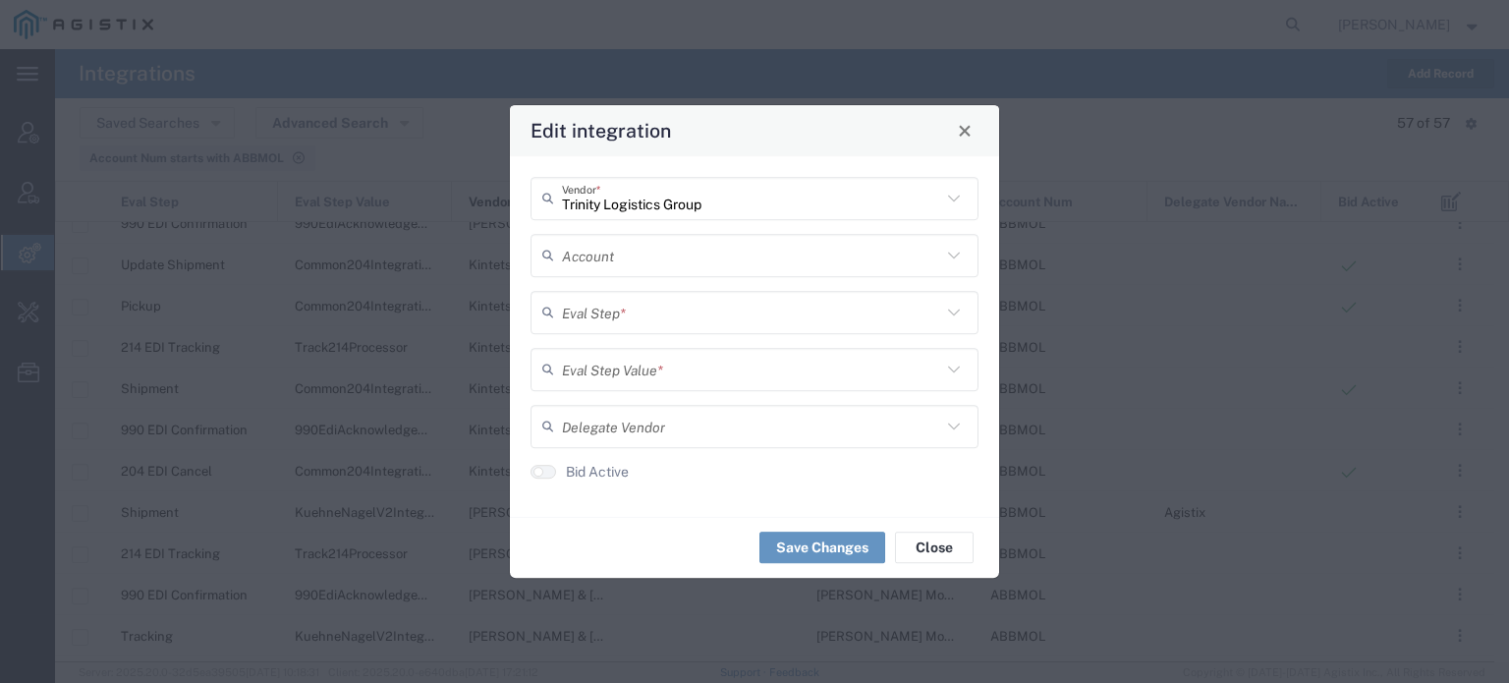
click at [627, 262] on input "text" at bounding box center [751, 255] width 379 height 34
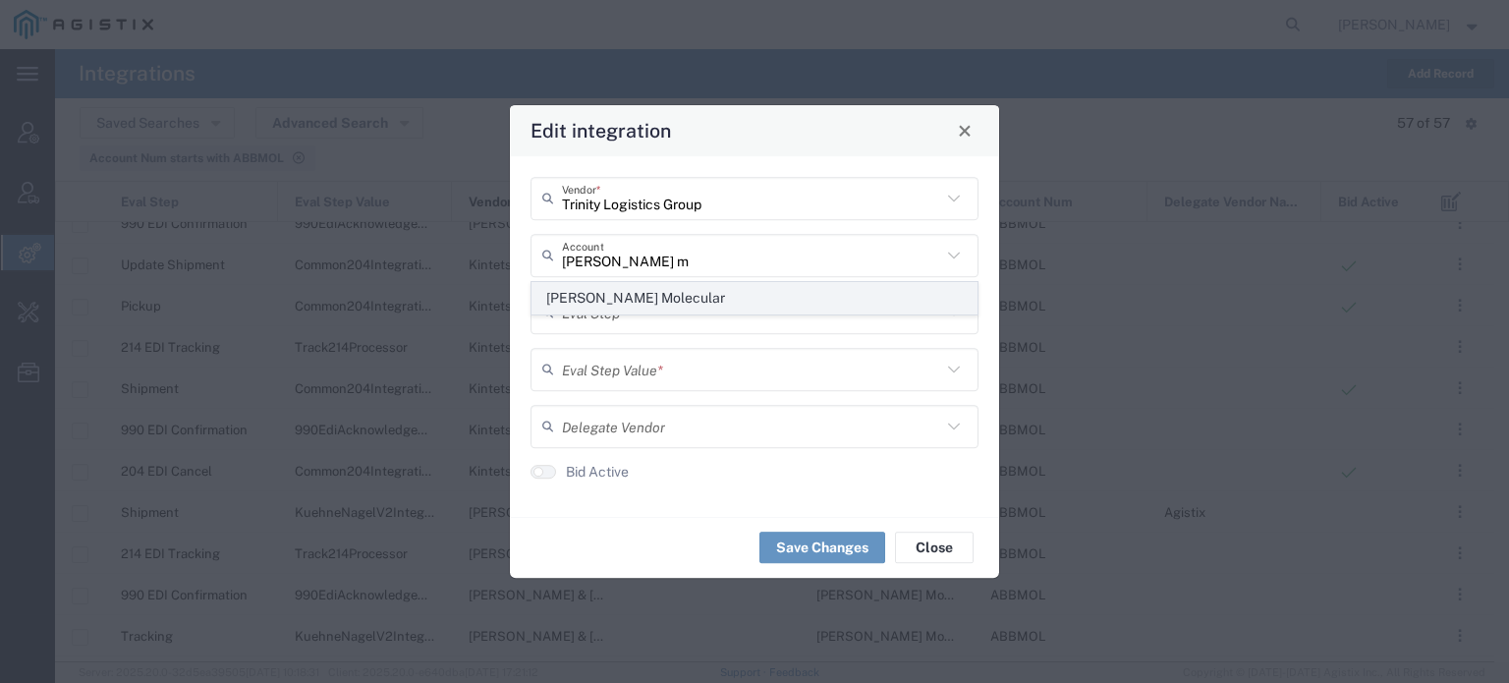
click at [616, 291] on span "[PERSON_NAME] Molecular" at bounding box center [754, 298] width 444 height 30
type input "[PERSON_NAME] Molecular"
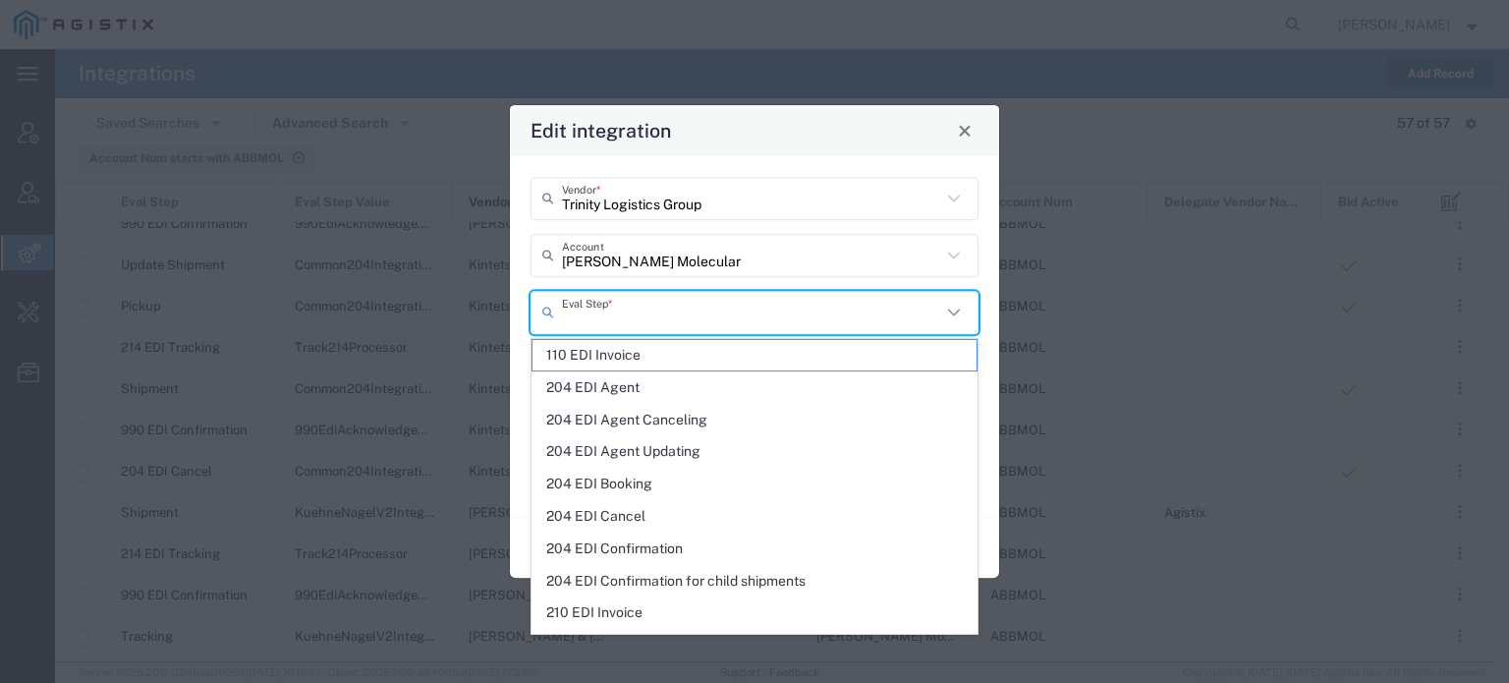
click at [604, 321] on input "text" at bounding box center [751, 312] width 379 height 34
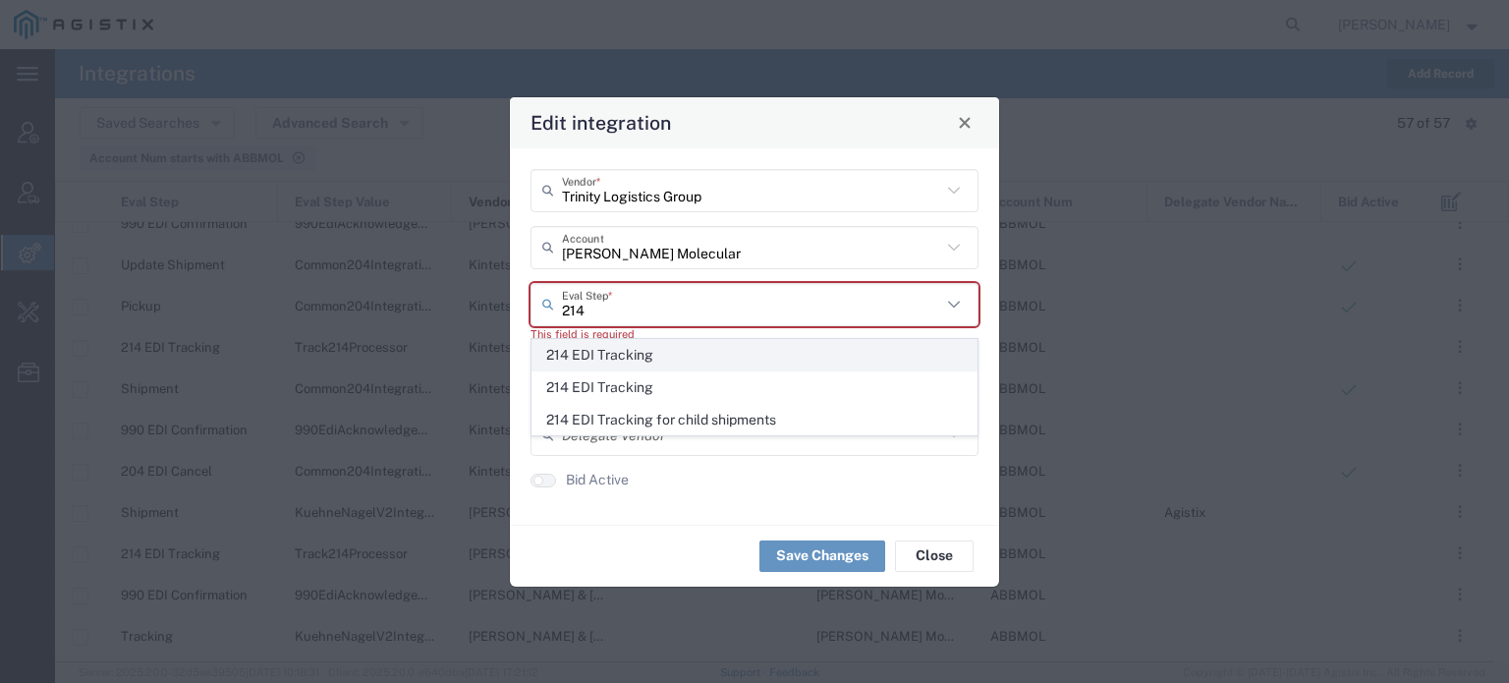
click at [614, 349] on span "214 EDI Tracking" at bounding box center [754, 355] width 444 height 30
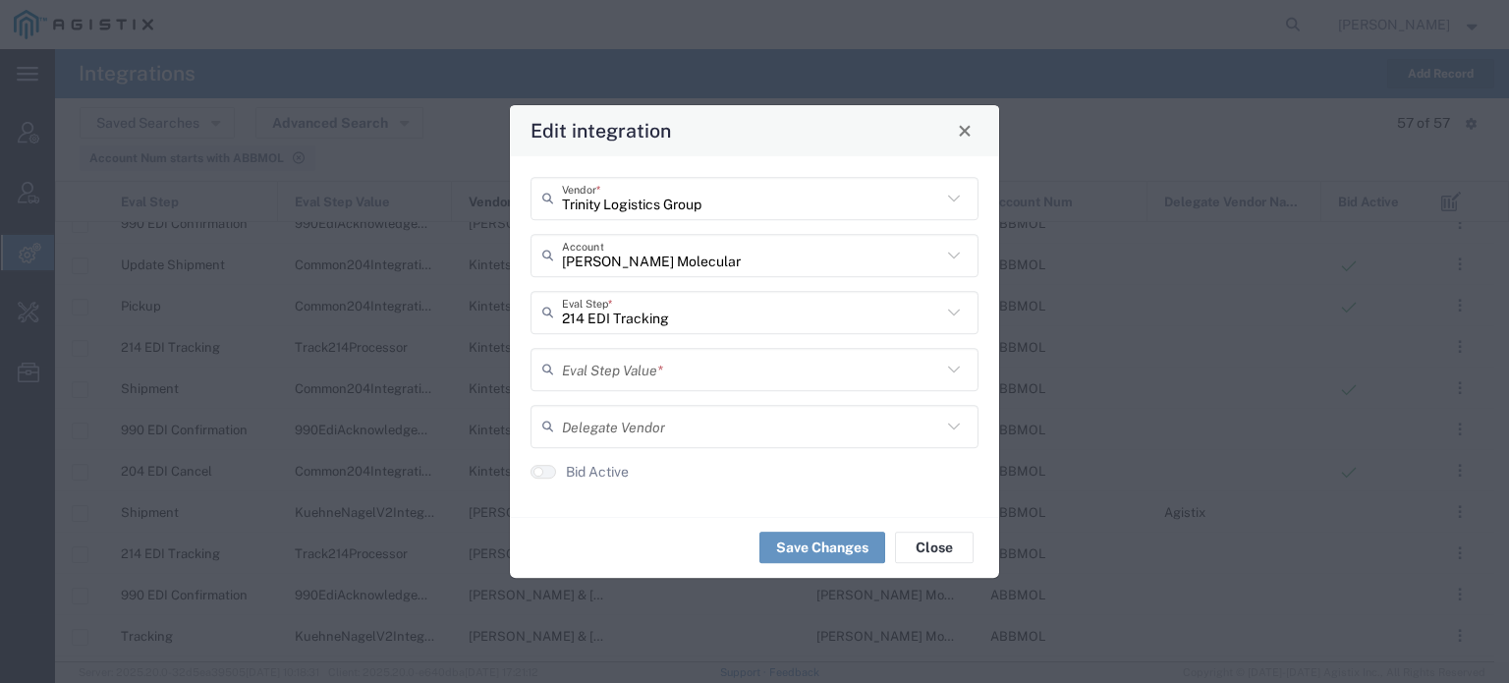
type input "214 EDI Tracking"
click at [633, 321] on input "214 EDI Tracking" at bounding box center [751, 312] width 379 height 34
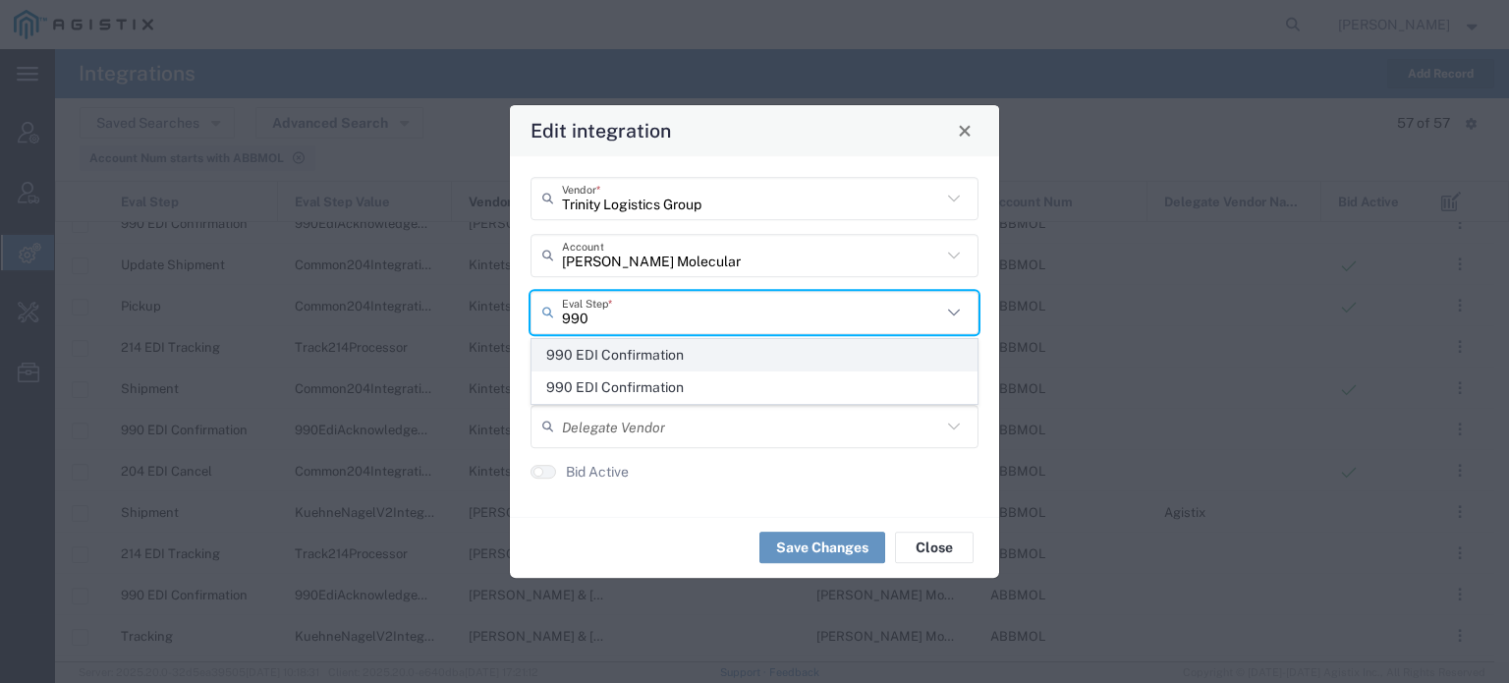
click at [635, 353] on span "990 EDI Confirmation" at bounding box center [754, 355] width 444 height 30
type input "990 EDI Confirmation"
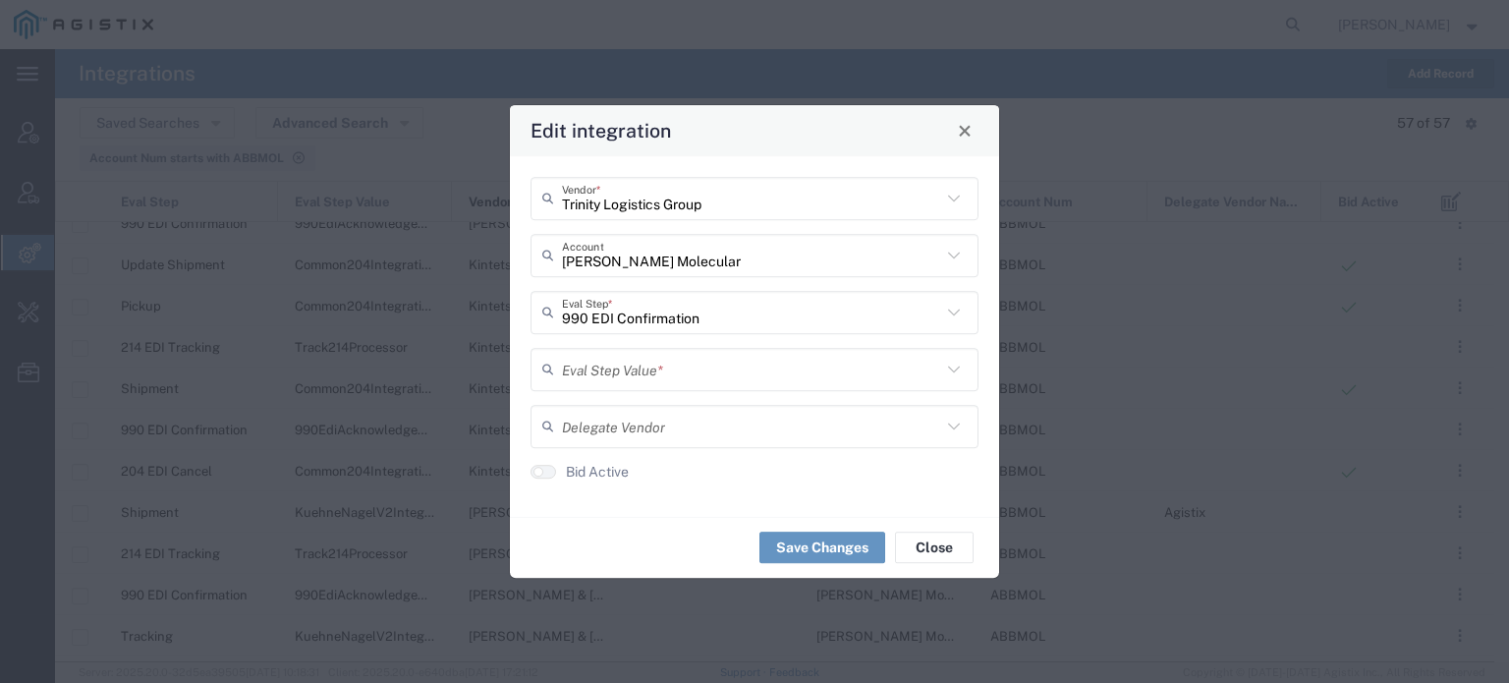
click at [626, 357] on input "text" at bounding box center [751, 369] width 379 height 34
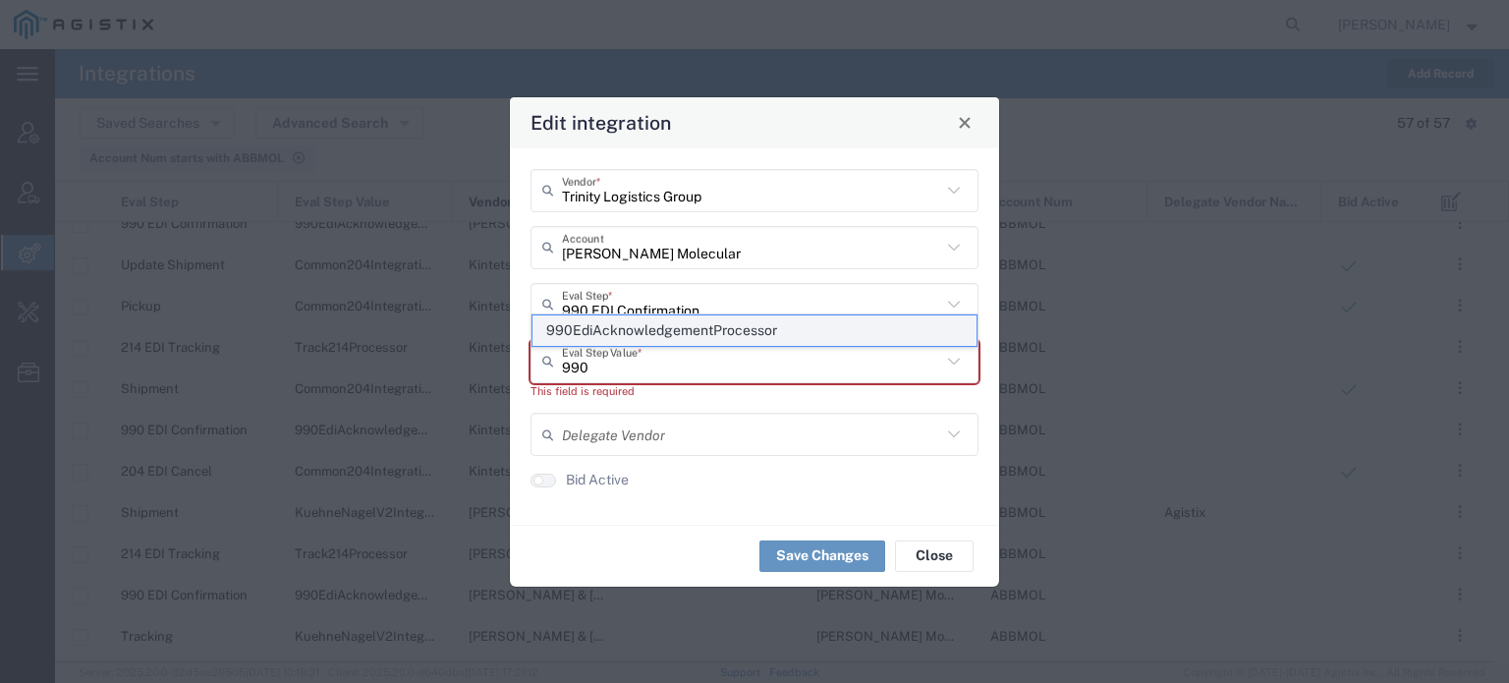
click at [640, 330] on span "990EdiAcknowledgementProcessor" at bounding box center [754, 330] width 444 height 30
type input "990EdiAcknowledgementProcessor"
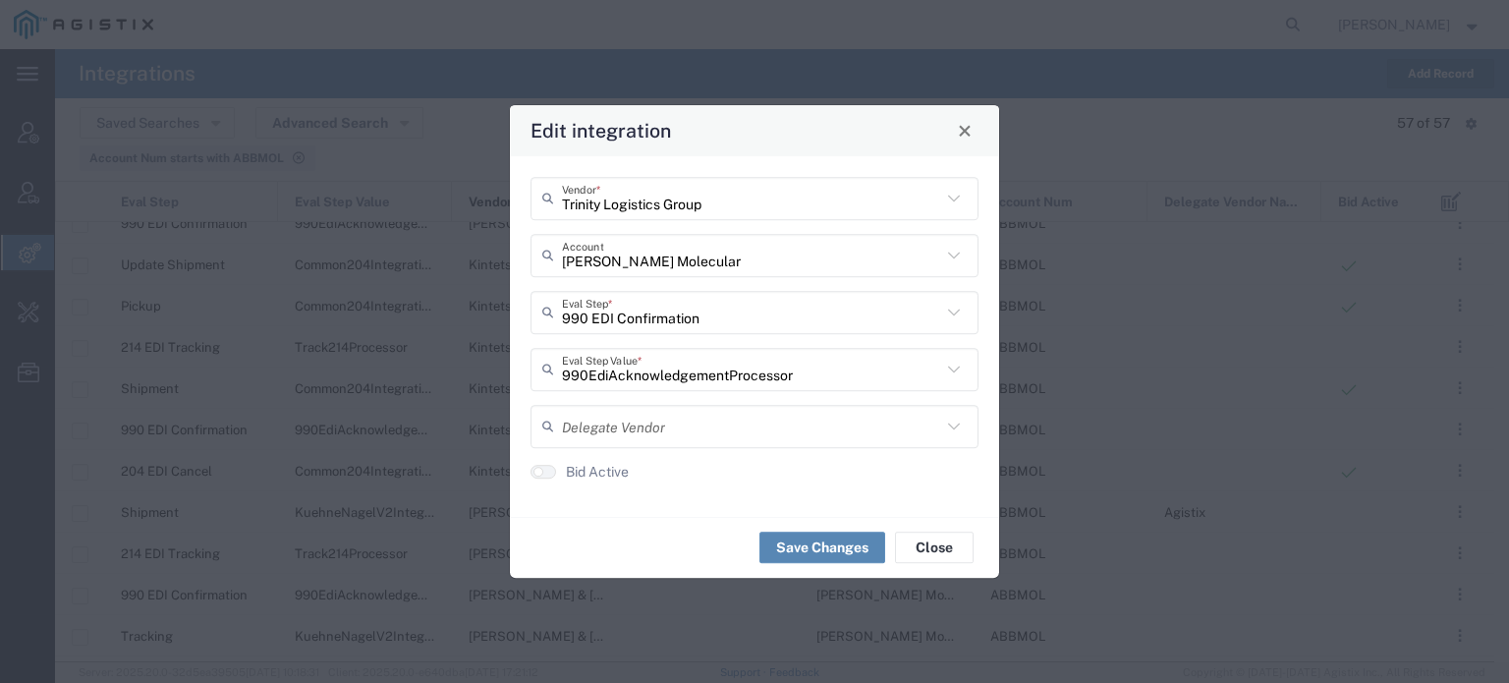
click at [843, 552] on button "Save Changes" at bounding box center [822, 546] width 126 height 31
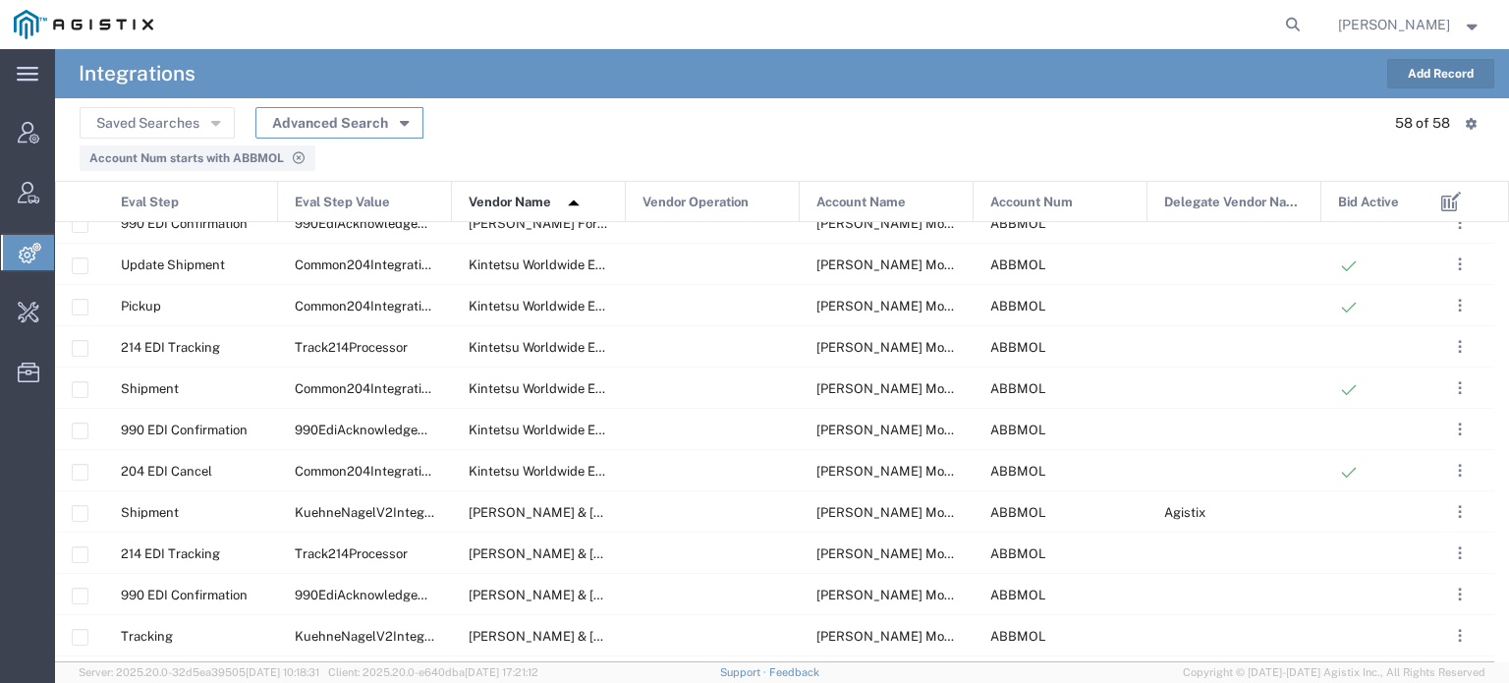
click at [368, 117] on button "Advanced Search" at bounding box center [339, 122] width 168 height 31
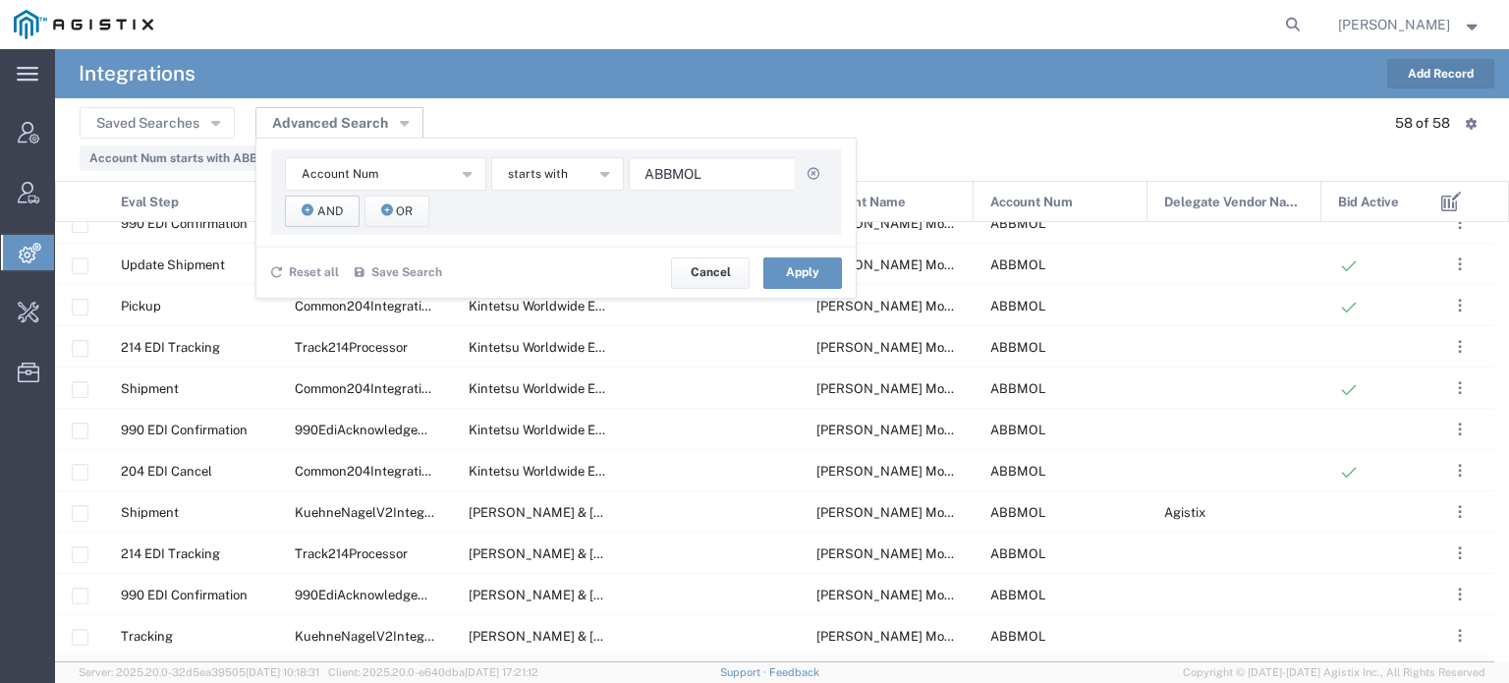
click at [332, 205] on span "And" at bounding box center [330, 211] width 26 height 19
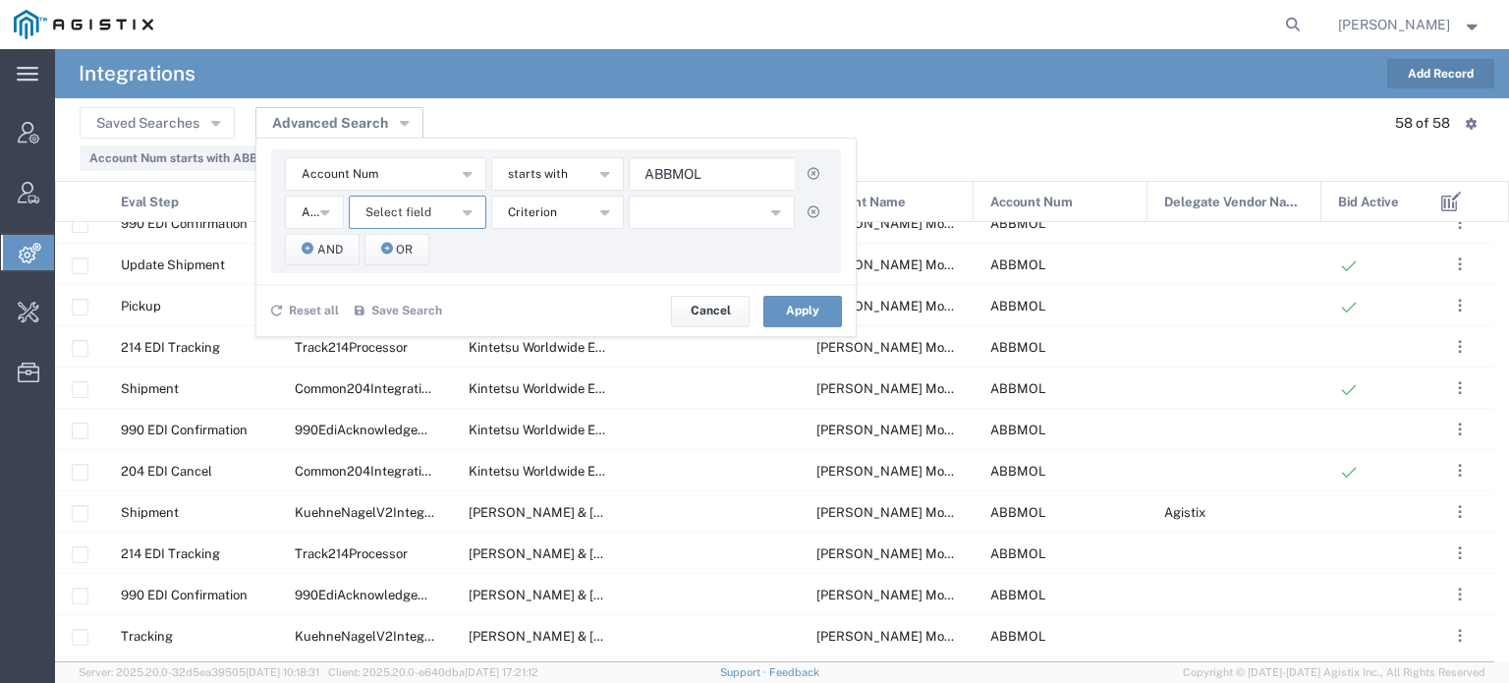
click at [417, 209] on span "Select field" at bounding box center [398, 212] width 66 height 19
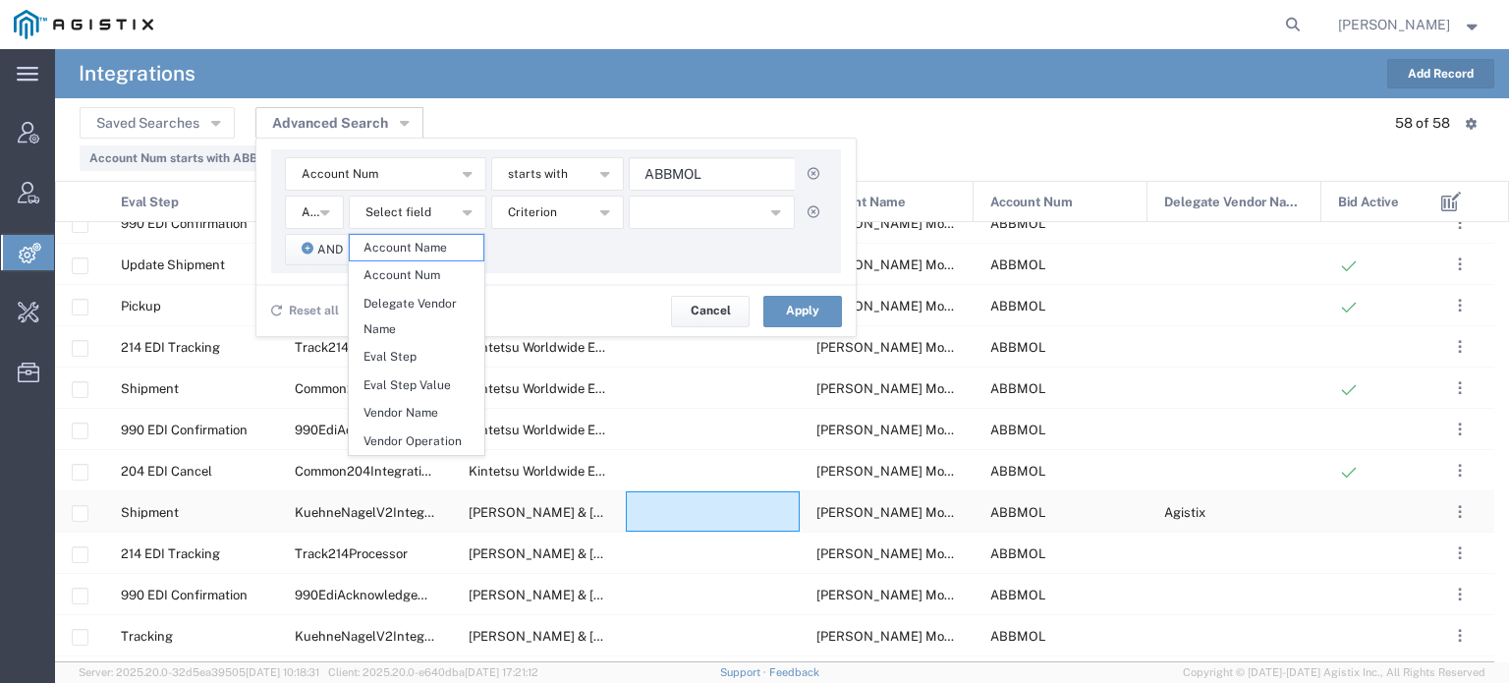
click at [712, 498] on div at bounding box center [713, 511] width 174 height 40
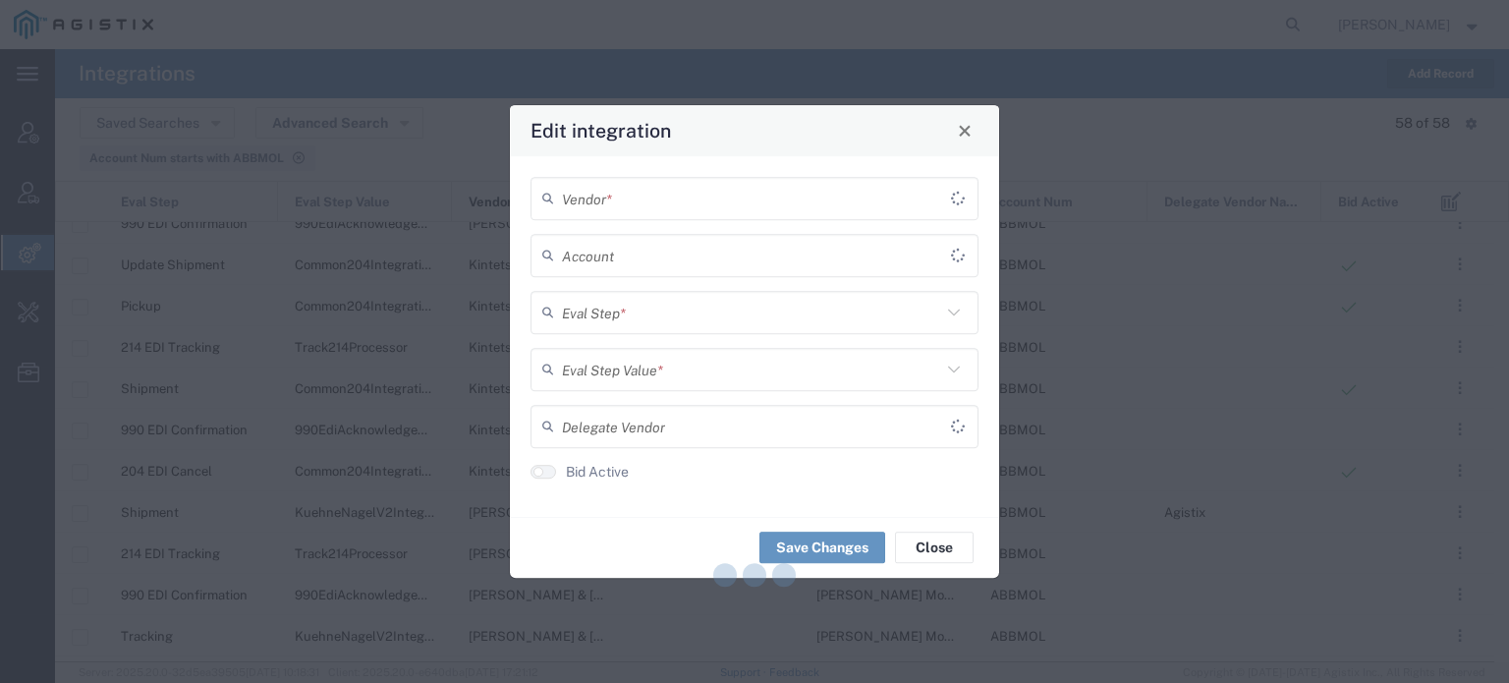
type input "Shipment"
type input "KuehneNagelV2Integration"
type input "[PERSON_NAME] Molecular"
type input "[PERSON_NAME] & [PERSON_NAME]"
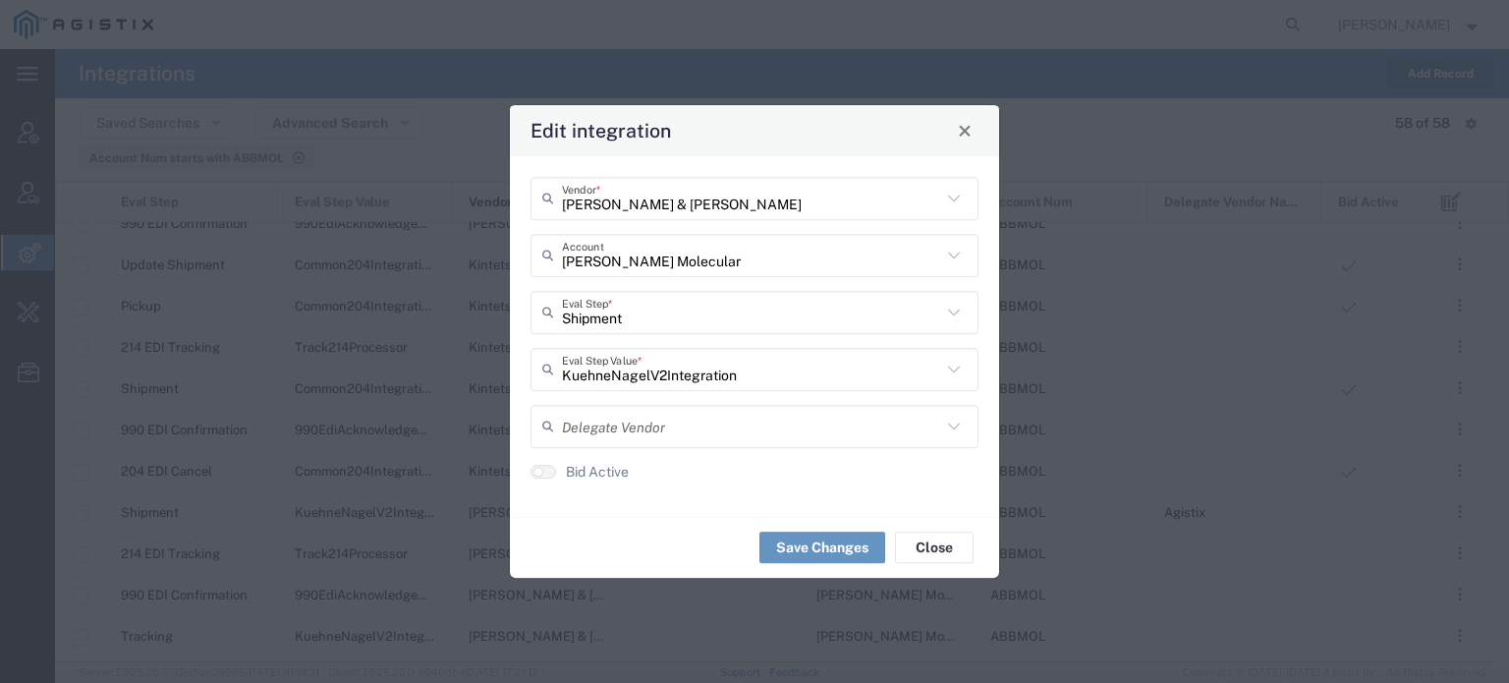
type input "Agistix"
click at [918, 539] on button "Close" at bounding box center [934, 546] width 79 height 31
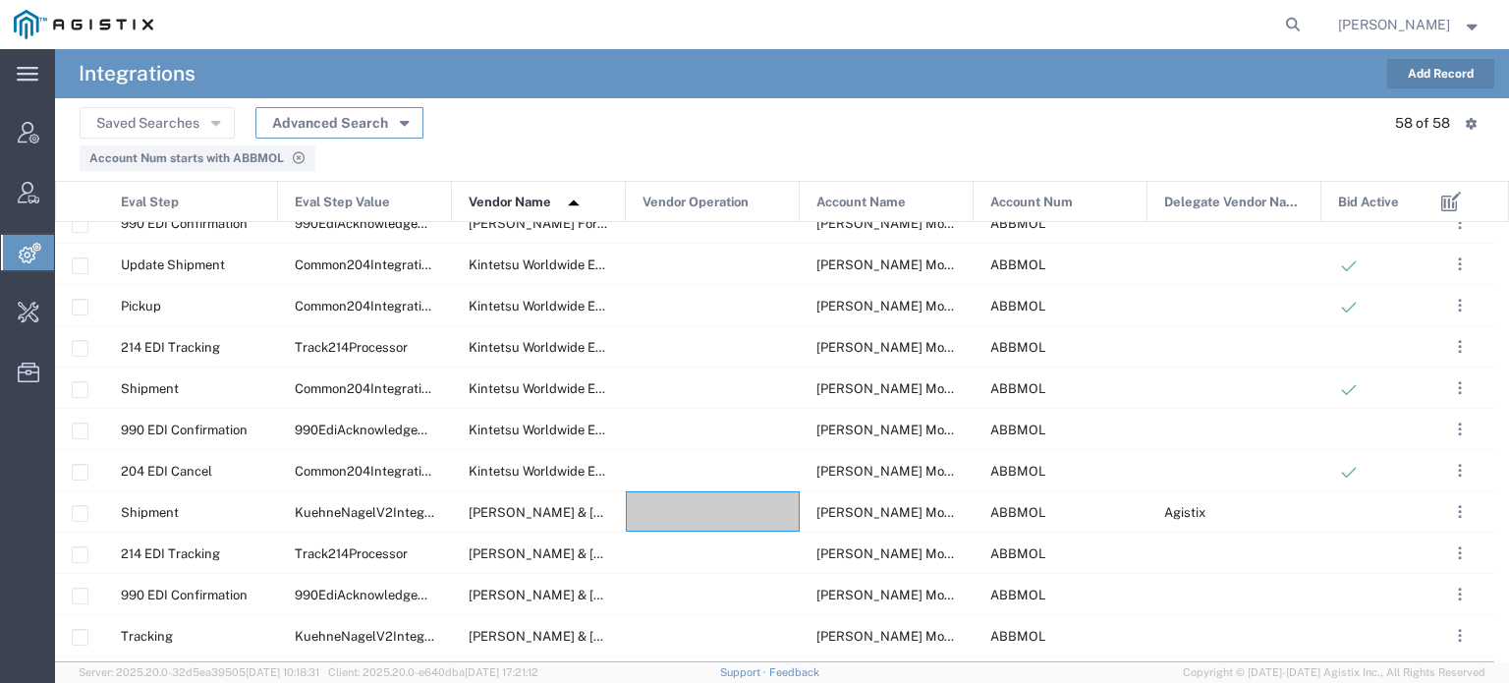
click at [300, 116] on button "Advanced Search" at bounding box center [339, 122] width 168 height 31
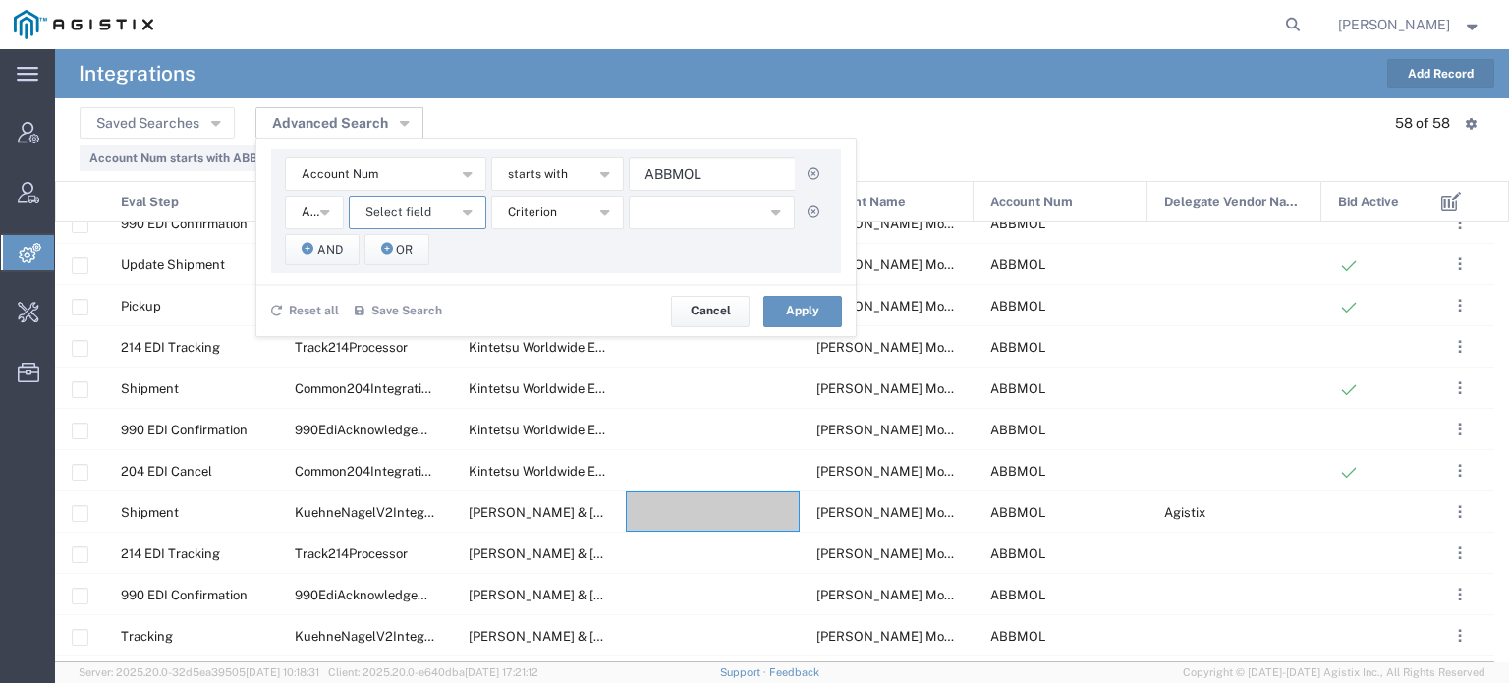
click at [399, 203] on span "Select field" at bounding box center [398, 212] width 66 height 19
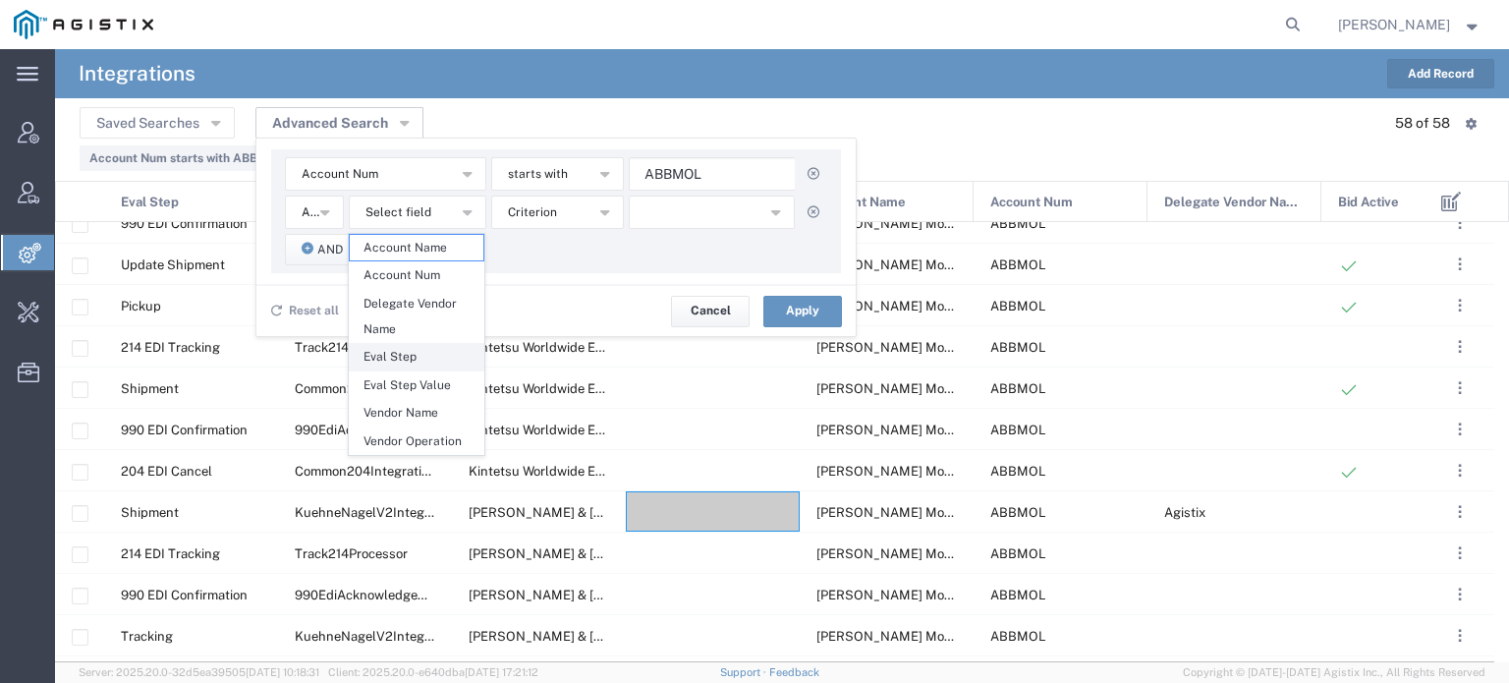
click at [404, 350] on span "Eval Step" at bounding box center [417, 357] width 134 height 26
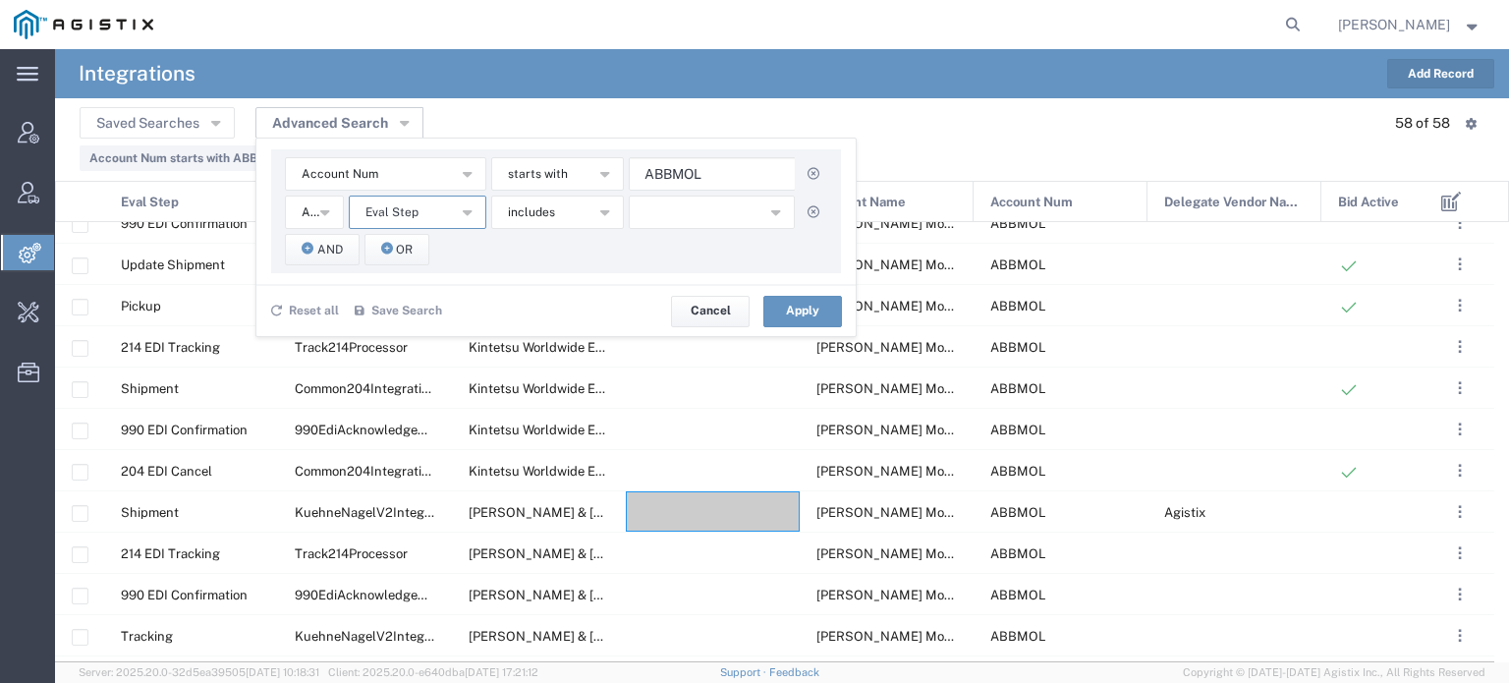
click at [420, 213] on button "Eval Step" at bounding box center [417, 211] width 137 height 33
click at [416, 387] on span "Eval Step Value" at bounding box center [417, 385] width 134 height 26
click at [660, 210] on button "button" at bounding box center [713, 211] width 164 height 33
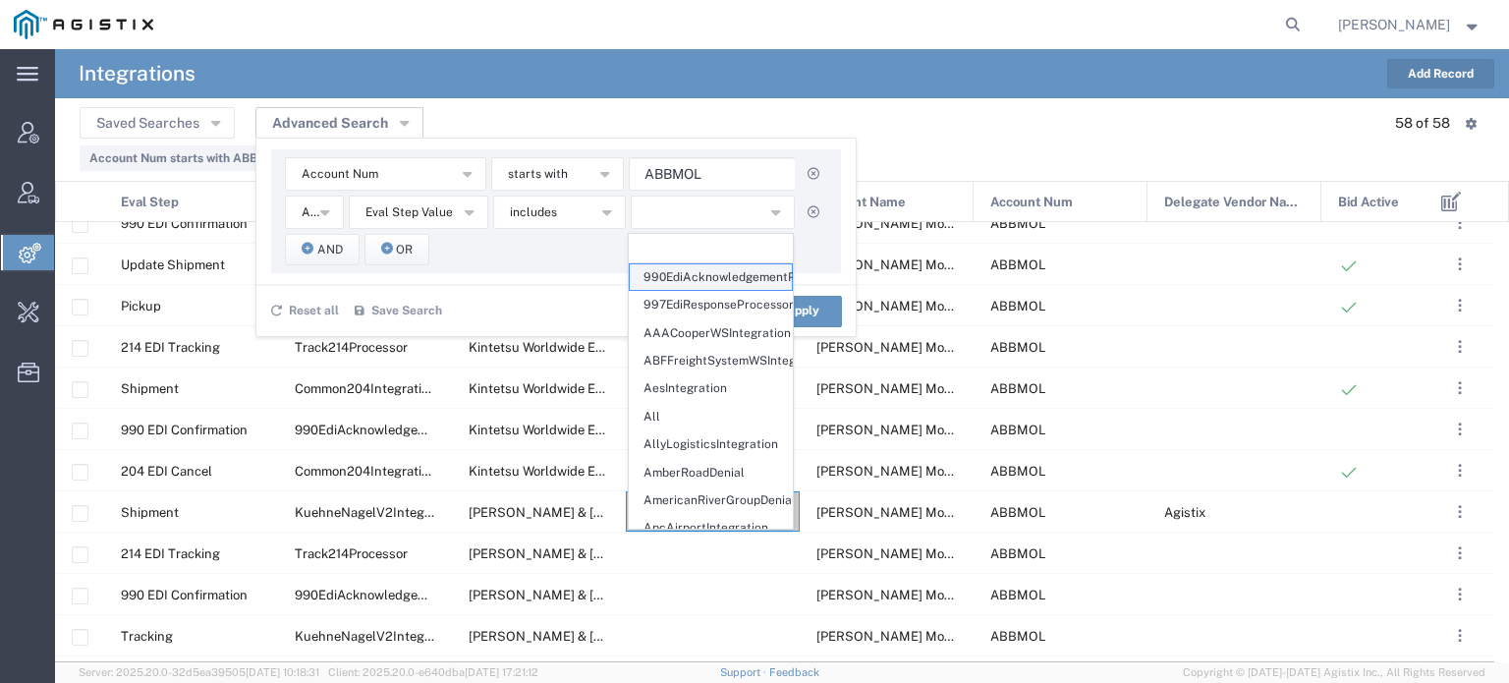
click at [711, 277] on span "990EdiAcknowledgementProcessor" at bounding box center [711, 277] width 162 height 26
click at [714, 247] on input "text" at bounding box center [711, 248] width 164 height 29
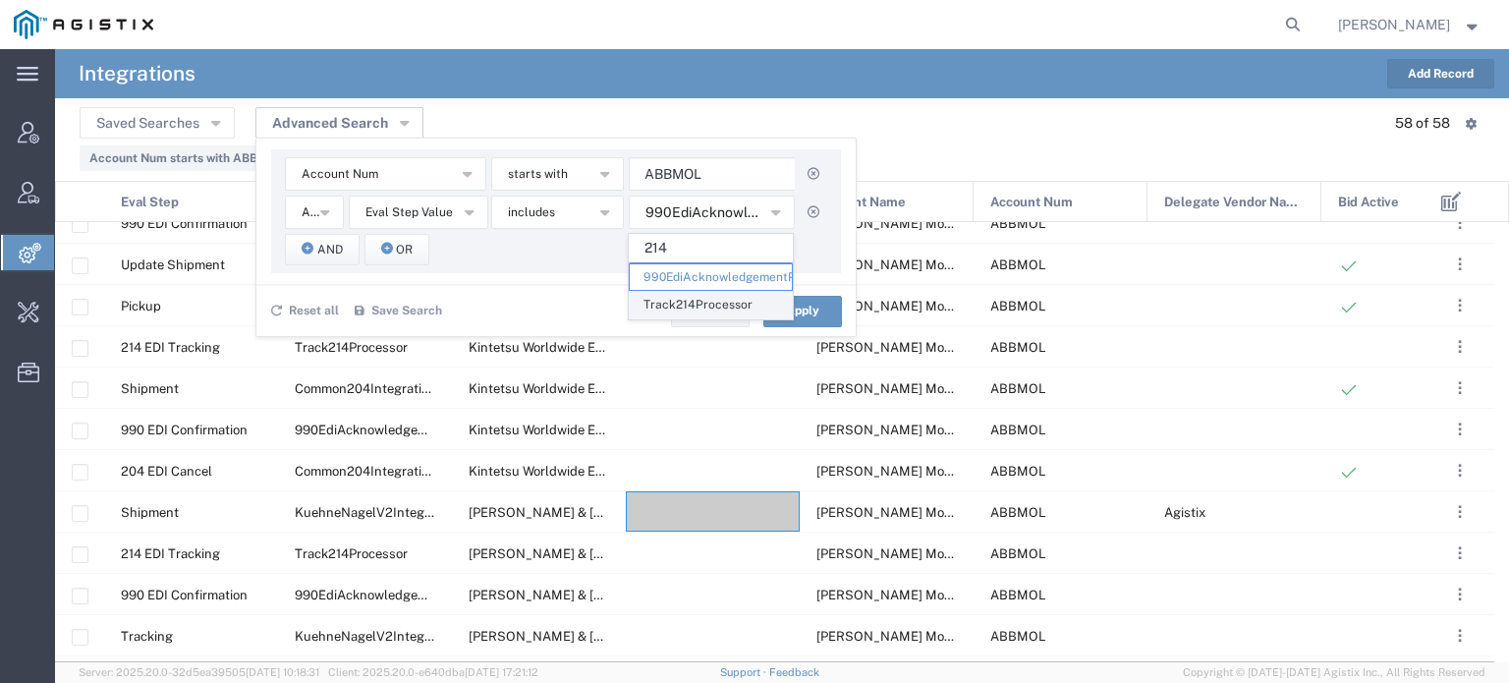
type input "214"
click at [729, 302] on span "Track214Processor" at bounding box center [711, 305] width 162 height 26
click at [779, 212] on icon "button" at bounding box center [775, 211] width 9 height 14
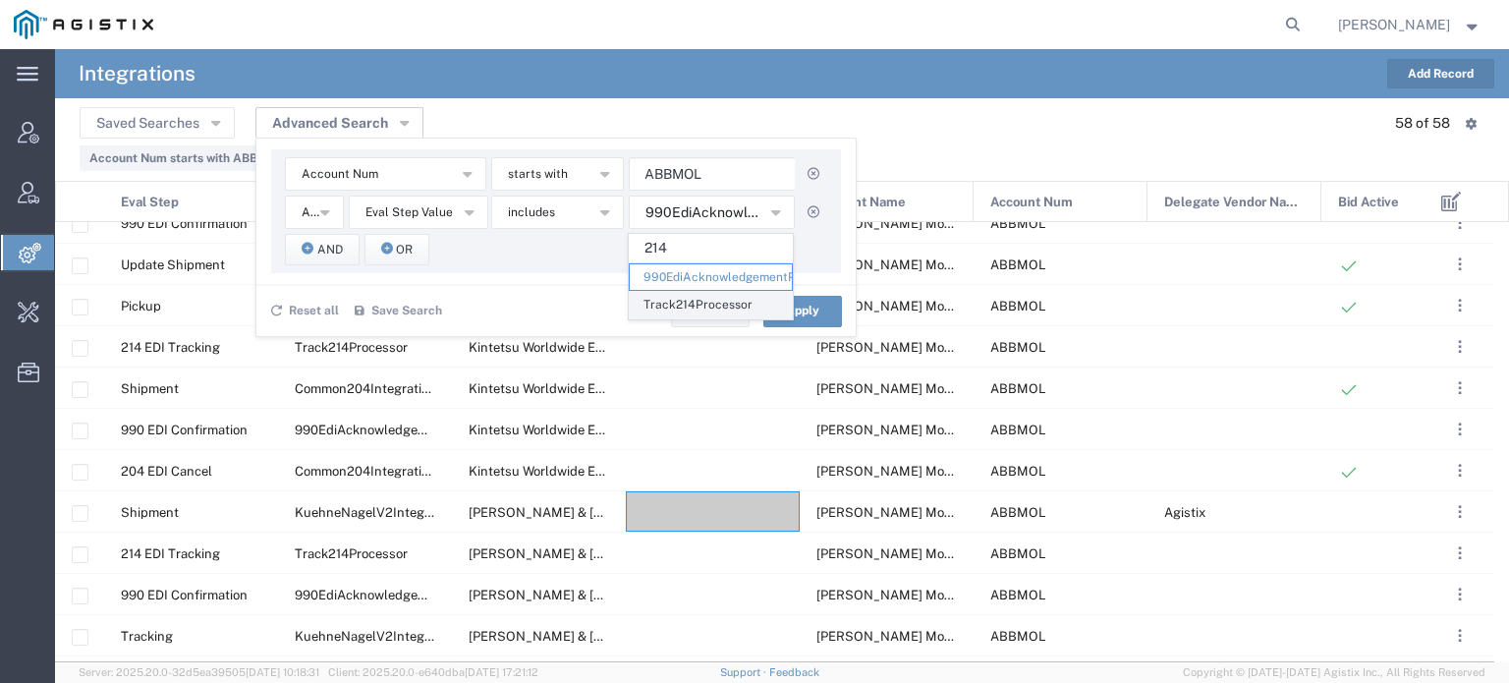
click at [680, 300] on span "Track214Processor" at bounding box center [711, 305] width 162 height 26
click at [574, 245] on div "Account Num Account Name Account Num Delegate Vendor Name Eval Step Eval Step V…" at bounding box center [556, 211] width 570 height 124
click at [794, 305] on button "Apply" at bounding box center [802, 311] width 79 height 31
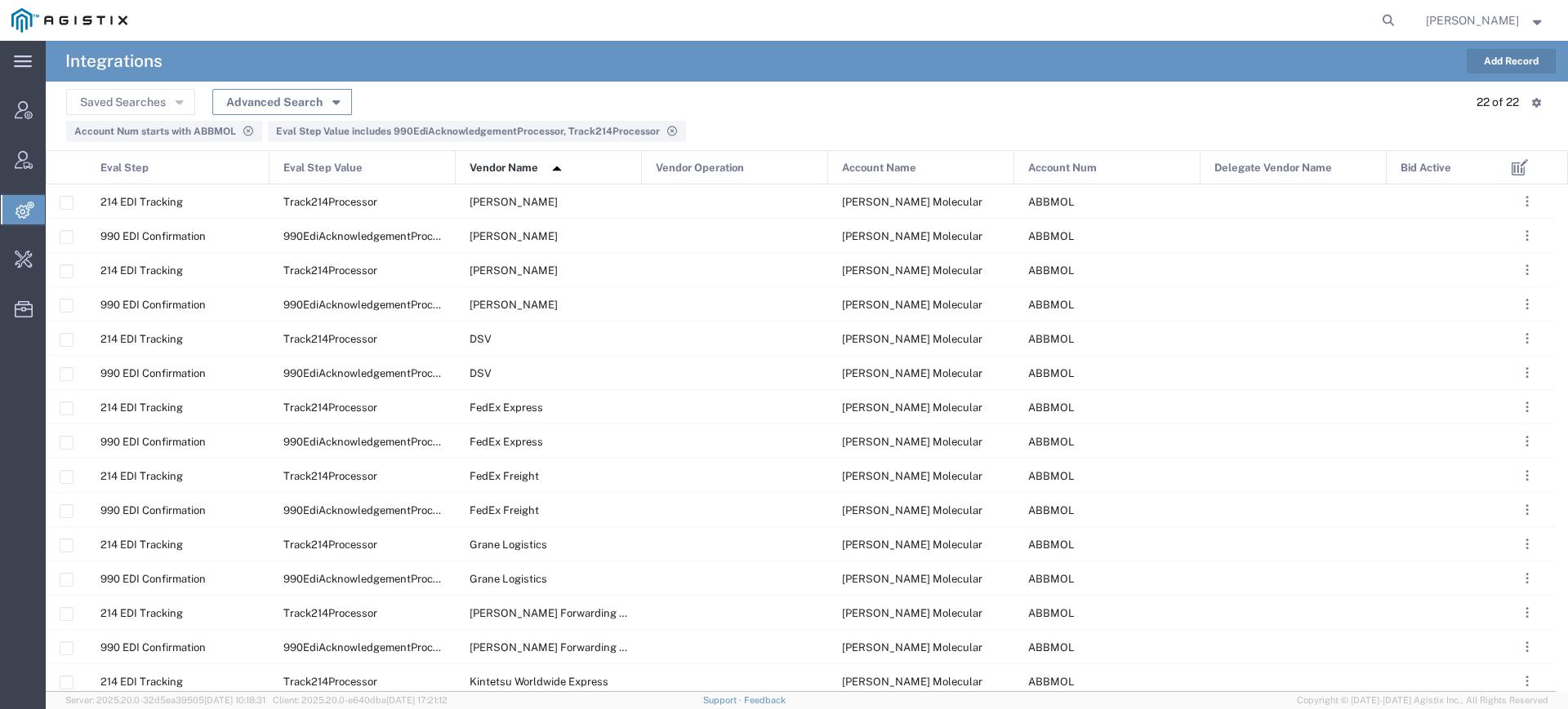
click at [333, 99] on icon "button" at bounding box center [336, 101] width 7 height 12
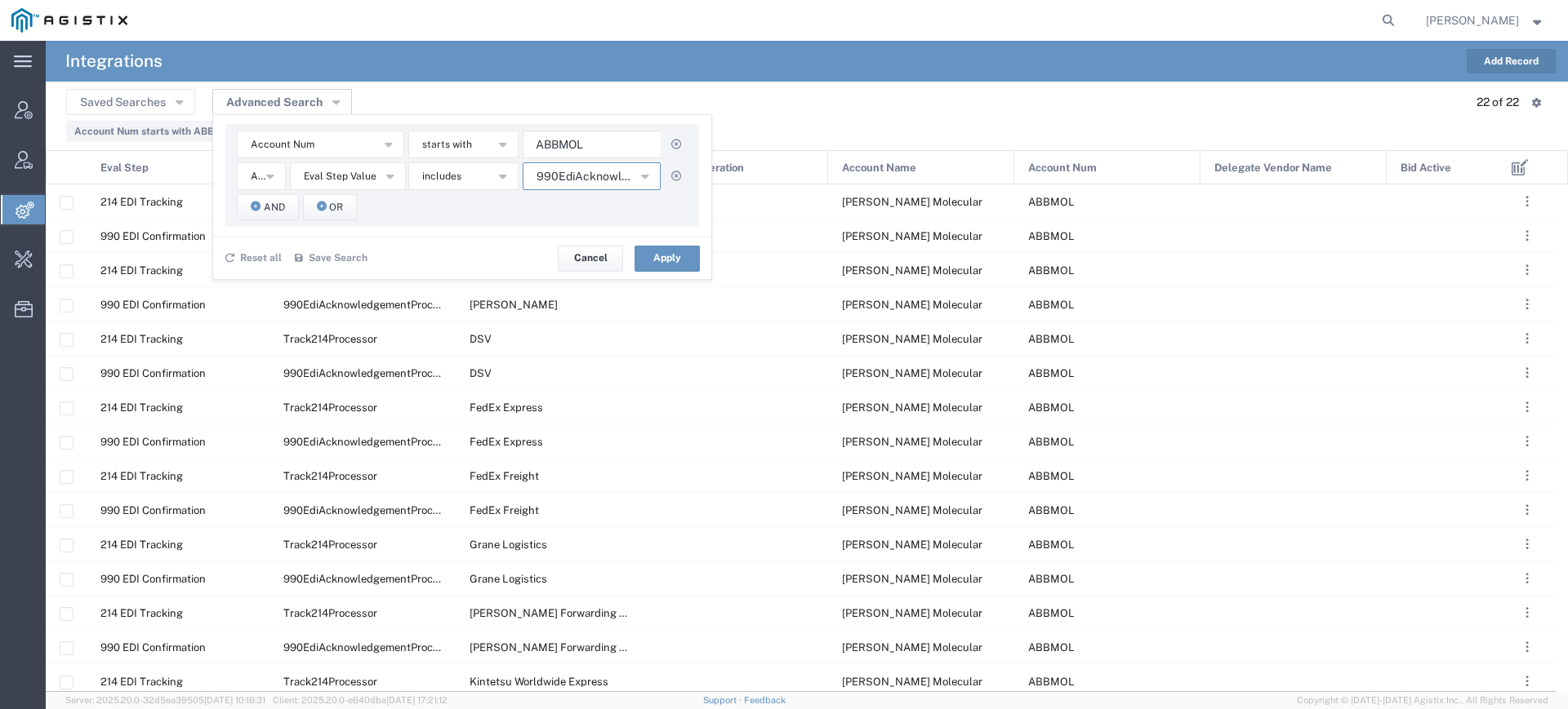
click at [642, 175] on icon "button" at bounding box center [644, 175] width 7 height 12
click at [587, 224] on span "990EdiAcknowledgementProcessor" at bounding box center [592, 230] width 135 height 22
click at [481, 219] on div "Account Num Account Name Account Num Delegate Vendor Name Eval Step Eval Step V…" at bounding box center [462, 175] width 474 height 103
click at [658, 257] on button "Apply" at bounding box center [667, 258] width 66 height 26
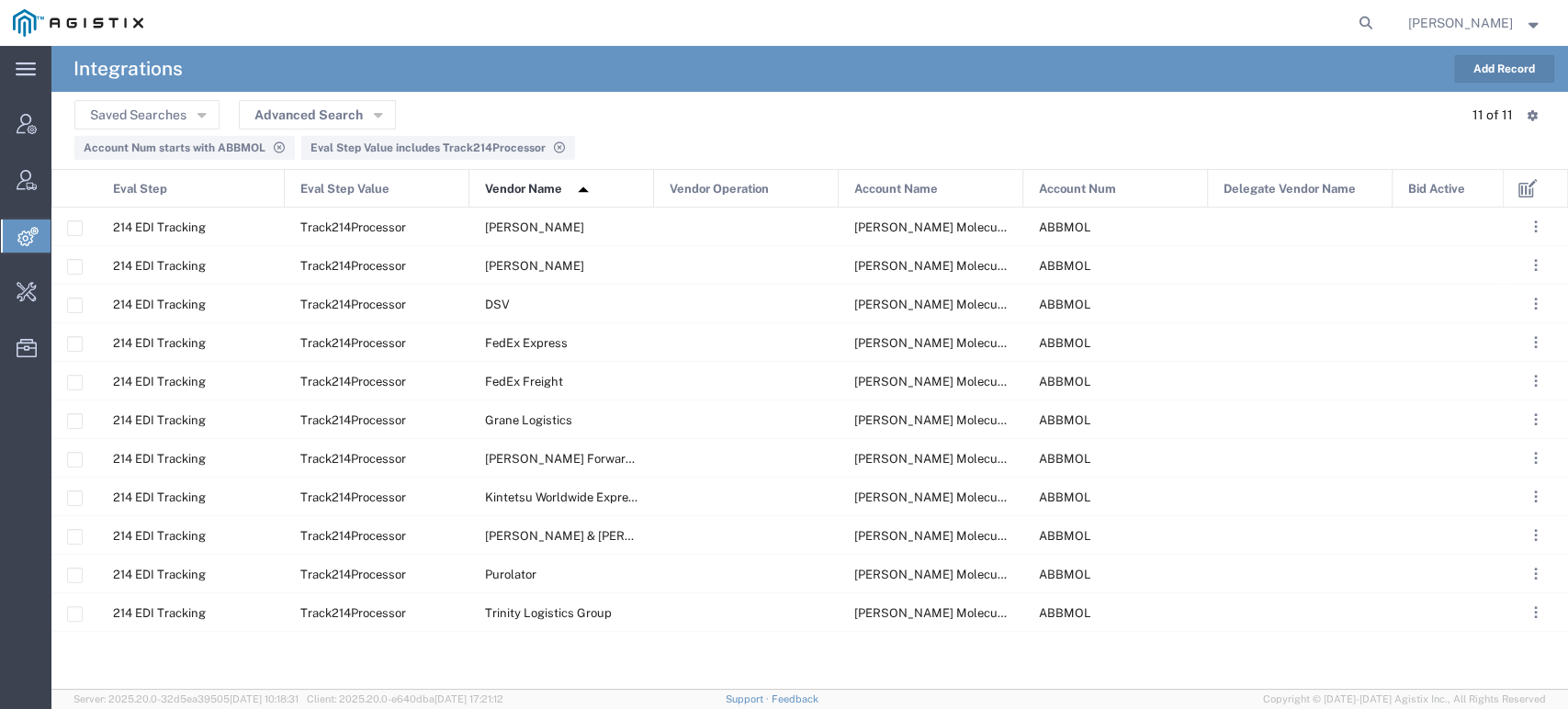
click at [472, 145] on span "Eval Step Value includes Track214Processor" at bounding box center [428, 148] width 235 height 13
click at [358, 119] on button "Advanced Search" at bounding box center [317, 114] width 157 height 29
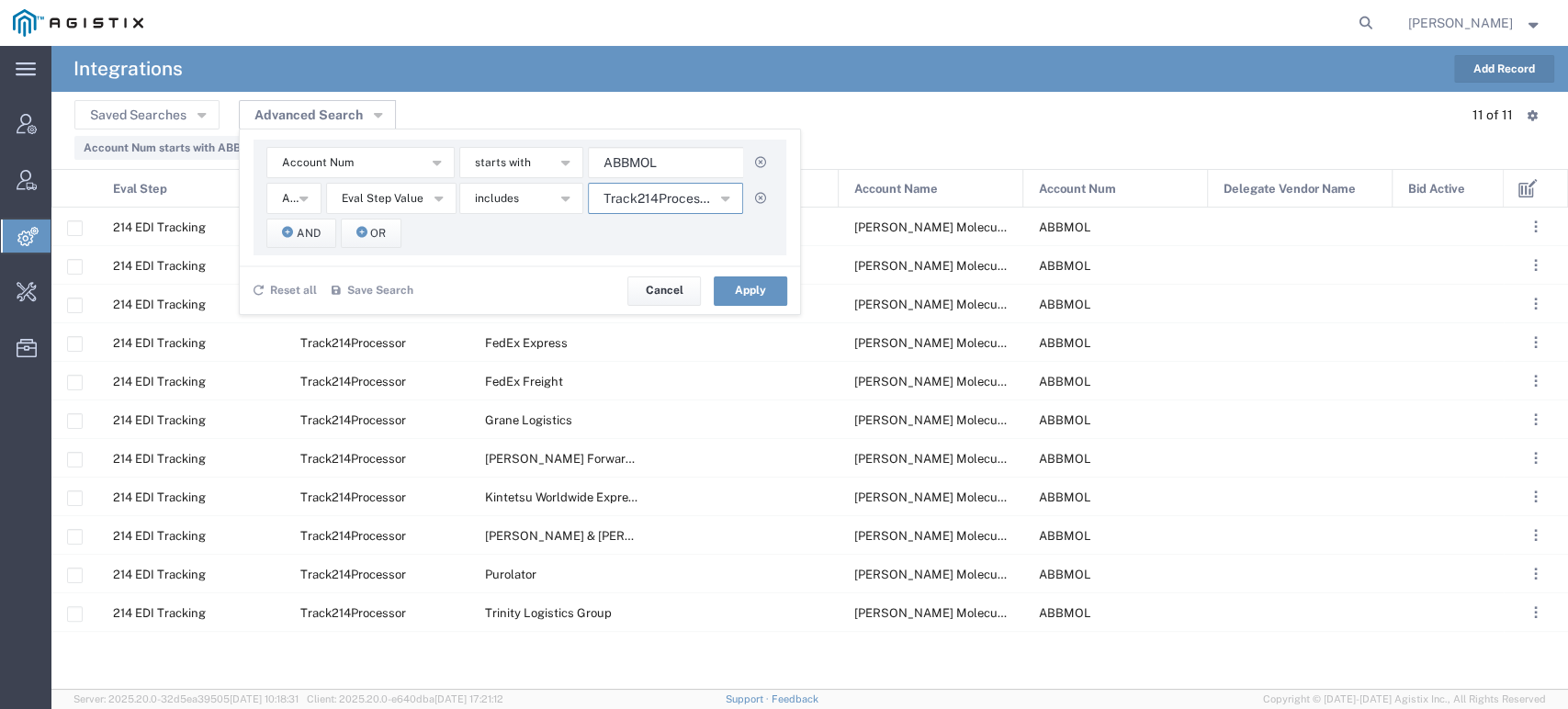
click at [621, 193] on span "Track214Processor" at bounding box center [657, 198] width 107 height 18
click at [643, 264] on span "990EdiAcknowledgementProcessor" at bounding box center [666, 259] width 152 height 24
click at [656, 284] on span "Track214Processor" at bounding box center [666, 285] width 152 height 24
click at [529, 248] on div "Account Num Account Name Account Num Delegate Vendor Name [PERSON_NAME] Eval St…" at bounding box center [520, 197] width 533 height 116
click at [733, 295] on button "Apply" at bounding box center [750, 291] width 74 height 29
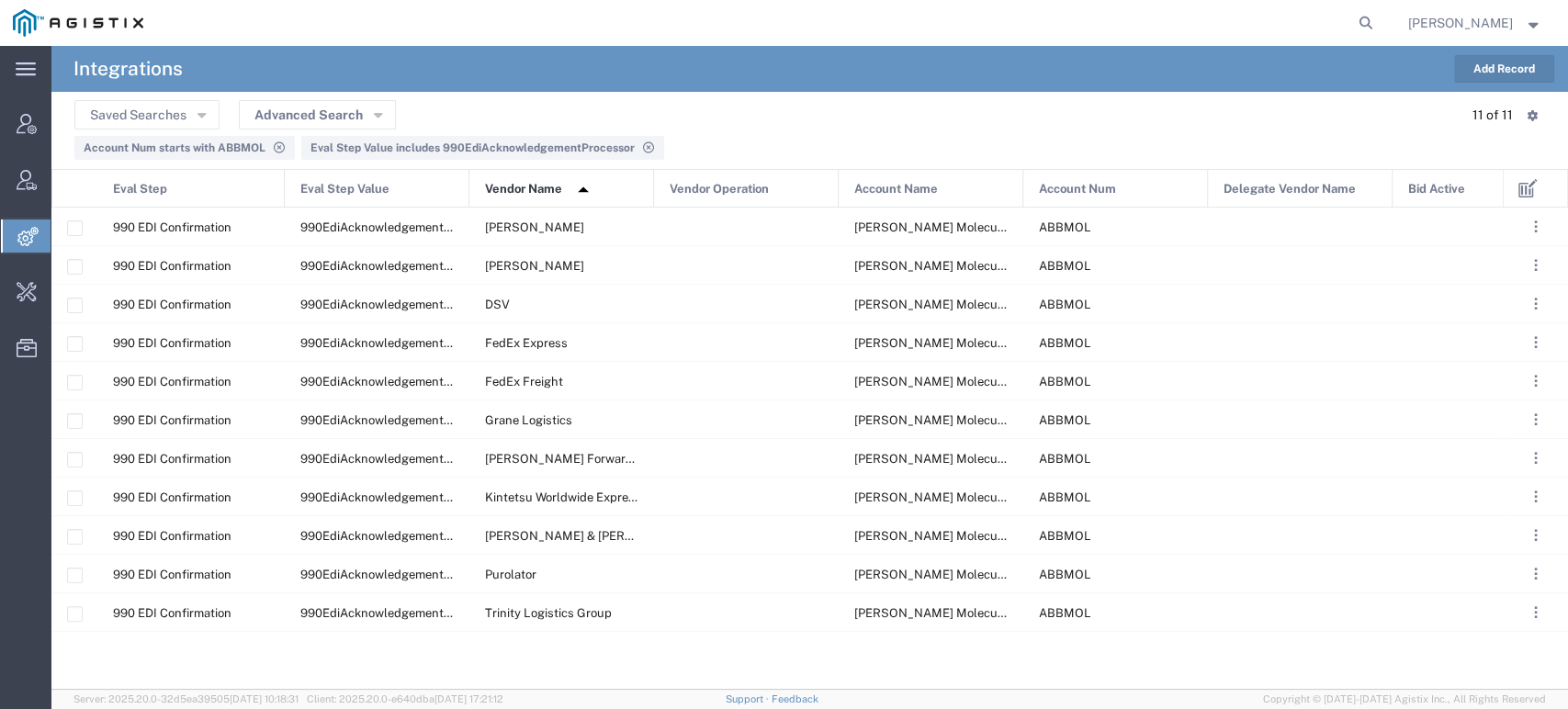
click at [385, 146] on span "Eval Step Value includes 990EdiAcknowledgementProcessor" at bounding box center [472, 148] width 325 height 13
click at [341, 122] on button "Advanced Search" at bounding box center [317, 114] width 157 height 29
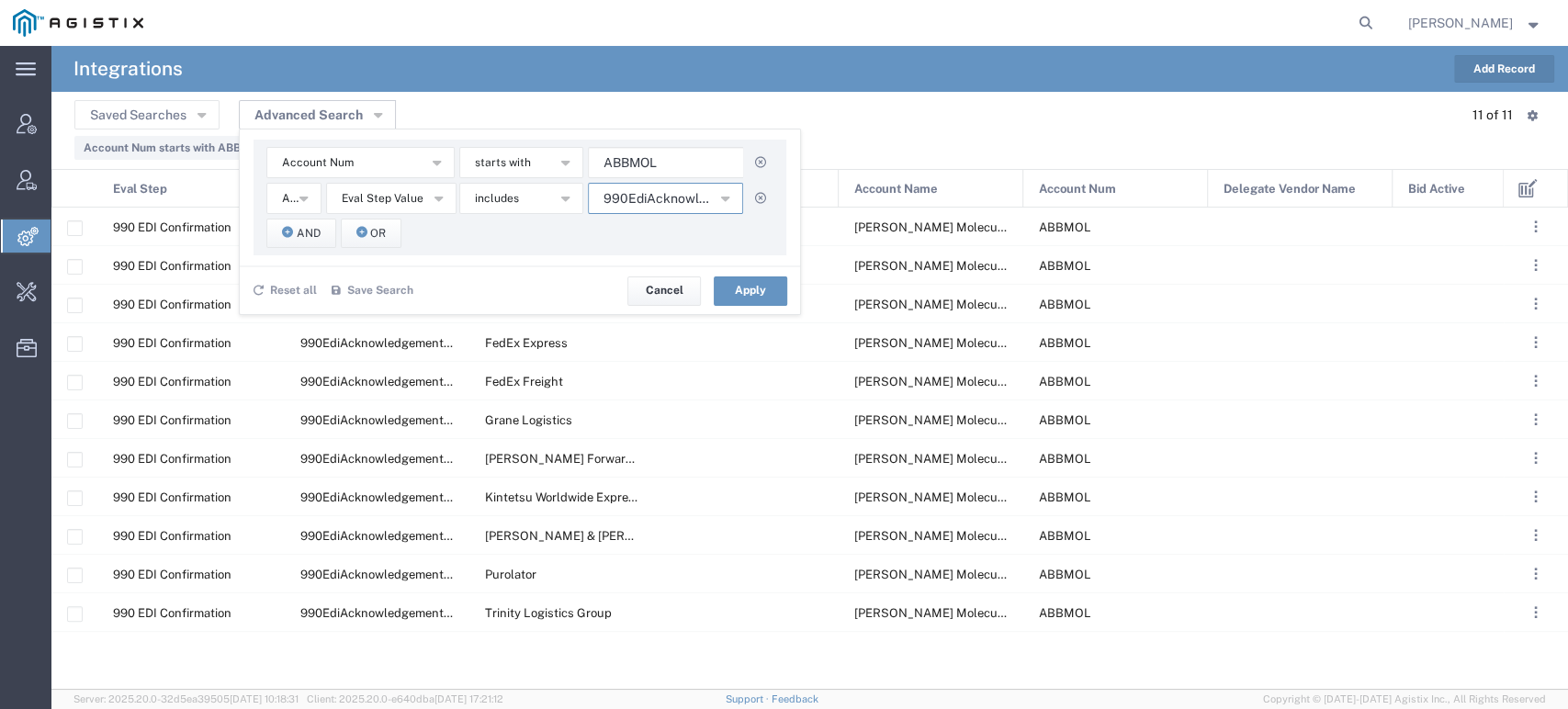
click at [680, 200] on span "990EdiAcknowledgementProcessor" at bounding box center [657, 198] width 107 height 18
click at [626, 638] on div "990 EDI Confirmation 990EdiAcknowledgementProcessor [PERSON_NAME] Molecular ABB…" at bounding box center [777, 449] width 1453 height 483
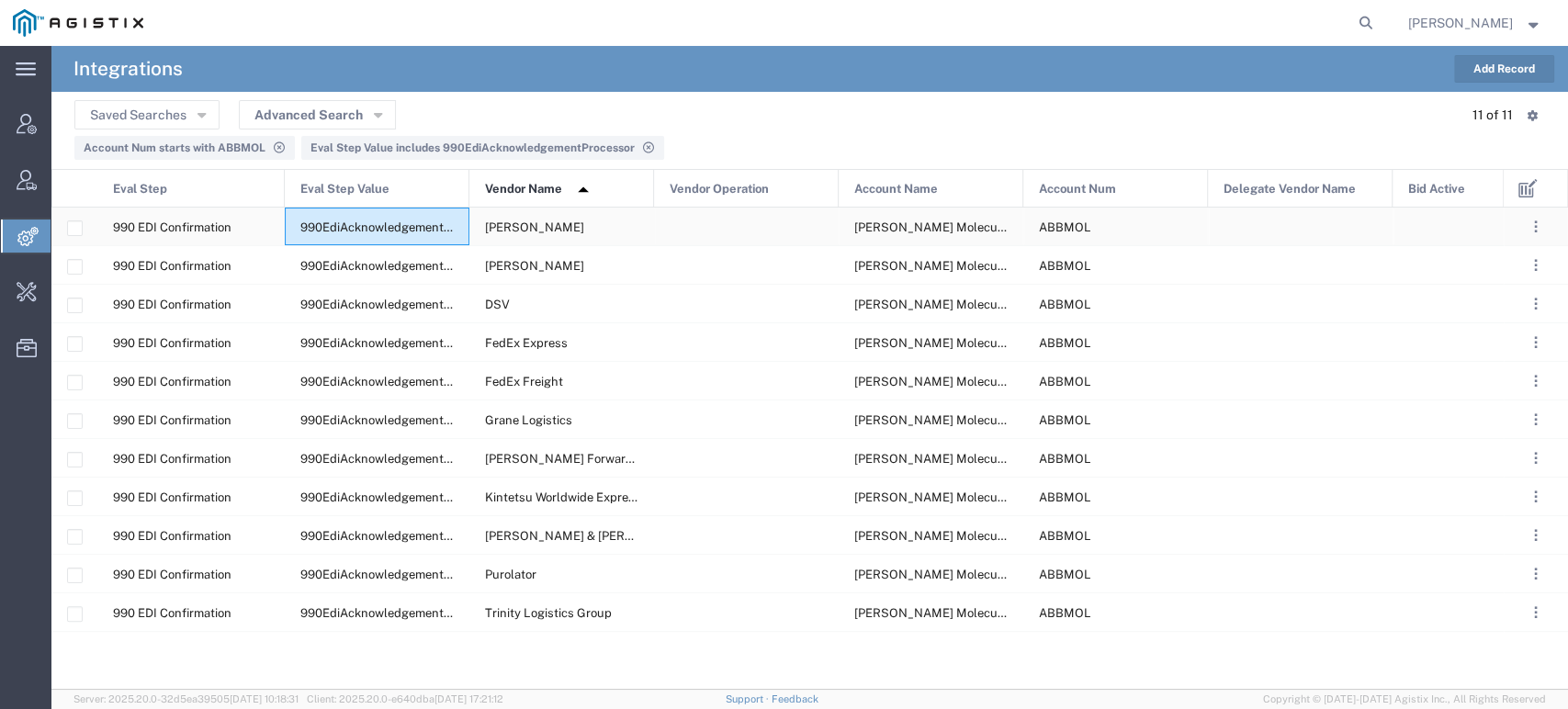
drag, startPoint x: 300, startPoint y: 227, endPoint x: 447, endPoint y: 227, distance: 147.0
click at [447, 227] on span "990EdiAcknowledgementProcessor" at bounding box center [399, 227] width 198 height 14
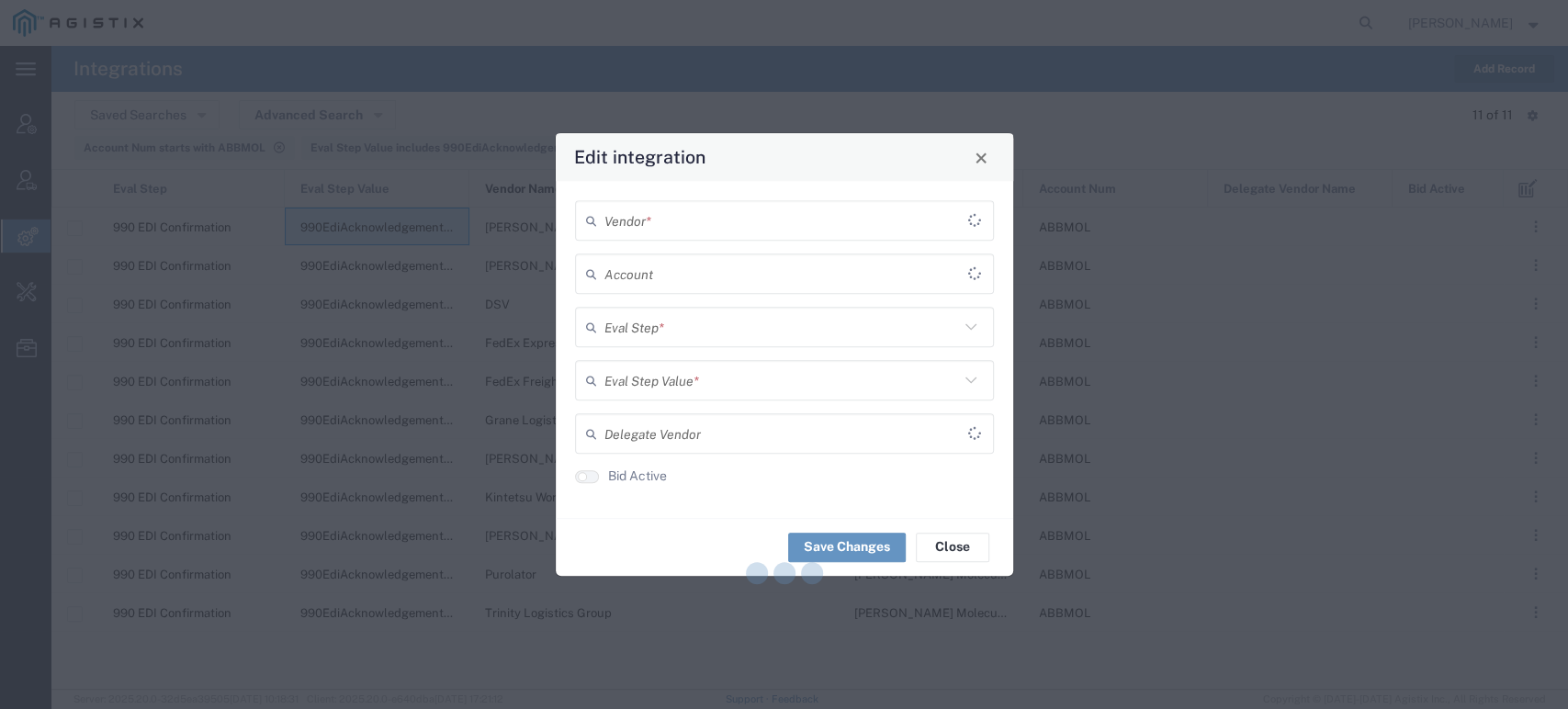
type input "990 EDI Confirmation"
type input "990EdiAcknowledgementProcessor"
type input "[PERSON_NAME] Molecular"
type input "[PERSON_NAME]"
click at [738, 332] on input "text" at bounding box center [781, 327] width 355 height 32
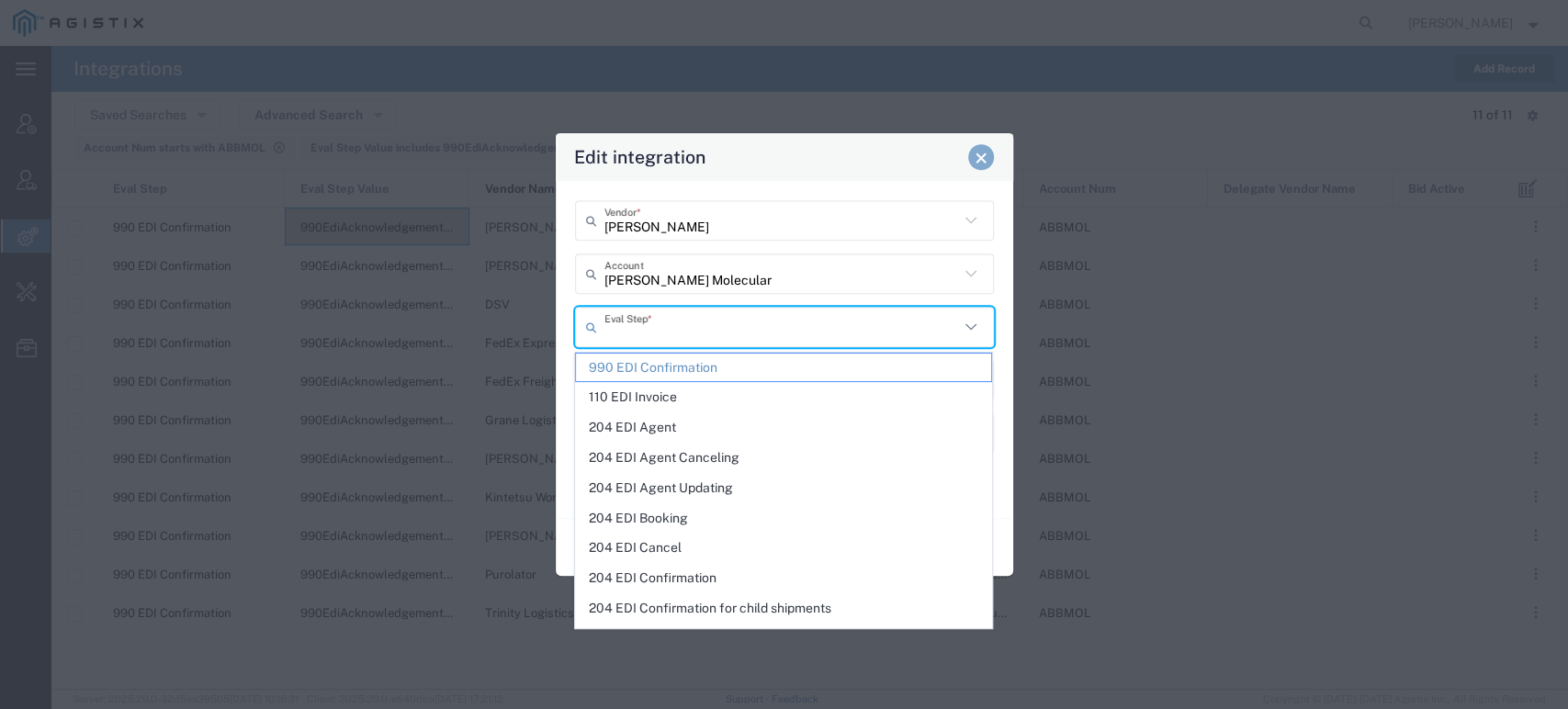
click at [980, 150] on button "Close" at bounding box center [980, 156] width 25 height 25
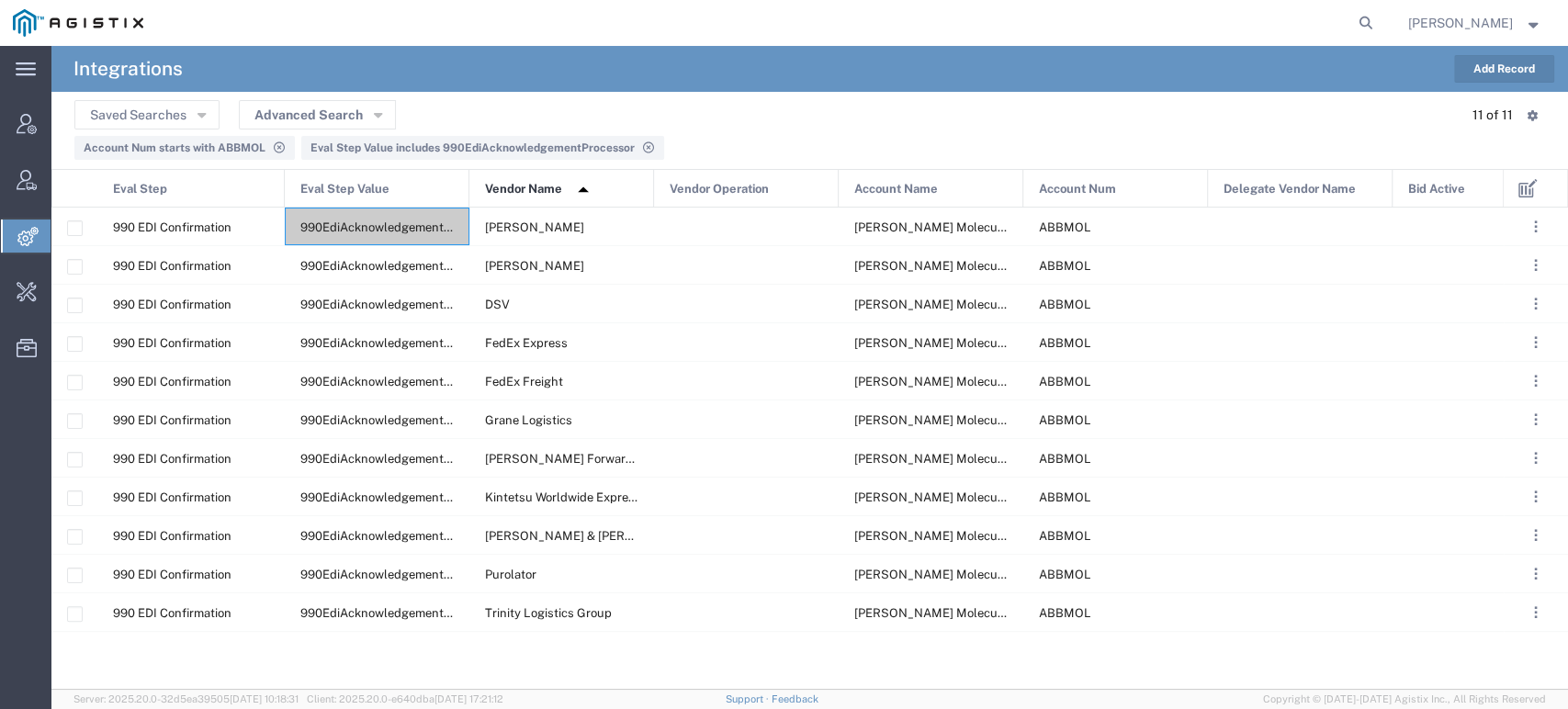
click at [642, 145] on icon at bounding box center [648, 148] width 14 height 11
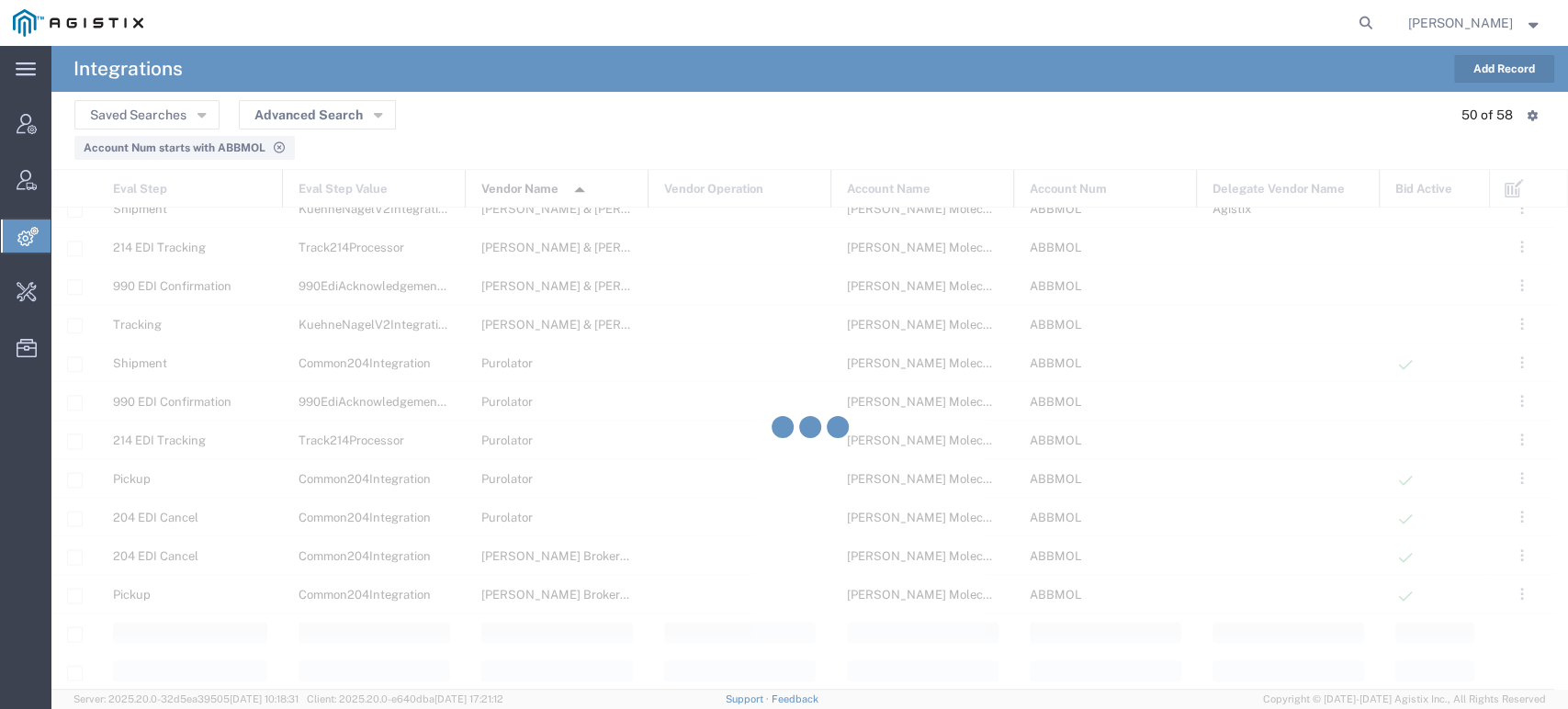
scroll to position [1613, 0]
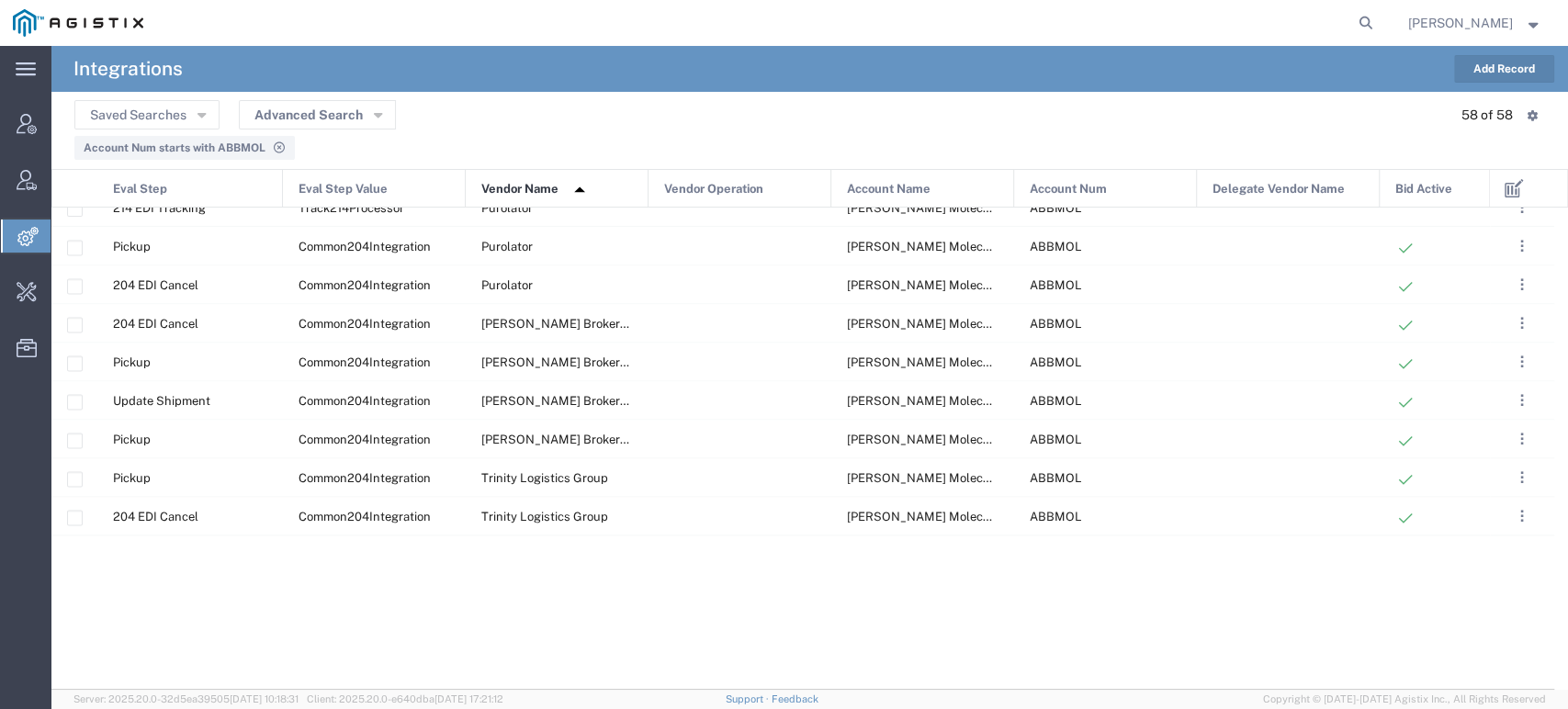
scroll to position [1206, 0]
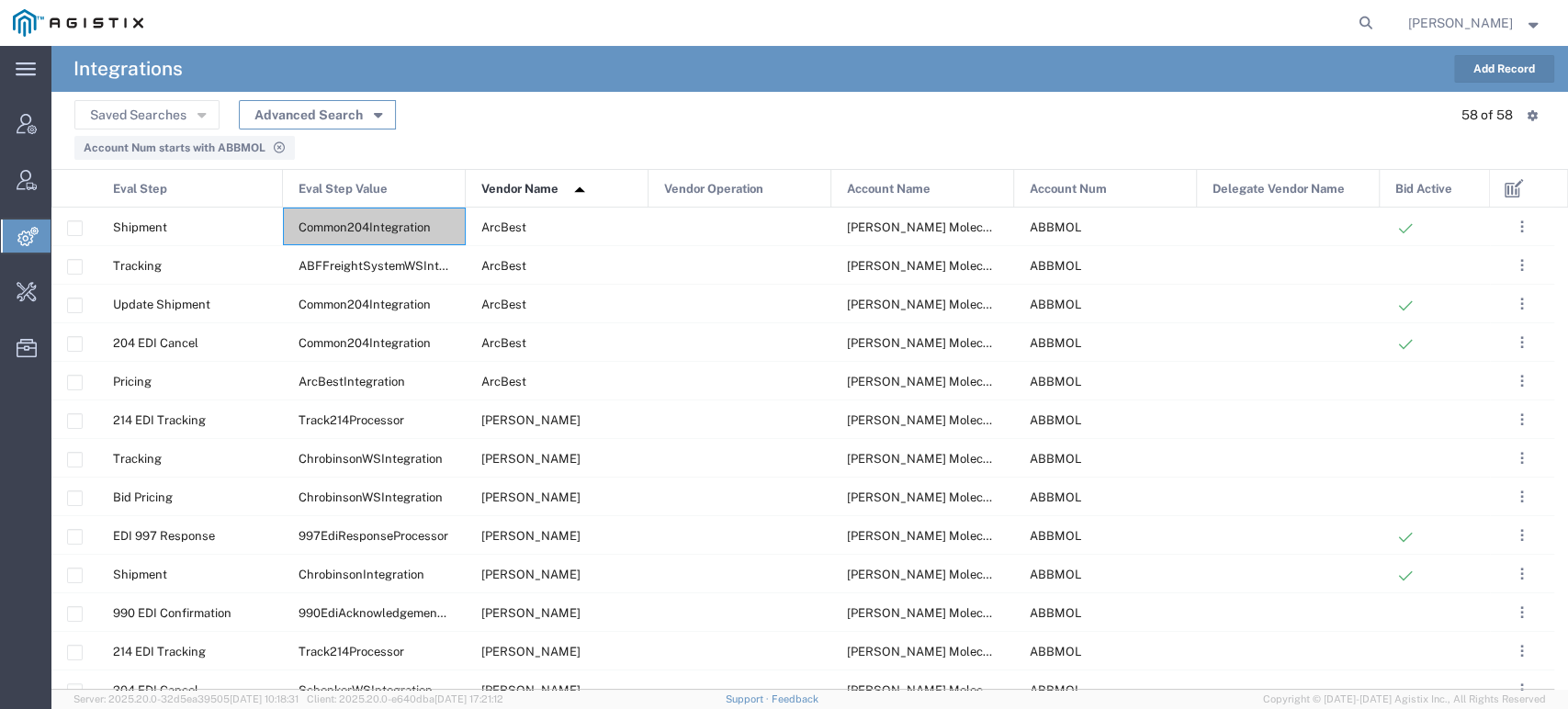
click at [370, 109] on button "Advanced Search" at bounding box center [317, 114] width 157 height 29
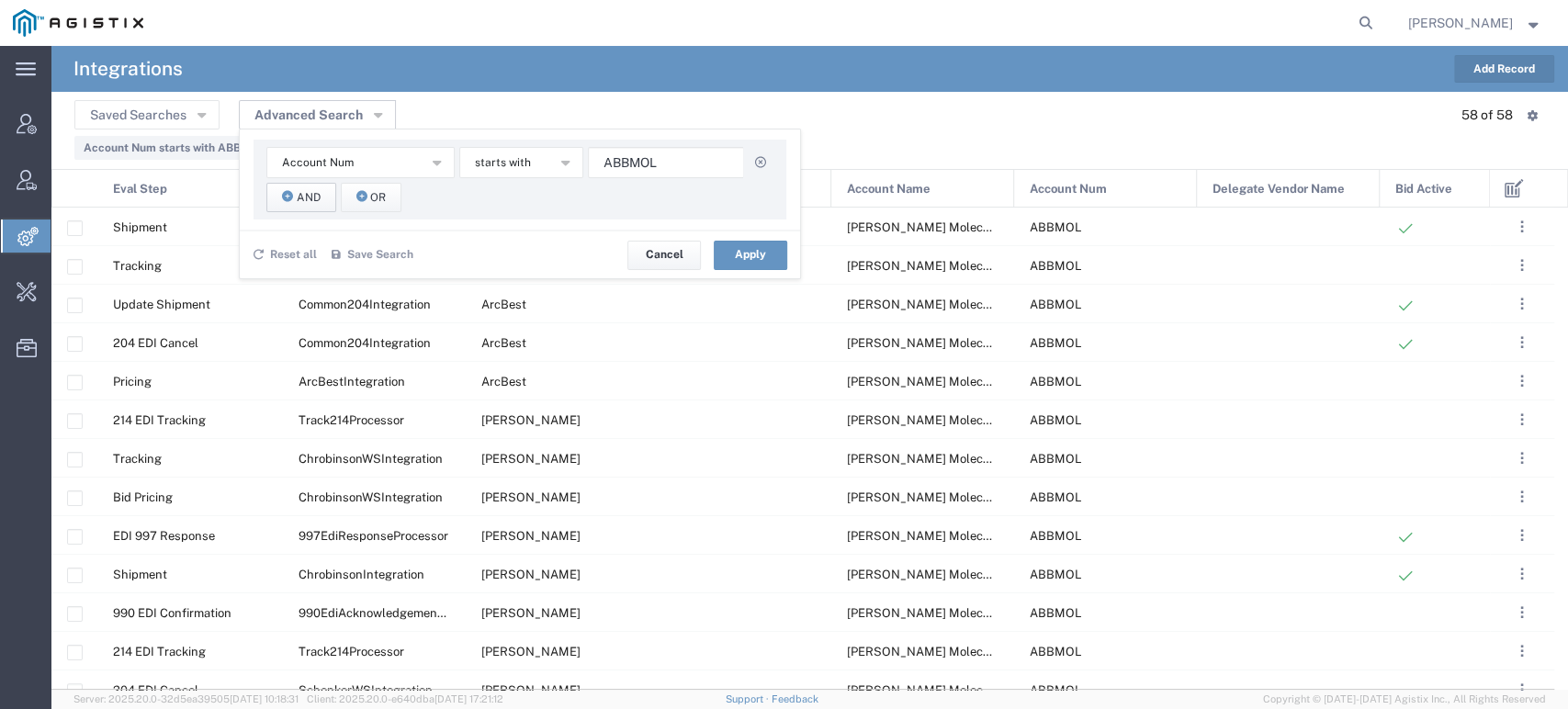
click at [286, 189] on button "And" at bounding box center [301, 196] width 70 height 29
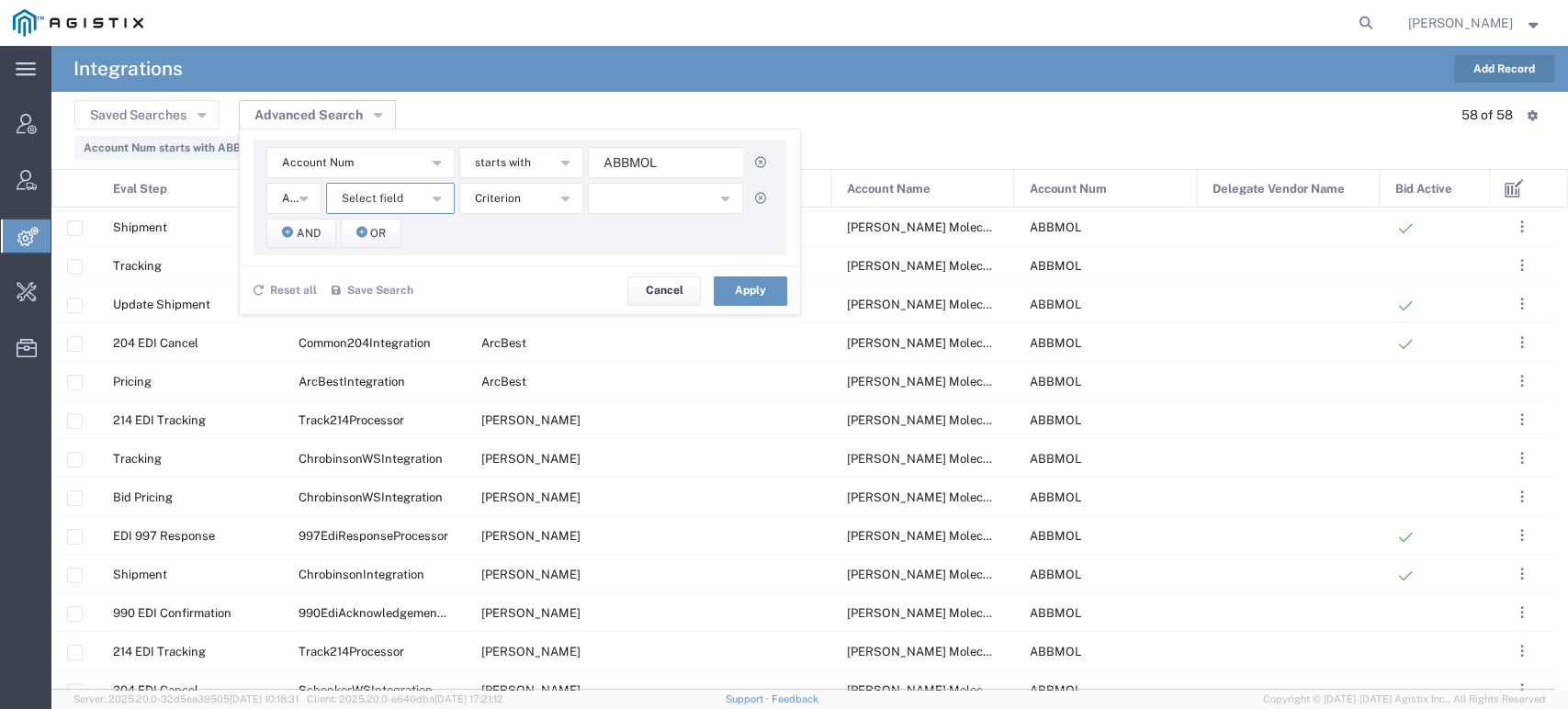
click at [403, 199] on button "Select field" at bounding box center [390, 197] width 128 height 31
click at [379, 336] on span "Eval Step" at bounding box center [391, 335] width 125 height 24
click at [625, 199] on button "button" at bounding box center [666, 197] width 155 height 31
type input "990"
click at [661, 263] on span "990 EDI Confirmation" at bounding box center [666, 259] width 152 height 24
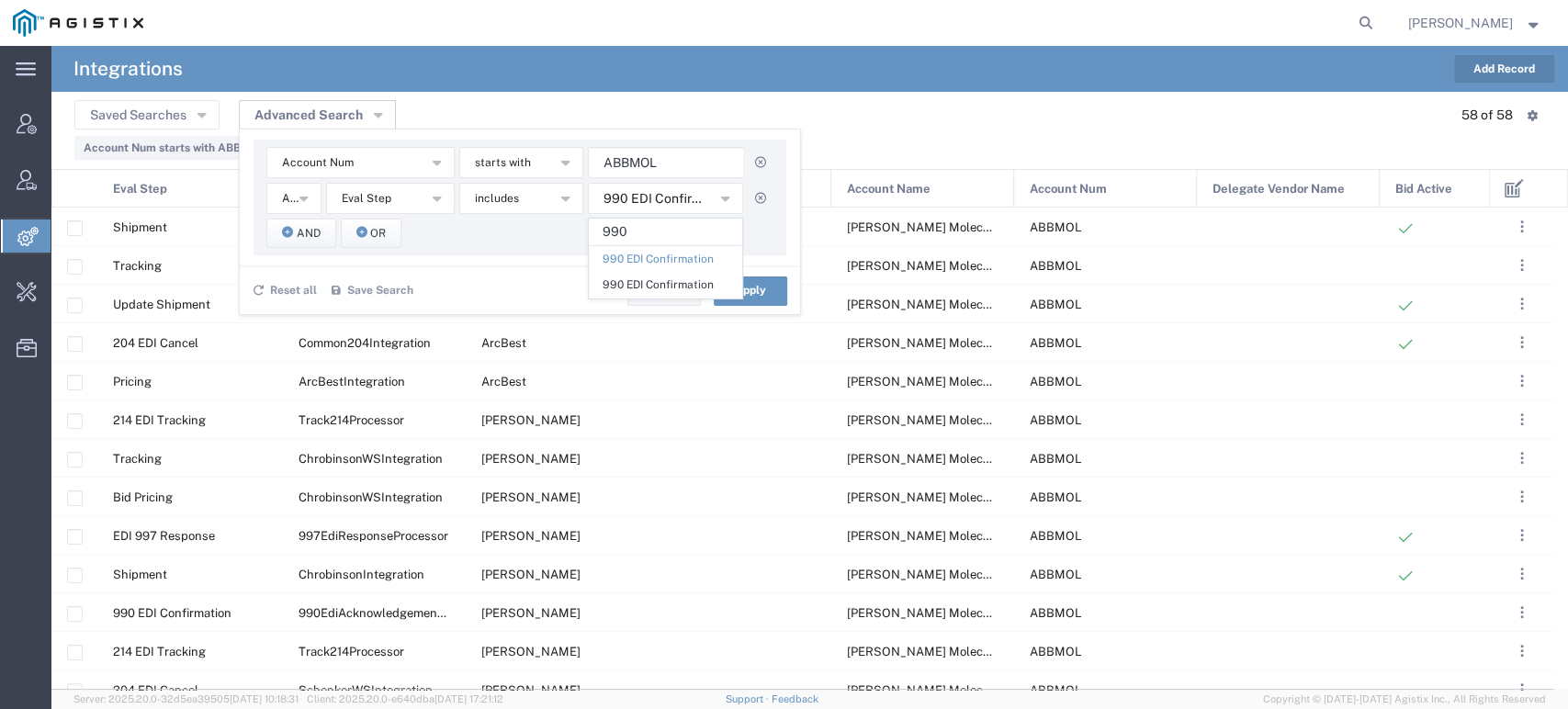
click at [765, 220] on div "Account Num Account Name Account Num Delegate Vendor Name Eval Step Eval Step V…" at bounding box center [520, 197] width 533 height 116
click at [740, 295] on button "Apply" at bounding box center [750, 291] width 74 height 29
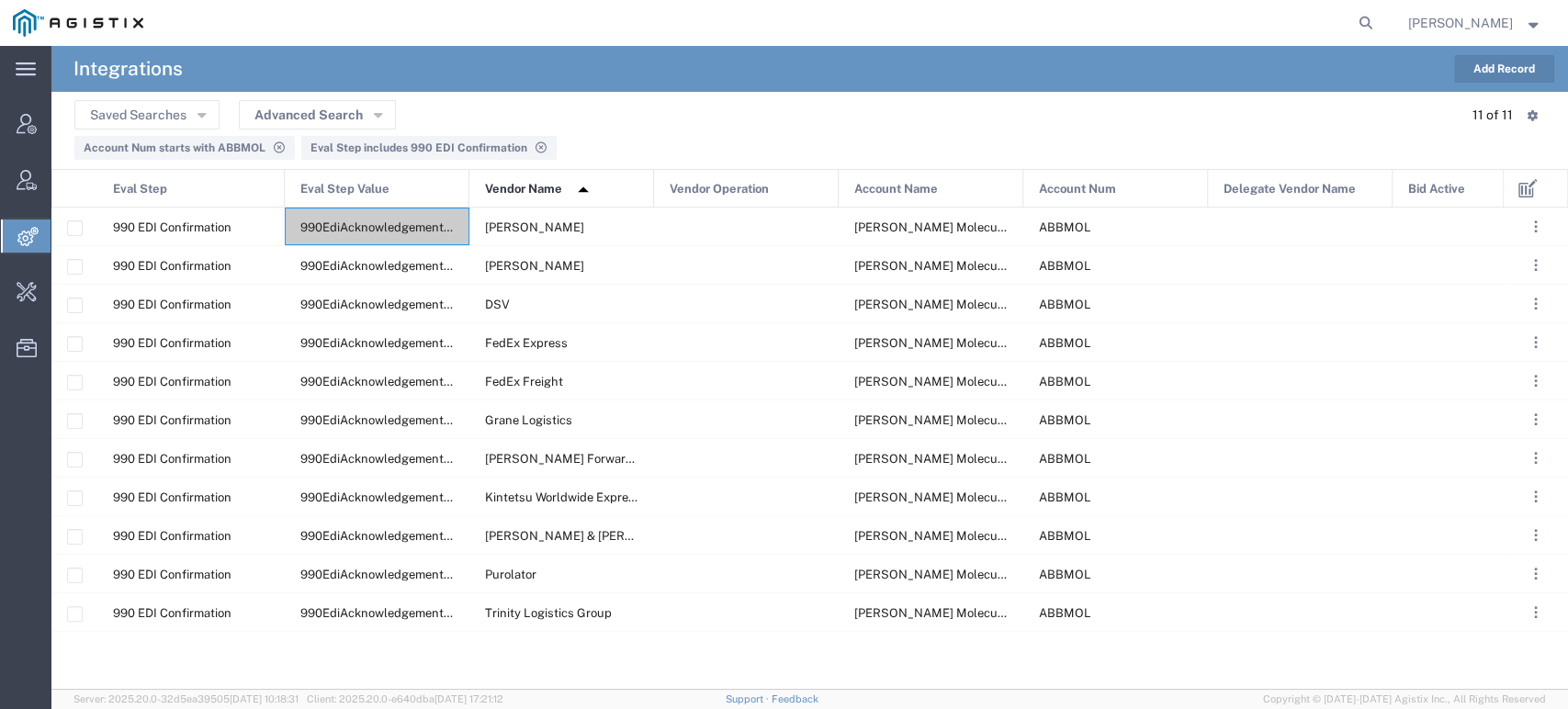
click at [534, 148] on icon at bounding box center [541, 148] width 14 height 11
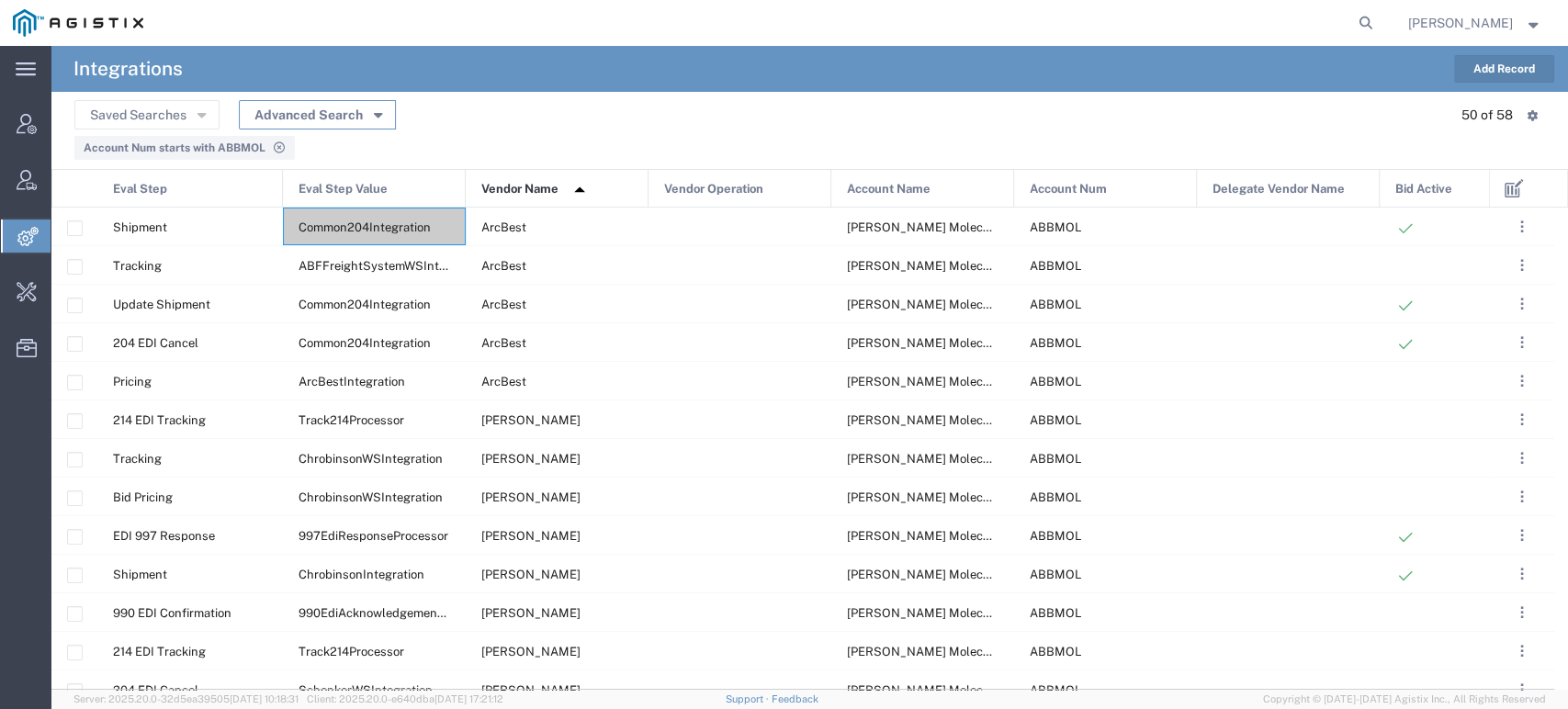
click at [329, 117] on button "Advanced Search" at bounding box center [317, 114] width 157 height 29
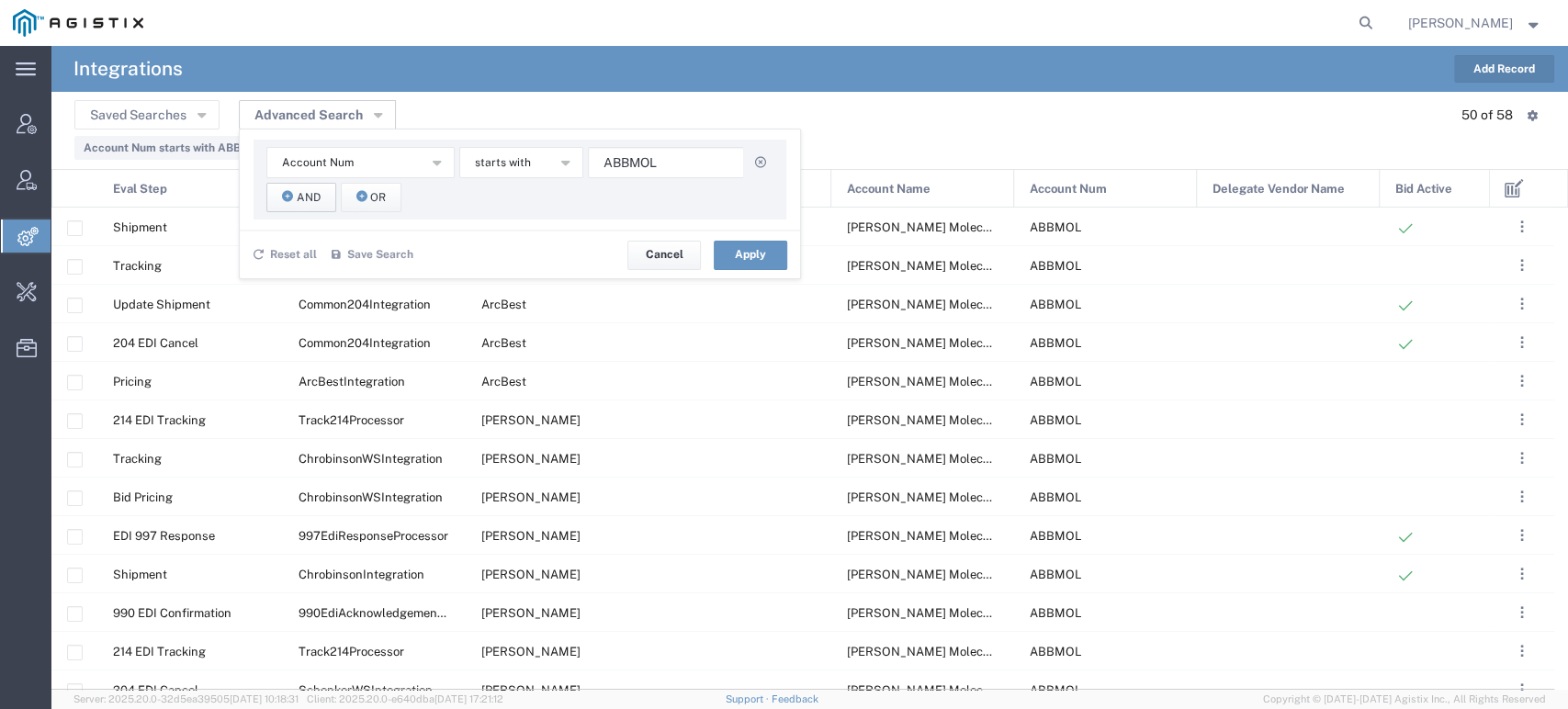
click at [306, 203] on span "And" at bounding box center [309, 197] width 24 height 18
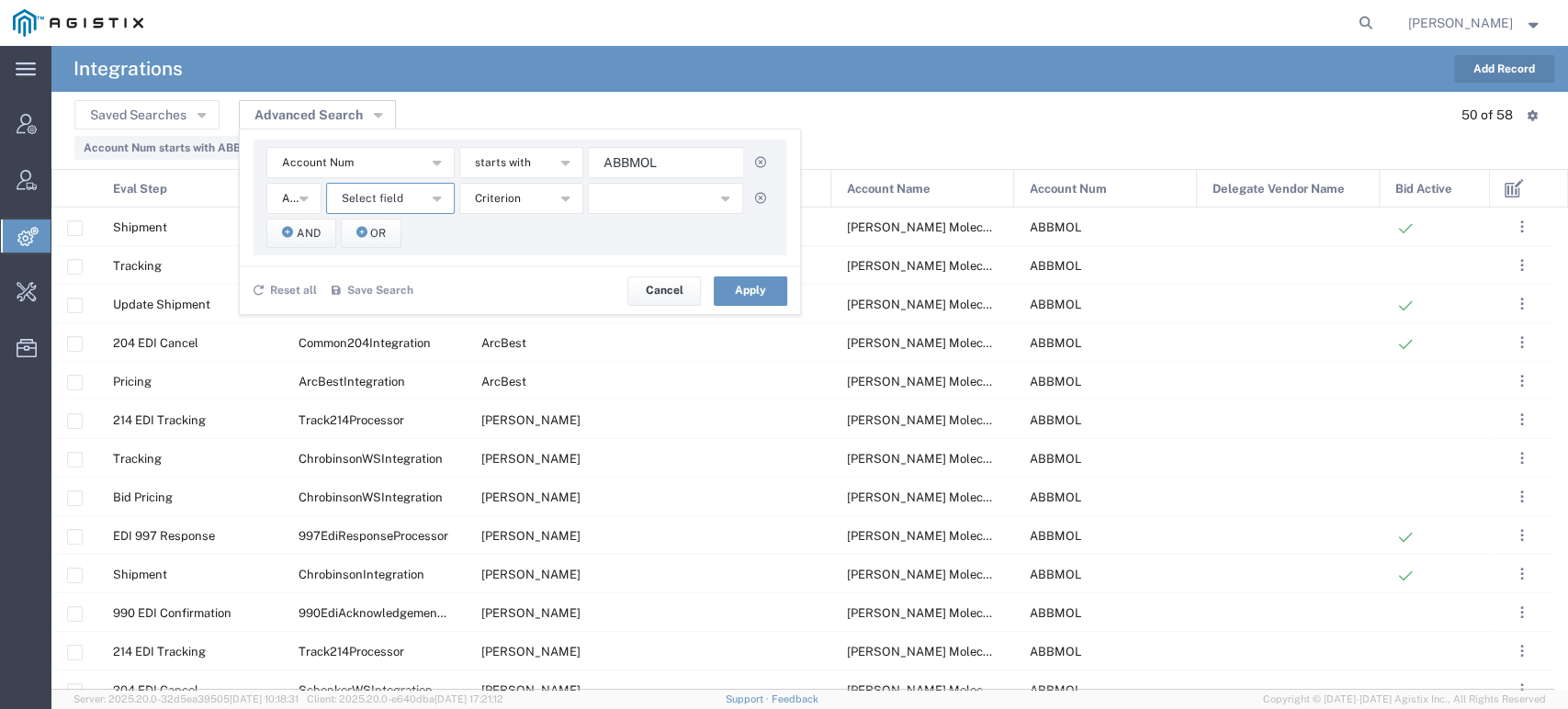
click at [405, 197] on button "Select field" at bounding box center [390, 197] width 128 height 31
click at [356, 336] on span "Eval Step" at bounding box center [391, 335] width 125 height 24
click at [628, 195] on button "button" at bounding box center [666, 197] width 155 height 31
type input "214"
click at [666, 264] on span "214 EDI Tracking" at bounding box center [666, 259] width 152 height 24
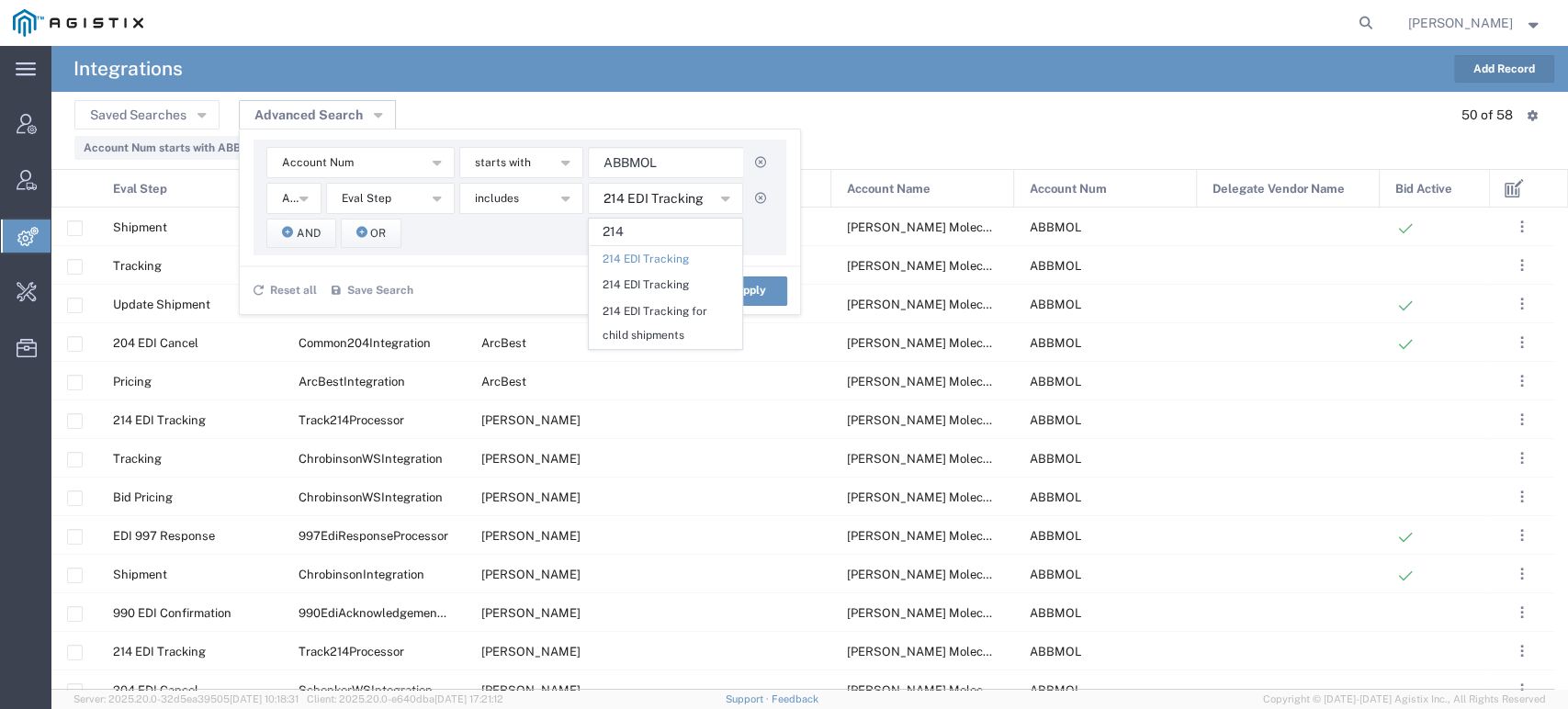
click at [488, 261] on agx-table-advanced-filter "Account Num Account Name Account Num Delegate Vendor Name Eval Step Eval Step V…" at bounding box center [519, 226] width 560 height 175
click at [748, 292] on button "Apply" at bounding box center [750, 291] width 74 height 29
